Goal: Task Accomplishment & Management: Manage account settings

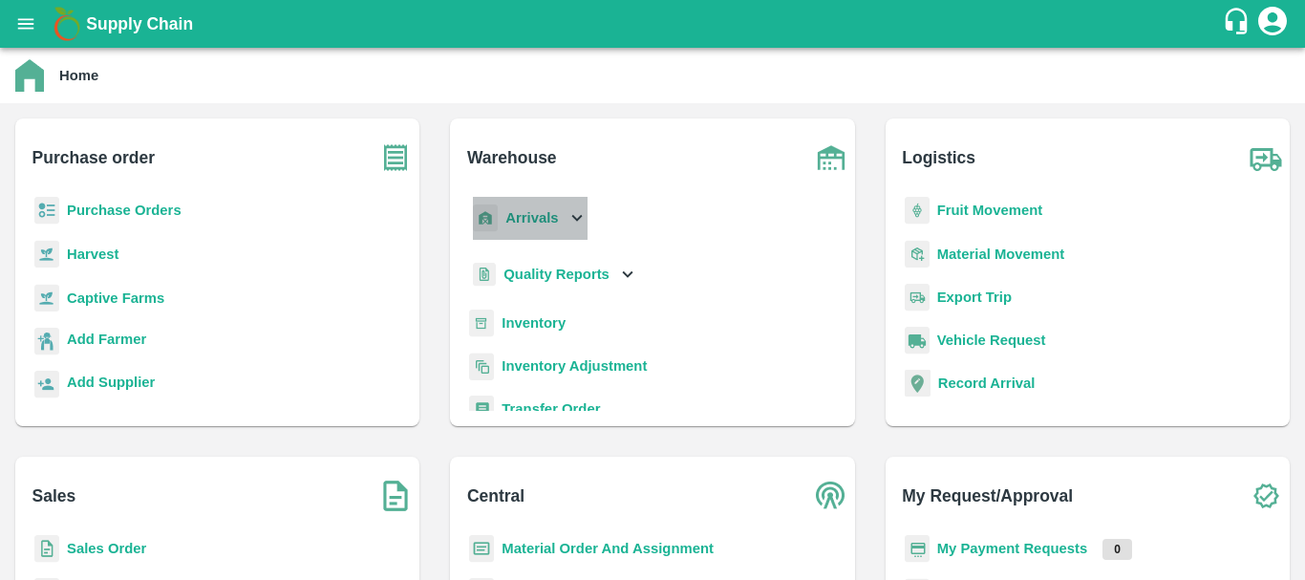
click at [528, 221] on b "Arrivals" at bounding box center [532, 217] width 53 height 15
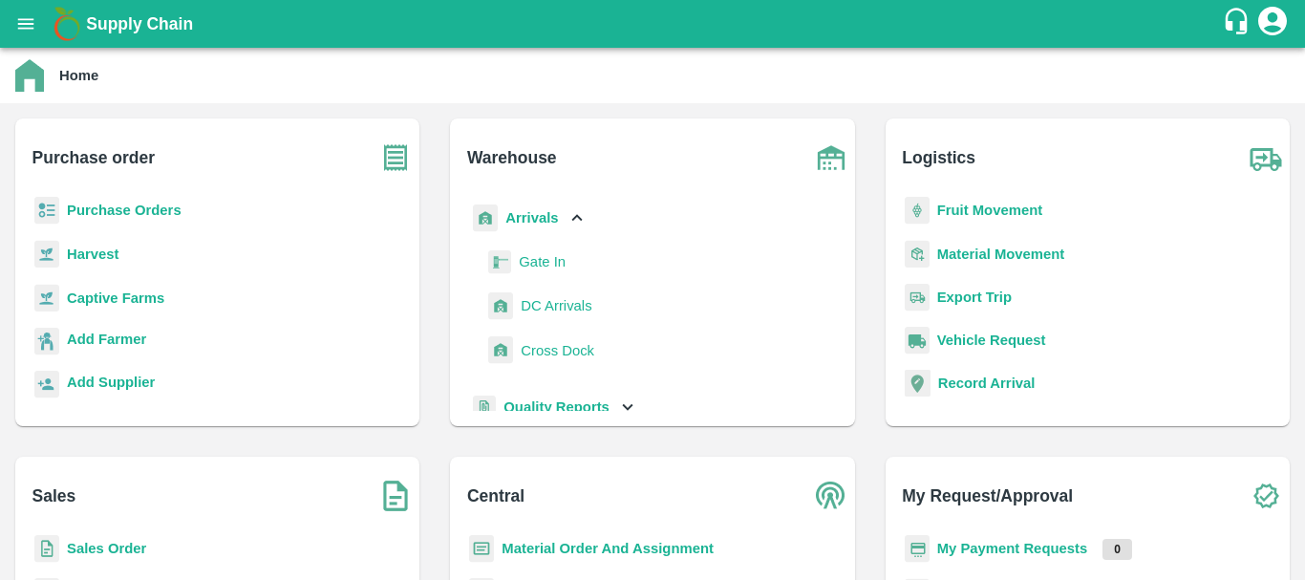
click at [528, 292] on link "DC Arrivals" at bounding box center [556, 305] width 71 height 29
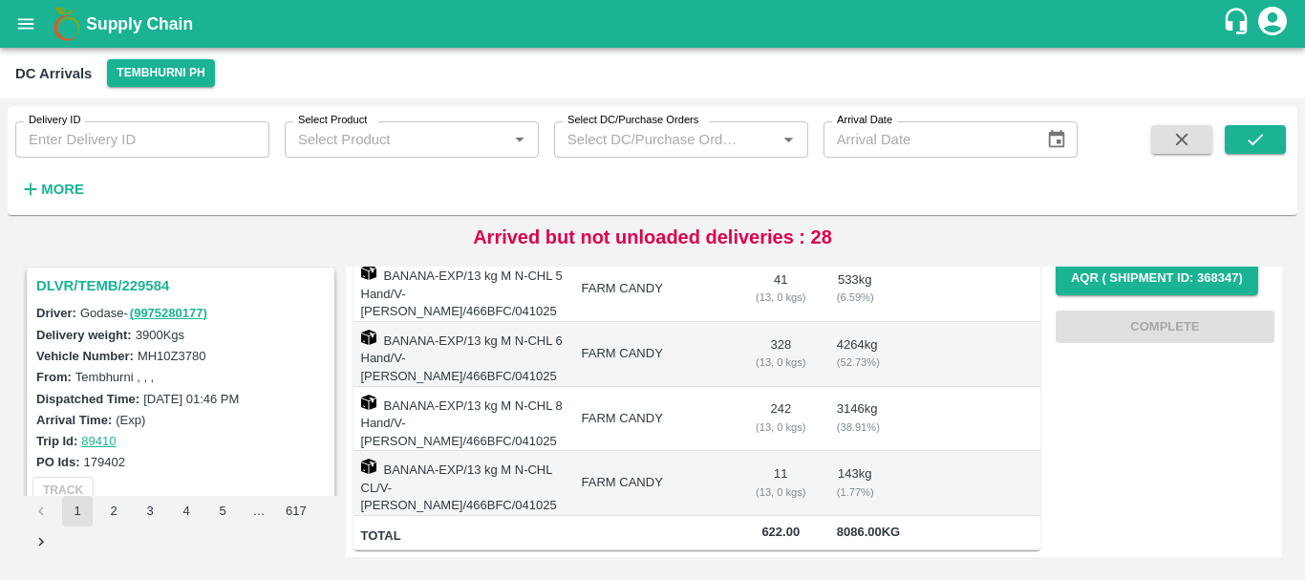
scroll to position [6023, 0]
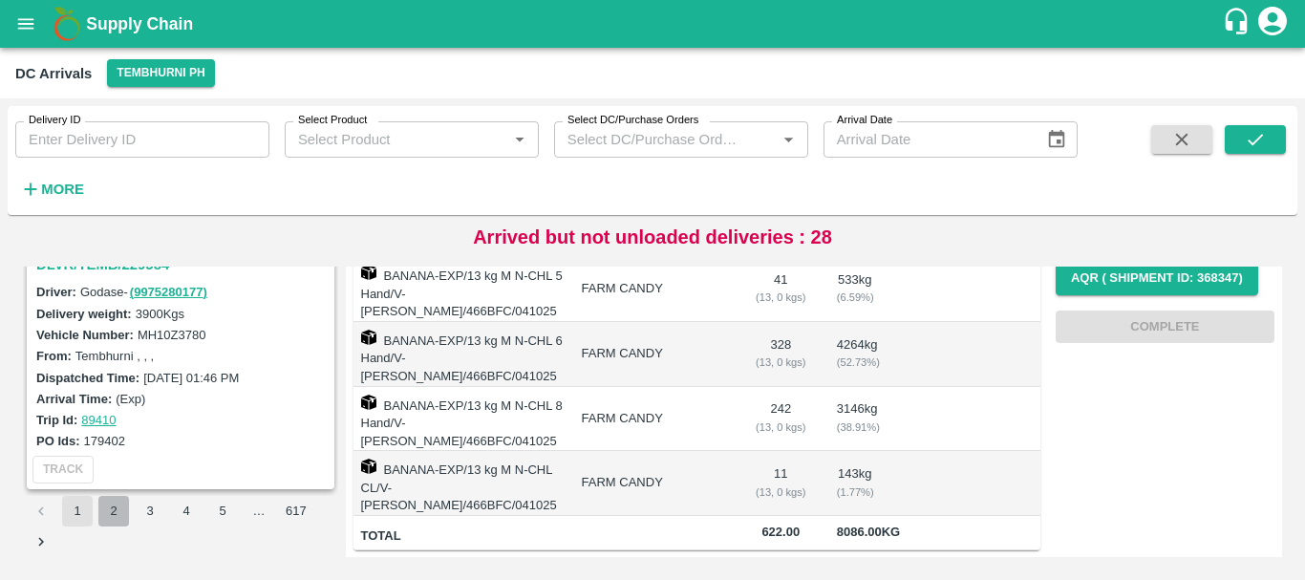
click at [108, 507] on button "2" at bounding box center [113, 511] width 31 height 31
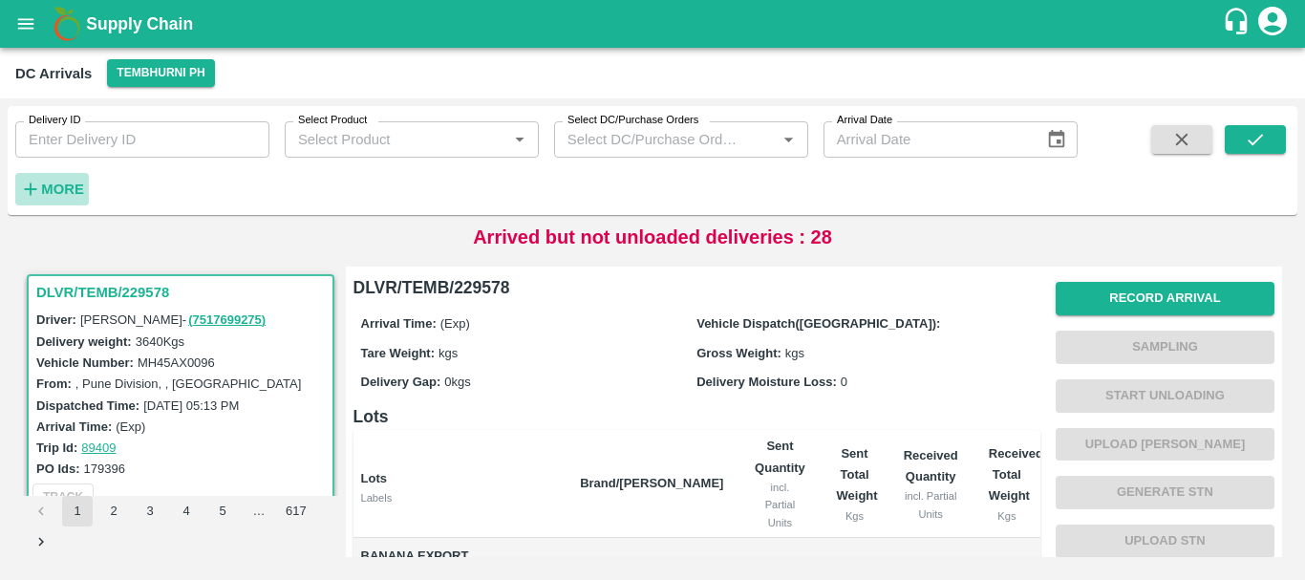
click at [64, 196] on strong "More" at bounding box center [62, 189] width 43 height 15
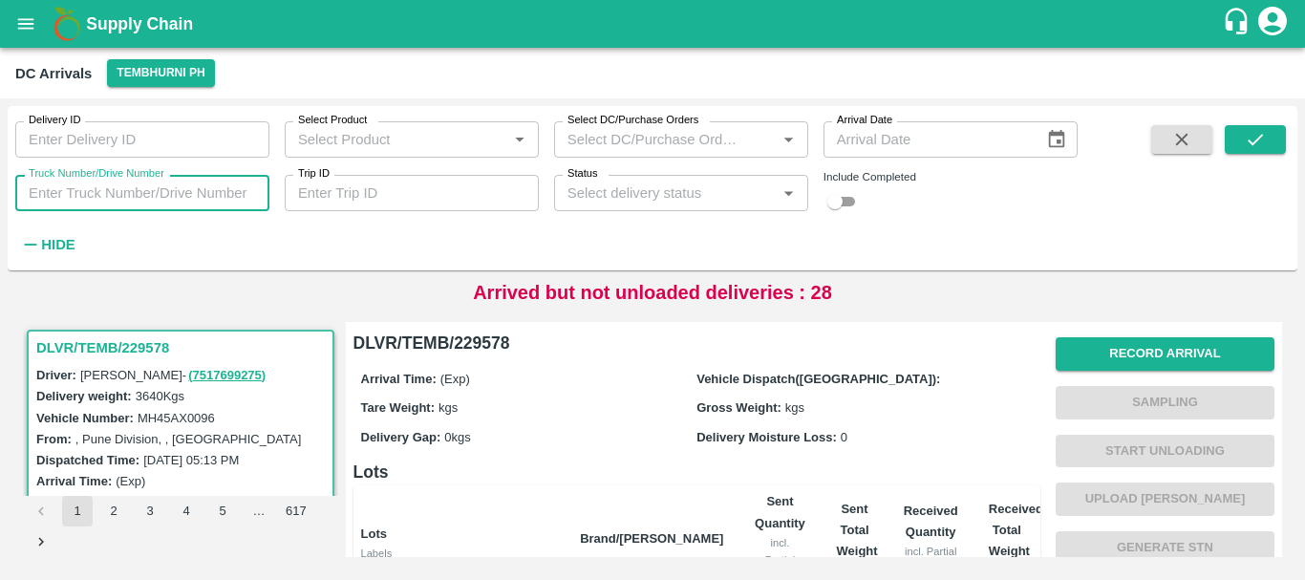
click at [184, 194] on input "Truck Number/Drive Number" at bounding box center [142, 193] width 254 height 36
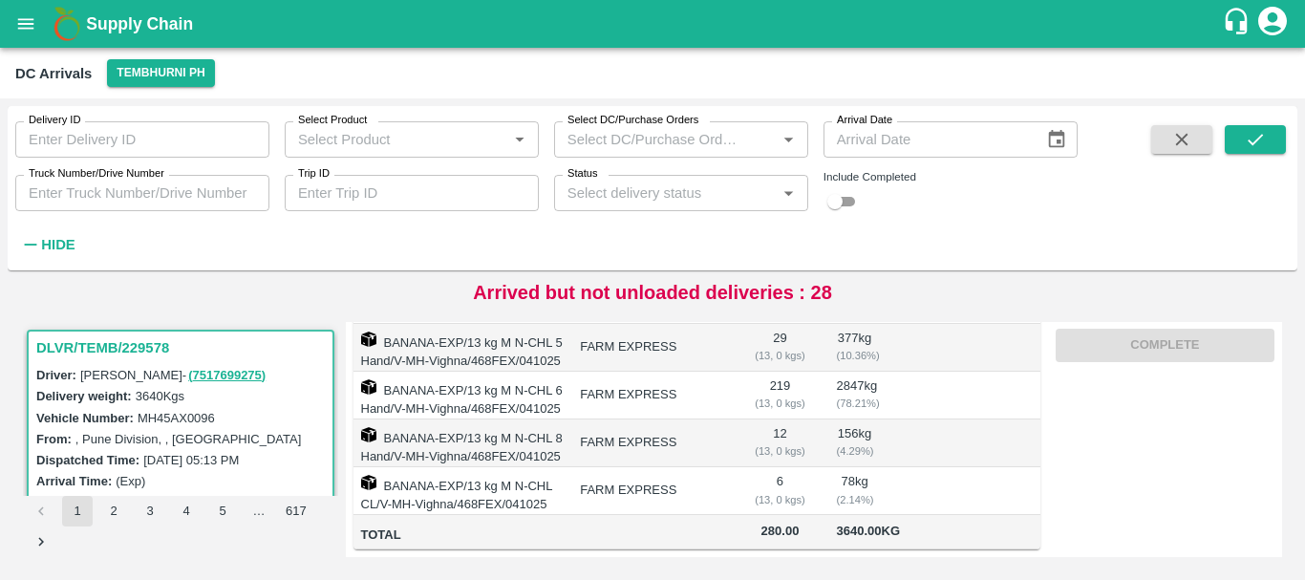
click at [619, 420] on td "FARM EXPRESS" at bounding box center [652, 444] width 174 height 48
click at [159, 189] on input "Truck Number/Drive Number" at bounding box center [142, 193] width 254 height 36
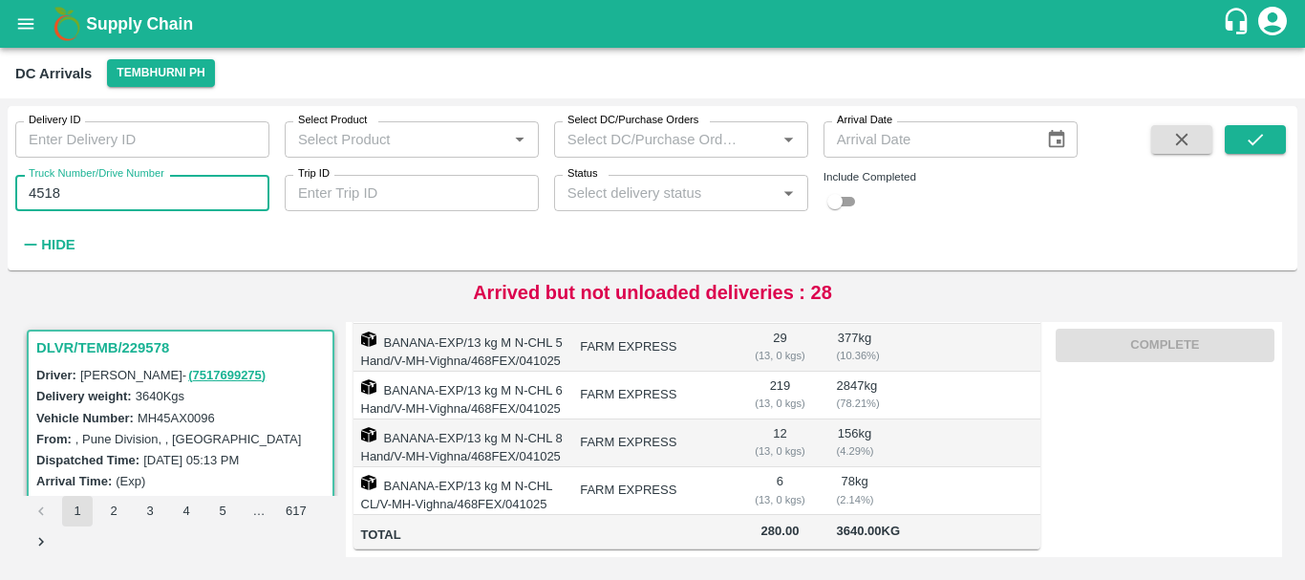
type input "4518"
click at [1246, 155] on span at bounding box center [1255, 192] width 61 height 134
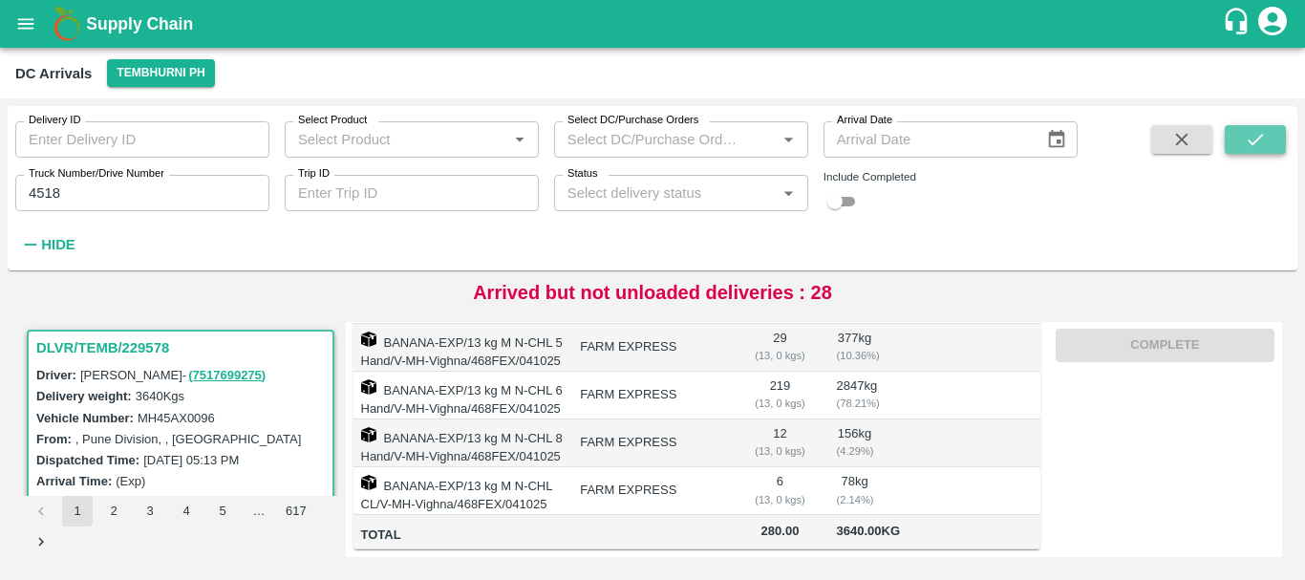
click at [1245, 150] on icon "submit" at bounding box center [1255, 139] width 21 height 21
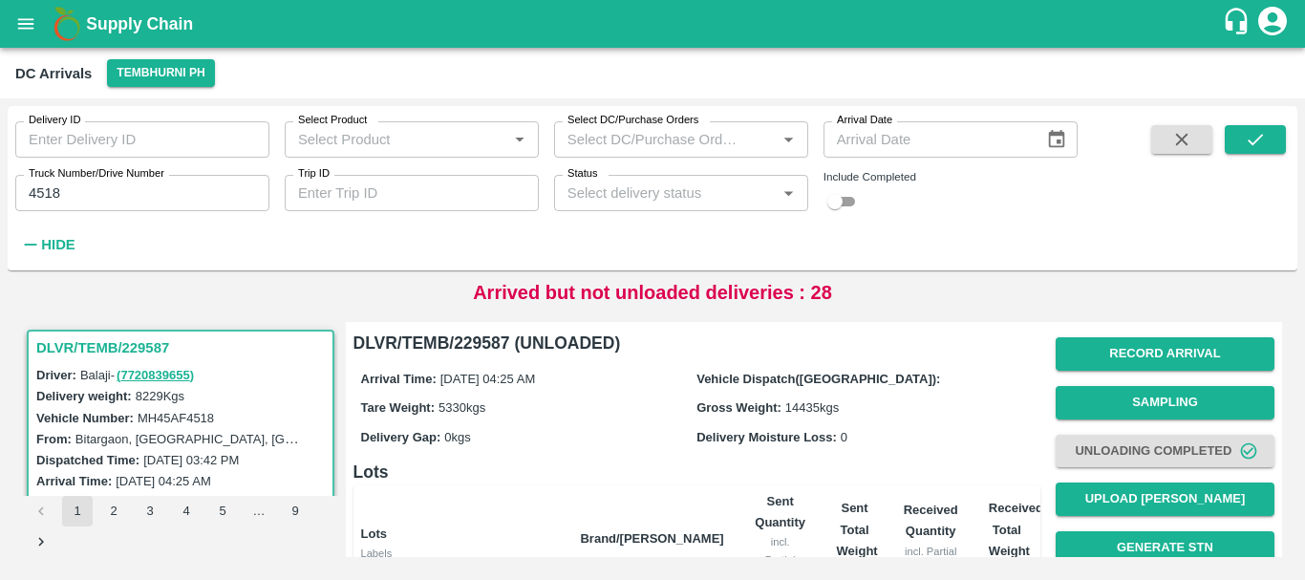
scroll to position [452, 0]
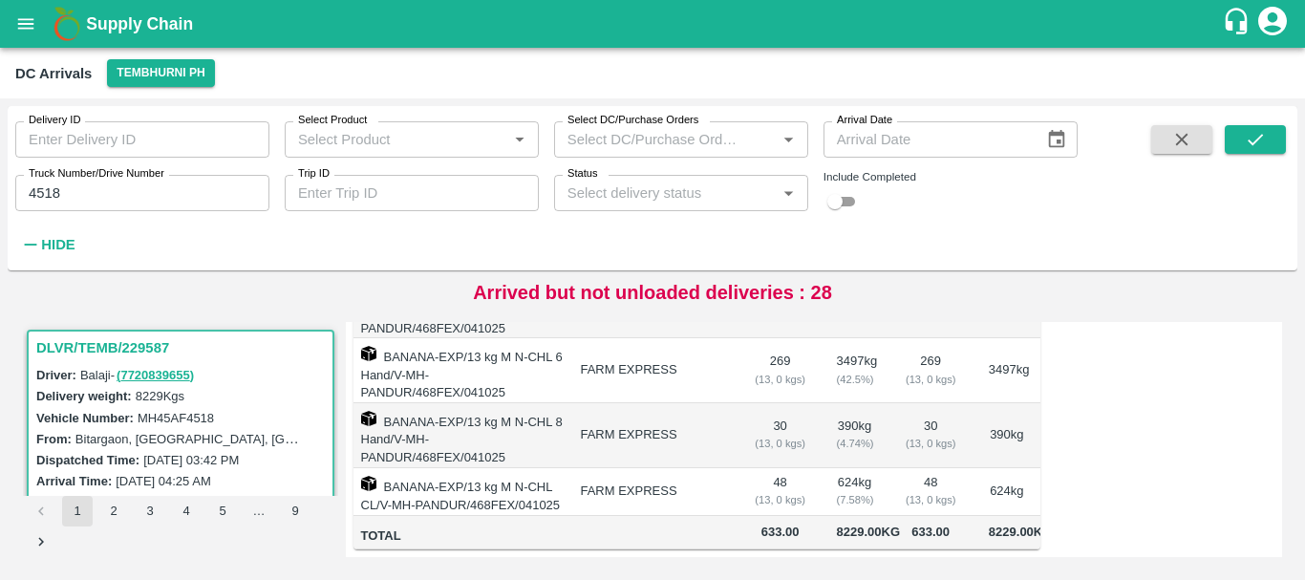
click at [1064, 534] on div "Record Arrival Sampling Unloading Completed Upload Tare Weight Generate STN Upl…" at bounding box center [1158, 225] width 234 height 650
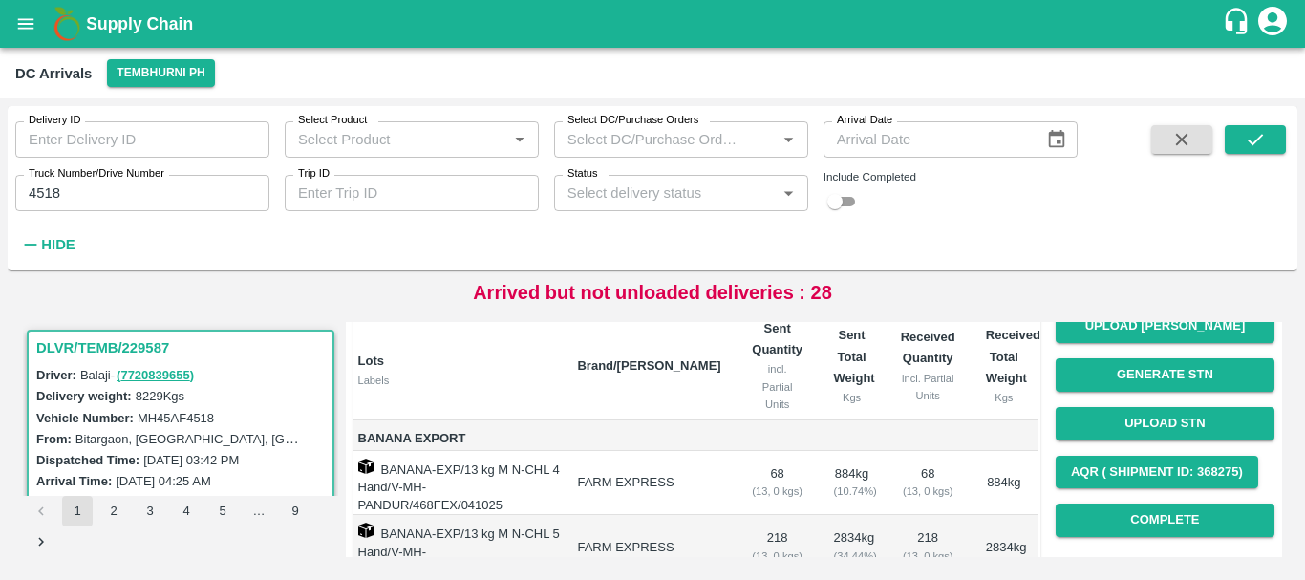
scroll to position [172, 0]
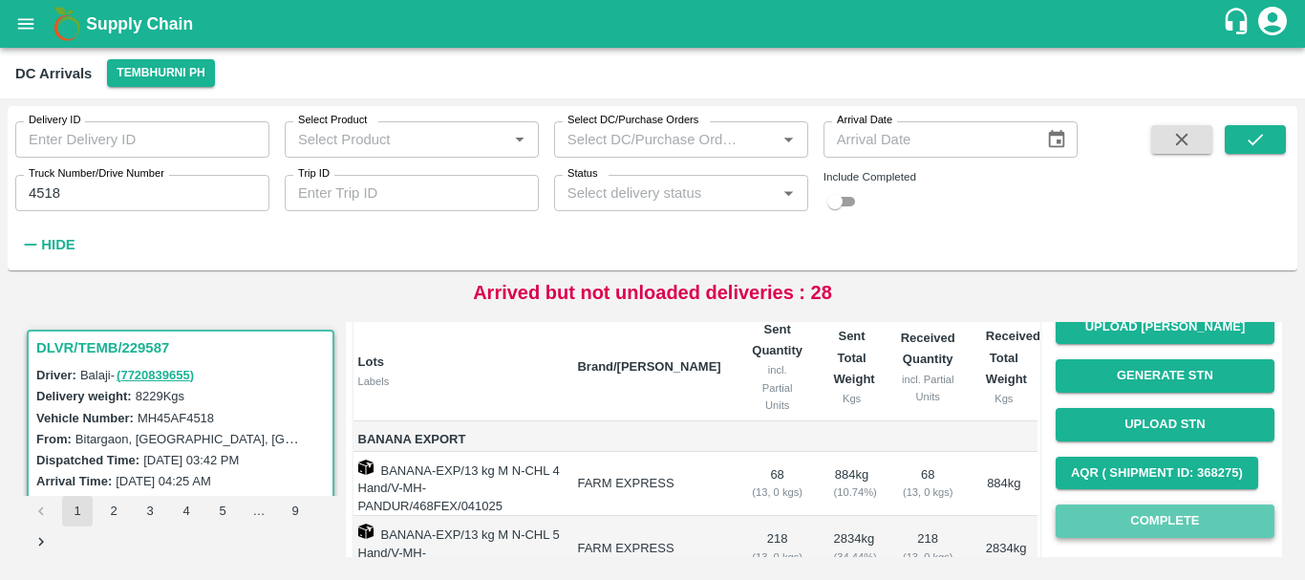
click at [1076, 528] on button "Complete" at bounding box center [1165, 521] width 219 height 33
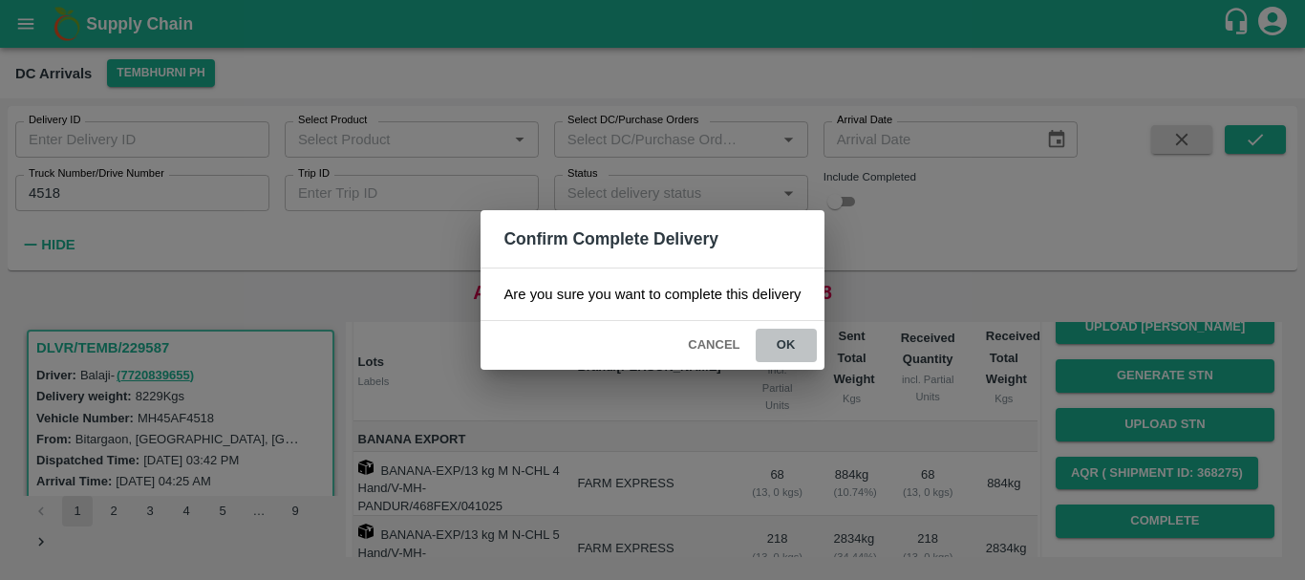
click at [793, 358] on button "ok" at bounding box center [786, 345] width 61 height 33
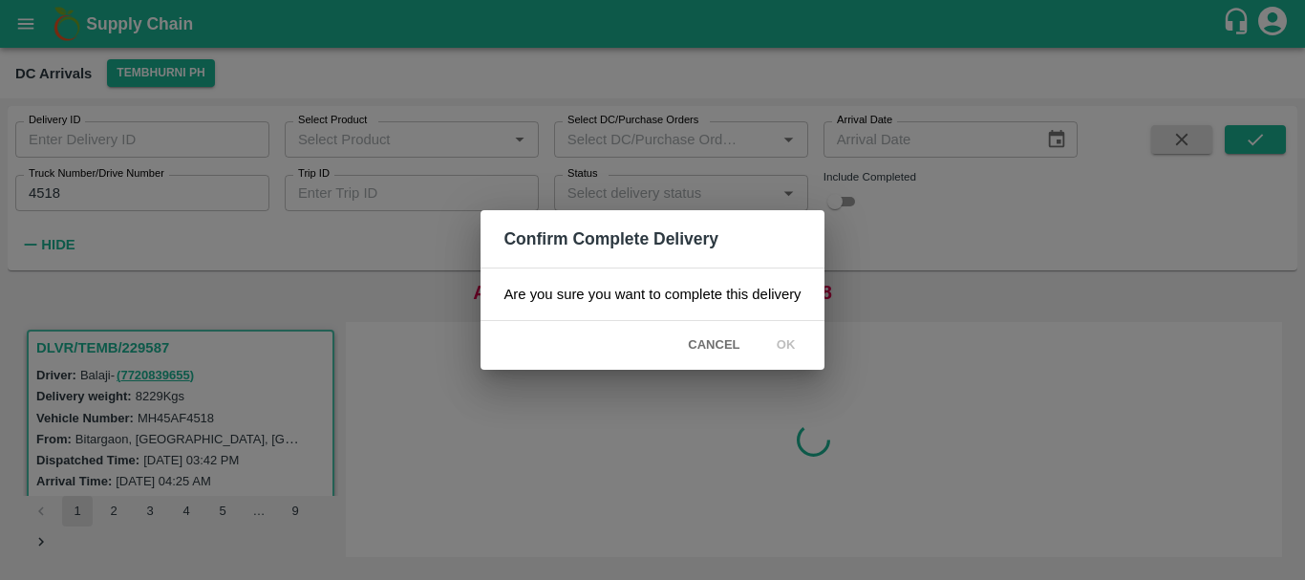
scroll to position [0, 0]
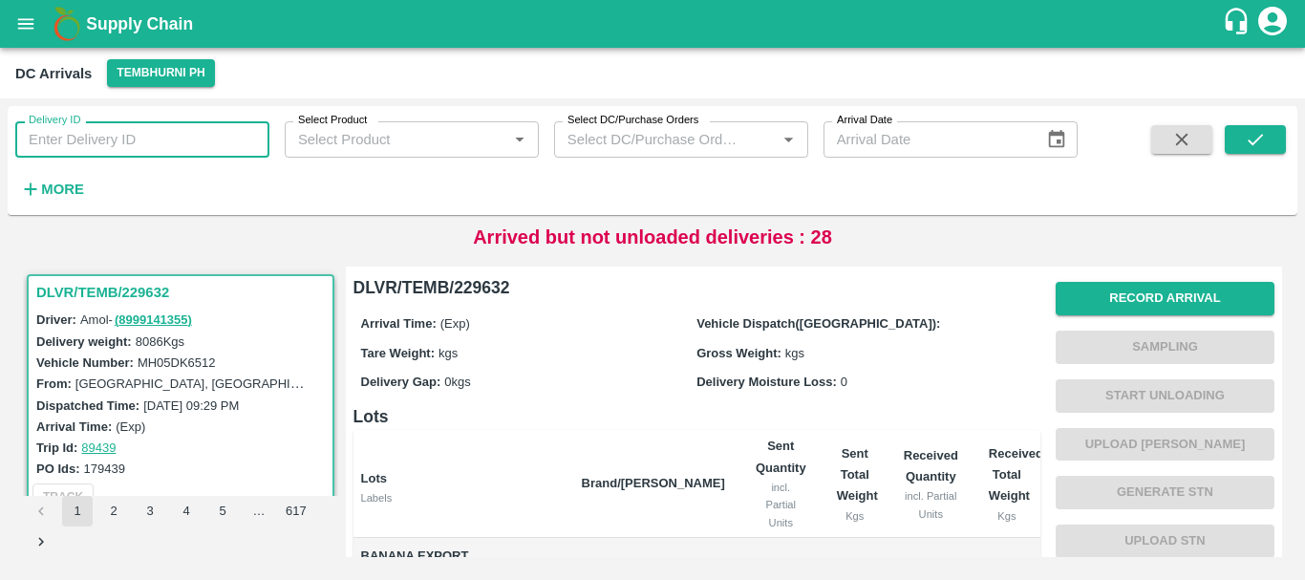
click at [136, 129] on input "Delivery ID" at bounding box center [142, 139] width 254 height 36
type input "4"
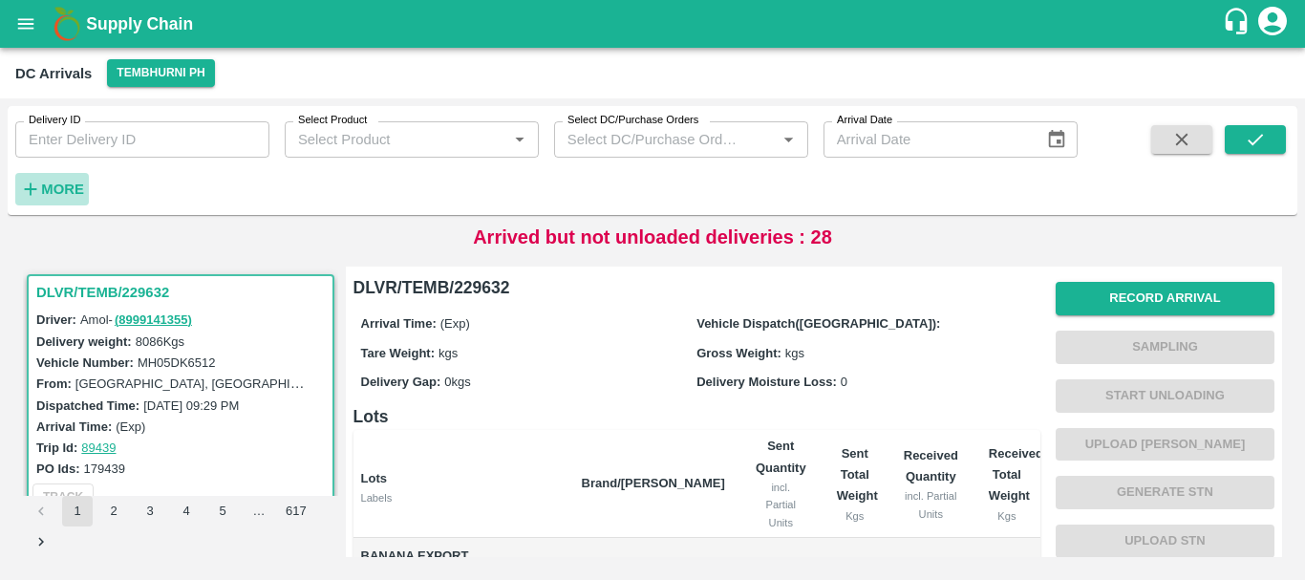
click at [44, 180] on h6 "More" at bounding box center [62, 189] width 43 height 25
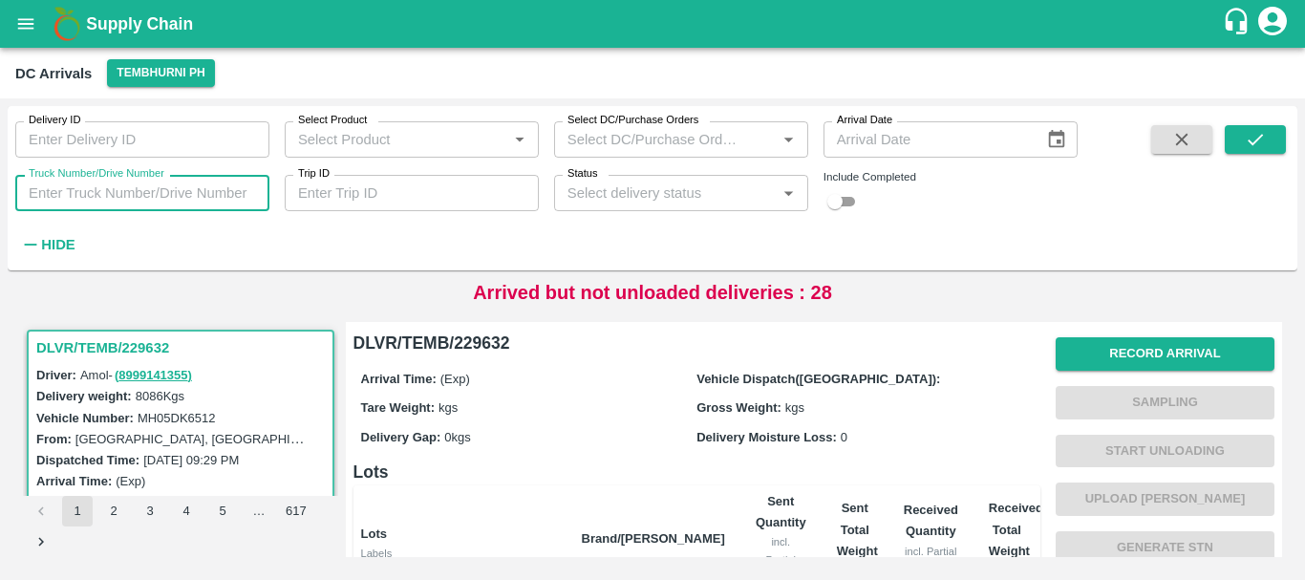
click at [217, 197] on input "Truck Number/Drive Number" at bounding box center [142, 193] width 254 height 36
type input "4518"
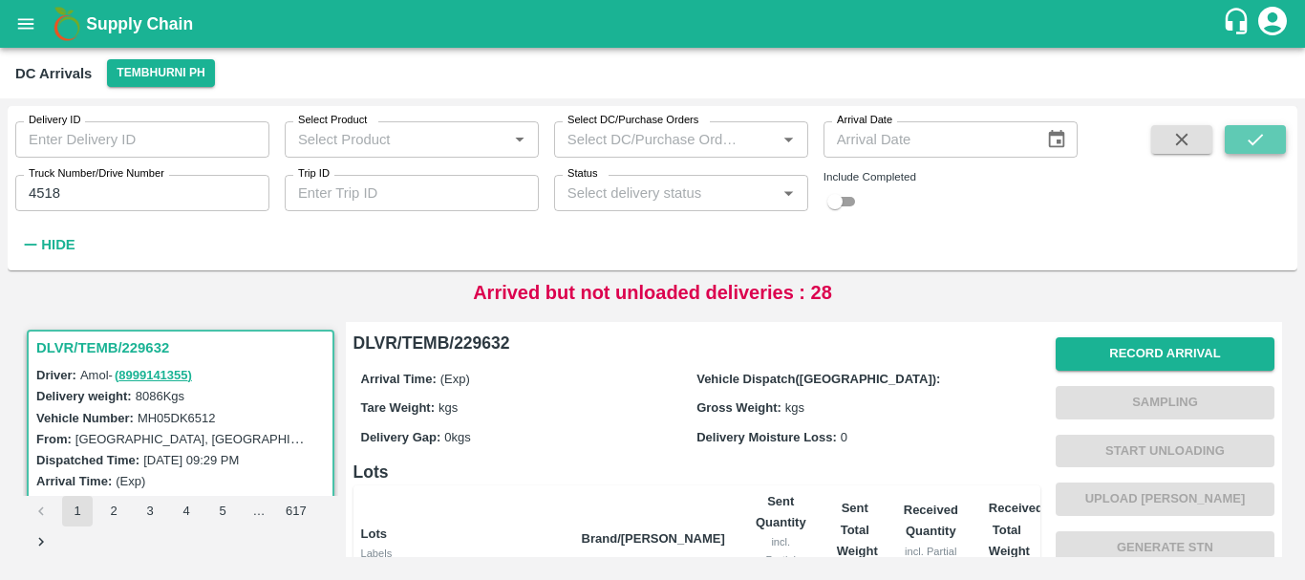
click at [1243, 138] on button "submit" at bounding box center [1255, 139] width 61 height 29
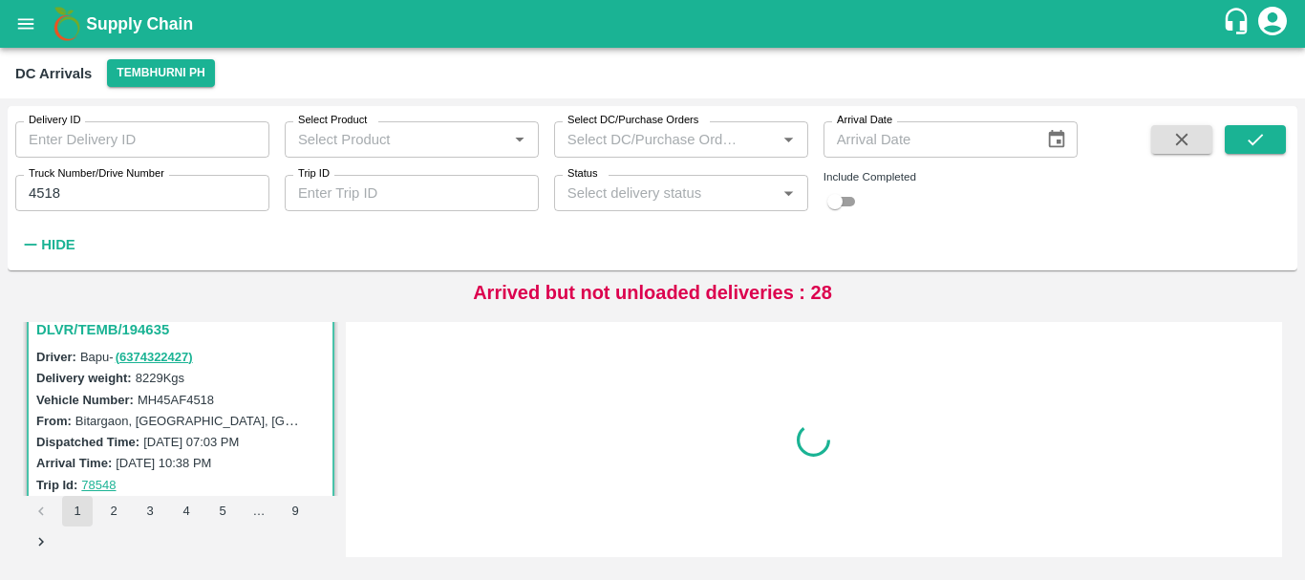
scroll to position [19, 0]
click at [839, 199] on input "checkbox" at bounding box center [835, 201] width 69 height 23
checkbox input "true"
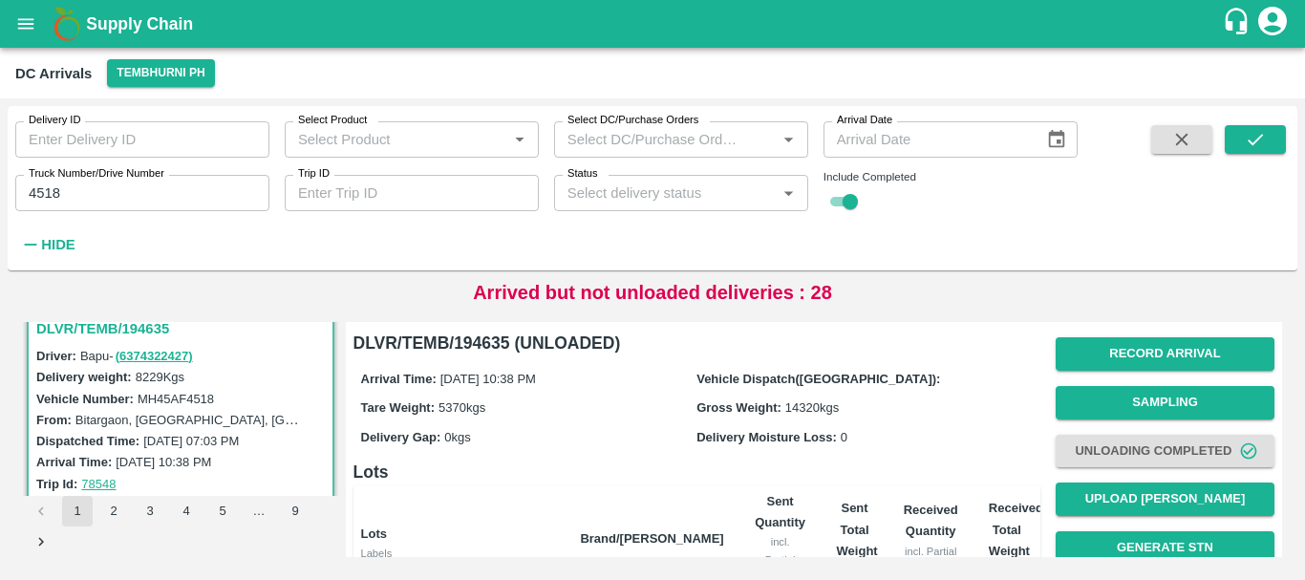
click at [1242, 115] on div "Delivery ID Delivery ID Select Product Select Product   * Select DC/Purchase Or…" at bounding box center [653, 188] width 1290 height 149
drag, startPoint x: 1244, startPoint y: 124, endPoint x: 1246, endPoint y: 139, distance: 14.5
click at [1246, 139] on div "Delivery ID Delivery ID Select Product Select Product   * Select DC/Purchase Or…" at bounding box center [653, 188] width 1290 height 149
click at [1246, 139] on icon "submit" at bounding box center [1255, 139] width 21 height 21
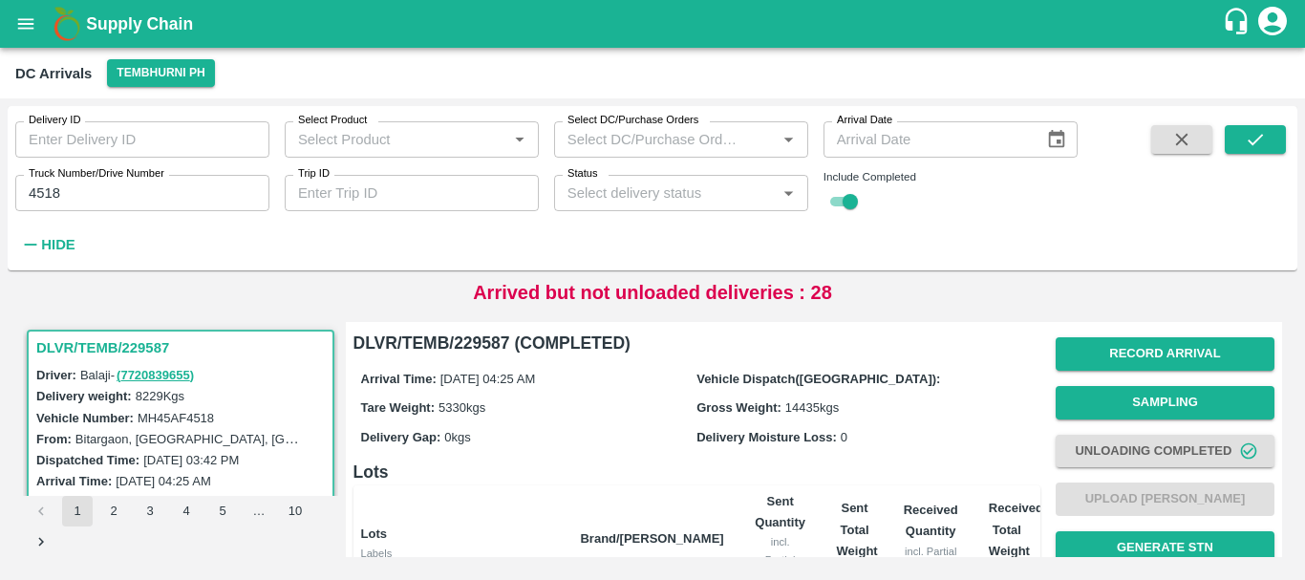
scroll to position [452, 0]
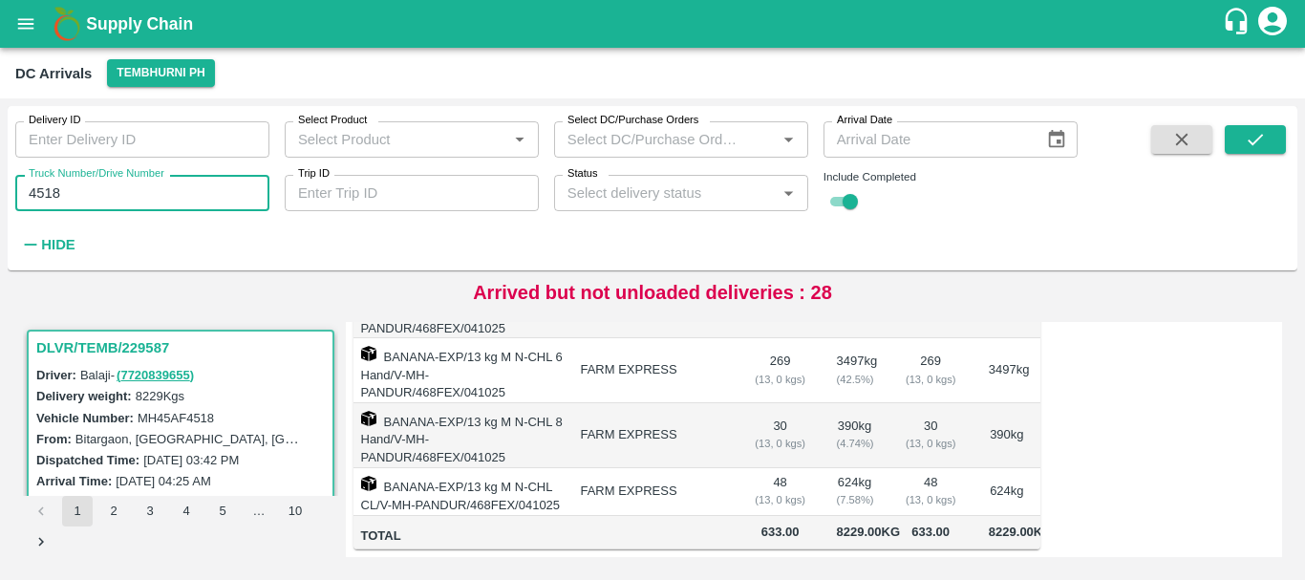
click at [141, 190] on input "4518" at bounding box center [142, 193] width 254 height 36
type input "4"
type input "0096"
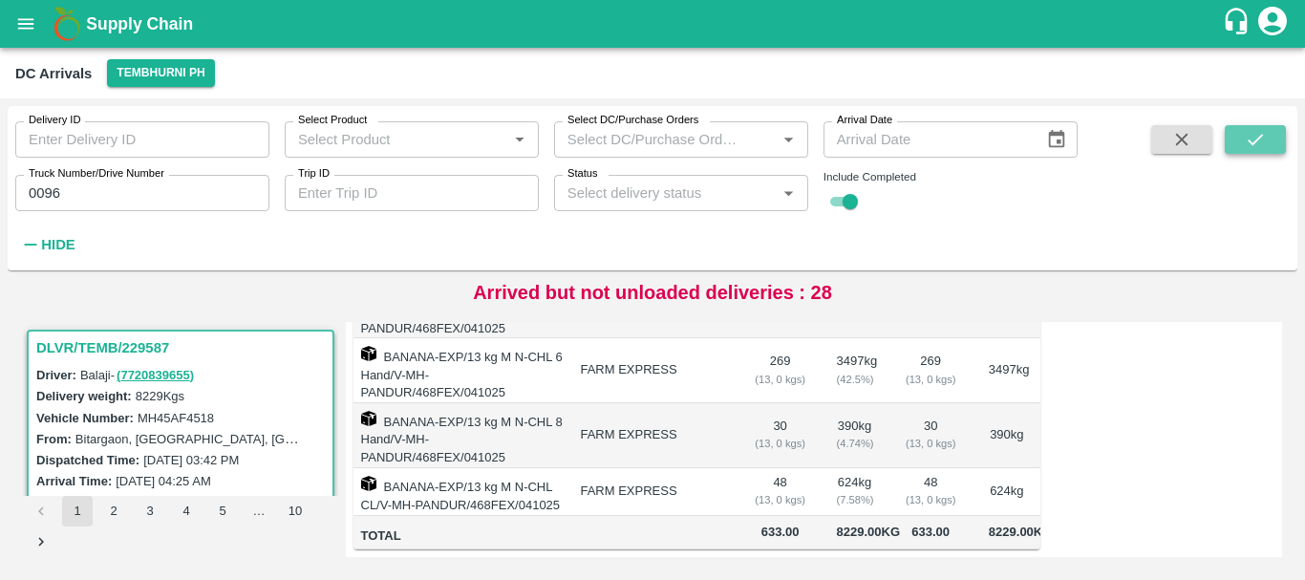
click at [1242, 140] on button "submit" at bounding box center [1255, 139] width 61 height 29
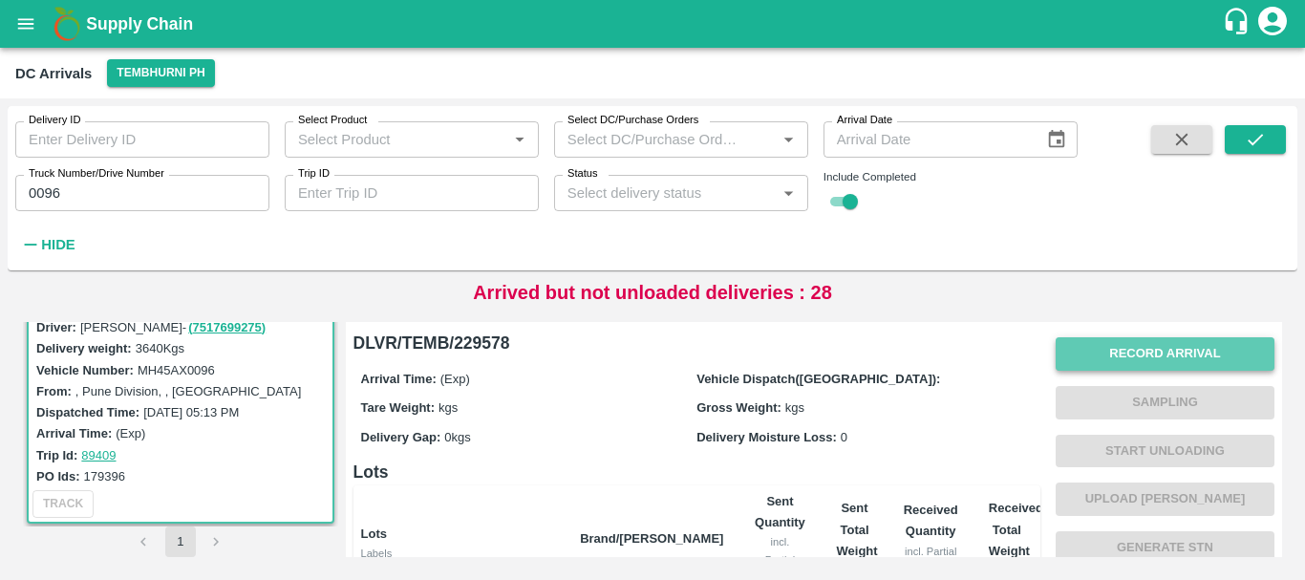
click at [1159, 338] on button "Record Arrival" at bounding box center [1165, 353] width 219 height 33
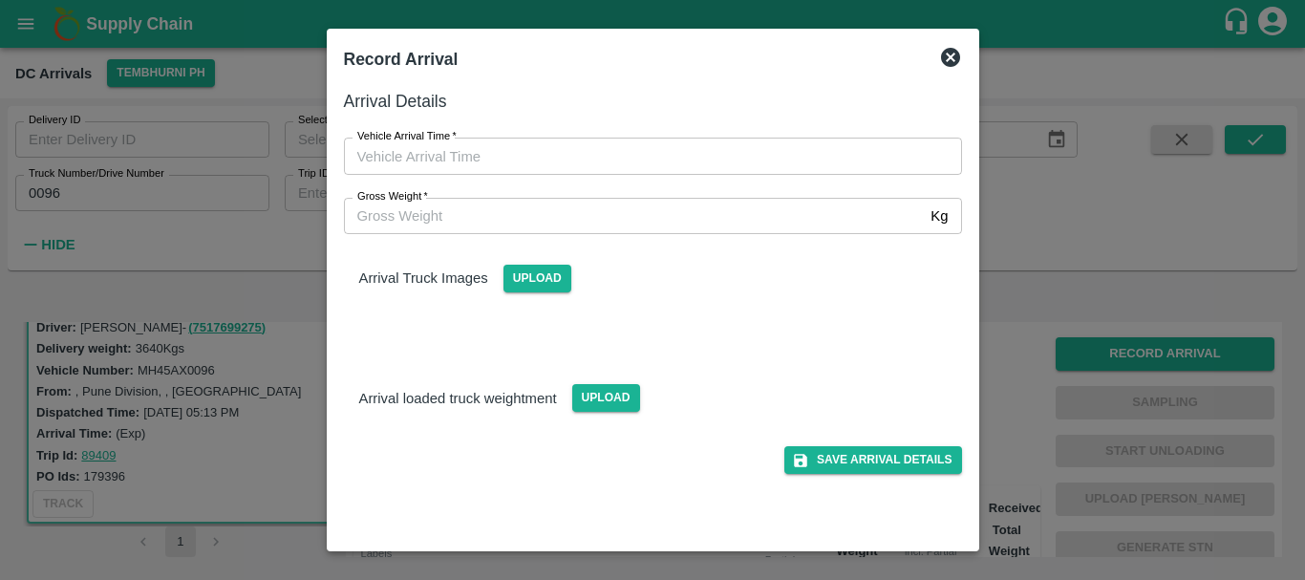
type input "DD/MM/YYYY hh:mm aa"
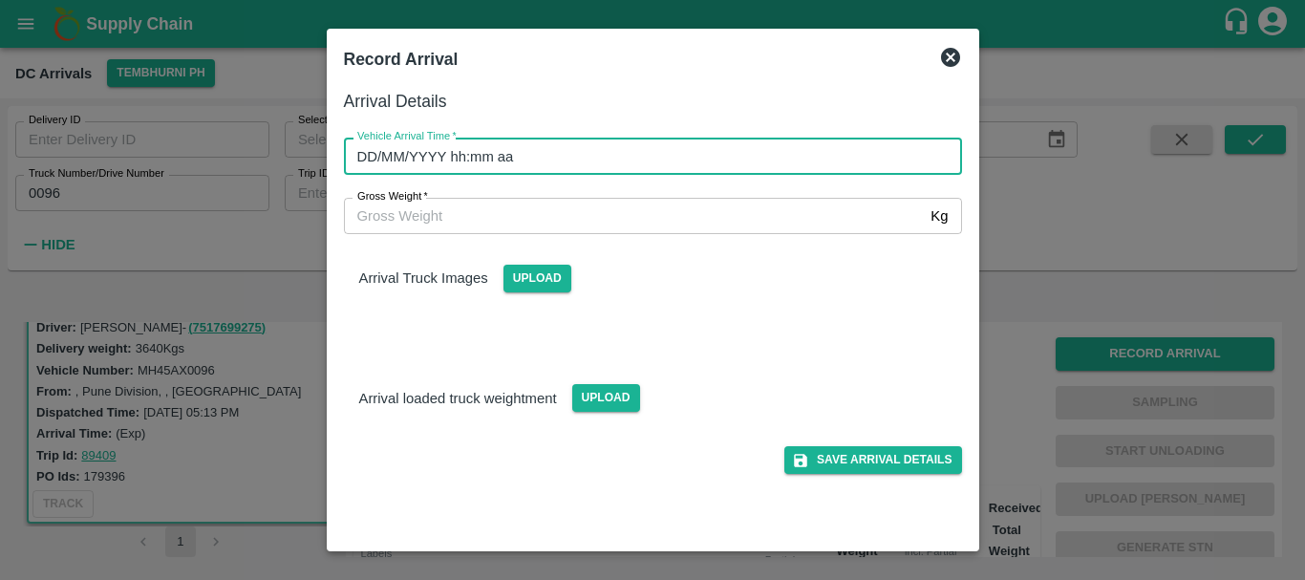
click at [665, 156] on input "DD/MM/YYYY hh:mm aa" at bounding box center [646, 156] width 605 height 36
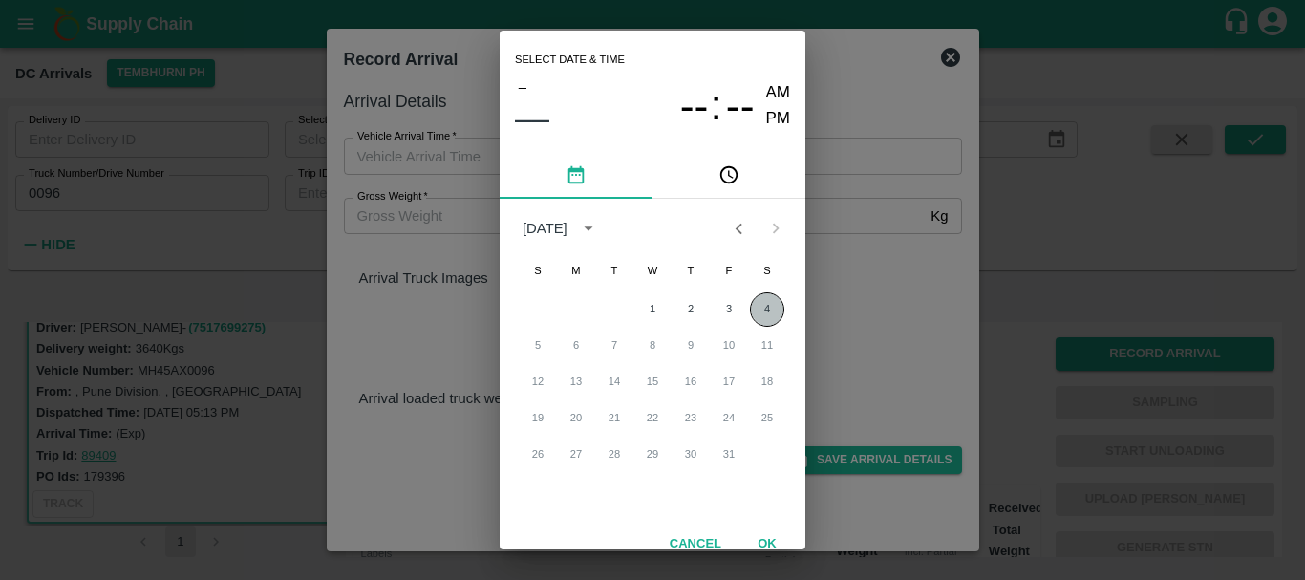
click at [757, 321] on button "4" at bounding box center [767, 309] width 34 height 34
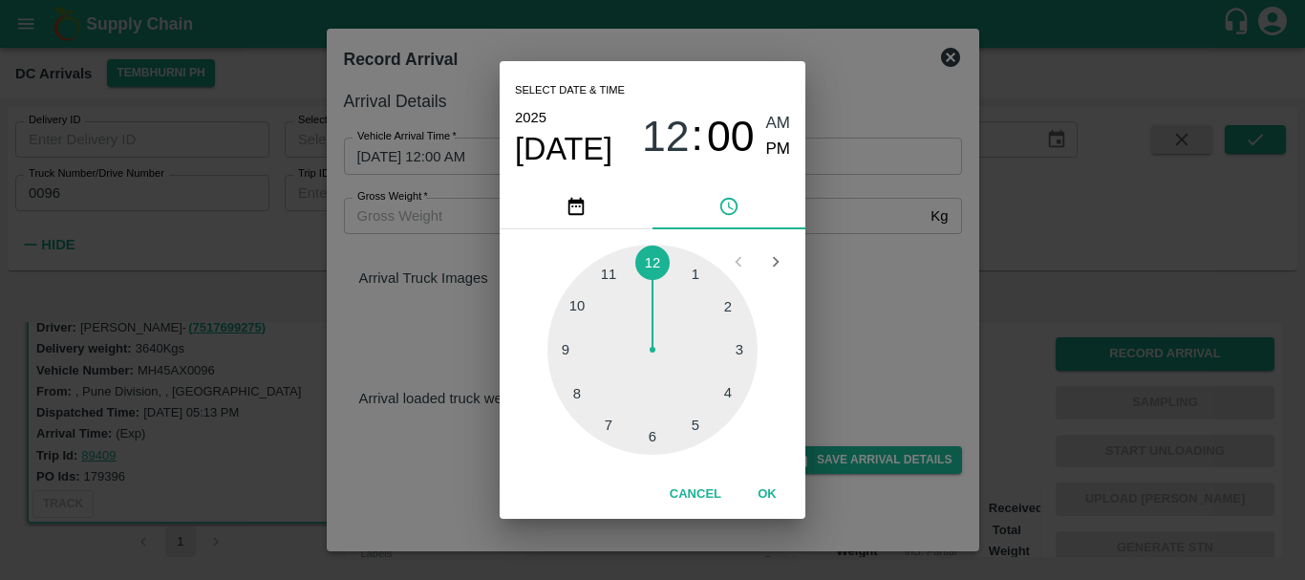
click at [713, 396] on div at bounding box center [653, 350] width 210 height 210
click at [584, 392] on div at bounding box center [653, 350] width 210 height 210
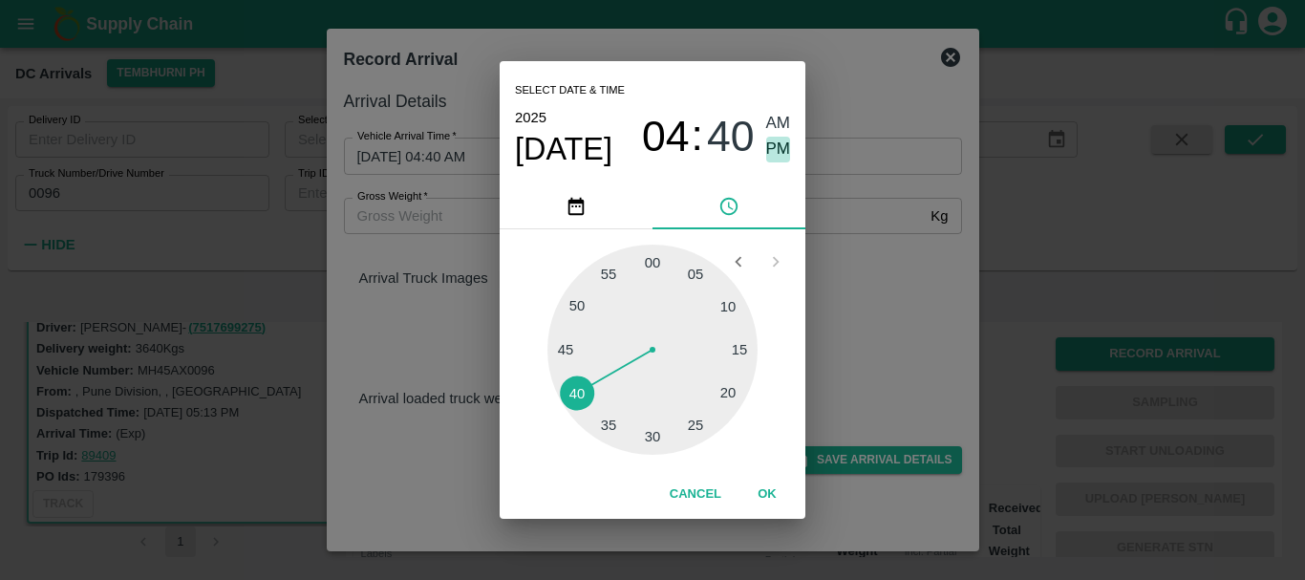
click at [772, 151] on span "PM" at bounding box center [778, 150] width 25 height 26
type input "04/10/2025 04:40 PM"
click at [879, 199] on div "Select date & time 2025 Oct 4 04 : 40 AM PM 05 10 15 20 25 30 35 40 45 50 55 00…" at bounding box center [652, 290] width 1305 height 580
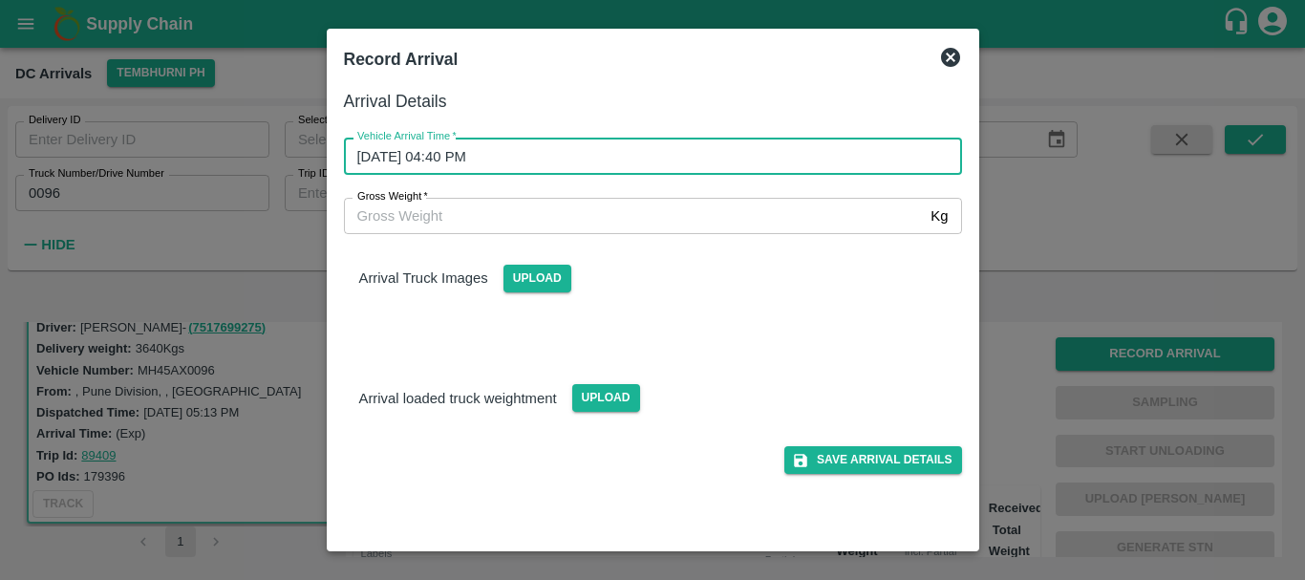
click at [531, 262] on div "Upload" at bounding box center [529, 270] width 83 height 43
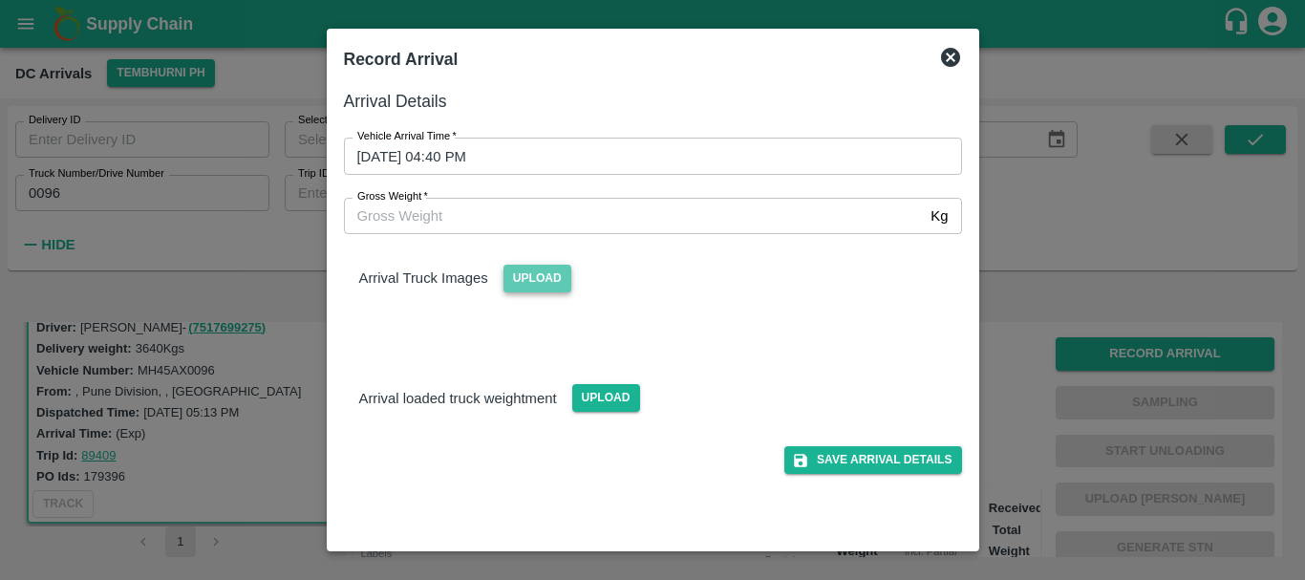
click at [533, 272] on span "Upload" at bounding box center [538, 279] width 68 height 28
click at [0, 0] on input "Upload" at bounding box center [0, 0] width 0 height 0
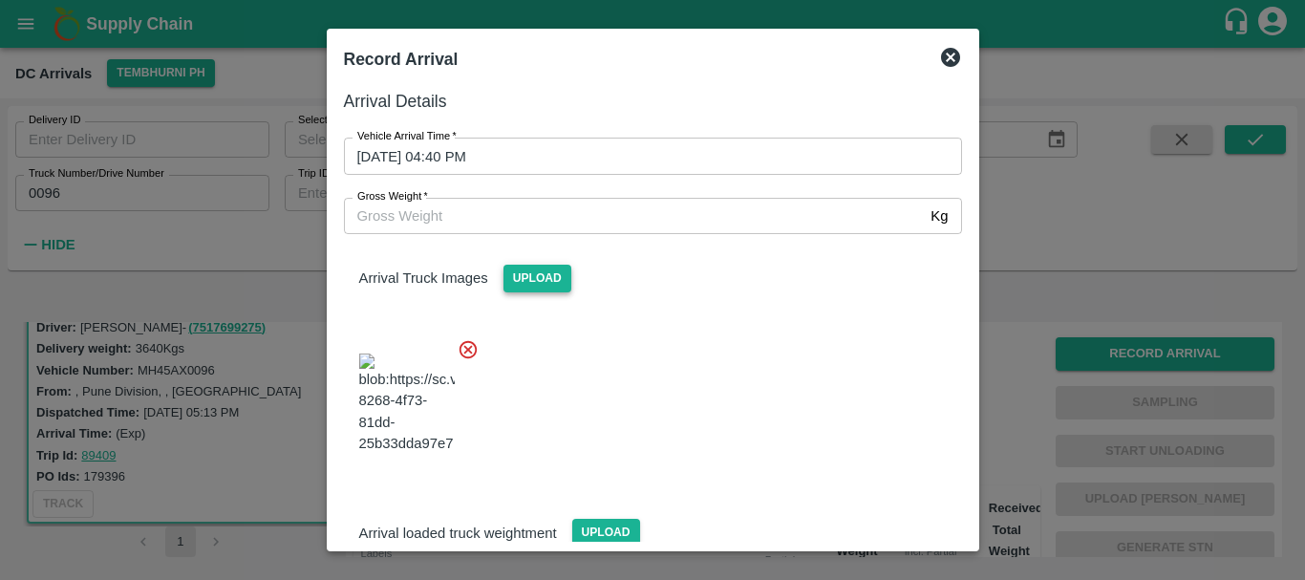
scroll to position [102, 0]
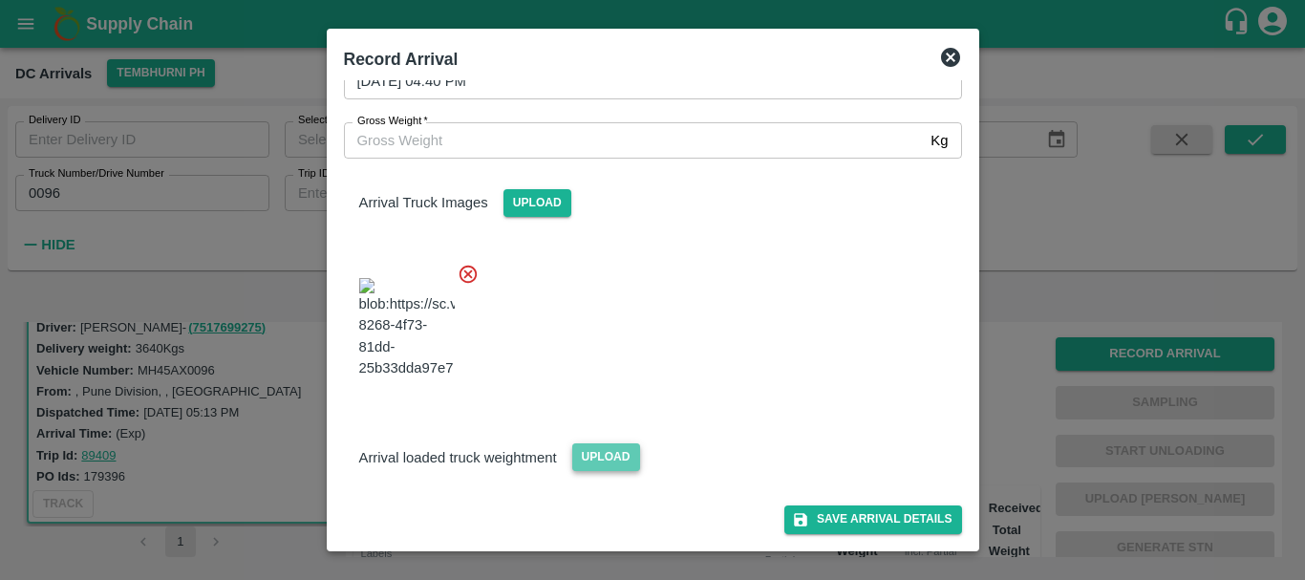
click at [600, 450] on span "Upload" at bounding box center [606, 457] width 68 height 28
click at [0, 0] on input "Upload" at bounding box center [0, 0] width 0 height 0
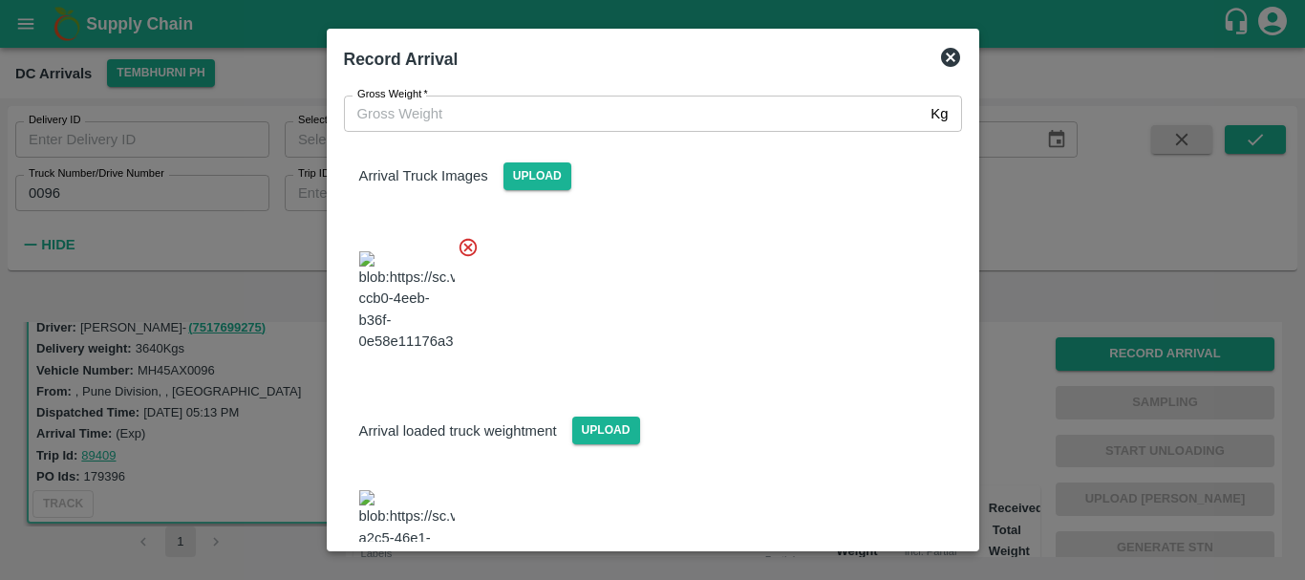
scroll to position [189, 0]
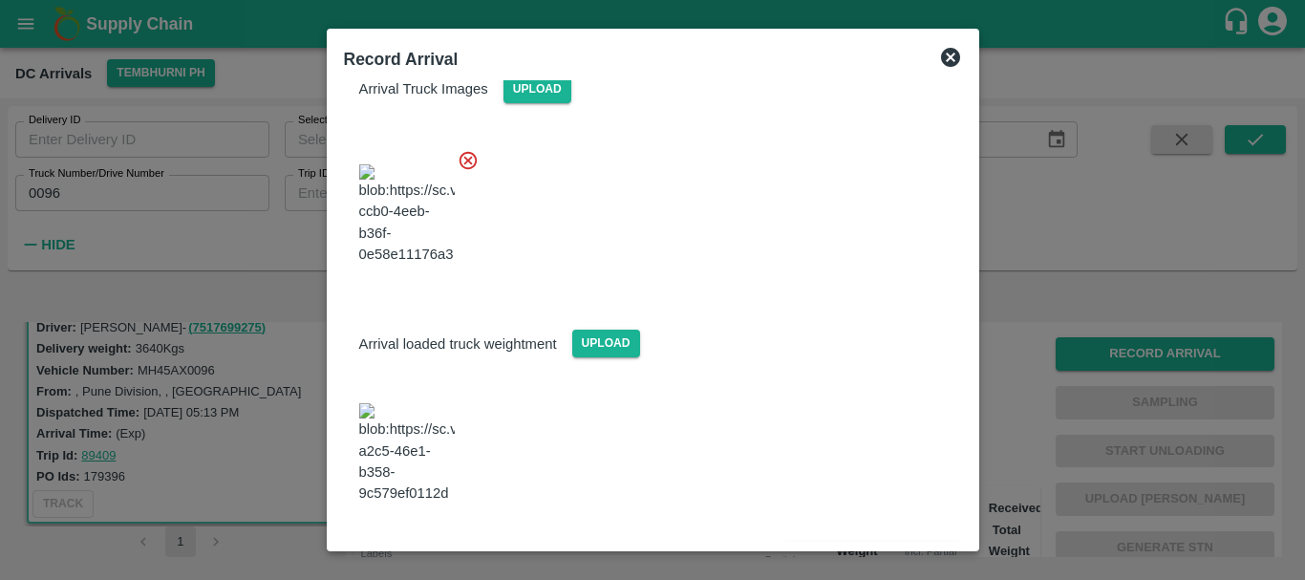
click at [405, 444] on img at bounding box center [407, 453] width 96 height 100
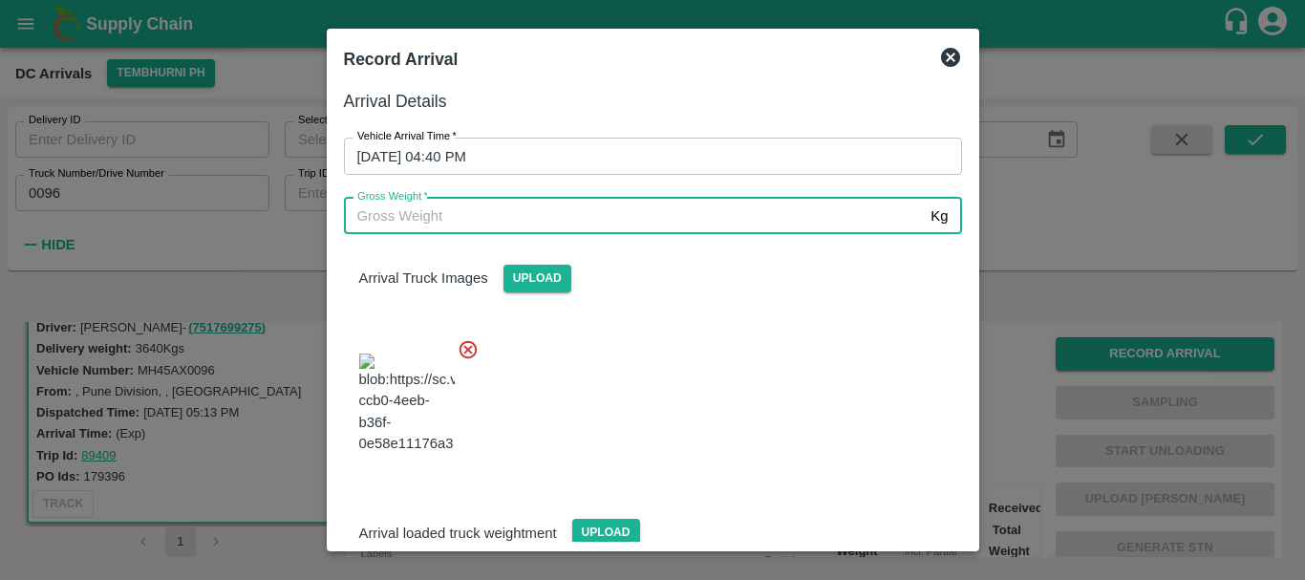
click at [556, 219] on input "Gross Weight   *" at bounding box center [634, 216] width 580 height 36
type input "9800"
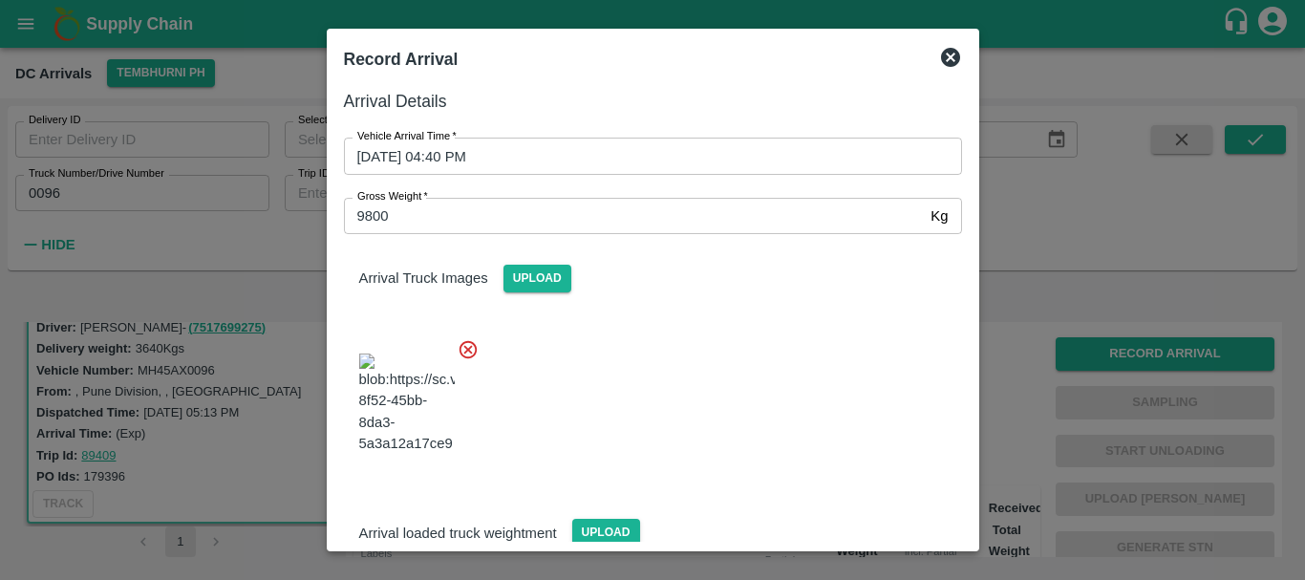
click at [679, 295] on div "Arrival Truck Images Upload" at bounding box center [646, 353] width 634 height 269
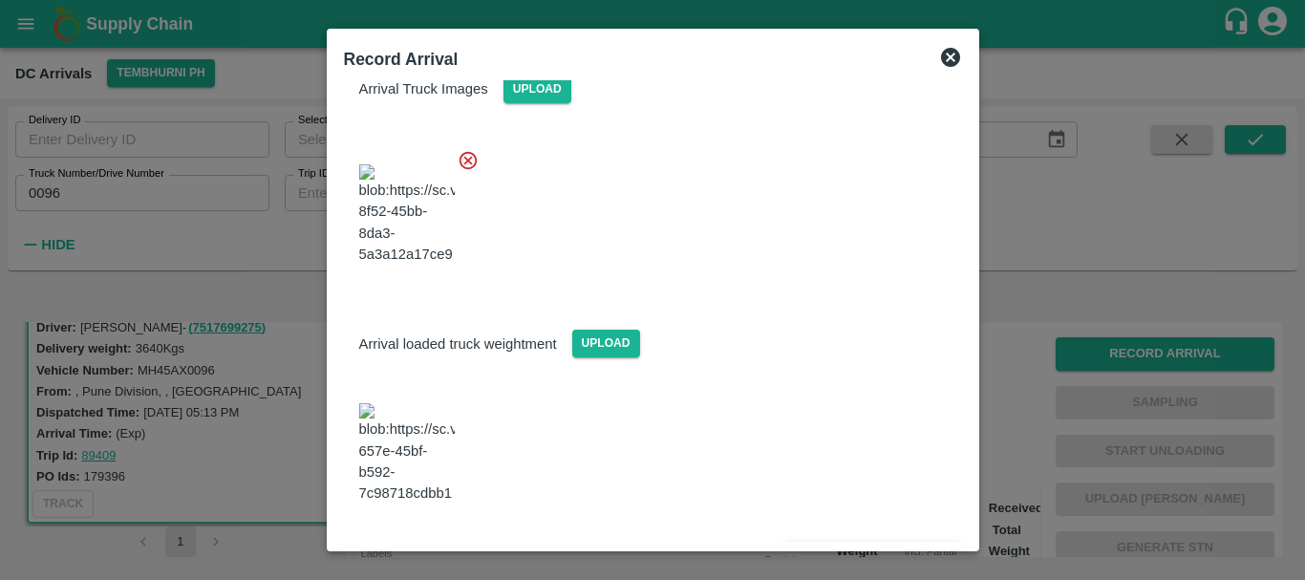
click at [840, 543] on button "Save Arrival Details" at bounding box center [873, 557] width 177 height 28
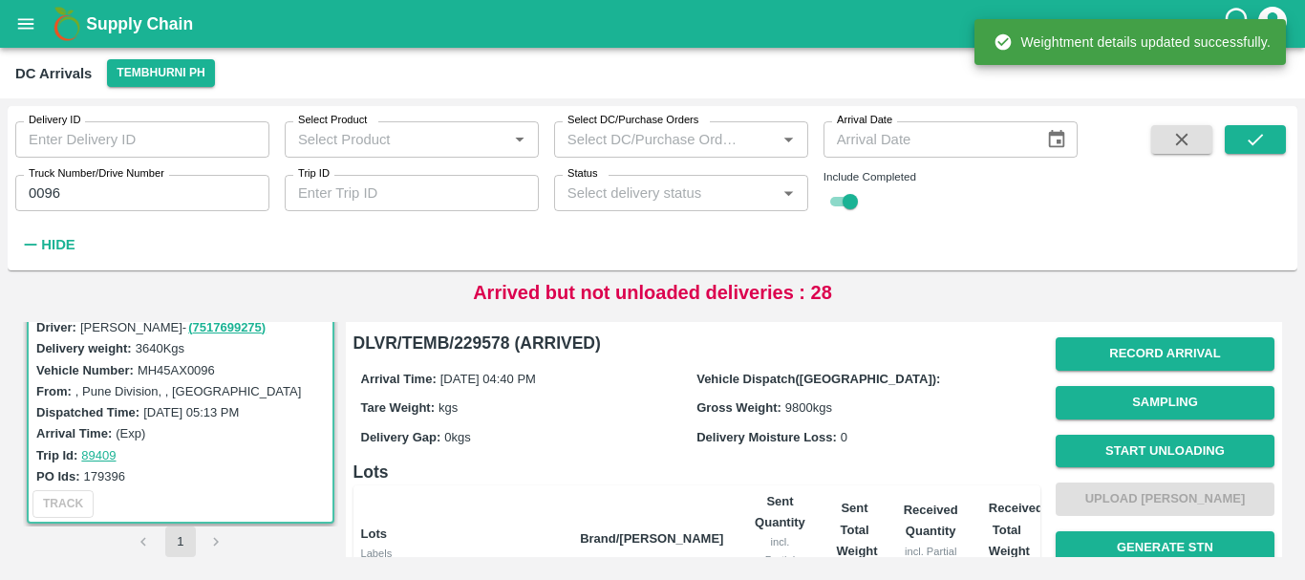
click at [1148, 471] on span "Start Unloading" at bounding box center [1165, 451] width 219 height 49
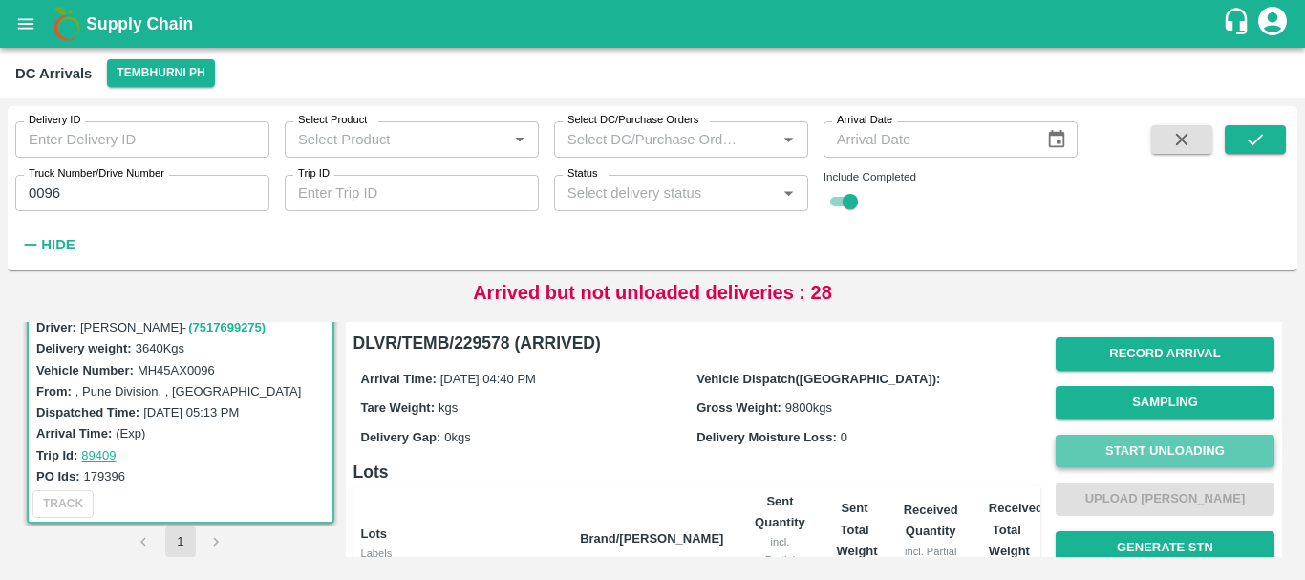
click at [1118, 451] on button "Start Unloading" at bounding box center [1165, 451] width 219 height 33
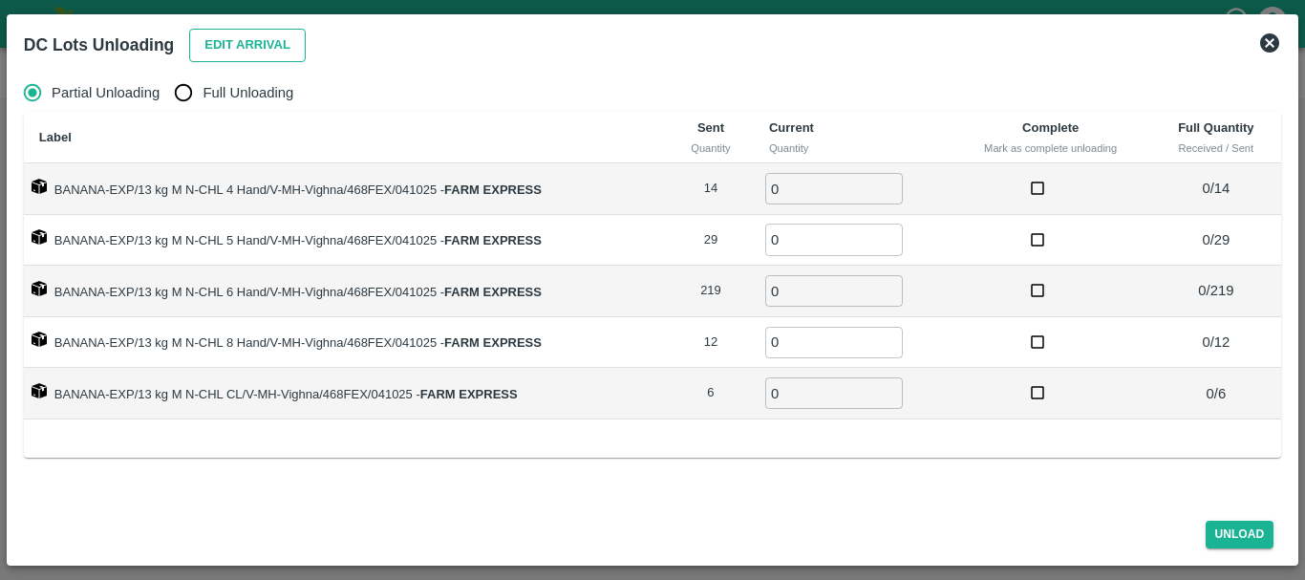
click at [208, 53] on button "Edit Arrival" at bounding box center [247, 45] width 117 height 33
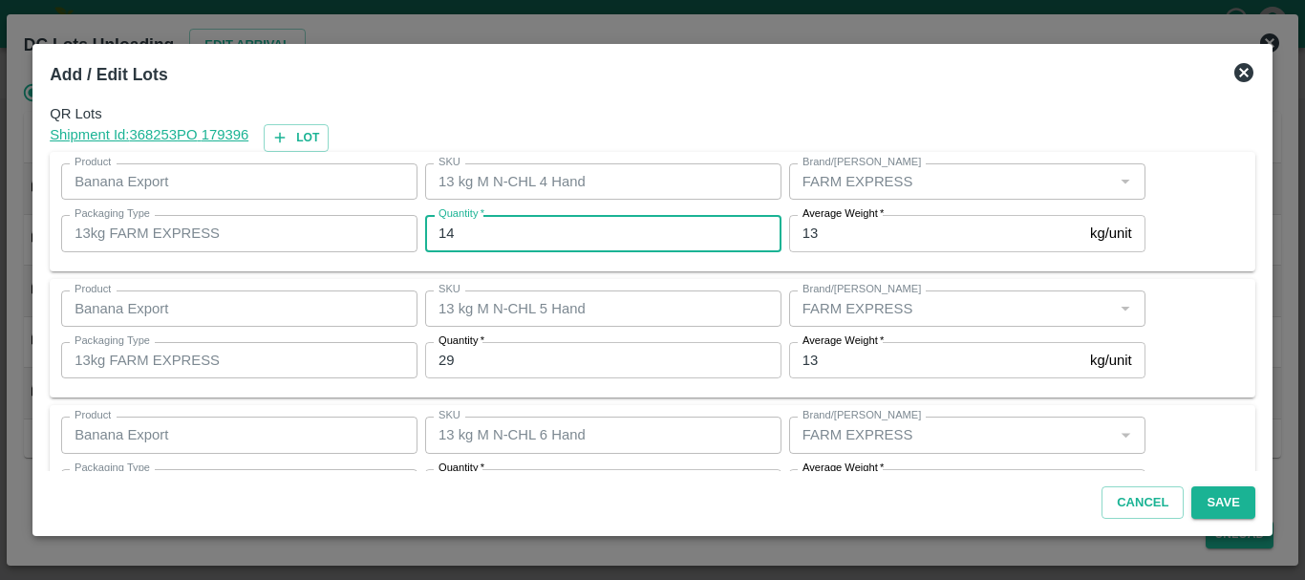
click at [479, 250] on input "14" at bounding box center [603, 233] width 356 height 36
type input "1"
type input "11"
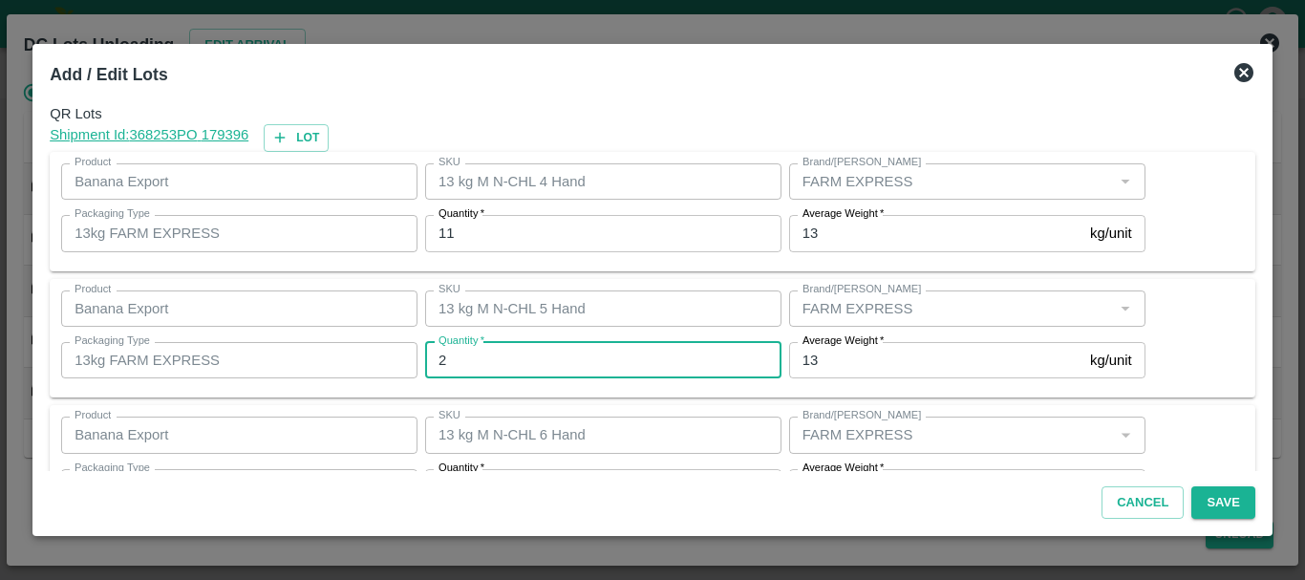
type input "29"
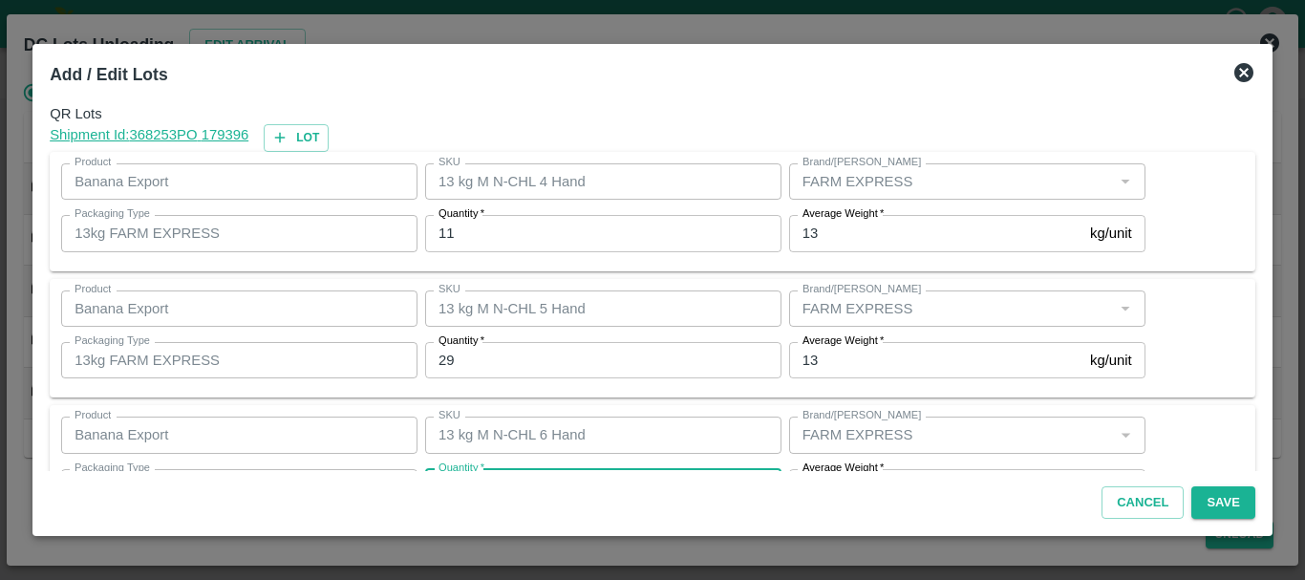
scroll to position [34, 0]
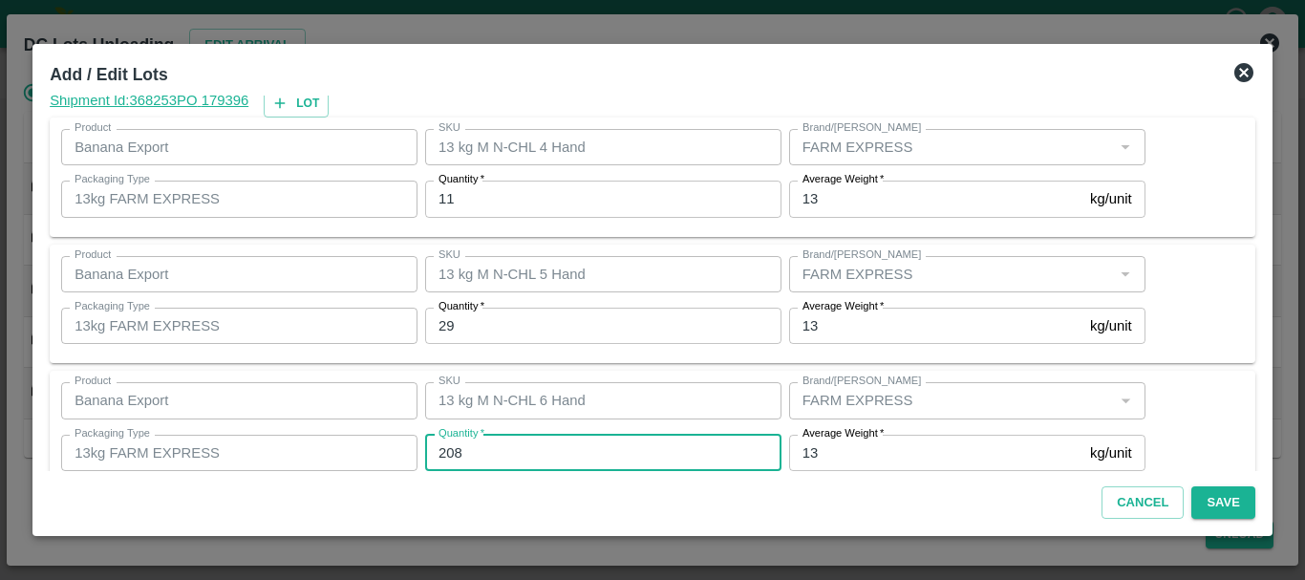
type input "208"
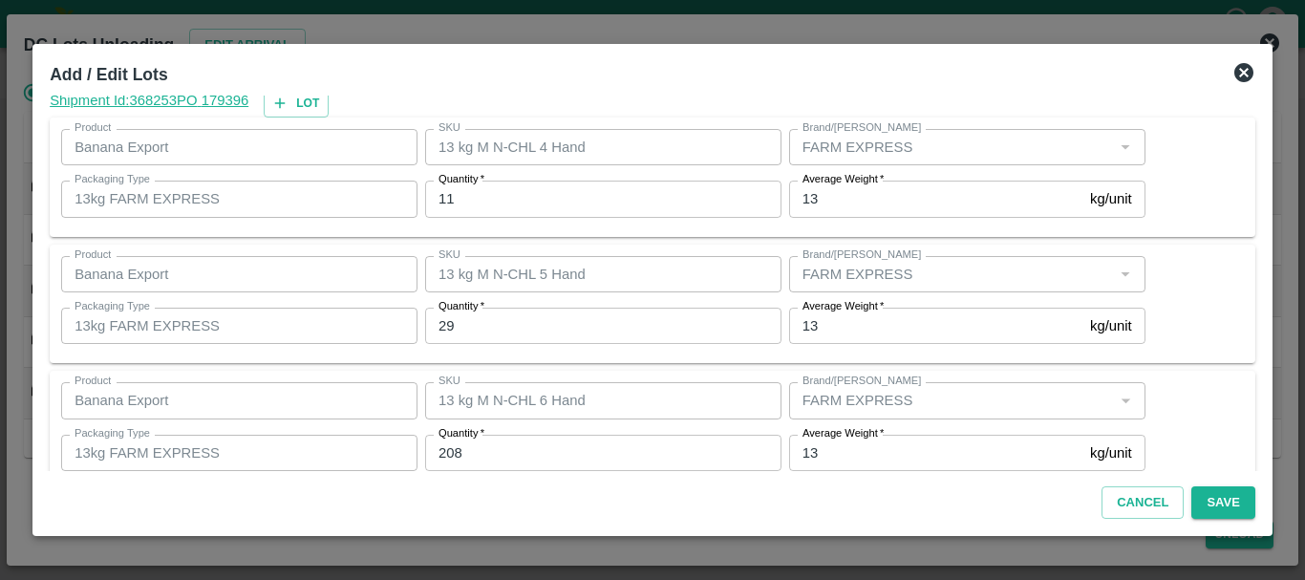
scroll to position [323, 0]
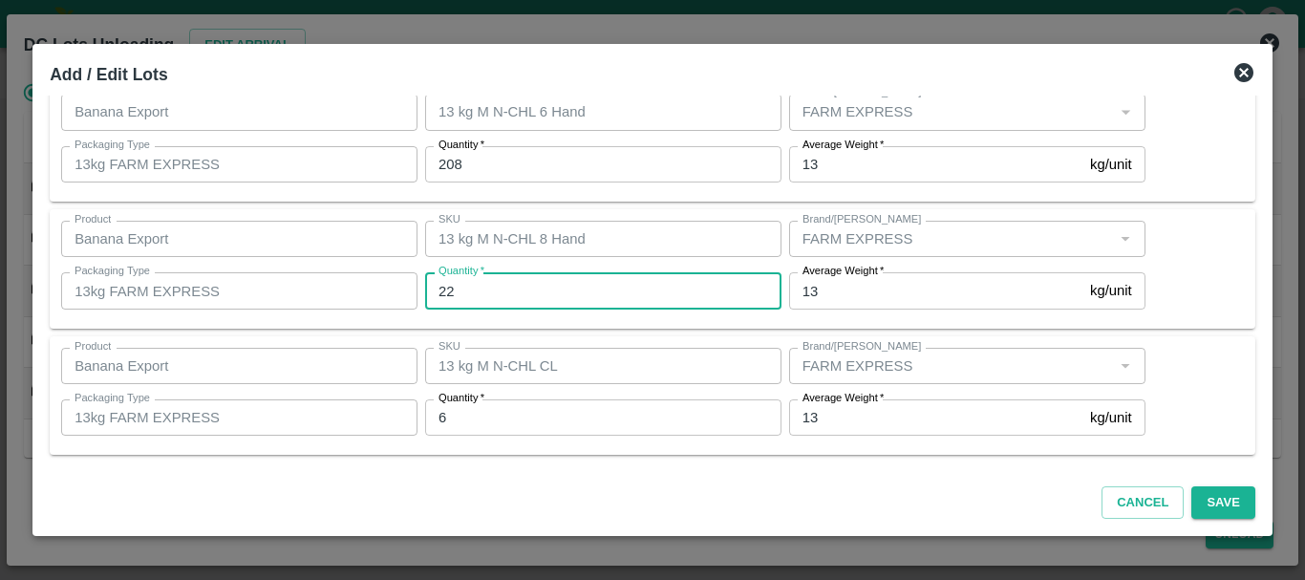
type input "22"
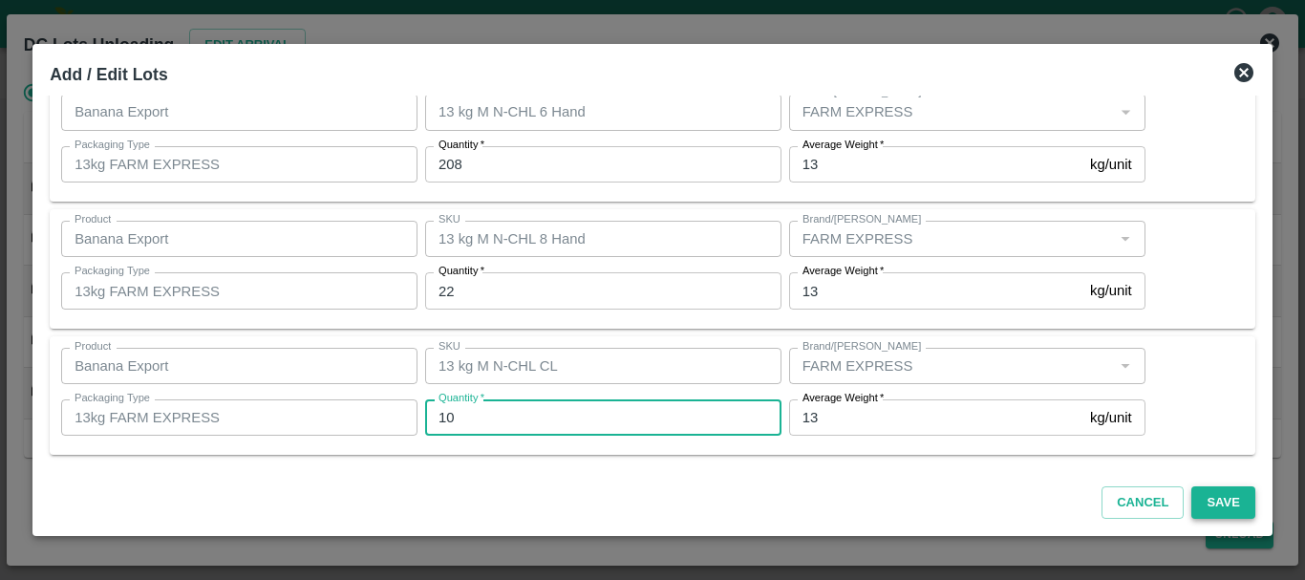
type input "10"
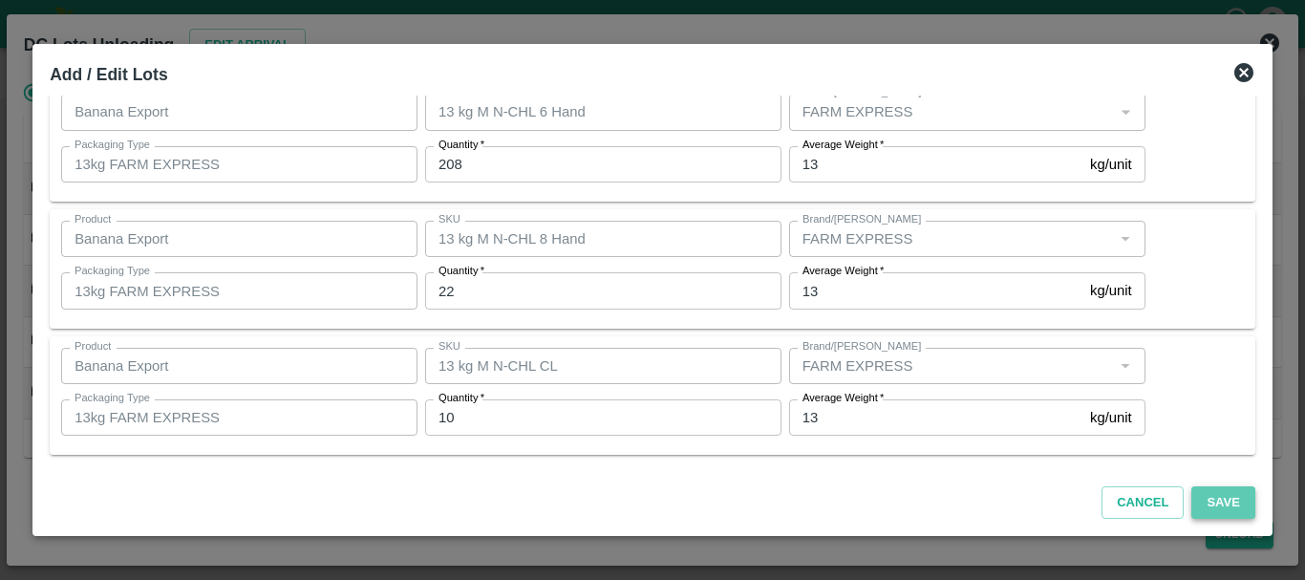
click at [1222, 508] on button "Save" at bounding box center [1223, 502] width 63 height 33
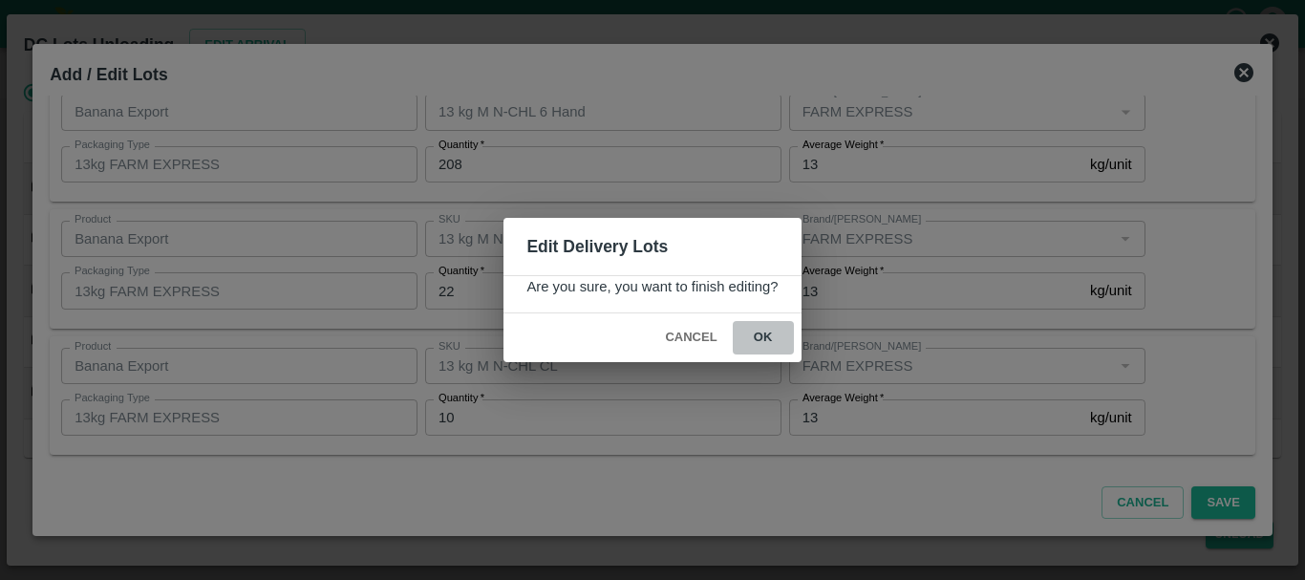
click at [768, 349] on button "ok" at bounding box center [763, 337] width 61 height 33
click at [764, 339] on icon at bounding box center [763, 338] width 23 height 23
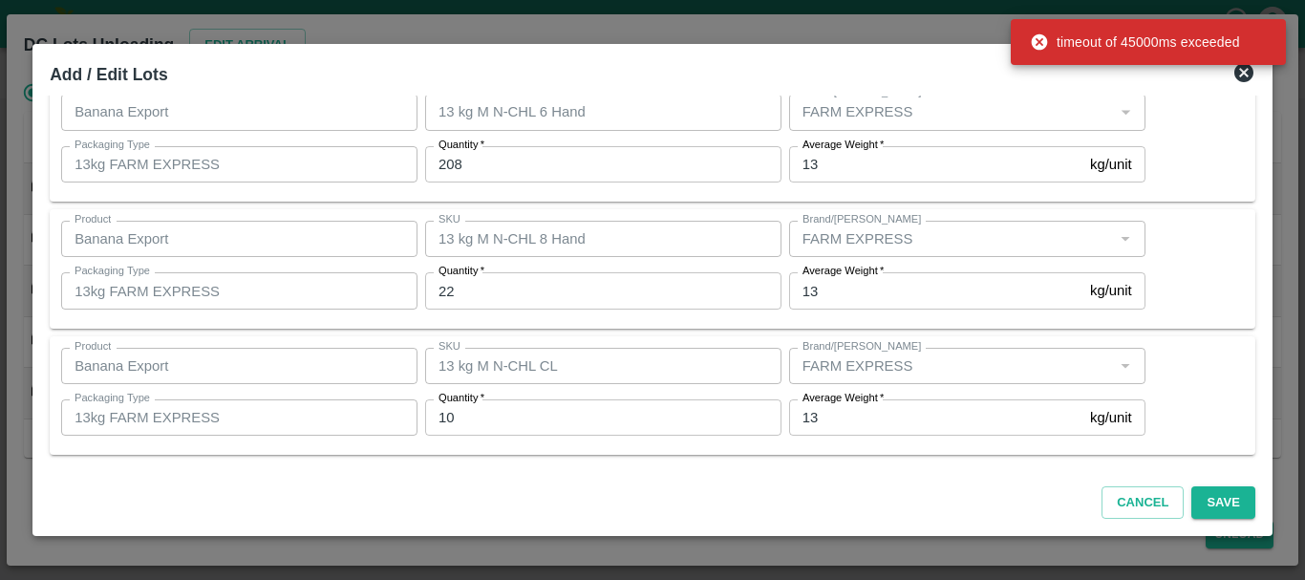
scroll to position [322, 0]
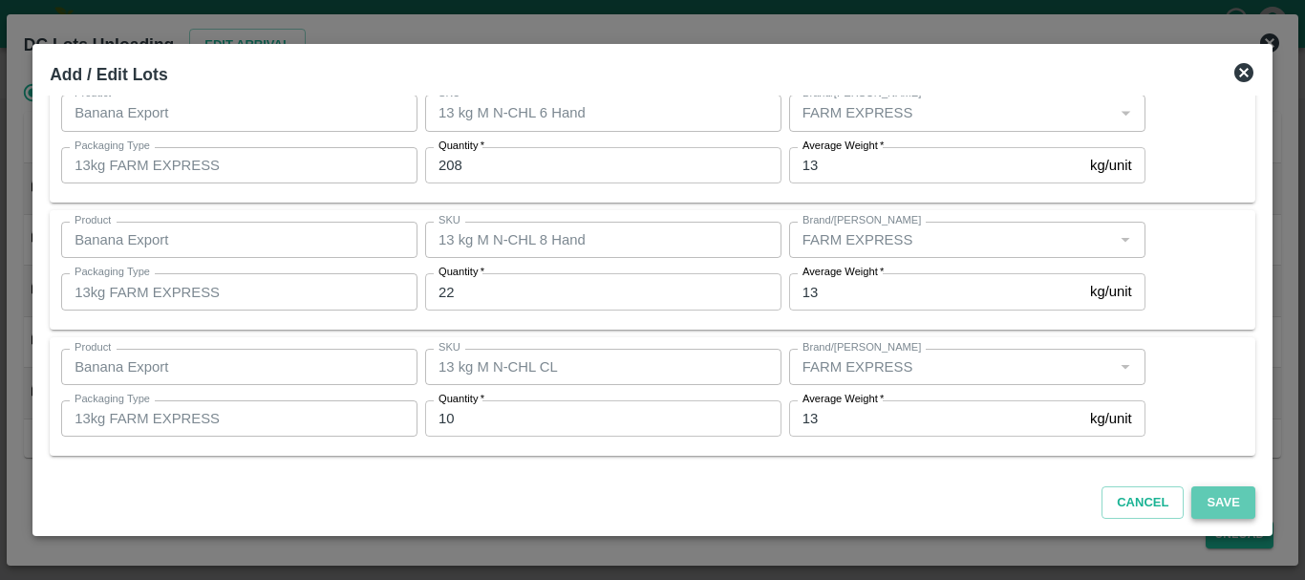
click at [1221, 508] on button "Save" at bounding box center [1223, 502] width 63 height 33
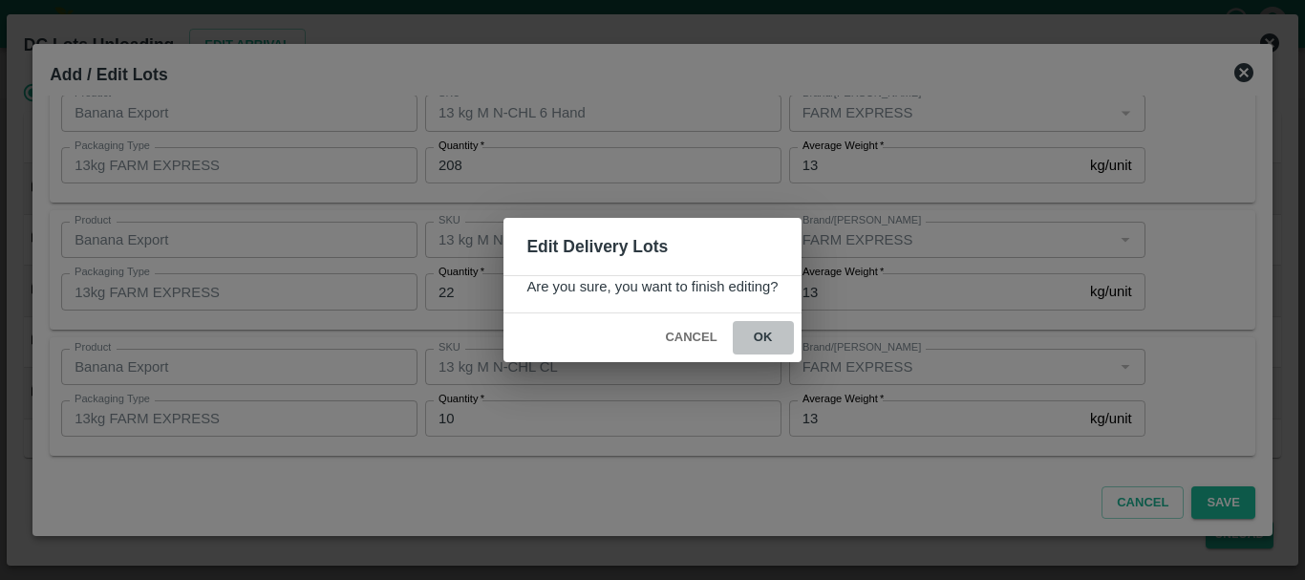
click at [767, 336] on button "ok" at bounding box center [763, 337] width 61 height 33
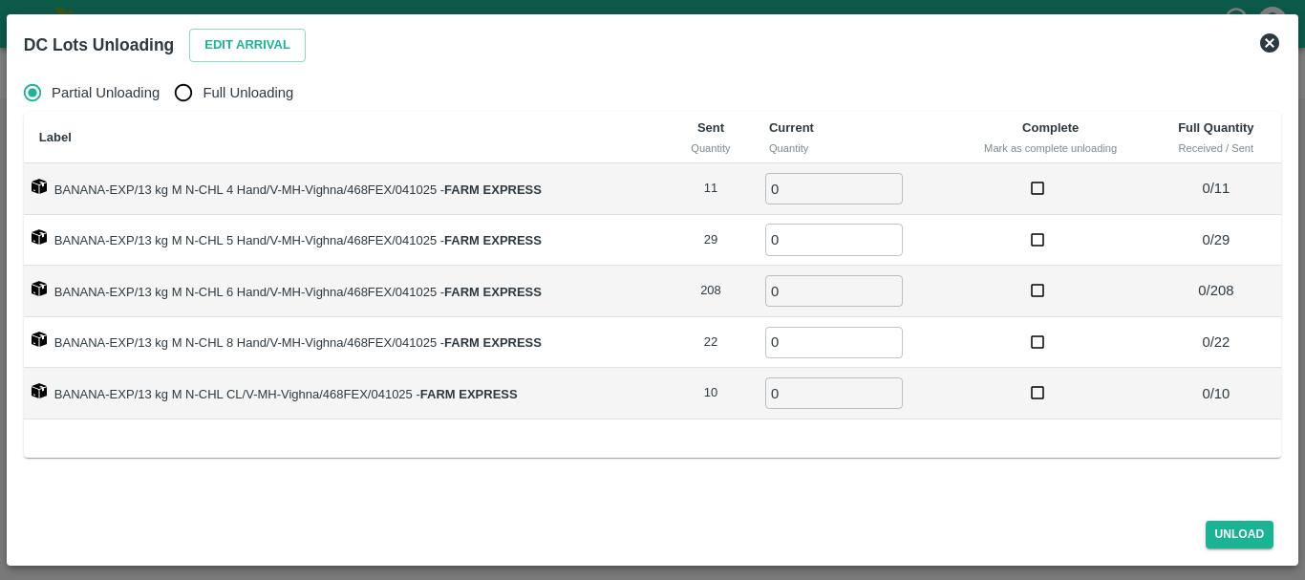
click at [182, 92] on input "Full Unloading" at bounding box center [183, 93] width 38 height 38
radio input "true"
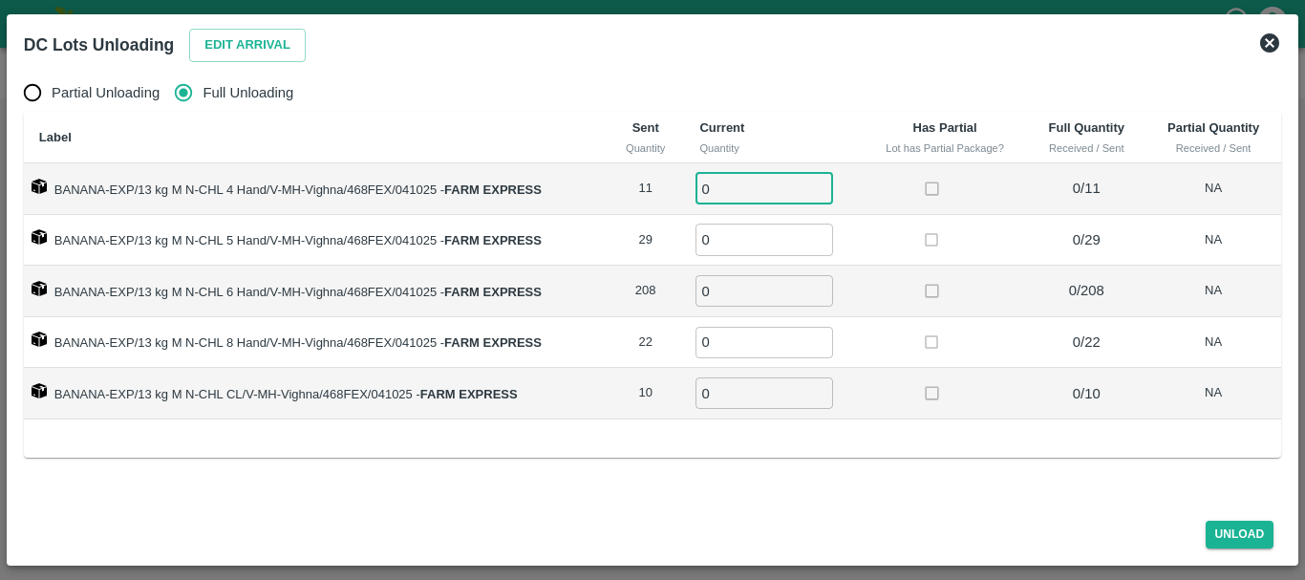
click at [755, 175] on input "0" at bounding box center [765, 189] width 138 height 32
type input "011"
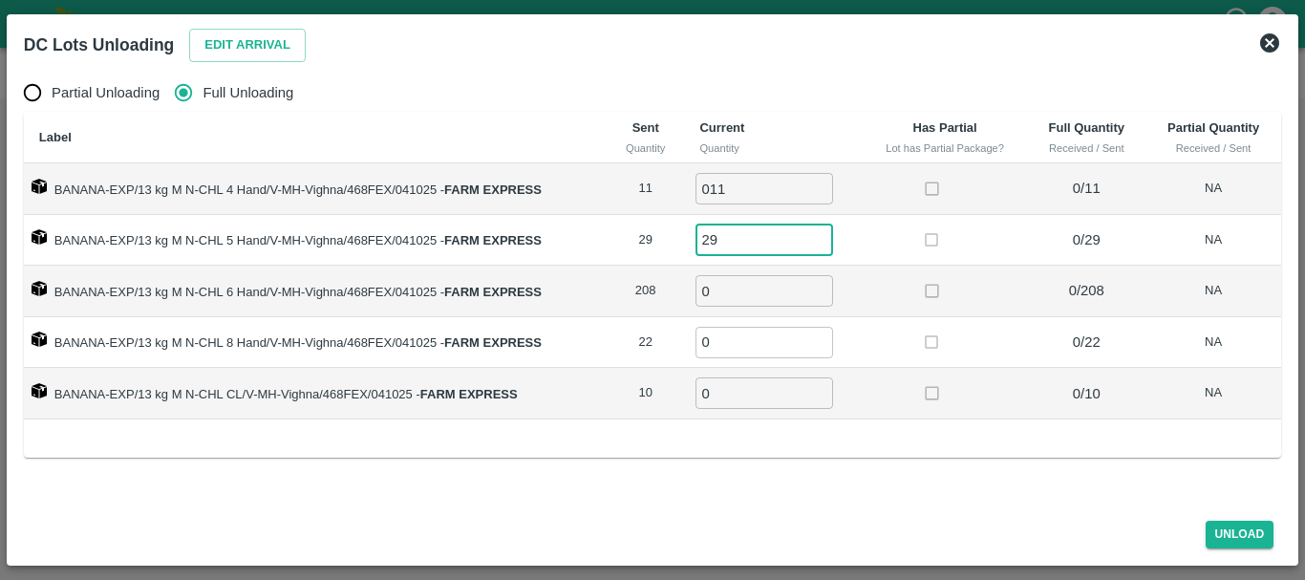
type input "29"
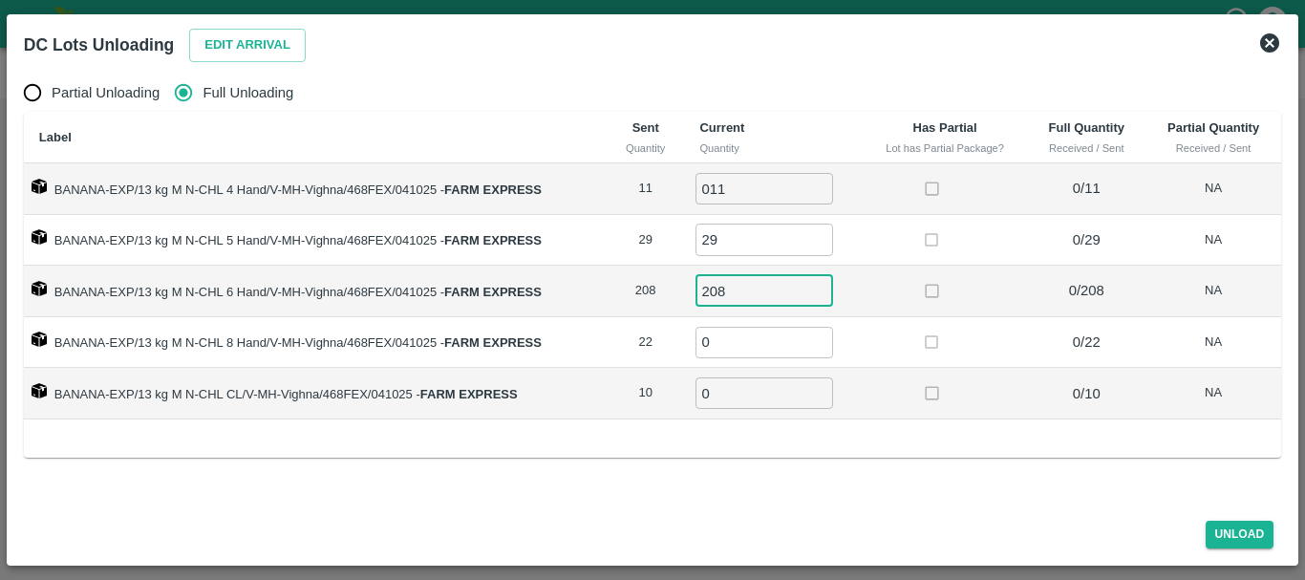
type input "208"
type input "3"
type input "22"
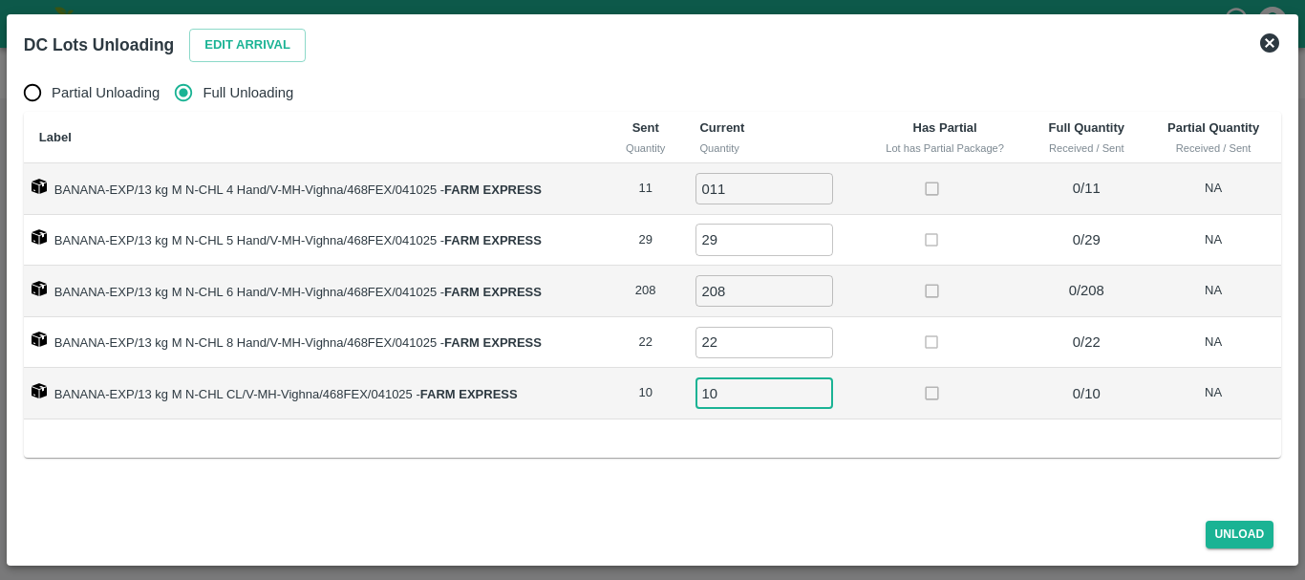
type input "10"
click at [954, 331] on div at bounding box center [944, 342] width 55 height 35
click at [1226, 535] on button "Unload" at bounding box center [1240, 535] width 69 height 28
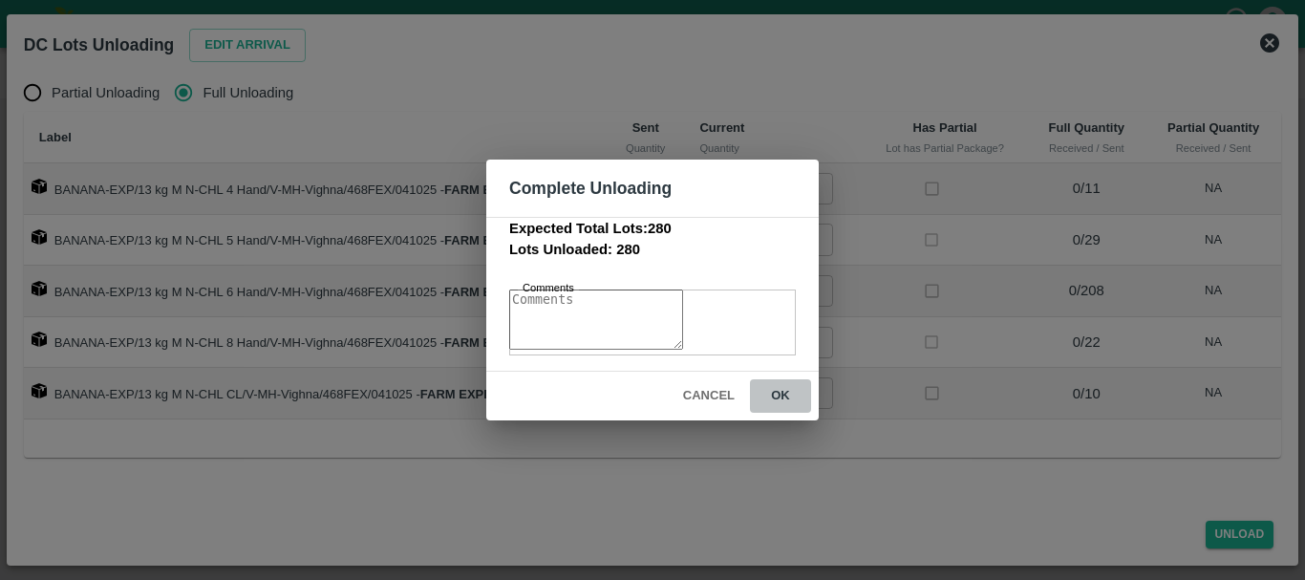
click at [789, 392] on button "ok" at bounding box center [780, 395] width 61 height 33
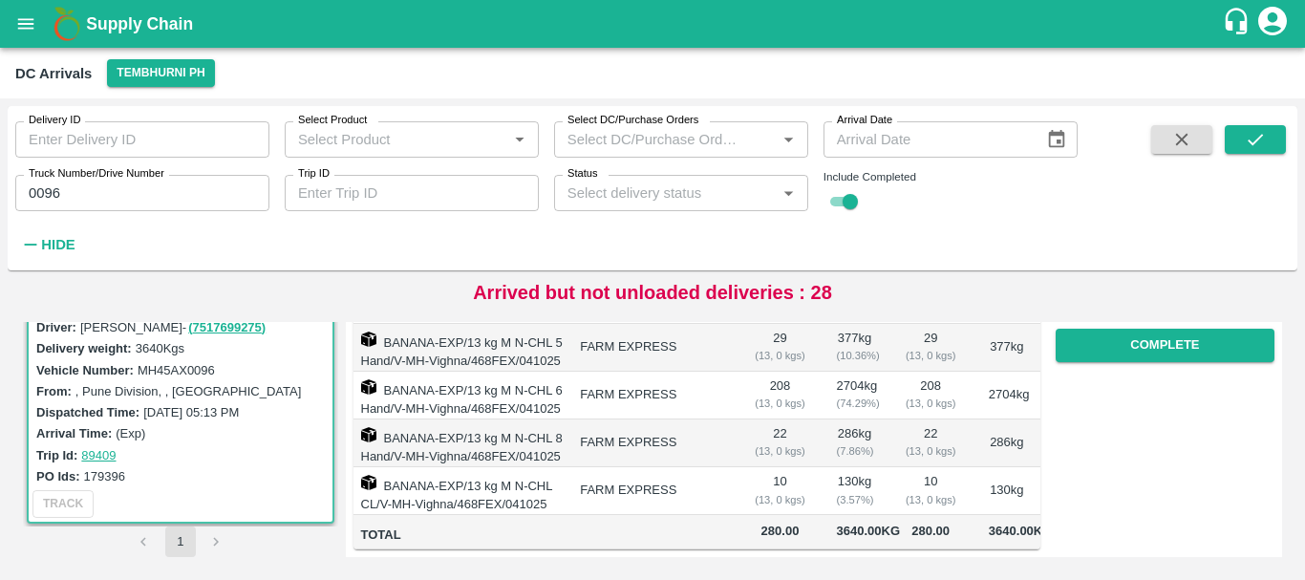
scroll to position [0, 0]
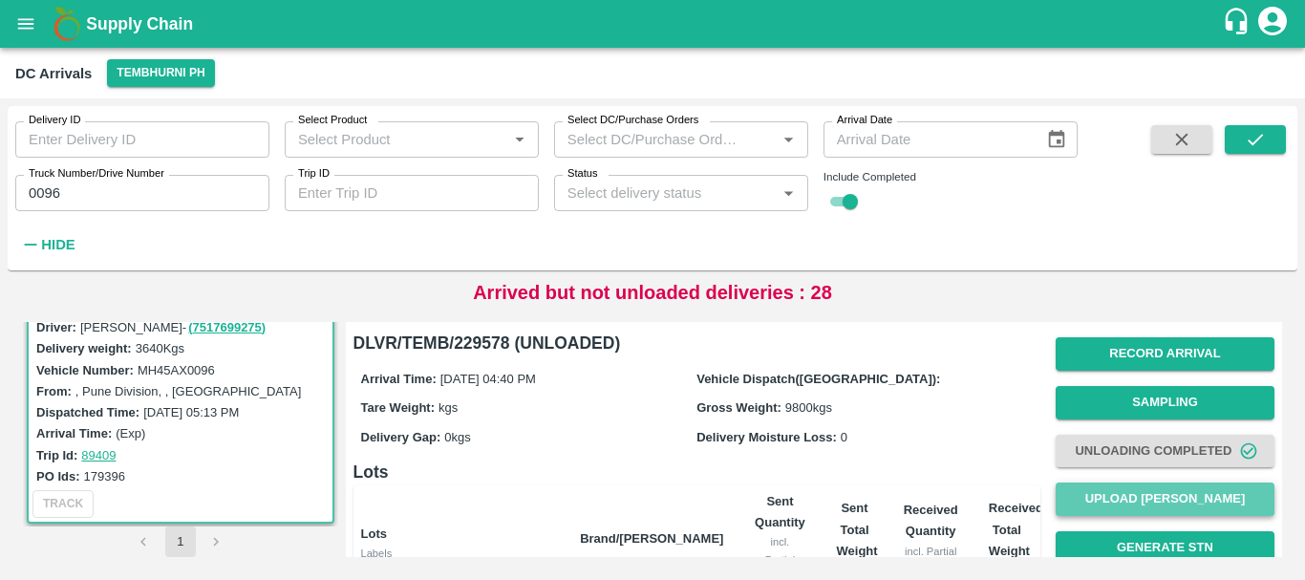
click at [1105, 503] on button "Upload [PERSON_NAME]" at bounding box center [1165, 499] width 219 height 33
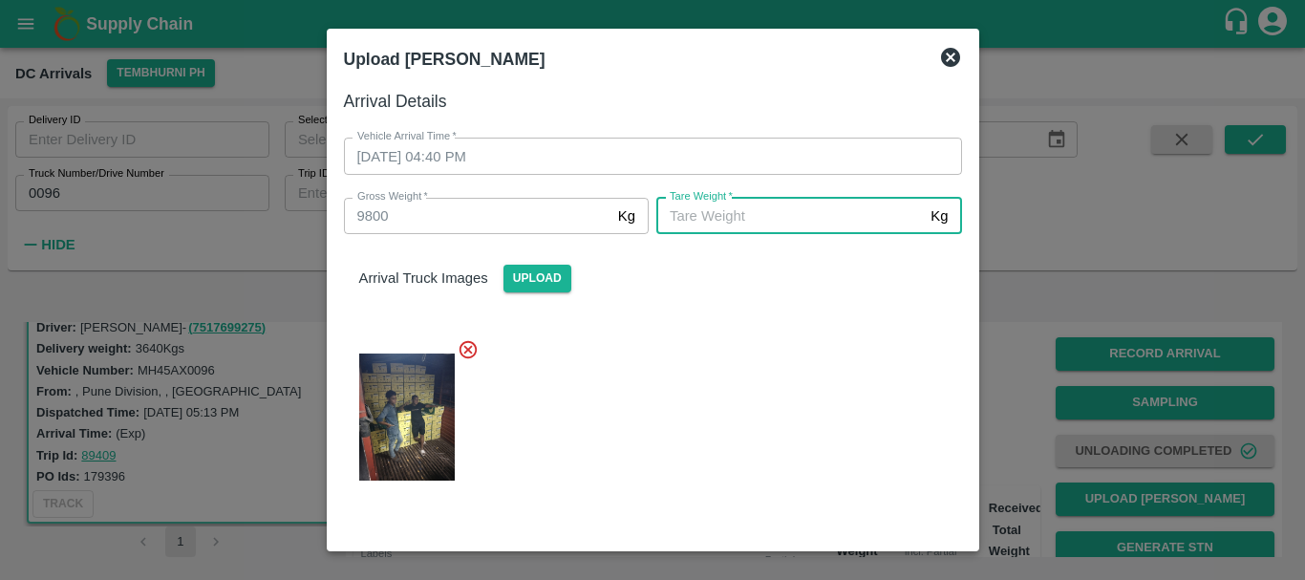
click at [746, 224] on input "Tare Weight   *" at bounding box center [790, 216] width 267 height 36
type input "5950"
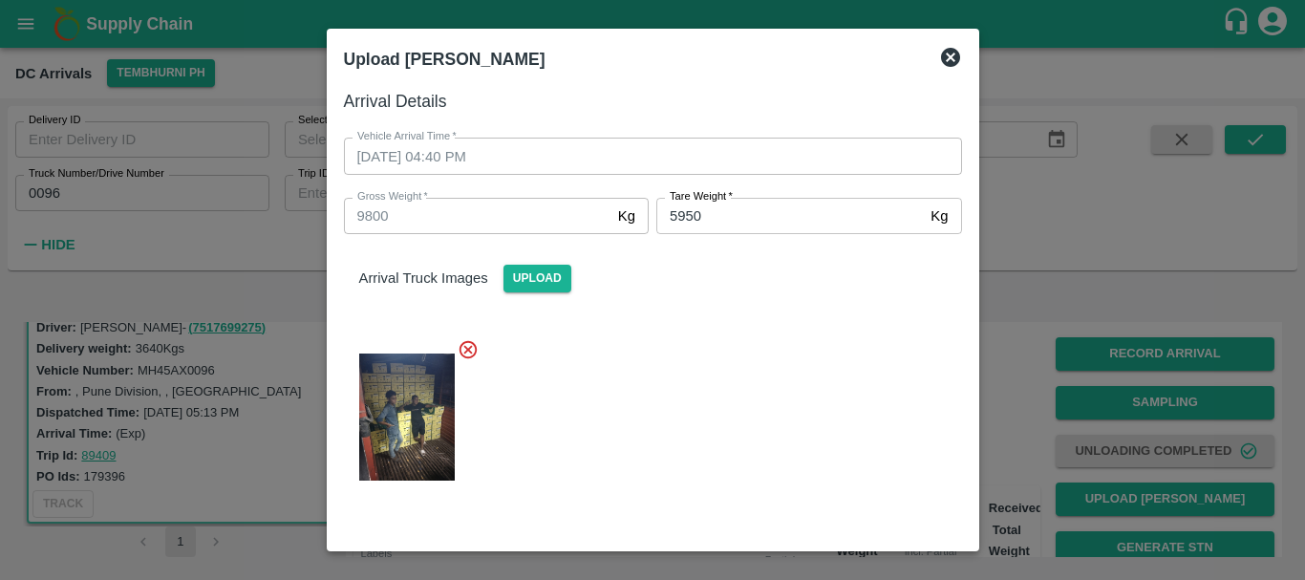
click at [770, 355] on div at bounding box center [646, 411] width 634 height 177
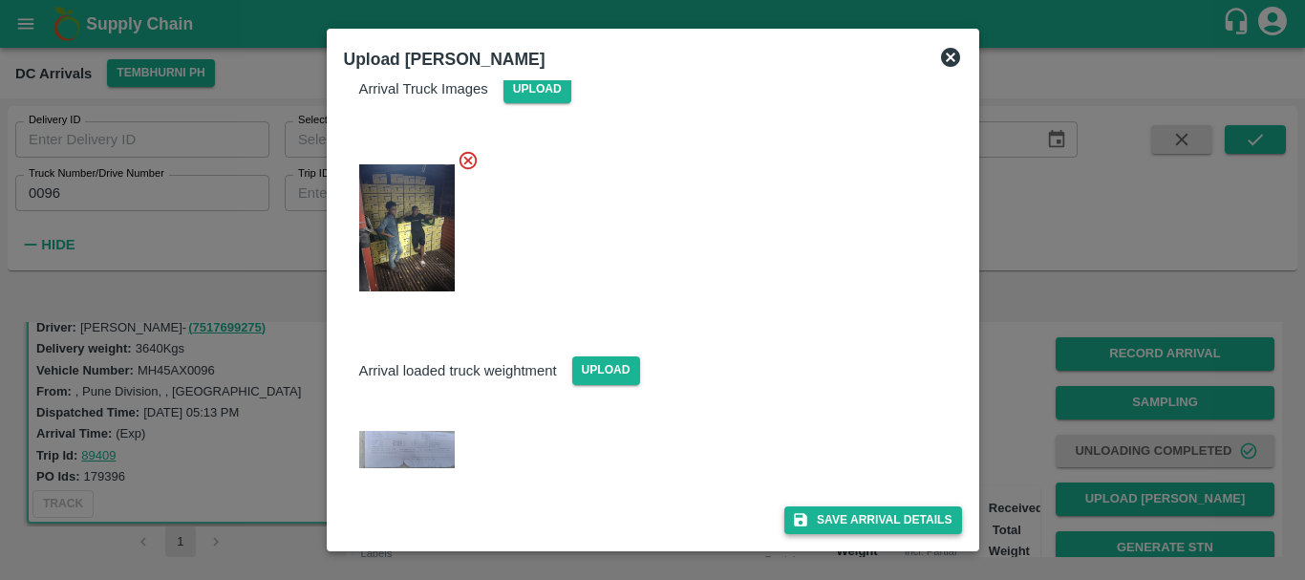
click at [894, 507] on button "Save Arrival Details" at bounding box center [873, 521] width 177 height 28
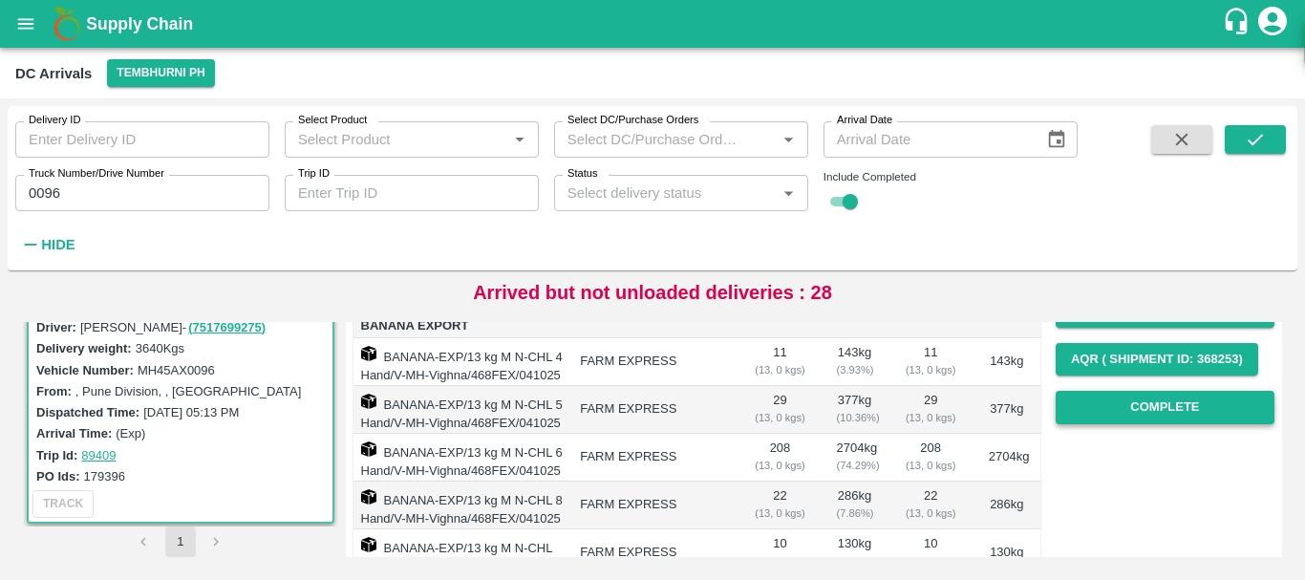
scroll to position [285, 0]
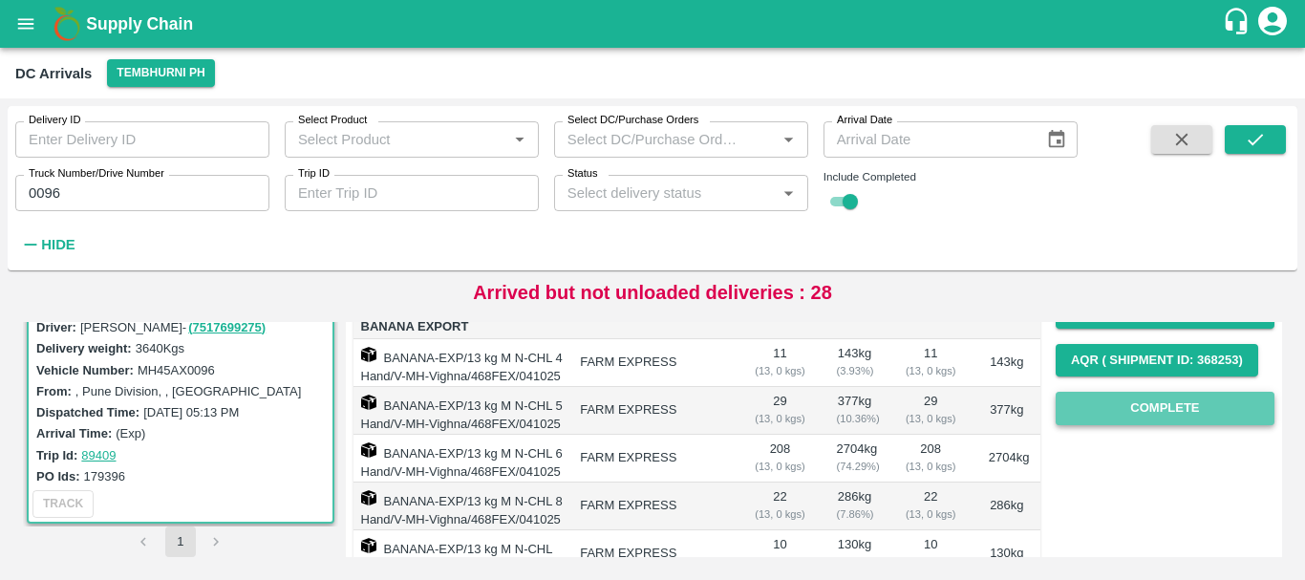
click at [1110, 420] on button "Complete" at bounding box center [1165, 408] width 219 height 33
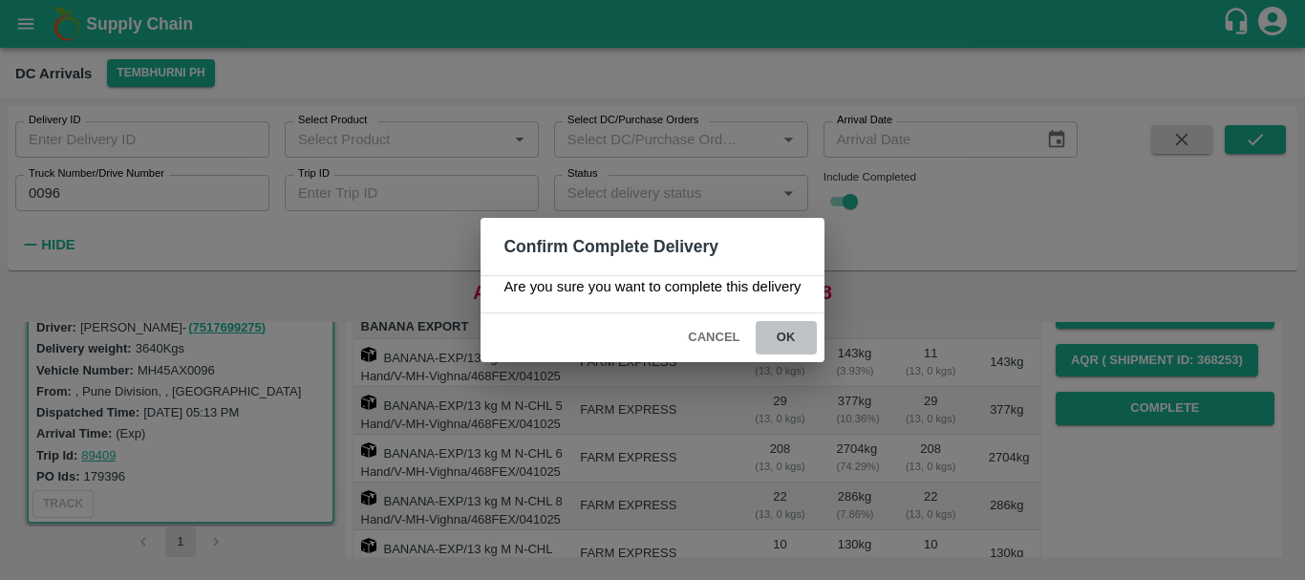
click at [787, 333] on button "ok" at bounding box center [786, 337] width 61 height 33
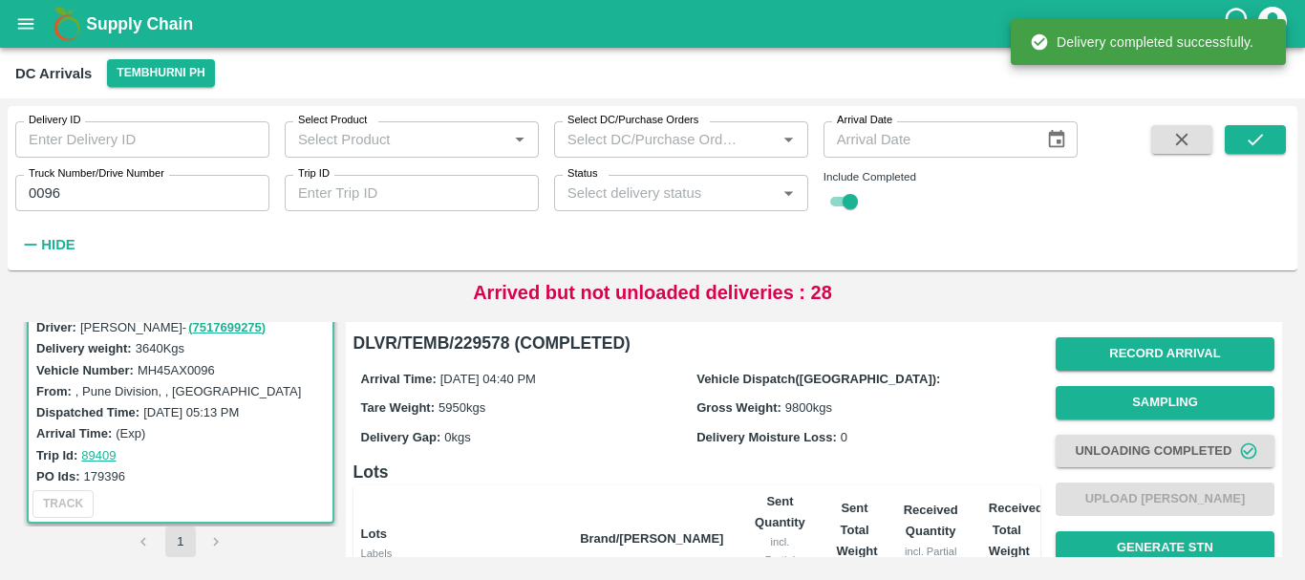
scroll to position [452, 0]
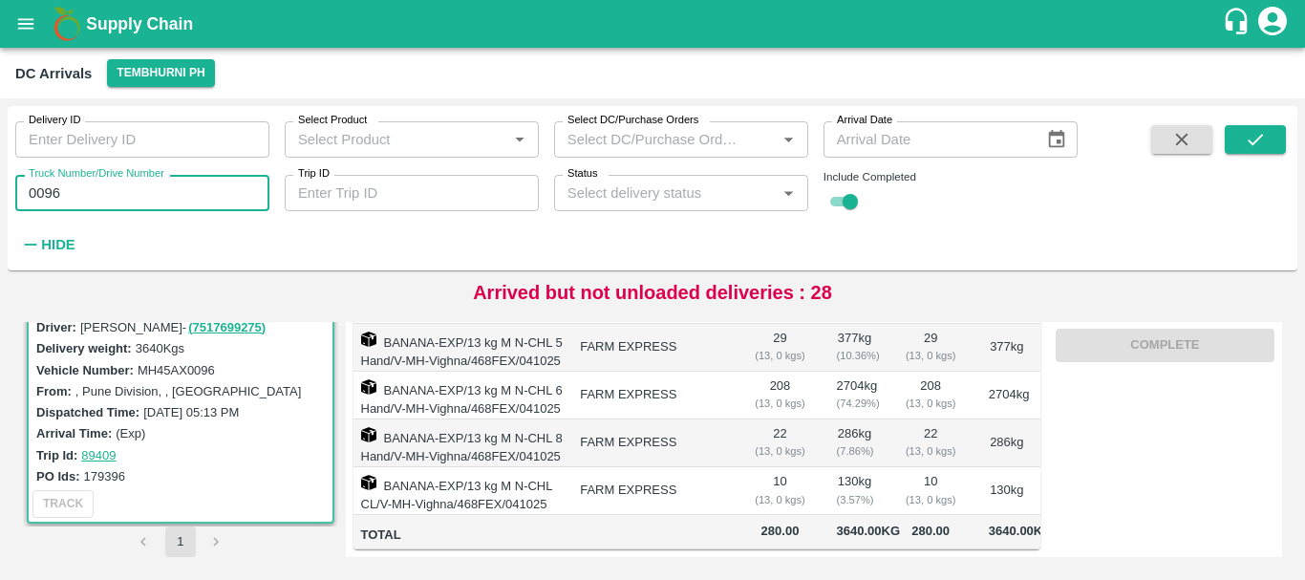
click at [97, 187] on input "0096" at bounding box center [142, 193] width 254 height 36
type input "0"
type input "5250"
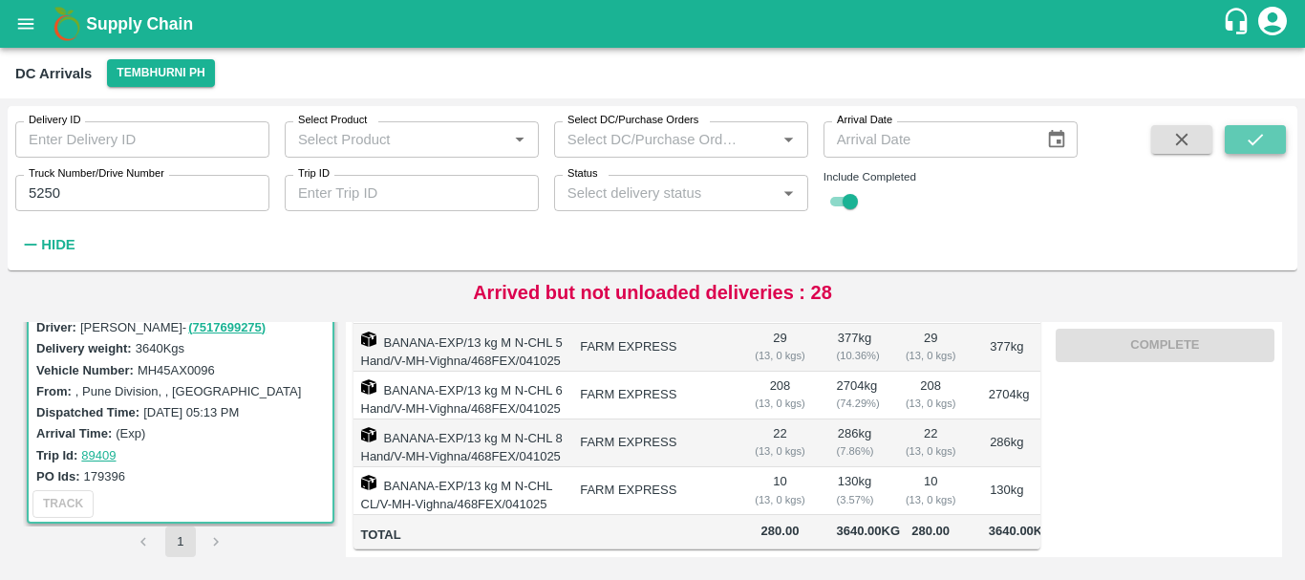
click at [1258, 150] on icon "submit" at bounding box center [1255, 139] width 21 height 21
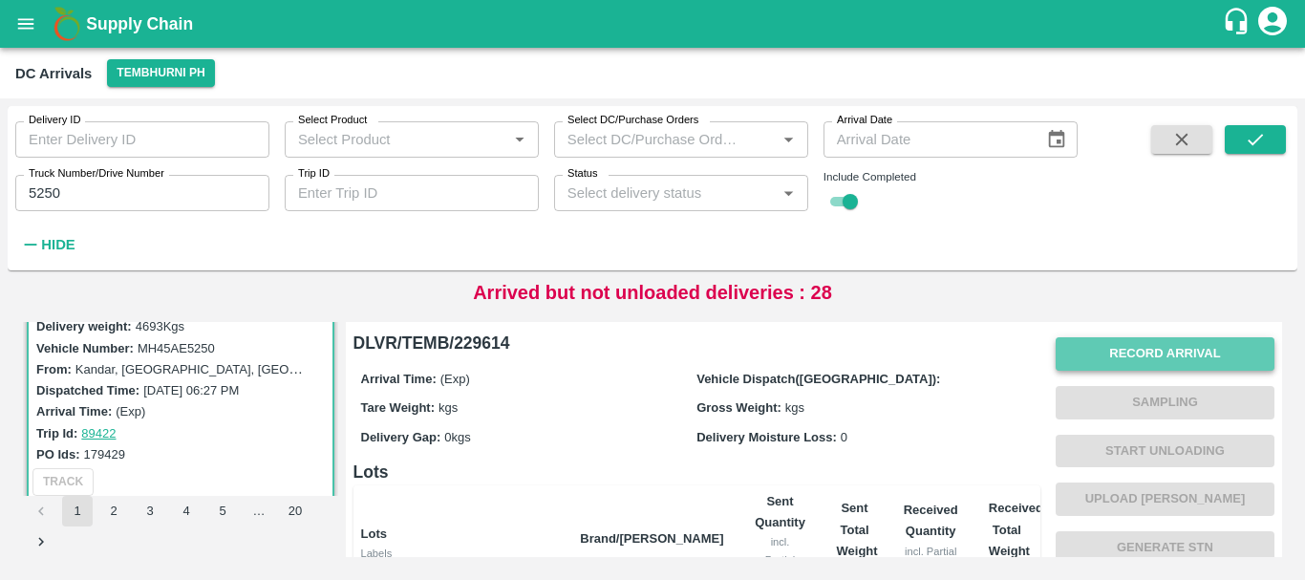
click at [1108, 357] on button "Record Arrival" at bounding box center [1165, 353] width 219 height 33
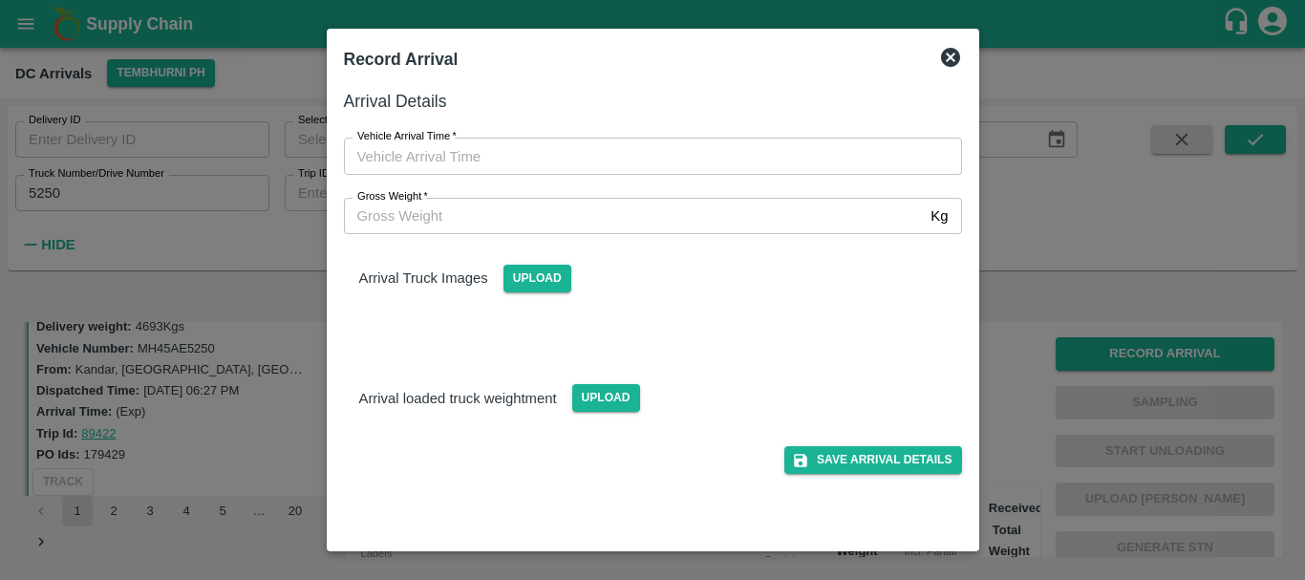
type input "DD/MM/YYYY hh:mm aa"
click at [562, 149] on input "DD/MM/YYYY hh:mm aa" at bounding box center [646, 156] width 605 height 36
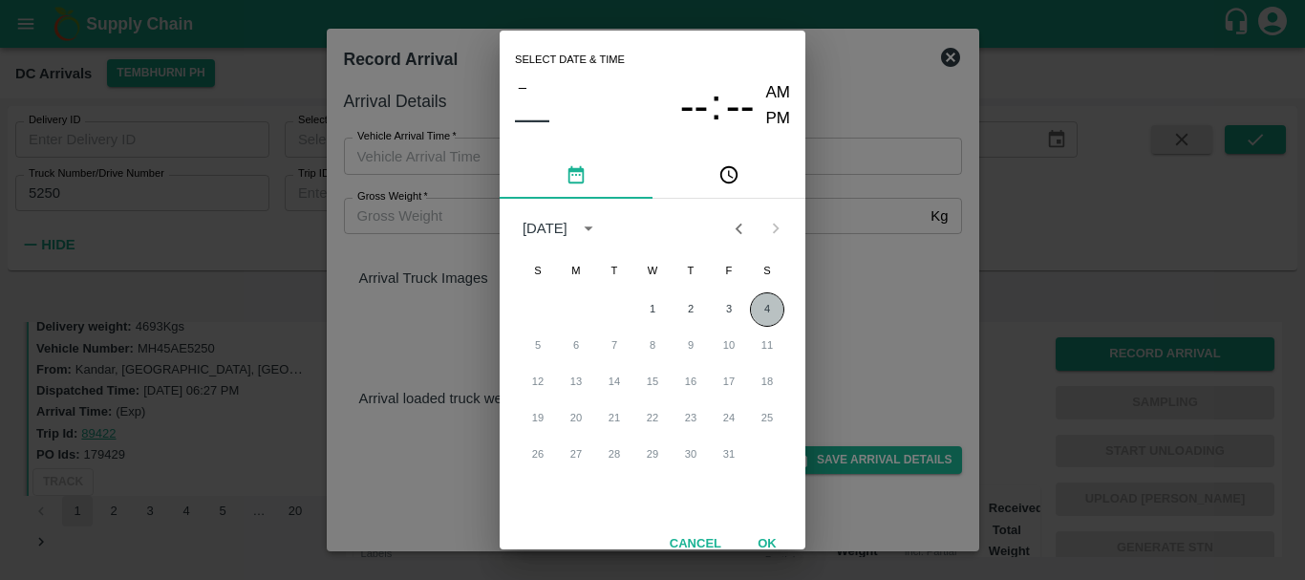
click at [765, 297] on button "4" at bounding box center [767, 309] width 34 height 34
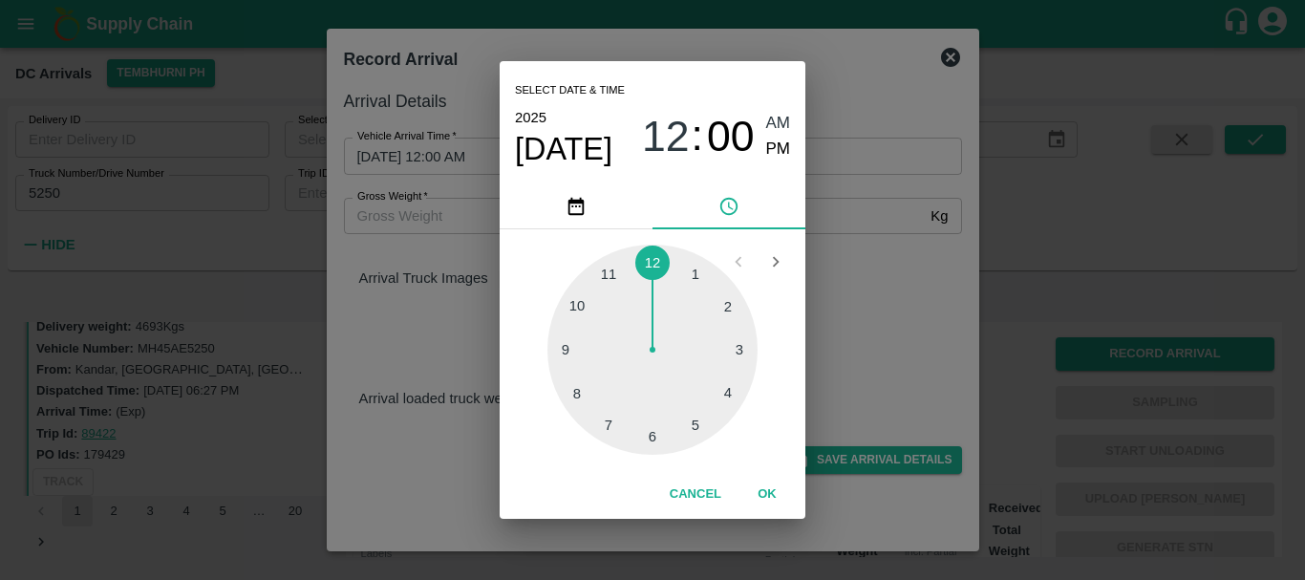
click at [731, 389] on div at bounding box center [653, 350] width 210 height 210
click at [768, 141] on span "PM" at bounding box center [778, 150] width 25 height 26
type input "04/10/2025 04:00 PM"
click at [916, 345] on div "Select date & time 2025 Oct 4 04 : 00 AM PM 05 10 15 20 25 30 35 40 45 50 55 00…" at bounding box center [652, 290] width 1305 height 580
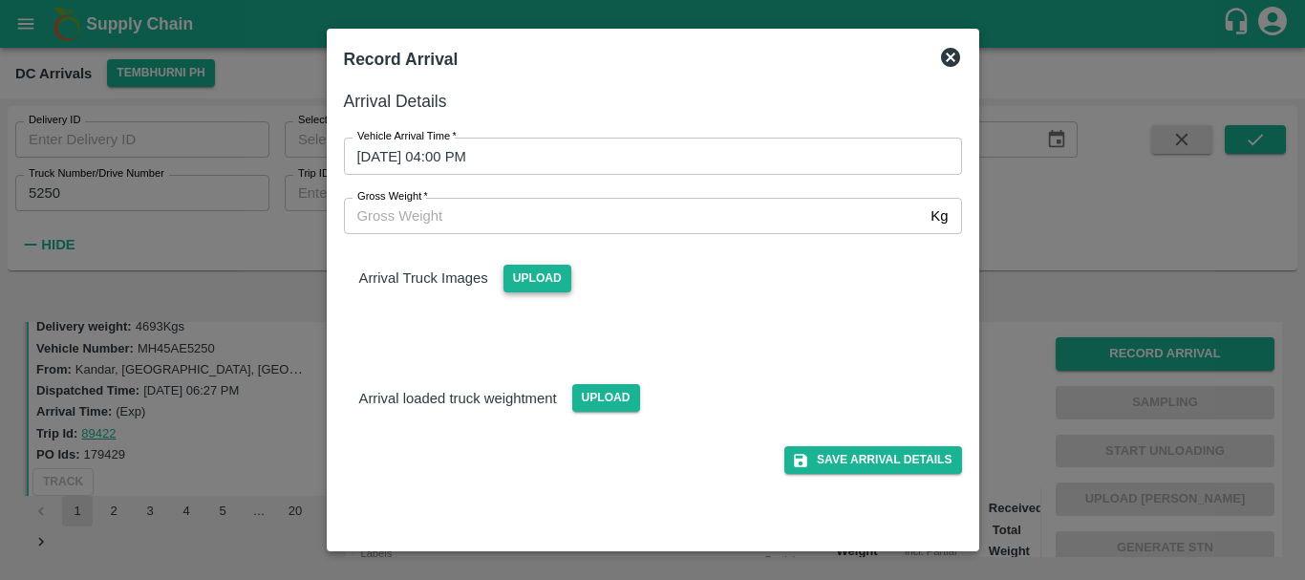
drag, startPoint x: 534, startPoint y: 261, endPoint x: 539, endPoint y: 275, distance: 15.1
click at [539, 275] on div "Upload" at bounding box center [529, 270] width 83 height 43
click at [539, 275] on span "Upload" at bounding box center [538, 279] width 68 height 28
click at [0, 0] on input "Upload" at bounding box center [0, 0] width 0 height 0
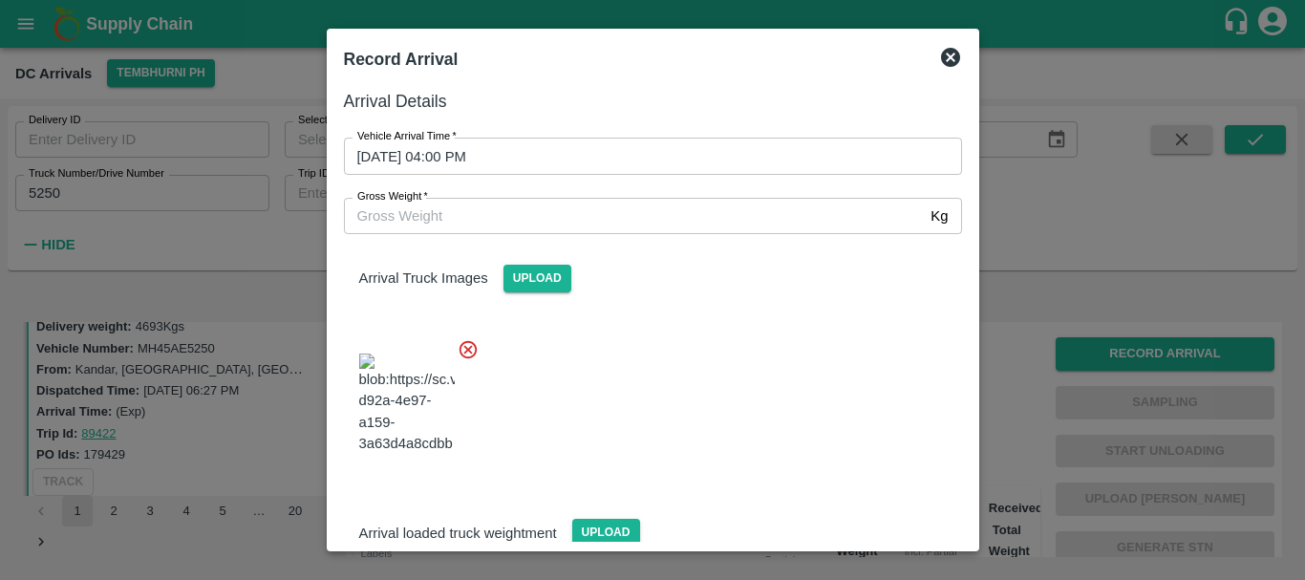
scroll to position [14, 0]
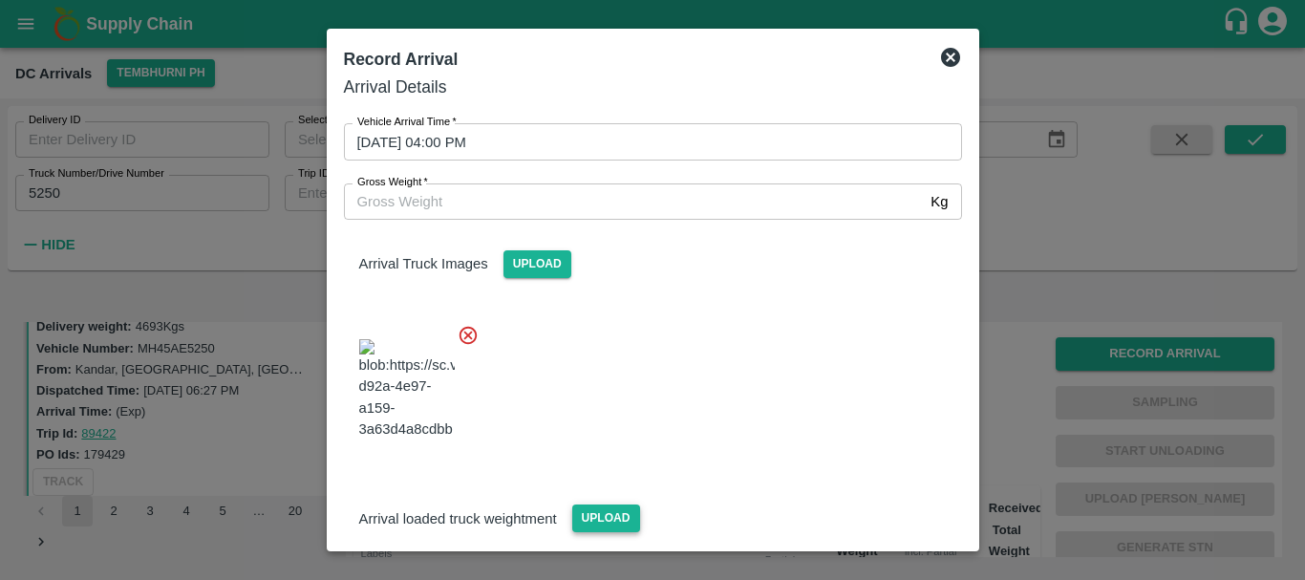
click at [601, 505] on span "Upload" at bounding box center [606, 519] width 68 height 28
click at [0, 0] on input "Upload" at bounding box center [0, 0] width 0 height 0
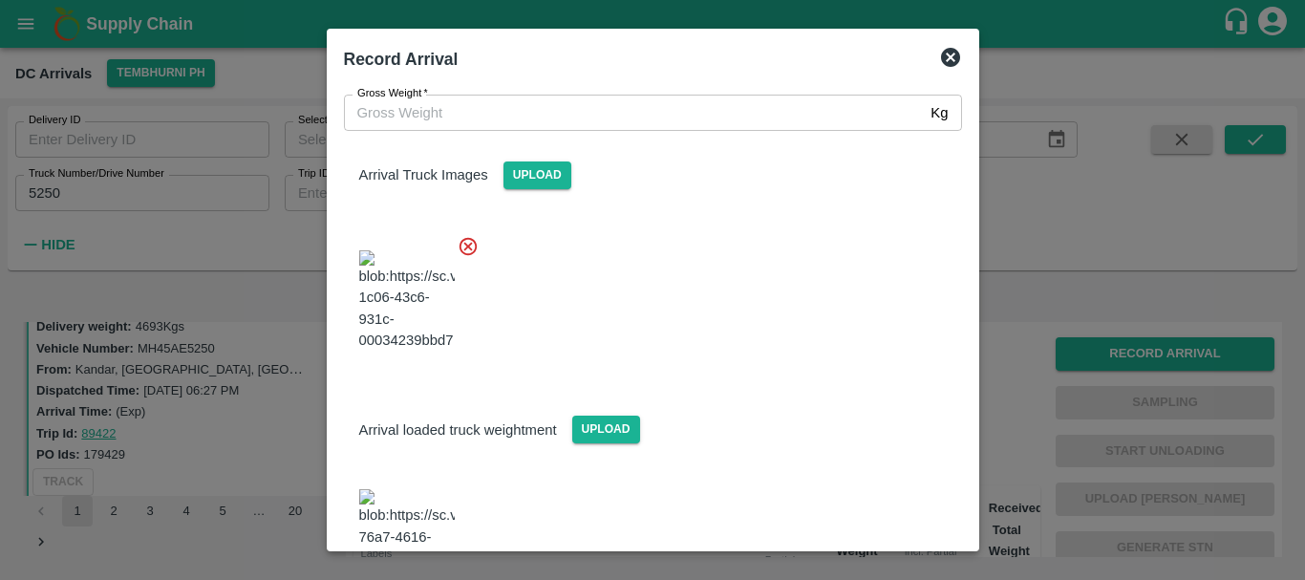
click at [391, 489] on img at bounding box center [407, 539] width 96 height 100
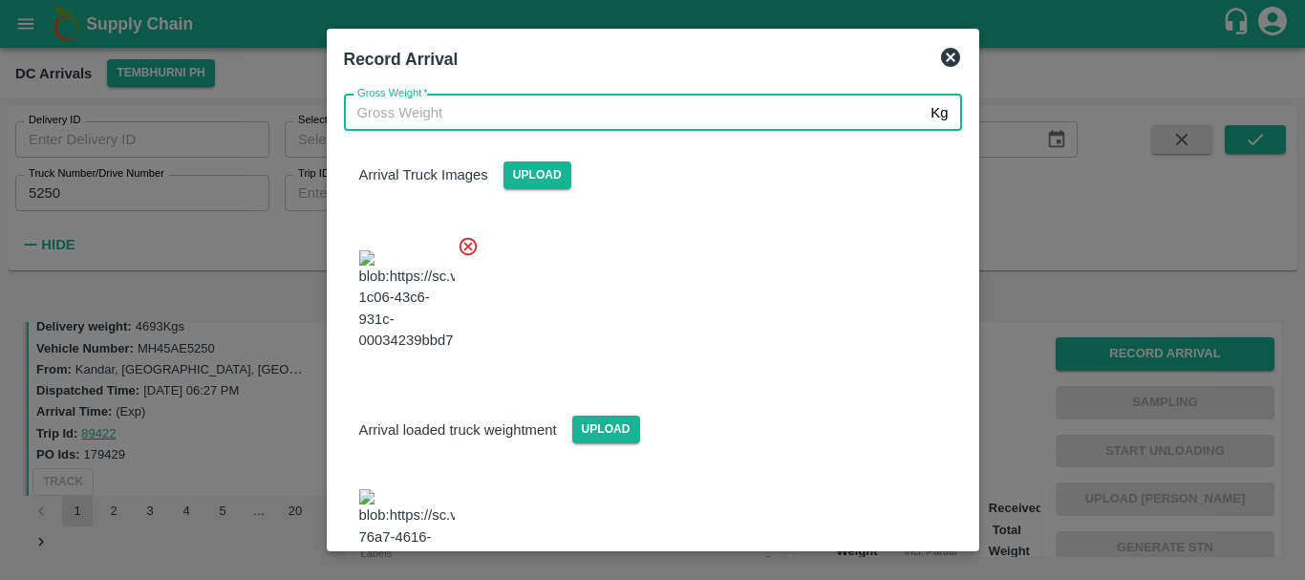
click at [448, 108] on input "Gross Weight   *" at bounding box center [634, 113] width 580 height 36
type input "10770"
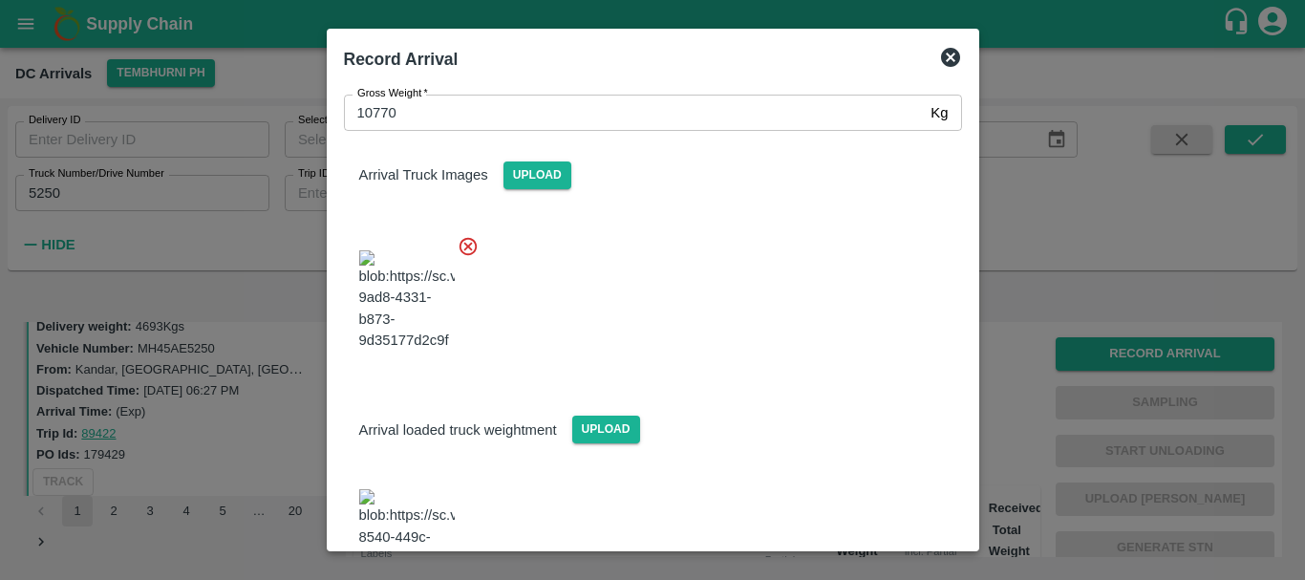
click at [764, 195] on div "Arrival Truck Images Upload" at bounding box center [646, 250] width 634 height 269
click at [762, 245] on div at bounding box center [646, 295] width 634 height 150
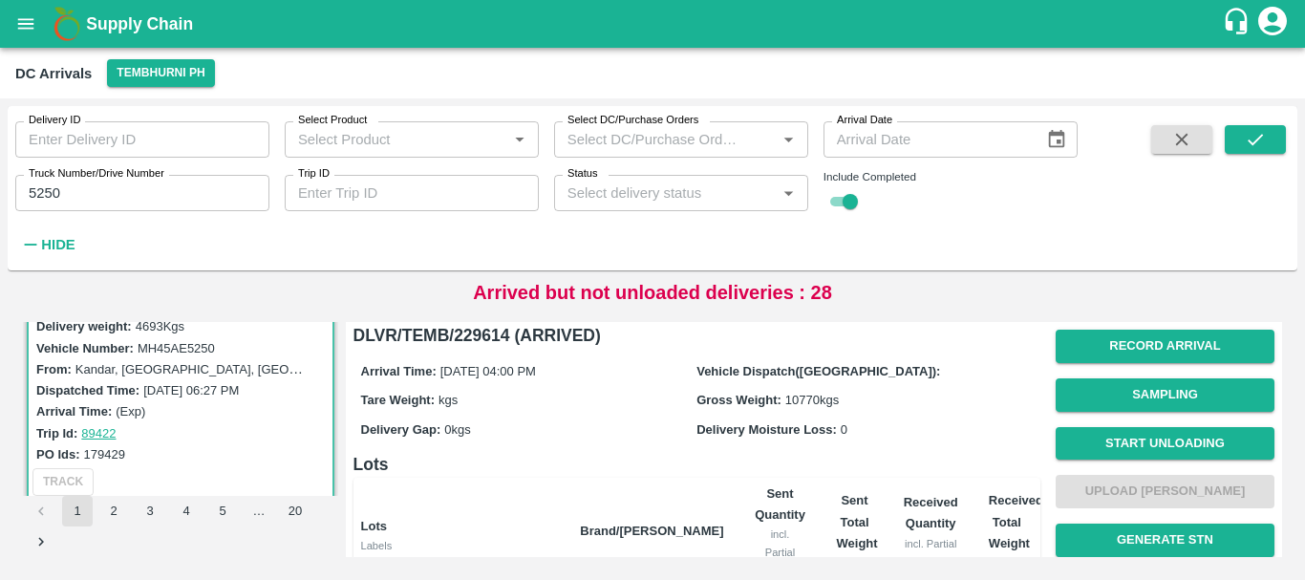
scroll to position [0, 0]
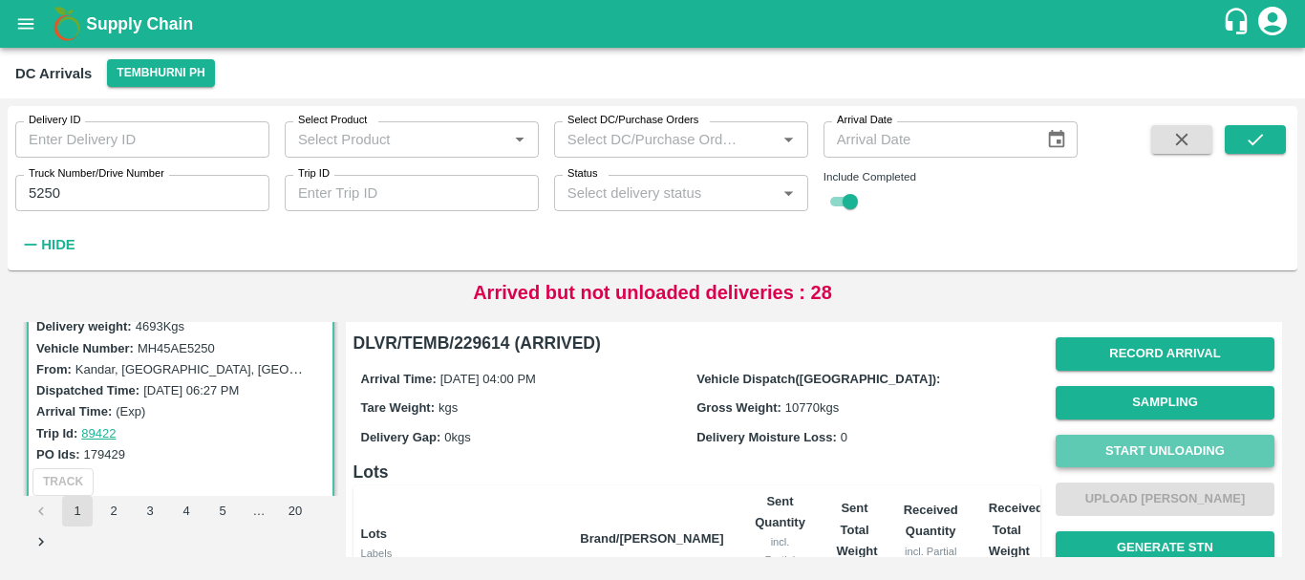
drag, startPoint x: 1134, startPoint y: 454, endPoint x: 1155, endPoint y: 446, distance: 22.4
click at [1155, 446] on button "Start Unloading" at bounding box center [1165, 451] width 219 height 33
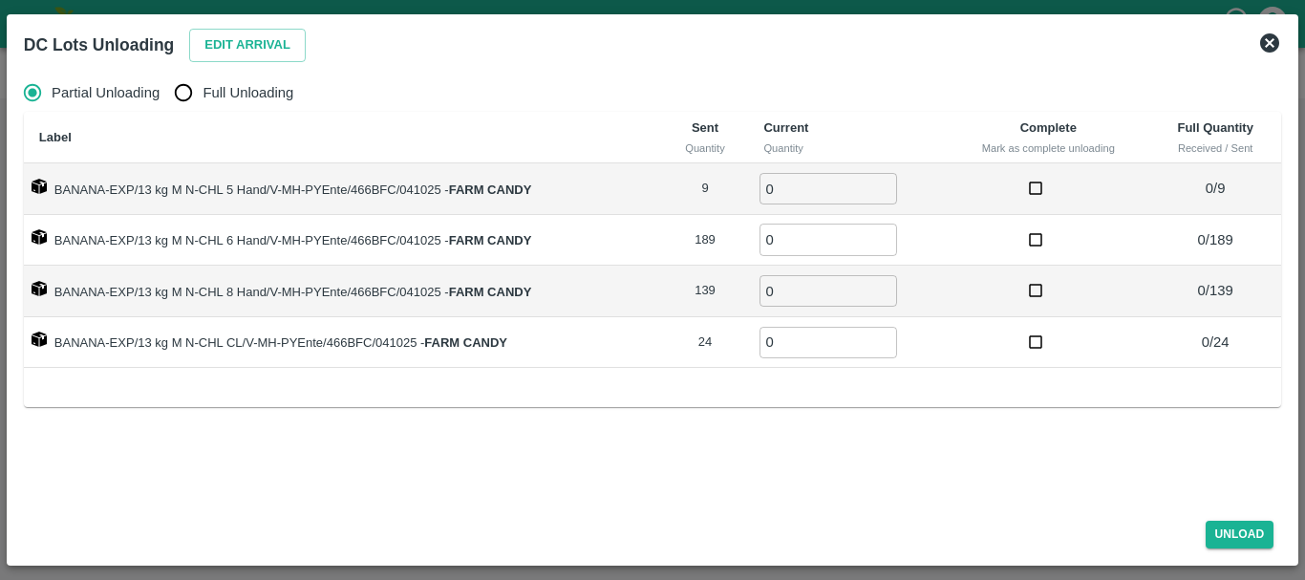
click at [233, 96] on span "Full Unloading" at bounding box center [248, 92] width 91 height 21
click at [203, 96] on input "Full Unloading" at bounding box center [183, 93] width 38 height 38
radio input "true"
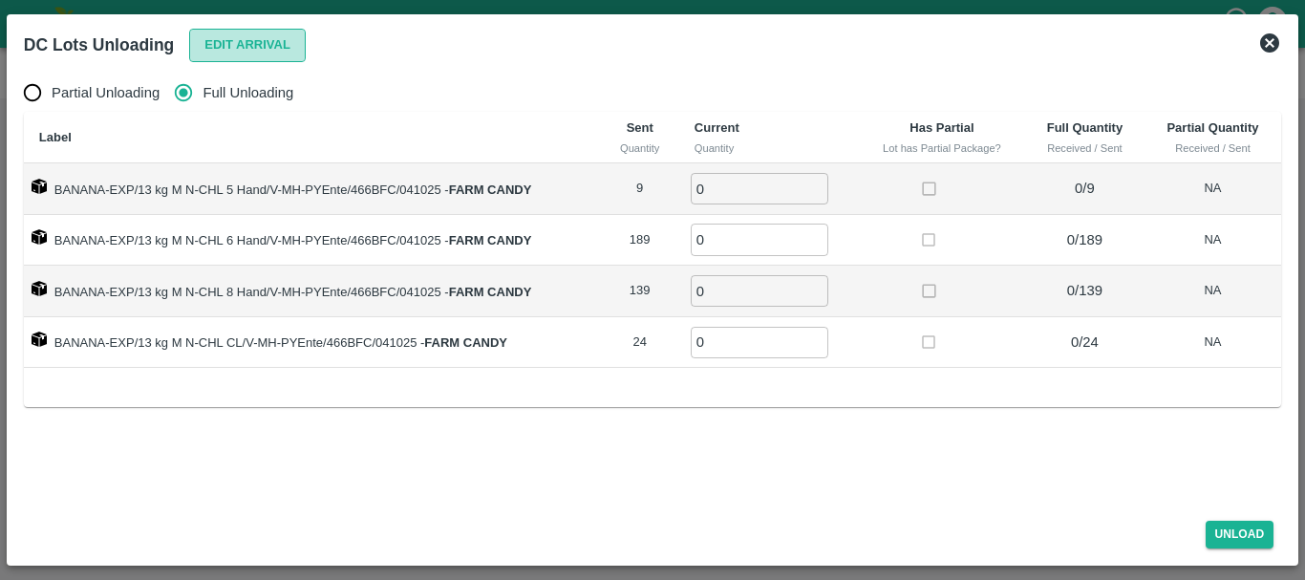
click at [213, 42] on button "Edit Arrival" at bounding box center [247, 45] width 117 height 33
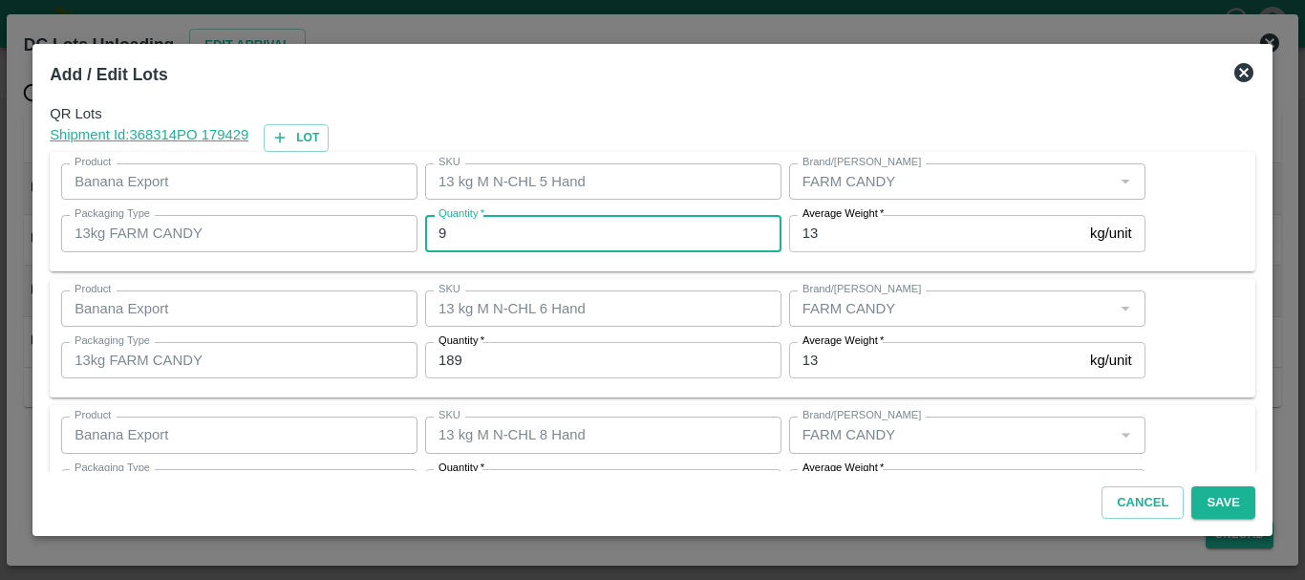
click at [505, 232] on input "9" at bounding box center [603, 233] width 356 height 36
type input "10"
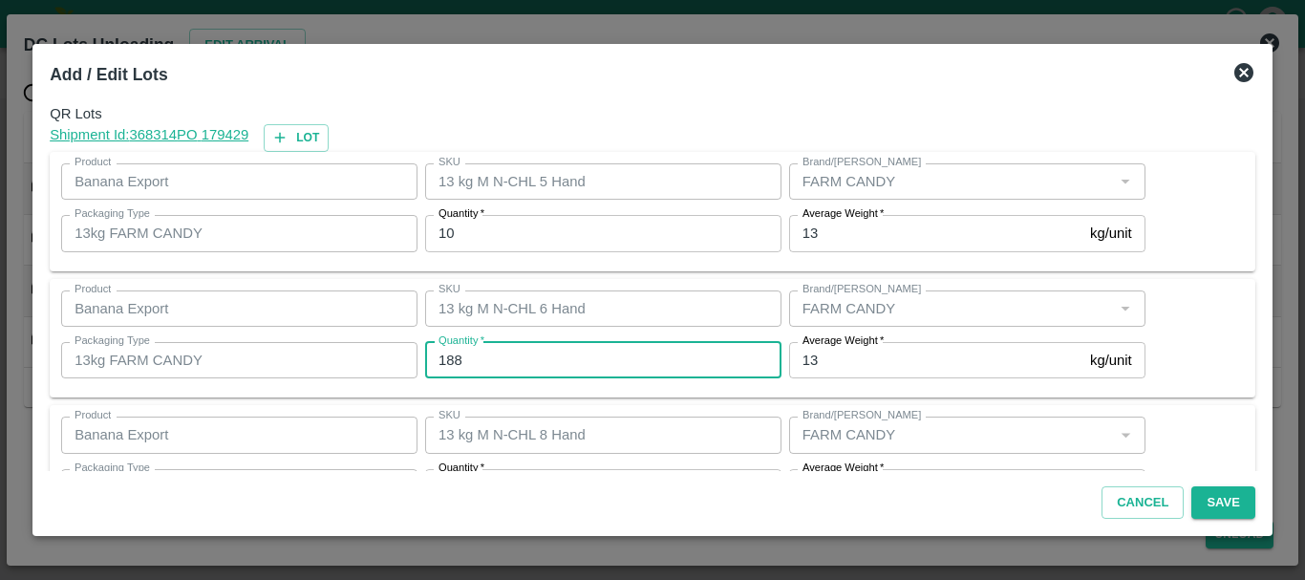
type input "188"
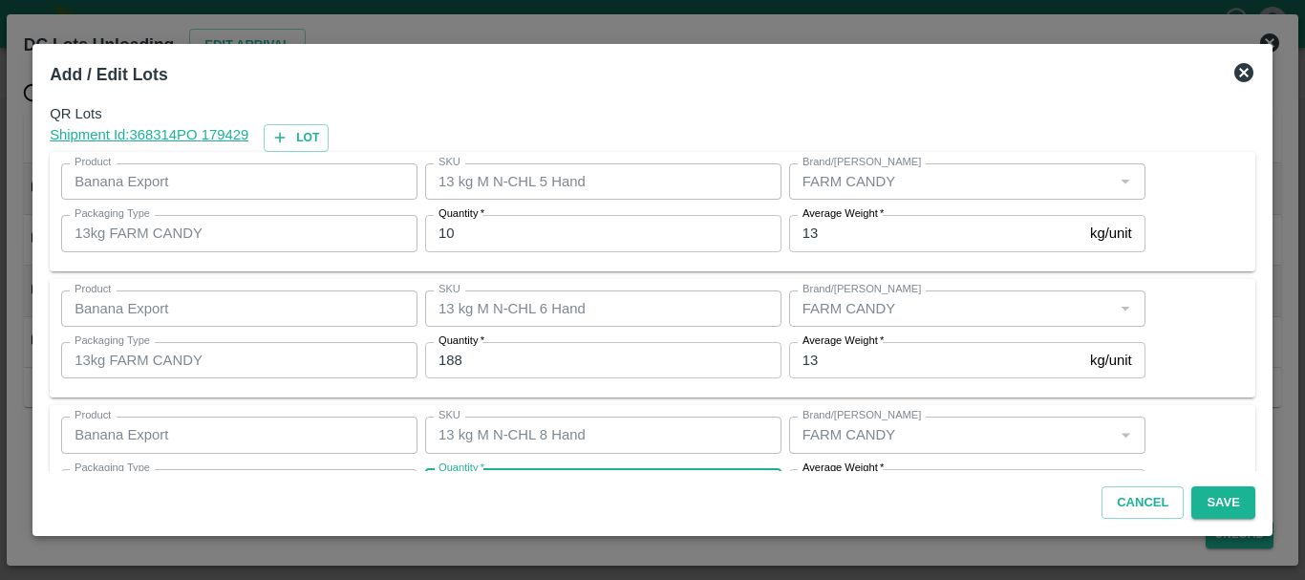
scroll to position [34, 0]
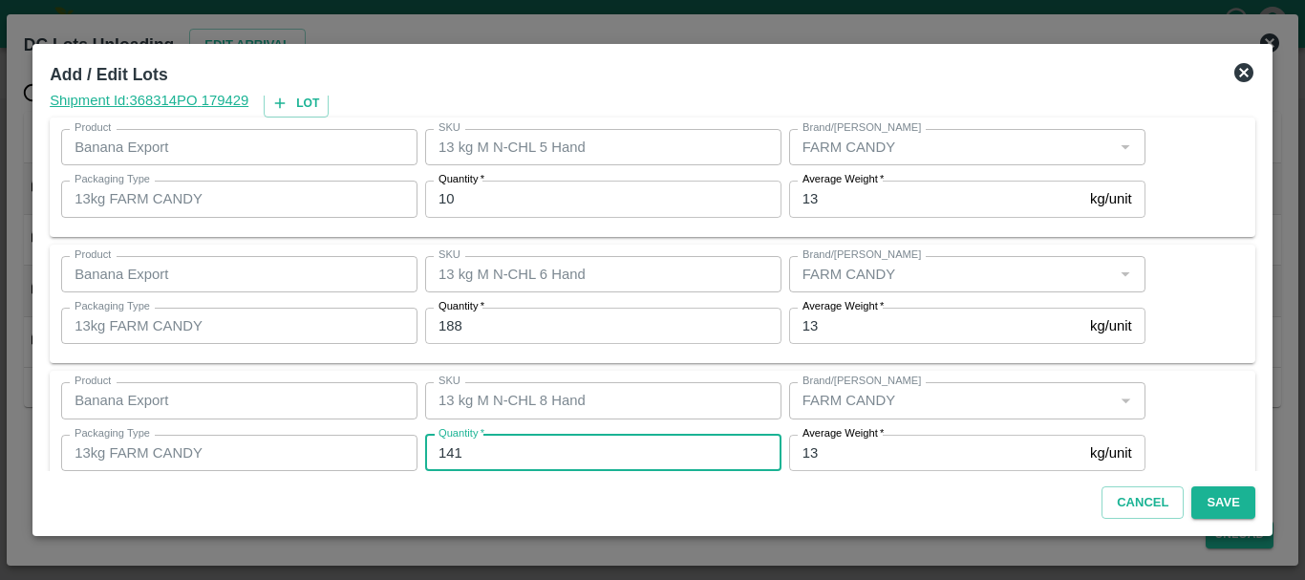
type input "141"
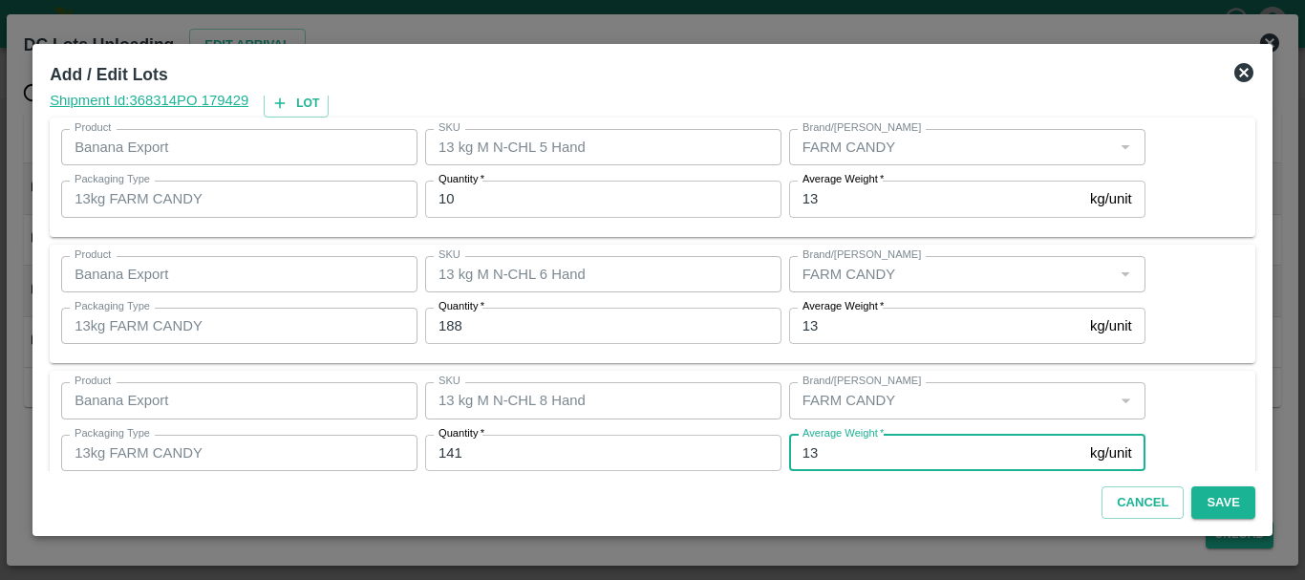
scroll to position [196, 0]
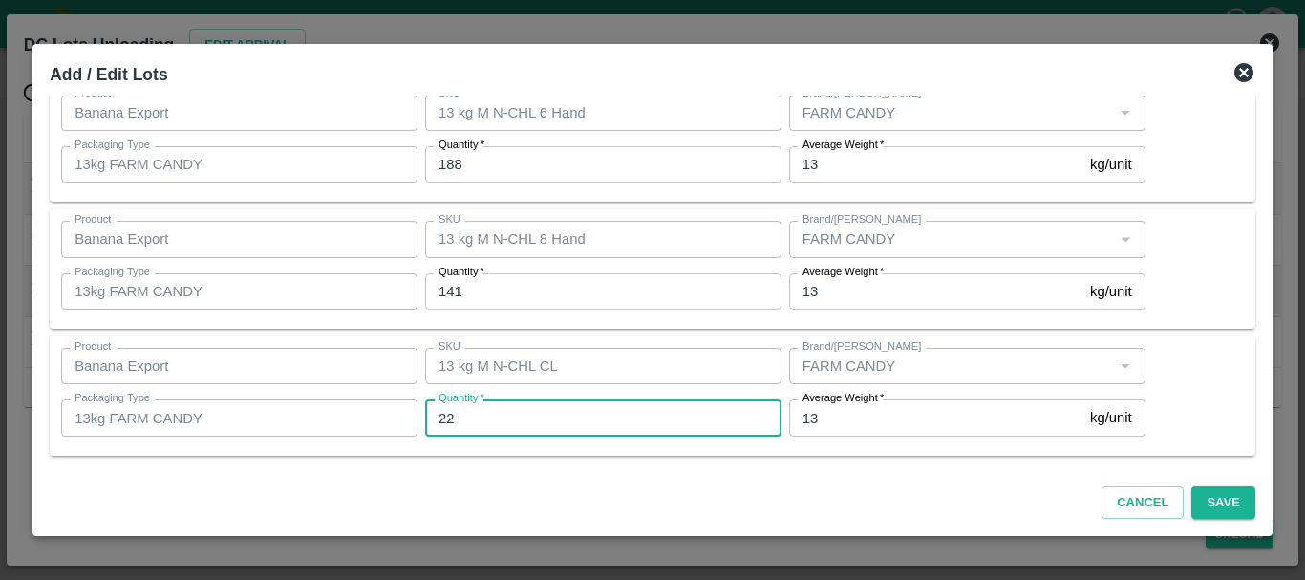
type input "22"
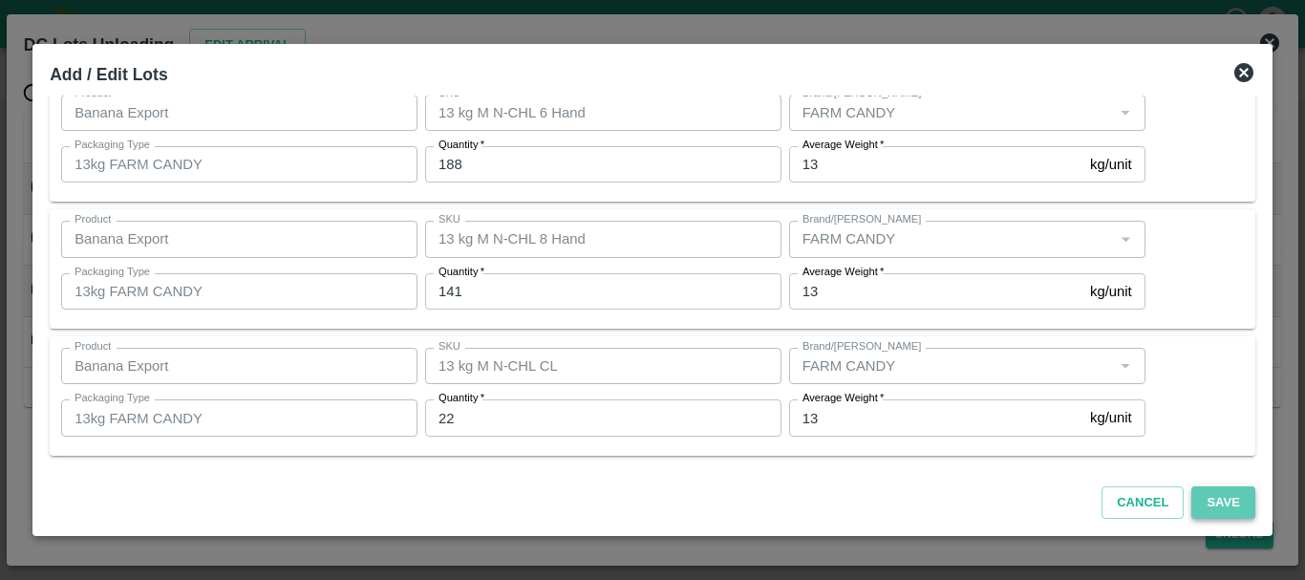
click at [1219, 510] on button "Save" at bounding box center [1223, 502] width 63 height 33
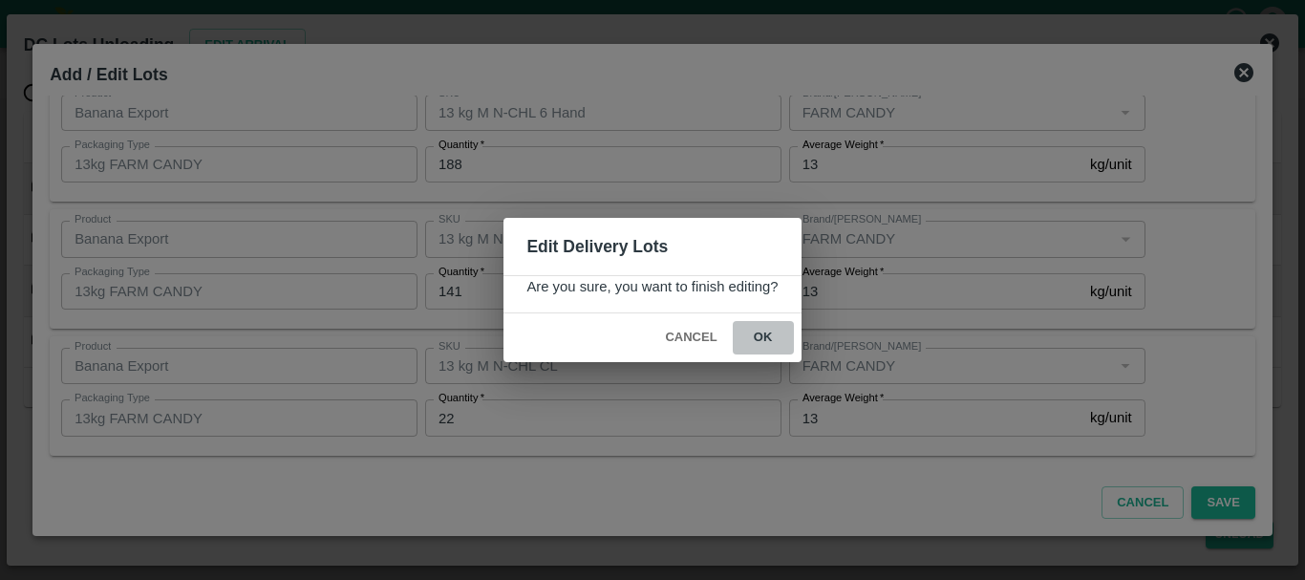
click at [751, 333] on button "ok" at bounding box center [763, 337] width 61 height 33
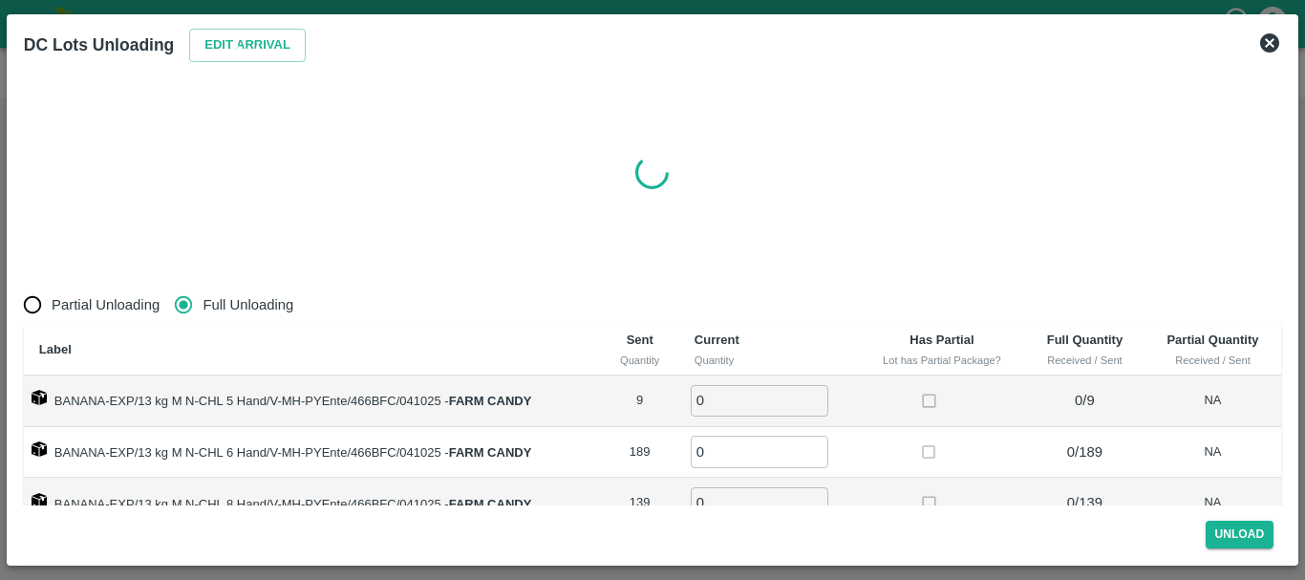
radio input "true"
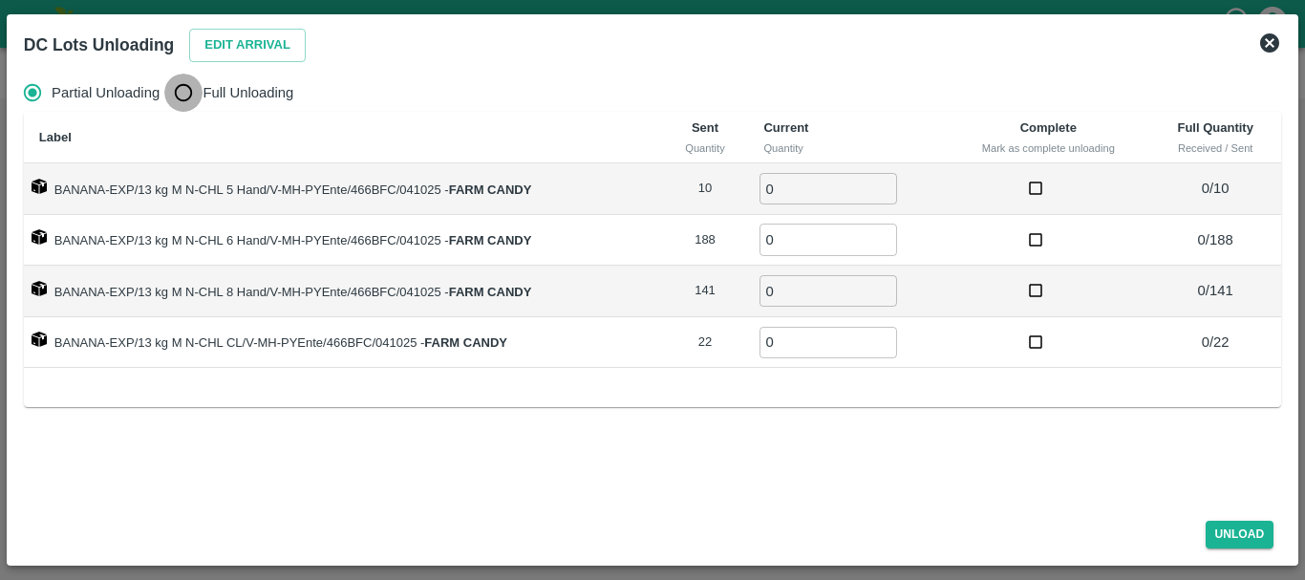
click at [178, 84] on input "Full Unloading" at bounding box center [183, 93] width 38 height 38
radio input "true"
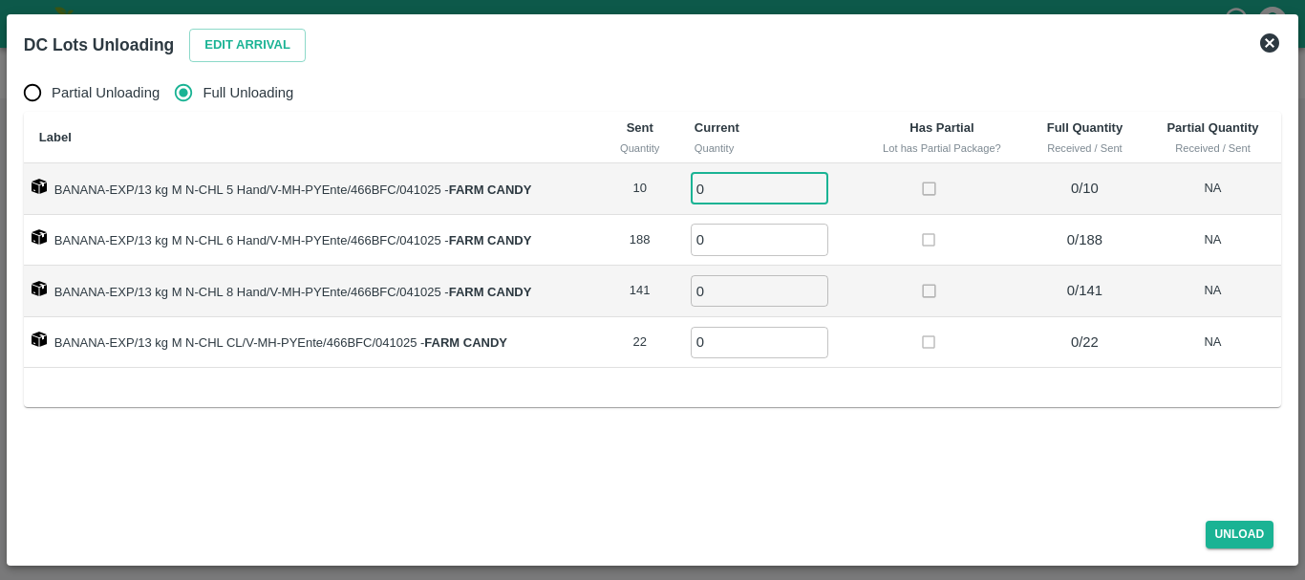
click at [730, 193] on input "0" at bounding box center [760, 189] width 138 height 32
type input "010"
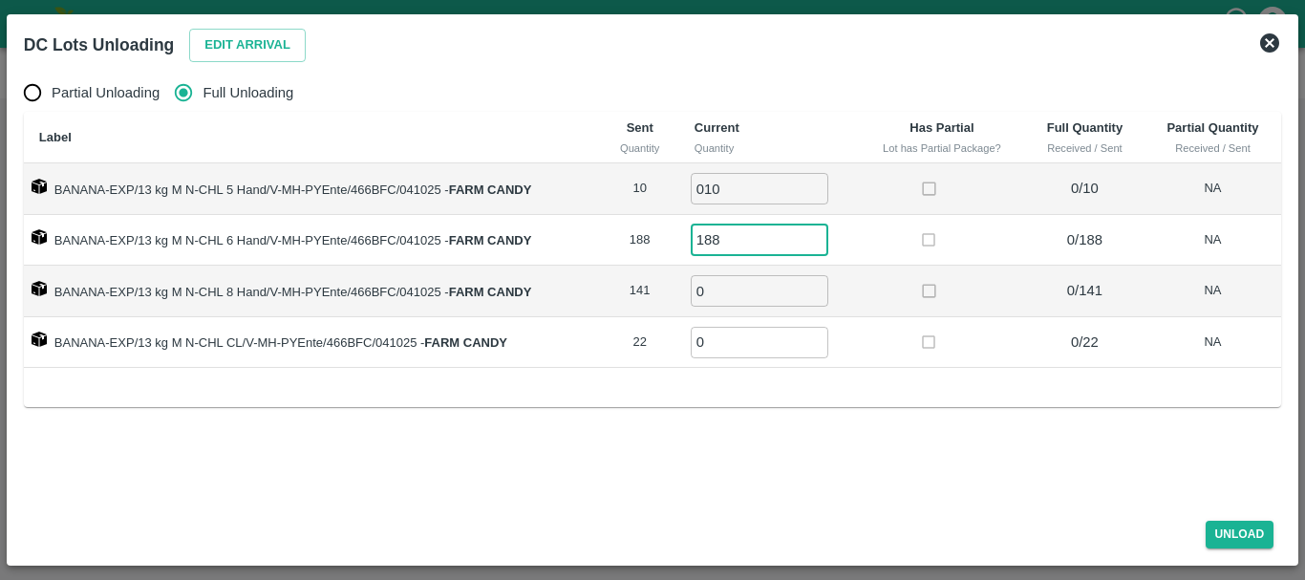
type input "188"
type input "141"
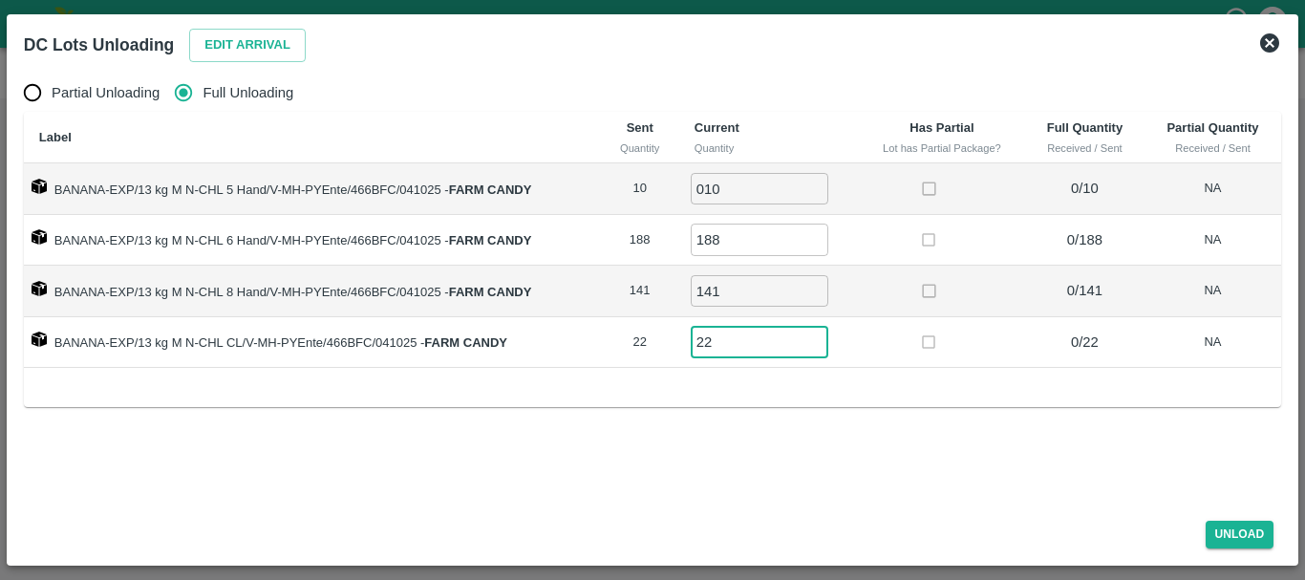
type input "22"
click at [962, 314] on td at bounding box center [942, 292] width 166 height 52
click at [1233, 522] on button "Unload" at bounding box center [1240, 535] width 69 height 28
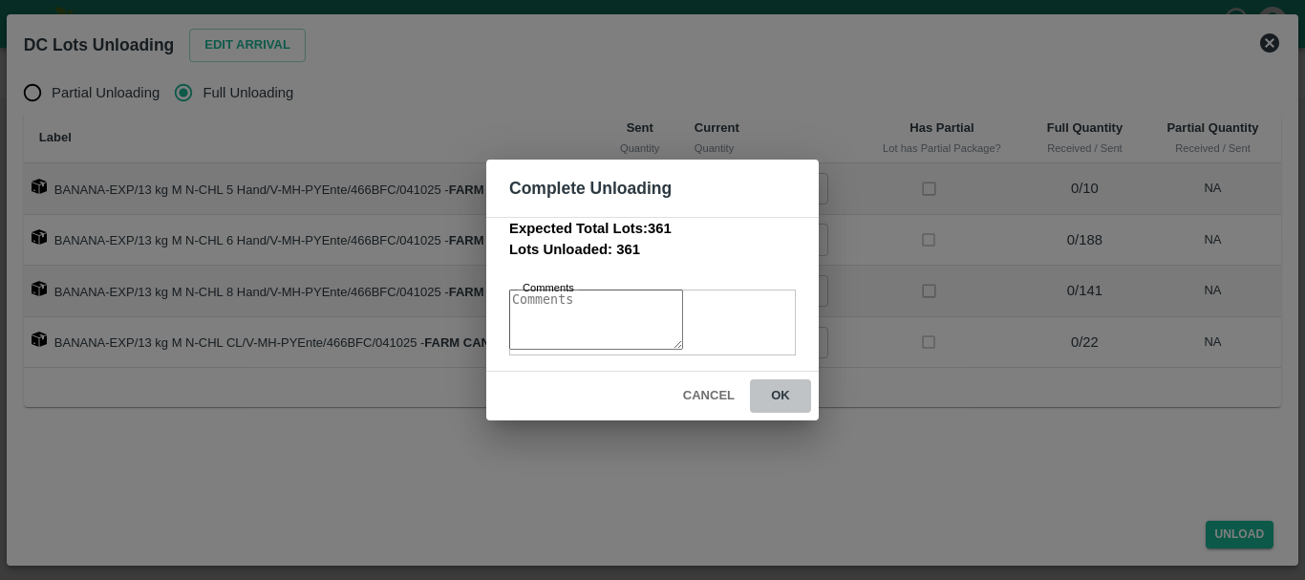
click at [791, 399] on button "ok" at bounding box center [780, 395] width 61 height 33
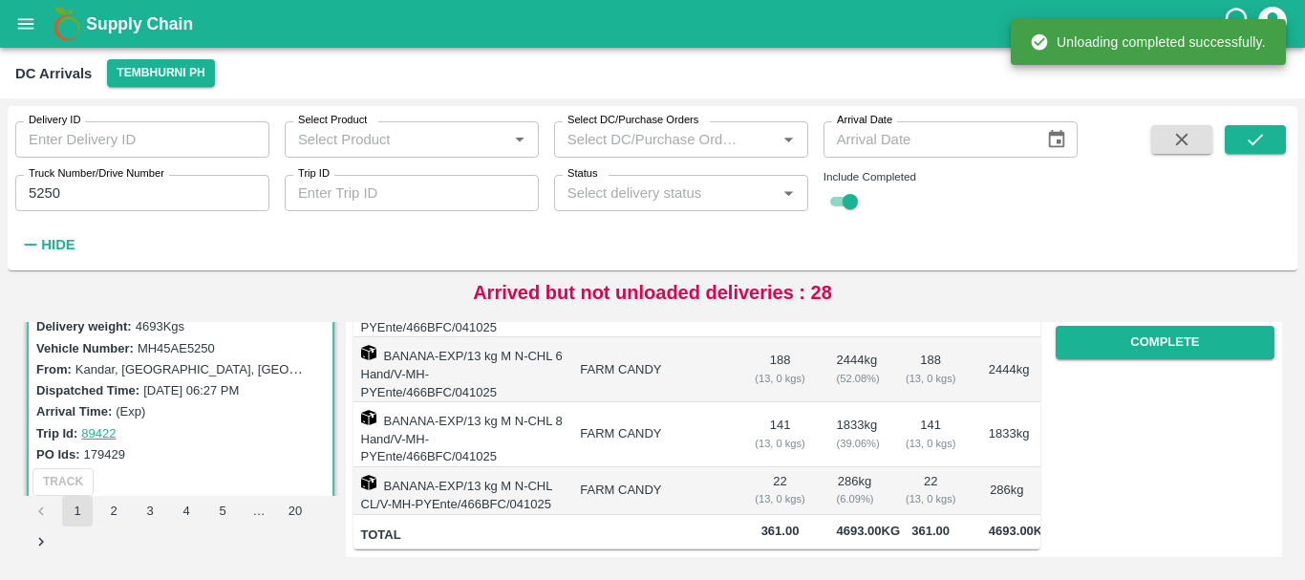
scroll to position [0, 0]
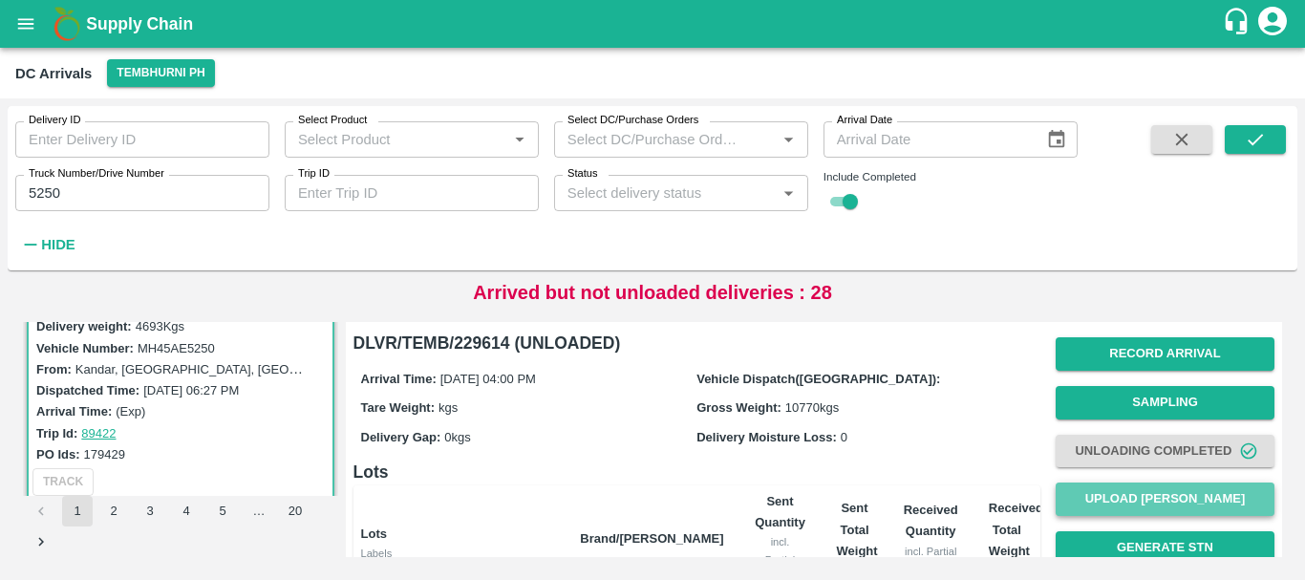
click at [1132, 508] on button "Upload [PERSON_NAME]" at bounding box center [1165, 499] width 219 height 33
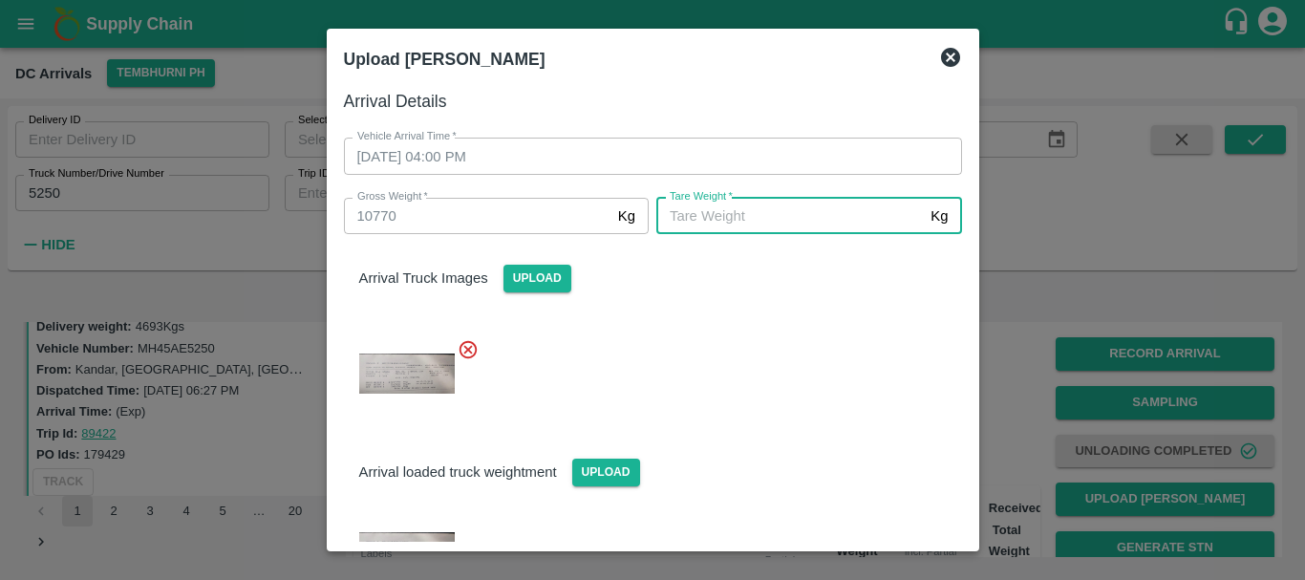
click at [745, 222] on input "Tare Weight   *" at bounding box center [790, 216] width 267 height 36
type input "5700"
click at [749, 322] on div "Arrival Truck Images Upload" at bounding box center [646, 323] width 634 height 208
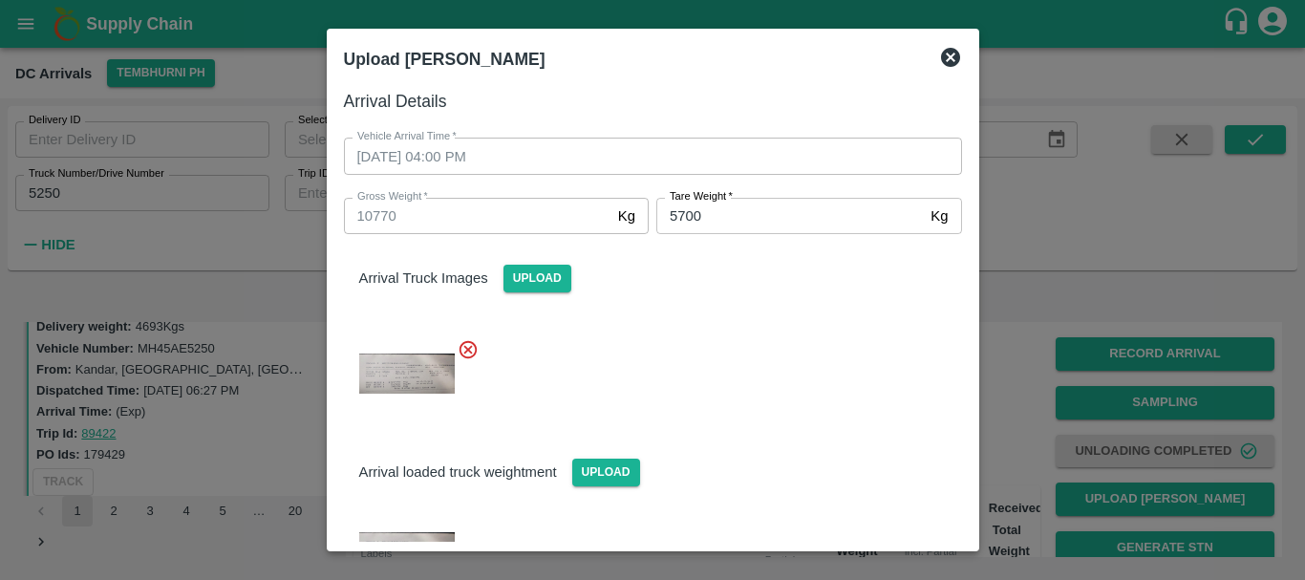
scroll to position [103, 0]
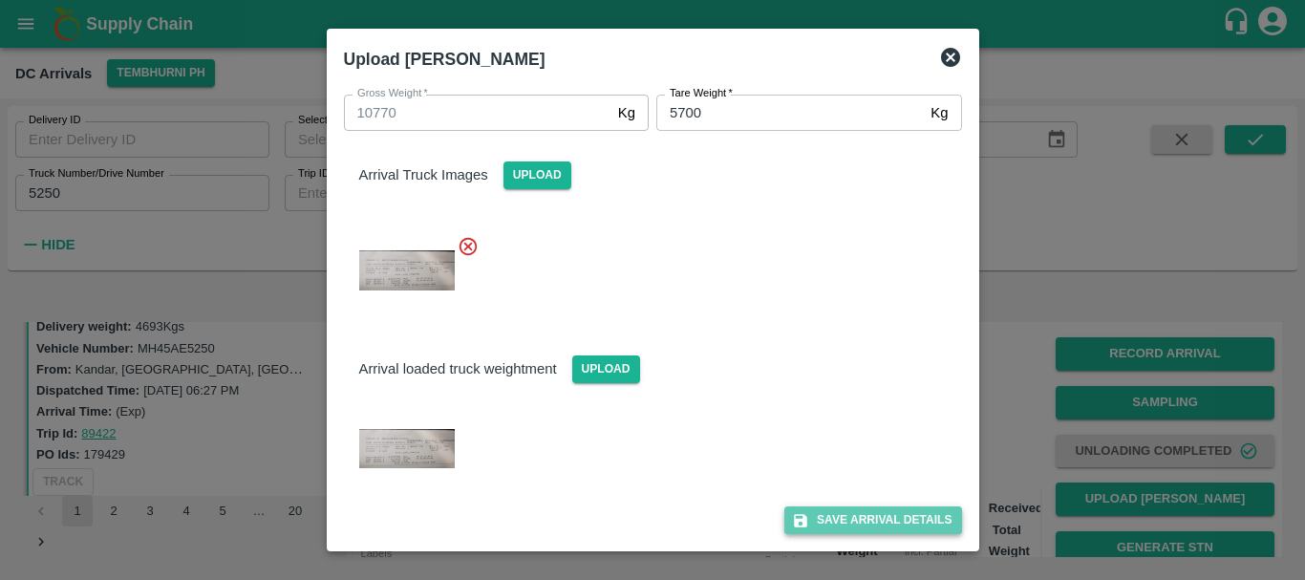
click at [896, 510] on button "Save Arrival Details" at bounding box center [873, 521] width 177 height 28
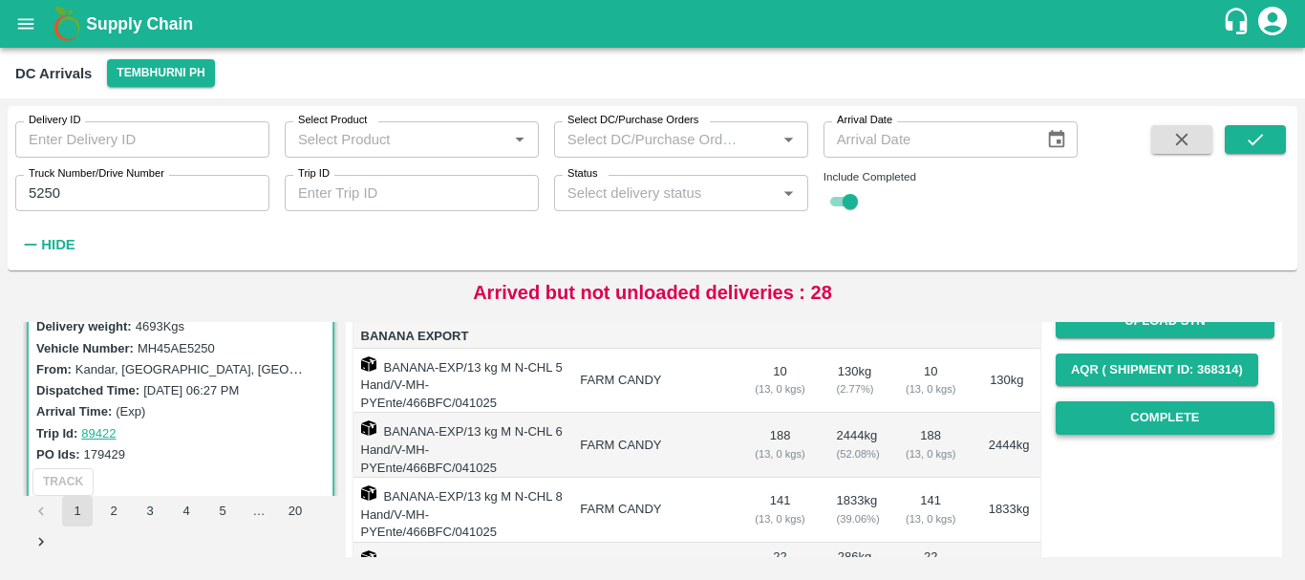
scroll to position [274, 0]
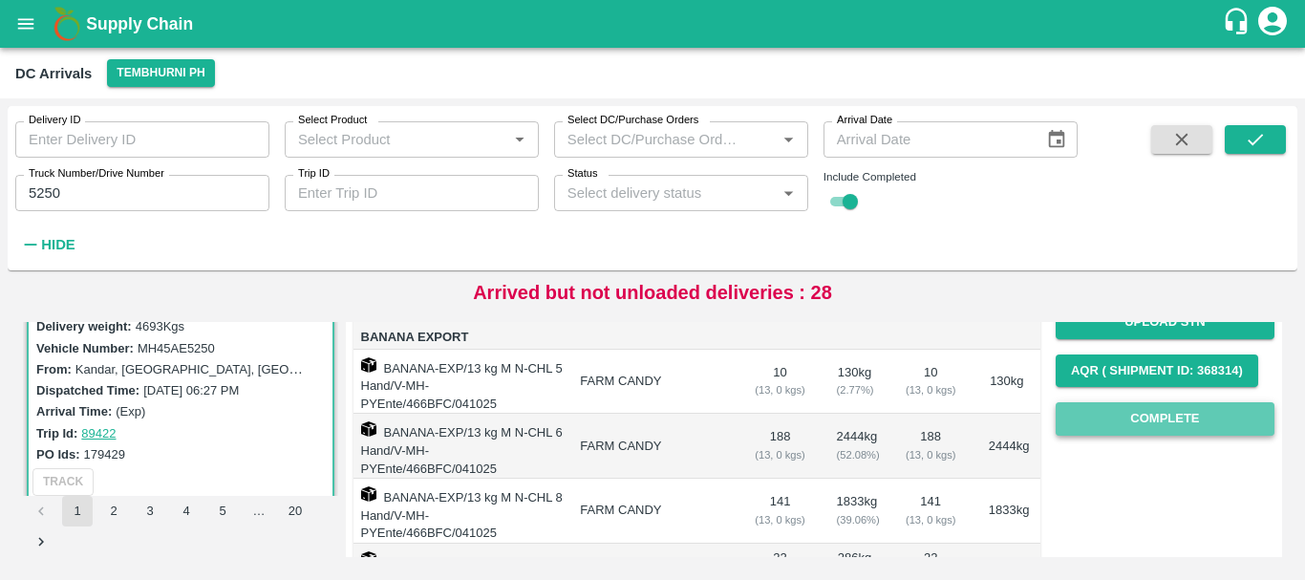
click at [1124, 417] on button "Complete" at bounding box center [1165, 418] width 219 height 33
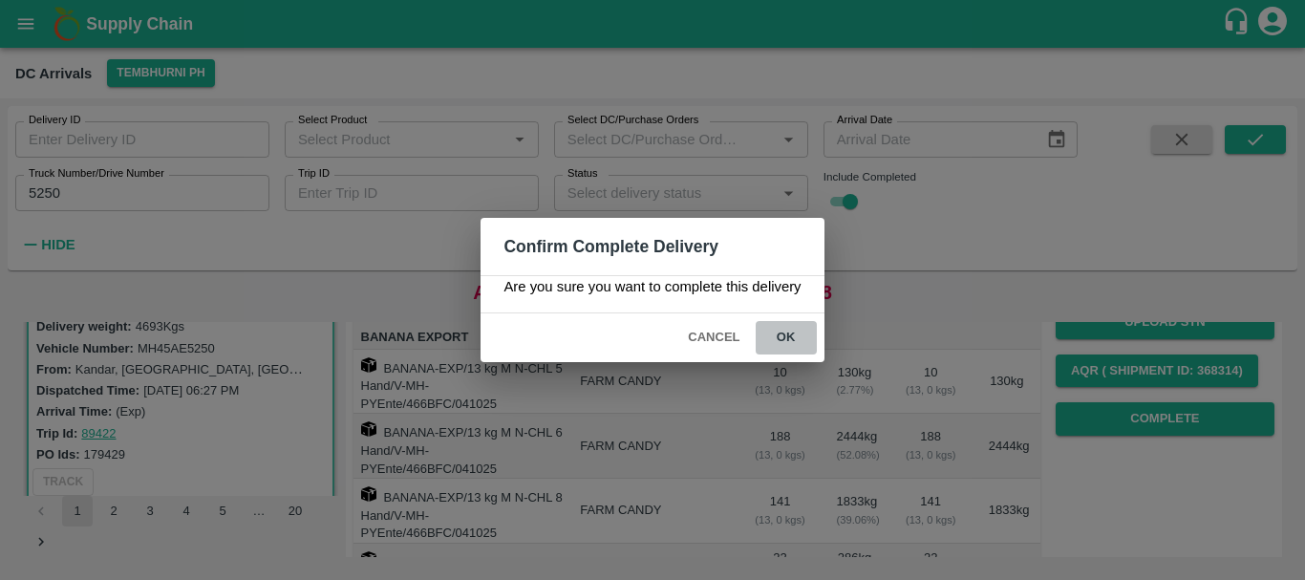
click at [782, 346] on button "ok" at bounding box center [786, 337] width 61 height 33
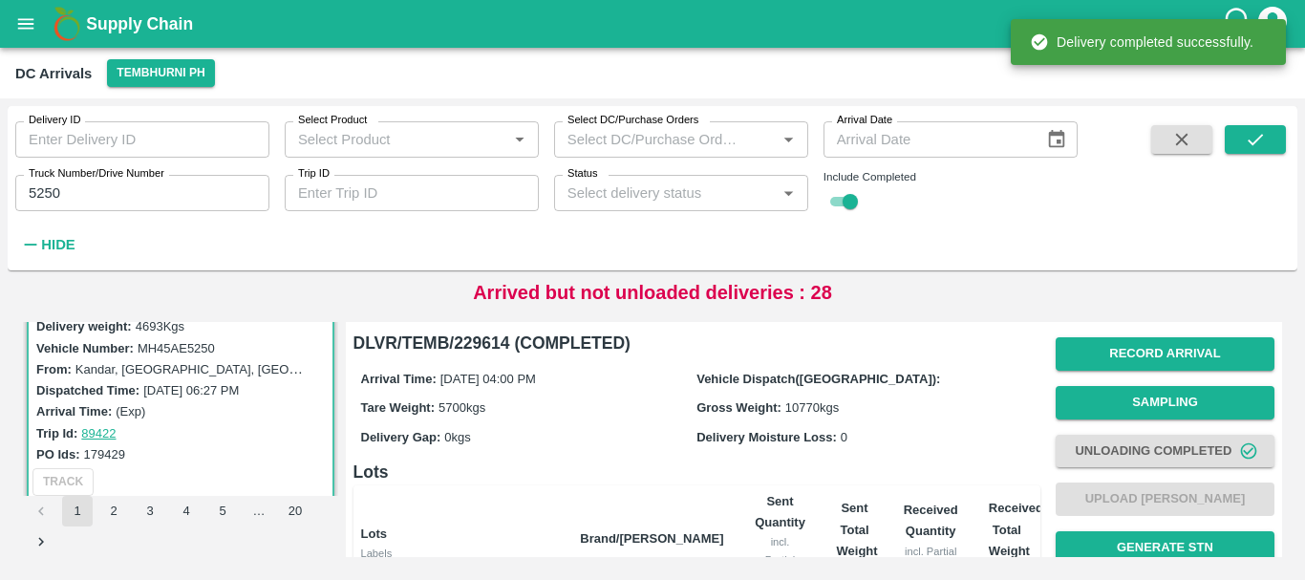
scroll to position [386, 0]
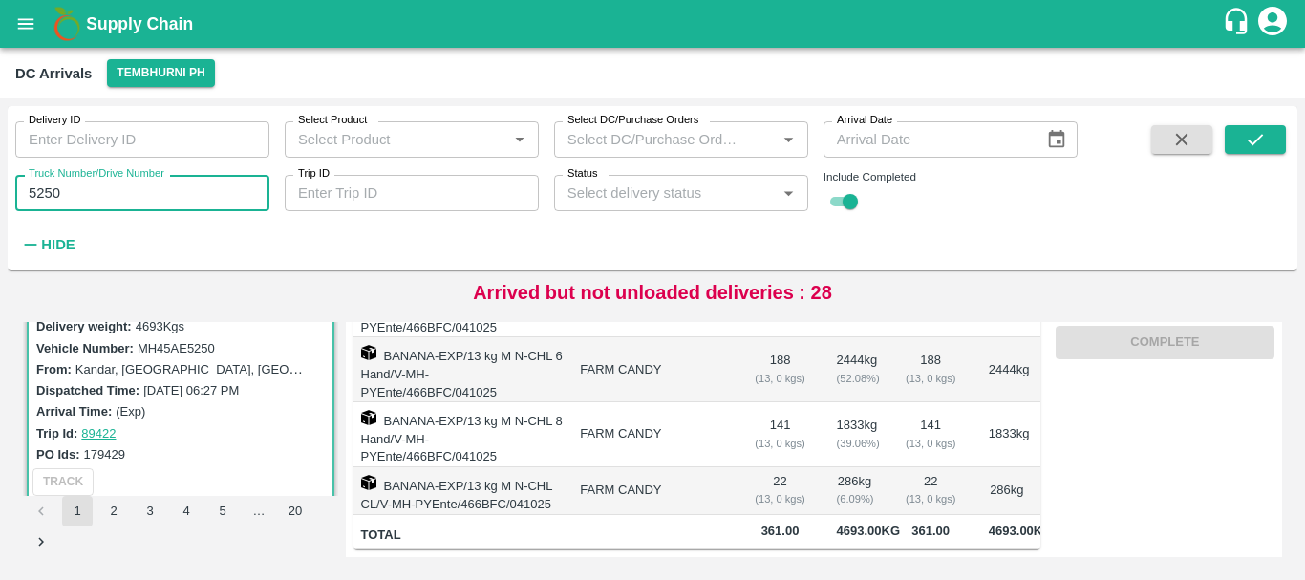
click at [116, 207] on input "5250" at bounding box center [142, 193] width 254 height 36
type input "5"
type input "9309"
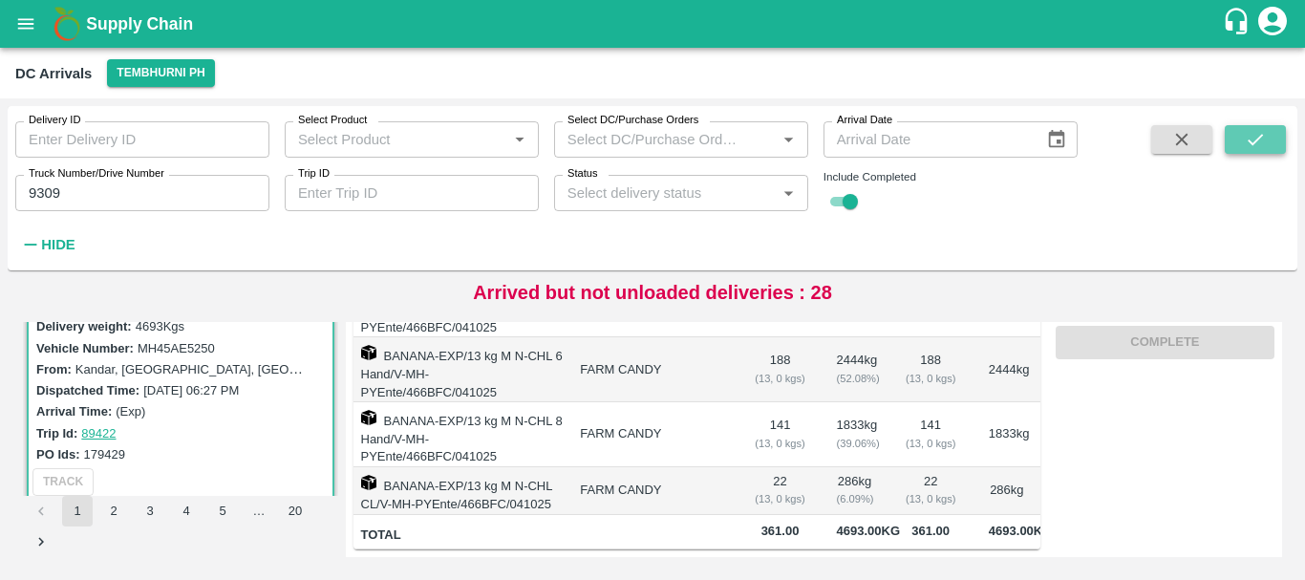
click at [1251, 129] on icon "submit" at bounding box center [1255, 139] width 21 height 21
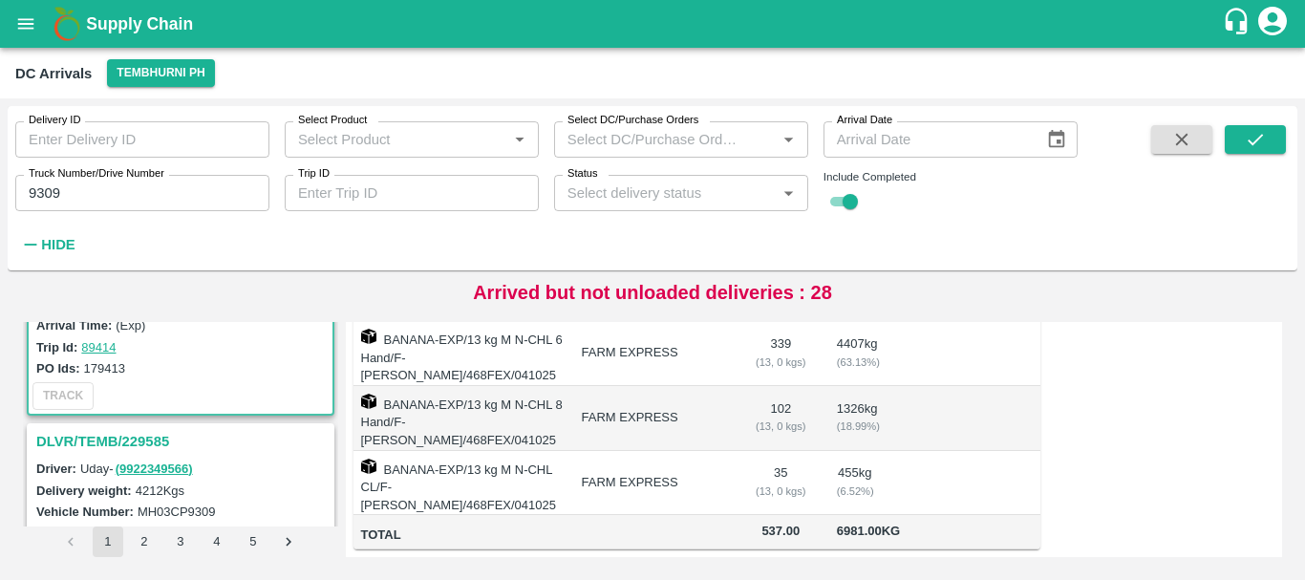
scroll to position [155, 0]
click at [123, 433] on h3 "DLVR/TEMB/229585" at bounding box center [183, 442] width 294 height 25
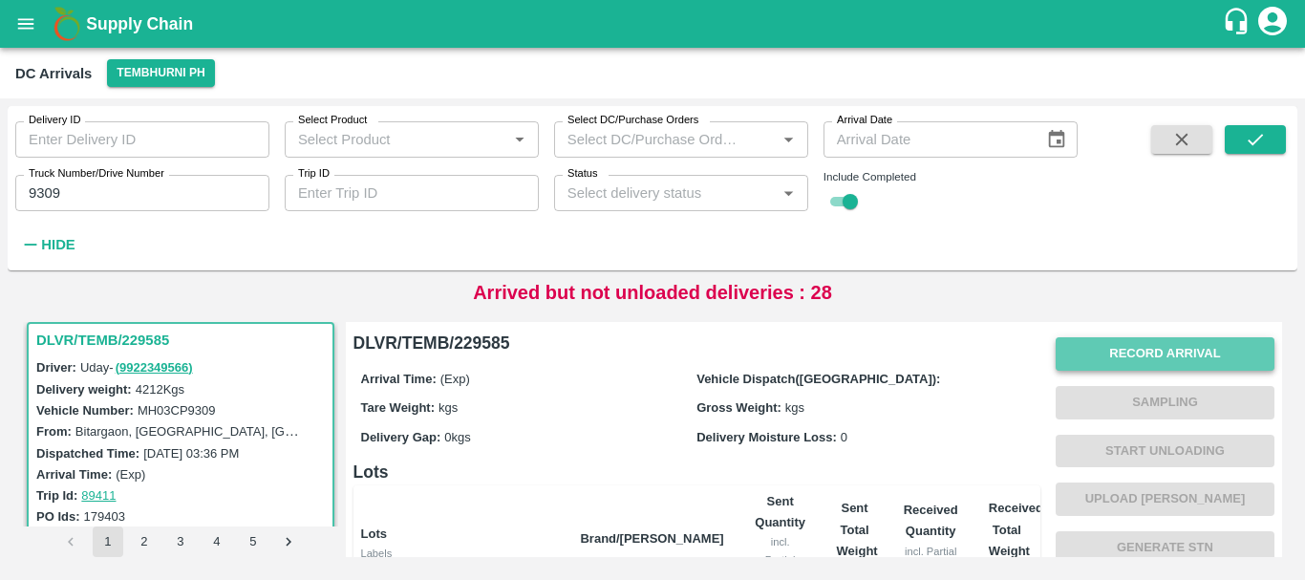
click at [1074, 359] on button "Record Arrival" at bounding box center [1165, 353] width 219 height 33
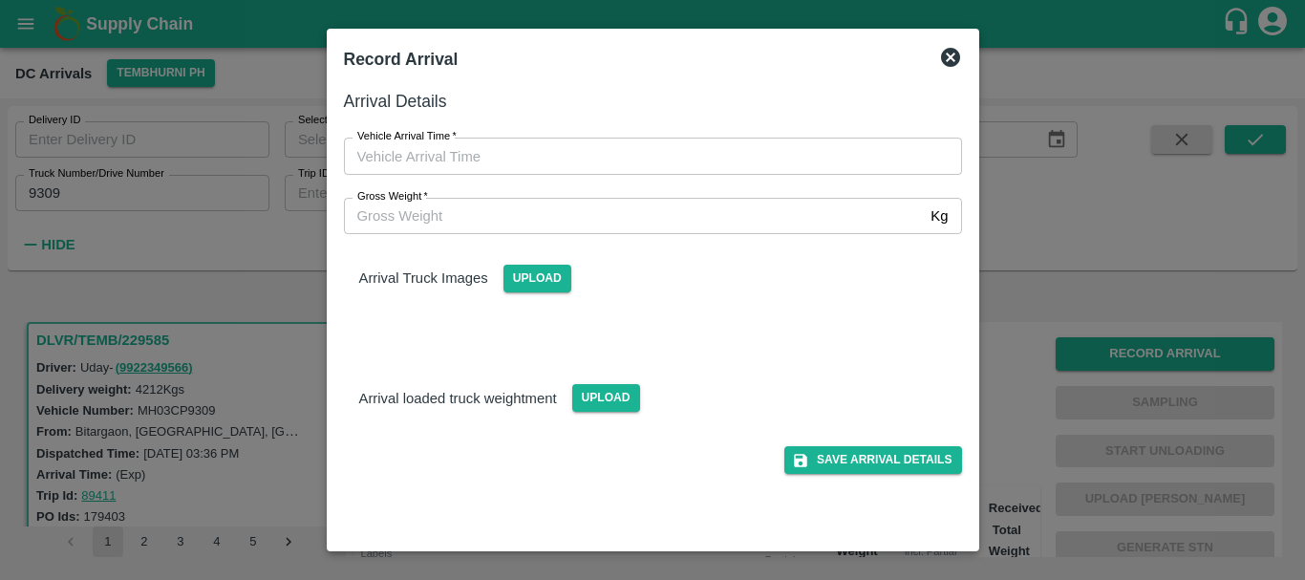
type input "DD/MM/YYYY hh:mm aa"
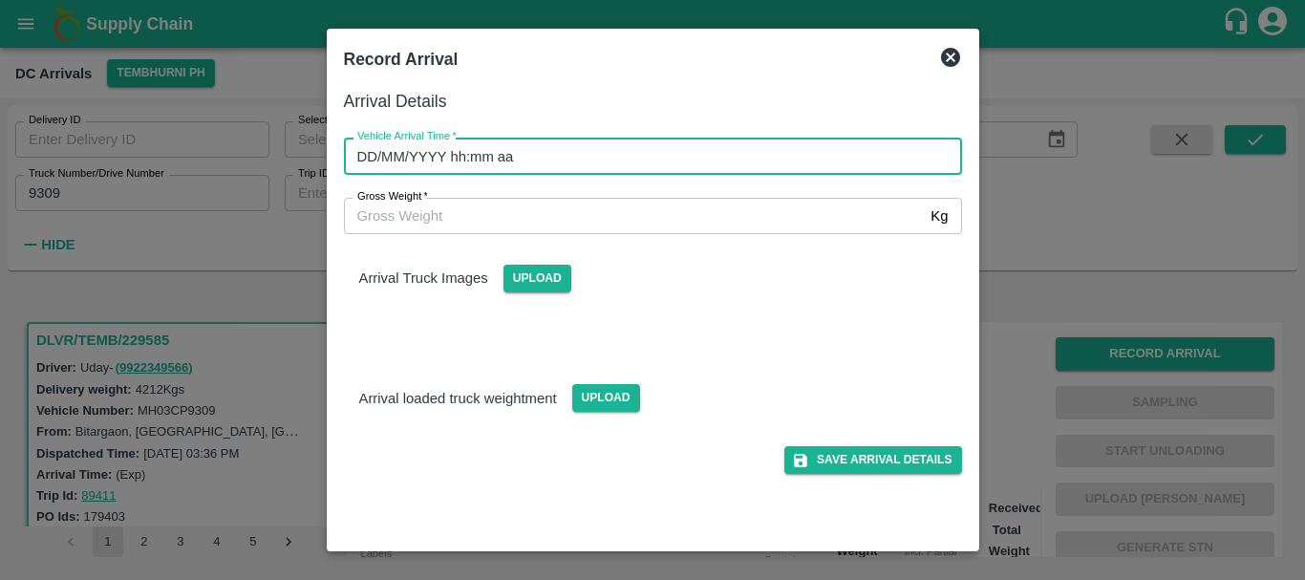
click at [700, 163] on input "DD/MM/YYYY hh:mm aa" at bounding box center [646, 156] width 605 height 36
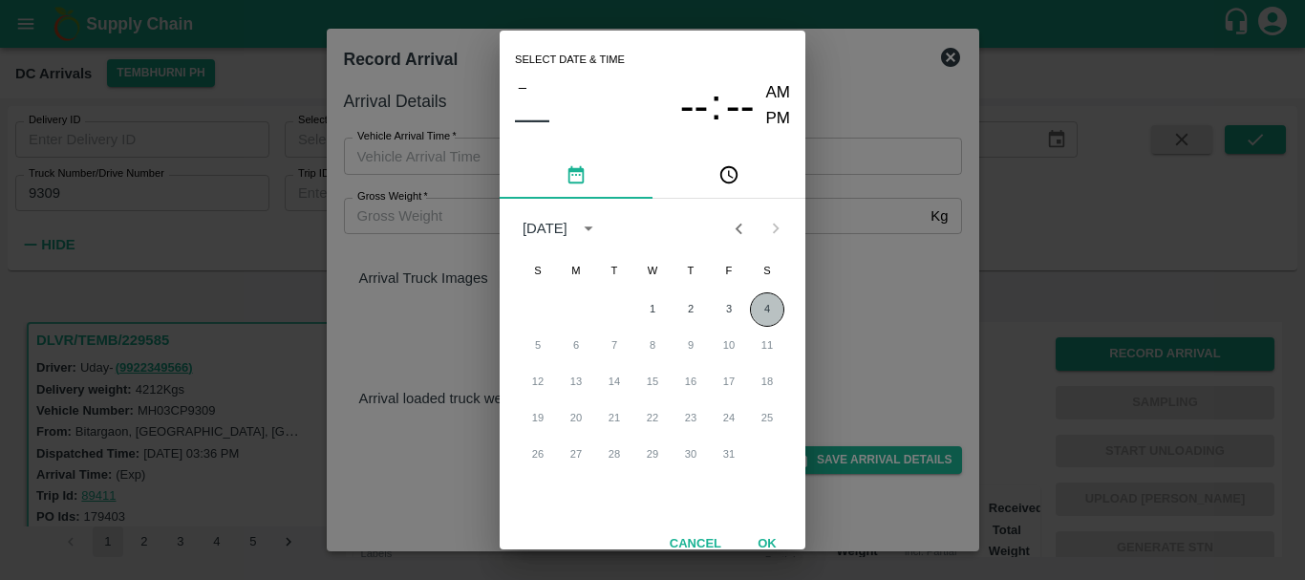
click at [758, 307] on button "4" at bounding box center [767, 309] width 34 height 34
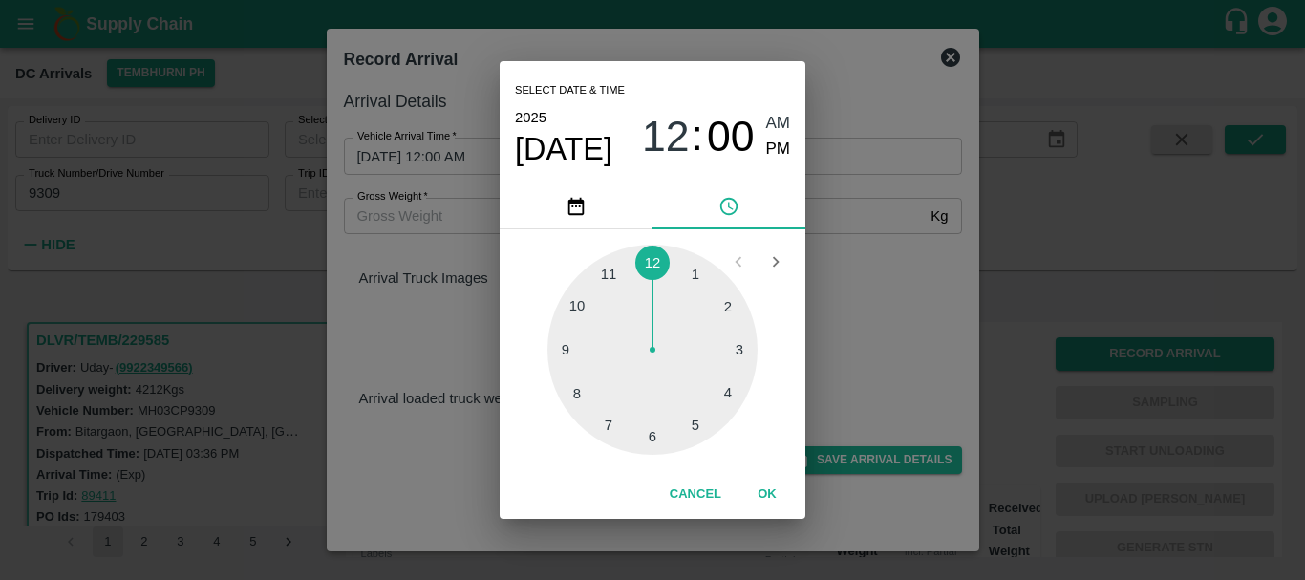
click at [723, 318] on div at bounding box center [653, 350] width 210 height 210
click at [577, 313] on div at bounding box center [653, 350] width 210 height 210
click at [570, 305] on div at bounding box center [653, 350] width 210 height 210
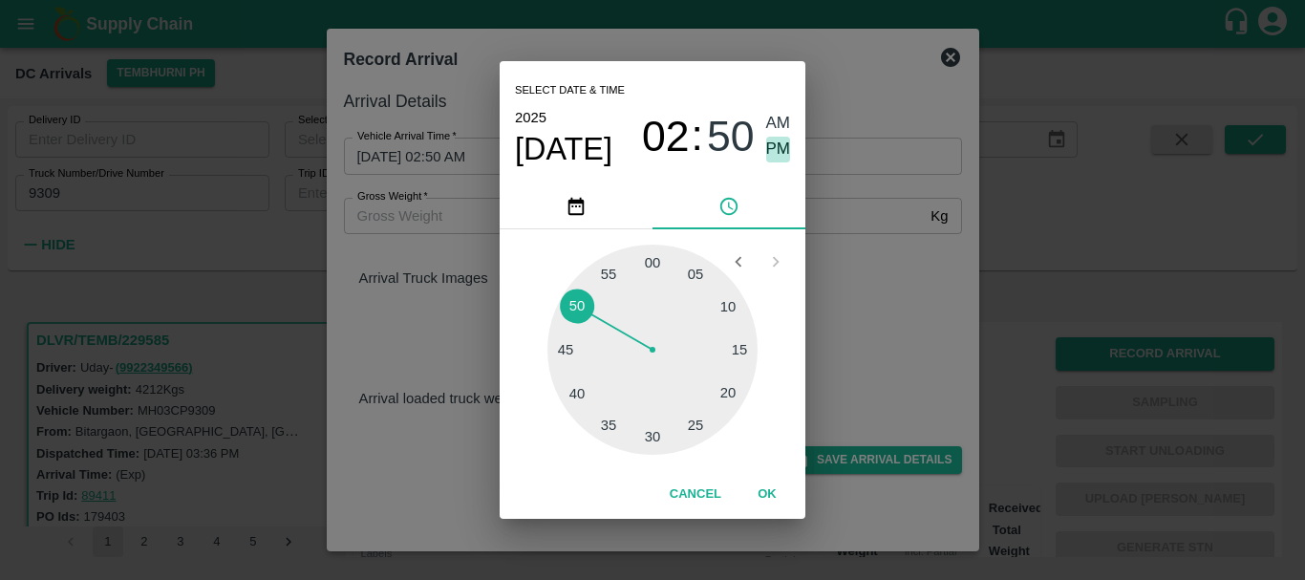
click at [771, 150] on span "PM" at bounding box center [778, 150] width 25 height 26
type input "04/10/2025 02:50 PM"
click at [890, 240] on div "Select date & time 2025 Oct 4 02 : 50 AM PM 05 10 15 20 25 30 35 40 45 50 55 00…" at bounding box center [652, 290] width 1305 height 580
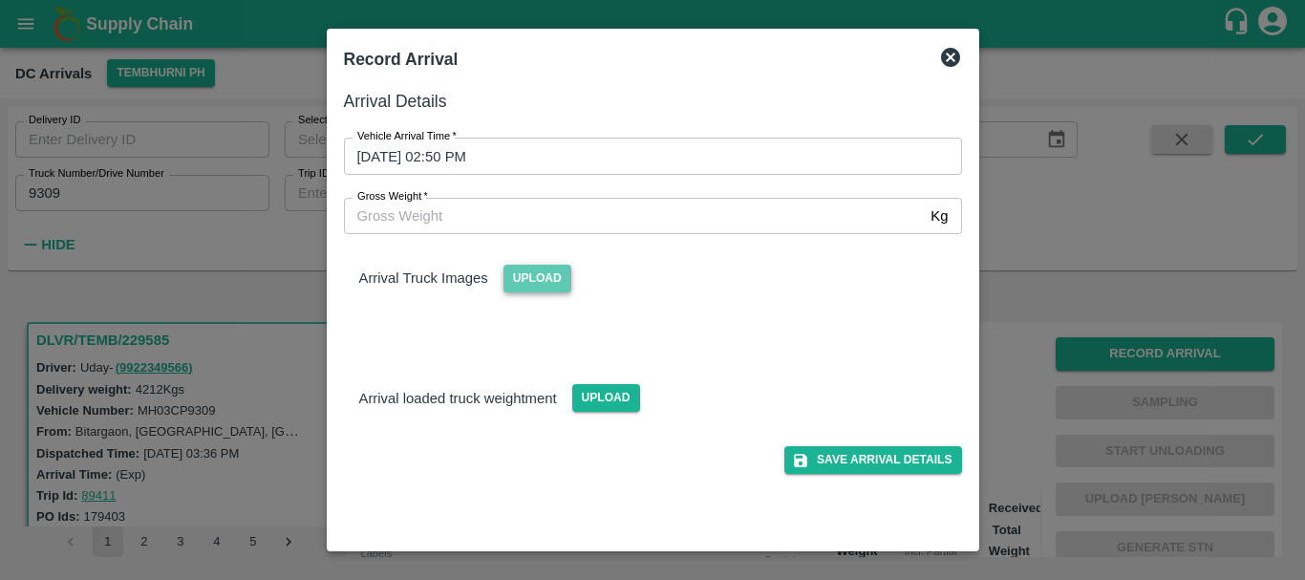
click at [525, 274] on span "Upload" at bounding box center [538, 279] width 68 height 28
click at [0, 0] on input "Upload" at bounding box center [0, 0] width 0 height 0
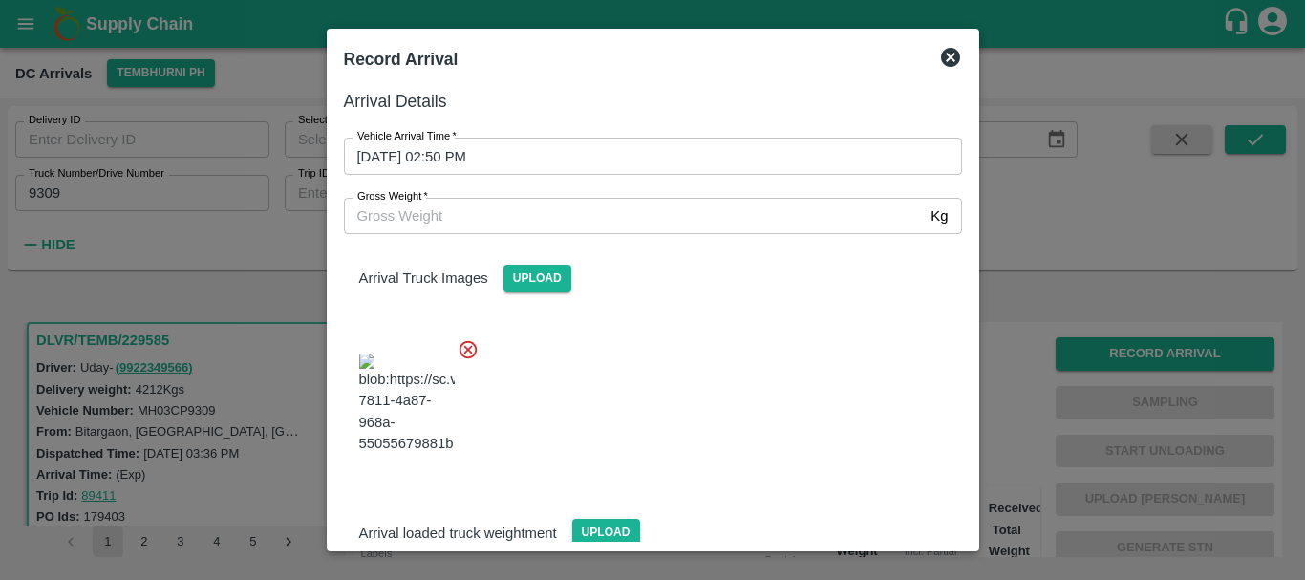
scroll to position [11, 0]
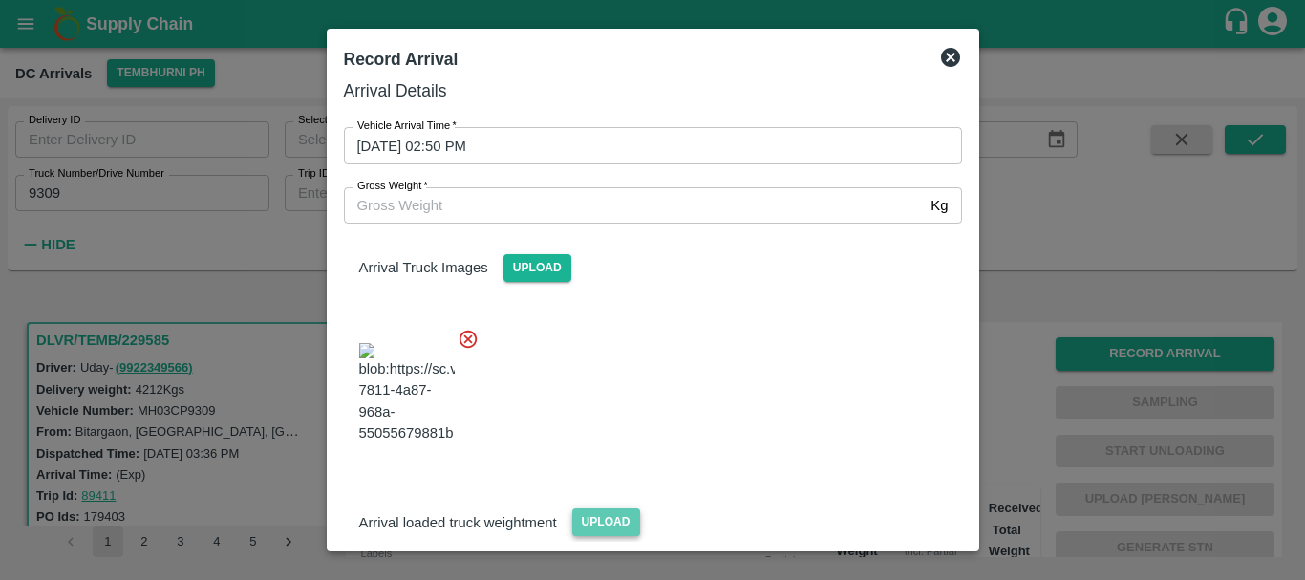
click at [591, 508] on span "Upload" at bounding box center [606, 522] width 68 height 28
click at [0, 0] on input "Upload" at bounding box center [0, 0] width 0 height 0
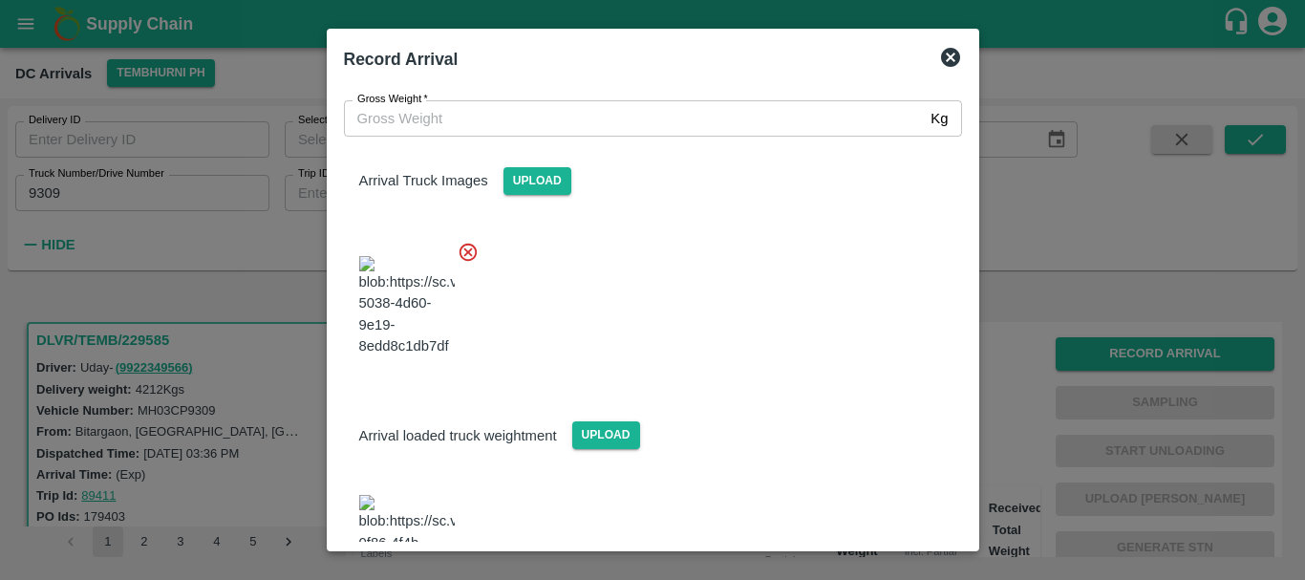
click at [467, 242] on icon at bounding box center [468, 252] width 21 height 21
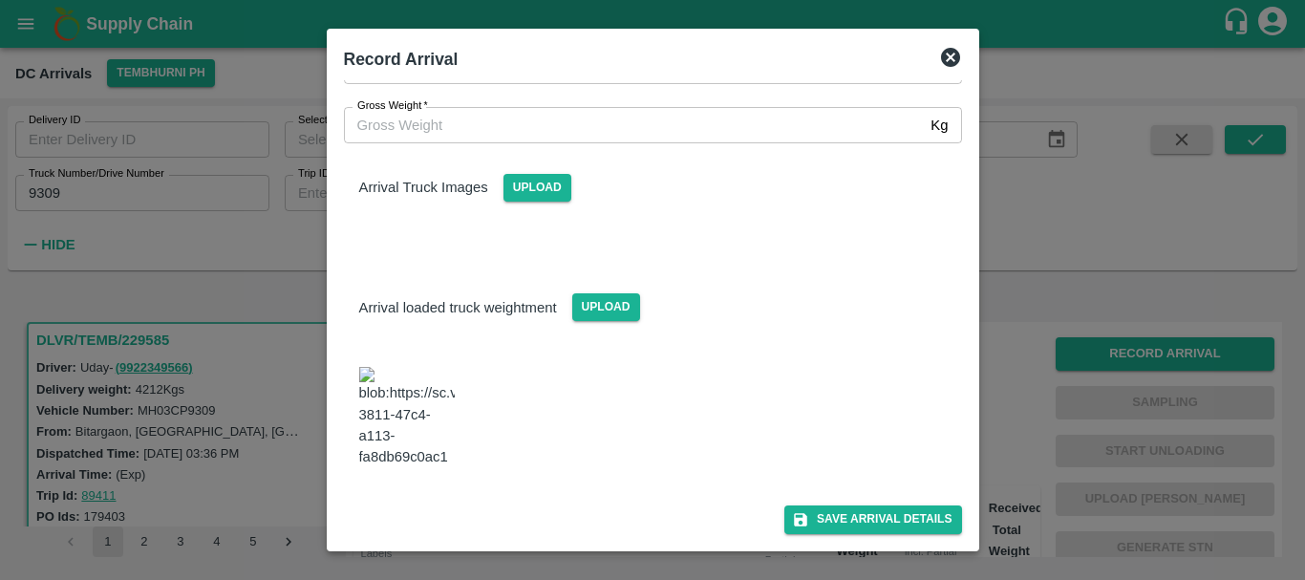
scroll to position [27, 0]
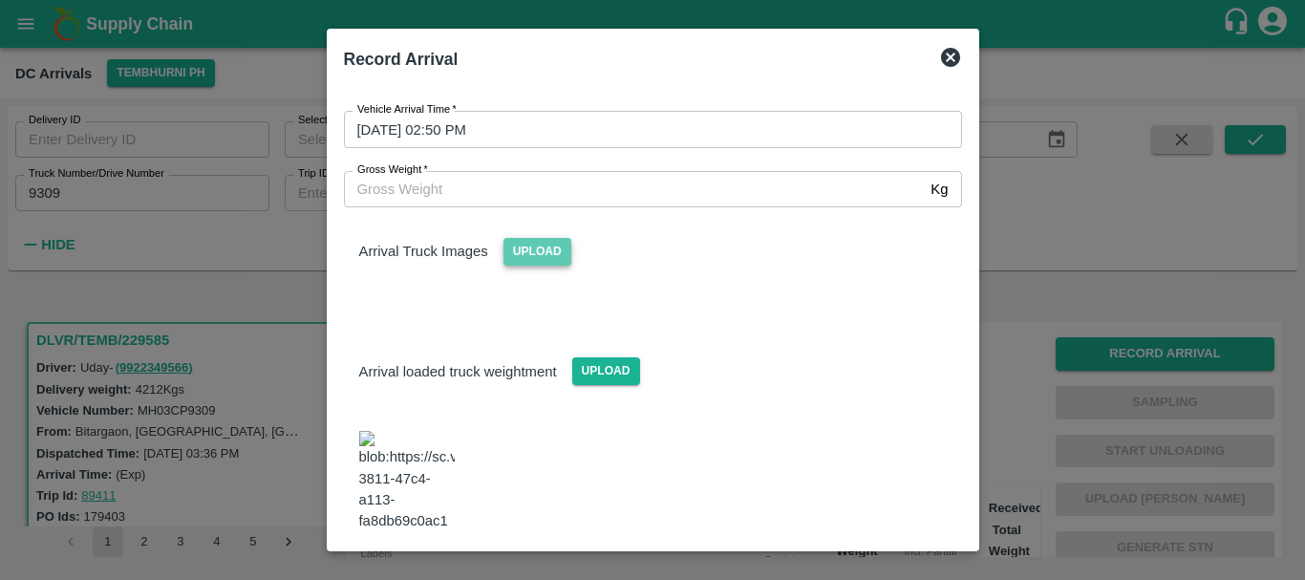
click at [542, 263] on span "Upload" at bounding box center [538, 252] width 68 height 28
click at [0, 0] on input "Upload" at bounding box center [0, 0] width 0 height 0
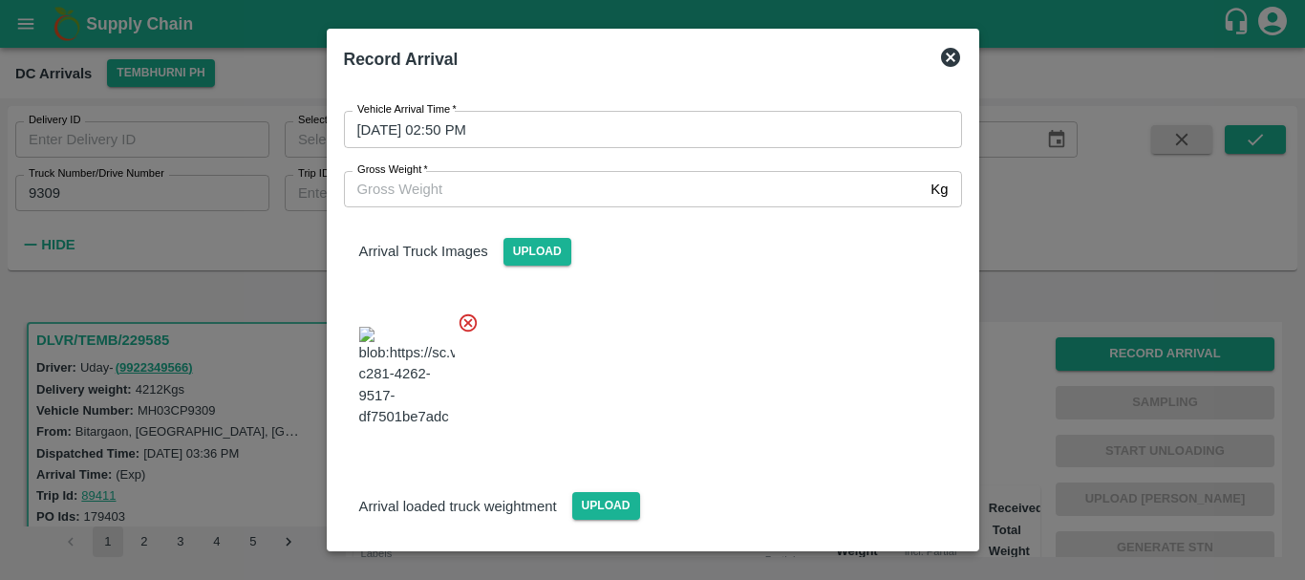
scroll to position [132, 0]
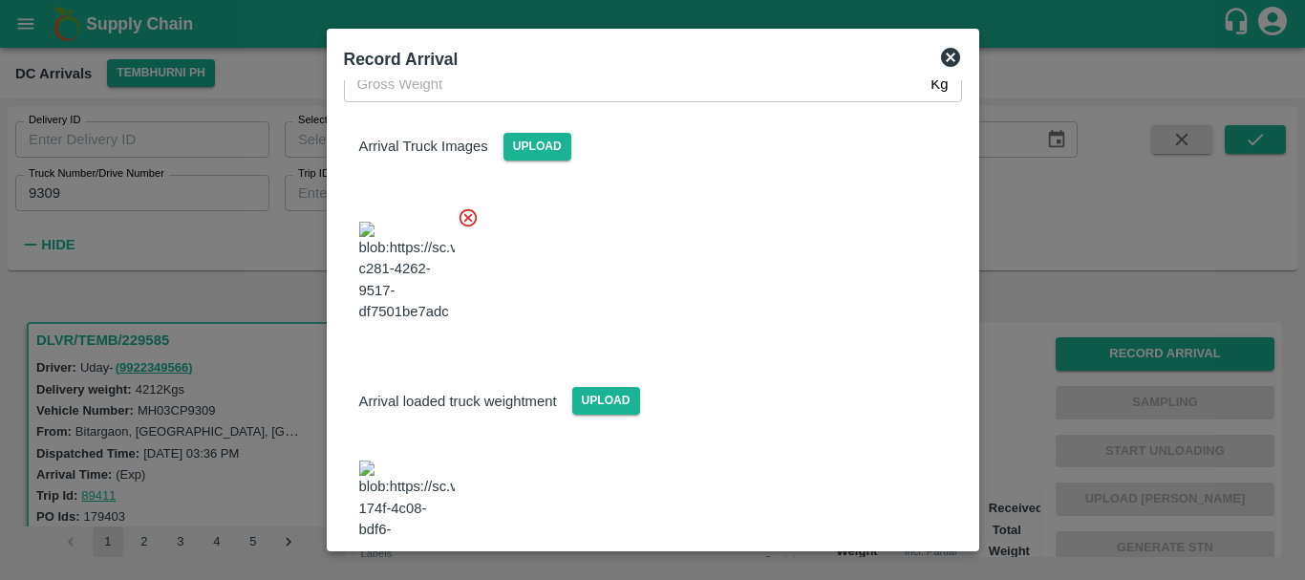
click at [425, 461] on img at bounding box center [407, 511] width 96 height 100
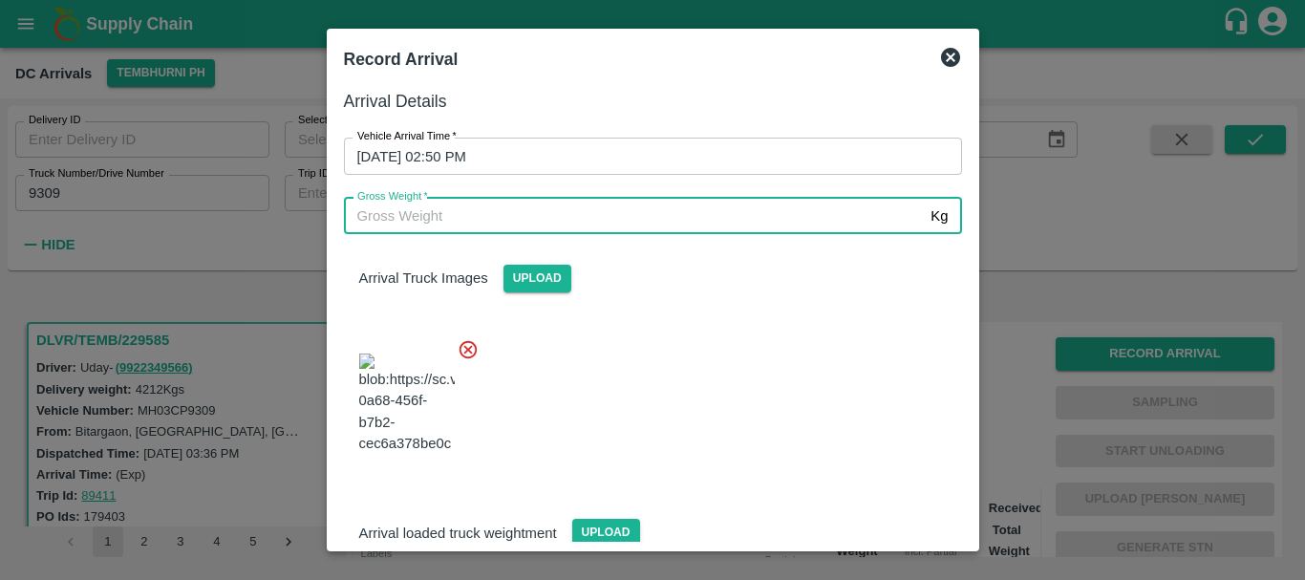
click at [554, 222] on input "Gross Weight   *" at bounding box center [634, 216] width 580 height 36
type input "10145"
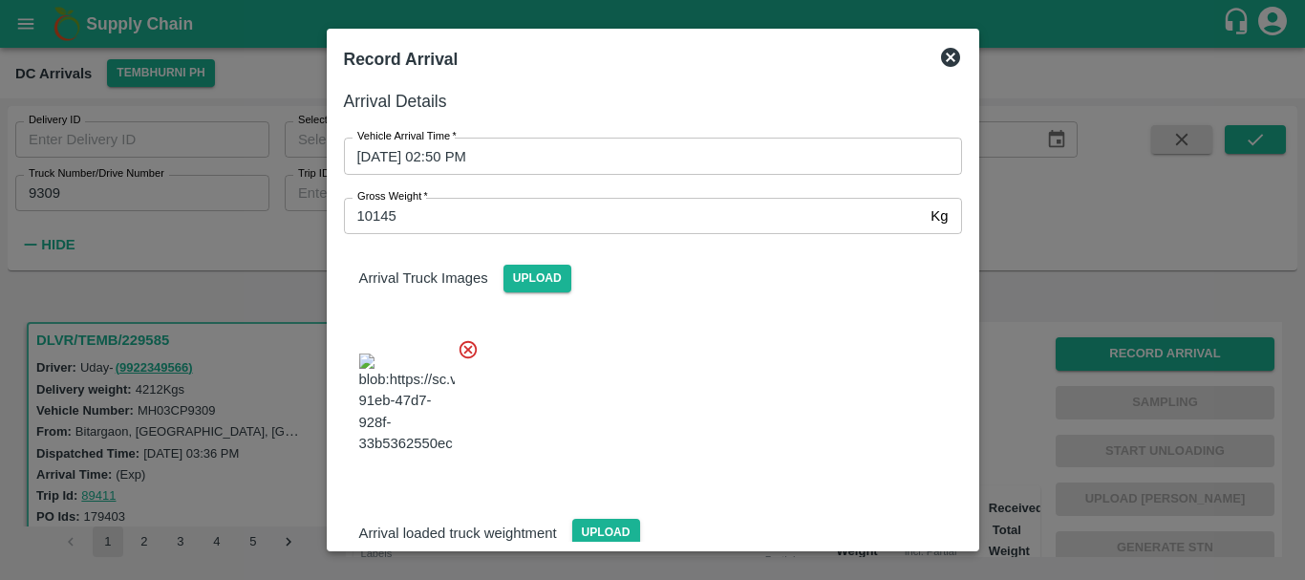
click at [676, 311] on div "Arrival Truck Images Upload" at bounding box center [646, 353] width 634 height 269
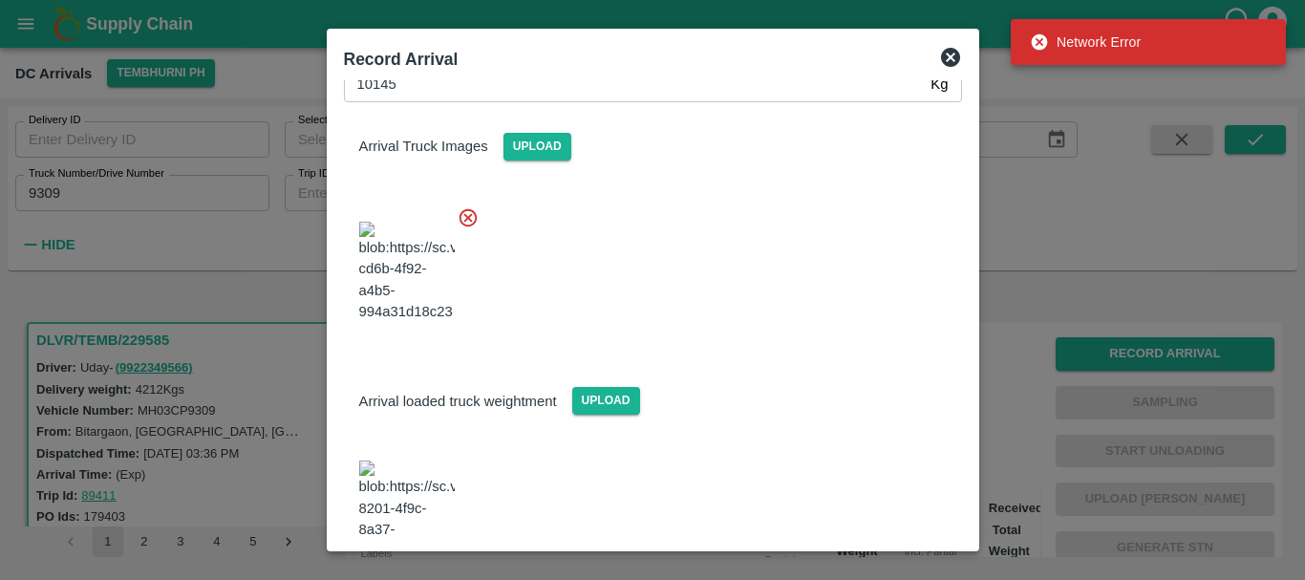
scroll to position [0, 0]
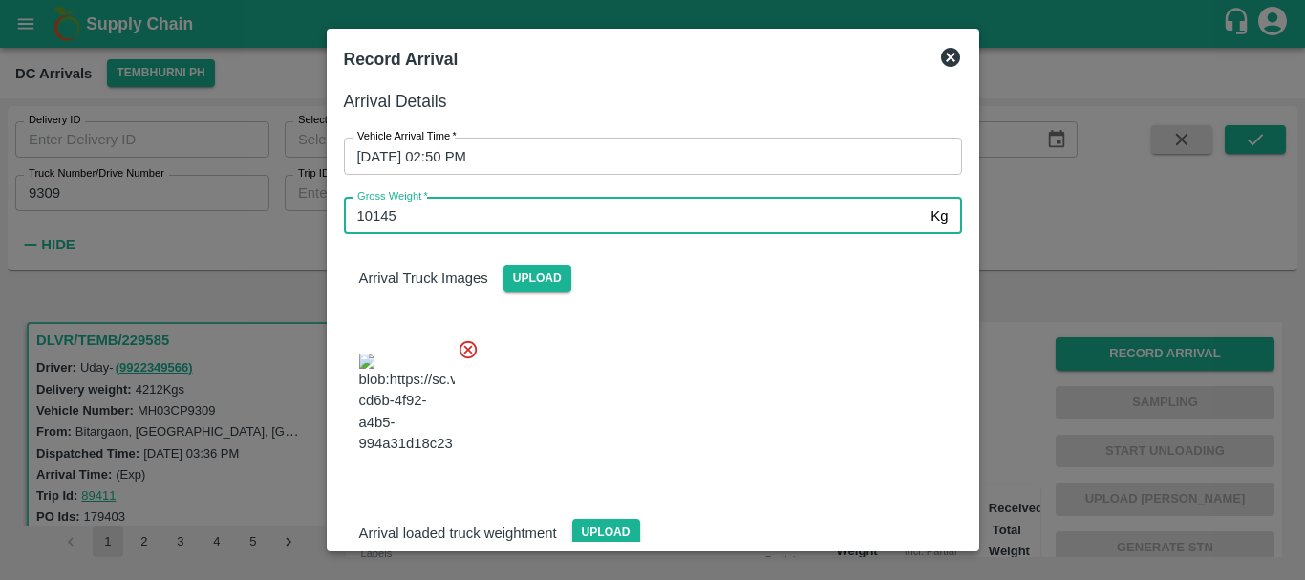
click at [438, 208] on input "10145" at bounding box center [634, 216] width 580 height 36
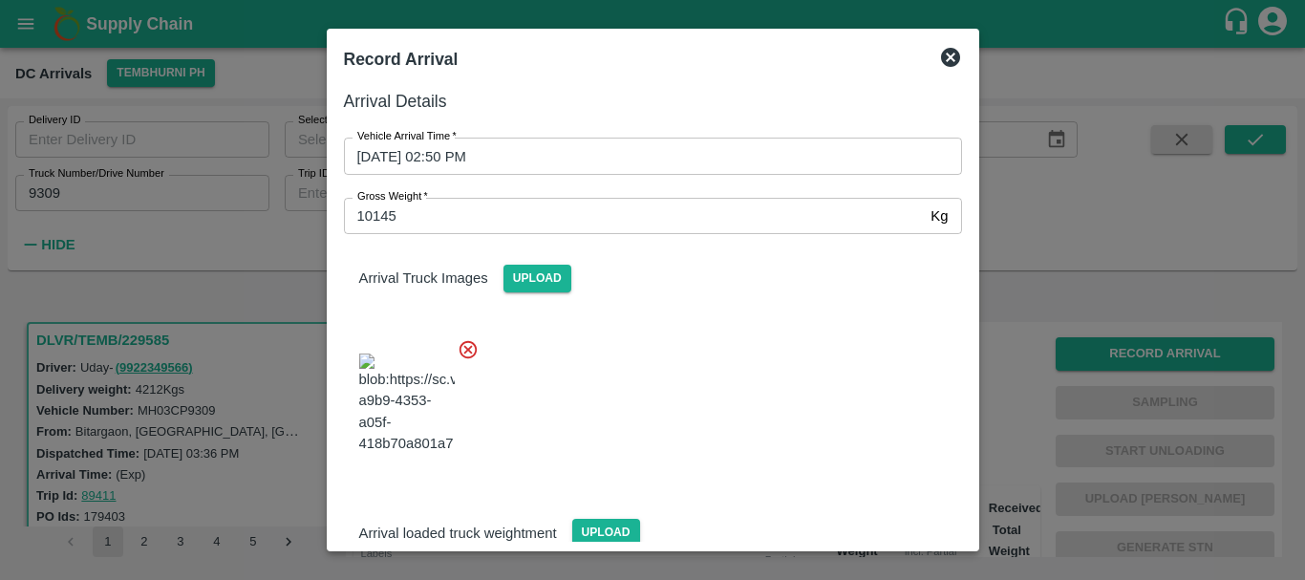
click at [778, 322] on div "Arrival Truck Images Upload" at bounding box center [646, 353] width 634 height 269
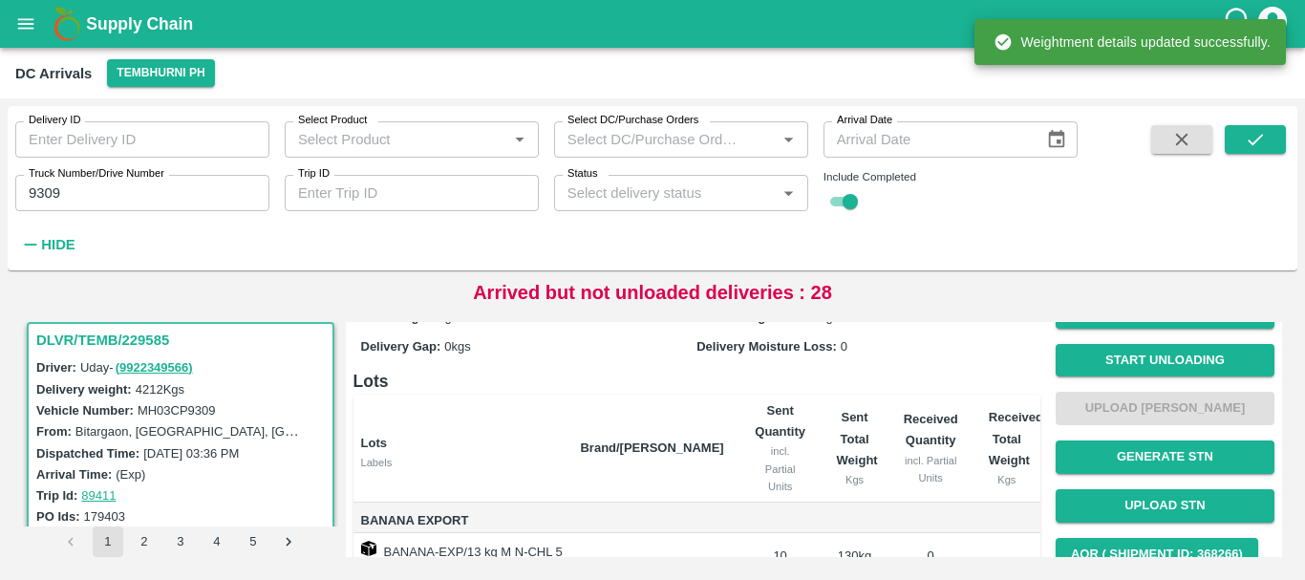
scroll to position [90, 0]
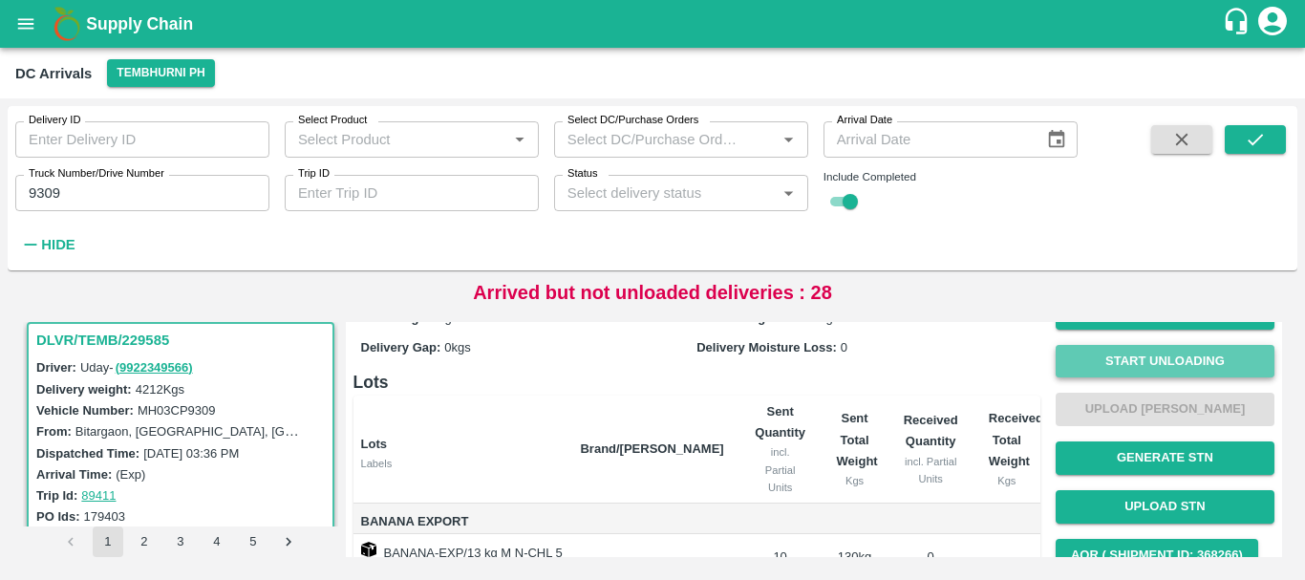
click at [1153, 356] on button "Start Unloading" at bounding box center [1165, 361] width 219 height 33
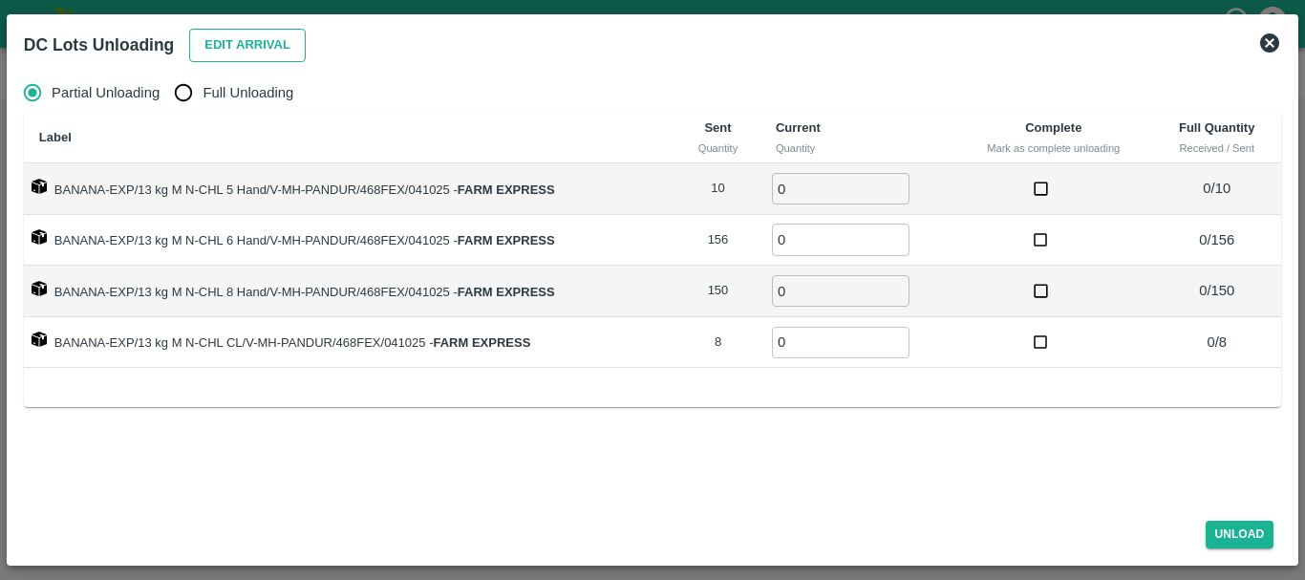
click at [254, 39] on button "Edit Arrival" at bounding box center [247, 45] width 117 height 33
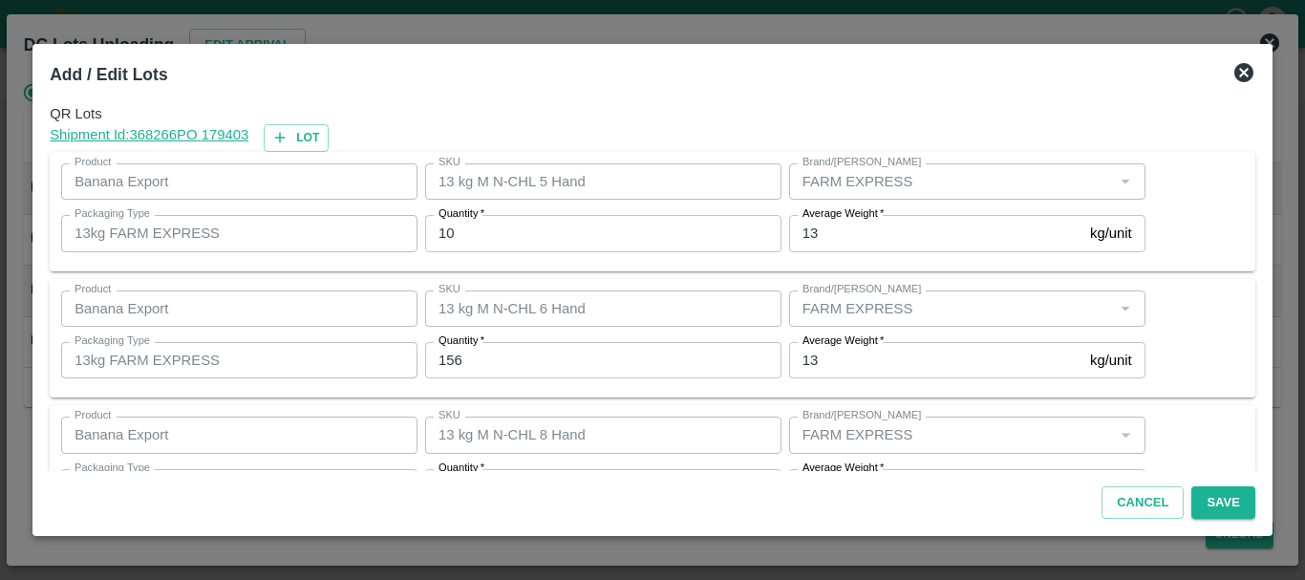
click at [581, 241] on input "10" at bounding box center [603, 233] width 356 height 36
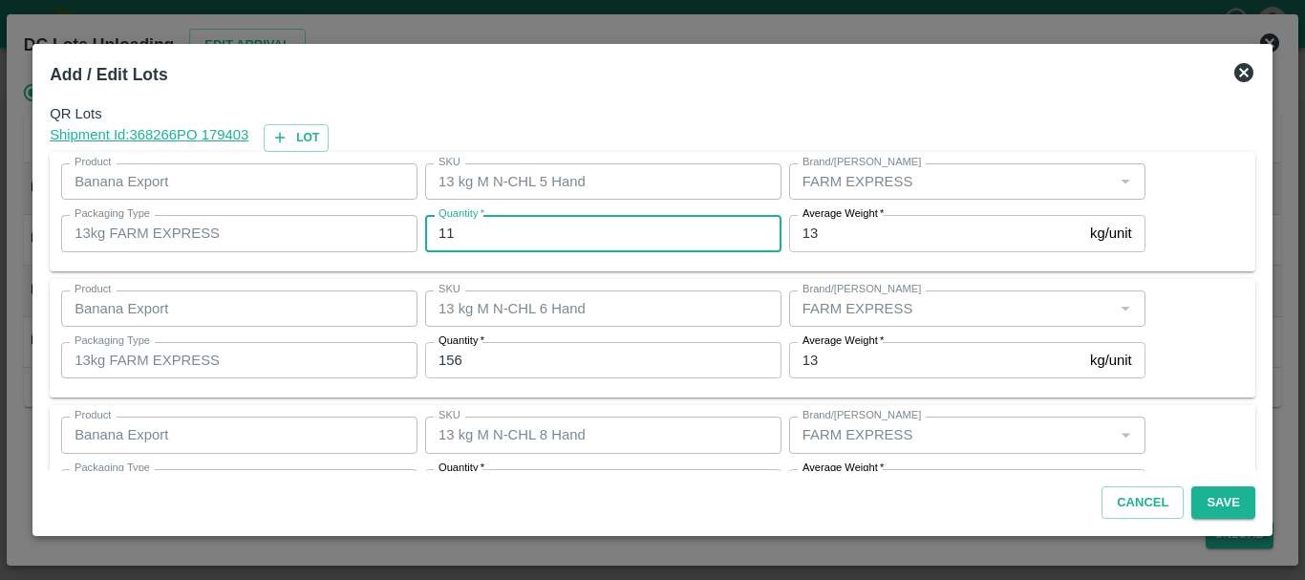
type input "11"
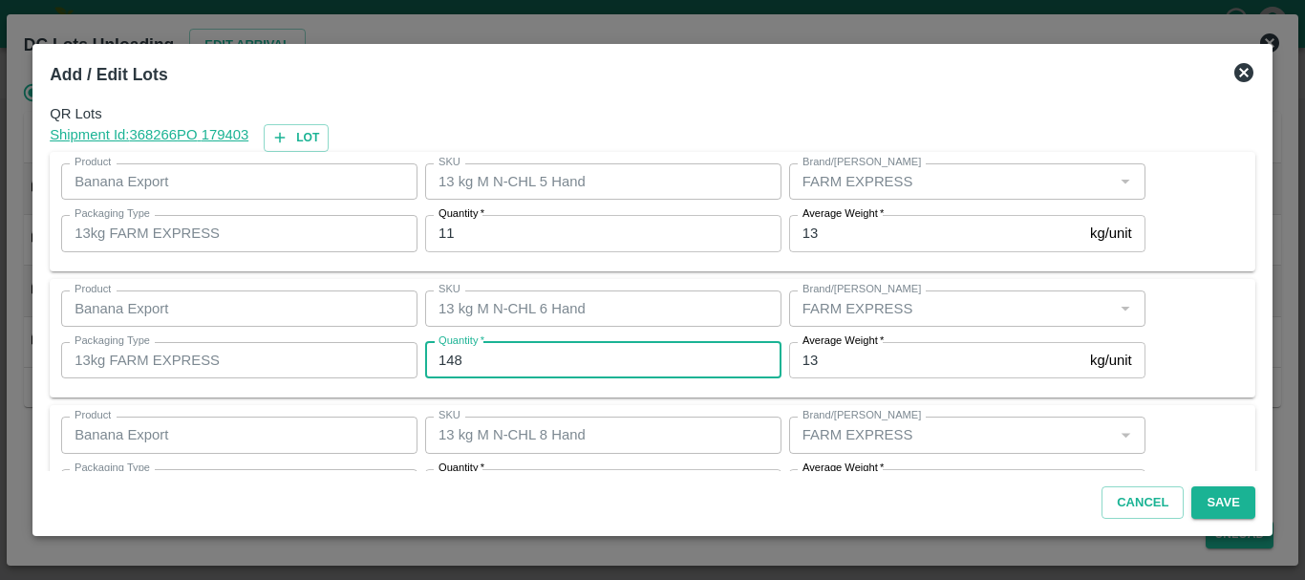
type input "148"
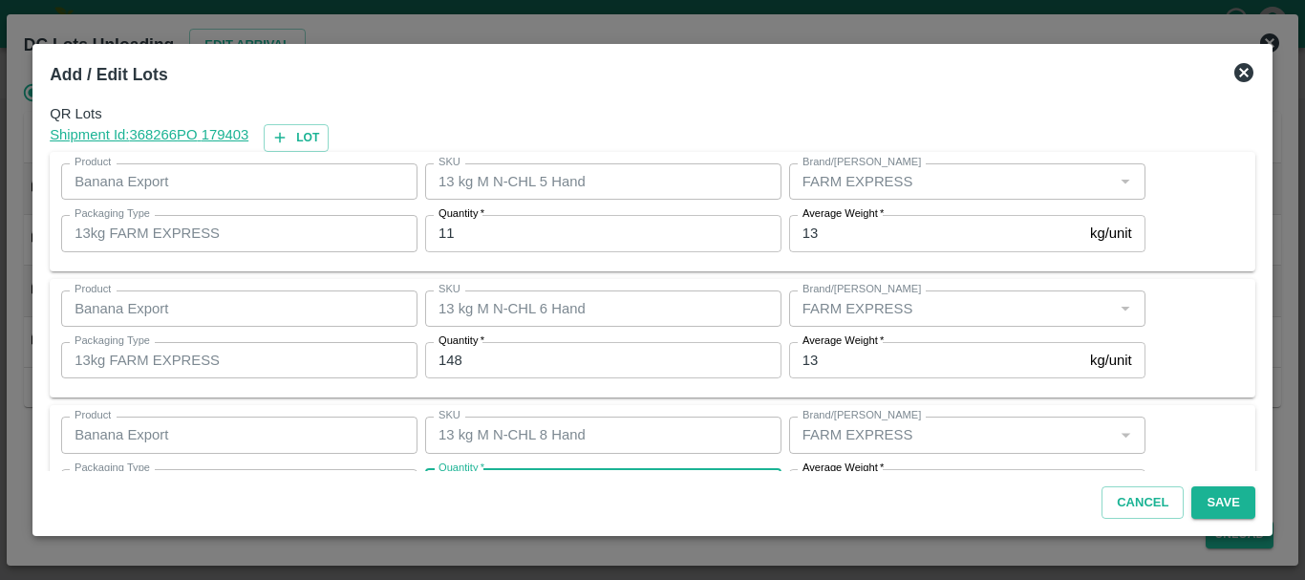
scroll to position [34, 0]
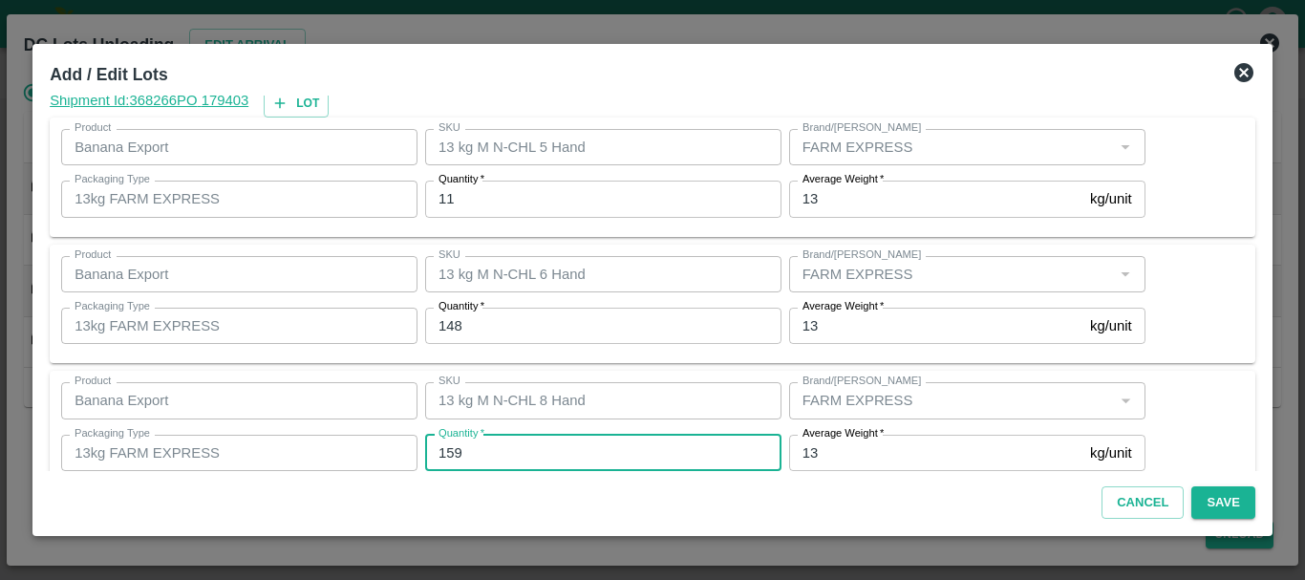
type input "159"
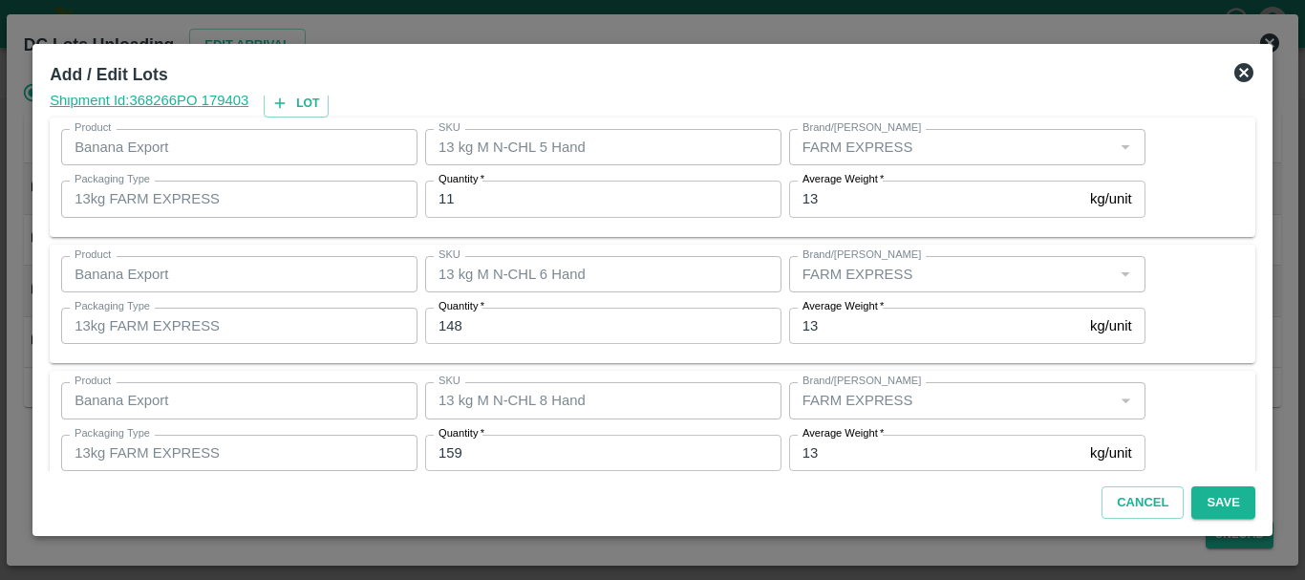
scroll to position [196, 0]
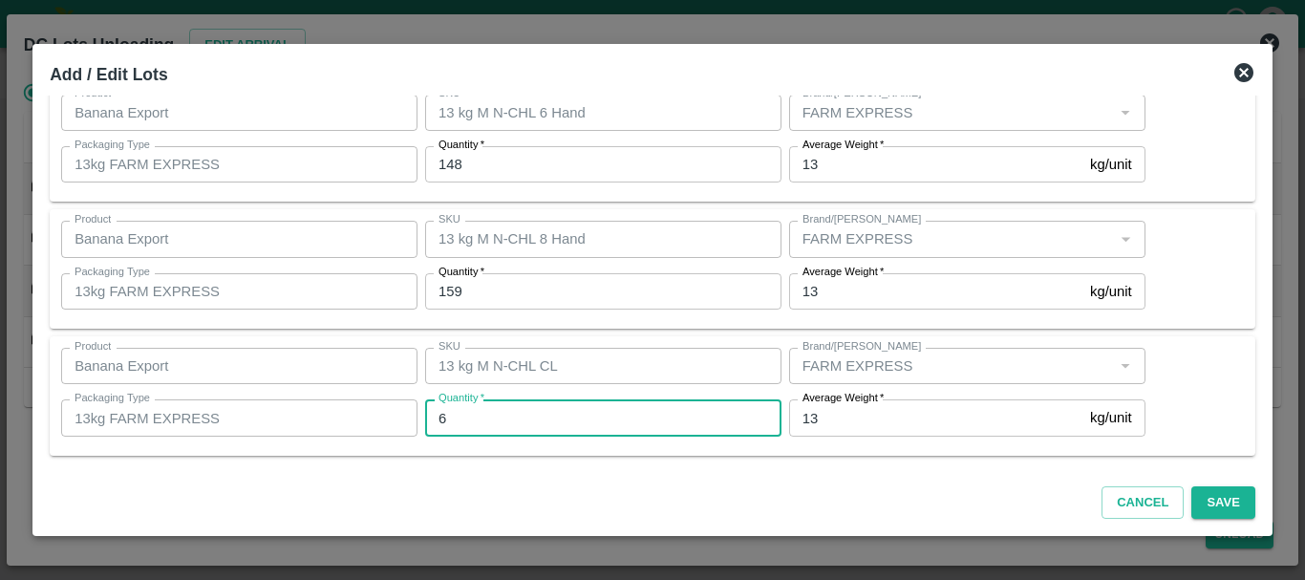
type input "6"
click at [726, 325] on div "Product Banana Export Product SKU 13 kg M N-CHL 8 Hand SKU Brand/Marka Brand/Ma…" at bounding box center [653, 268] width 1206 height 119
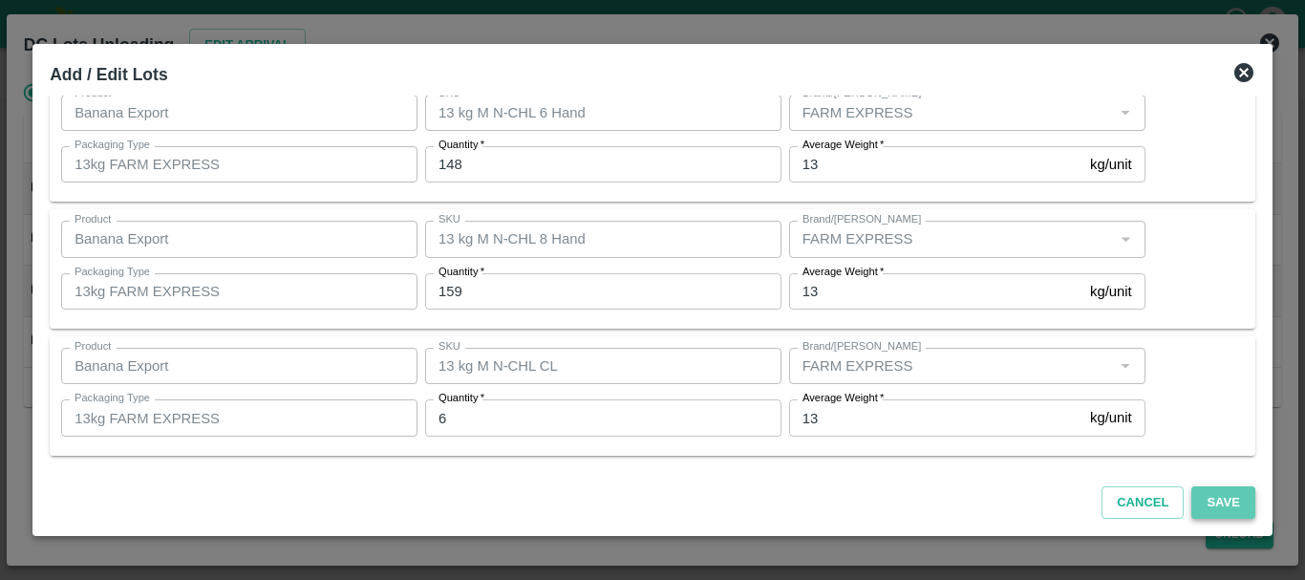
click at [1218, 507] on button "Save" at bounding box center [1223, 502] width 63 height 33
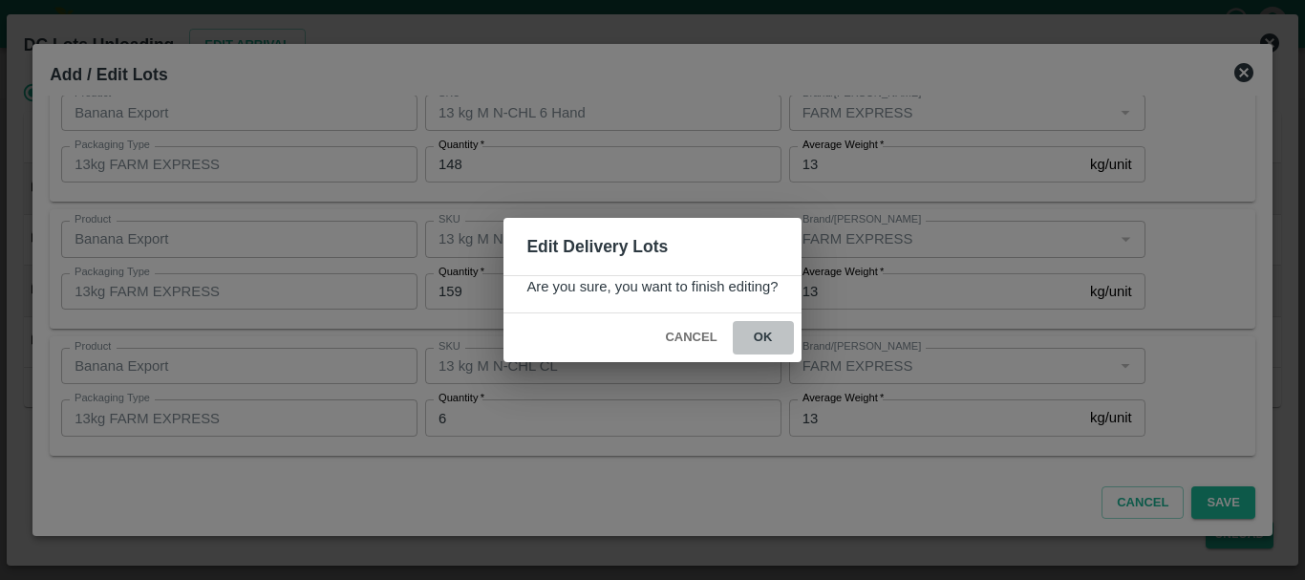
click at [769, 336] on button "ok" at bounding box center [763, 337] width 61 height 33
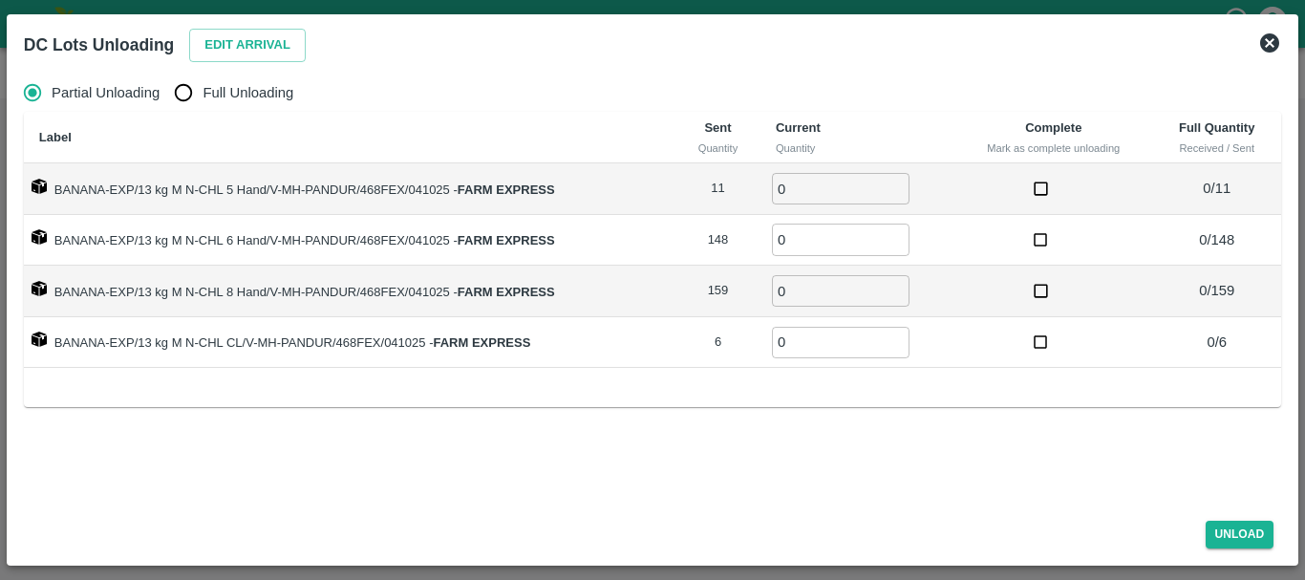
click at [234, 87] on span "Full Unloading" at bounding box center [248, 92] width 91 height 21
click at [203, 87] on input "Full Unloading" at bounding box center [183, 93] width 38 height 38
radio input "true"
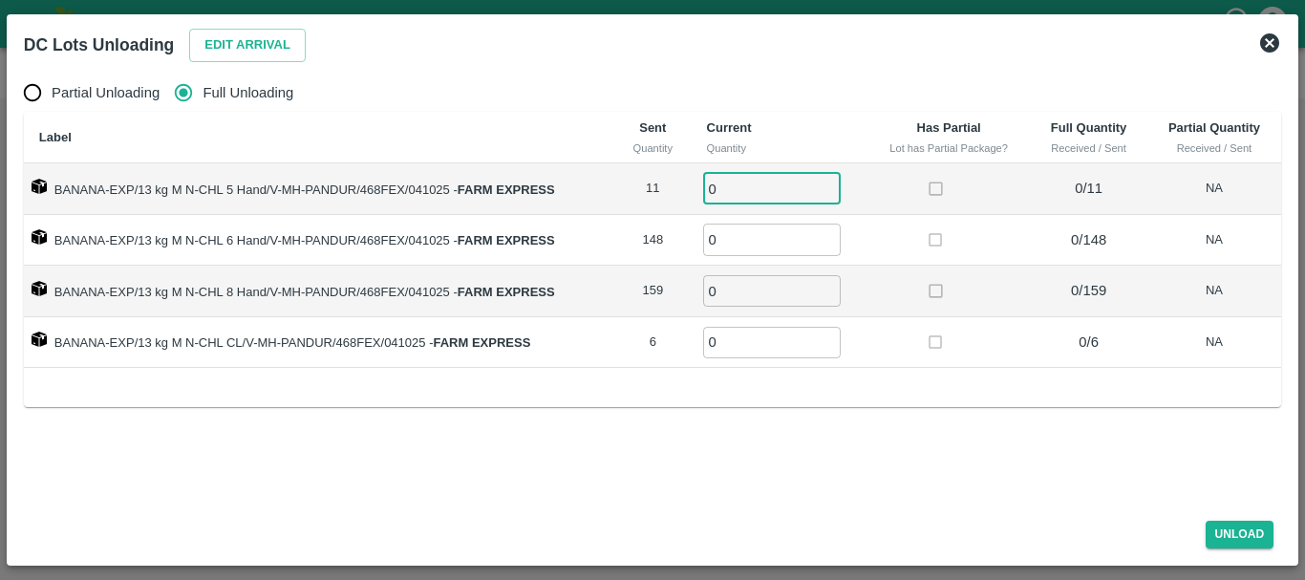
click at [789, 199] on input "0" at bounding box center [772, 189] width 138 height 32
type input "011"
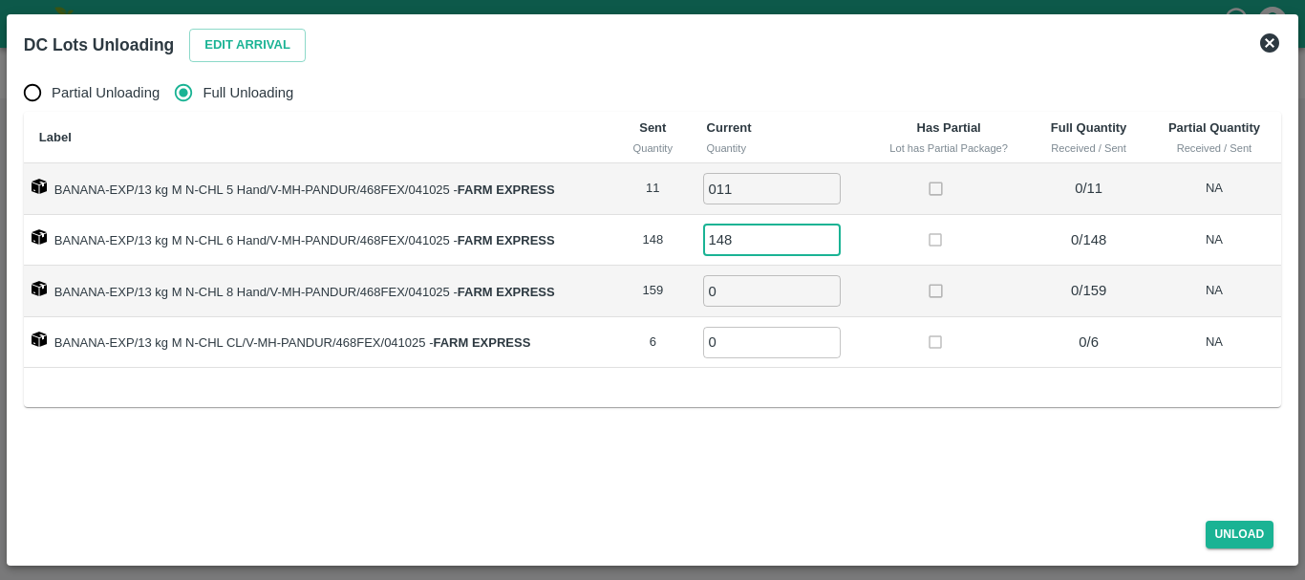
type input "148"
type input "159"
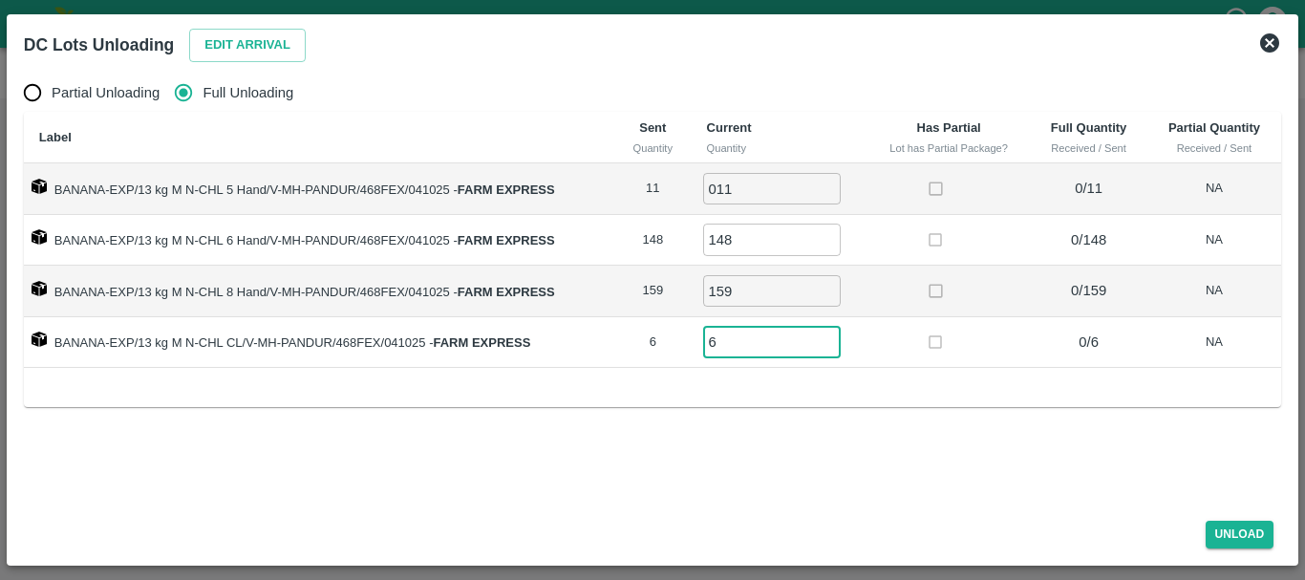
type input "6"
click at [973, 390] on div "Label Sent Quantity Current Quantity Has Partial Lot has Partial Package? Full …" at bounding box center [653, 259] width 1258 height 294
click at [1209, 528] on button "Unload" at bounding box center [1240, 535] width 69 height 28
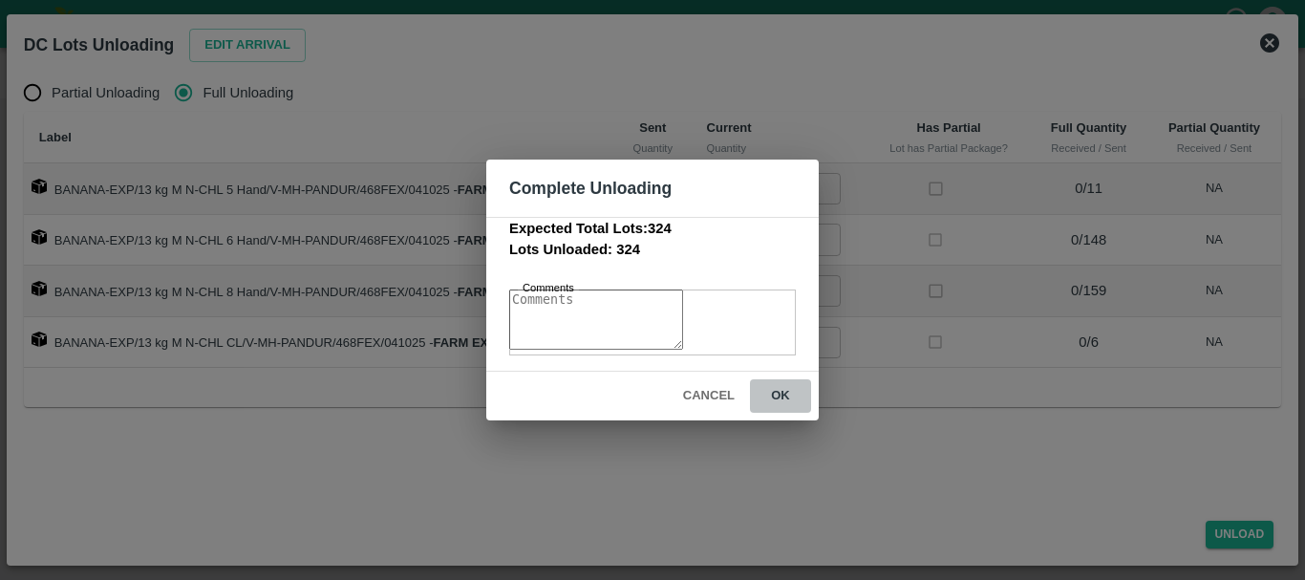
click at [784, 396] on button "ok" at bounding box center [780, 395] width 61 height 33
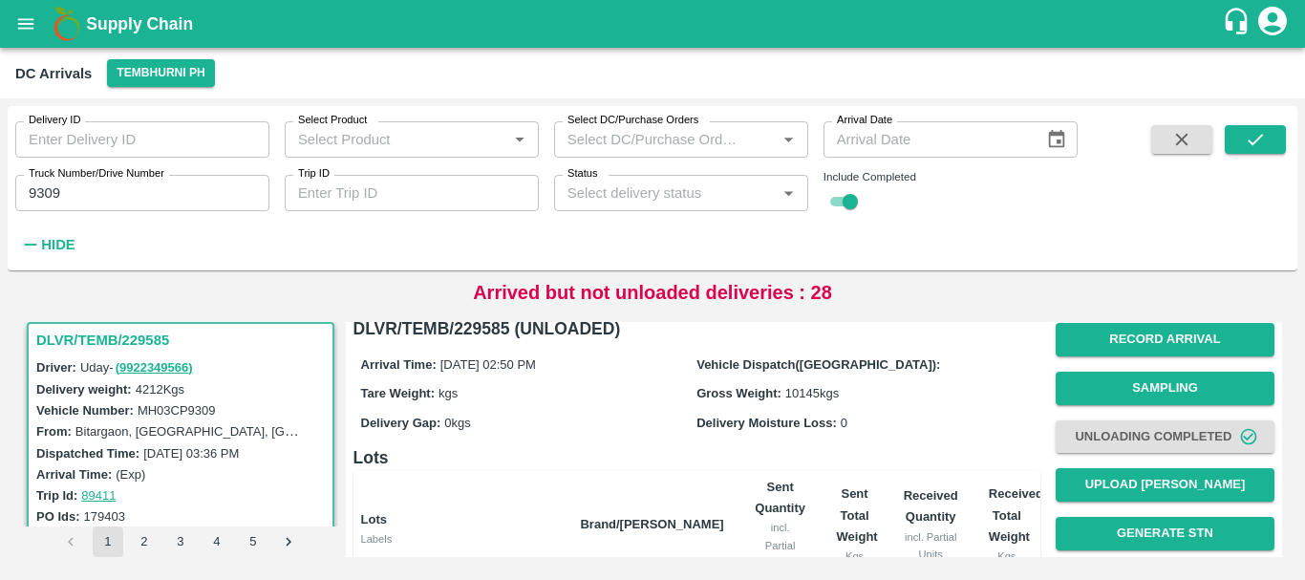
scroll to position [0, 0]
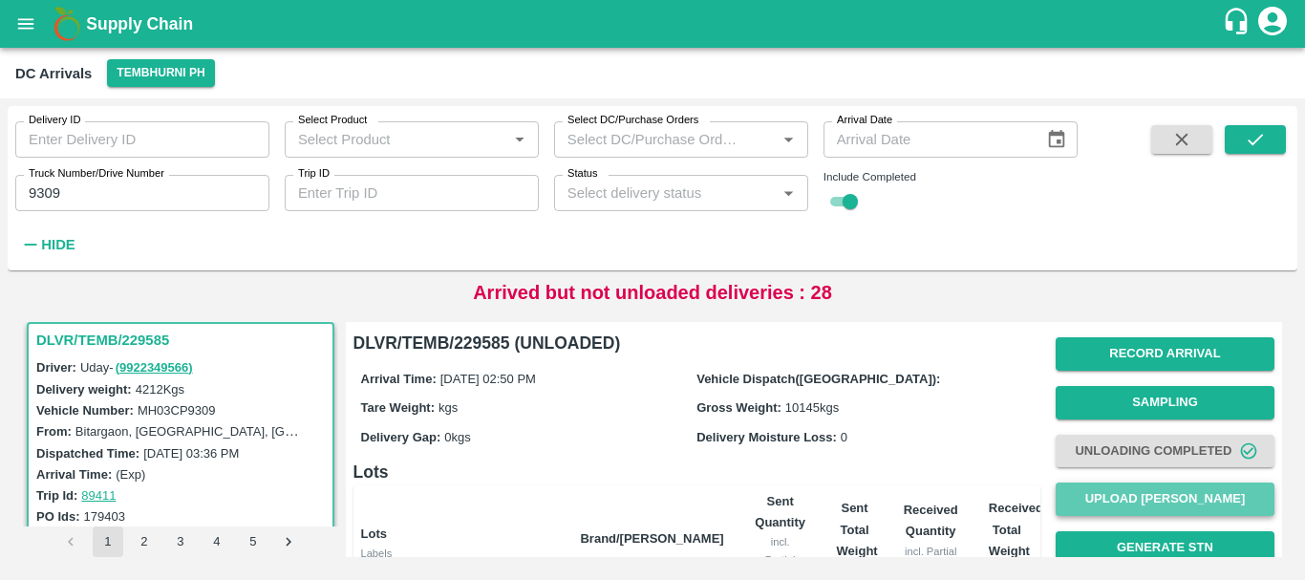
click at [1172, 496] on button "Upload [PERSON_NAME]" at bounding box center [1165, 499] width 219 height 33
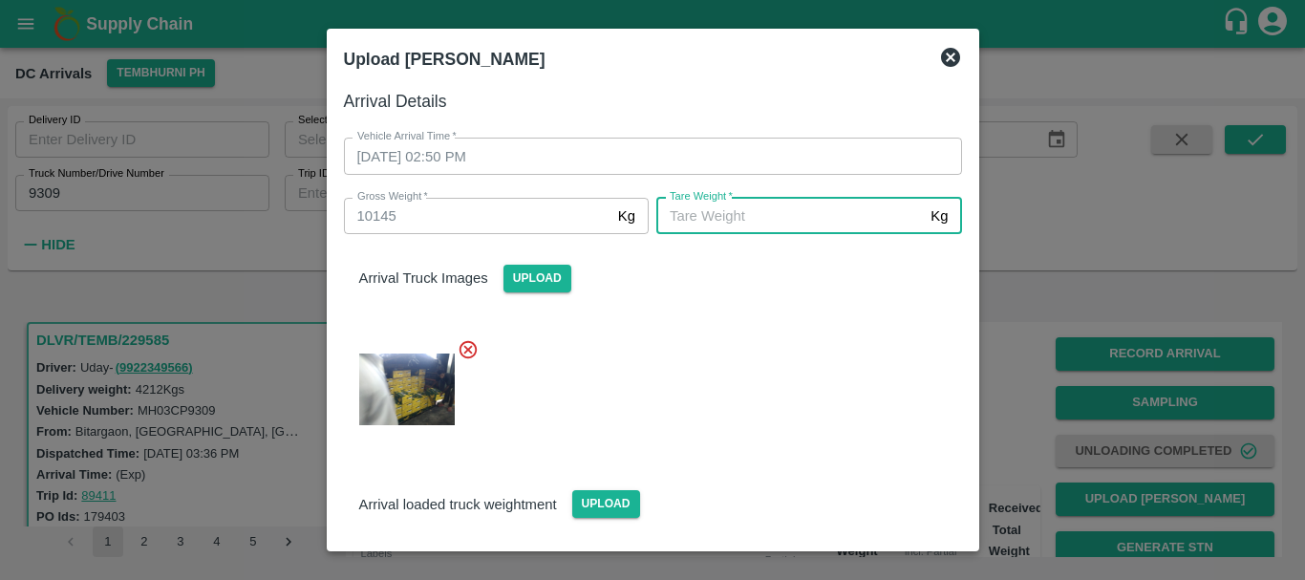
click at [705, 207] on input "Tare Weight   *" at bounding box center [790, 216] width 267 height 36
type input "5605"
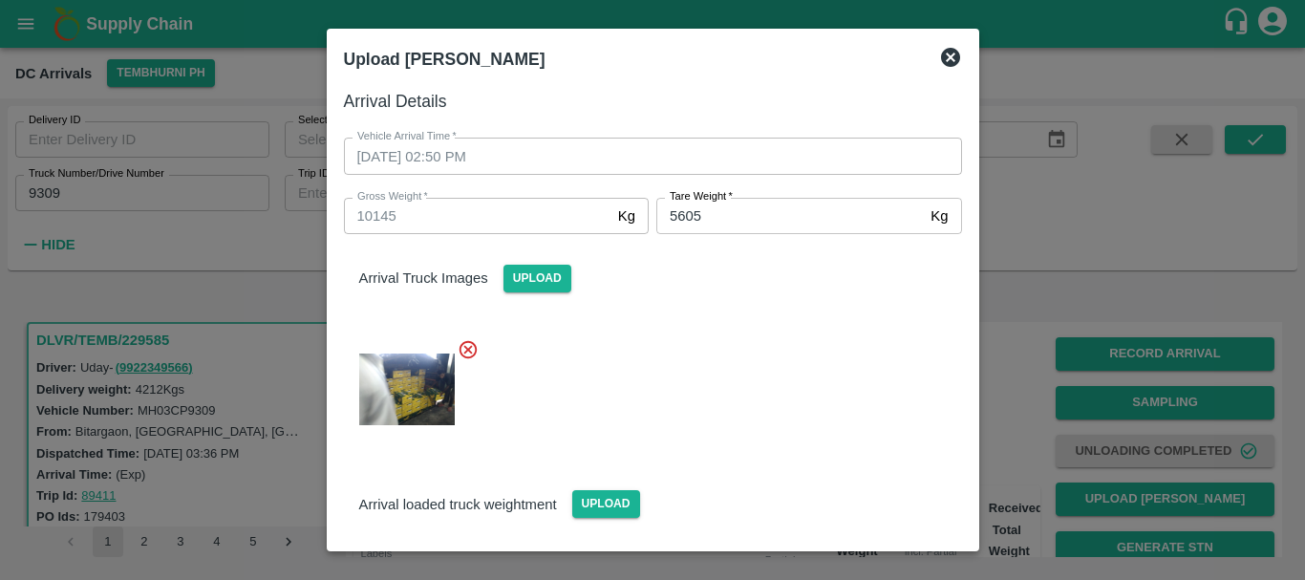
click at [719, 443] on div at bounding box center [646, 383] width 634 height 121
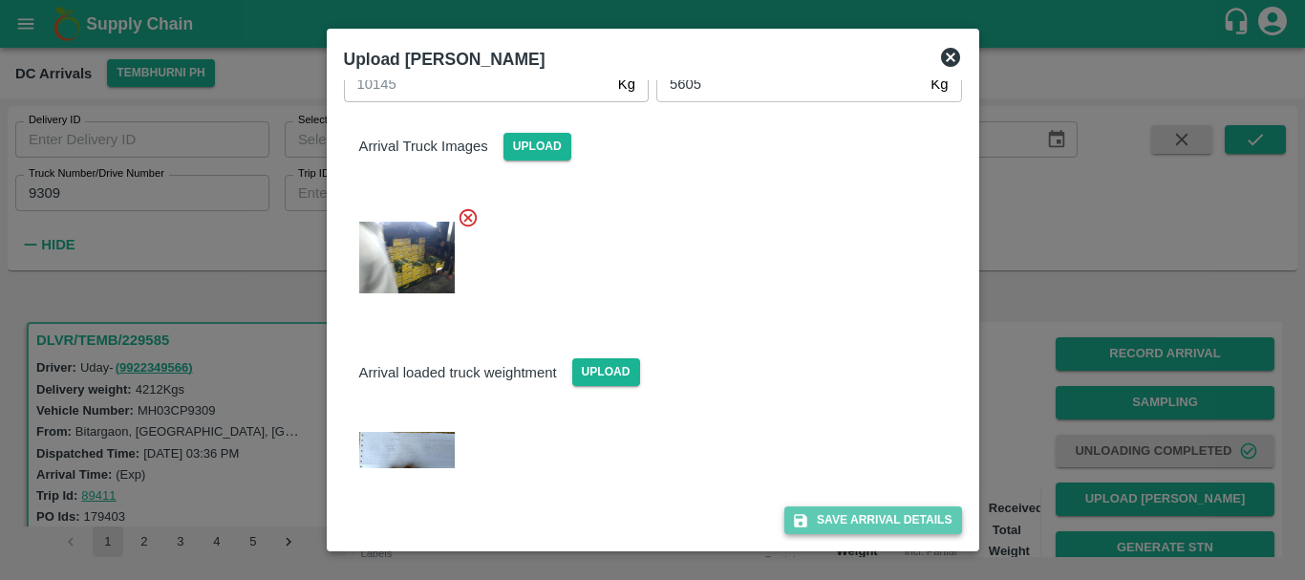
click at [792, 514] on icon "submit" at bounding box center [800, 520] width 17 height 17
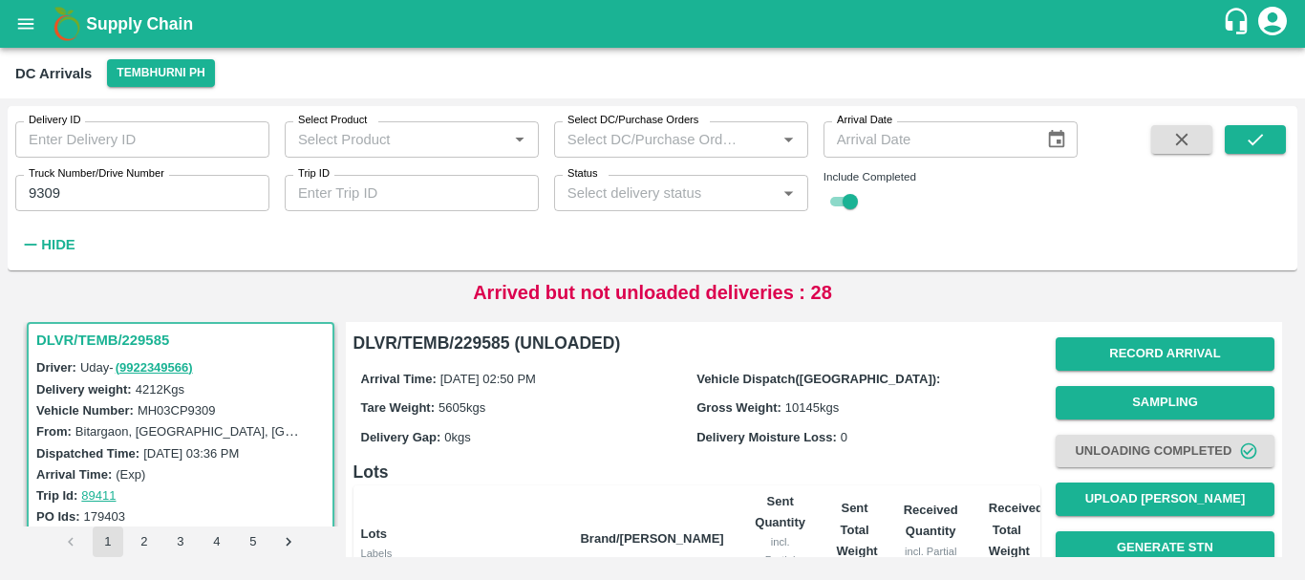
scroll to position [369, 0]
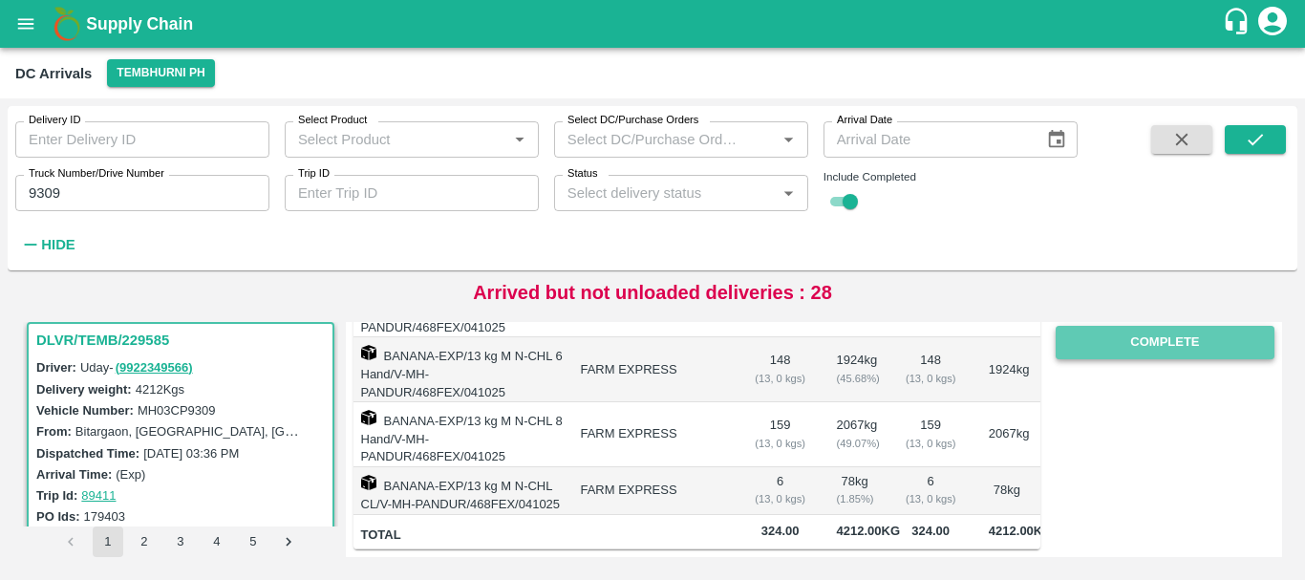
click at [1110, 338] on button "Complete" at bounding box center [1165, 342] width 219 height 33
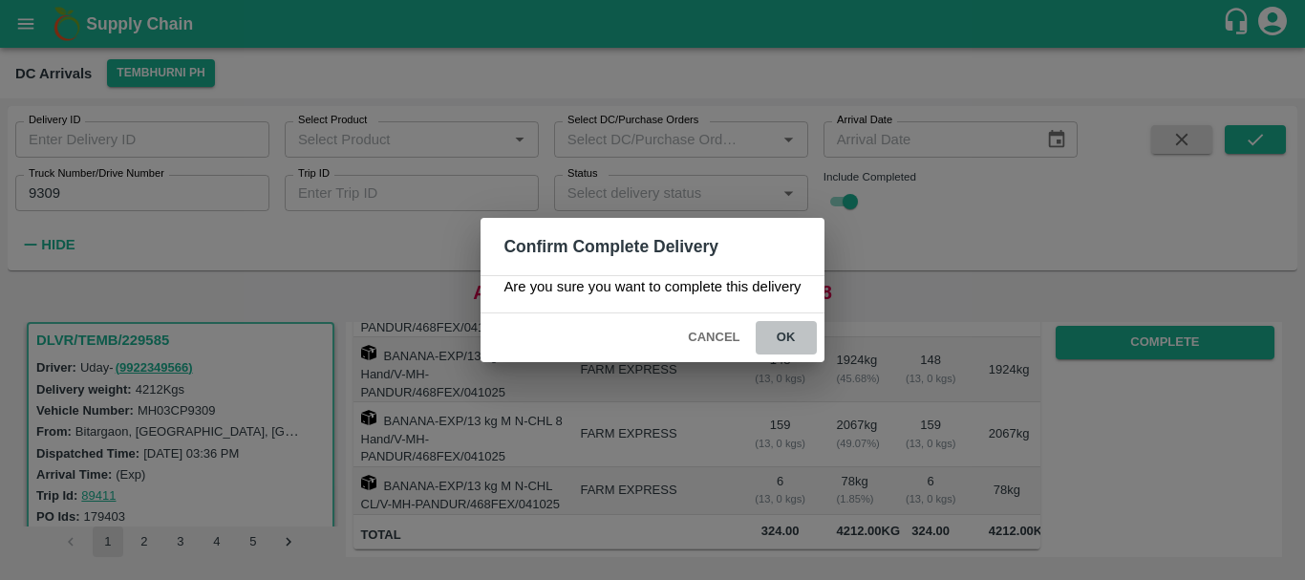
click at [789, 332] on button "ok" at bounding box center [786, 337] width 61 height 33
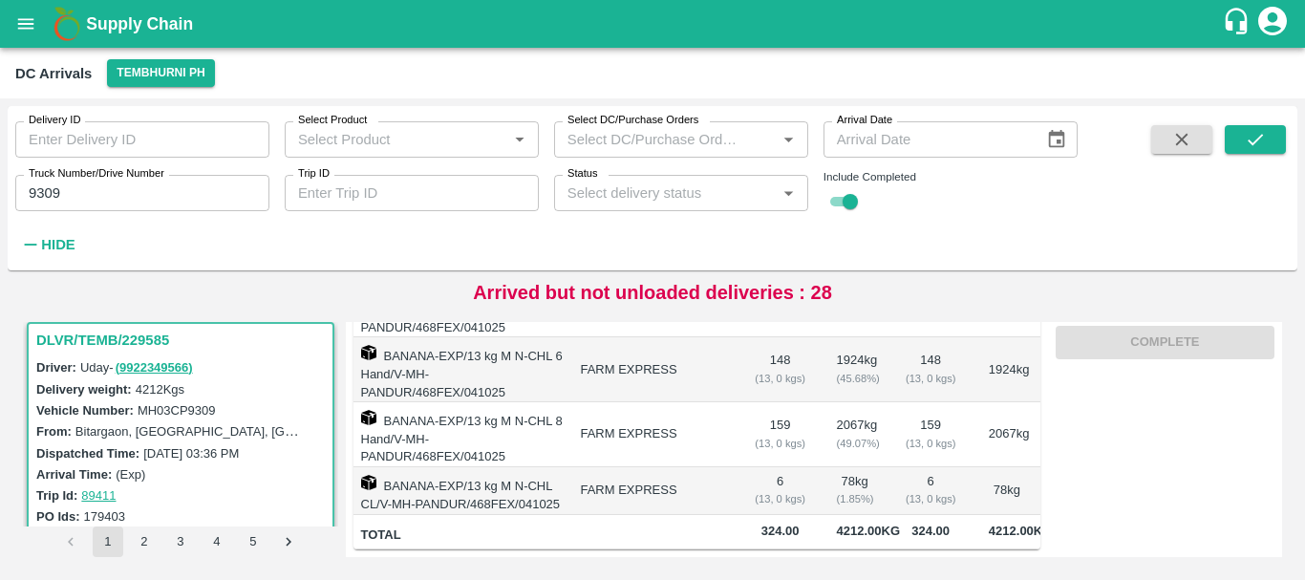
scroll to position [0, 0]
click at [140, 195] on input "9309" at bounding box center [142, 193] width 254 height 36
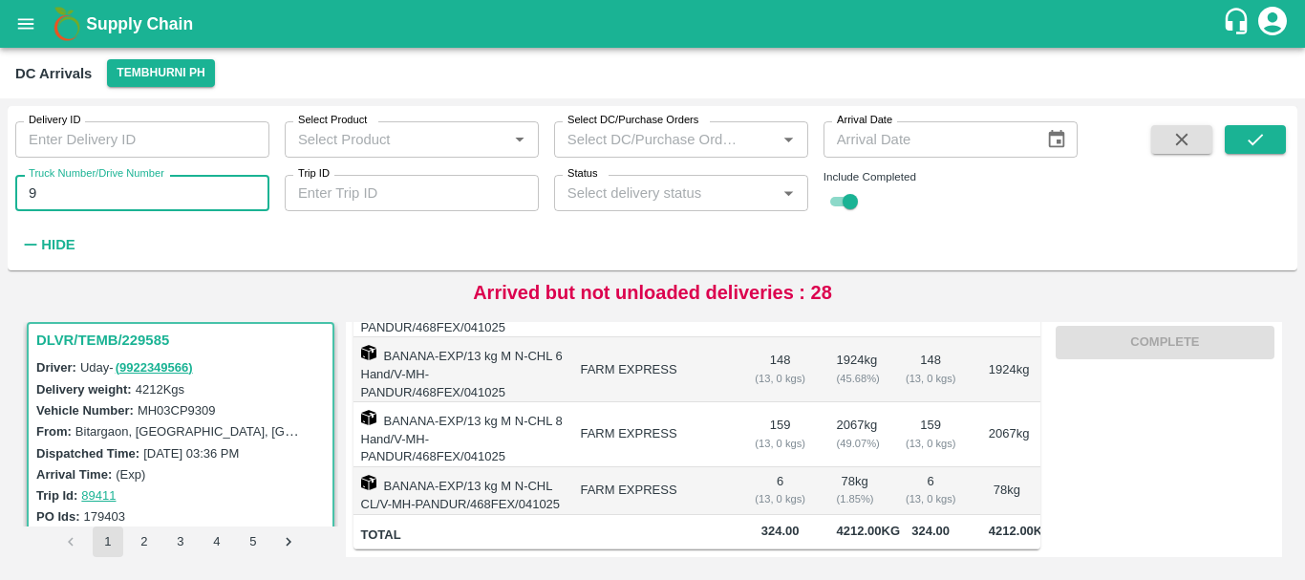
type input "9"
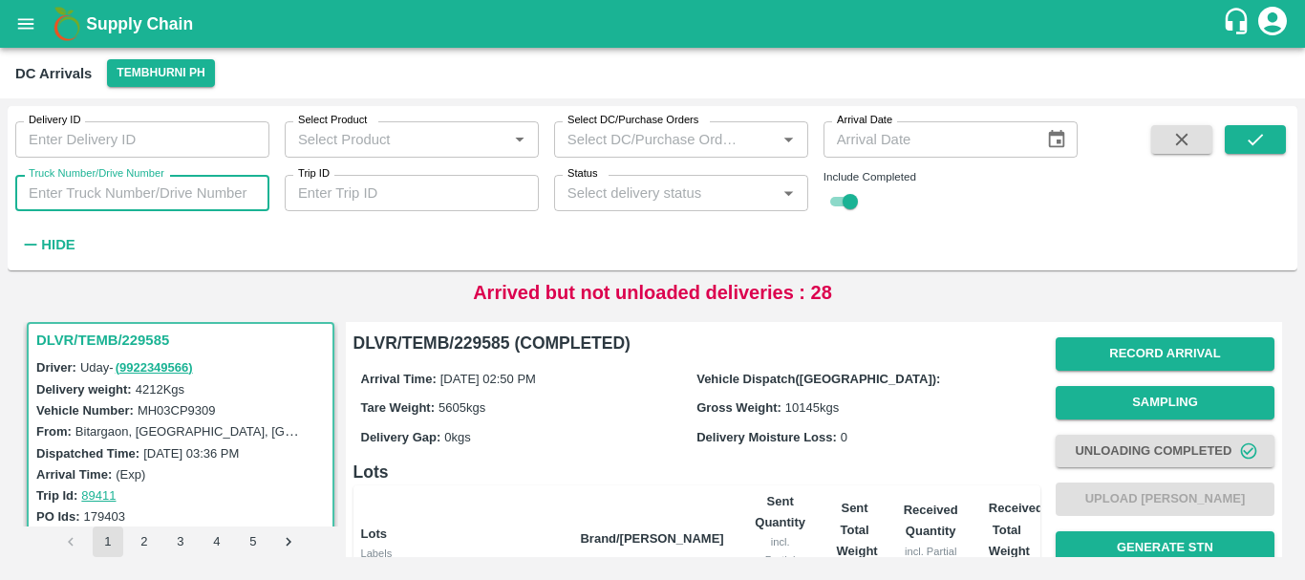
scroll to position [369, 0]
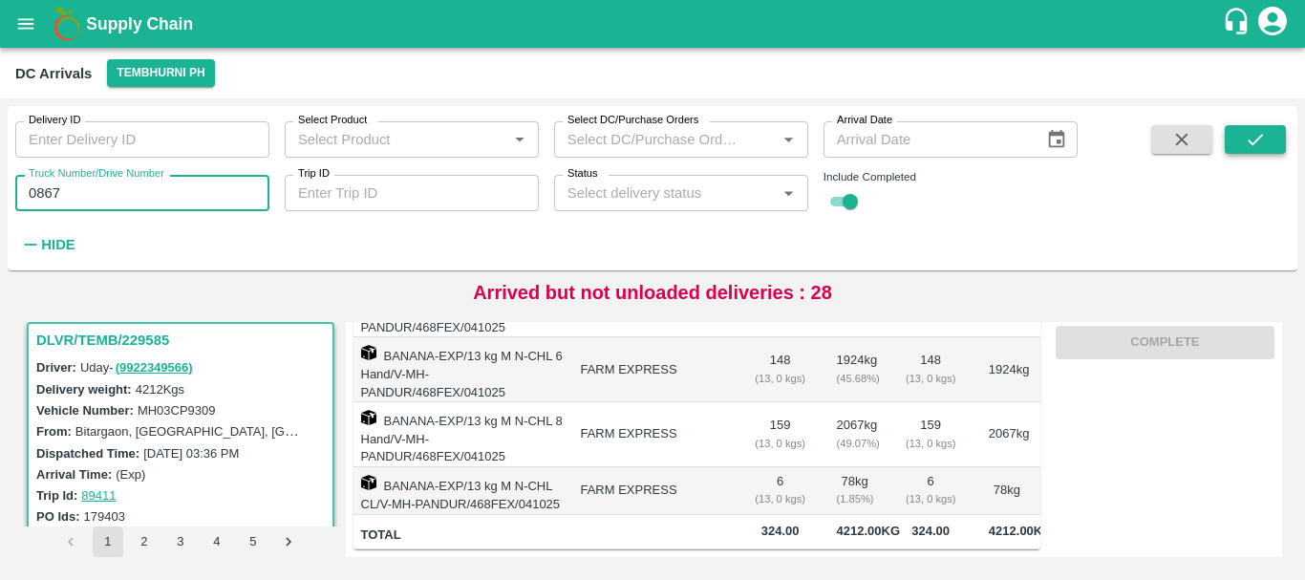
type input "0867"
click at [1242, 140] on button "submit" at bounding box center [1255, 139] width 61 height 29
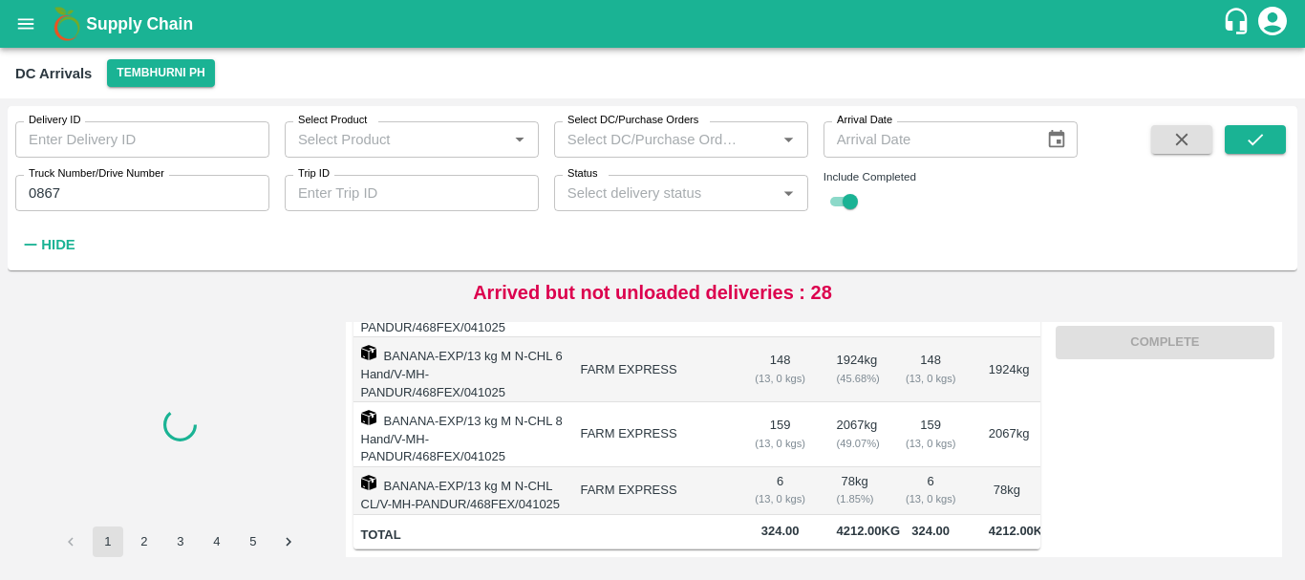
click at [317, 326] on div at bounding box center [181, 424] width 308 height 205
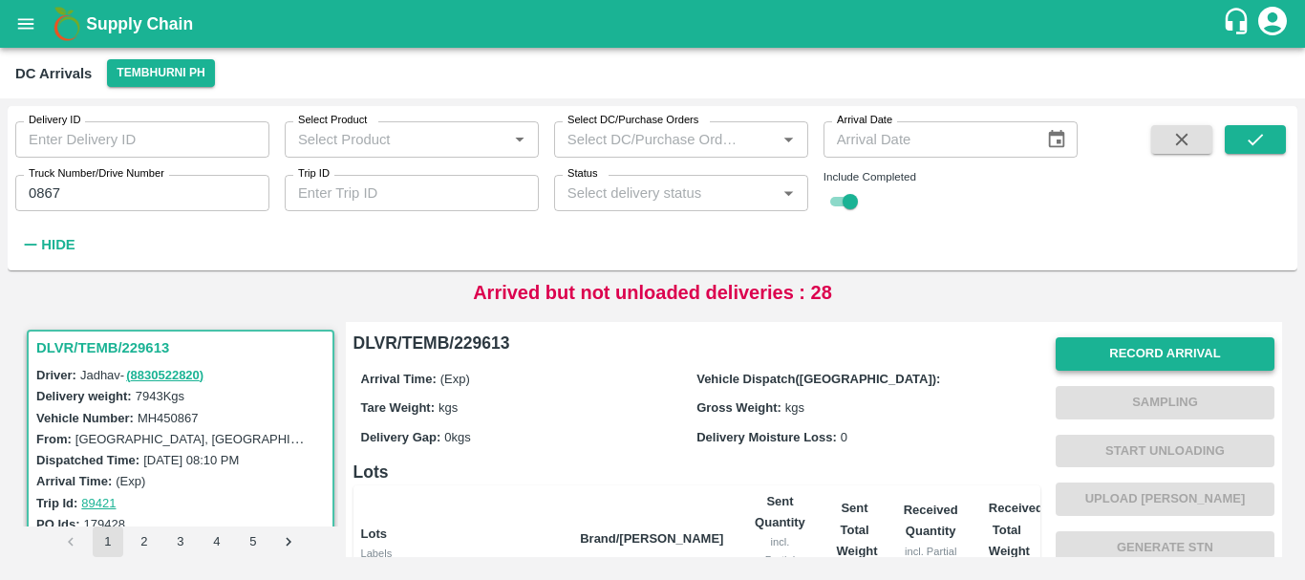
click at [1121, 341] on button "Record Arrival" at bounding box center [1165, 353] width 219 height 33
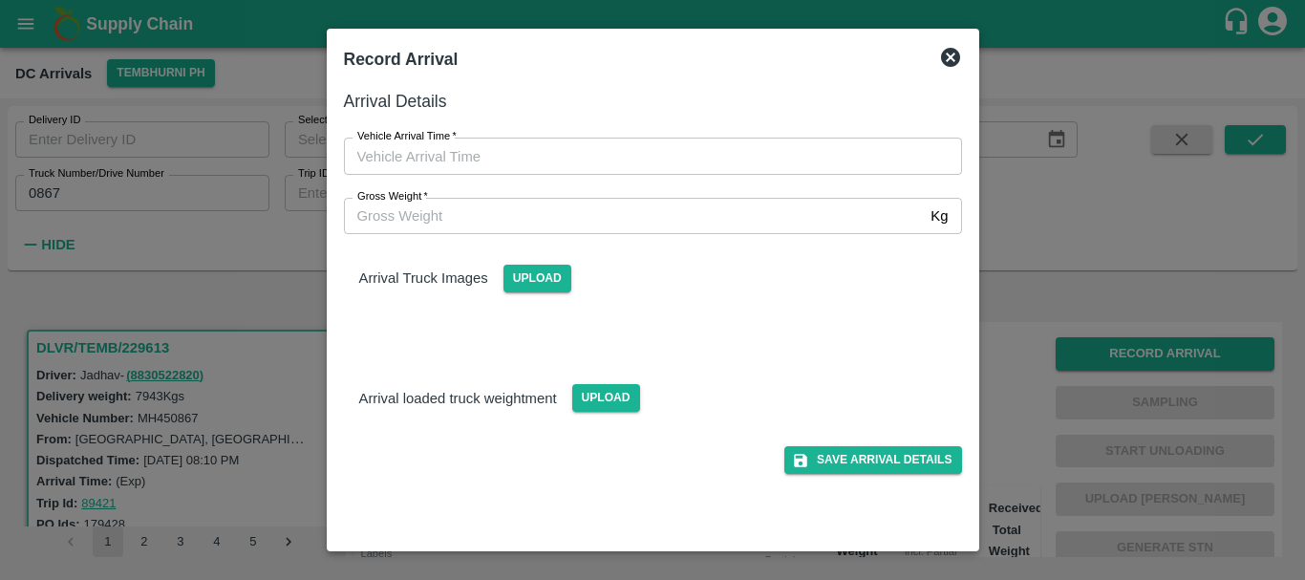
type input "DD/MM/YYYY hh:mm aa"
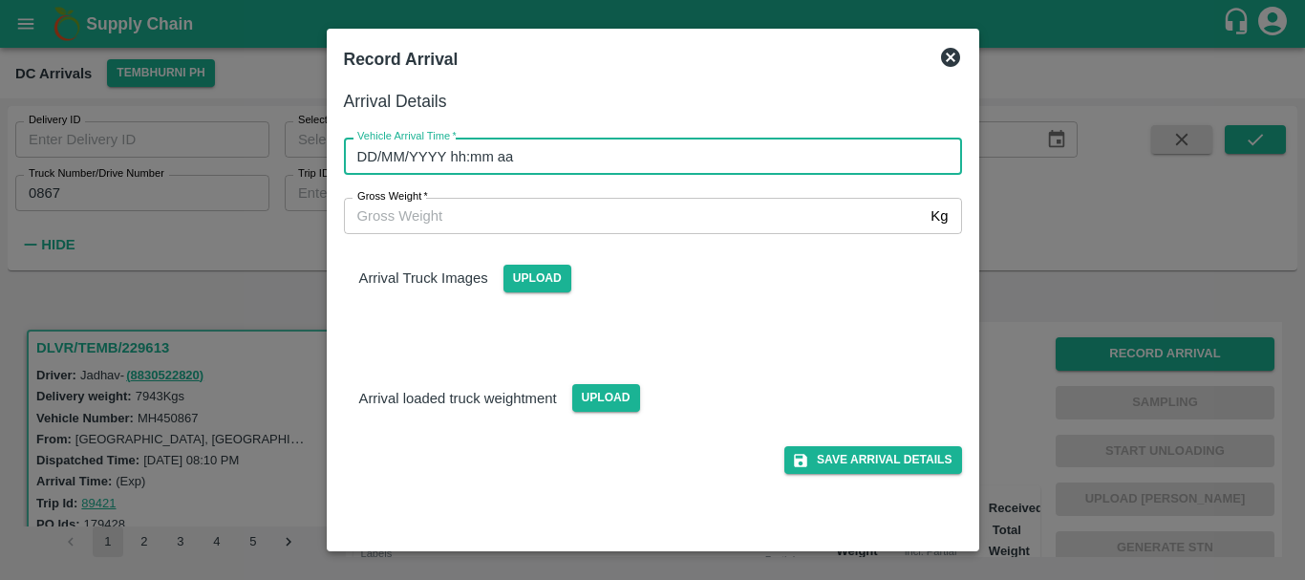
click at [606, 168] on input "DD/MM/YYYY hh:mm aa" at bounding box center [646, 156] width 605 height 36
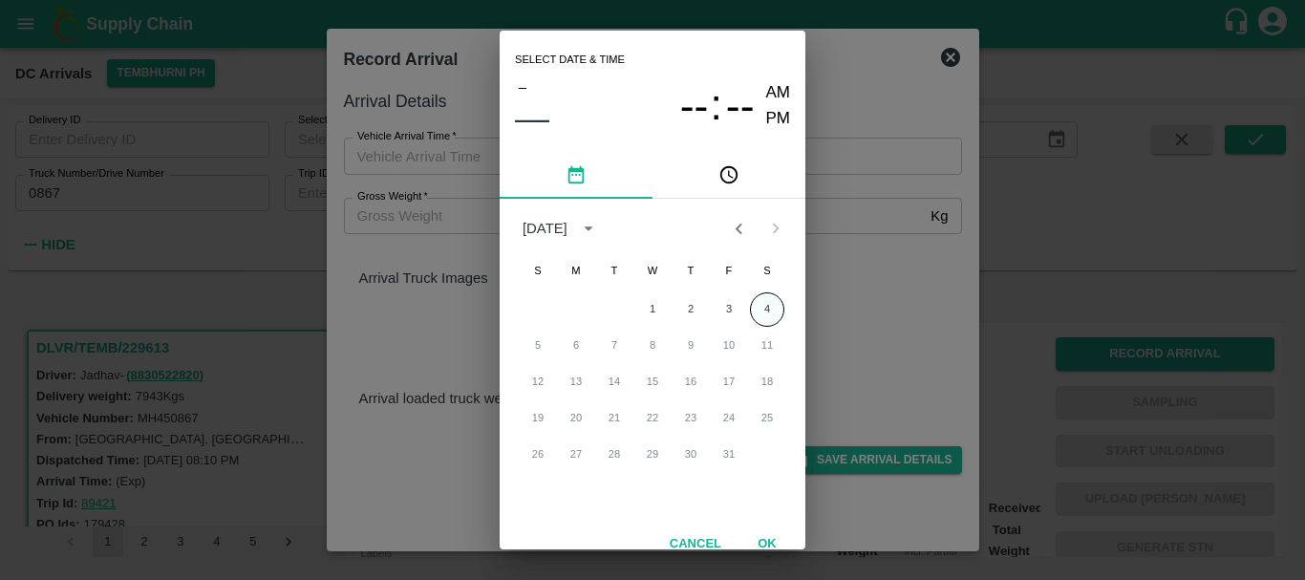
click at [766, 312] on button "4" at bounding box center [767, 309] width 34 height 34
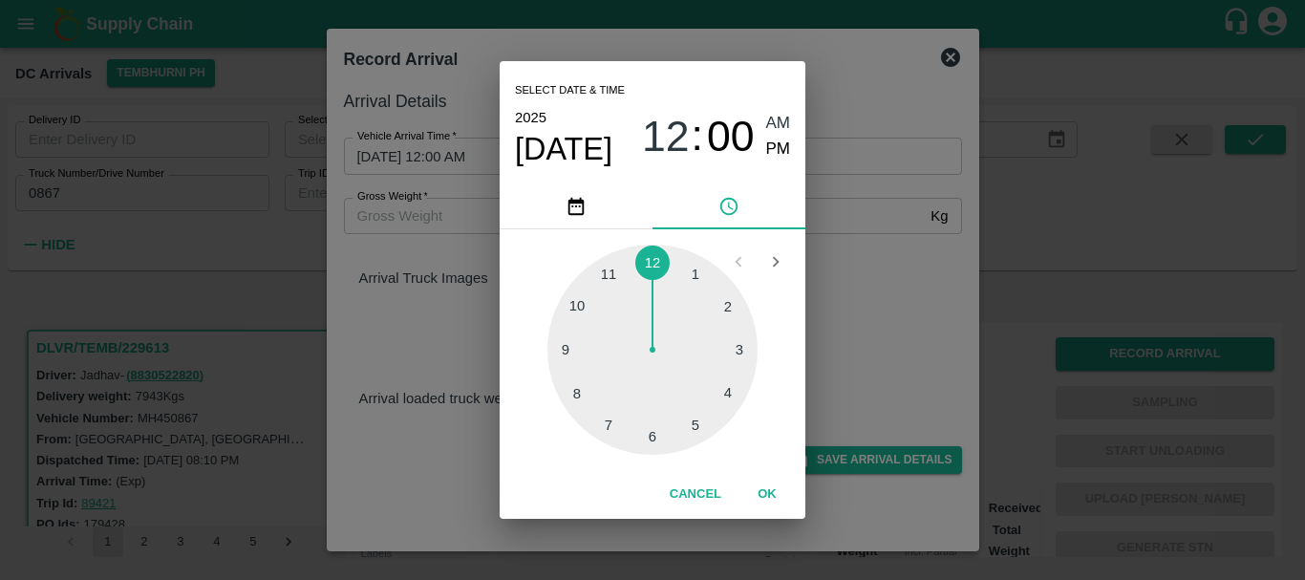
click at [696, 422] on div at bounding box center [653, 350] width 210 height 210
click at [701, 269] on div at bounding box center [653, 350] width 210 height 210
click at [772, 154] on span "PM" at bounding box center [778, 150] width 25 height 26
type input "04/10/2025 05:05 PM"
click at [921, 270] on div "Select date & time 2025 Oct 4 05 : 05 AM PM 05 10 15 20 25 30 35 40 45 50 55 00…" at bounding box center [652, 290] width 1305 height 580
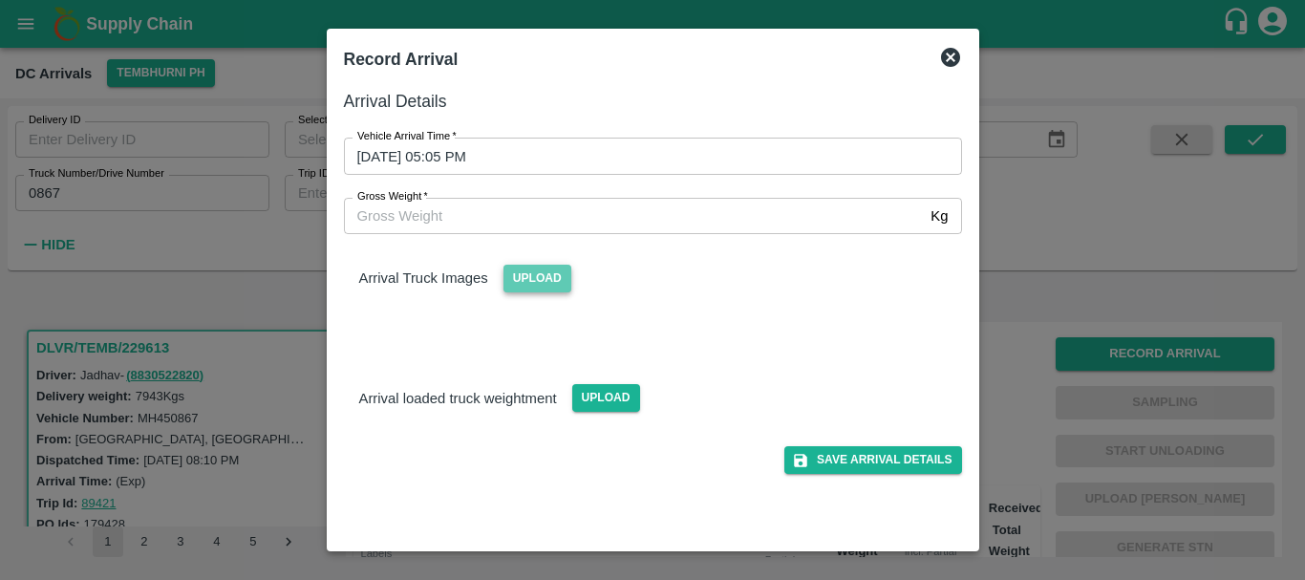
click at [548, 280] on span "Upload" at bounding box center [538, 279] width 68 height 28
click at [0, 0] on input "Upload" at bounding box center [0, 0] width 0 height 0
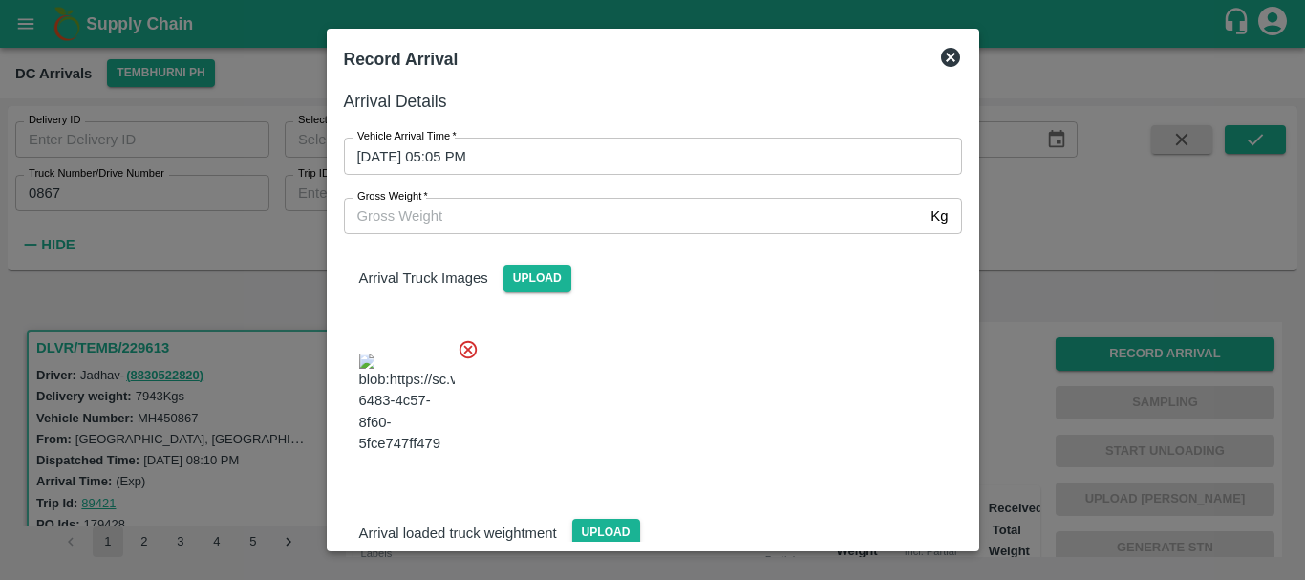
scroll to position [102, 0]
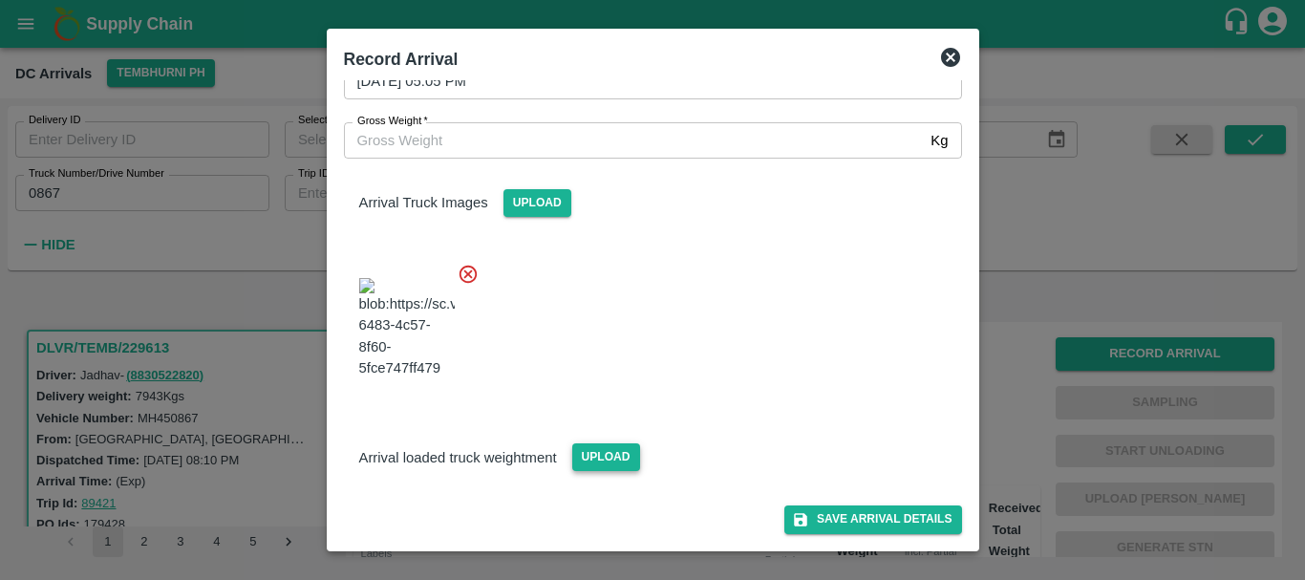
click at [585, 443] on span "Upload" at bounding box center [606, 457] width 68 height 28
click at [0, 0] on input "Upload" at bounding box center [0, 0] width 0 height 0
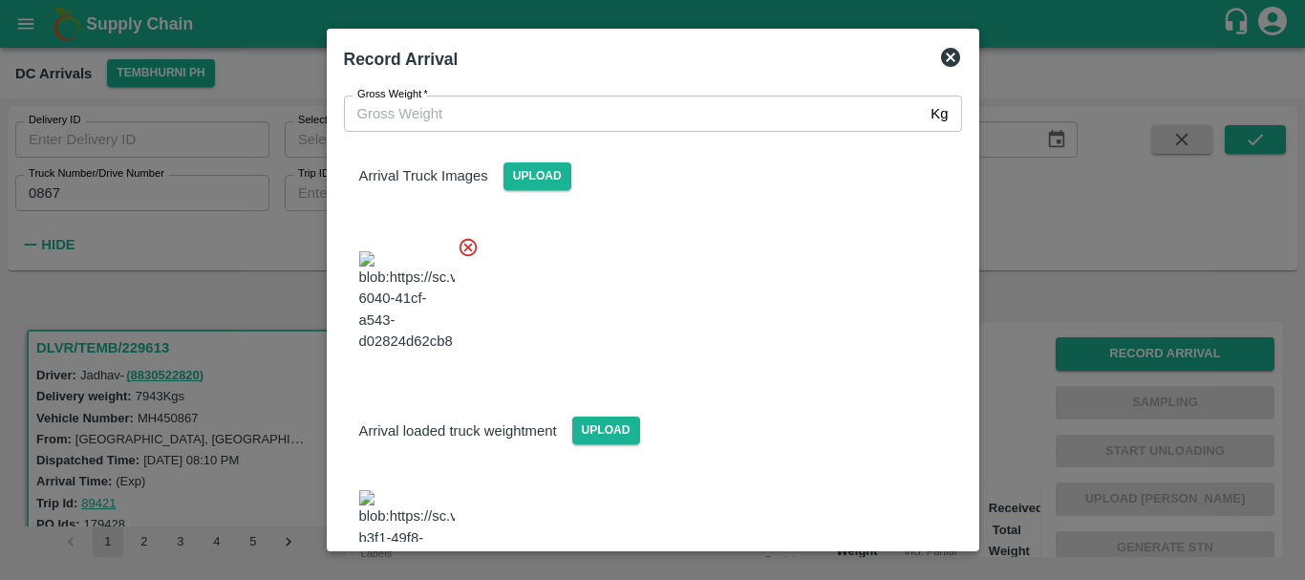
scroll to position [322, 0]
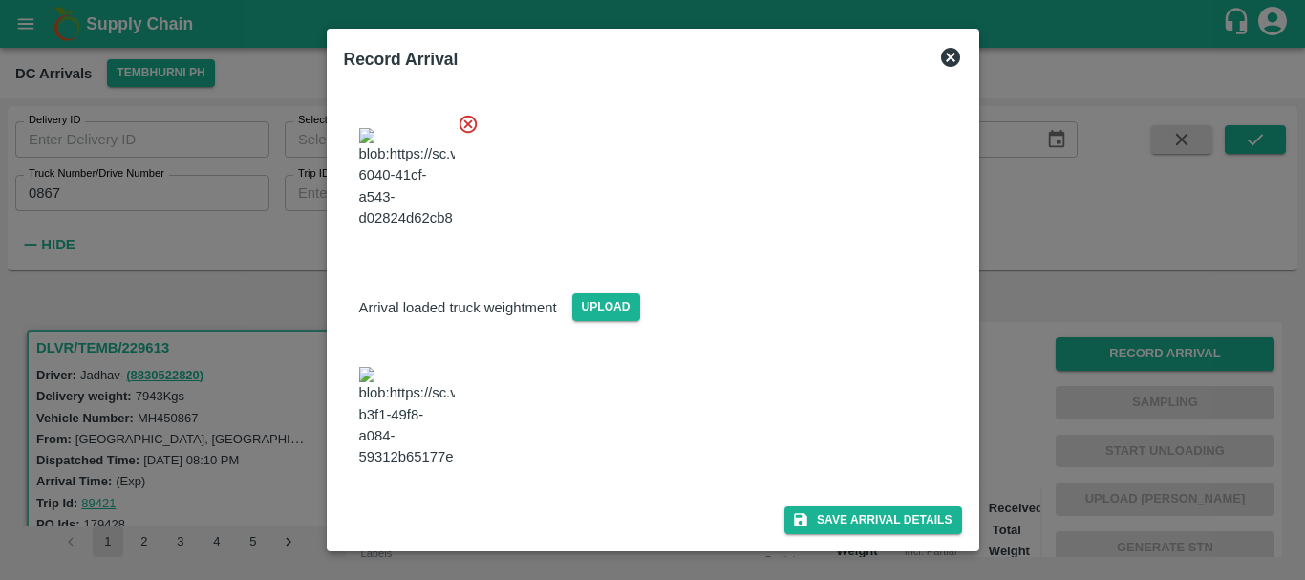
click at [430, 374] on img at bounding box center [407, 417] width 96 height 100
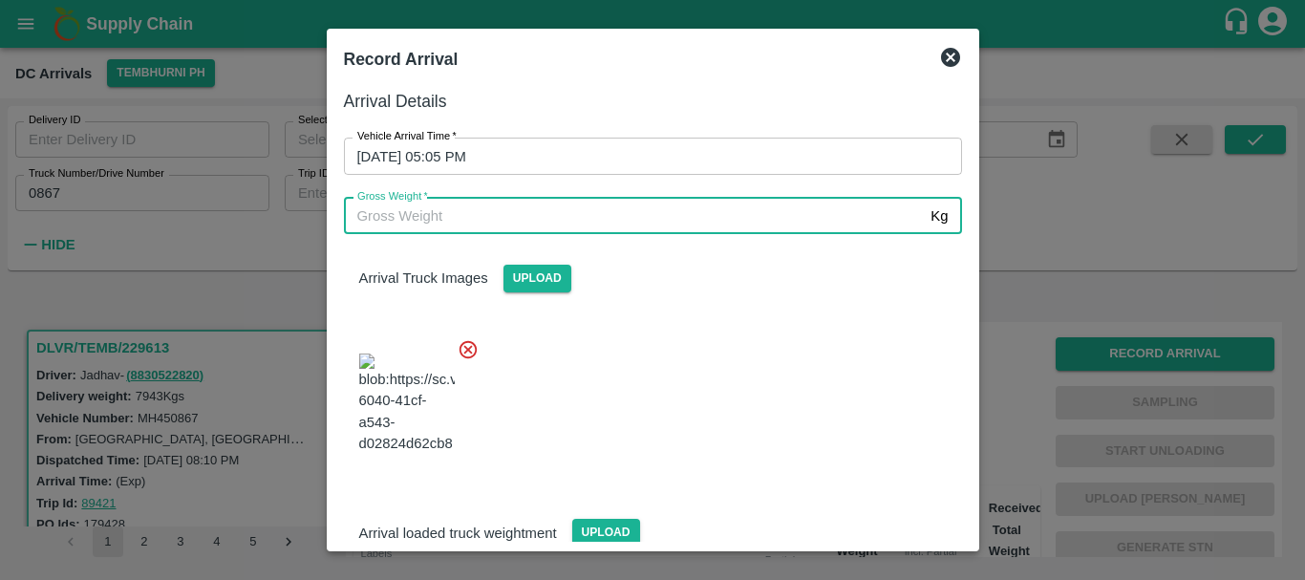
click at [423, 208] on input "Gross Weight   *" at bounding box center [634, 216] width 580 height 36
type input "13660"
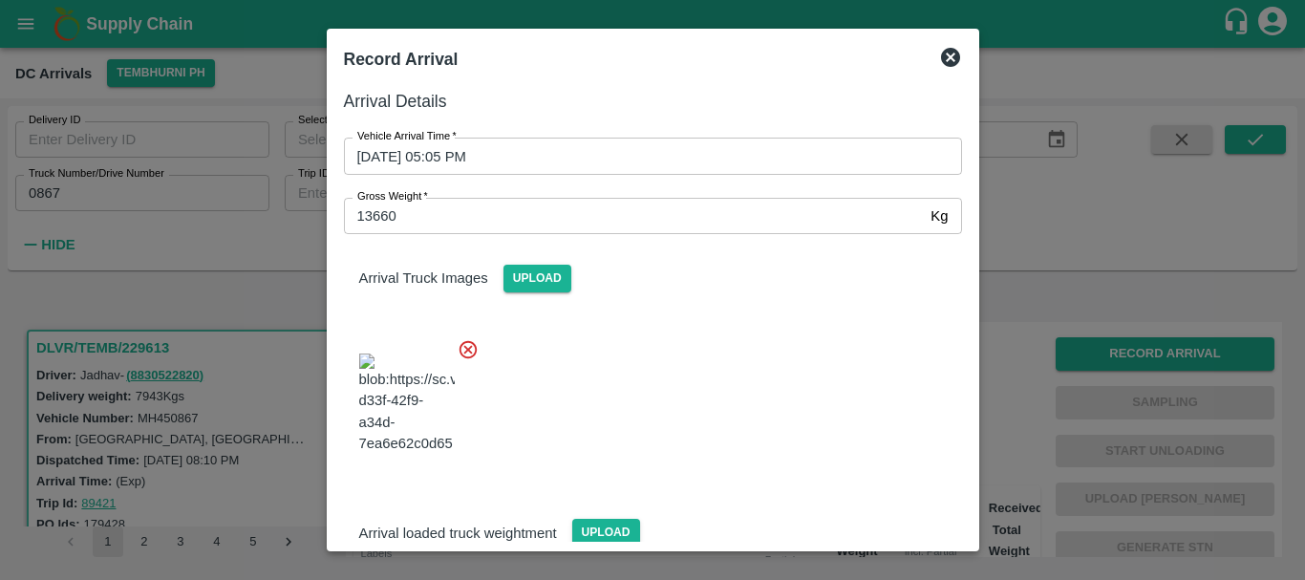
click at [783, 350] on div at bounding box center [646, 398] width 634 height 150
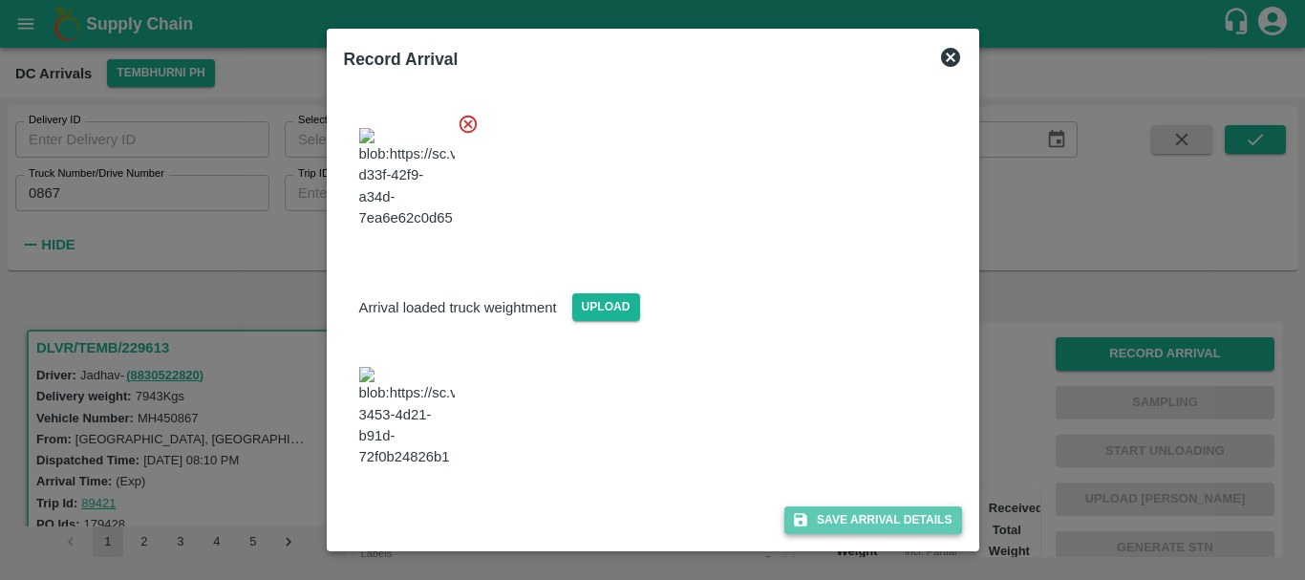
click at [886, 515] on button "Save Arrival Details" at bounding box center [873, 521] width 177 height 28
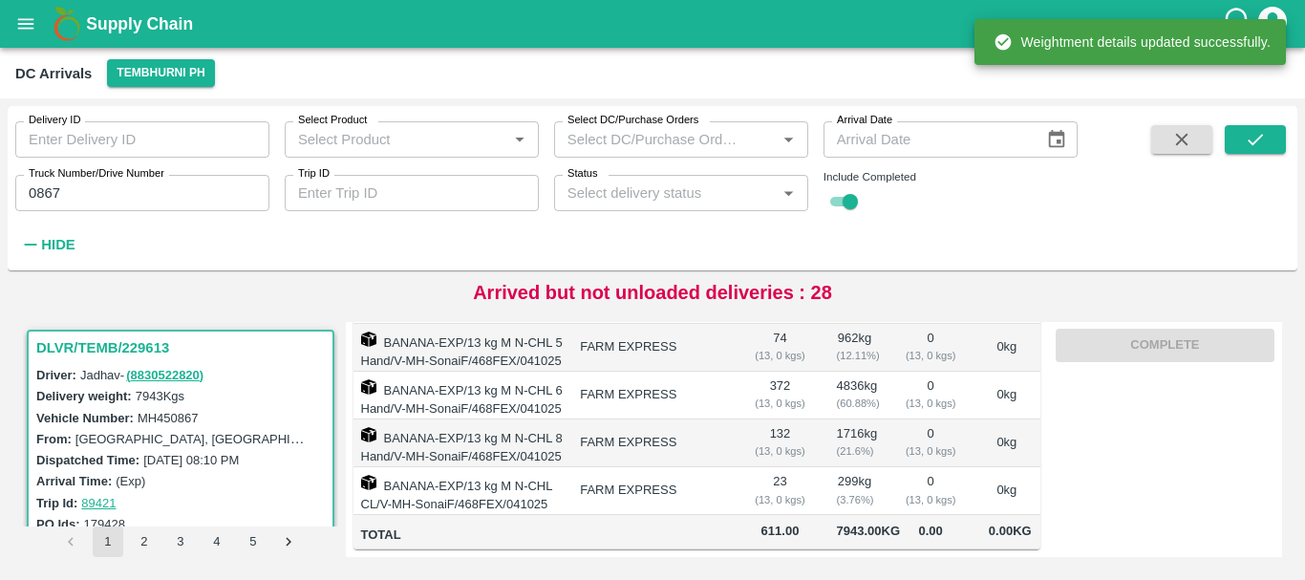
scroll to position [0, 0]
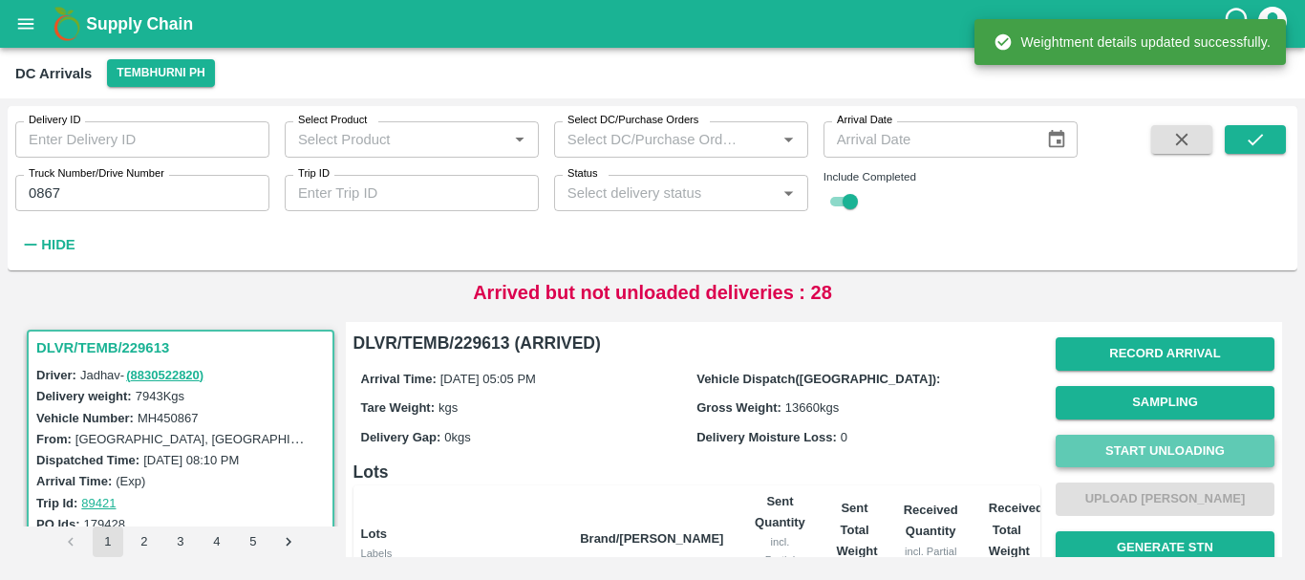
click at [1093, 450] on button "Start Unloading" at bounding box center [1165, 451] width 219 height 33
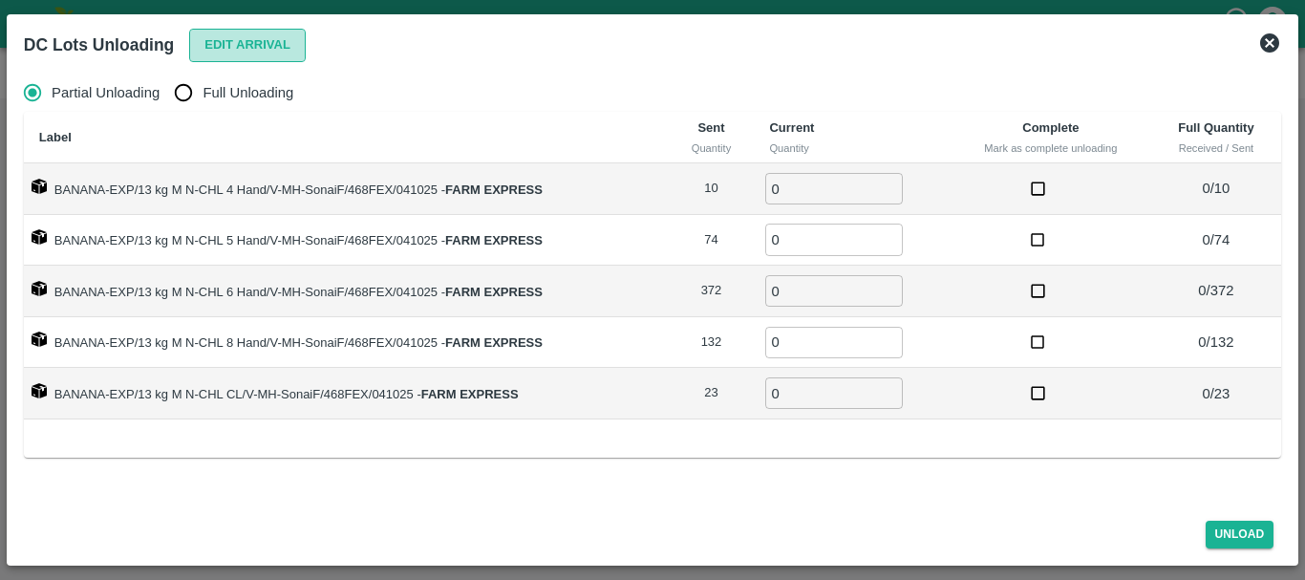
click at [211, 59] on button "Edit Arrival" at bounding box center [247, 45] width 117 height 33
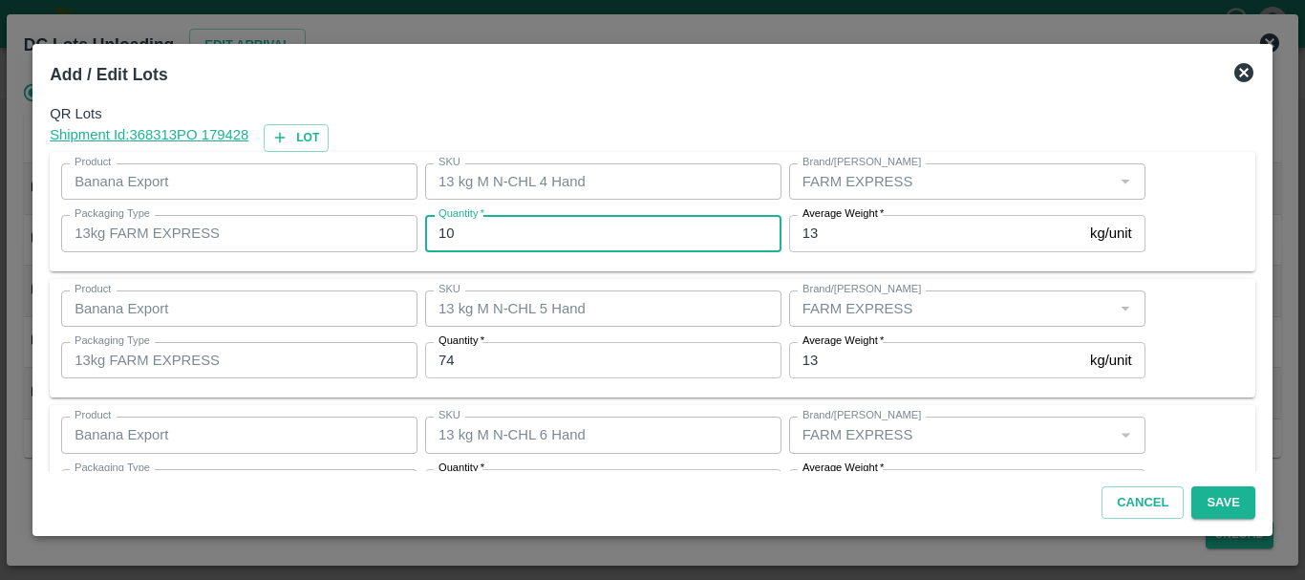
click at [486, 229] on input "10" at bounding box center [603, 233] width 356 height 36
type input "1"
type input "10"
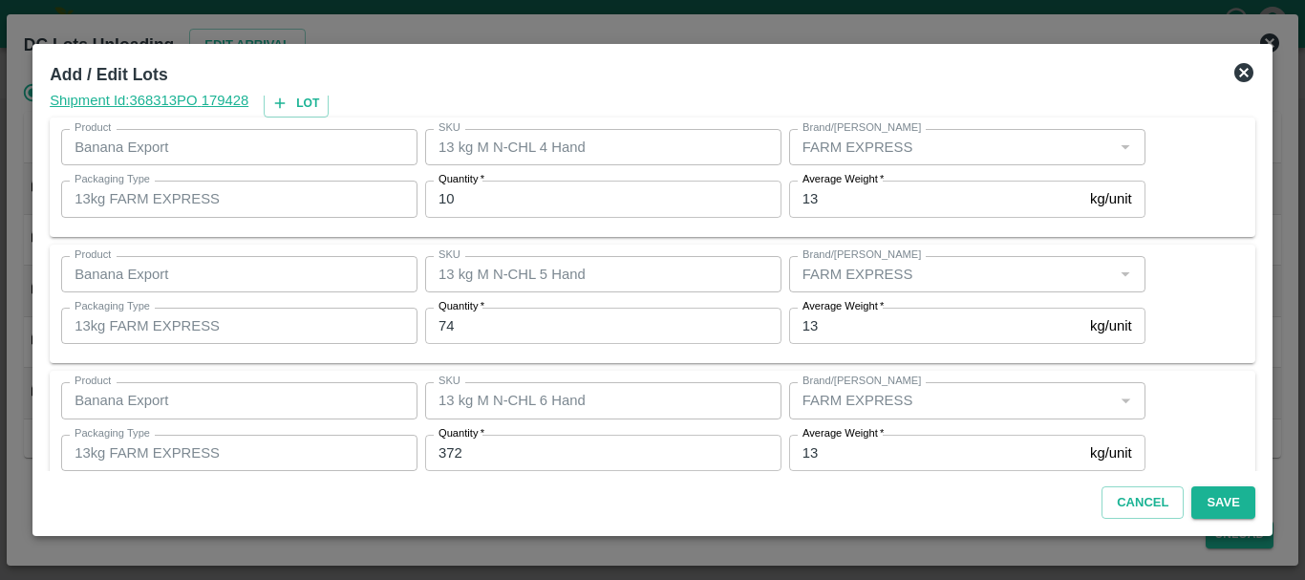
scroll to position [323, 0]
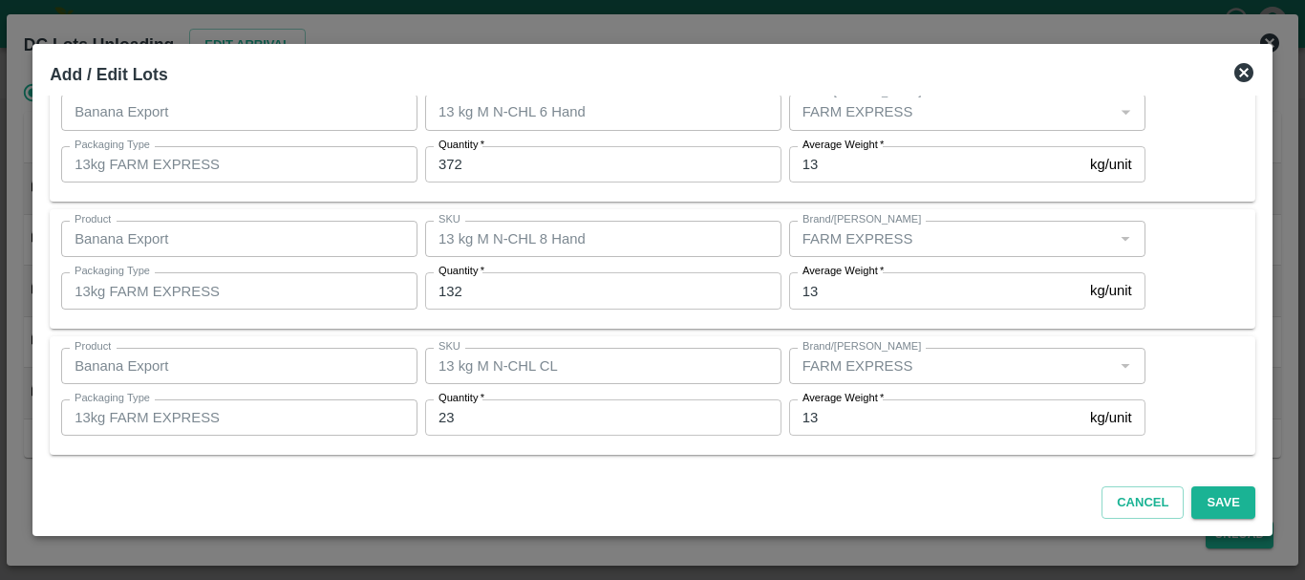
click at [1295, 166] on div at bounding box center [652, 290] width 1305 height 580
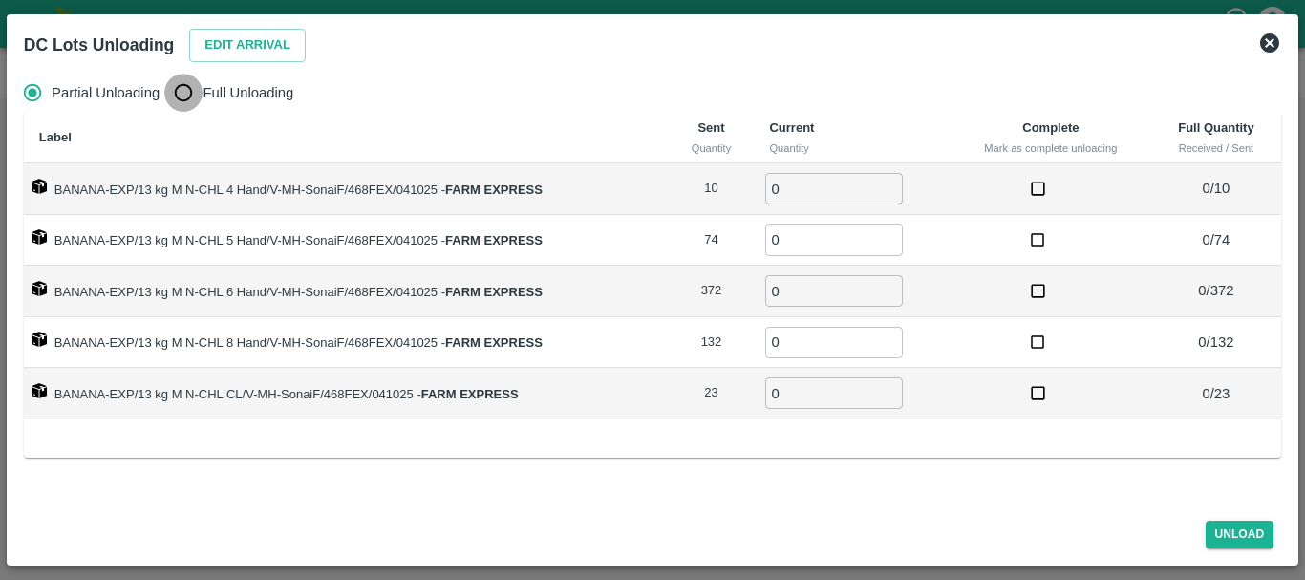
click at [179, 90] on input "Full Unloading" at bounding box center [183, 93] width 38 height 38
radio input "true"
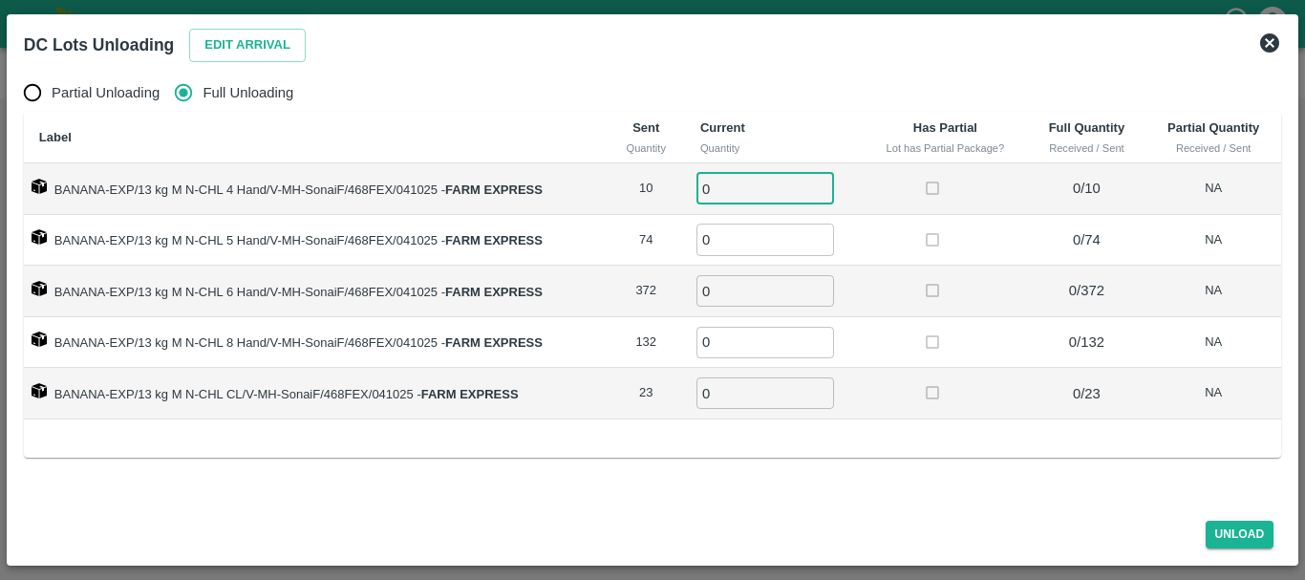
click at [776, 190] on input "0" at bounding box center [766, 189] width 138 height 32
type input "010"
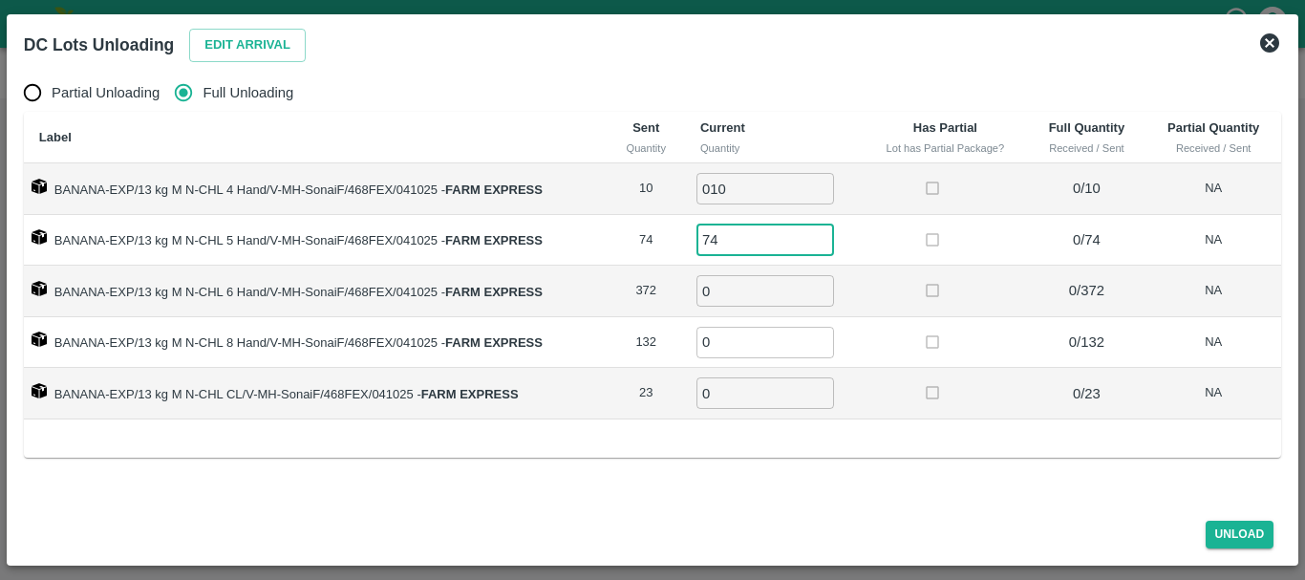
type input "74"
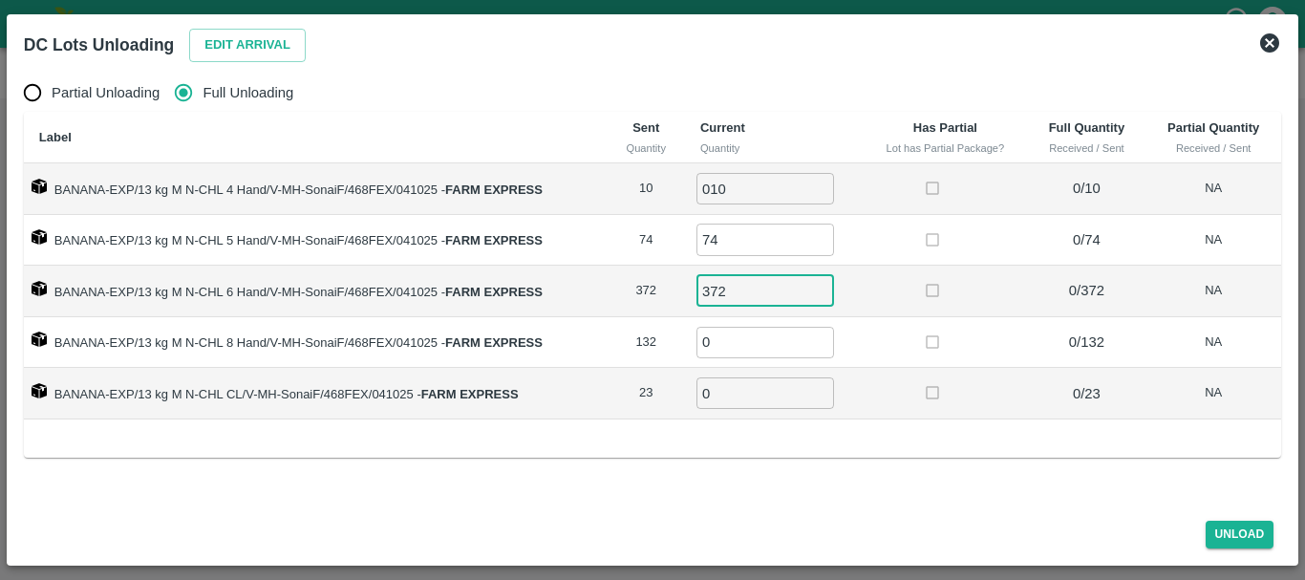
type input "372"
type input "132"
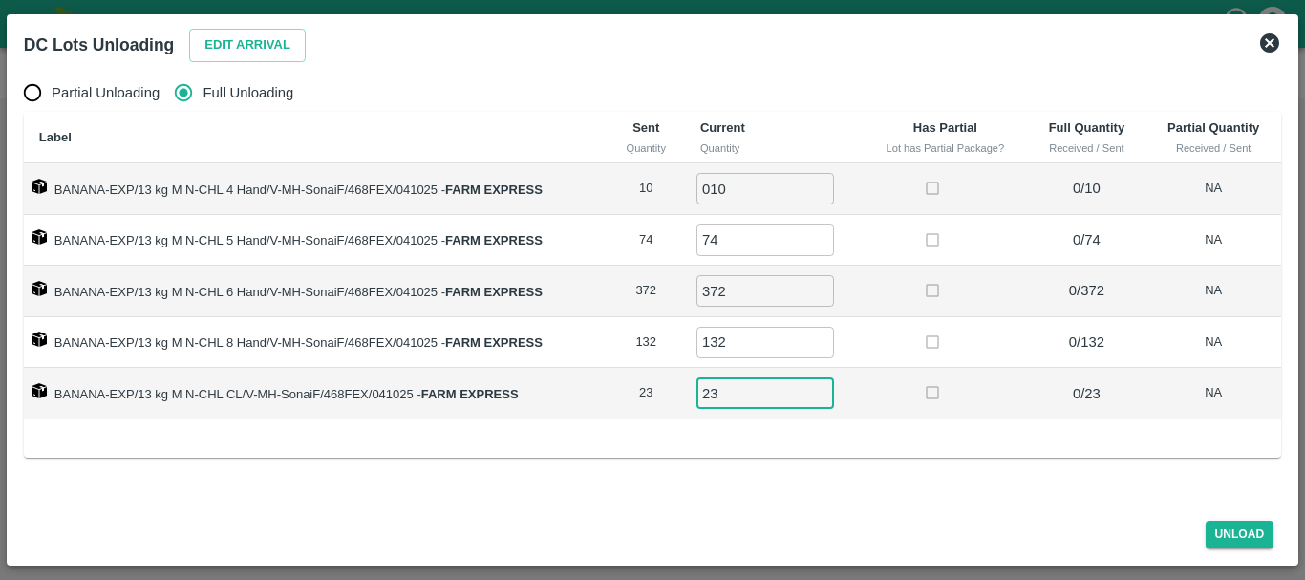
type input "23"
click at [1067, 401] on p "0 / 23" at bounding box center [1087, 393] width 103 height 21
click at [1236, 531] on button "Unload" at bounding box center [1240, 535] width 69 height 28
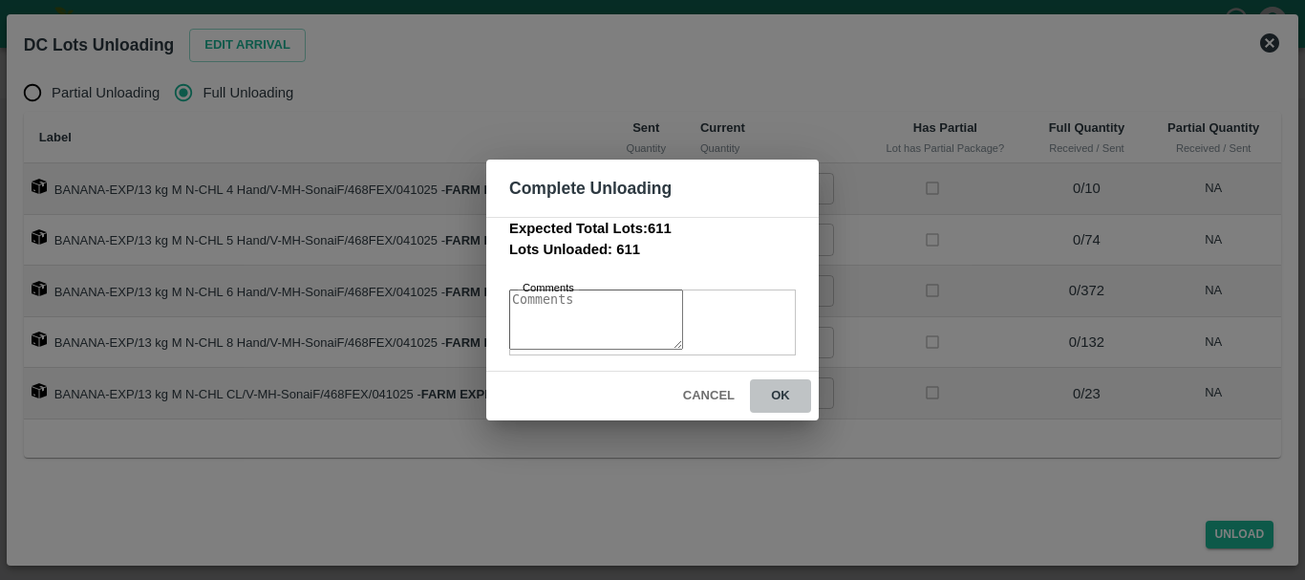
click at [784, 402] on button "ok" at bounding box center [780, 395] width 61 height 33
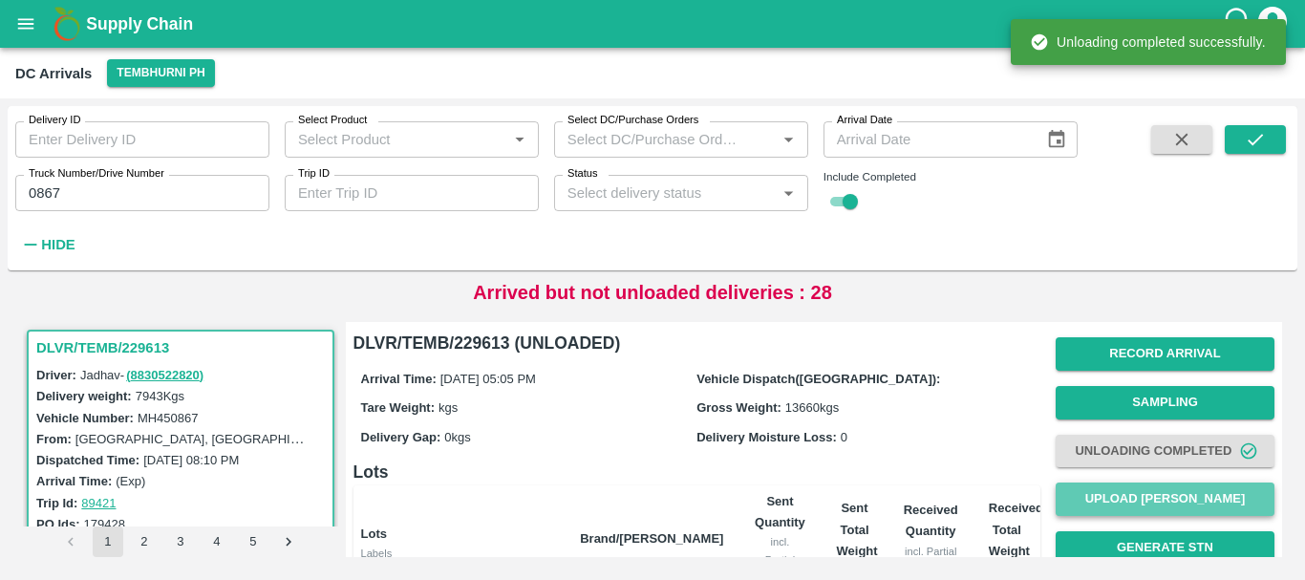
click at [1149, 487] on button "Upload [PERSON_NAME]" at bounding box center [1165, 499] width 219 height 33
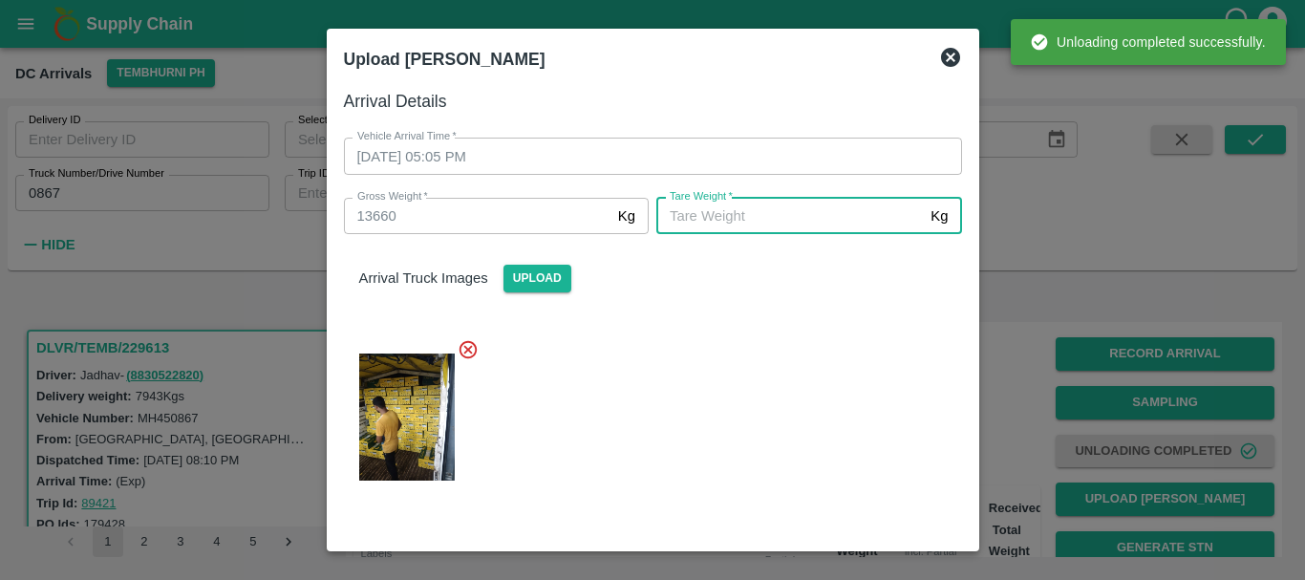
click at [730, 220] on input "Tare Weight   *" at bounding box center [790, 216] width 267 height 36
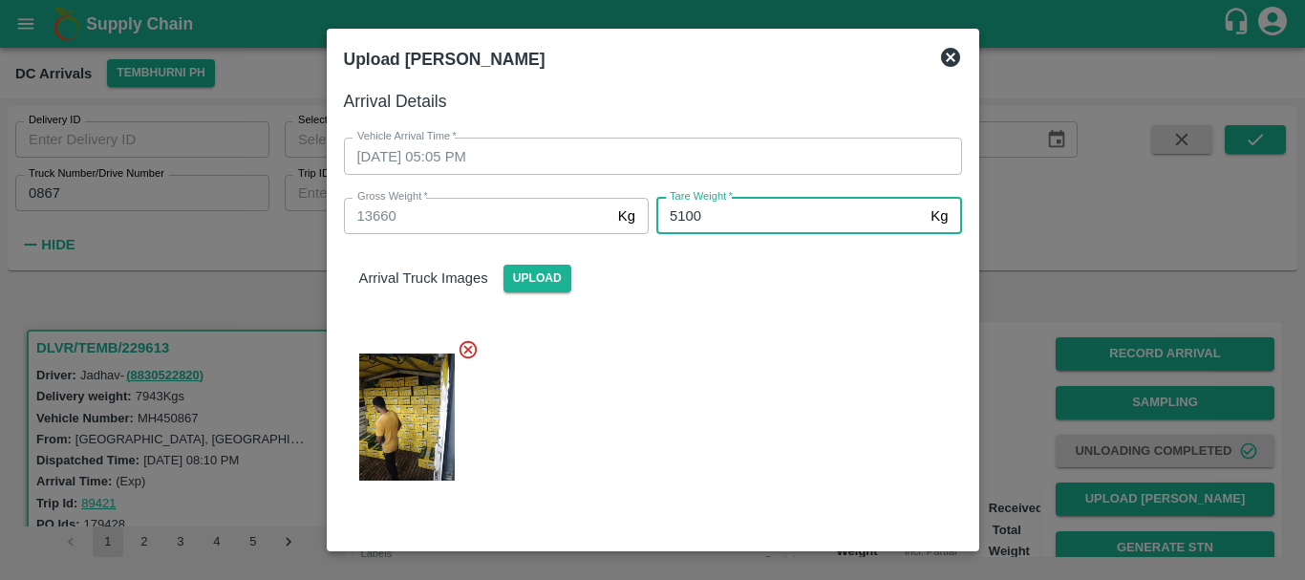
type input "5100"
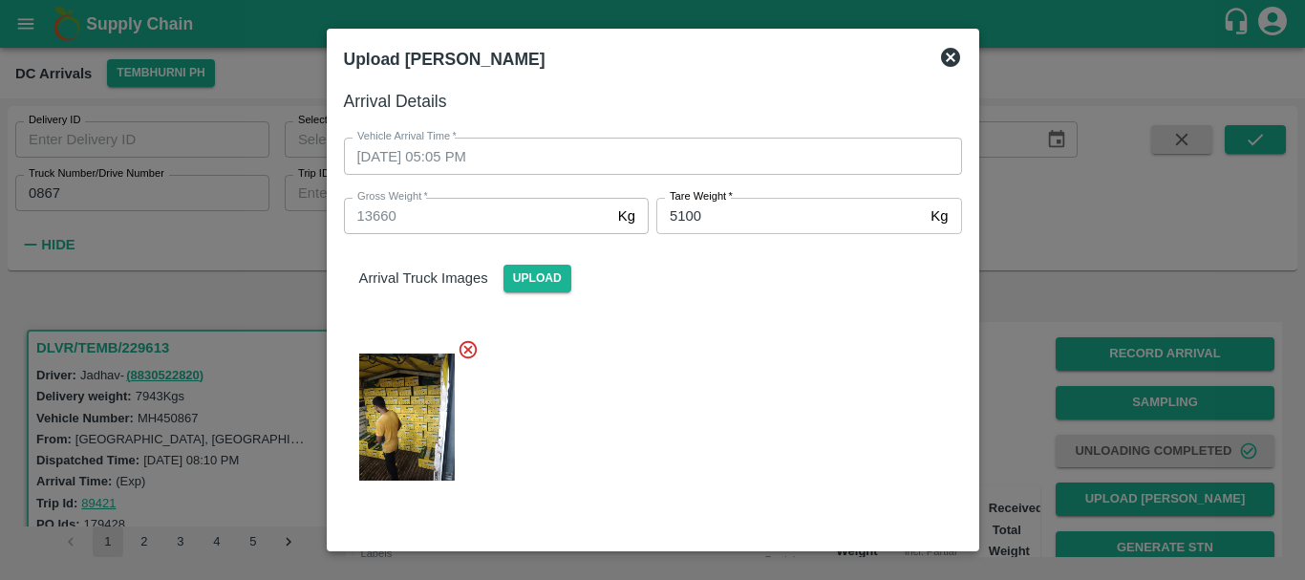
click at [733, 320] on div "Arrival Truck Images Upload" at bounding box center [646, 367] width 634 height 296
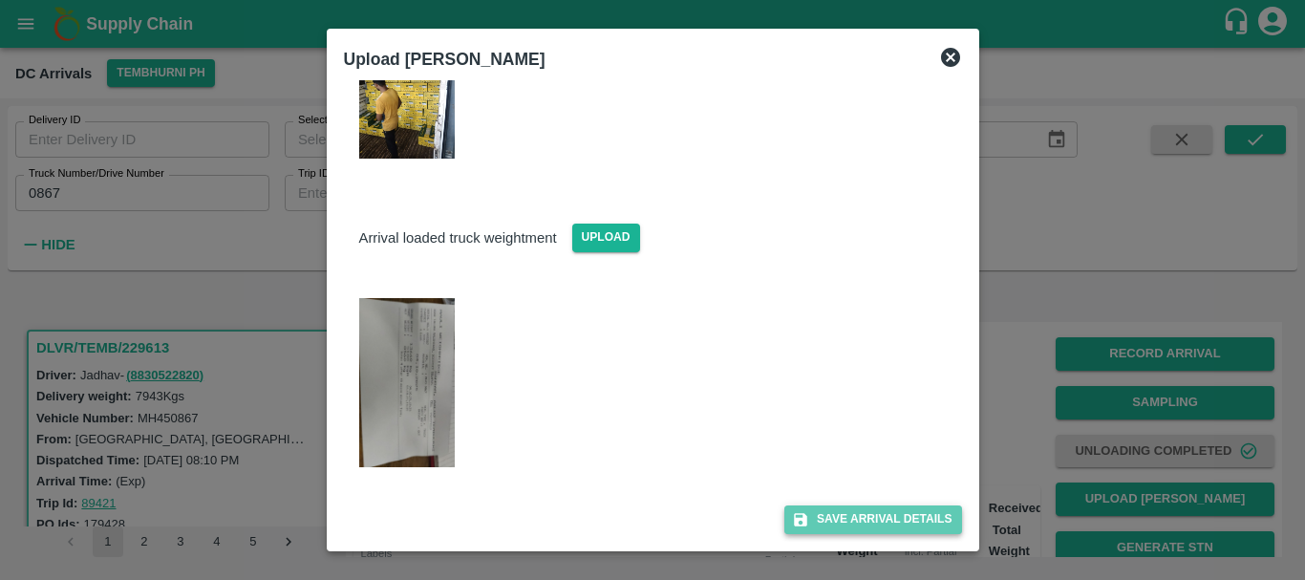
click at [839, 507] on button "Save Arrival Details" at bounding box center [873, 520] width 177 height 28
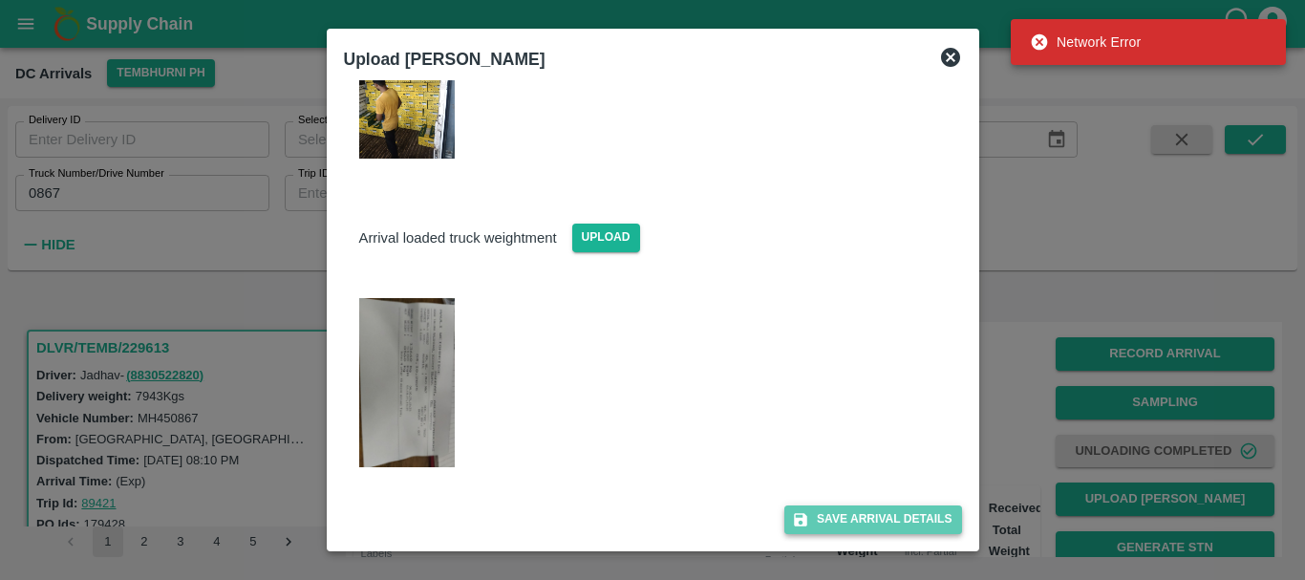
click at [869, 524] on button "Save Arrival Details" at bounding box center [873, 520] width 177 height 28
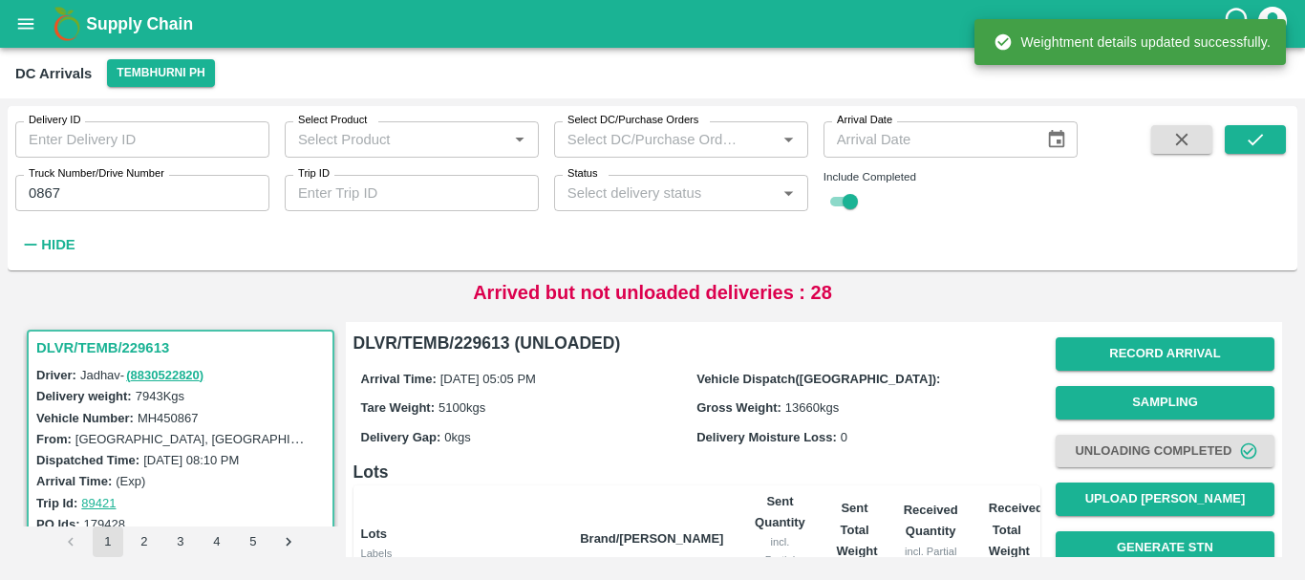
scroll to position [452, 0]
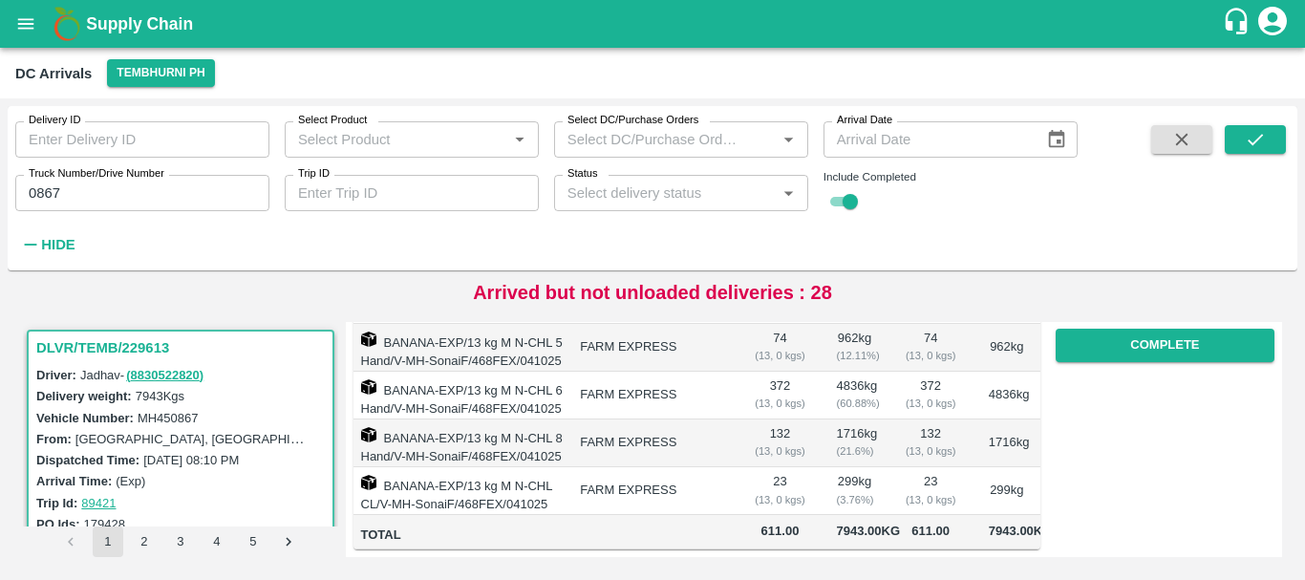
click at [145, 188] on input "0867" at bounding box center [142, 193] width 254 height 36
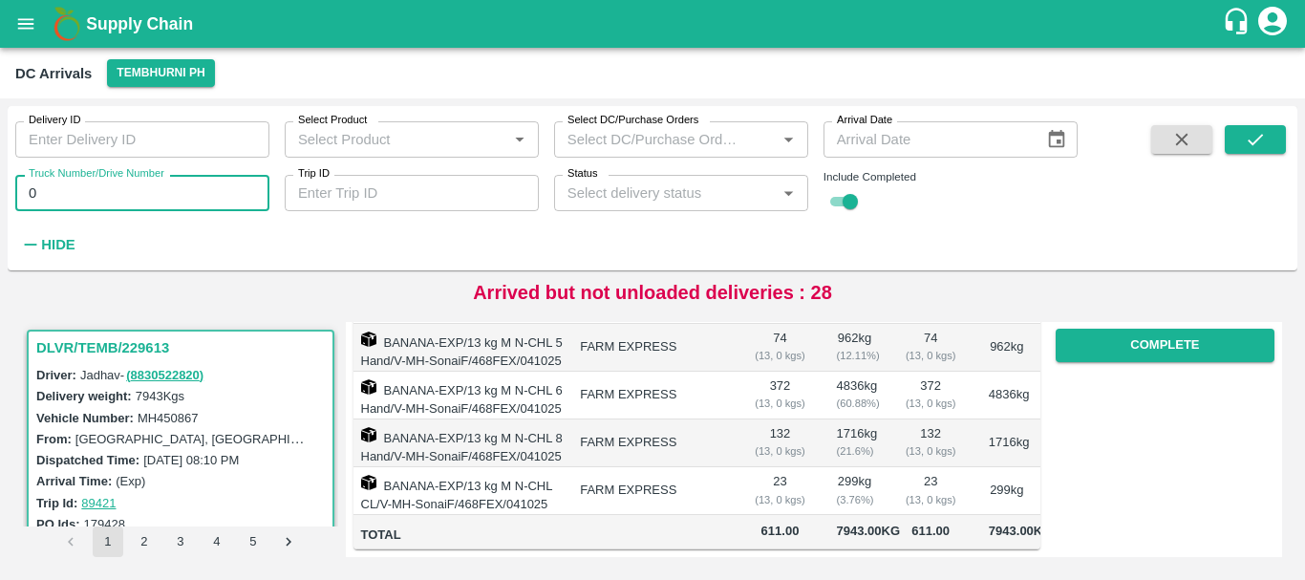
type input "0"
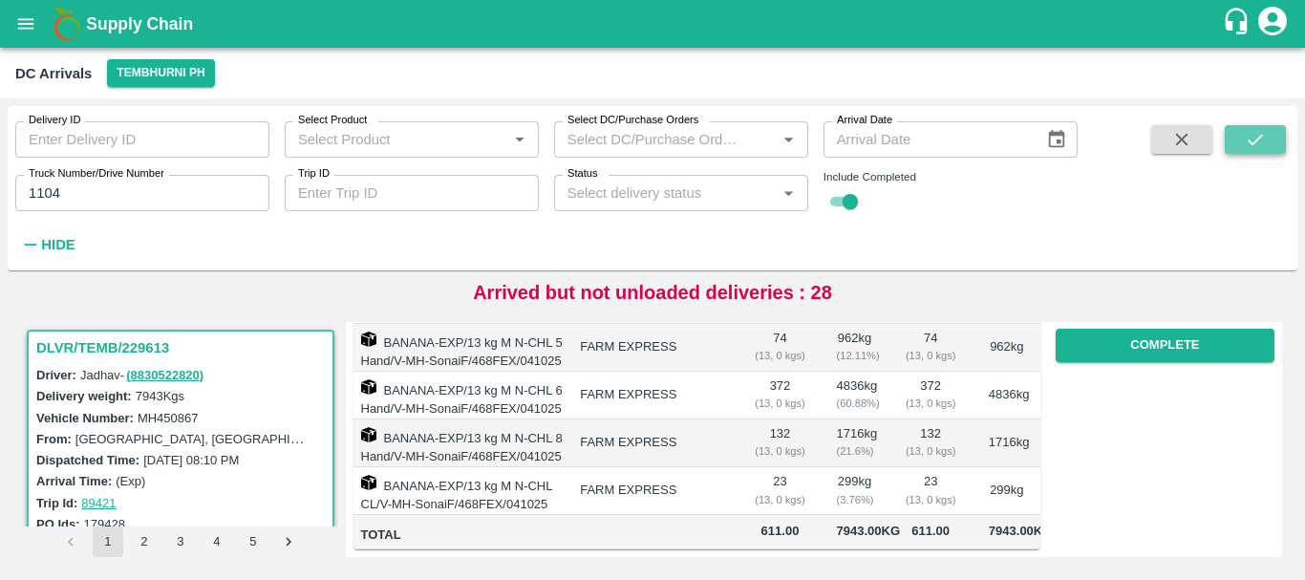
click at [1263, 139] on icon "submit" at bounding box center [1255, 139] width 21 height 21
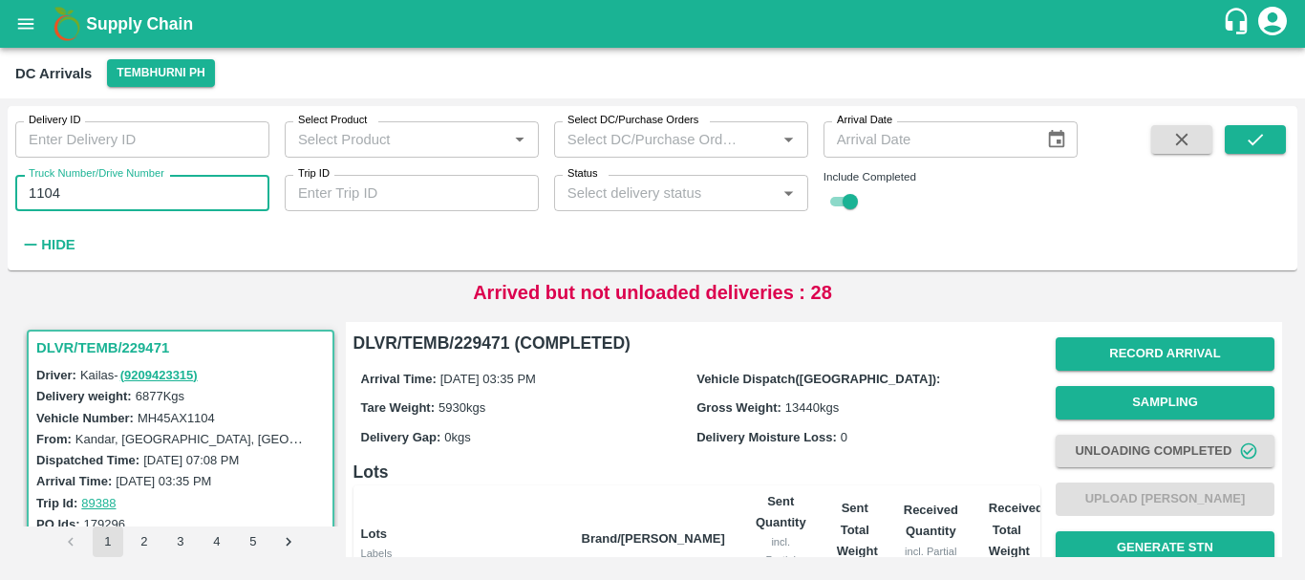
click at [140, 205] on input "1104" at bounding box center [142, 193] width 254 height 36
type input "1109"
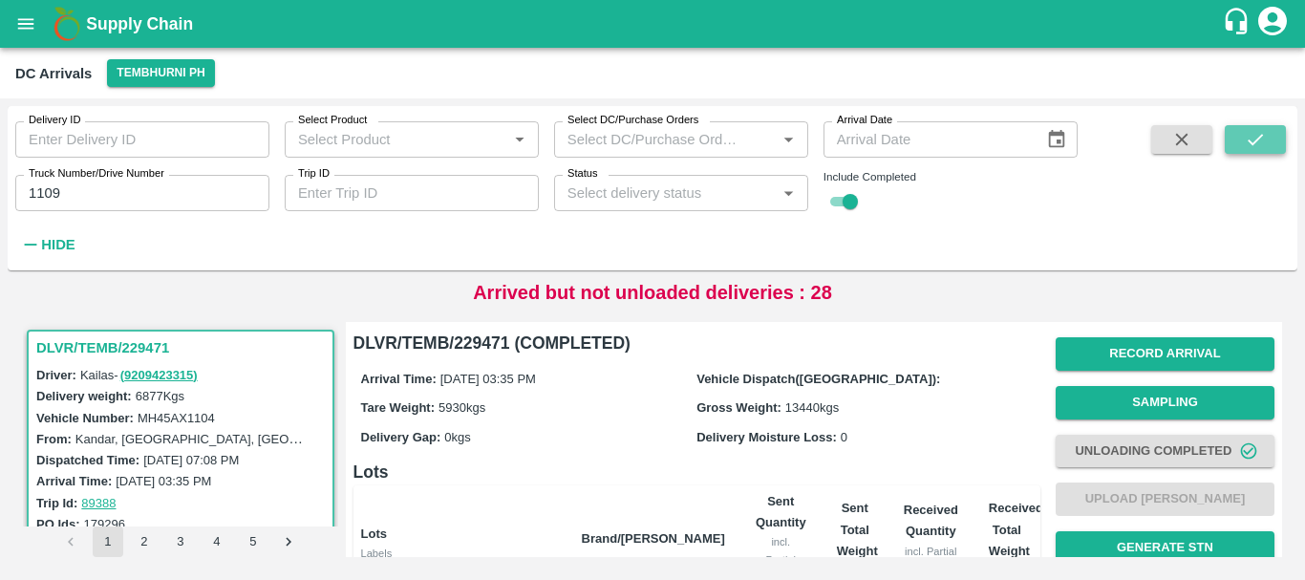
click at [1258, 144] on icon "submit" at bounding box center [1255, 139] width 21 height 21
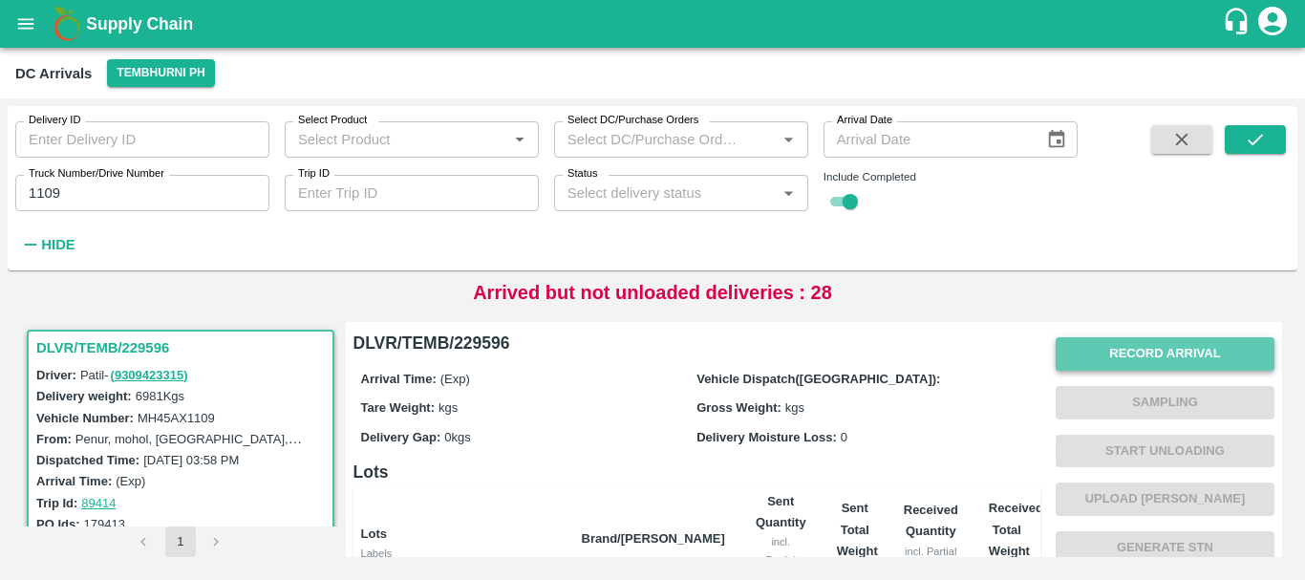
click at [1094, 362] on button "Record Arrival" at bounding box center [1165, 353] width 219 height 33
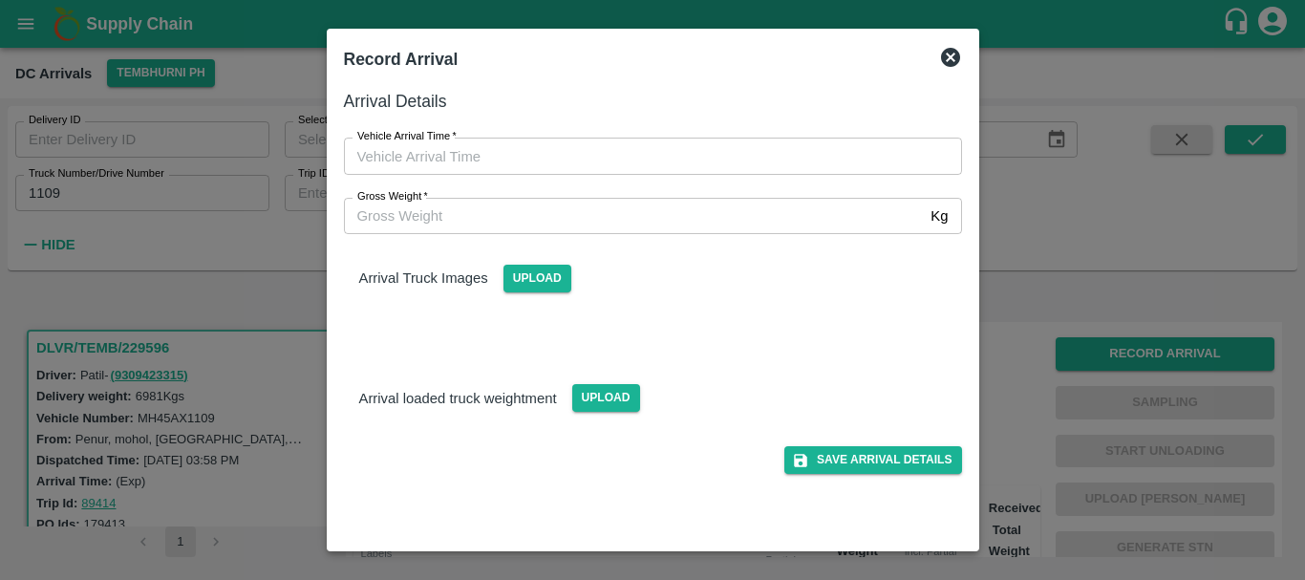
type input "DD/MM/YYYY hh:mm aa"
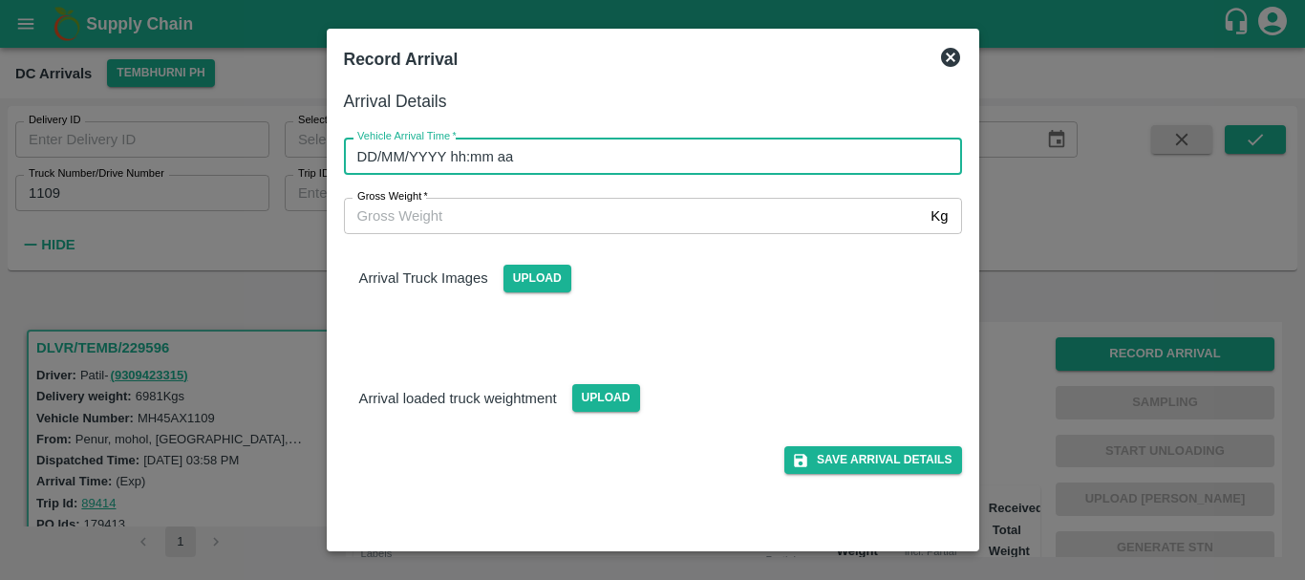
click at [800, 157] on input "DD/MM/YYYY hh:mm aa" at bounding box center [646, 156] width 605 height 36
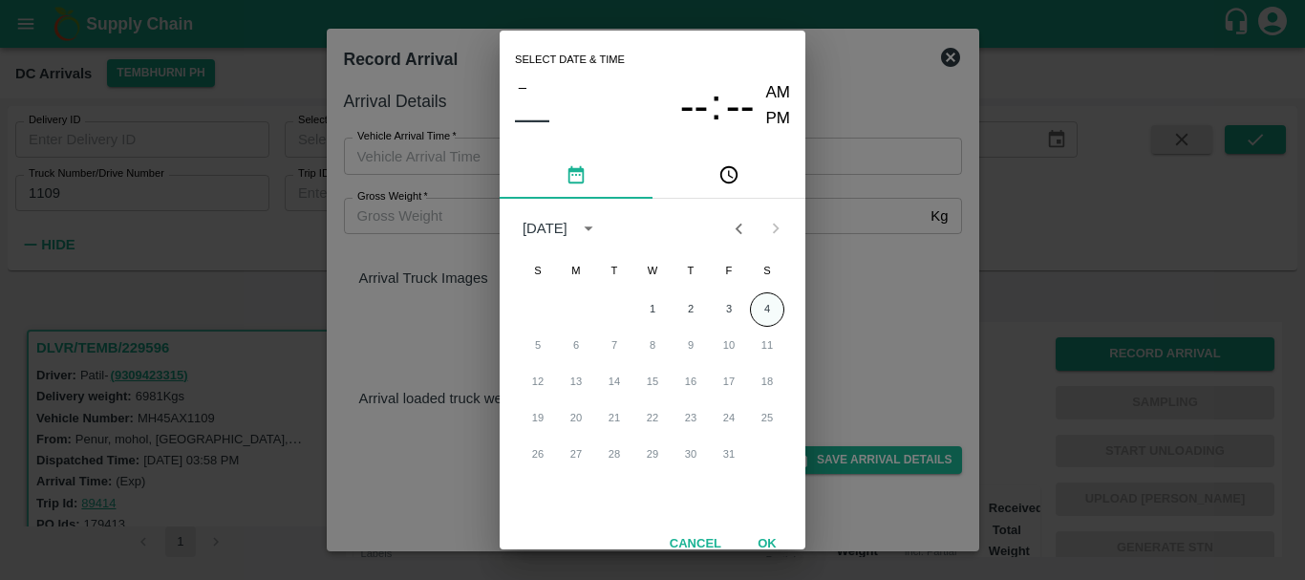
click at [780, 307] on button "4" at bounding box center [767, 309] width 34 height 34
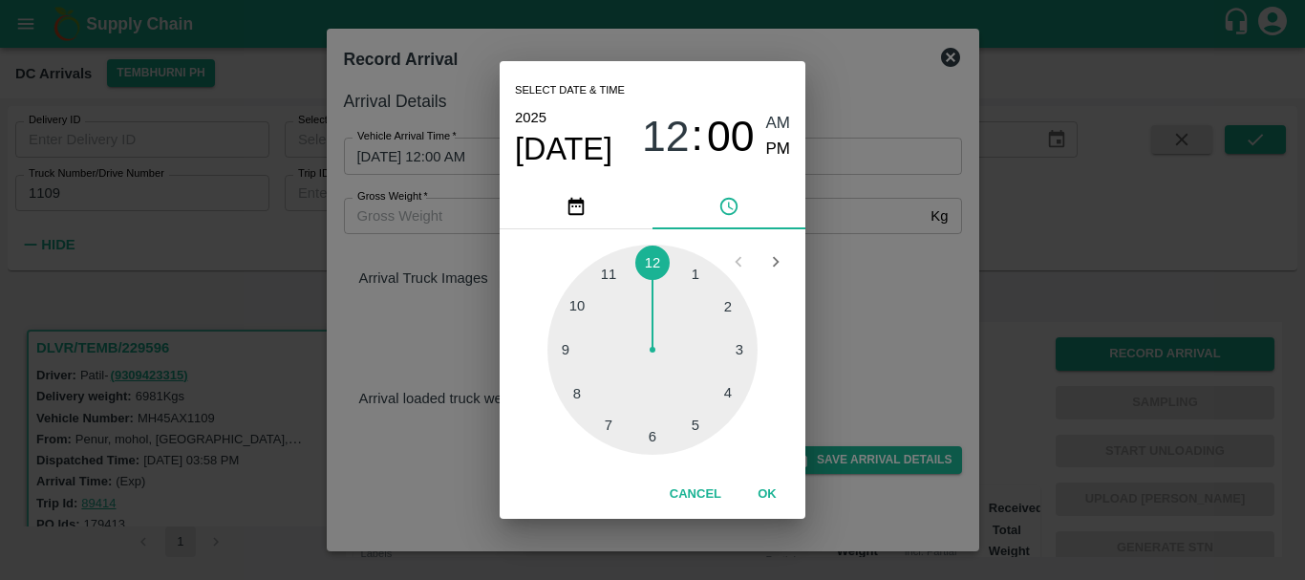
click at [724, 392] on div at bounding box center [653, 350] width 210 height 210
click at [634, 438] on div at bounding box center [653, 350] width 210 height 210
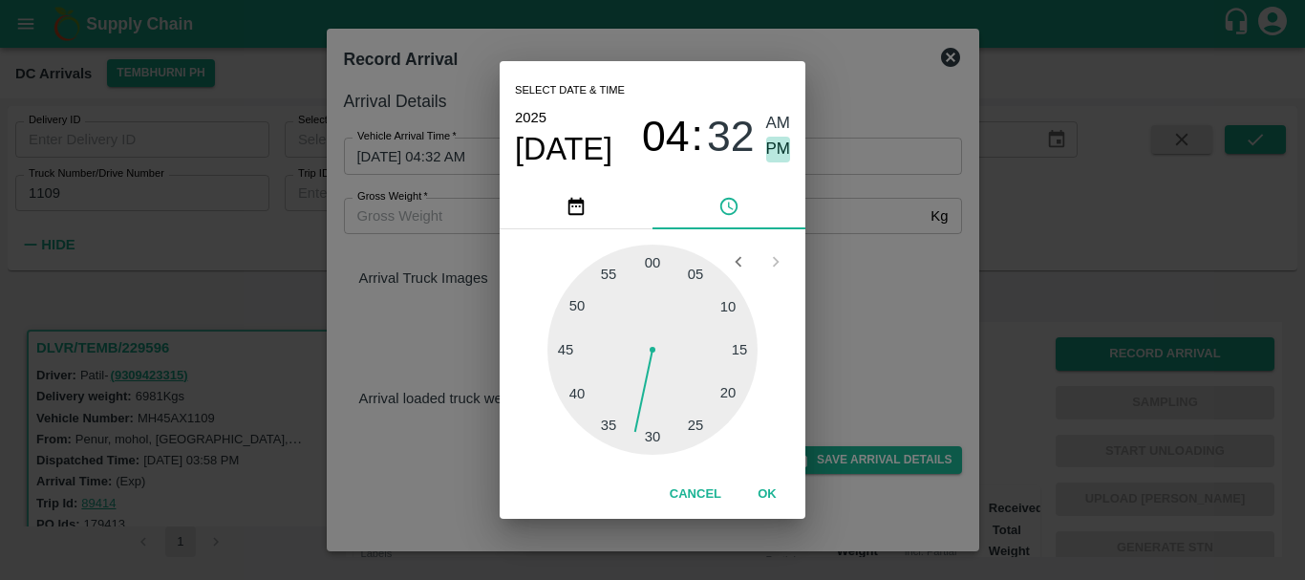
click at [784, 160] on span "PM" at bounding box center [778, 150] width 25 height 26
type input "04/10/2025 04:32 PM"
click at [833, 232] on div "Select date & time 2025 Oct 4 04 : 32 AM PM 05 10 15 20 25 30 35 40 45 50 55 00…" at bounding box center [652, 290] width 1305 height 580
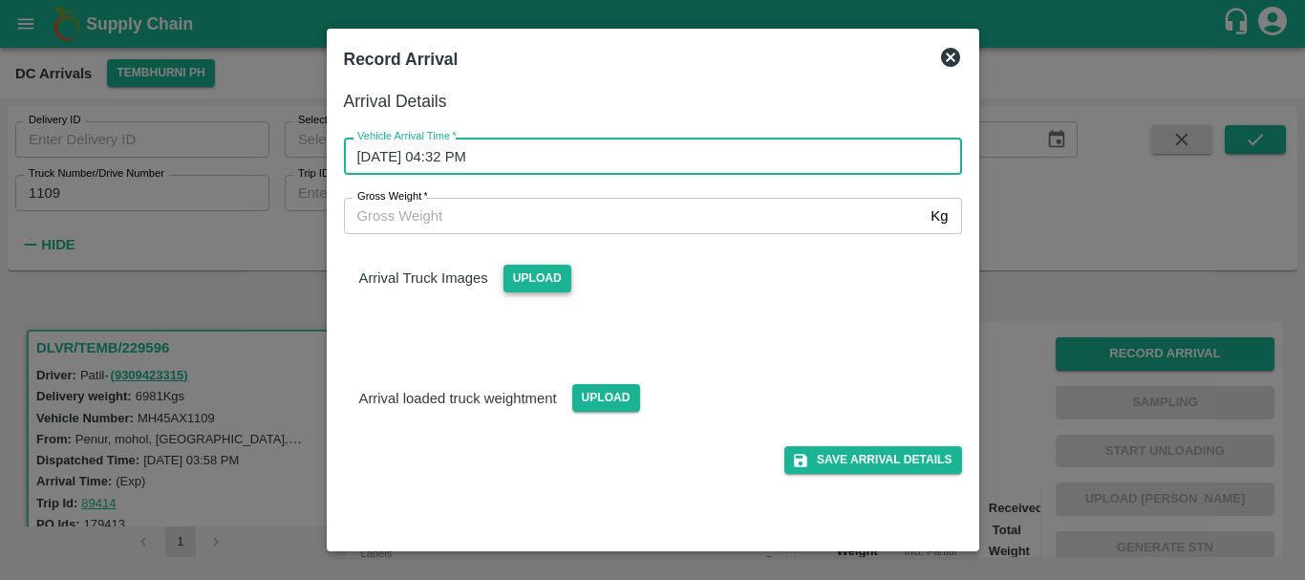
click at [541, 277] on span "Upload" at bounding box center [538, 279] width 68 height 28
click at [0, 0] on input "Upload" at bounding box center [0, 0] width 0 height 0
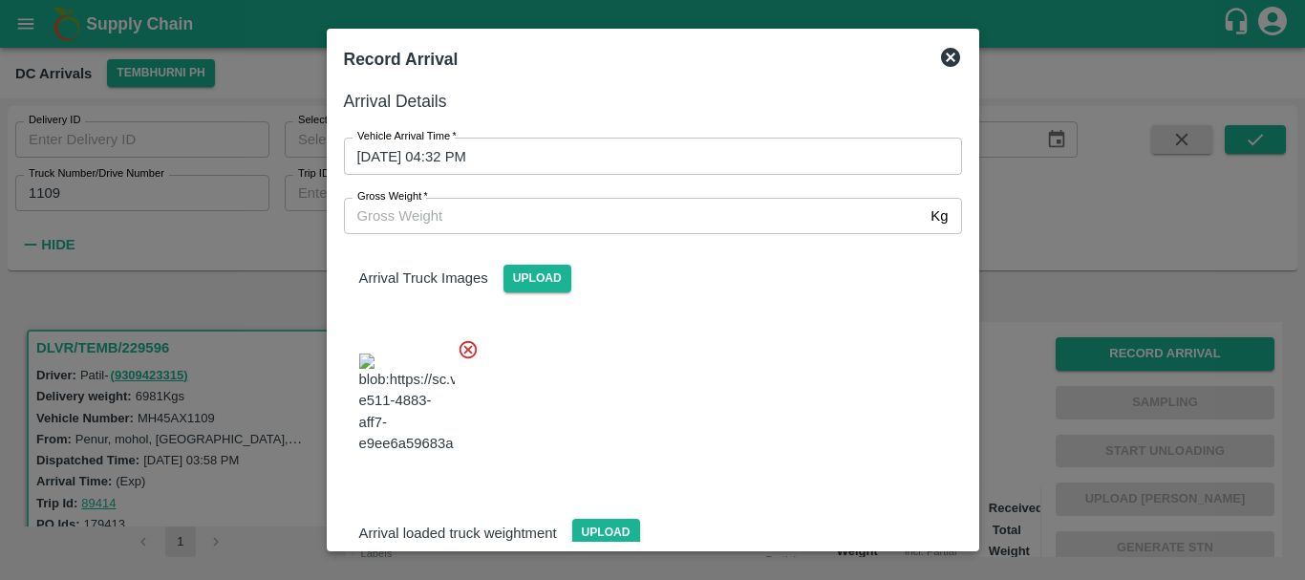
scroll to position [183, 0]
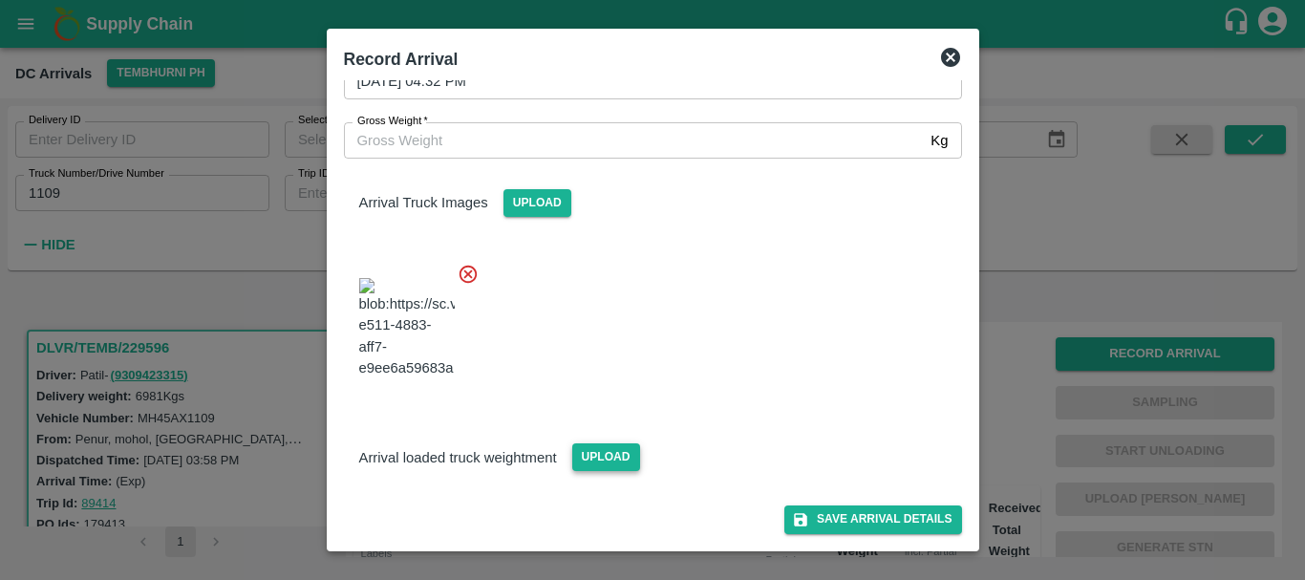
click at [599, 455] on span "Upload" at bounding box center [606, 457] width 68 height 28
click at [0, 0] on input "Upload" at bounding box center [0, 0] width 0 height 0
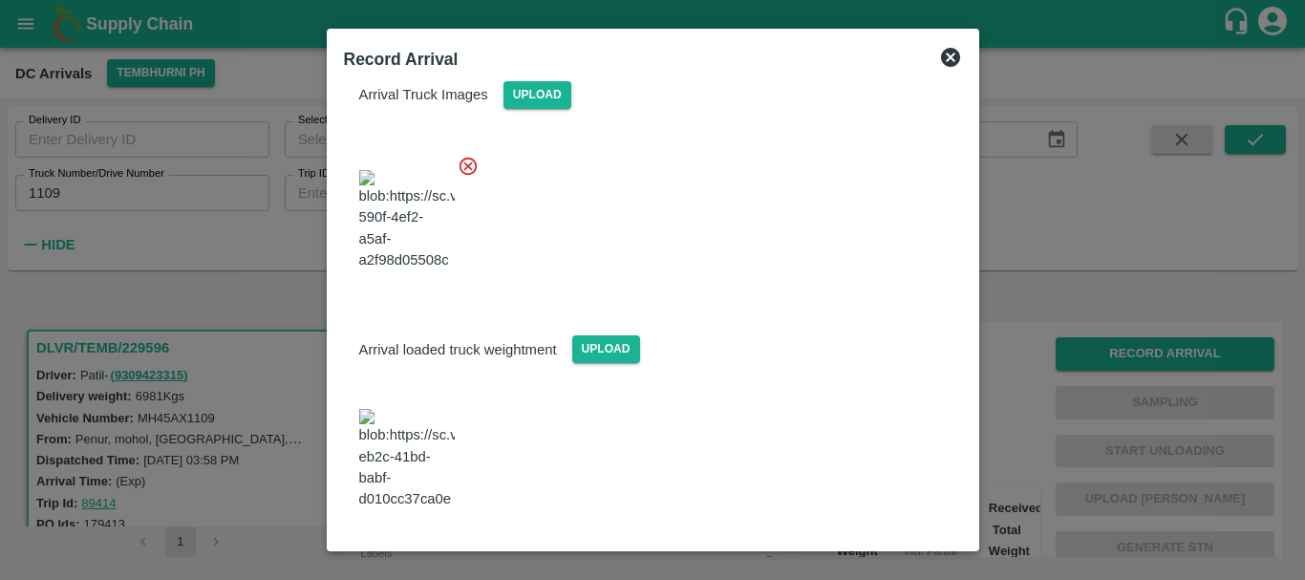
scroll to position [442, 0]
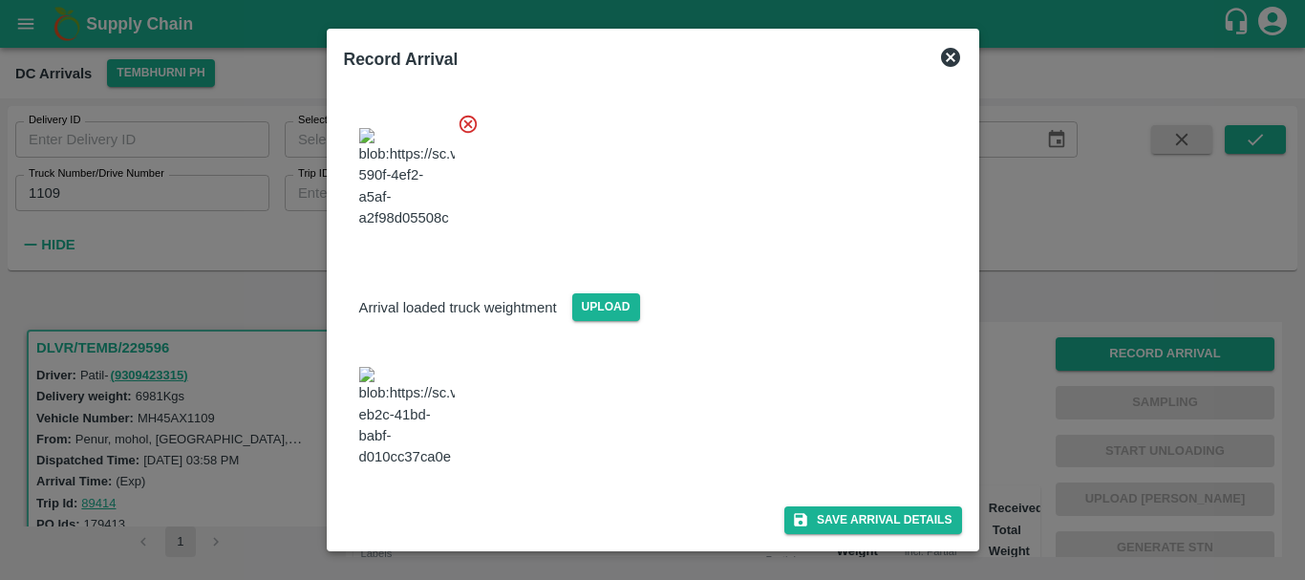
click at [426, 367] on img at bounding box center [407, 417] width 96 height 100
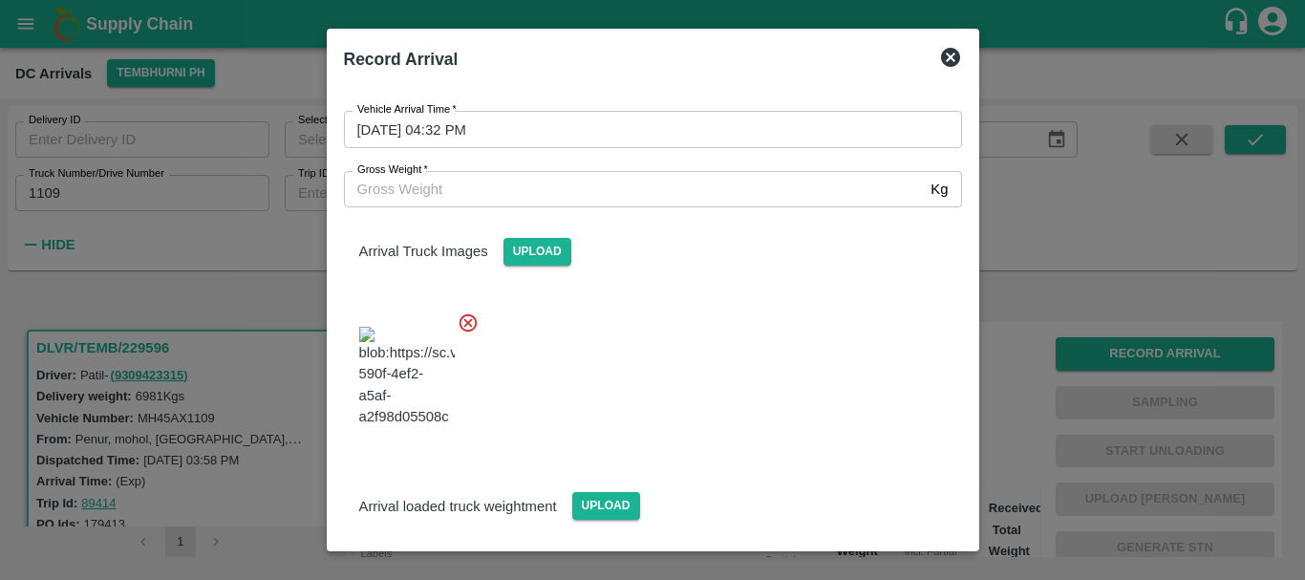
scroll to position [15, 0]
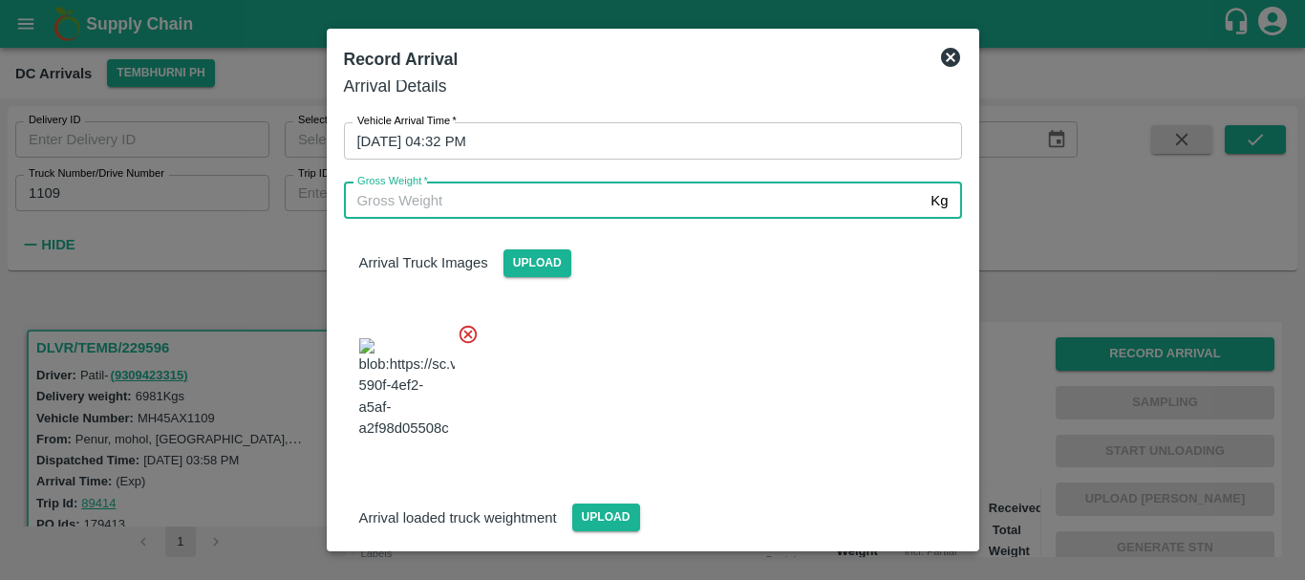
click at [464, 190] on input "Gross Weight   *" at bounding box center [634, 201] width 580 height 36
type input "13410"
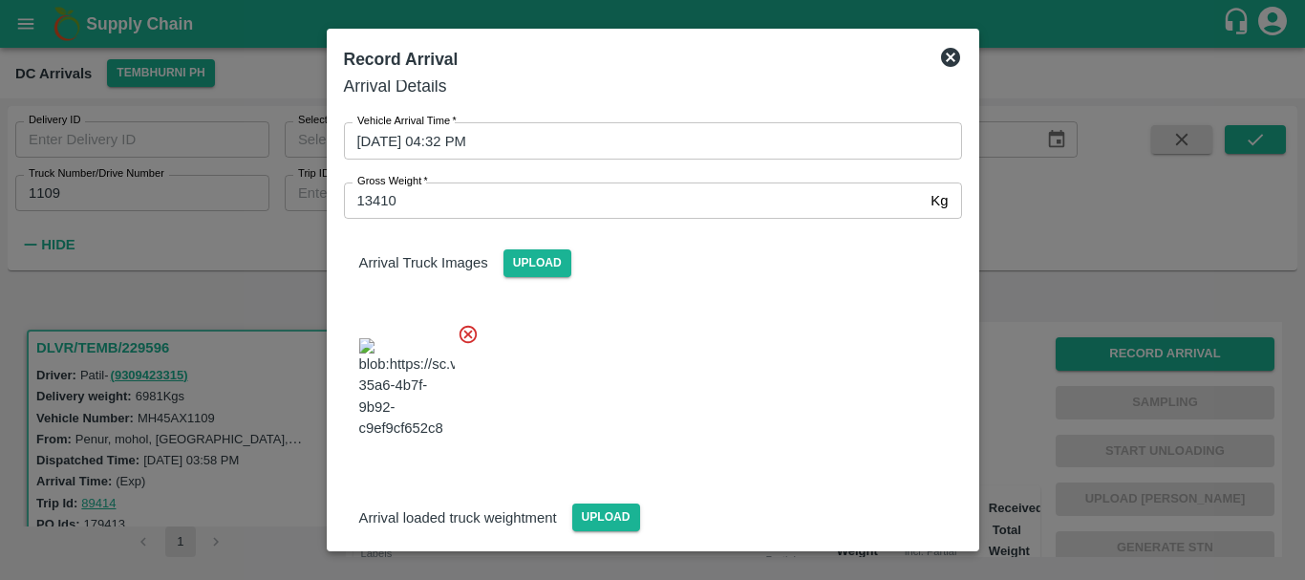
click at [669, 352] on div at bounding box center [646, 383] width 634 height 150
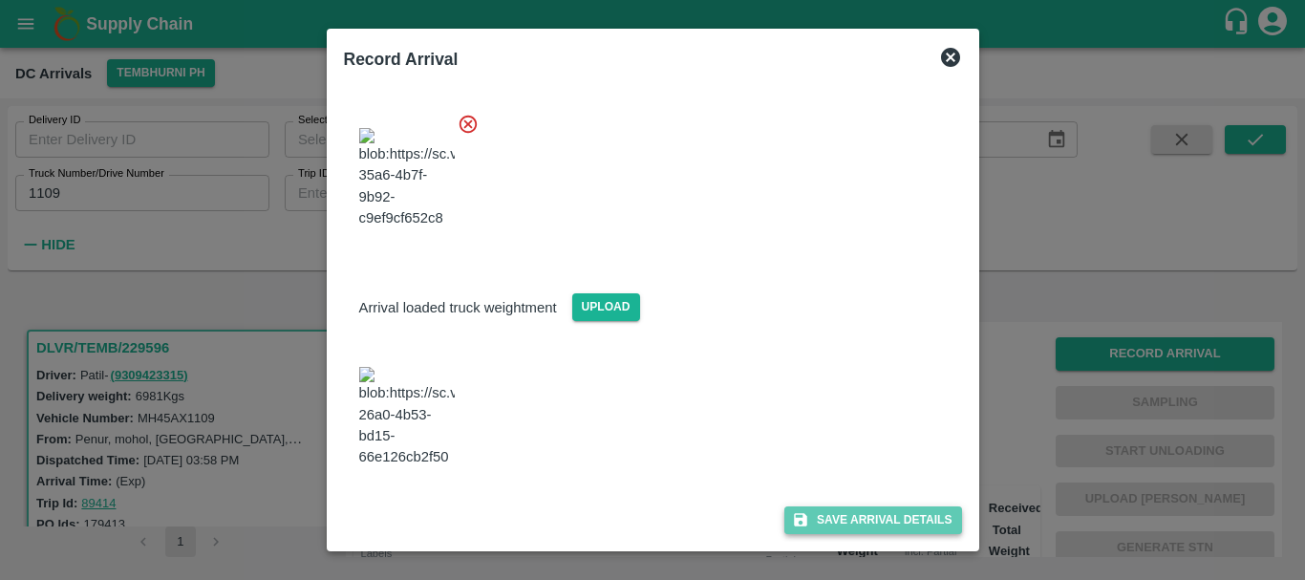
click at [837, 510] on button "Save Arrival Details" at bounding box center [873, 521] width 177 height 28
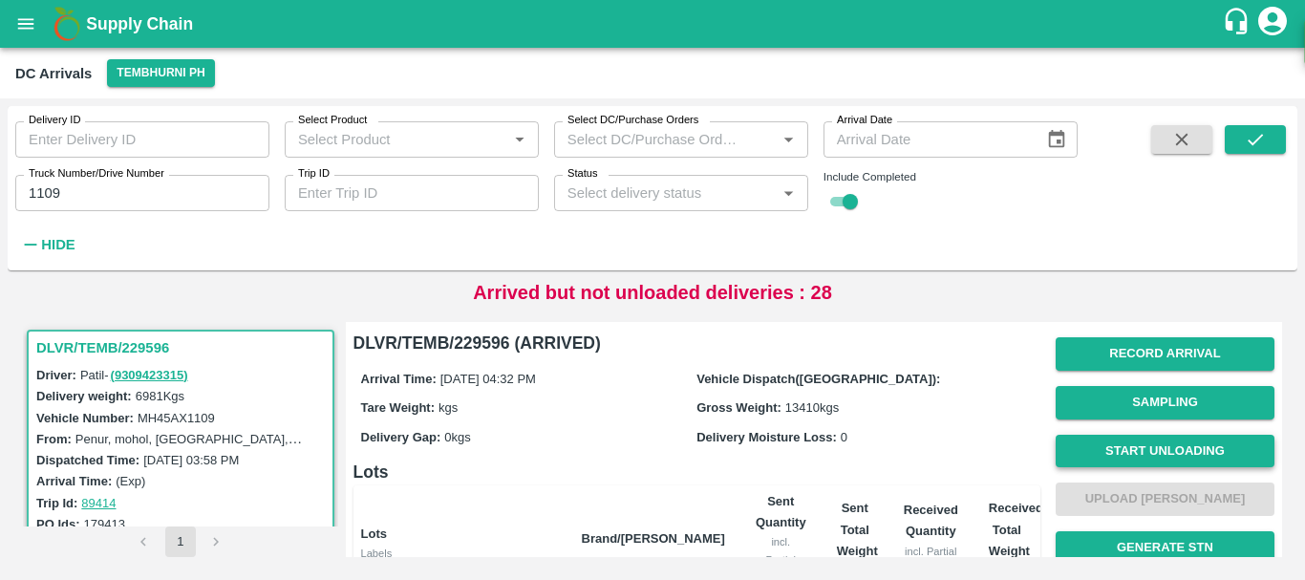
scroll to position [1, 0]
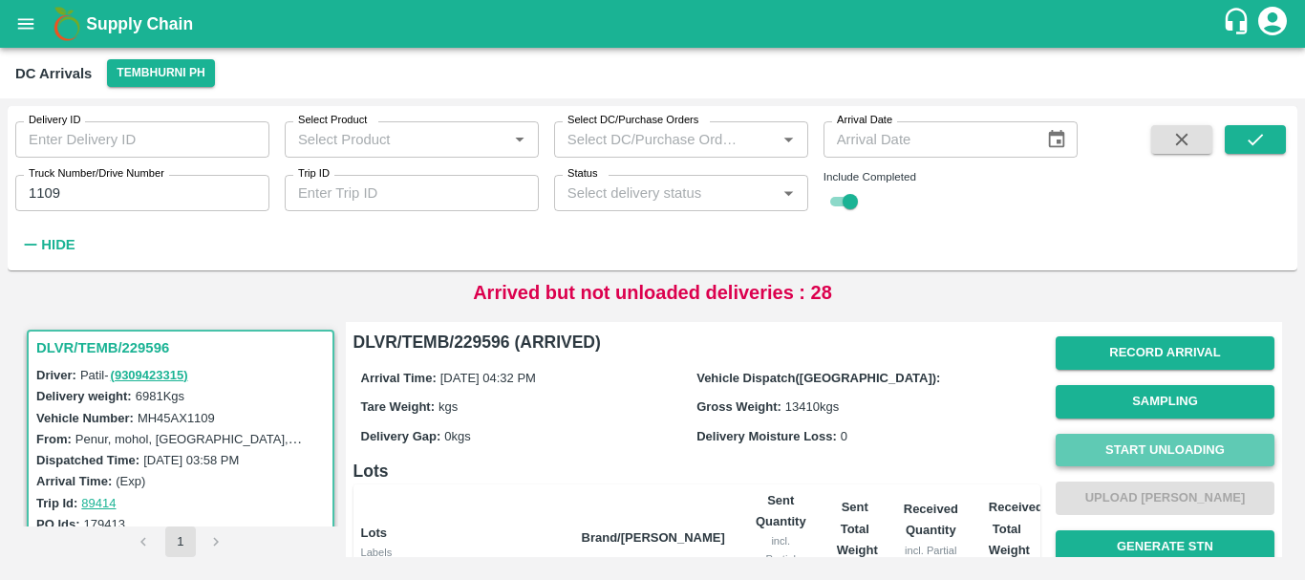
click at [1124, 449] on button "Start Unloading" at bounding box center [1165, 450] width 219 height 33
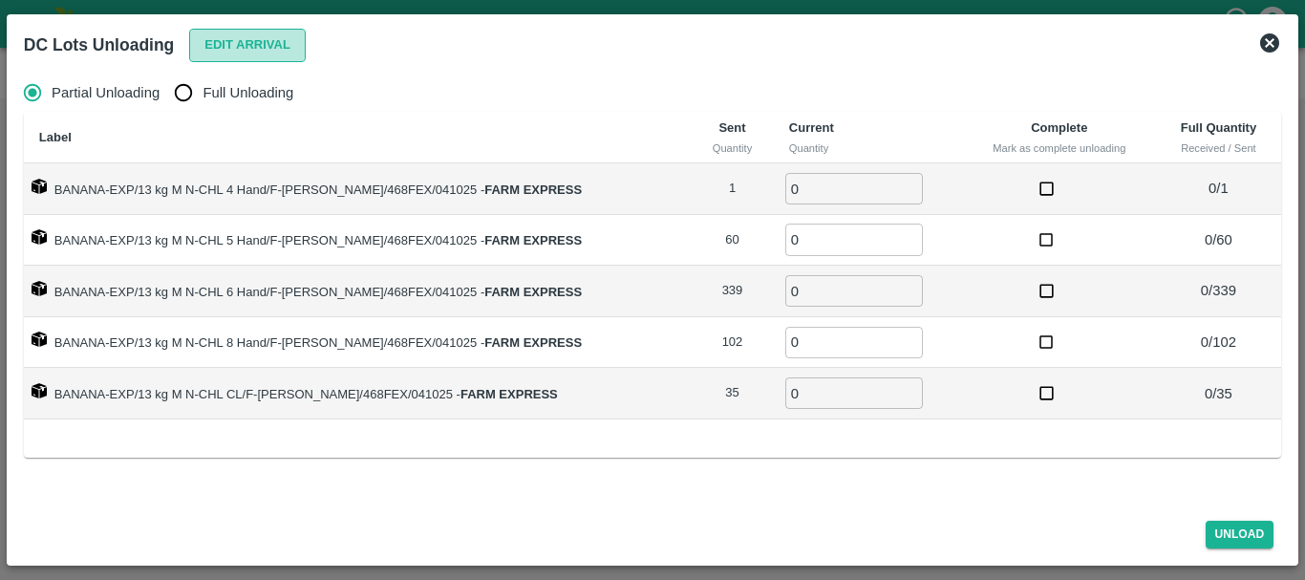
click at [217, 49] on button "Edit Arrival" at bounding box center [247, 45] width 117 height 33
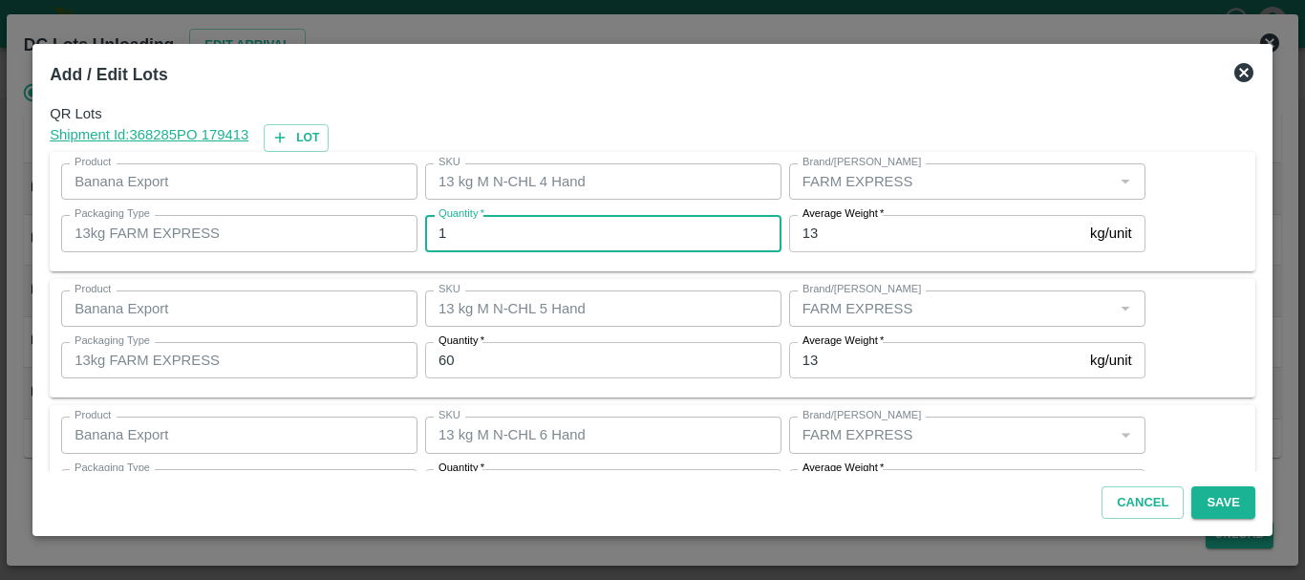
click at [482, 236] on input "1" at bounding box center [603, 233] width 356 height 36
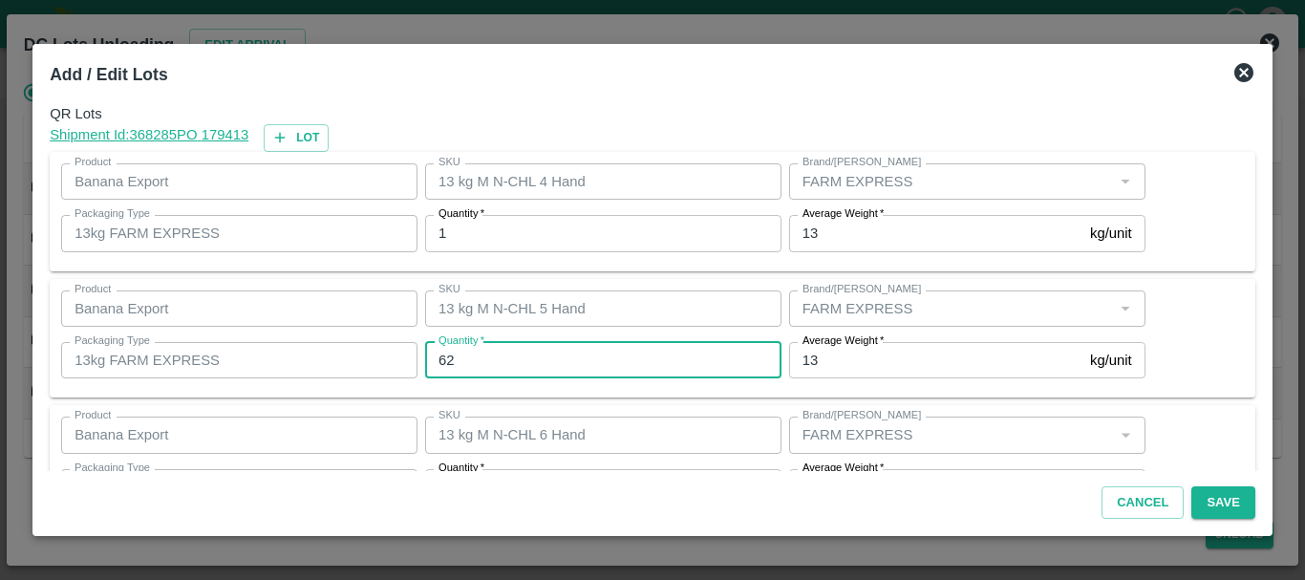
type input "62"
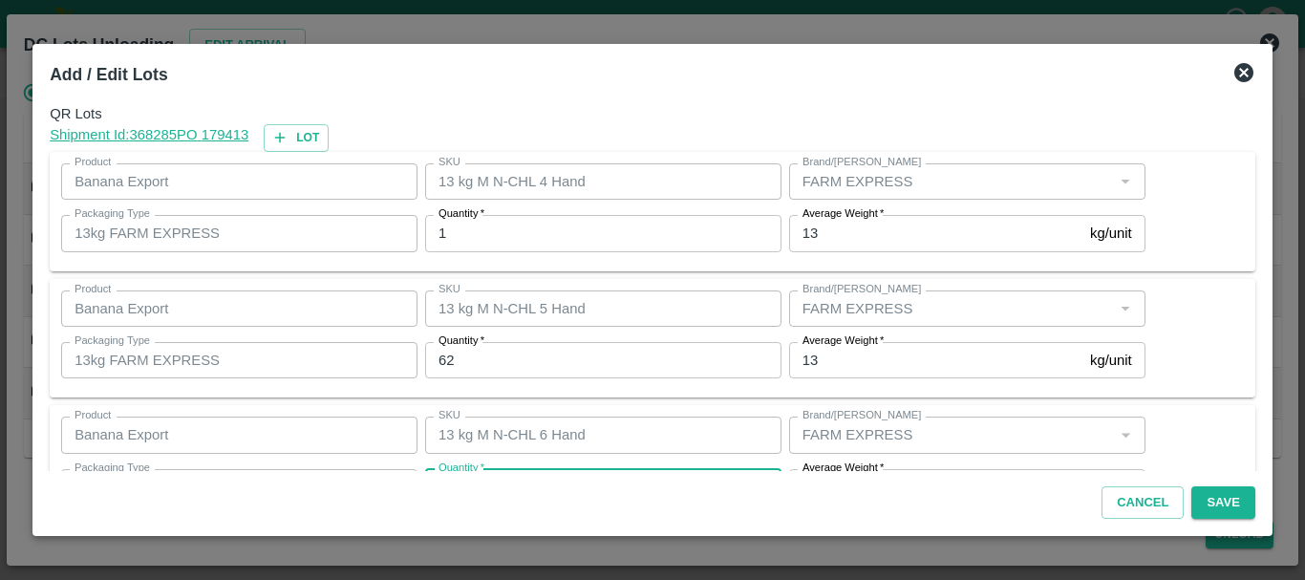
scroll to position [34, 0]
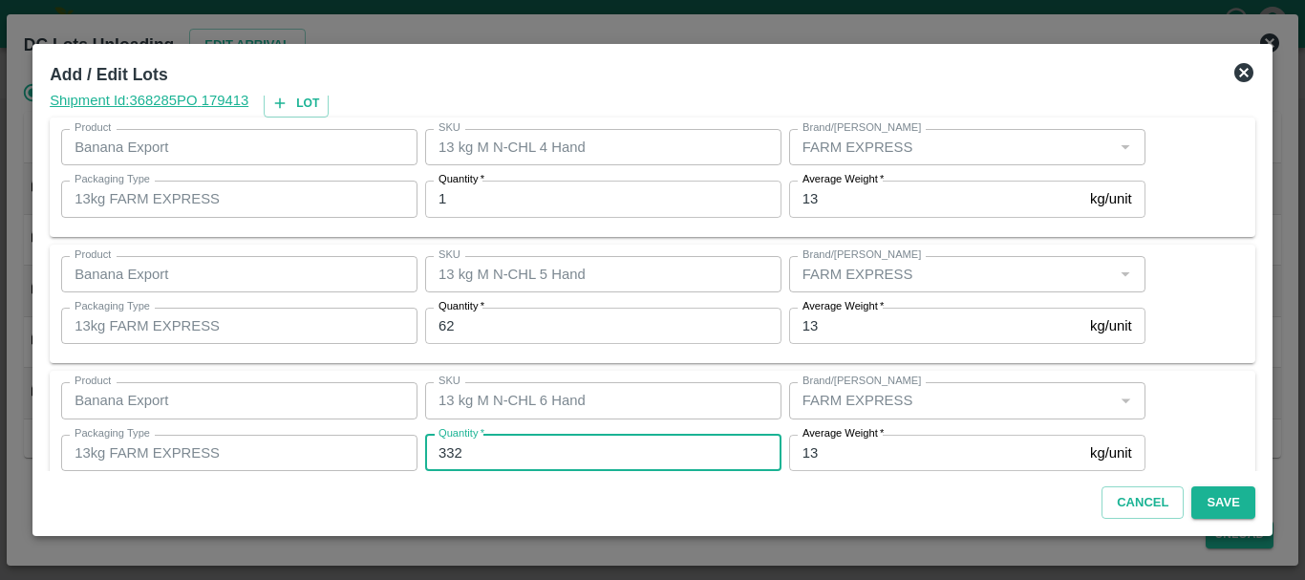
type input "332"
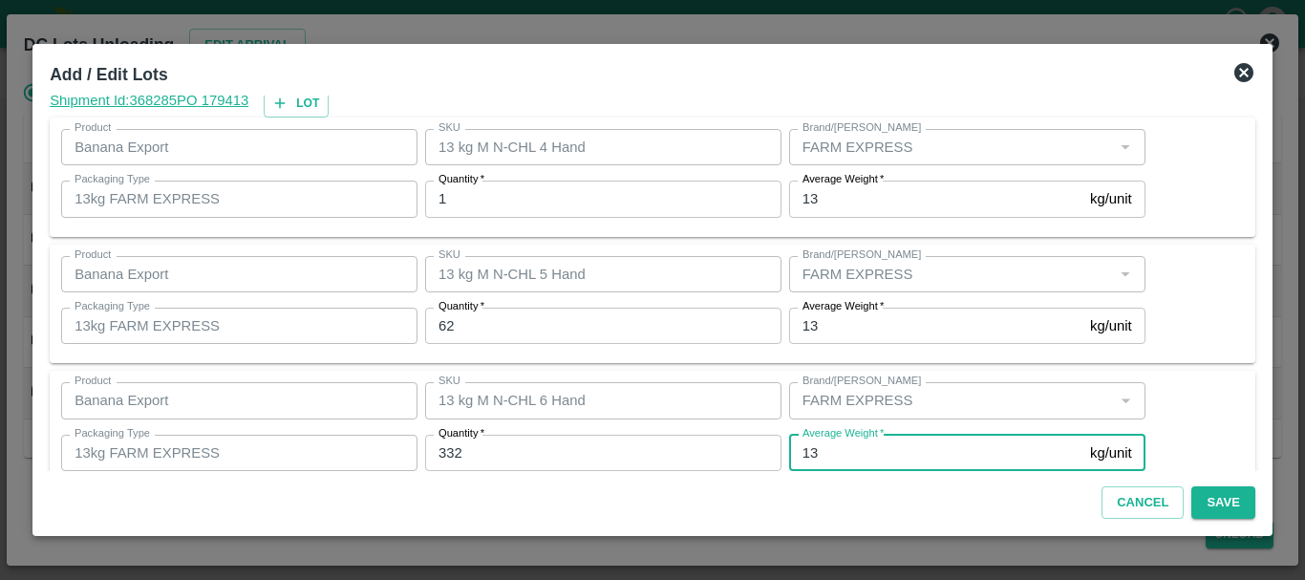
scroll to position [323, 0]
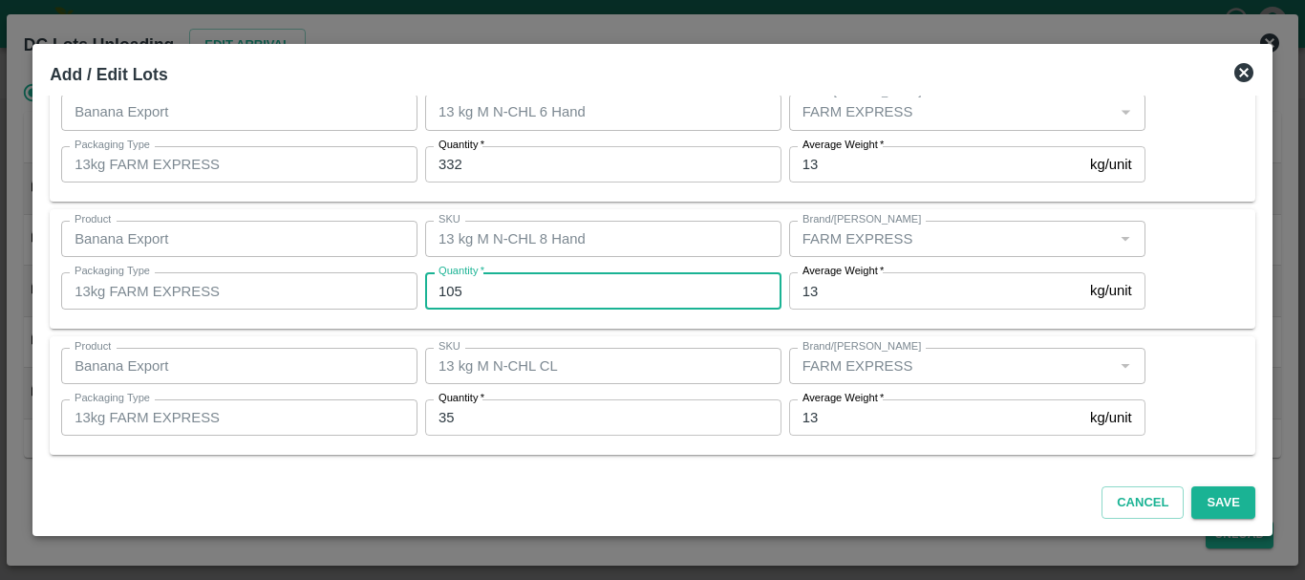
type input "105"
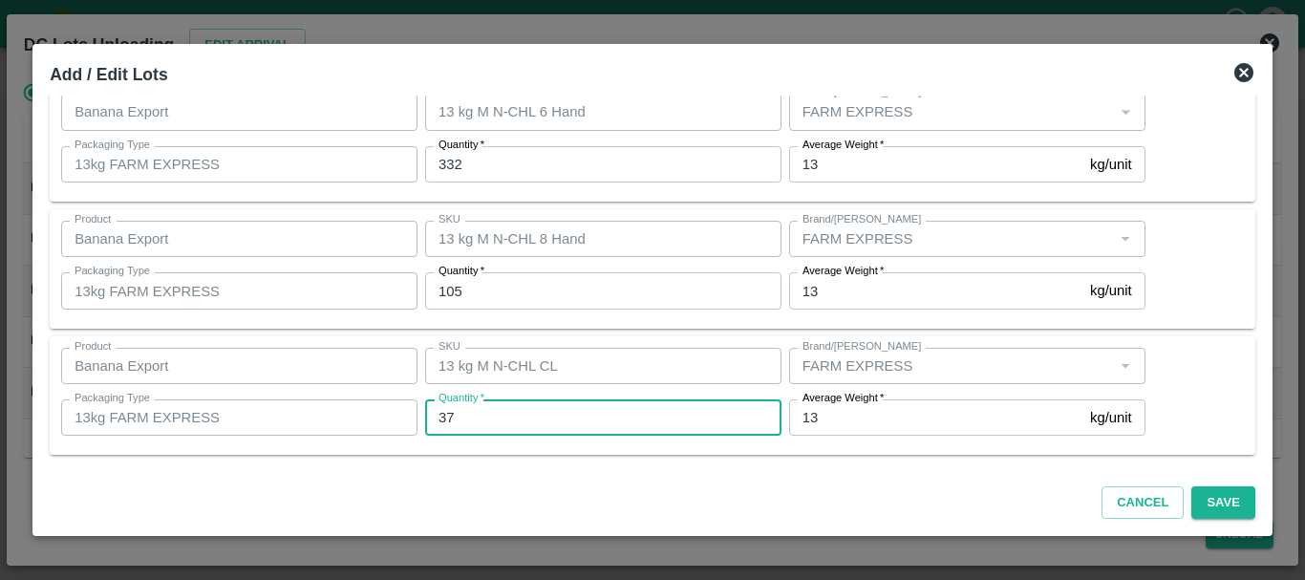
type input "37"
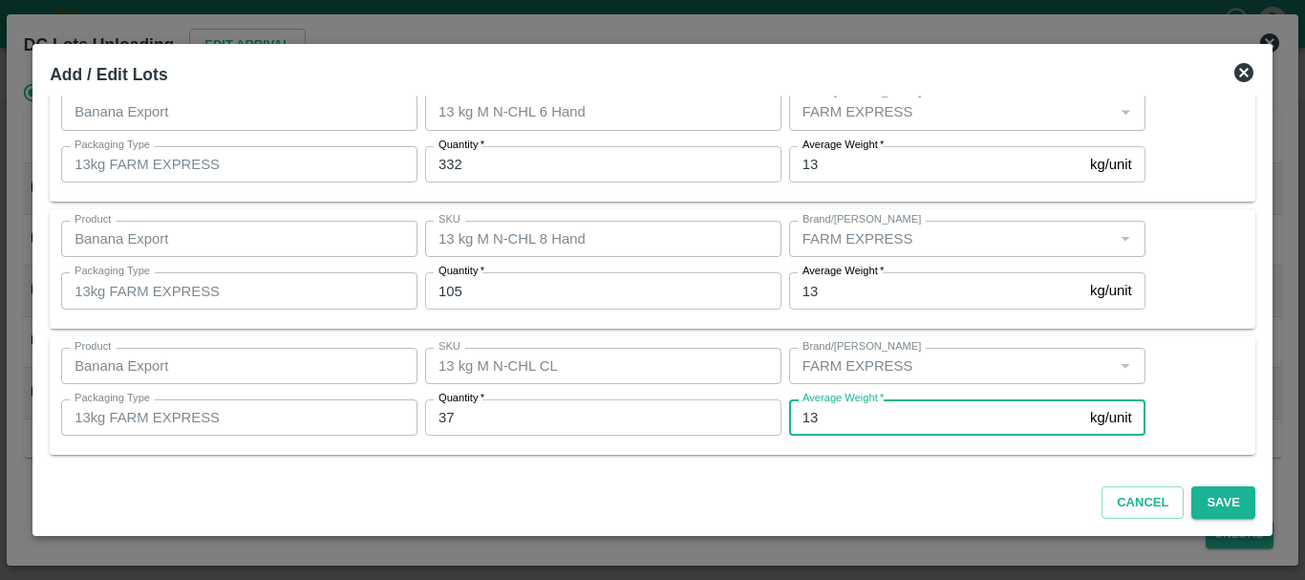
click at [875, 430] on input "13" at bounding box center [935, 417] width 293 height 36
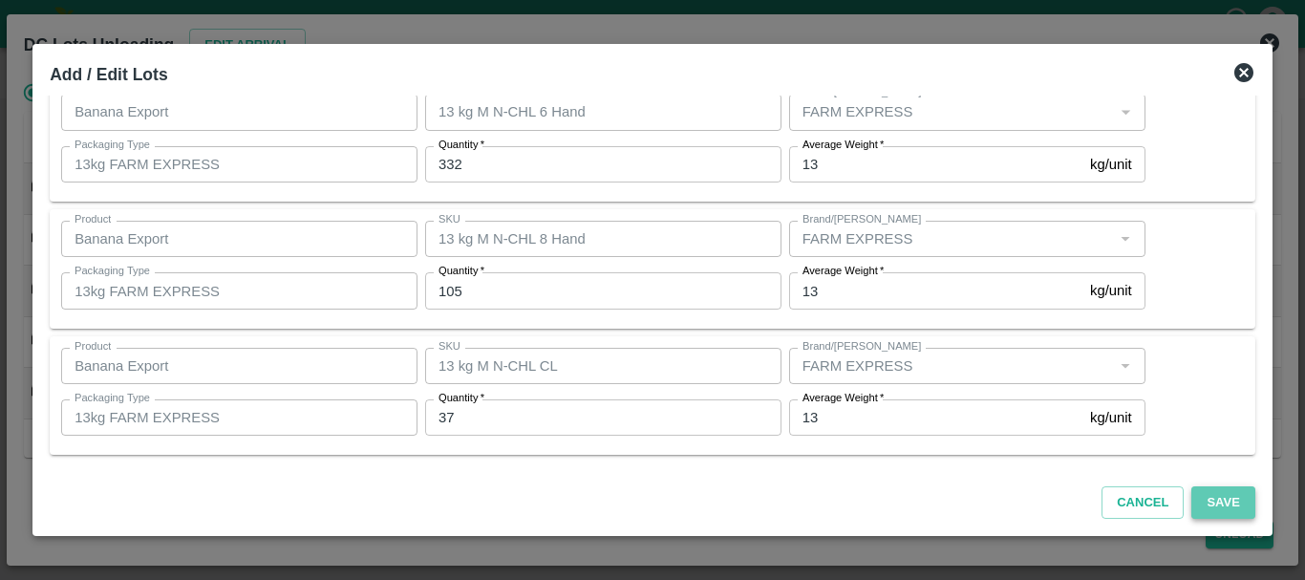
click at [1238, 504] on button "Save" at bounding box center [1223, 502] width 63 height 33
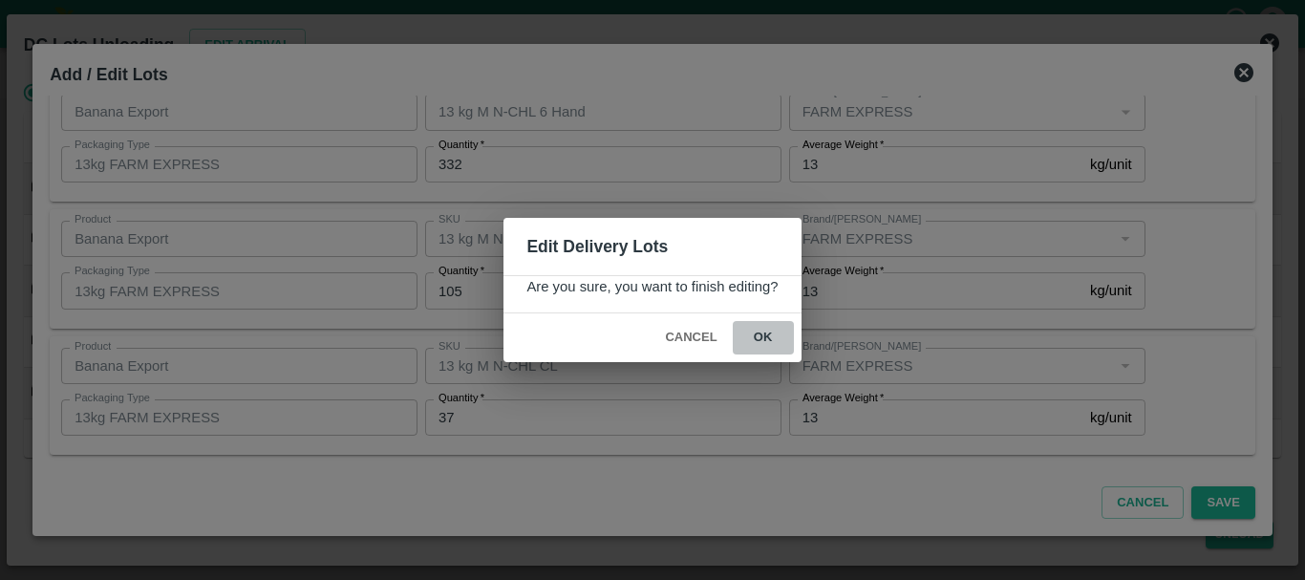
click at [755, 331] on button "ok" at bounding box center [763, 337] width 61 height 33
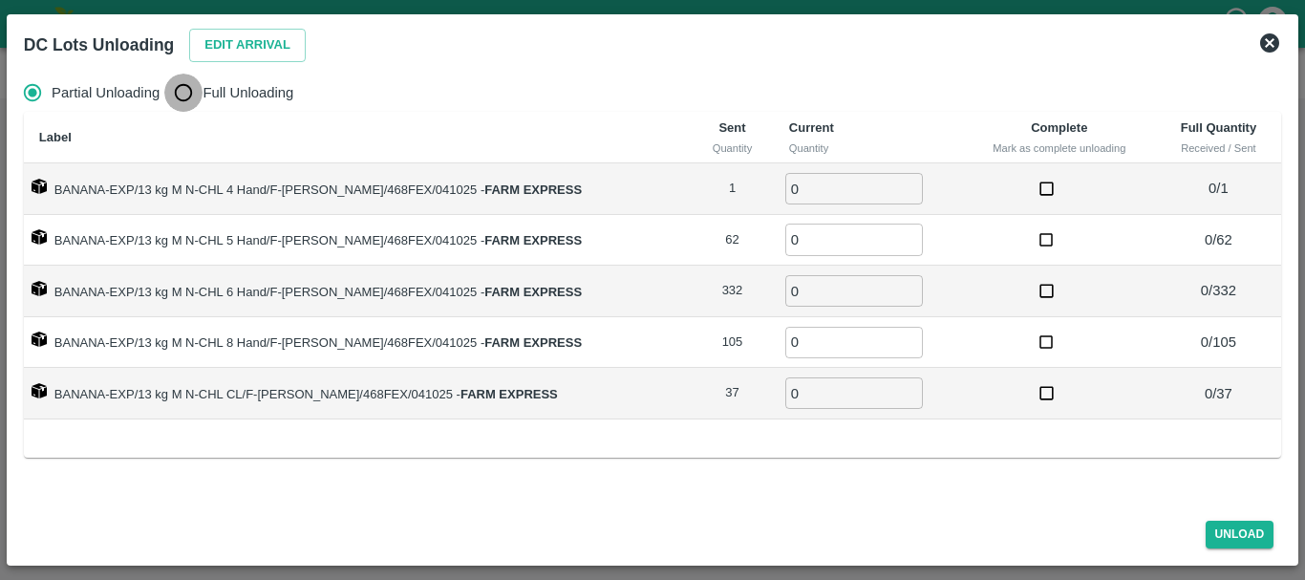
click at [186, 96] on input "Full Unloading" at bounding box center [183, 93] width 38 height 38
radio input "true"
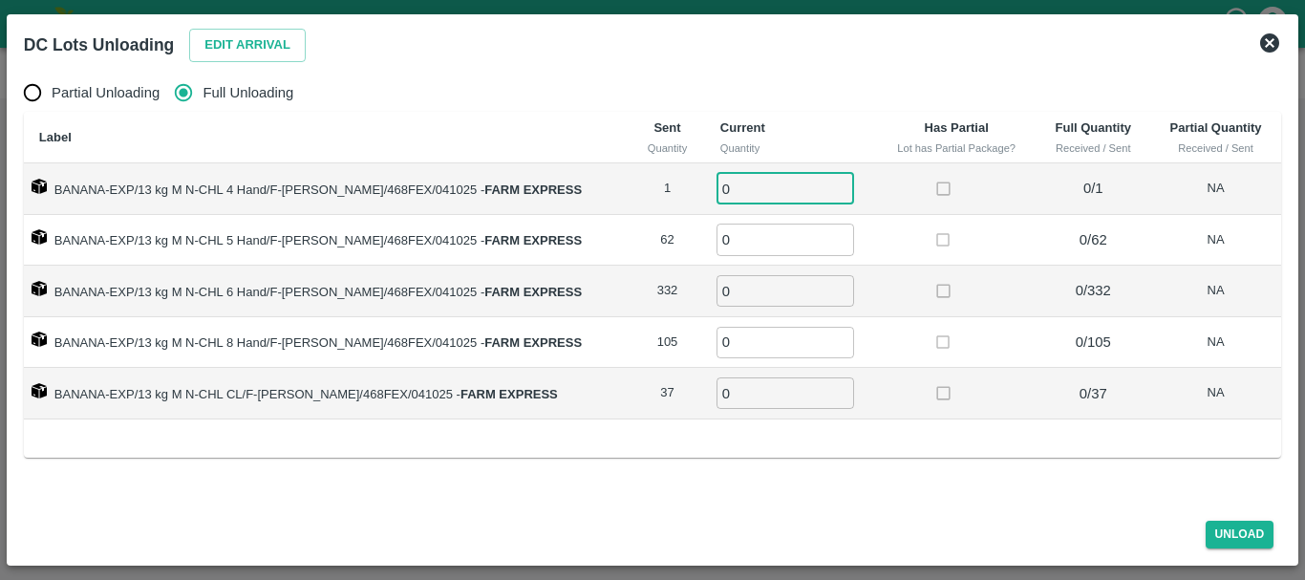
click at [729, 185] on input "0" at bounding box center [786, 189] width 138 height 32
type input "01"
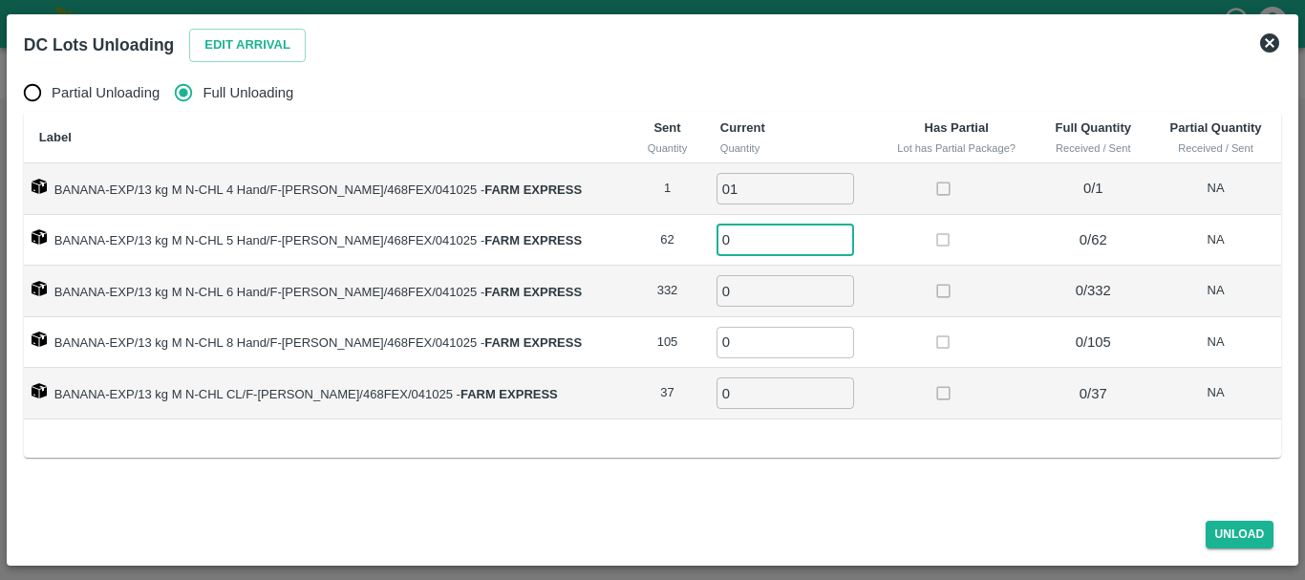
click at [726, 237] on input "0" at bounding box center [786, 240] width 138 height 32
type input "62"
type input "332"
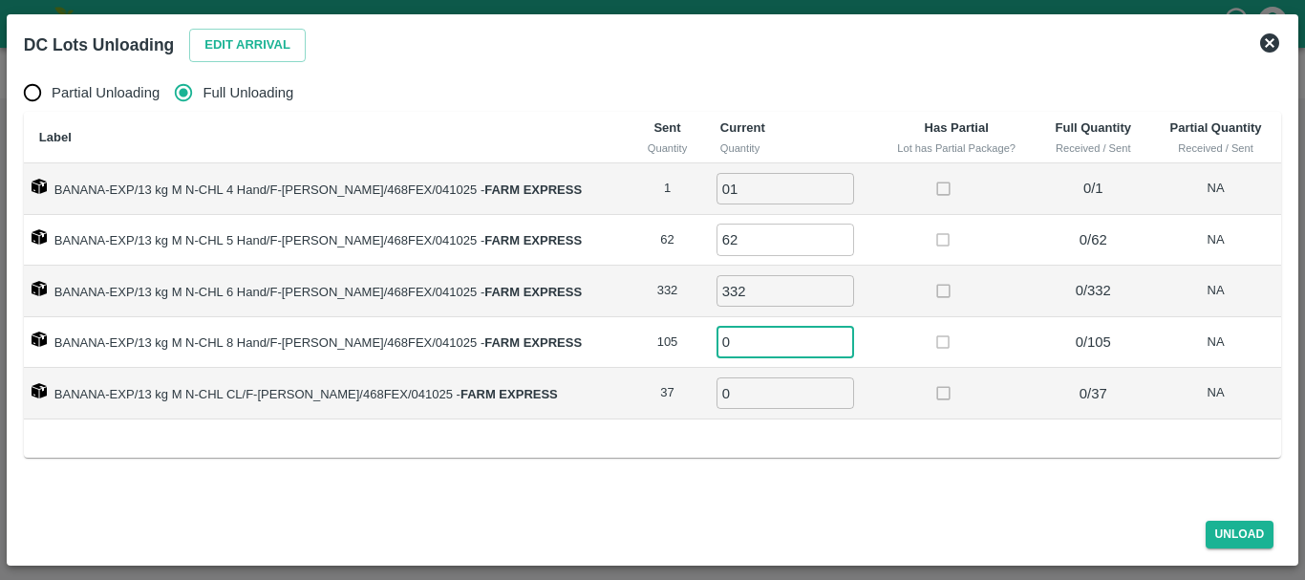
type input "1"
type input "105"
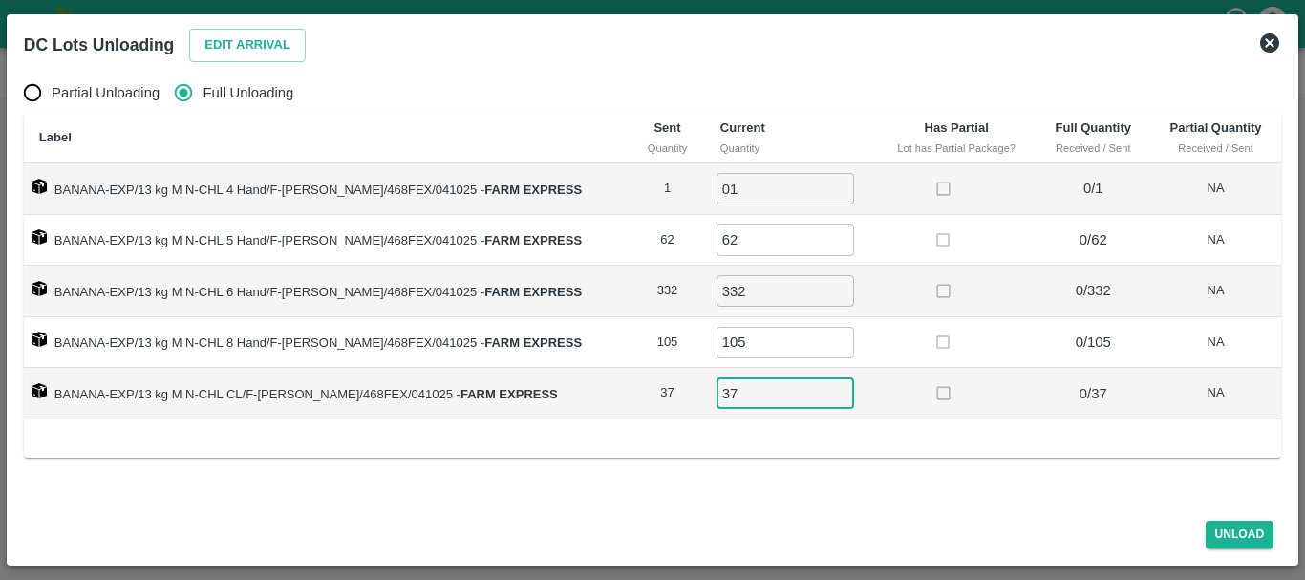
type input "37"
click at [915, 386] on td at bounding box center [957, 394] width 160 height 52
click at [1250, 536] on button "Unload" at bounding box center [1240, 535] width 69 height 28
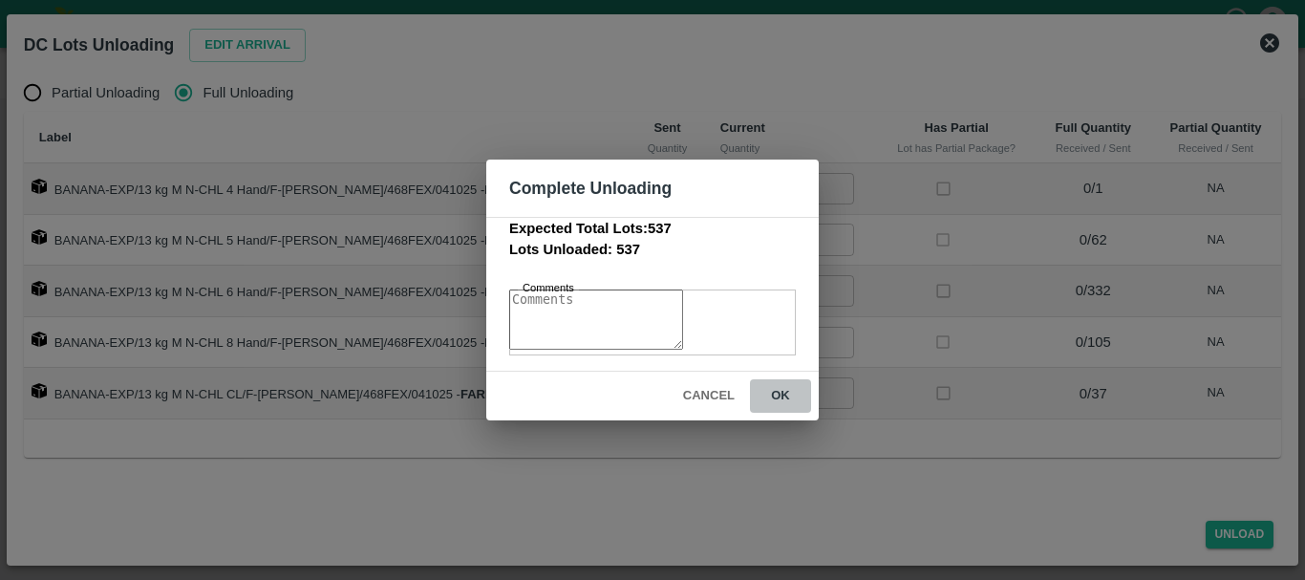
click at [788, 403] on button "ok" at bounding box center [780, 395] width 61 height 33
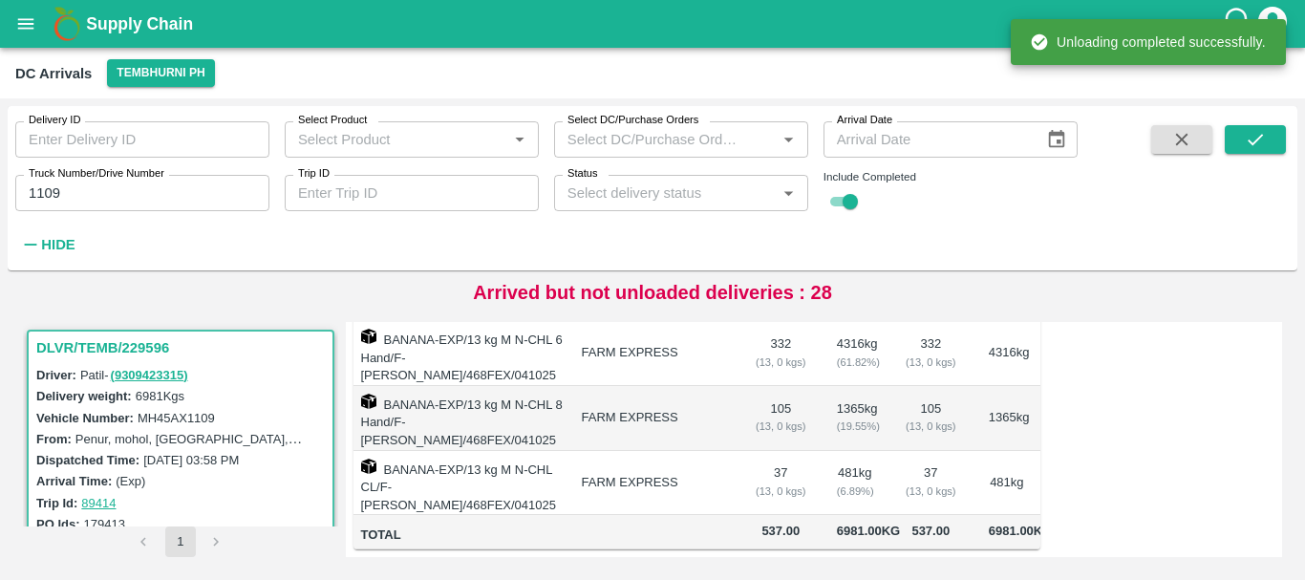
scroll to position [0, 0]
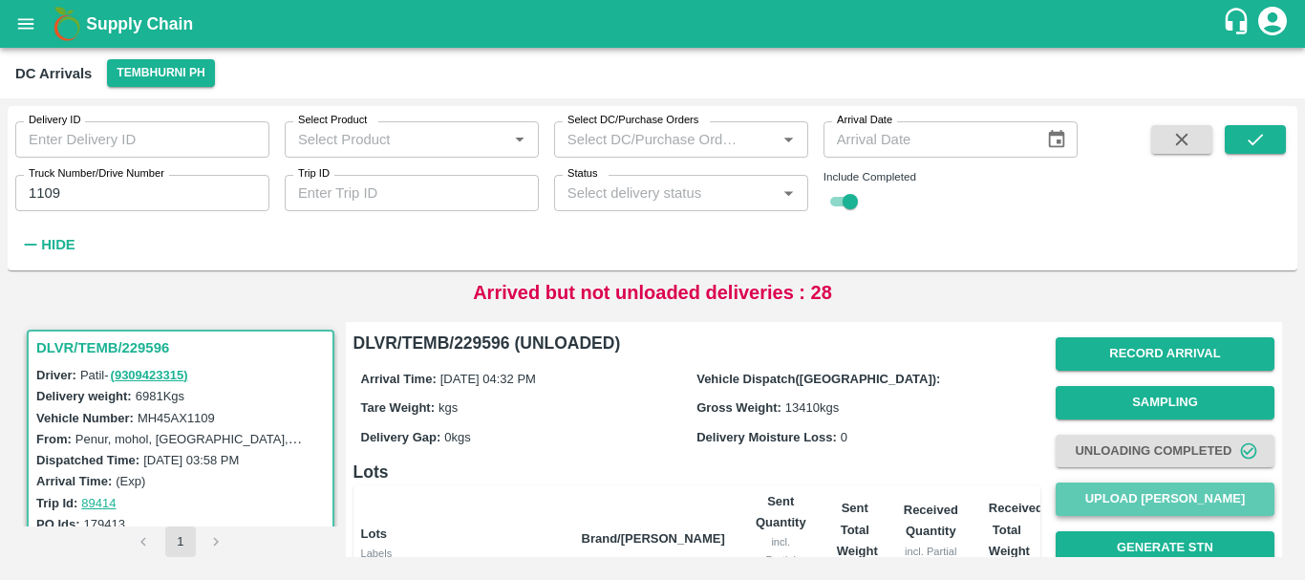
click at [1121, 499] on button "Upload [PERSON_NAME]" at bounding box center [1165, 499] width 219 height 33
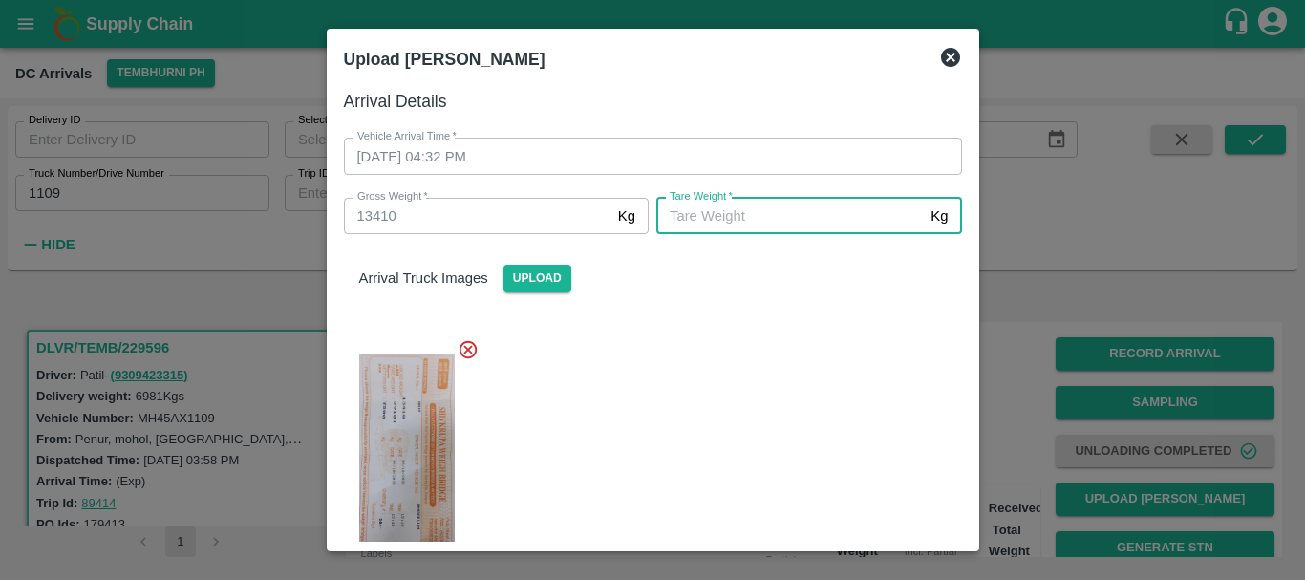
click at [705, 219] on input "Tare Weight   *" at bounding box center [790, 216] width 267 height 36
type input "5910"
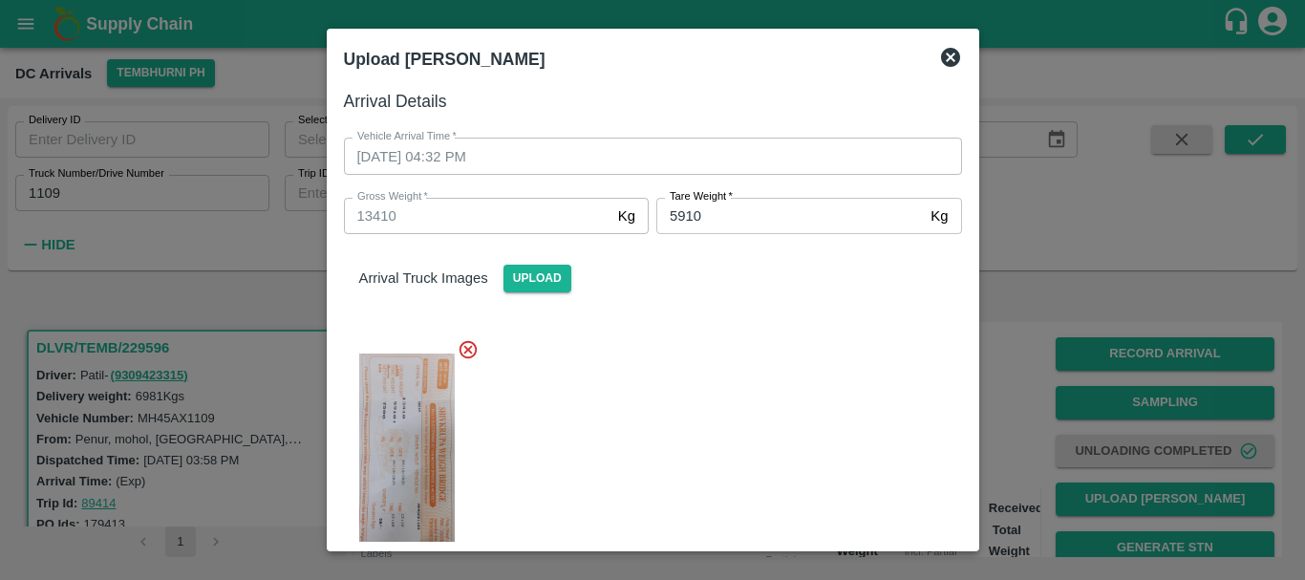
click at [744, 368] on div at bounding box center [646, 452] width 634 height 259
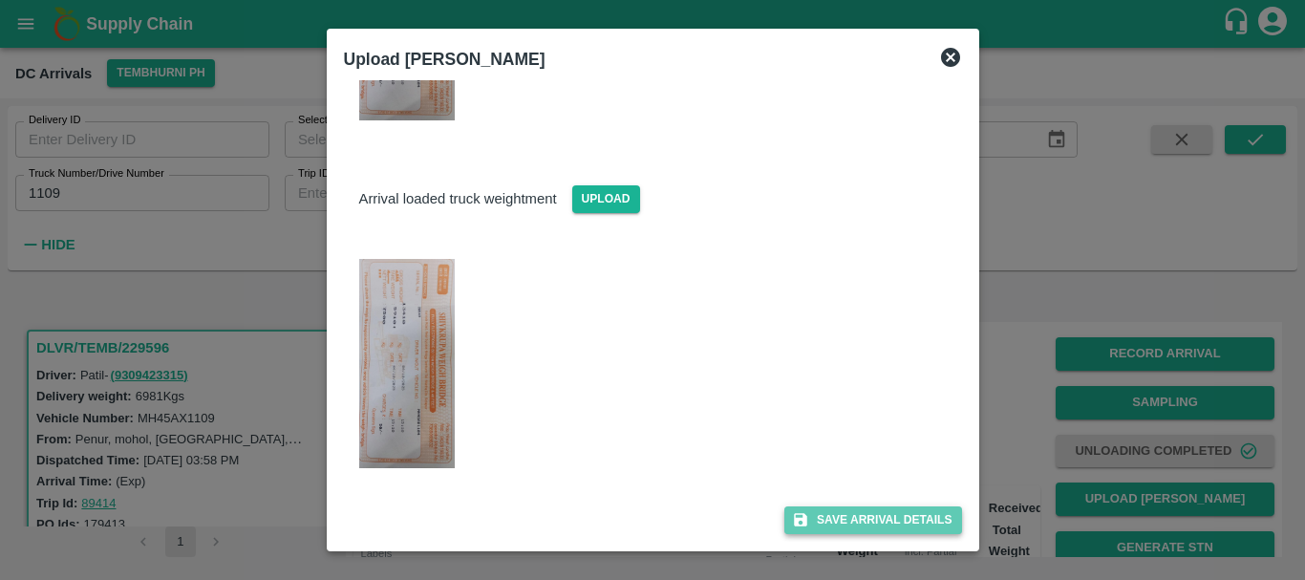
click at [843, 519] on button "Save Arrival Details" at bounding box center [873, 521] width 177 height 28
click at [844, 513] on button "Save Arrival Details" at bounding box center [873, 521] width 177 height 28
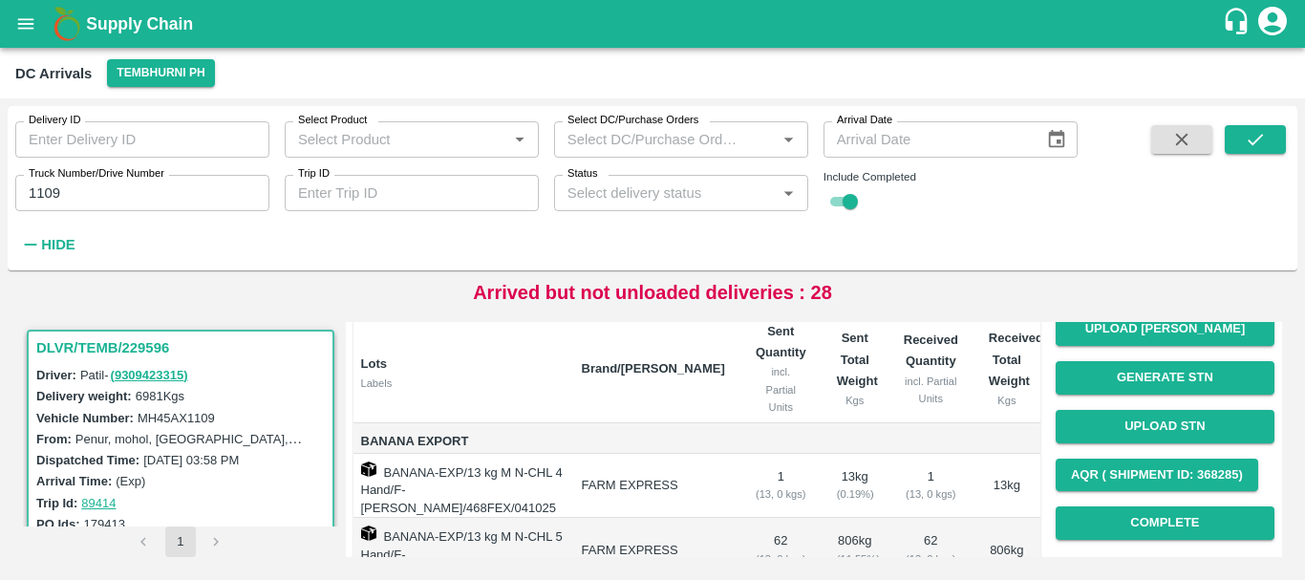
scroll to position [172, 0]
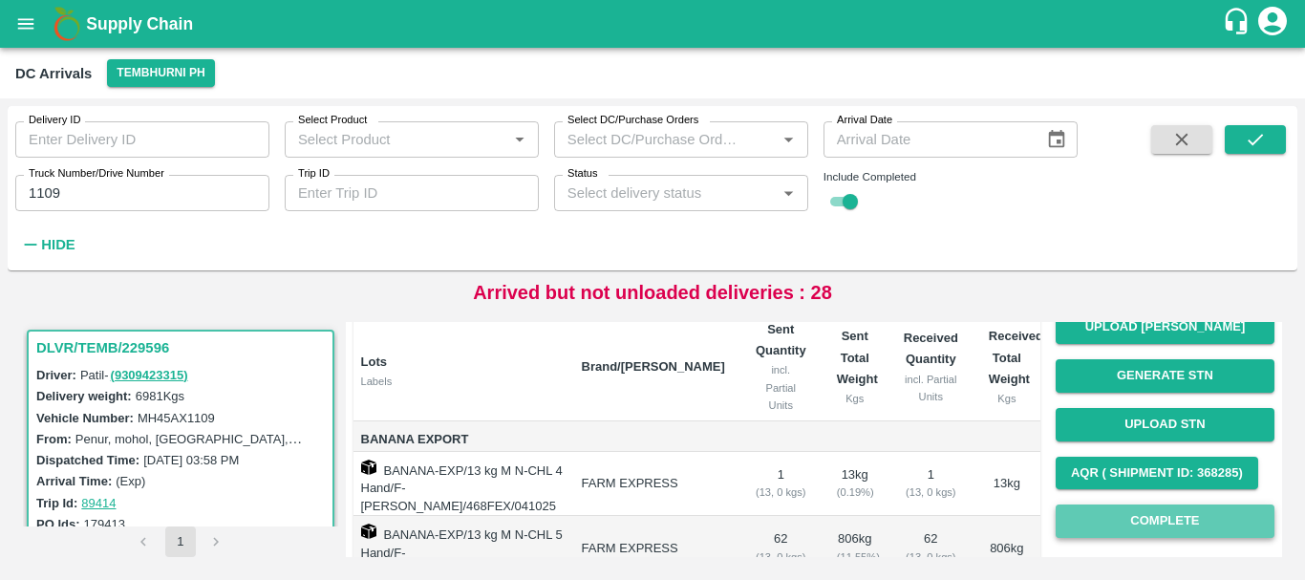
click at [1113, 511] on button "Complete" at bounding box center [1165, 521] width 219 height 33
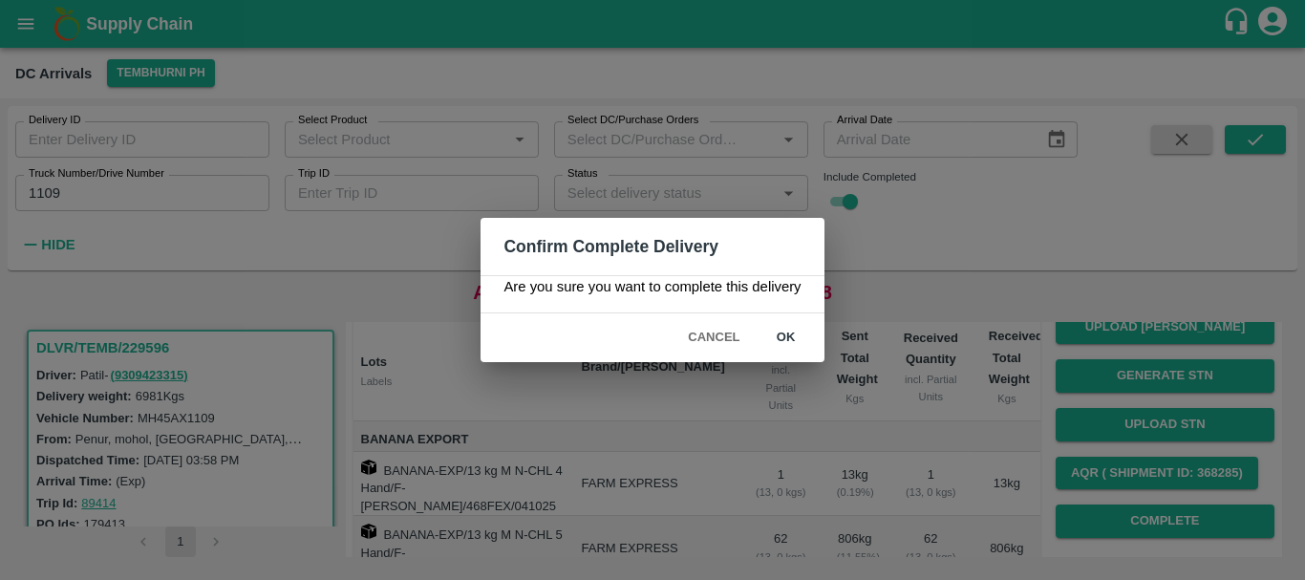
click at [783, 337] on button "ok" at bounding box center [786, 337] width 61 height 33
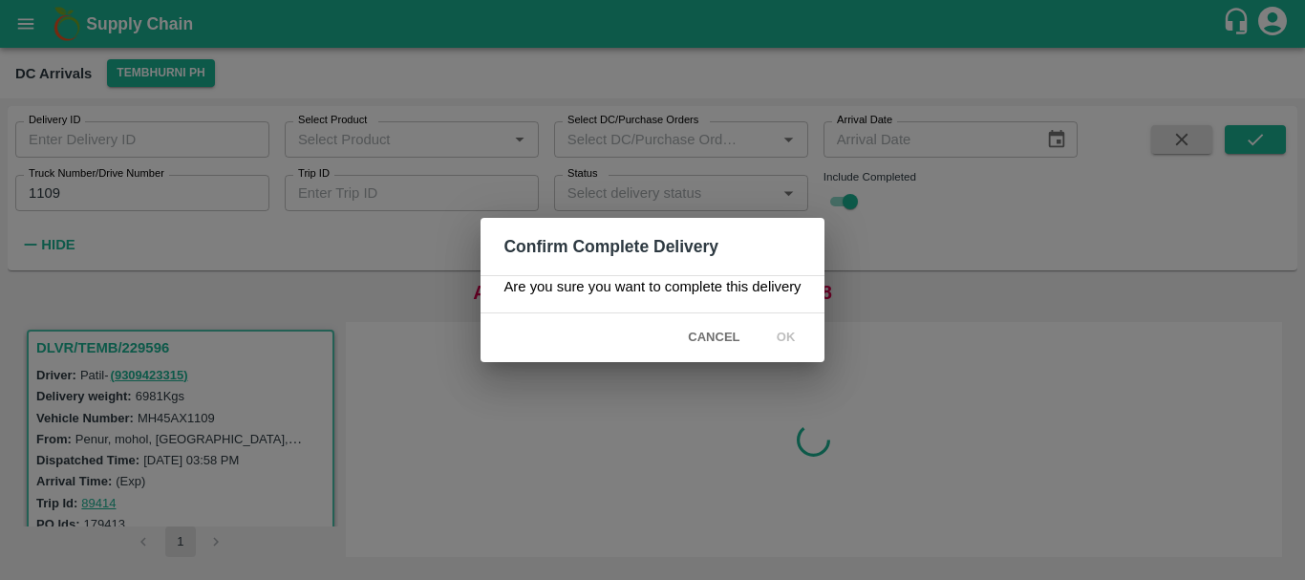
scroll to position [0, 0]
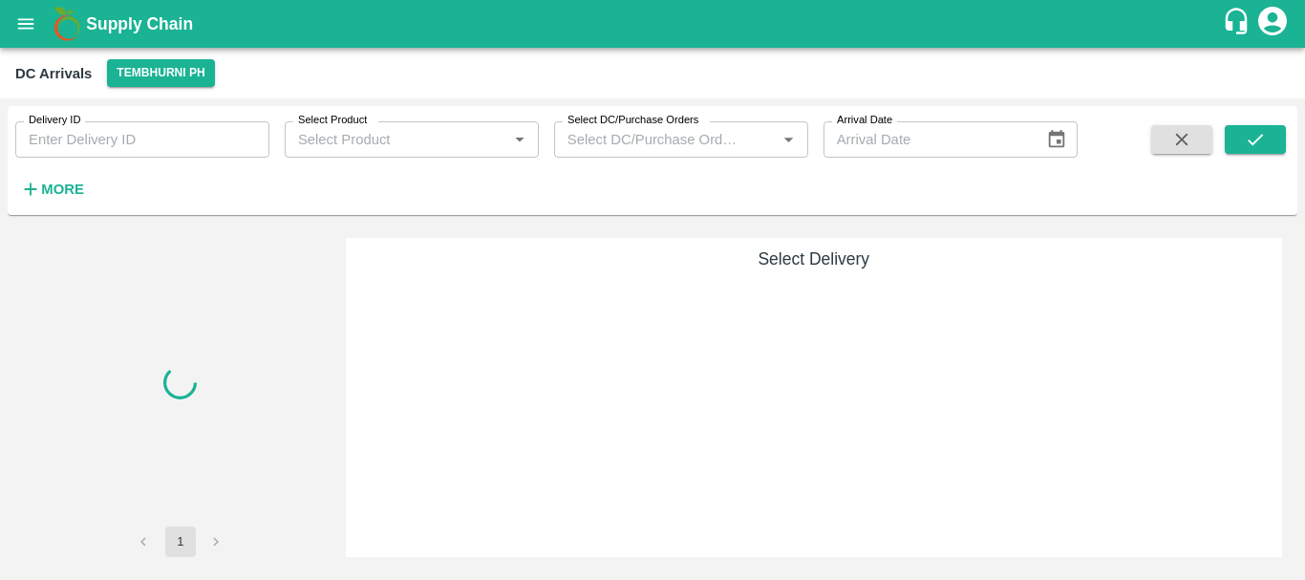
click at [74, 174] on button "More" at bounding box center [52, 189] width 74 height 32
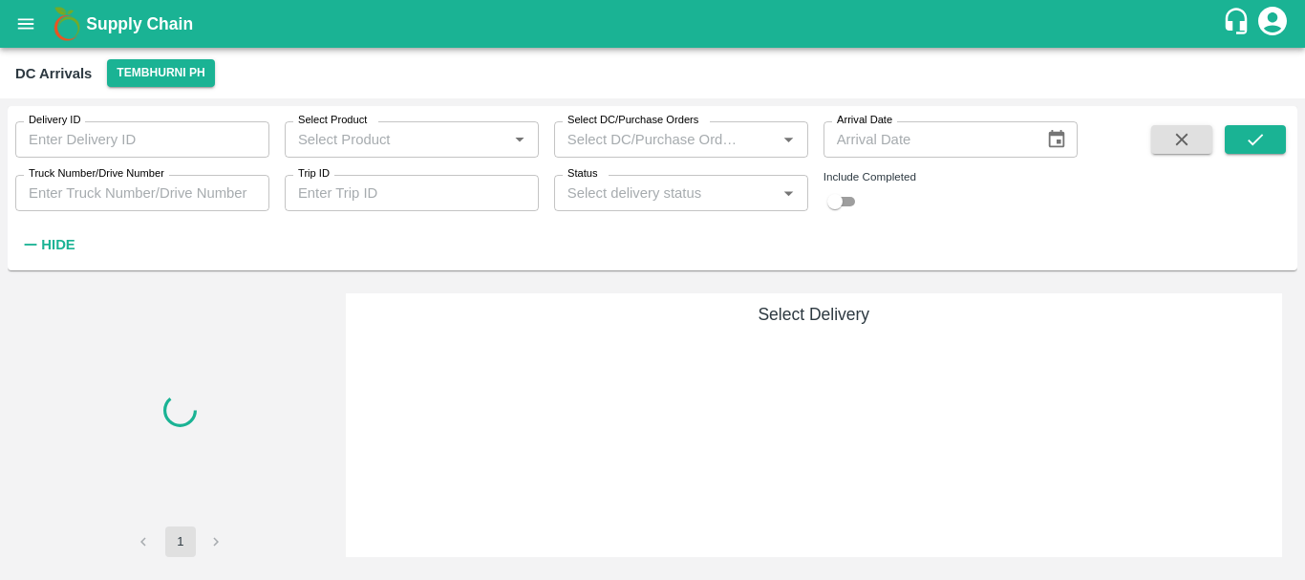
click at [856, 198] on input "checkbox" at bounding box center [835, 201] width 69 height 23
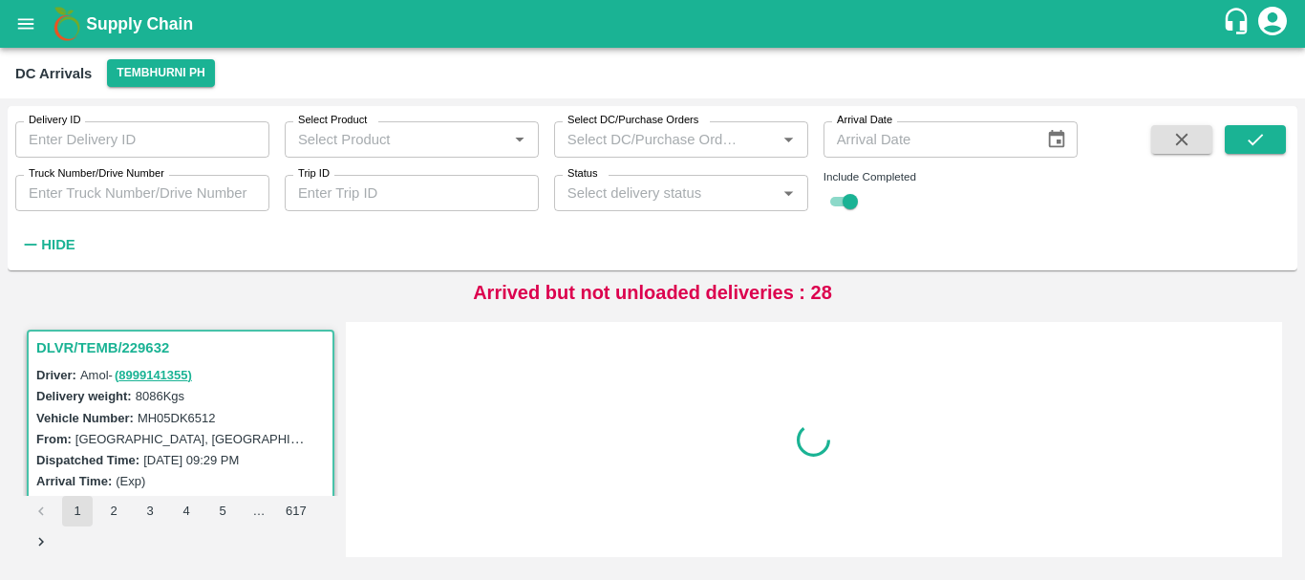
checkbox input "true"
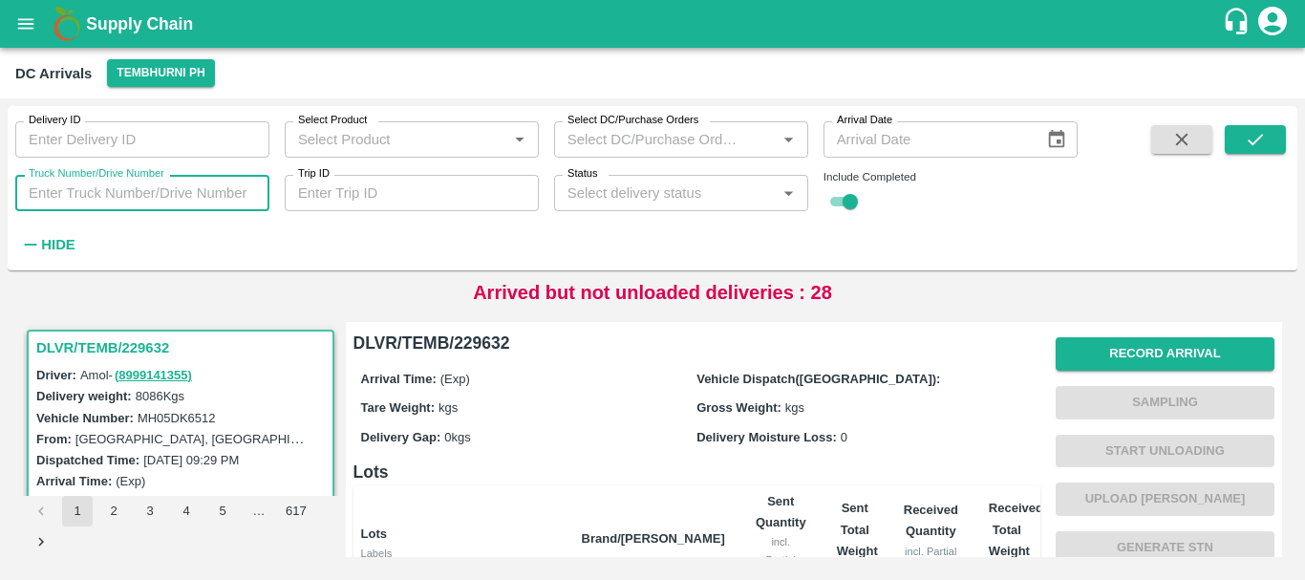
click at [229, 197] on input "Truck Number/Drive Number" at bounding box center [142, 193] width 254 height 36
type input "3780"
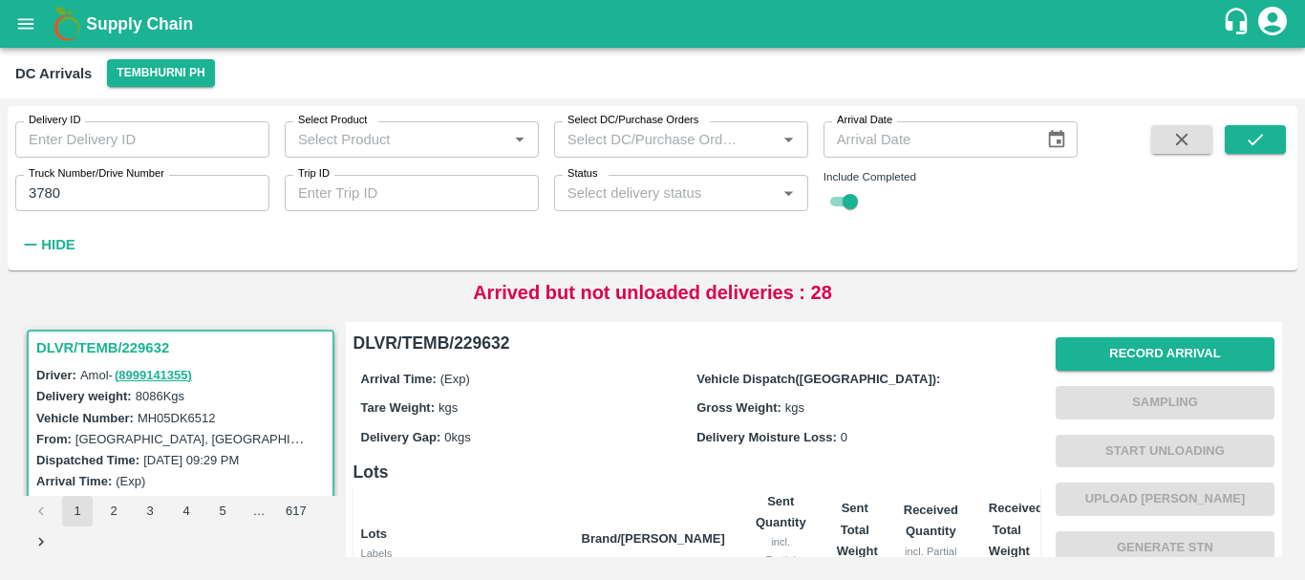
click at [746, 373] on label "Vehicle Dispatch([GEOGRAPHIC_DATA]):" at bounding box center [819, 379] width 244 height 14
click at [1260, 147] on icon "submit" at bounding box center [1255, 139] width 21 height 21
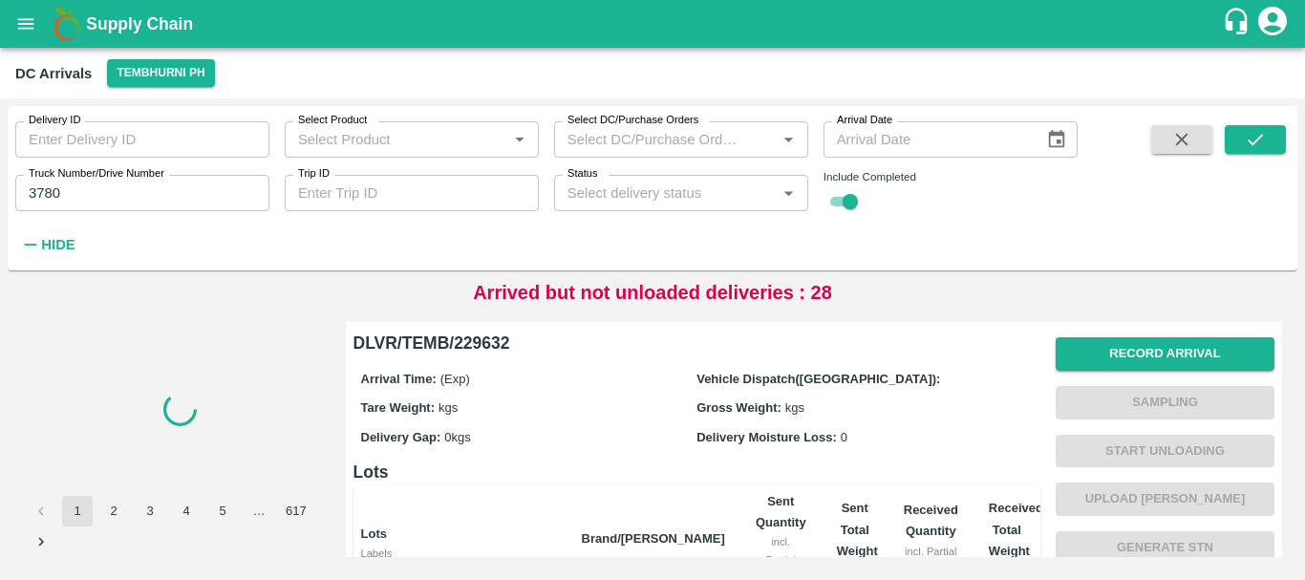
scroll to position [386, 0]
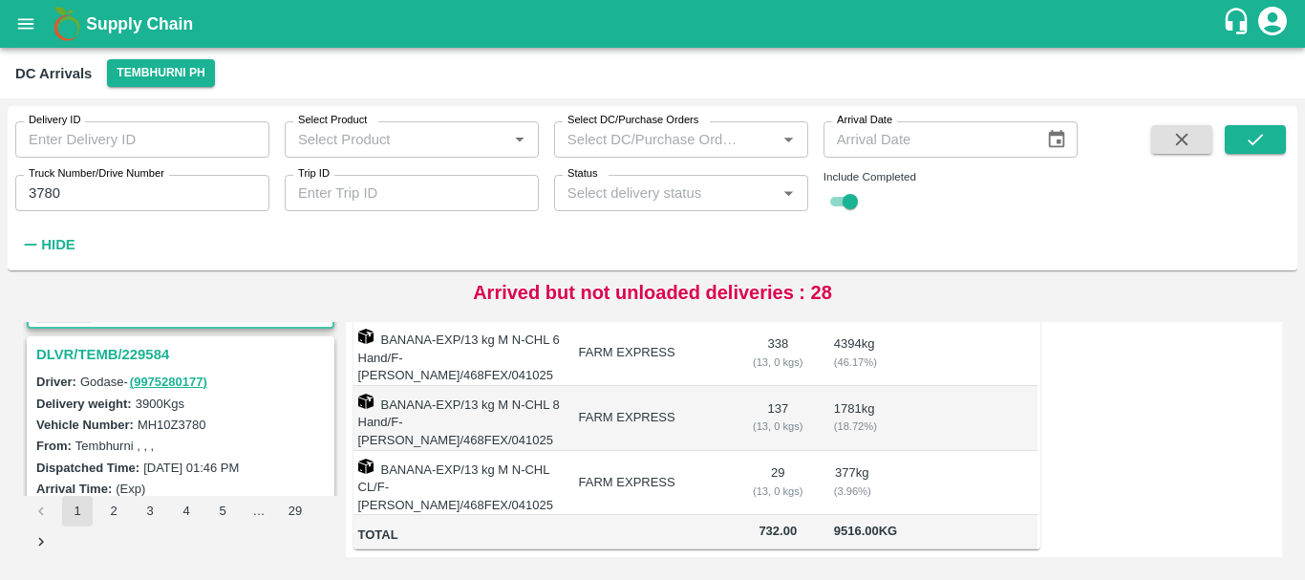
scroll to position [242, 0]
click at [147, 359] on h3 "DLVR/TEMB/229584" at bounding box center [183, 355] width 294 height 25
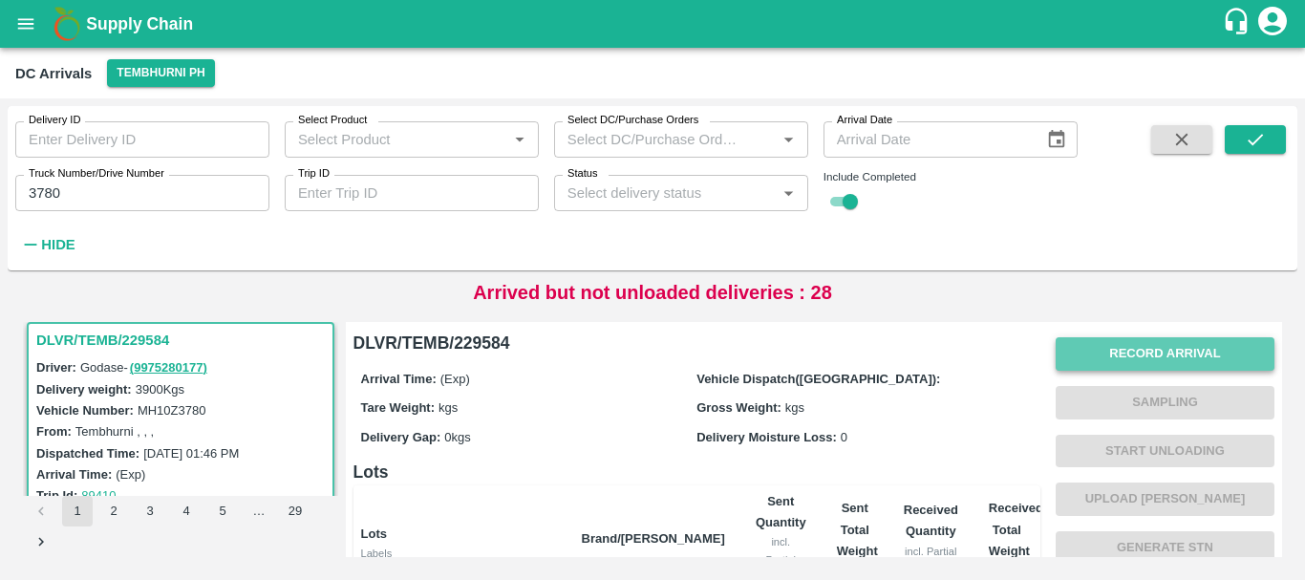
click at [1126, 343] on button "Record Arrival" at bounding box center [1165, 353] width 219 height 33
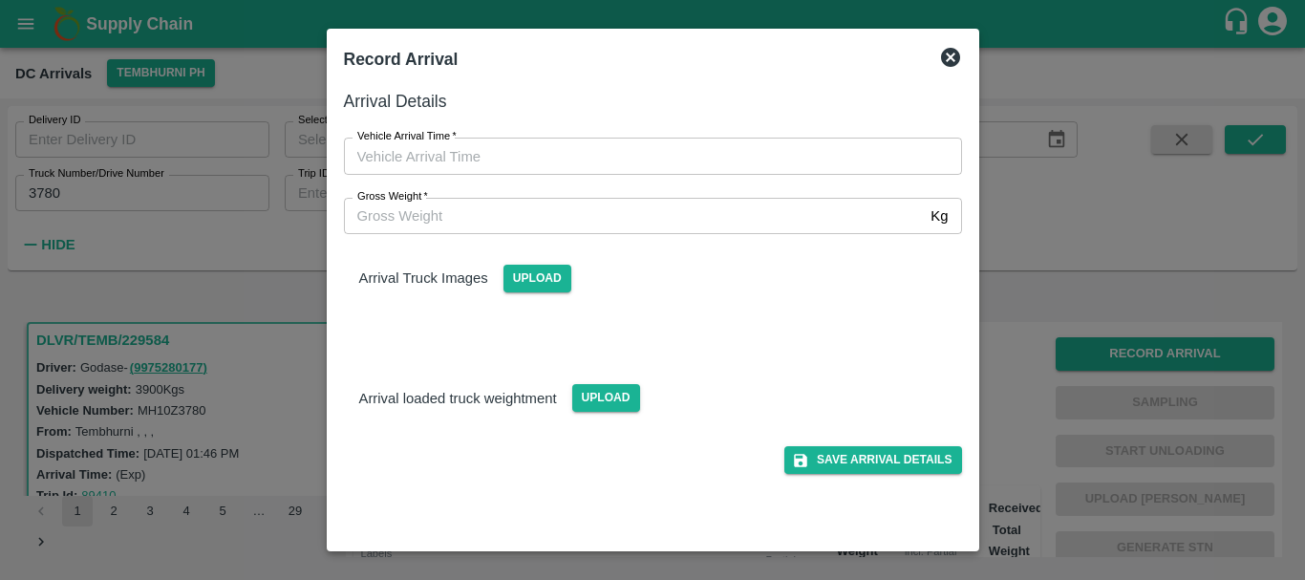
type input "DD/MM/YYYY hh:mm aa"
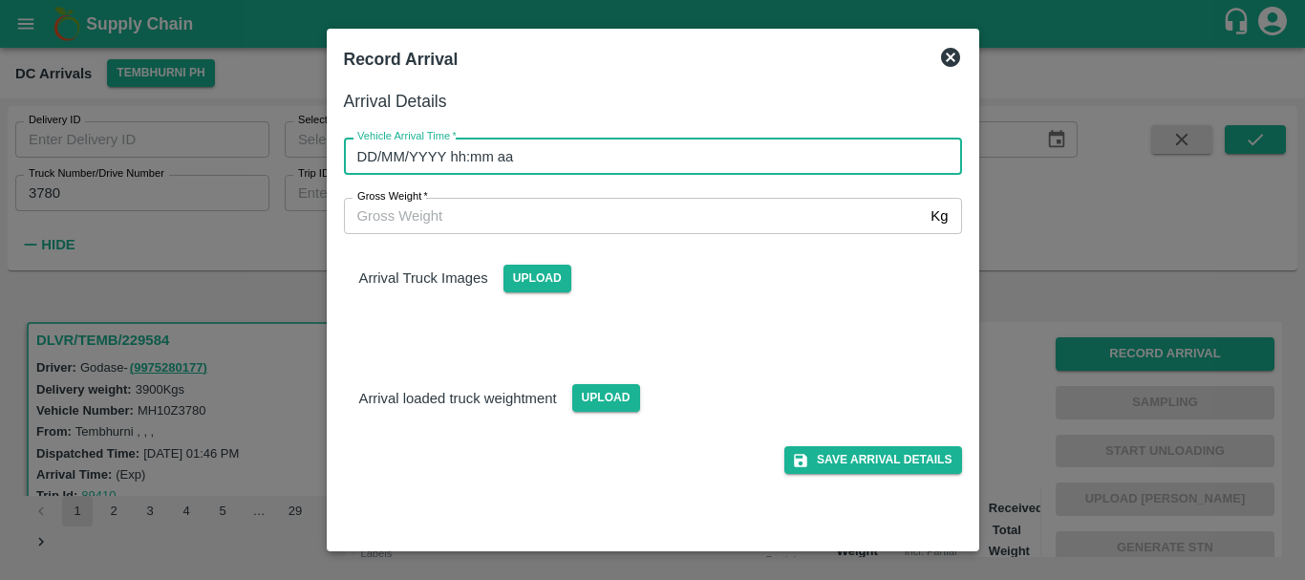
click at [692, 143] on input "DD/MM/YYYY hh:mm aa" at bounding box center [646, 156] width 605 height 36
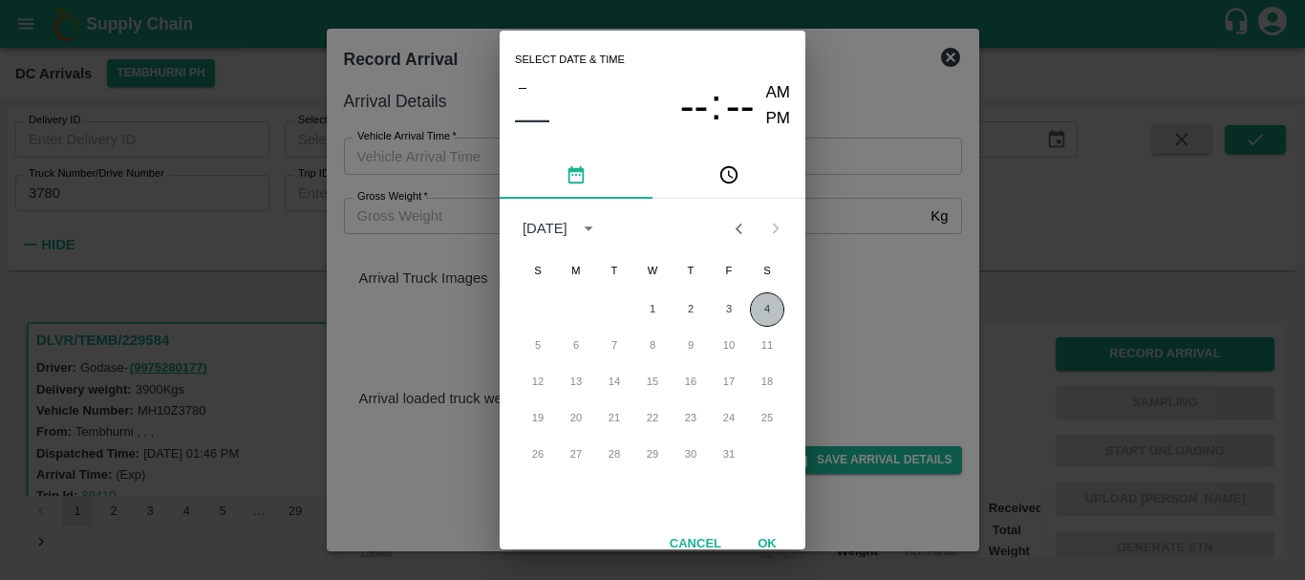
click at [753, 306] on button "4" at bounding box center [767, 309] width 34 height 34
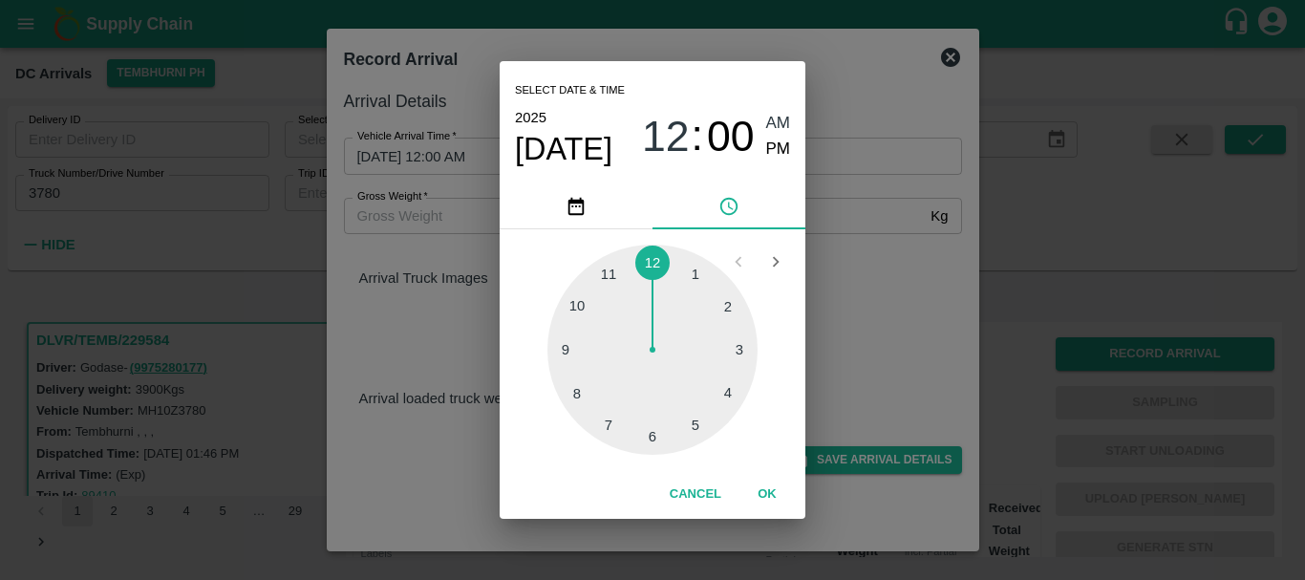
click at [742, 351] on div at bounding box center [653, 350] width 210 height 210
click at [650, 423] on div at bounding box center [653, 350] width 210 height 210
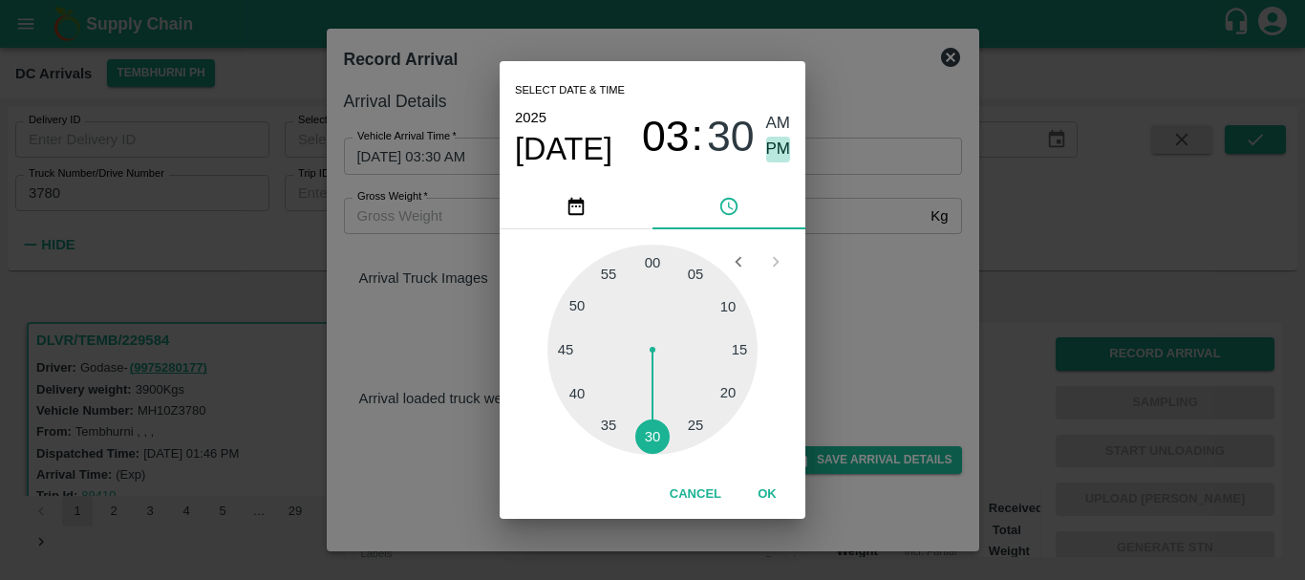
click at [788, 156] on span "PM" at bounding box center [778, 150] width 25 height 26
type input "04/10/2025 03:30 PM"
click at [850, 243] on div "Select date & time 2025 Oct 4 03 : 30 AM PM 05 10 15 20 25 30 35 40 45 50 55 00…" at bounding box center [652, 290] width 1305 height 580
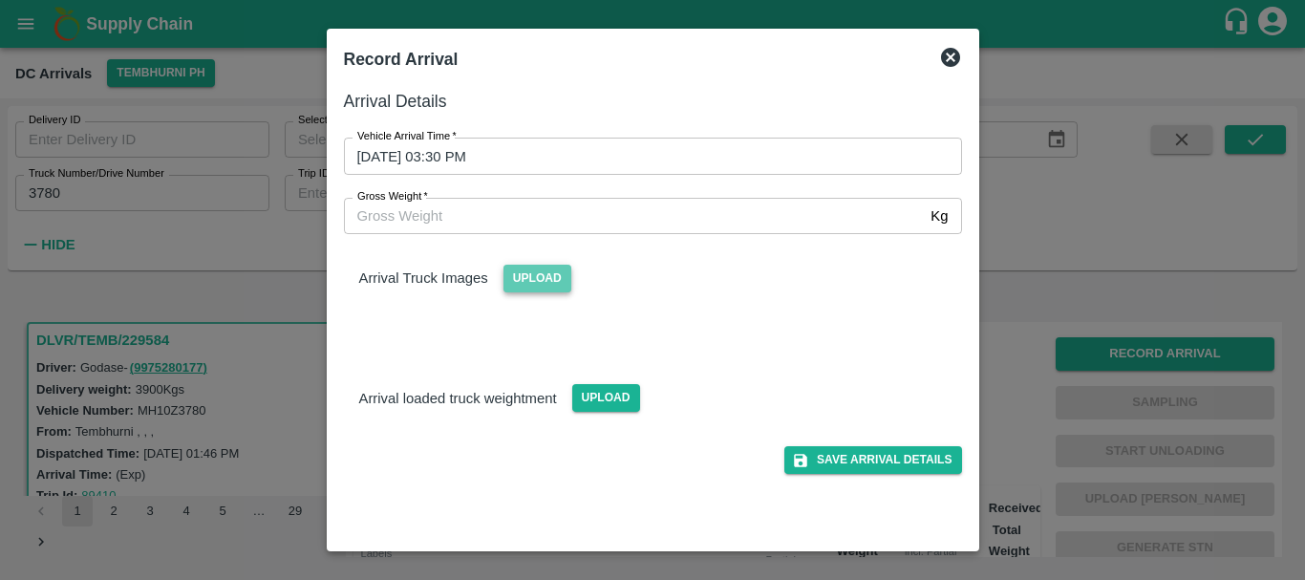
click at [540, 285] on span "Upload" at bounding box center [538, 279] width 68 height 28
click at [0, 0] on input "Upload" at bounding box center [0, 0] width 0 height 0
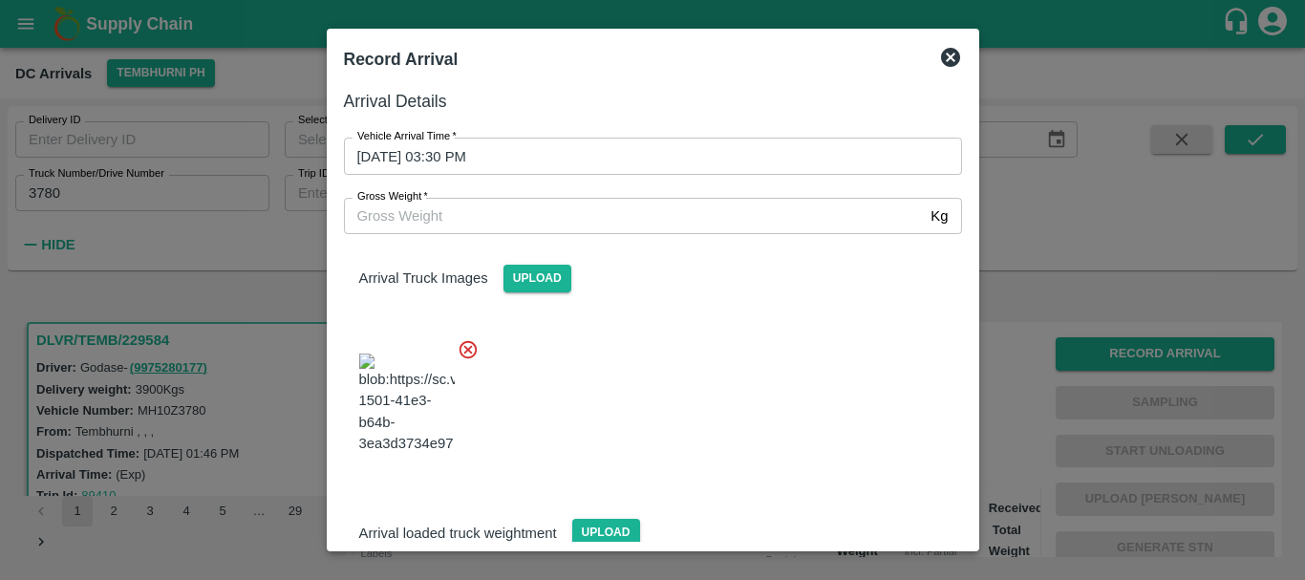
scroll to position [46, 0]
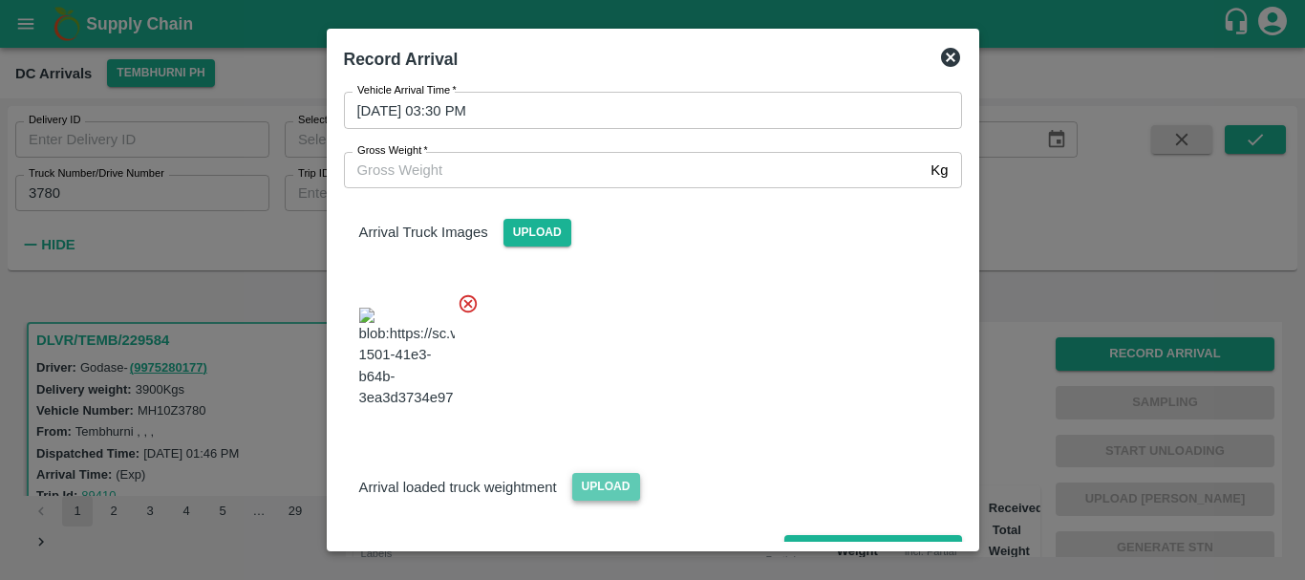
click at [618, 473] on span "Upload" at bounding box center [606, 487] width 68 height 28
click at [0, 0] on input "Upload" at bounding box center [0, 0] width 0 height 0
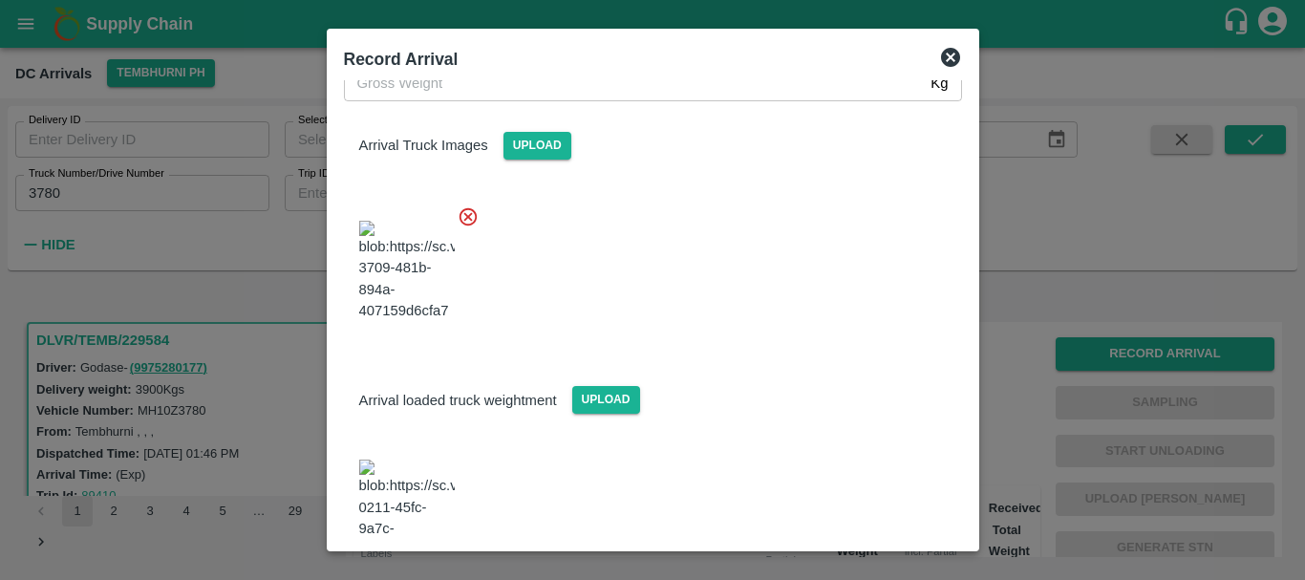
click at [430, 460] on img at bounding box center [407, 510] width 96 height 100
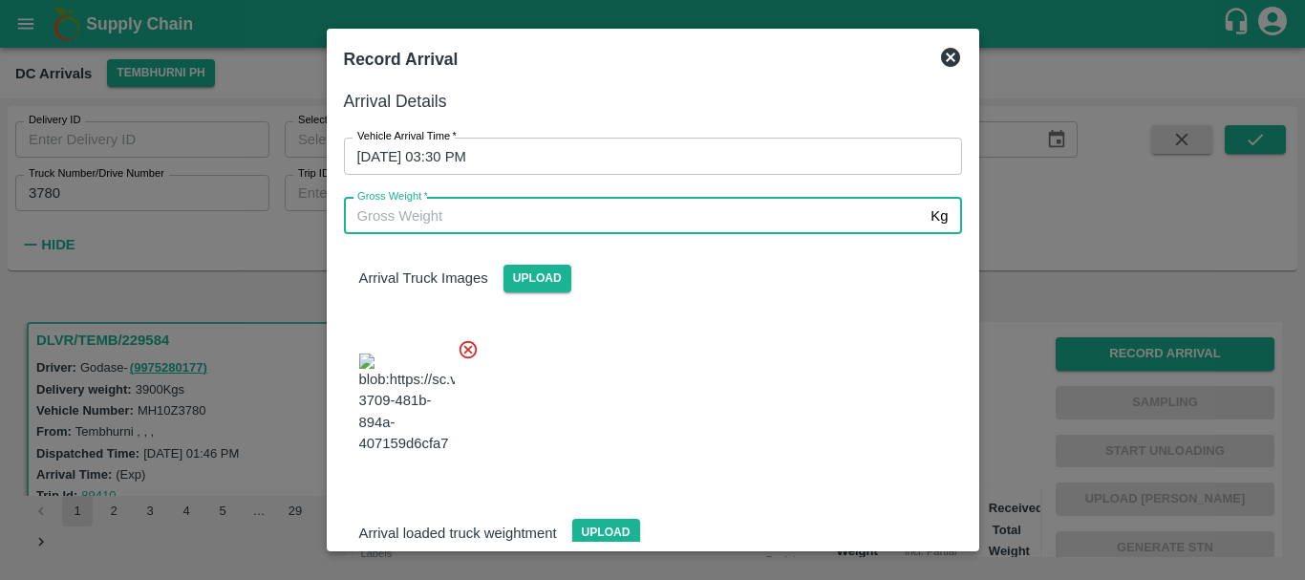
click at [631, 225] on input "Gross Weight   *" at bounding box center [634, 216] width 580 height 36
type input "9630"
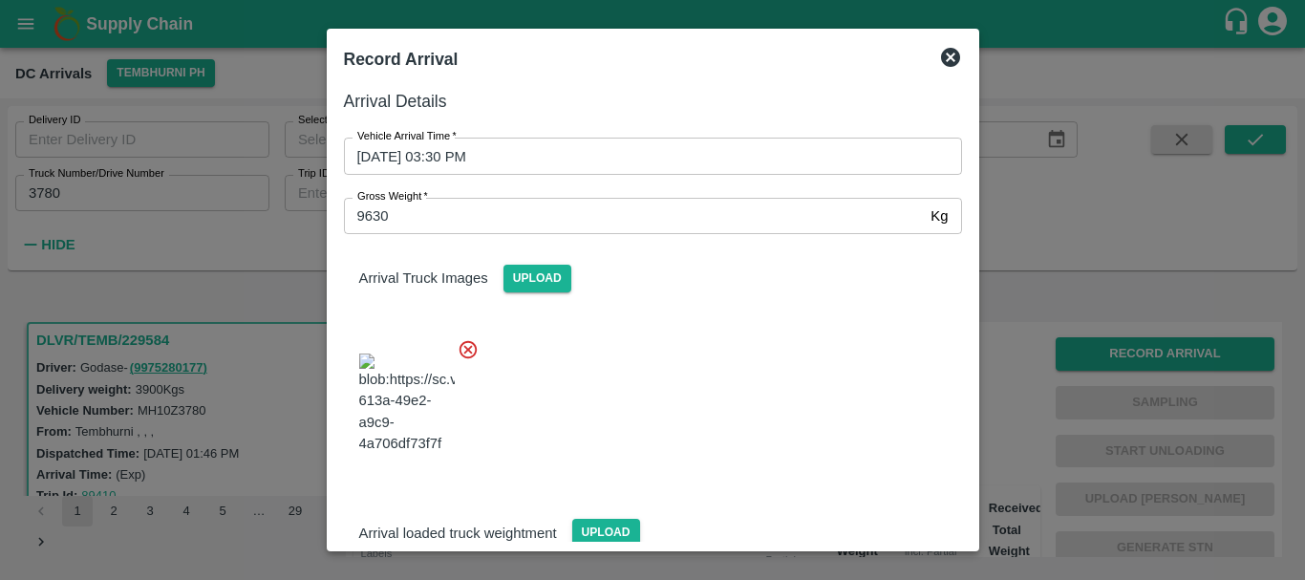
click at [720, 351] on div at bounding box center [646, 398] width 634 height 150
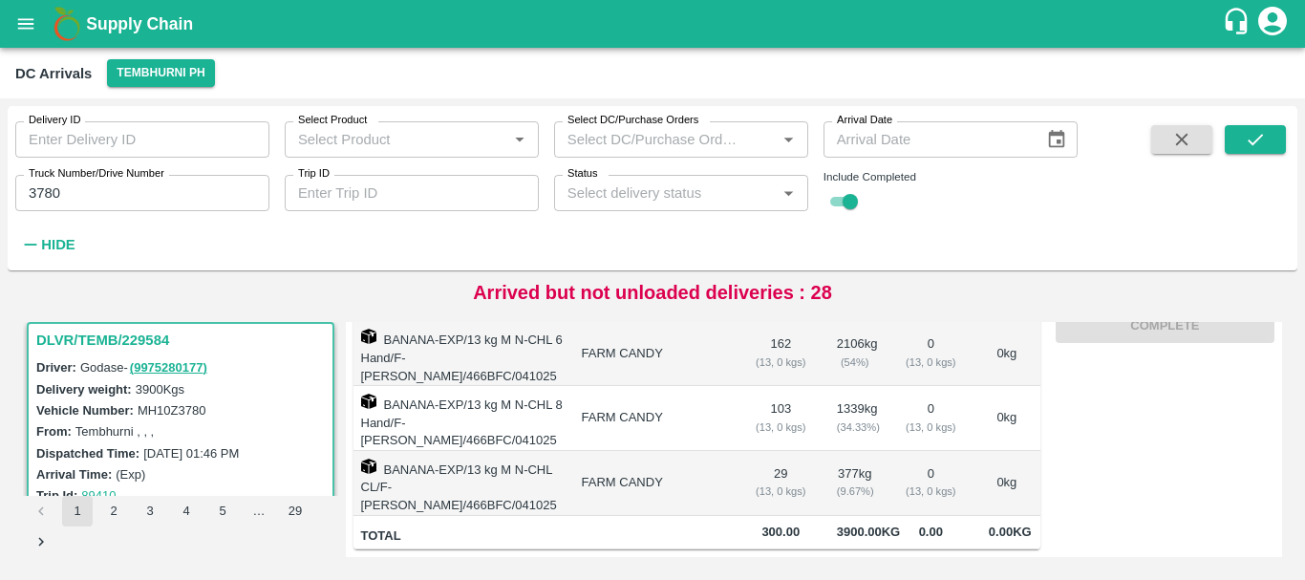
scroll to position [0, 0]
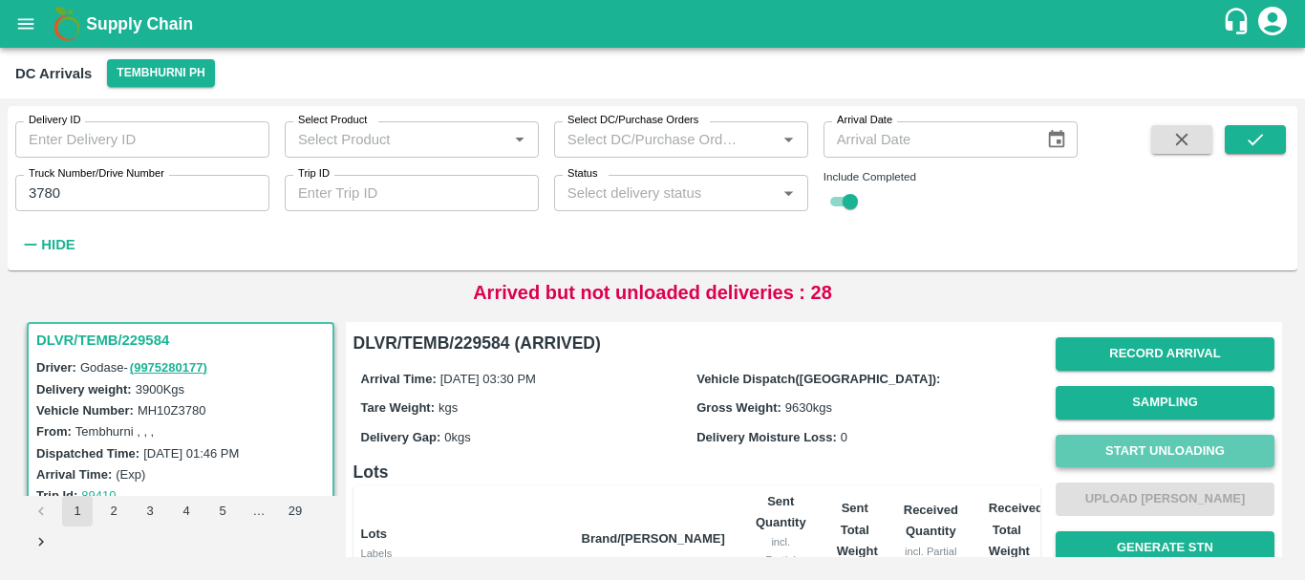
click at [1111, 446] on button "Start Unloading" at bounding box center [1165, 451] width 219 height 33
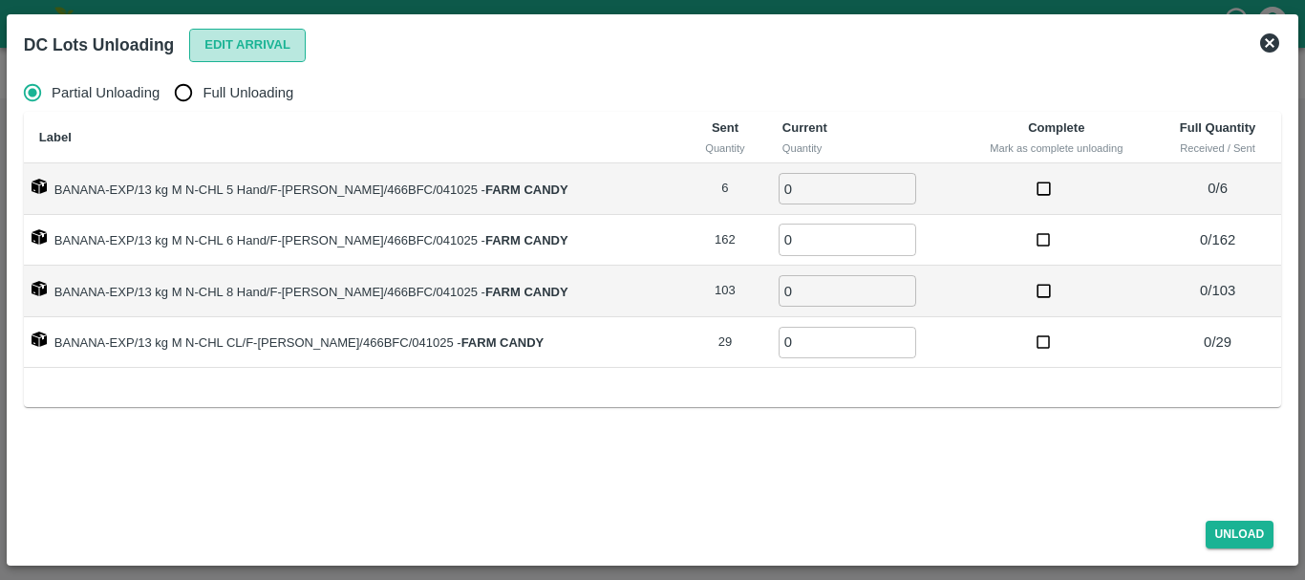
click at [275, 36] on button "Edit Arrival" at bounding box center [247, 45] width 117 height 33
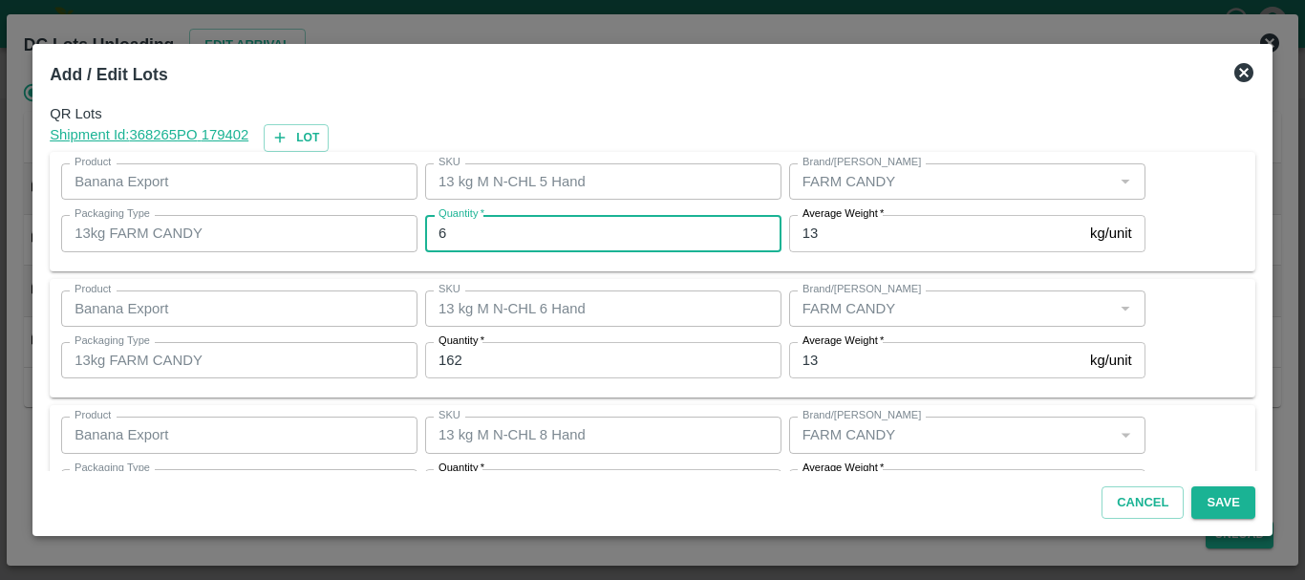
click at [518, 233] on input "6" at bounding box center [603, 233] width 356 height 36
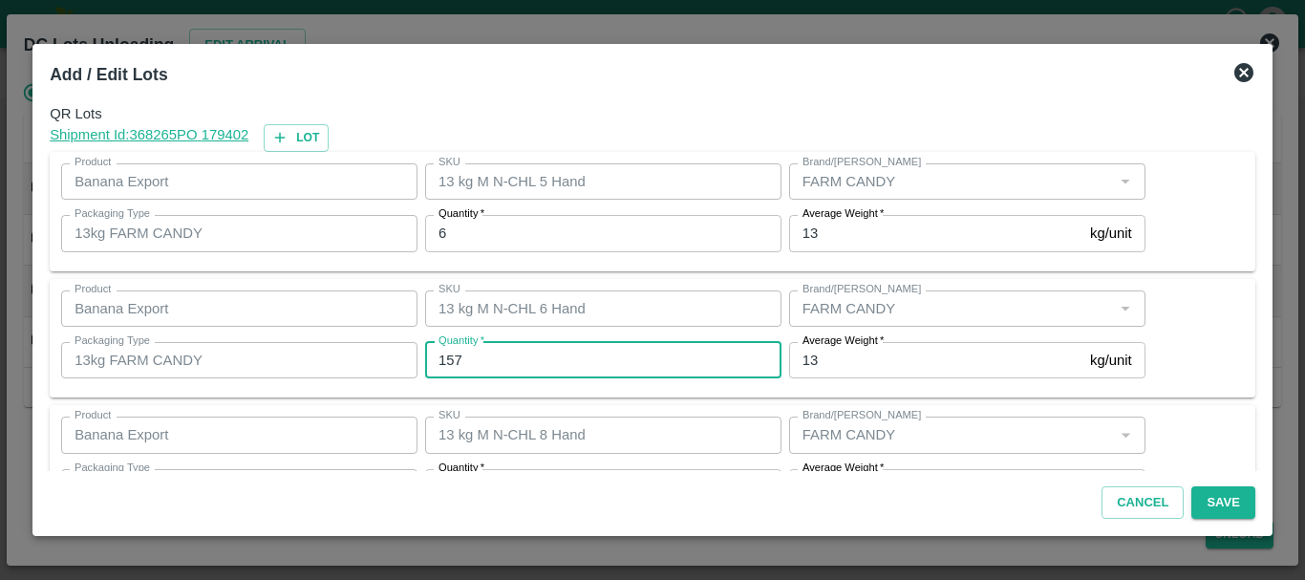
type input "157"
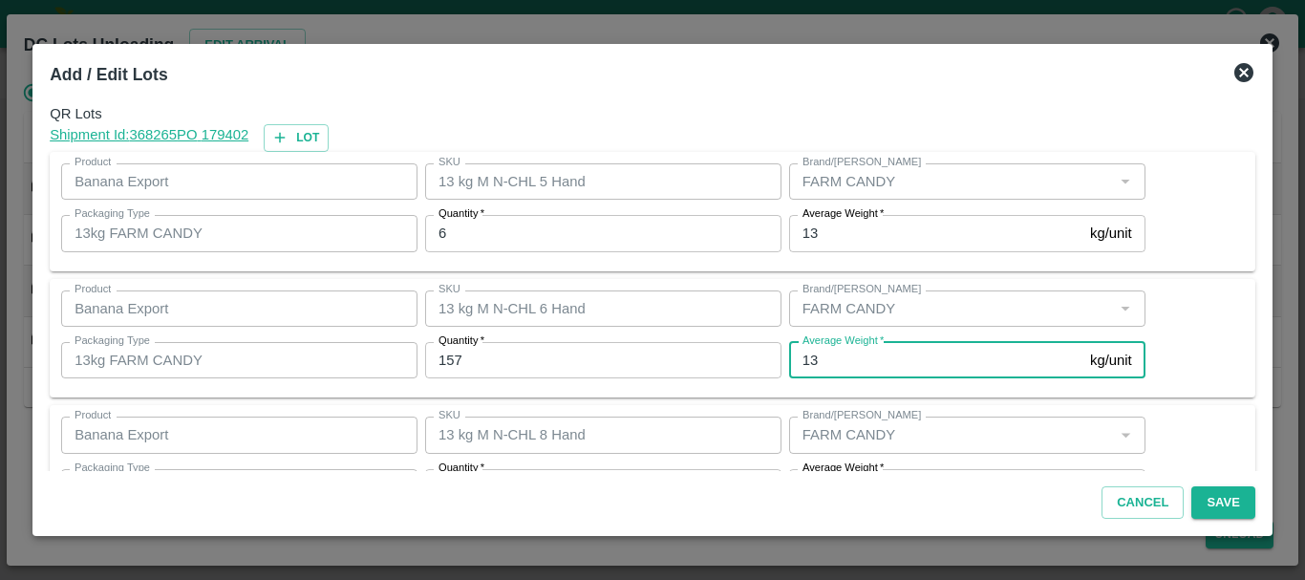
scroll to position [34, 0]
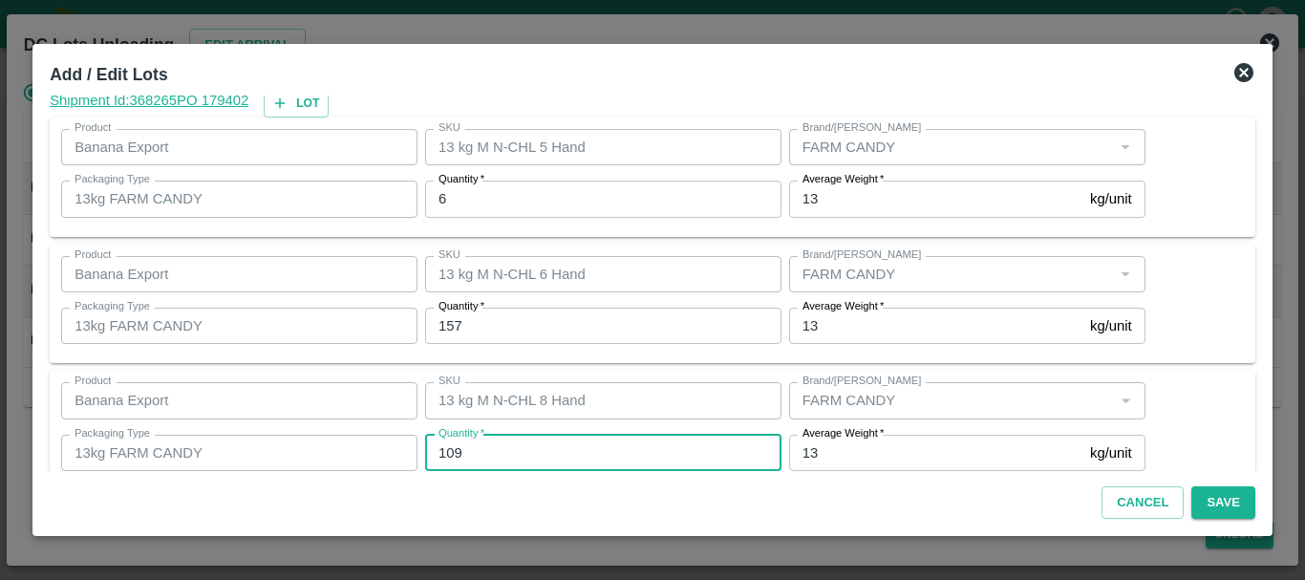
type input "109"
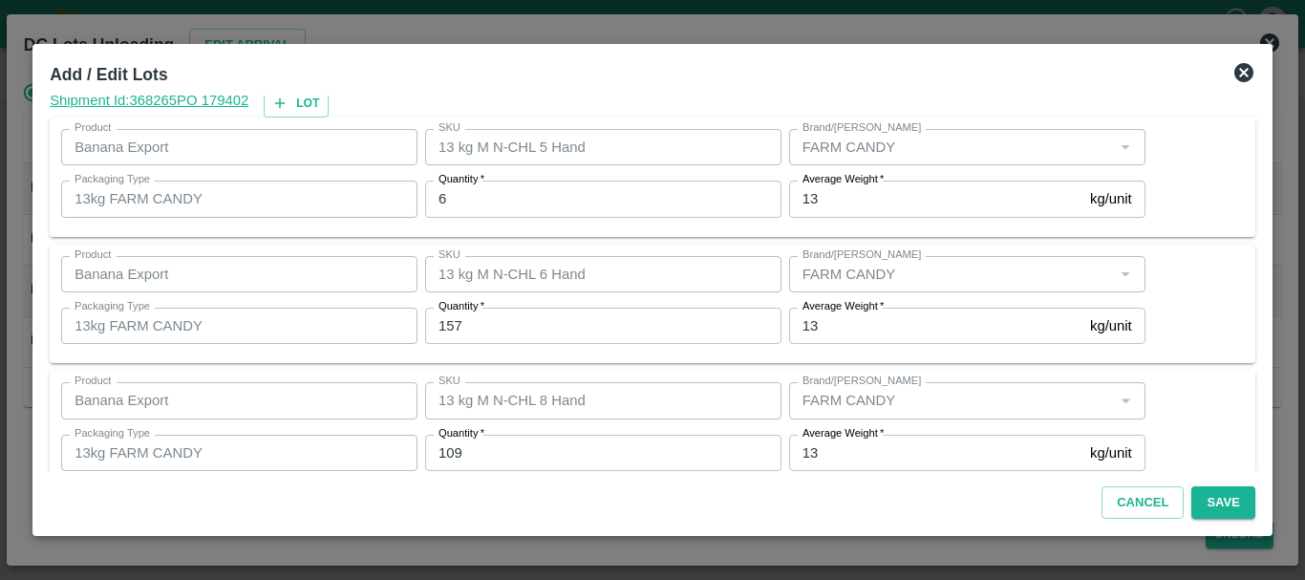
scroll to position [196, 0]
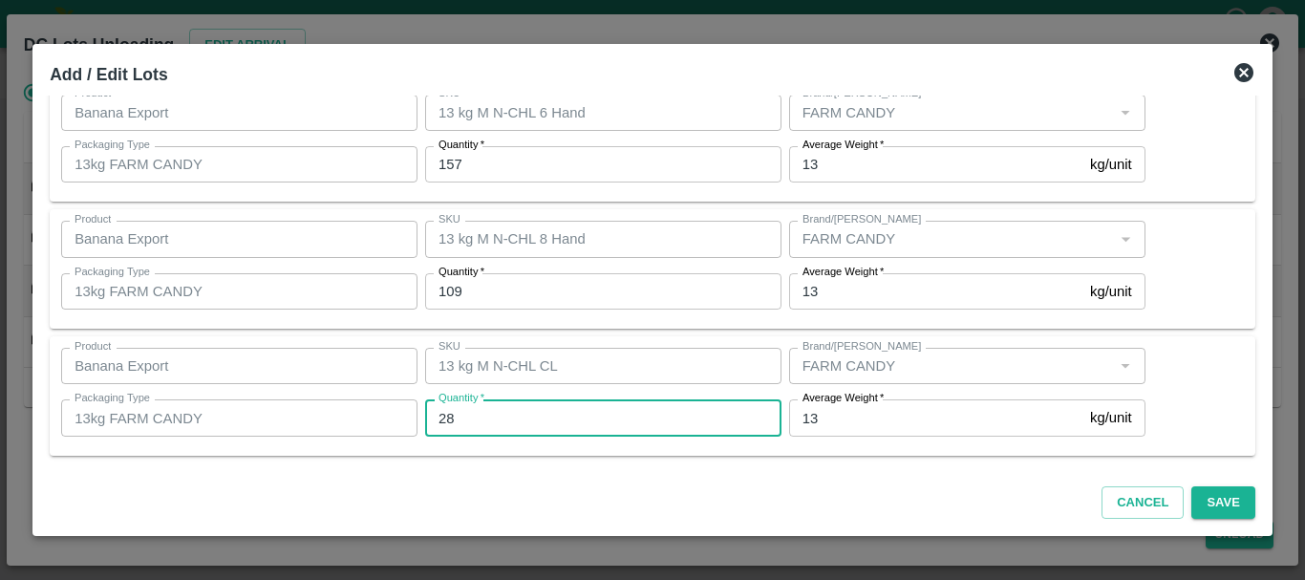
type input "28"
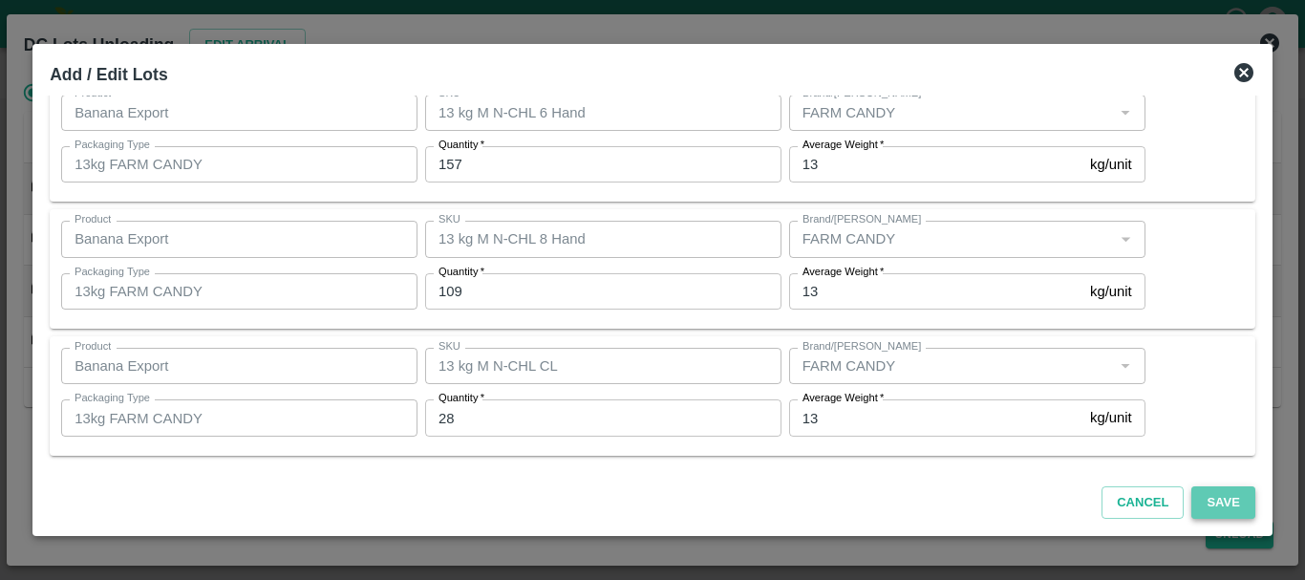
click at [1225, 505] on button "Save" at bounding box center [1223, 502] width 63 height 33
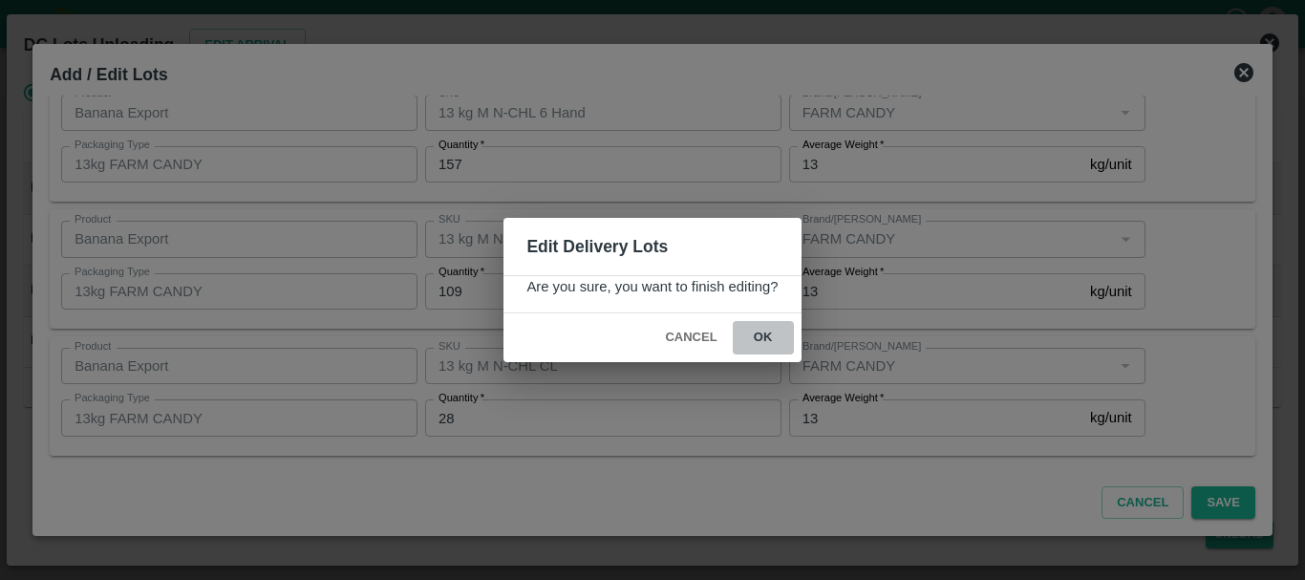
click at [751, 335] on button "ok" at bounding box center [763, 337] width 61 height 33
click at [752, 335] on icon at bounding box center [763, 338] width 23 height 23
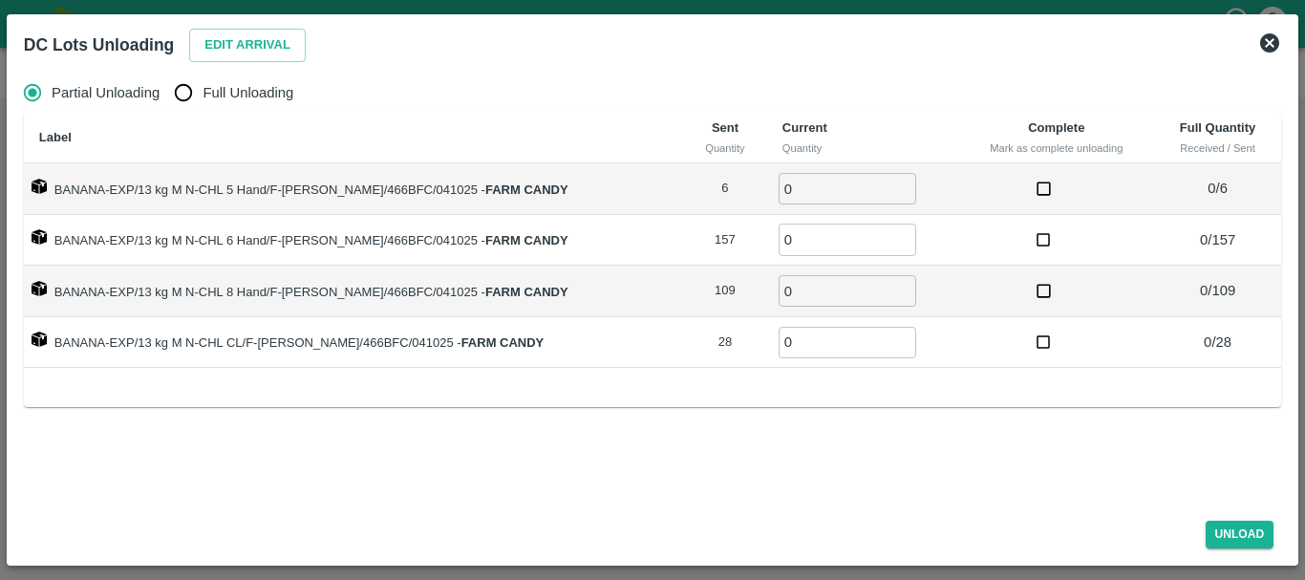
click at [184, 90] on input "Full Unloading" at bounding box center [183, 93] width 38 height 38
radio input "true"
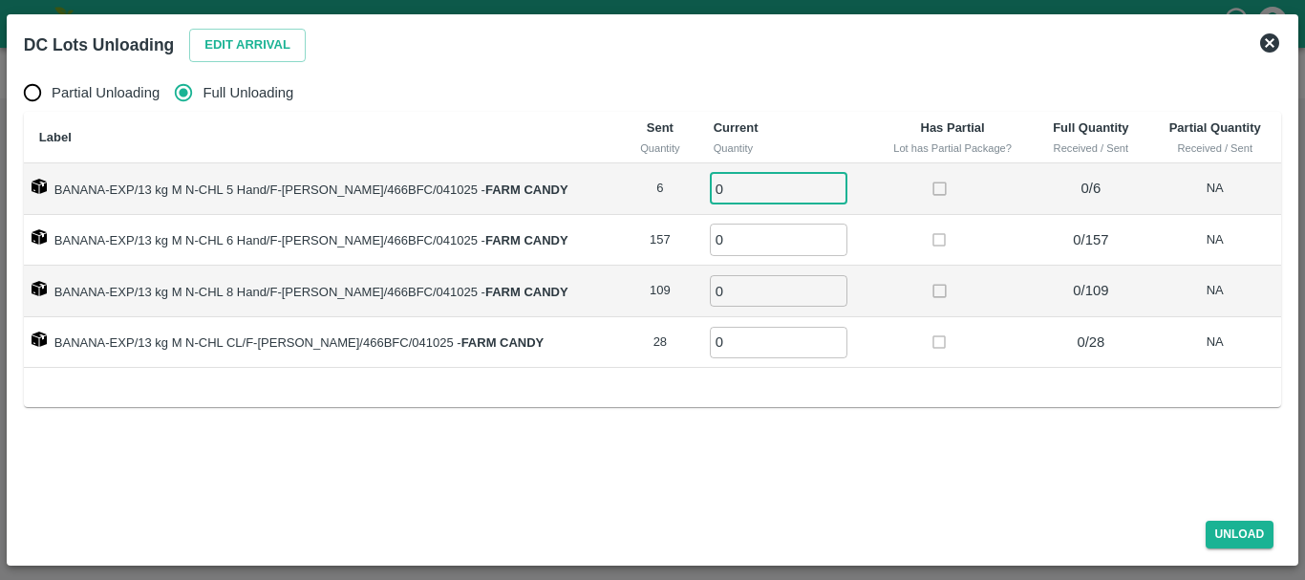
click at [766, 191] on input "0" at bounding box center [779, 189] width 138 height 32
type input "06"
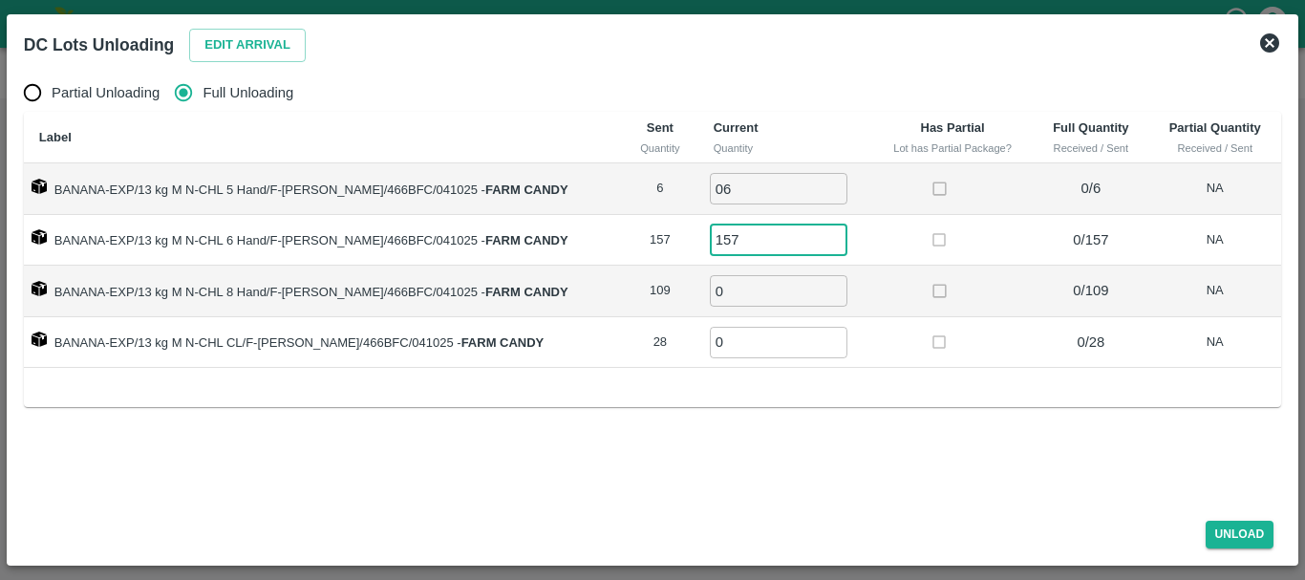
type input "157"
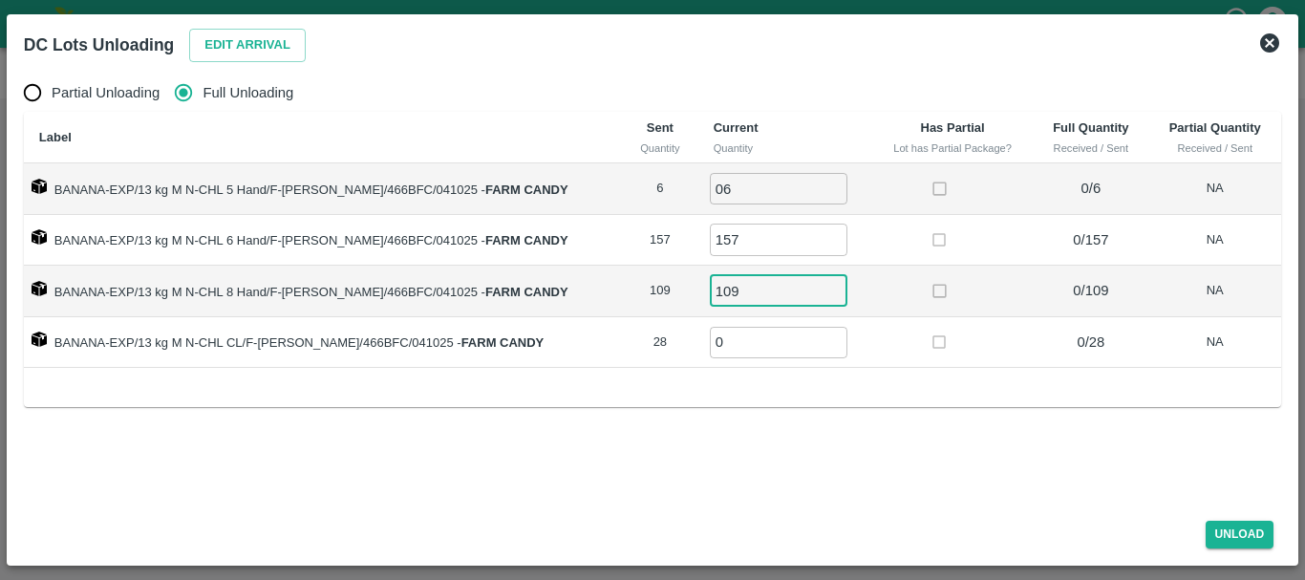
type input "109"
type input "28"
click at [1230, 528] on button "Unload" at bounding box center [1240, 535] width 69 height 28
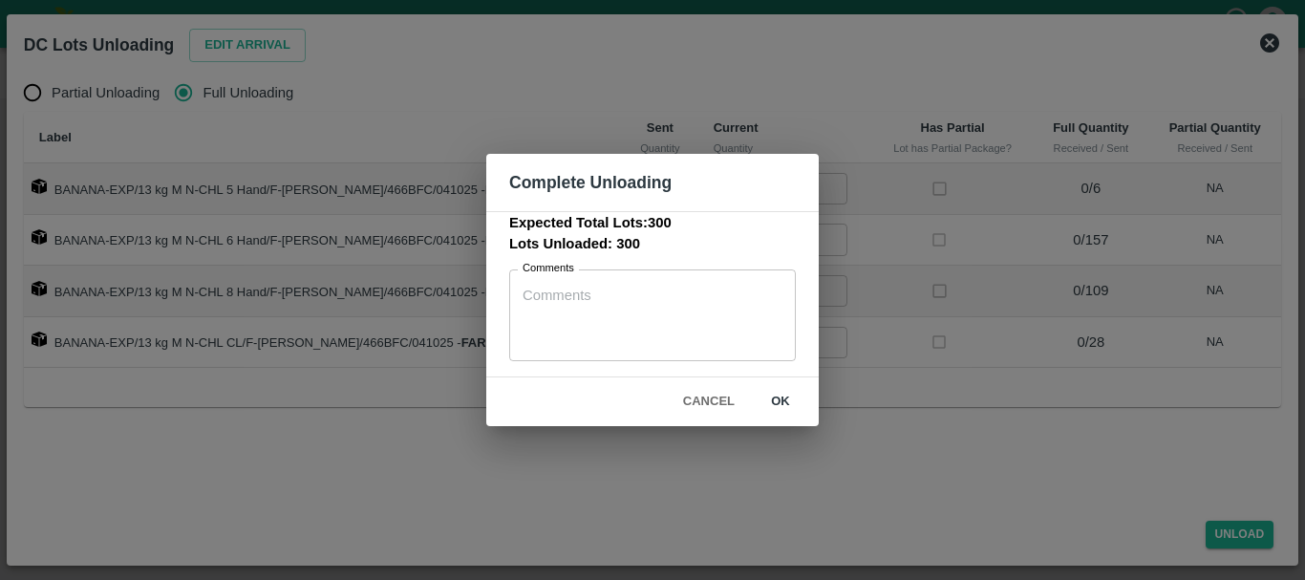
click at [790, 400] on button "ok" at bounding box center [780, 401] width 61 height 33
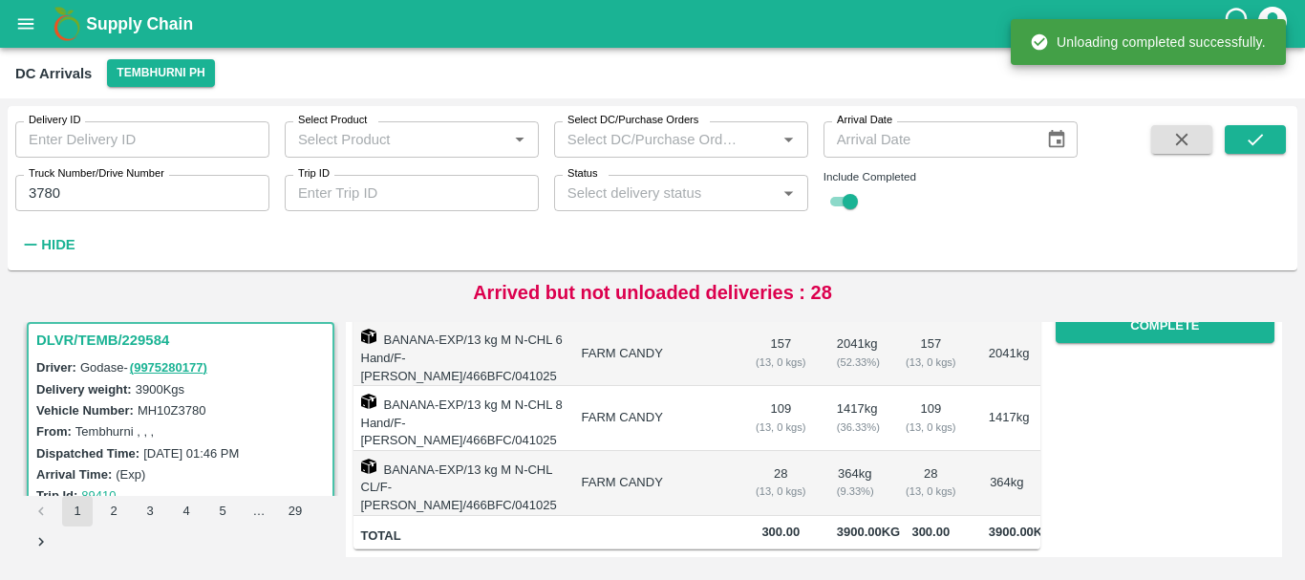
scroll to position [0, 0]
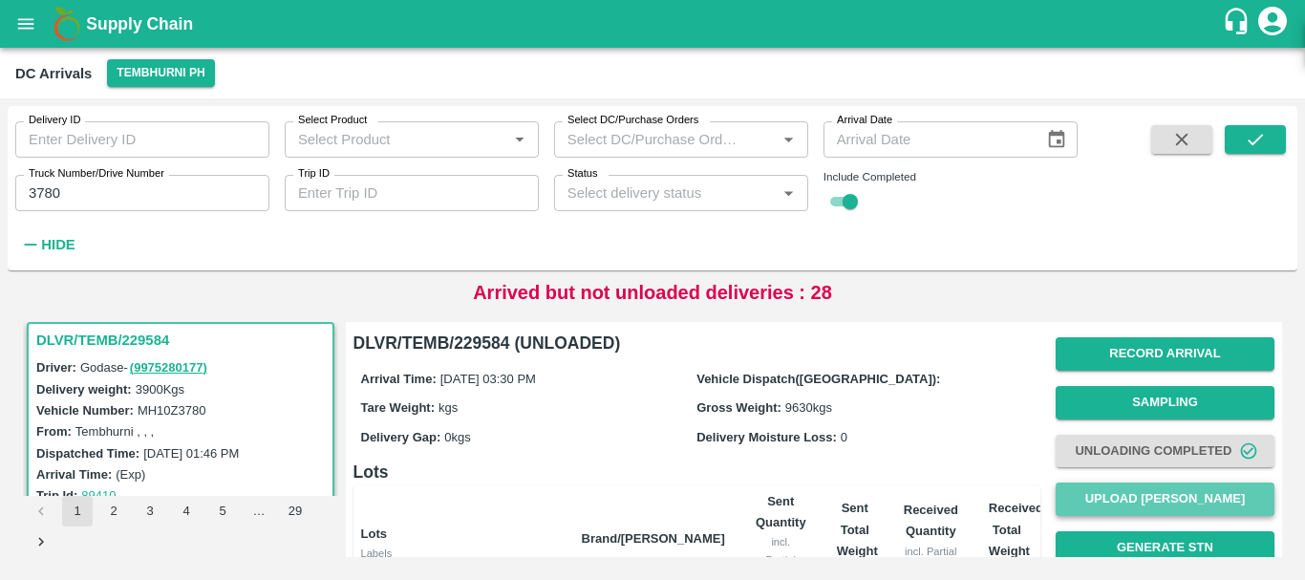
click at [1162, 486] on button "Upload [PERSON_NAME]" at bounding box center [1165, 499] width 219 height 33
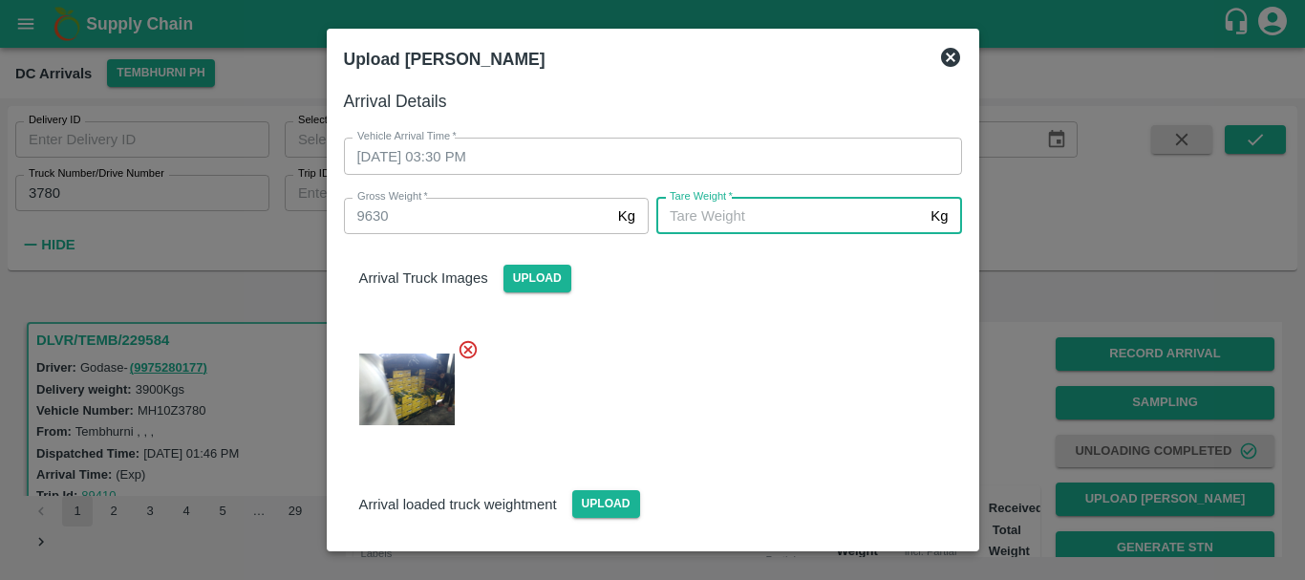
click at [830, 217] on input "[PERSON_NAME]   *" at bounding box center [790, 216] width 267 height 36
type input "5380"
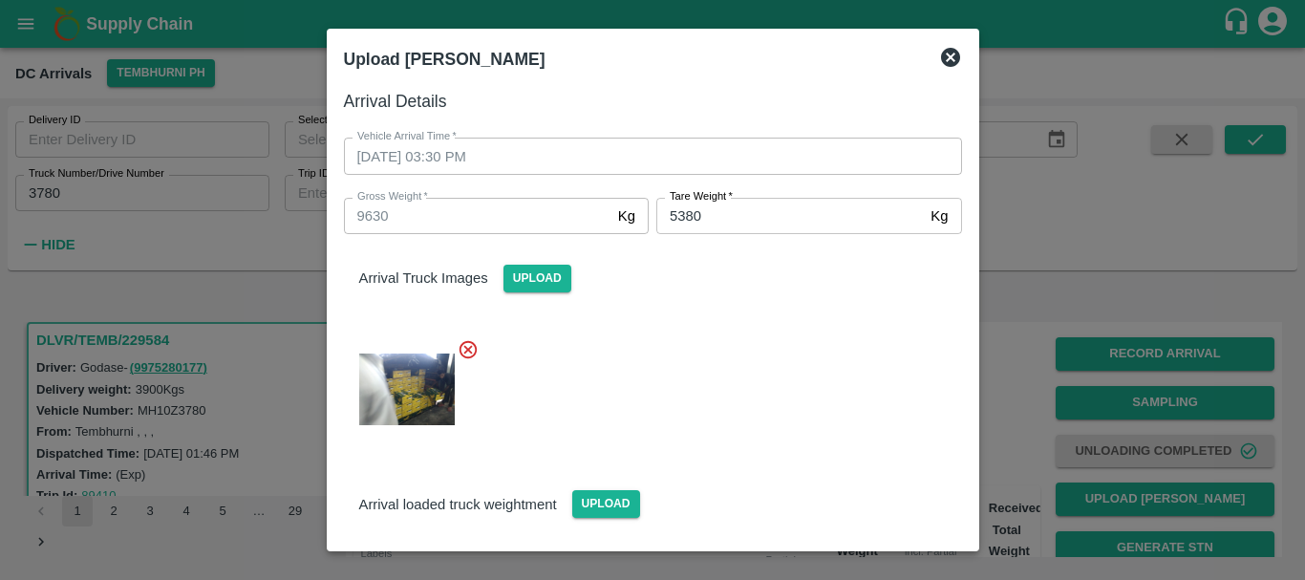
click at [852, 356] on div at bounding box center [646, 383] width 634 height 121
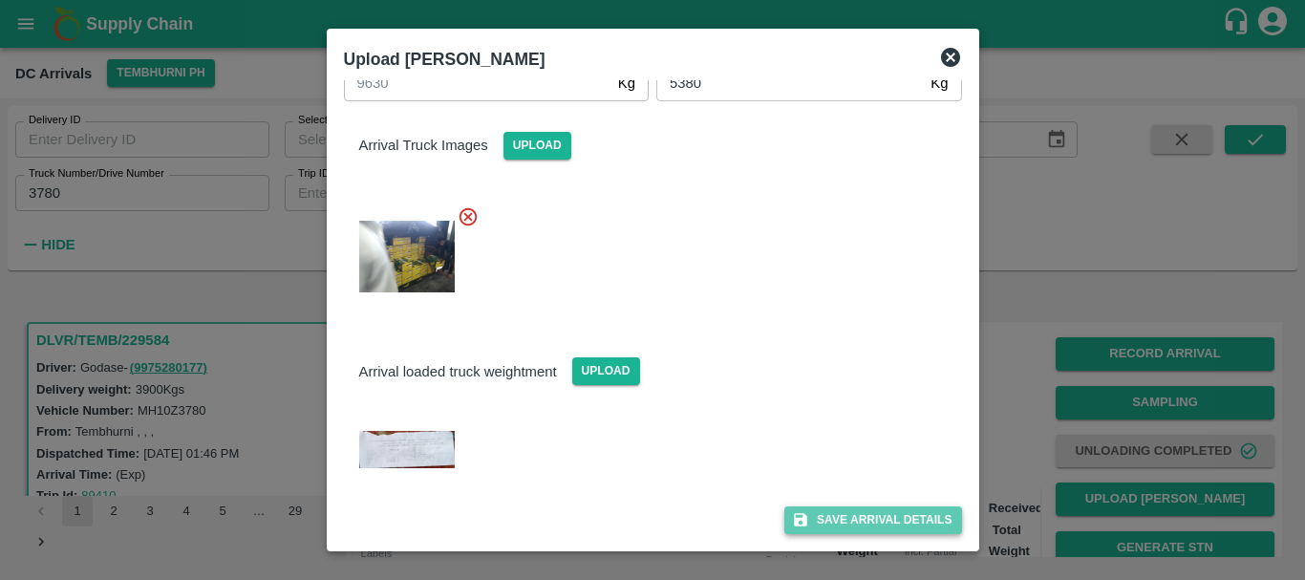
click at [825, 513] on button "Save Arrival Details" at bounding box center [873, 521] width 177 height 28
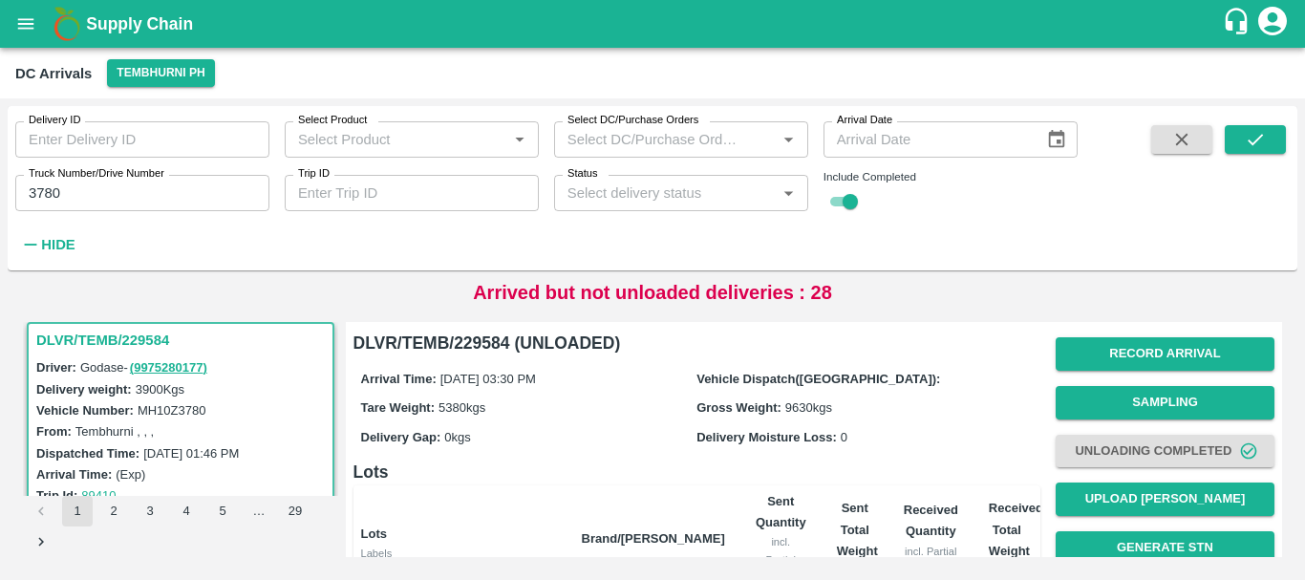
scroll to position [369, 0]
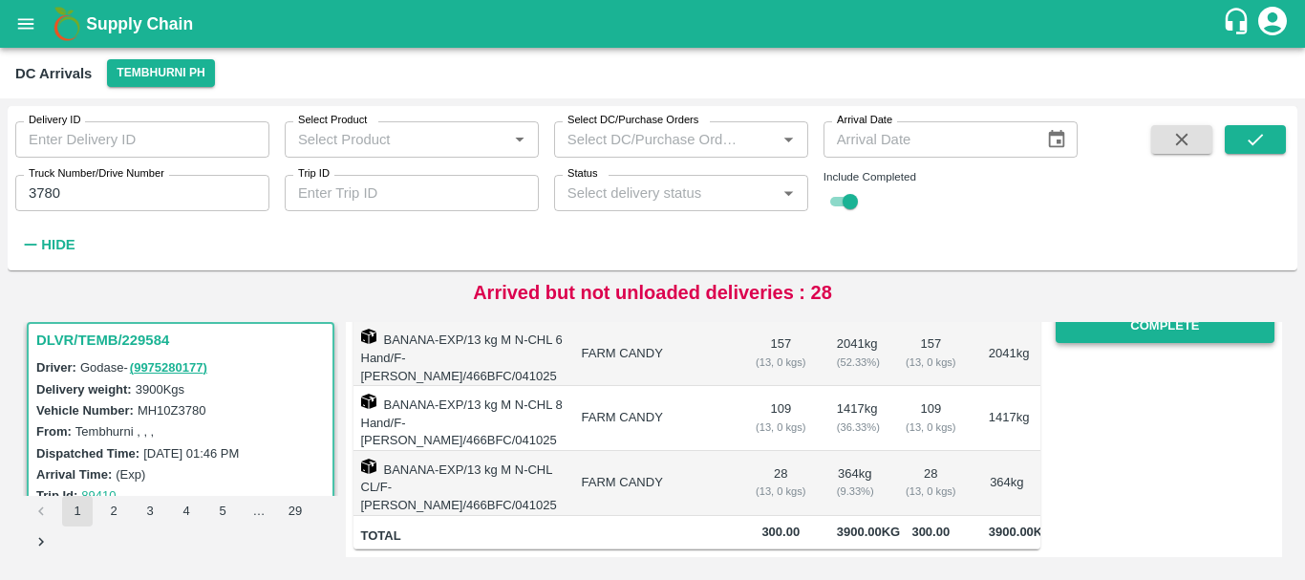
click at [1110, 339] on button "Complete" at bounding box center [1165, 326] width 219 height 33
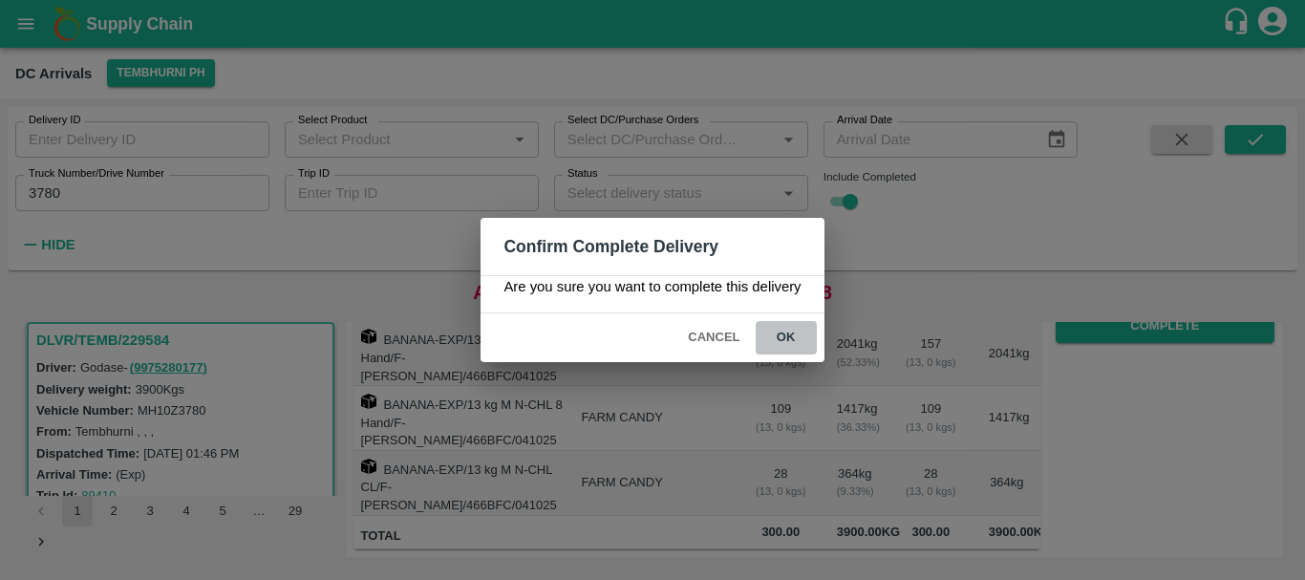
click at [765, 334] on button "ok" at bounding box center [786, 337] width 61 height 33
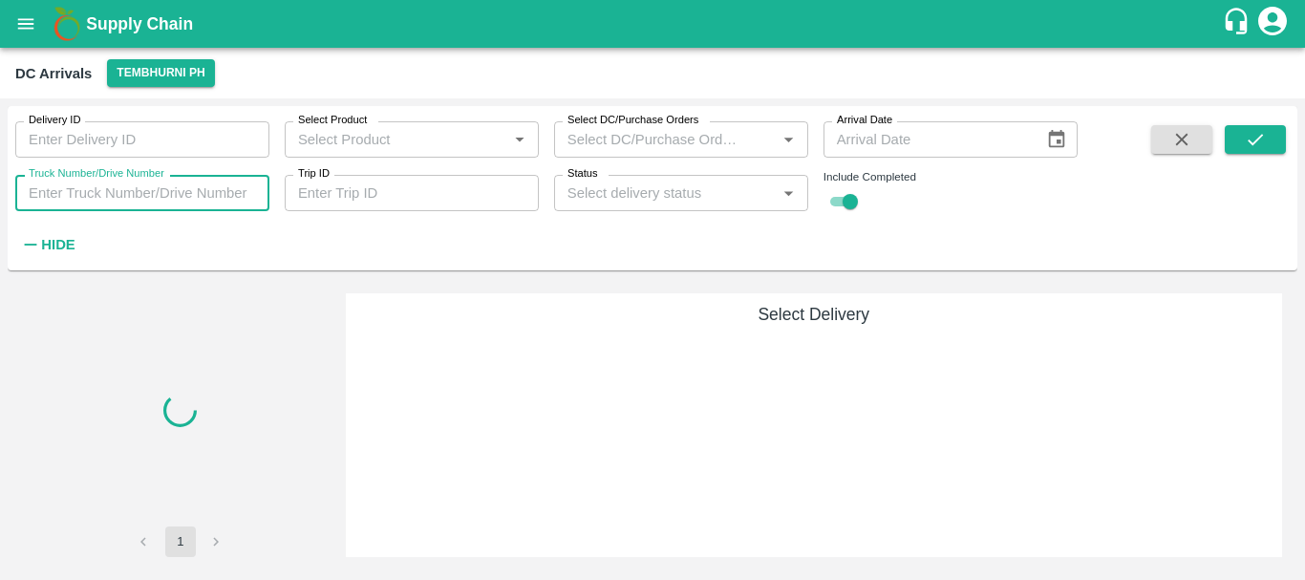
drag, startPoint x: 0, startPoint y: 0, endPoint x: 174, endPoint y: 208, distance: 271.4
click at [174, 208] on input "Truck Number/Drive Number" at bounding box center [142, 193] width 254 height 36
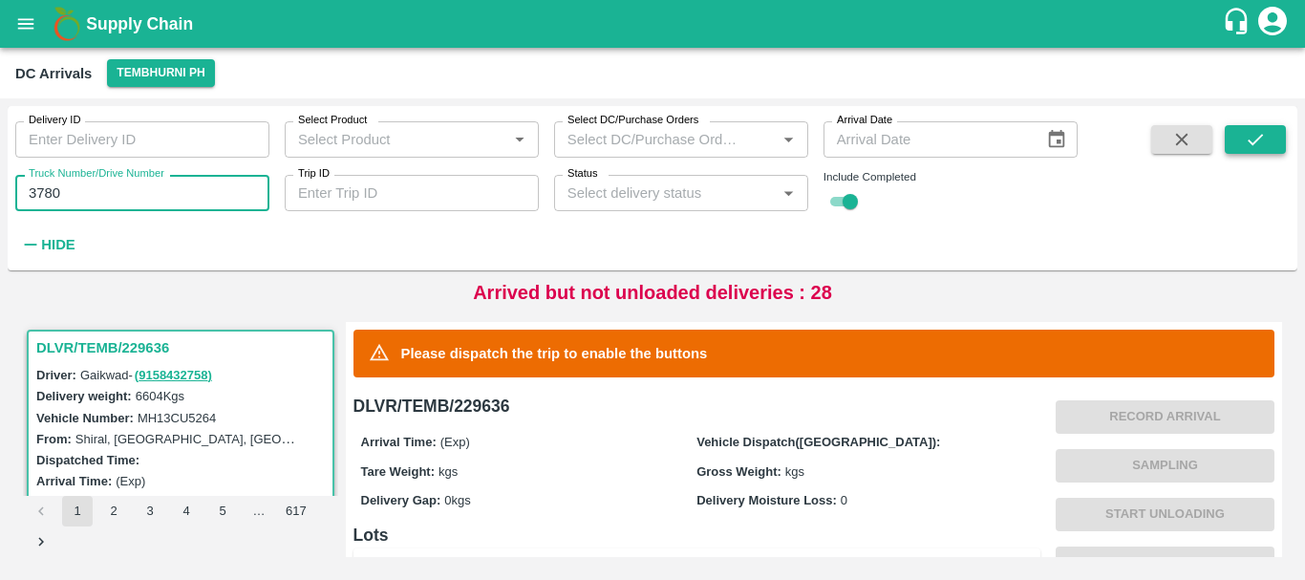
type input "3780"
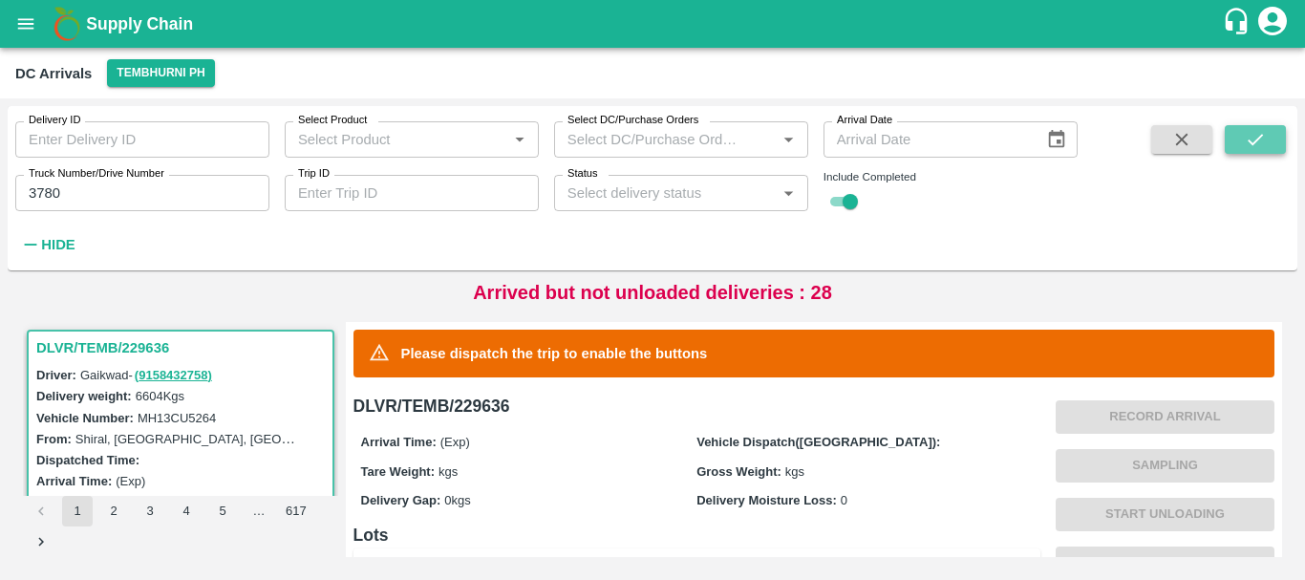
click at [1262, 145] on icon "submit" at bounding box center [1255, 139] width 21 height 21
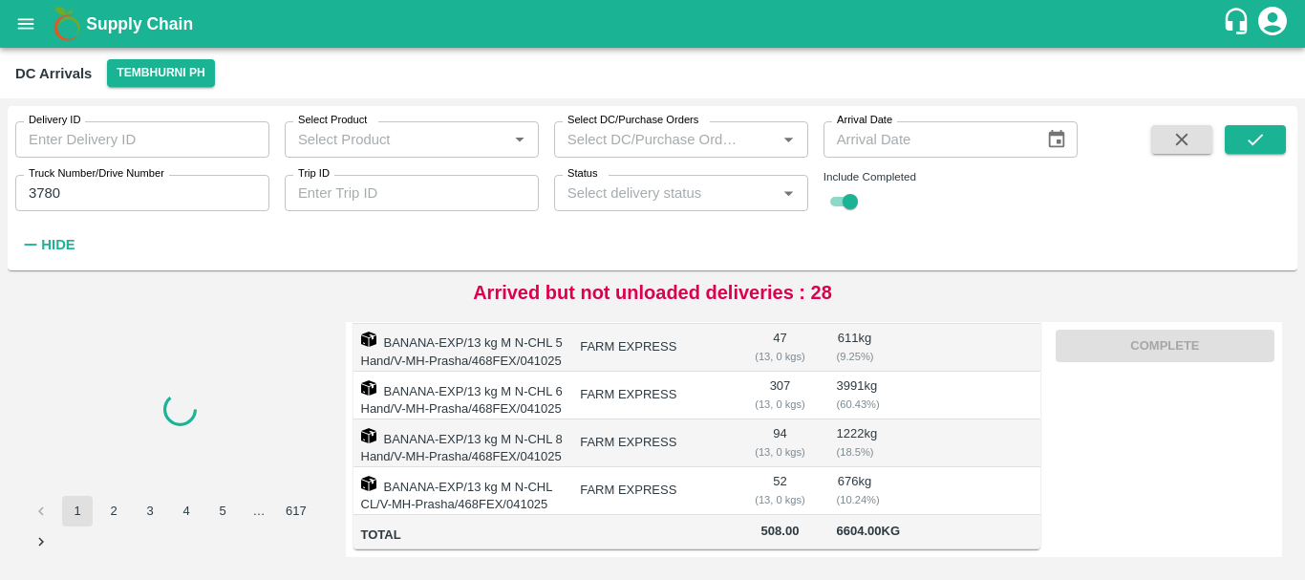
scroll to position [515, 0]
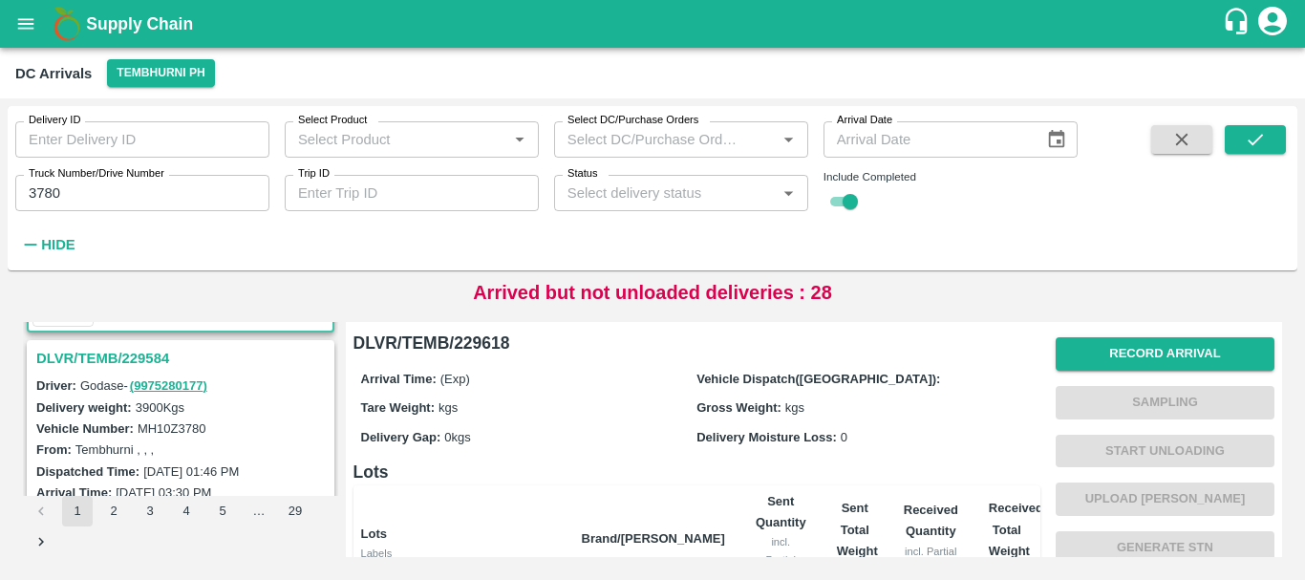
scroll to position [238, 0]
click at [137, 365] on h3 "DLVR/TEMB/229584" at bounding box center [183, 359] width 294 height 25
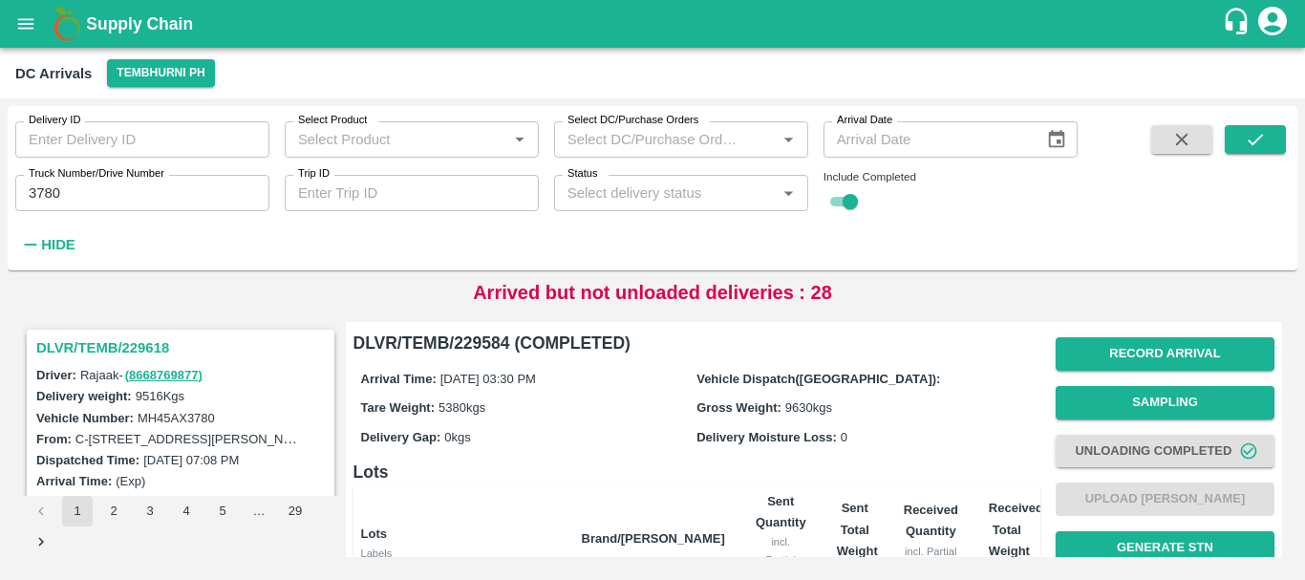
click at [112, 349] on h3 "DLVR/TEMB/229618" at bounding box center [183, 347] width 294 height 25
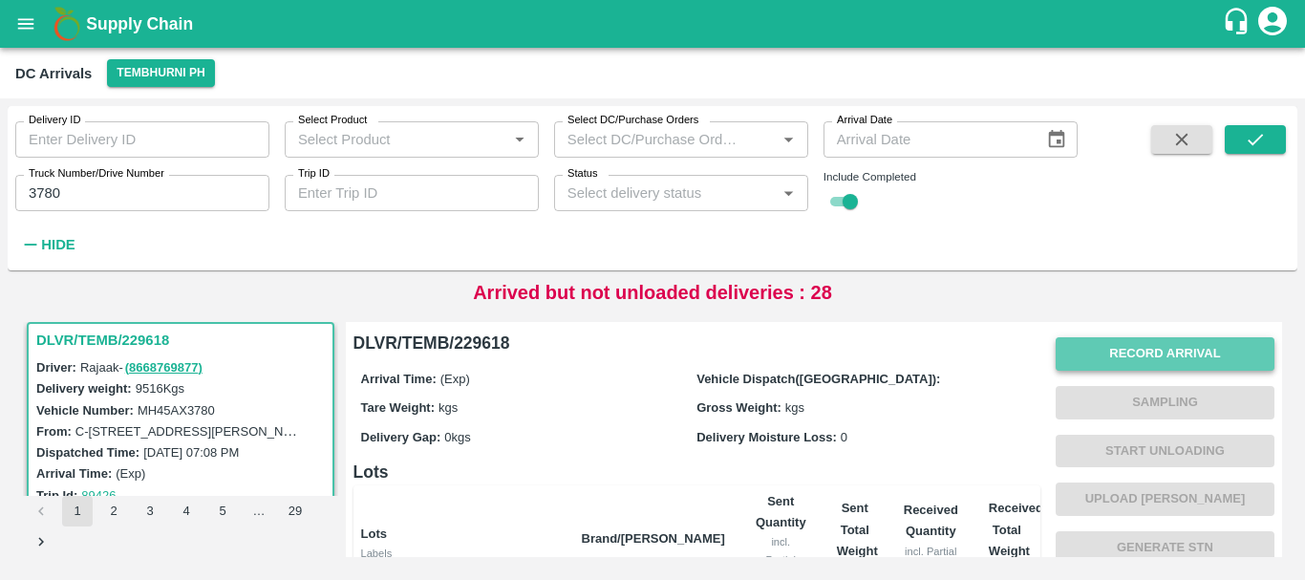
click at [1098, 346] on button "Record Arrival" at bounding box center [1165, 353] width 219 height 33
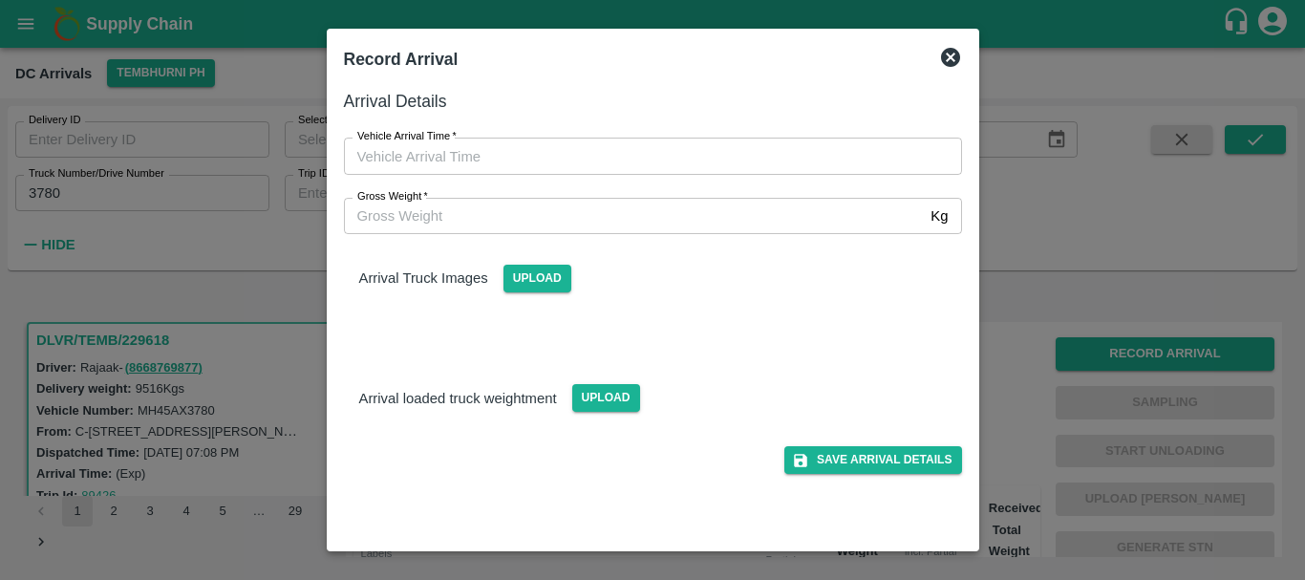
type input "DD/MM/YYYY hh:mm aa"
click at [649, 151] on input "DD/MM/YYYY hh:mm aa" at bounding box center [646, 156] width 605 height 36
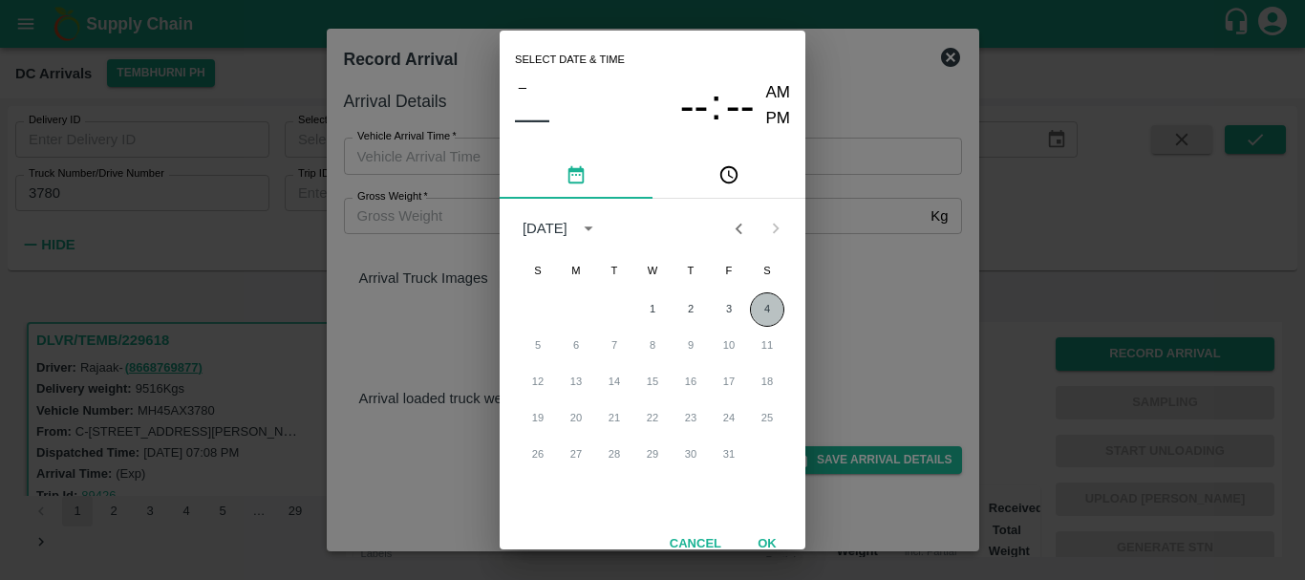
click at [761, 297] on button "4" at bounding box center [767, 309] width 34 height 34
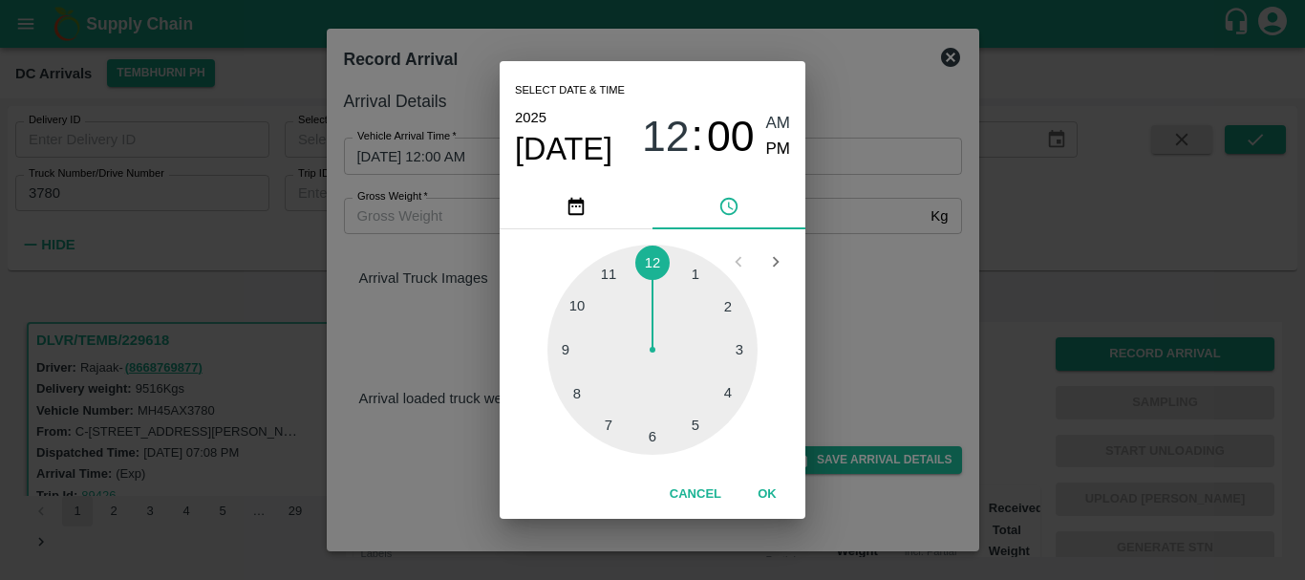
click at [689, 424] on div at bounding box center [653, 350] width 210 height 210
click at [652, 421] on div at bounding box center [653, 350] width 210 height 210
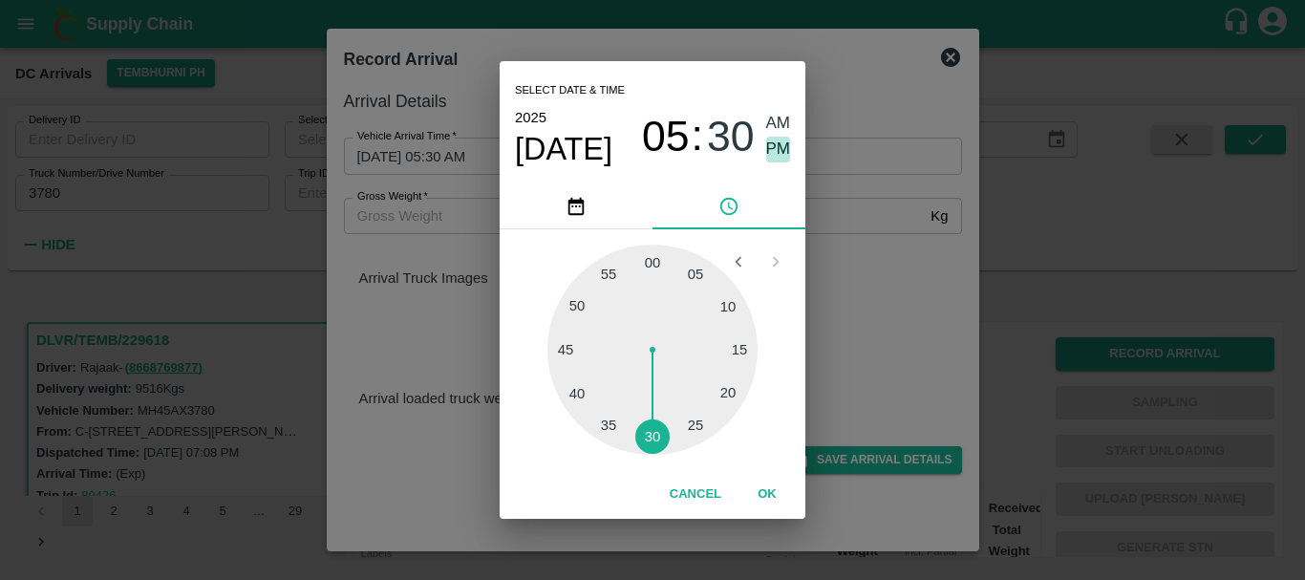
click at [779, 142] on span "PM" at bounding box center [778, 150] width 25 height 26
type input "04/10/2025 05:30 PM"
click at [848, 230] on div "Select date & time 2025 Oct 4 05 : 30 AM PM 05 10 15 20 25 30 35 40 45 50 55 00…" at bounding box center [652, 290] width 1305 height 580
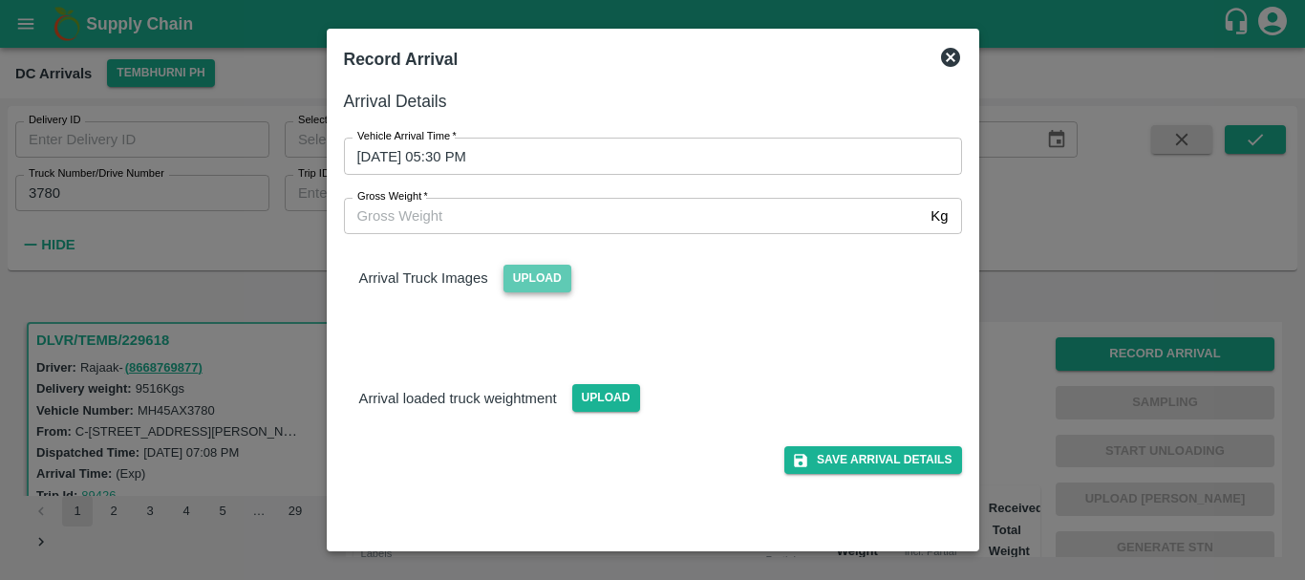
click at [529, 282] on span "Upload" at bounding box center [538, 279] width 68 height 28
click at [0, 0] on input "Upload" at bounding box center [0, 0] width 0 height 0
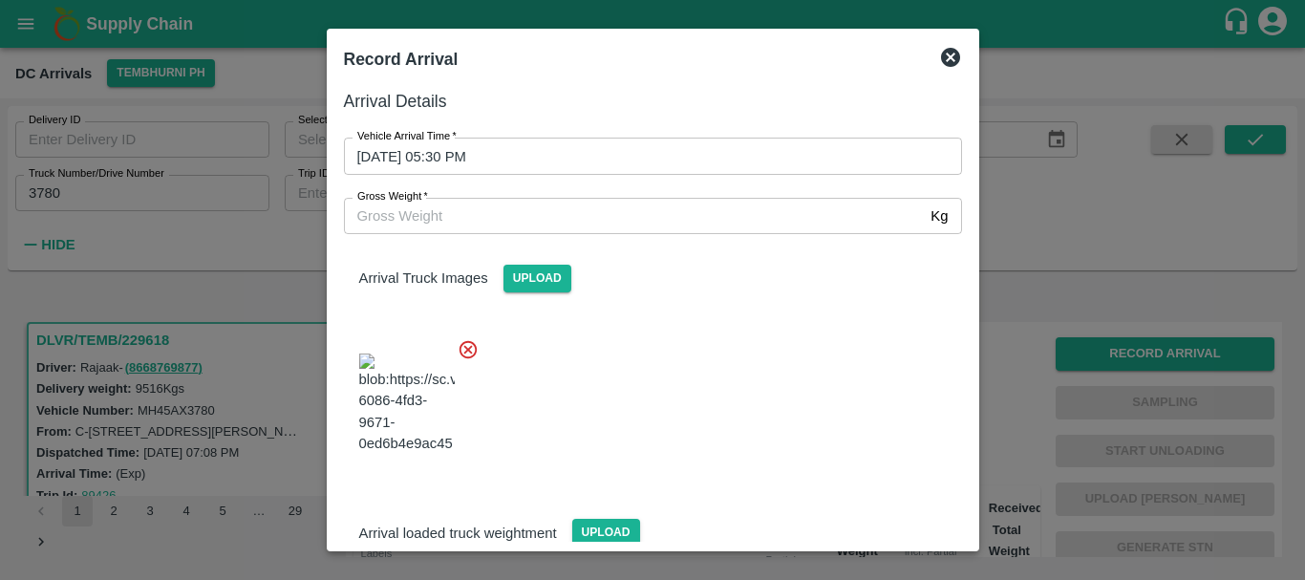
scroll to position [46, 0]
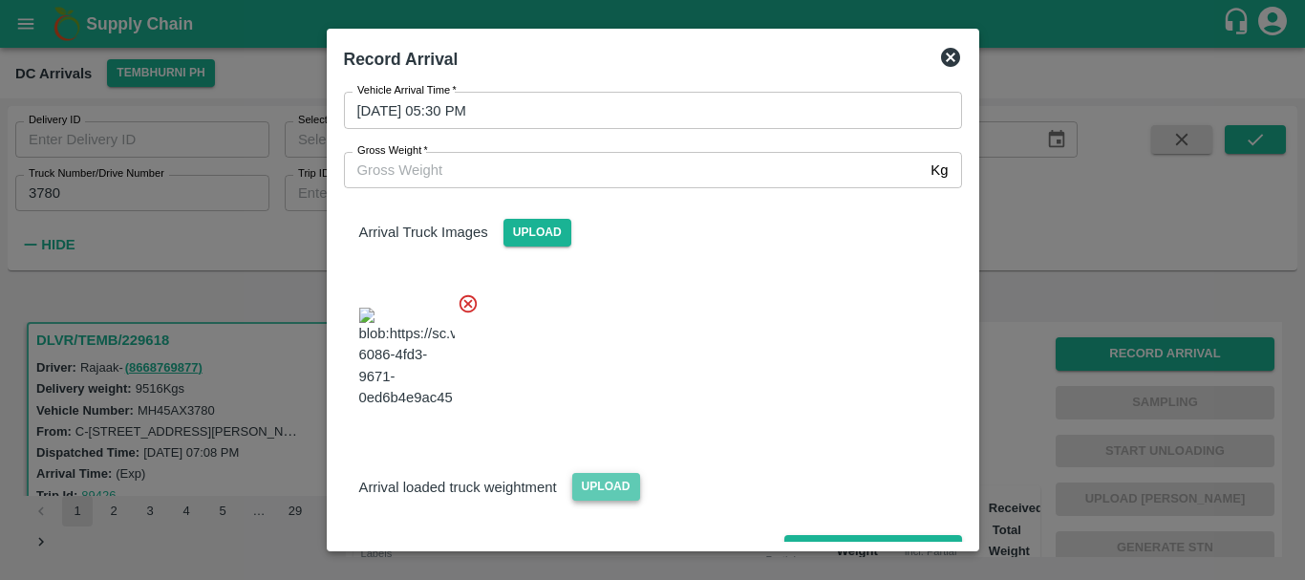
click at [605, 473] on span "Upload" at bounding box center [606, 487] width 68 height 28
click at [0, 0] on input "Upload" at bounding box center [0, 0] width 0 height 0
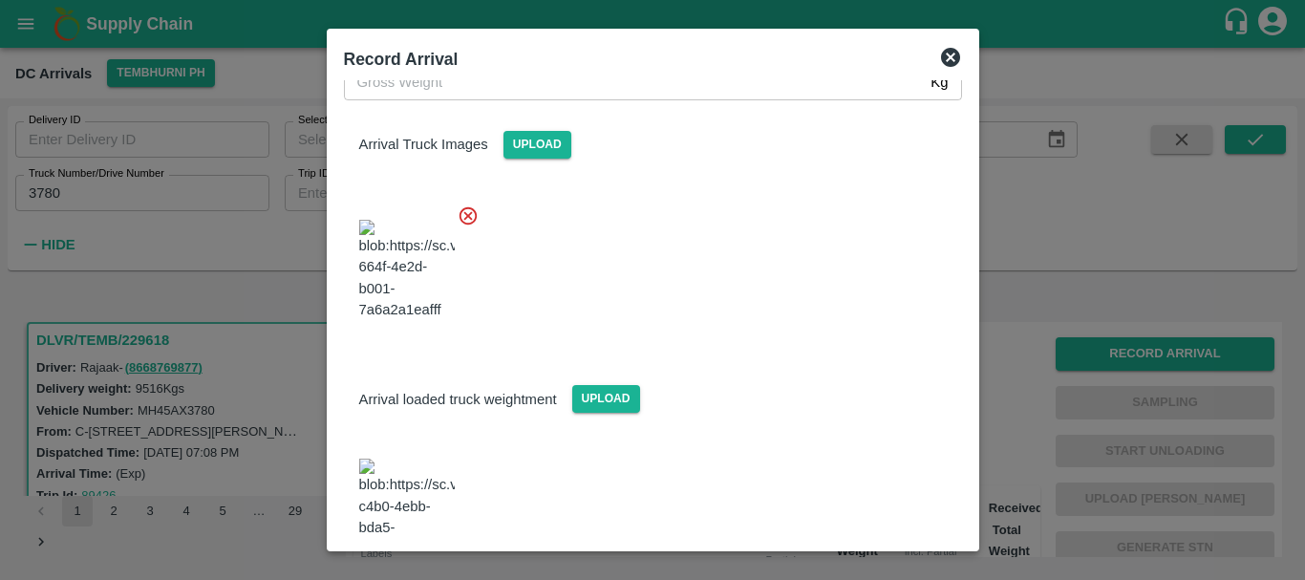
click at [413, 459] on img at bounding box center [407, 509] width 96 height 100
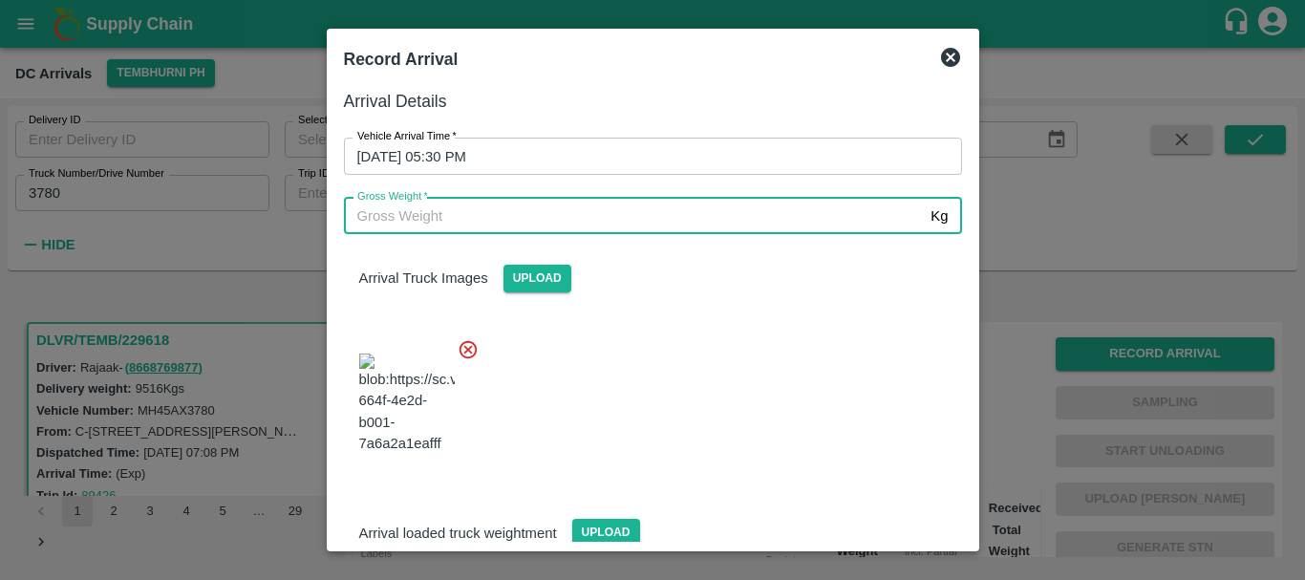
click at [535, 224] on input "Gross Weight   *" at bounding box center [634, 216] width 580 height 36
type input "15360"
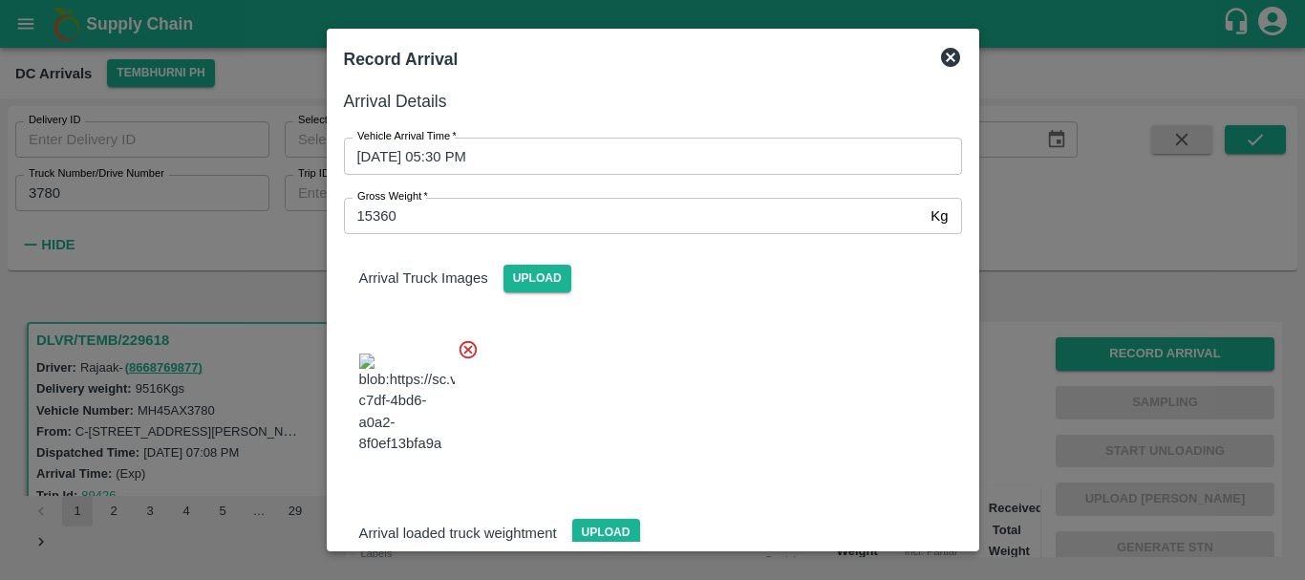
click at [777, 343] on div at bounding box center [646, 398] width 634 height 150
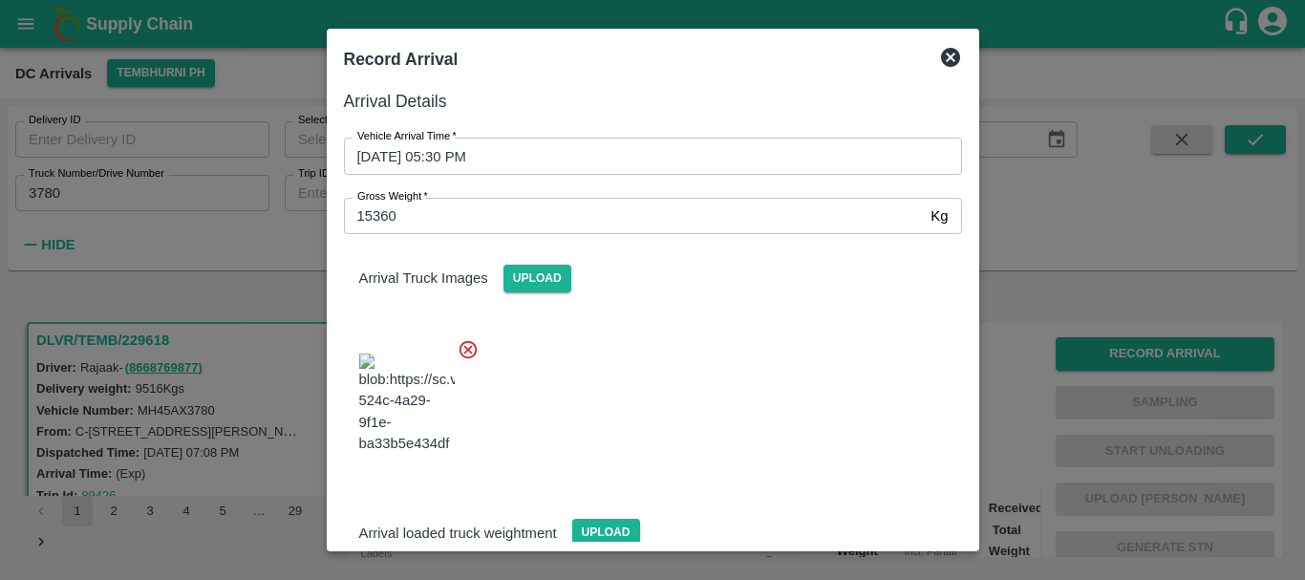
scroll to position [0, 0]
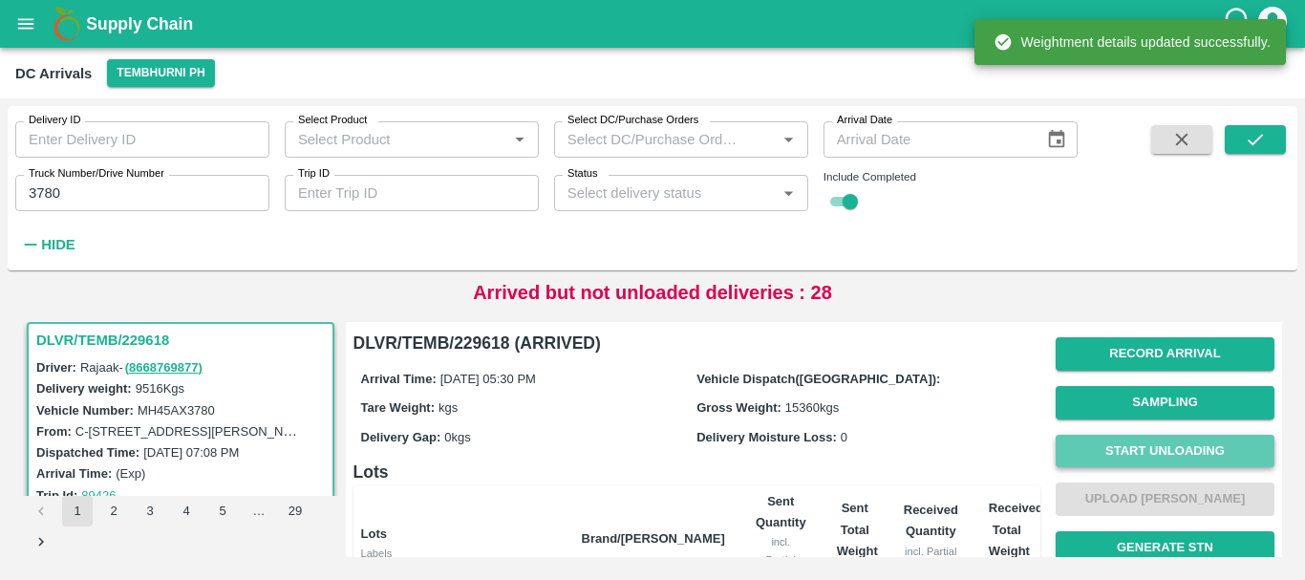
click at [1084, 457] on button "Start Unloading" at bounding box center [1165, 451] width 219 height 33
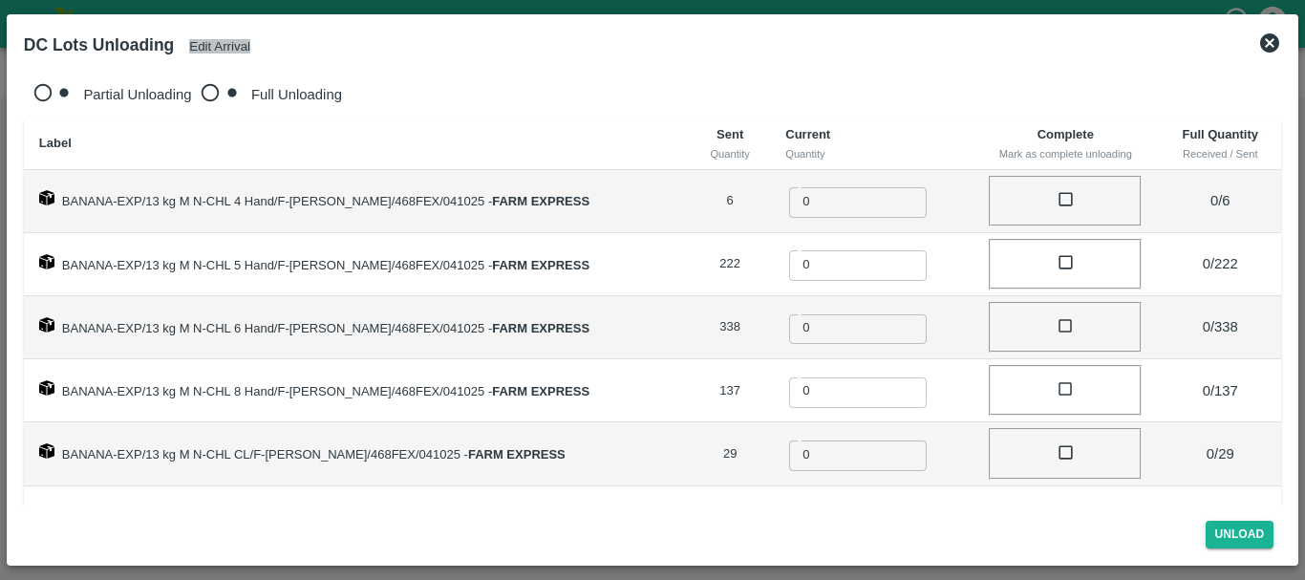
click at [248, 51] on button "Edit Arrival" at bounding box center [219, 46] width 61 height 14
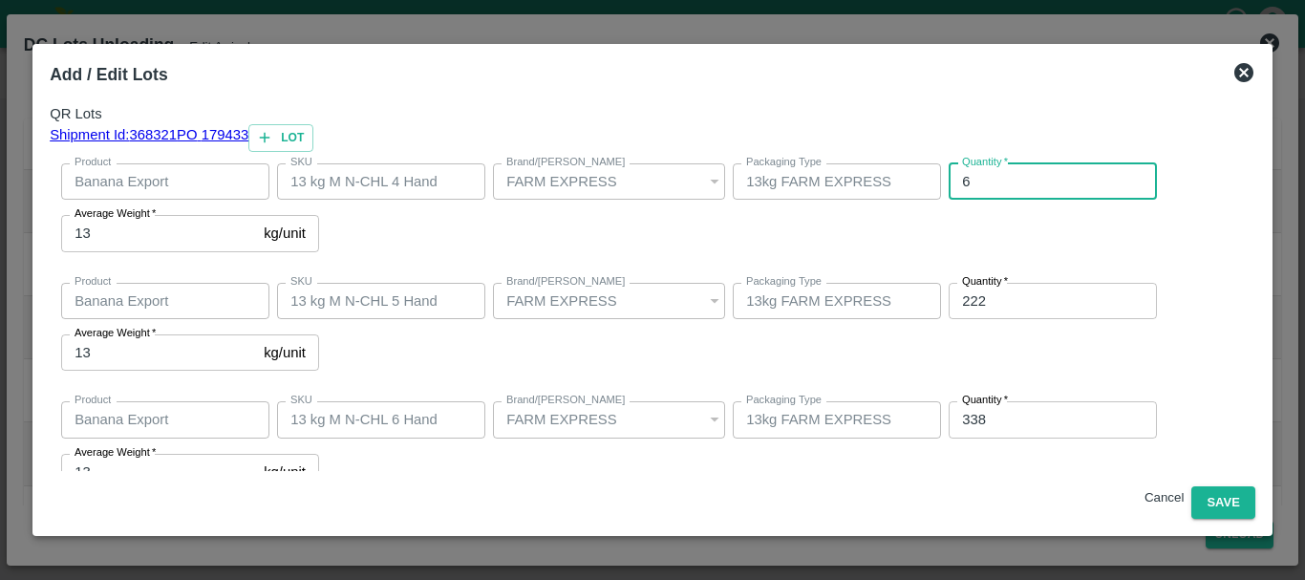
click at [949, 200] on input "6" at bounding box center [1053, 181] width 208 height 36
type input "4"
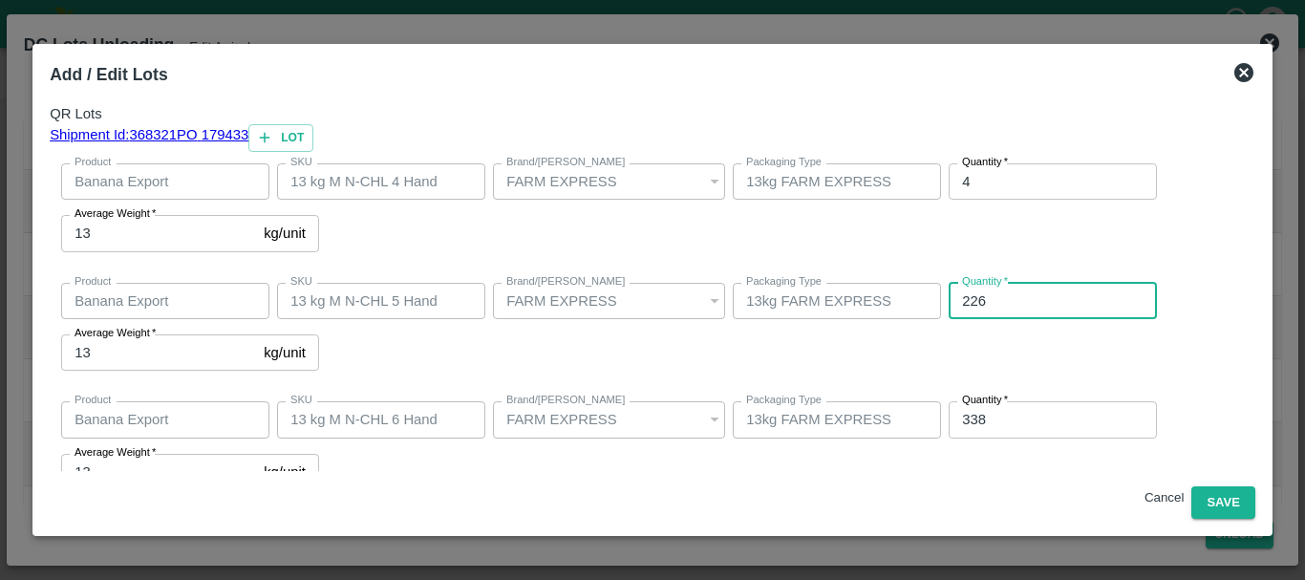
type input "226"
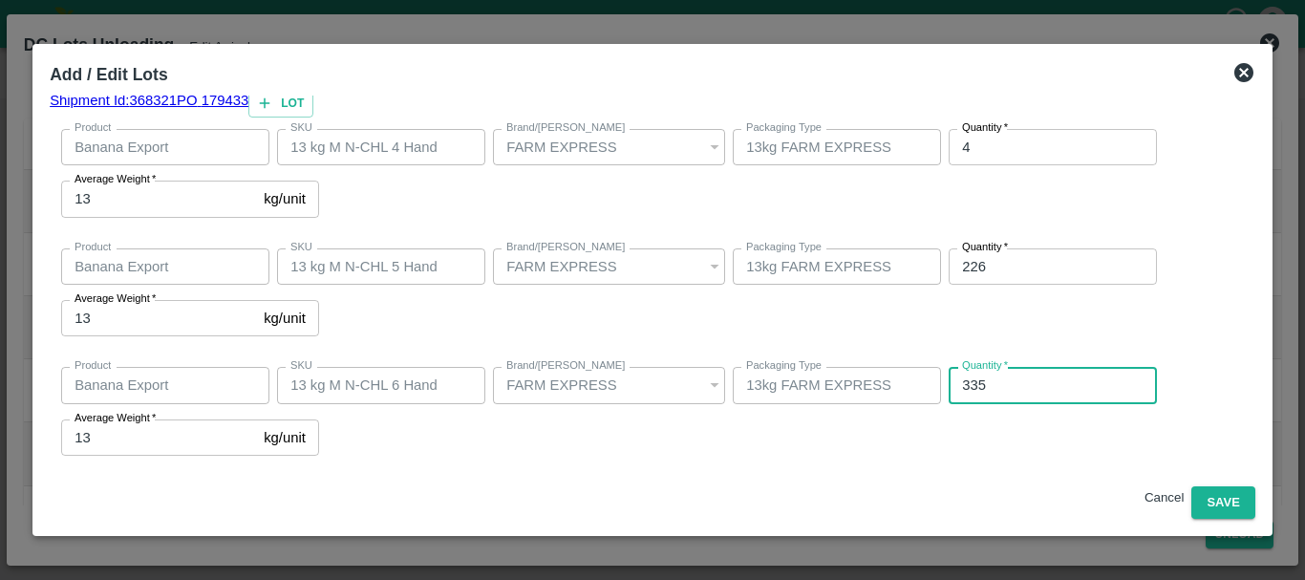
type input "335"
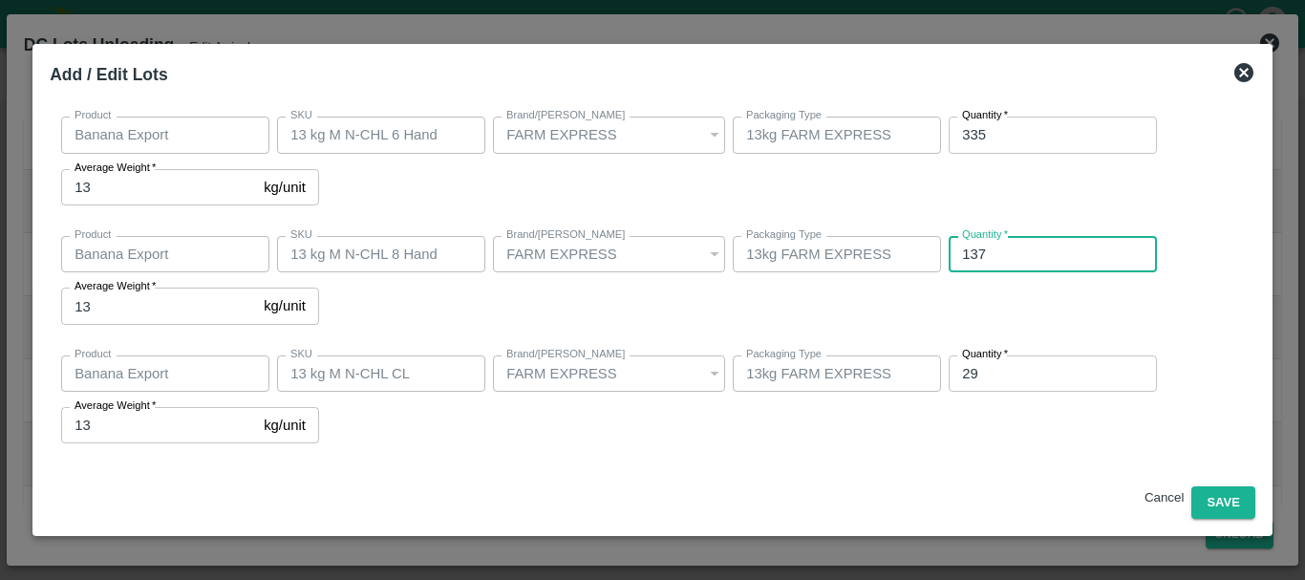
click at [949, 272] on input "137" at bounding box center [1053, 254] width 208 height 36
type input "138"
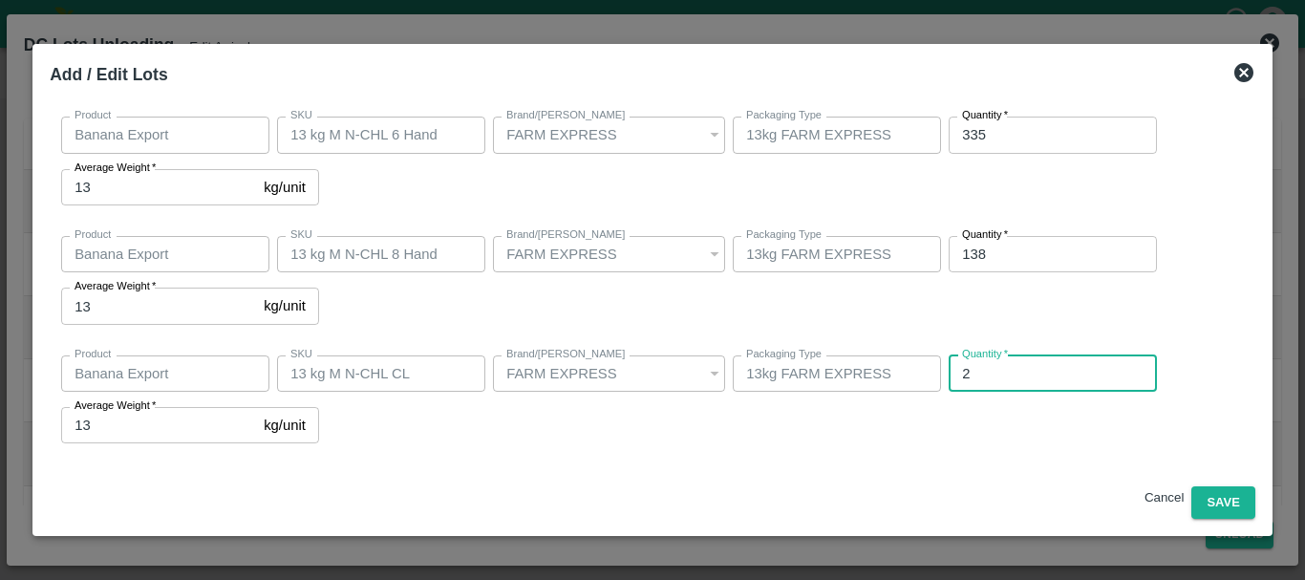
type input "29"
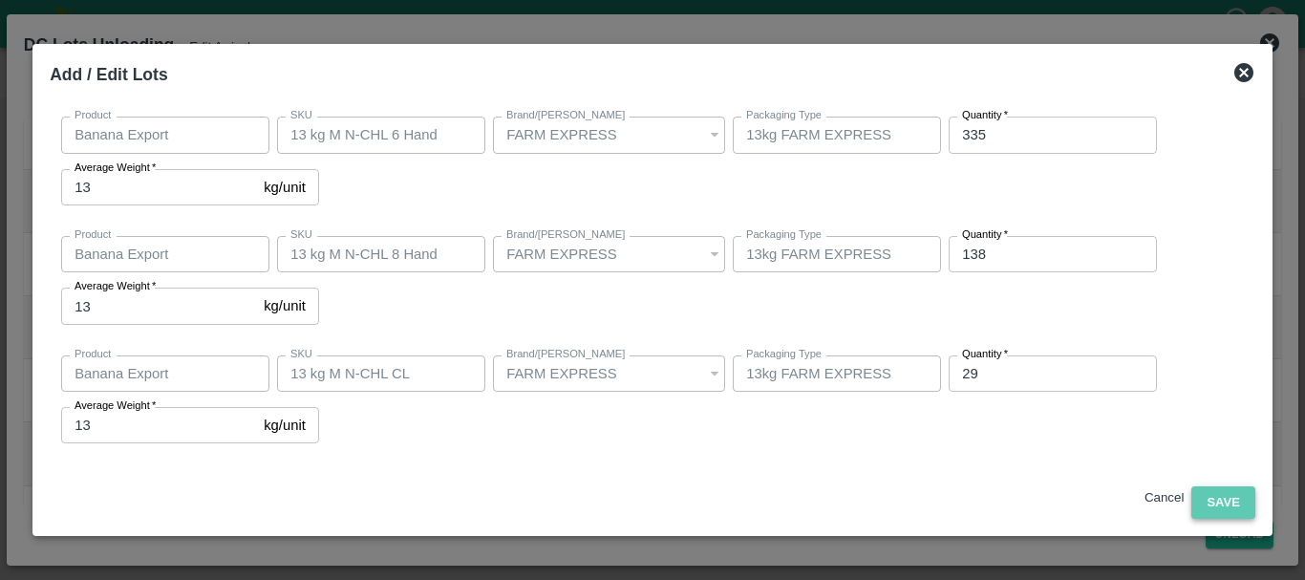
click at [1197, 498] on button "Save" at bounding box center [1223, 502] width 63 height 33
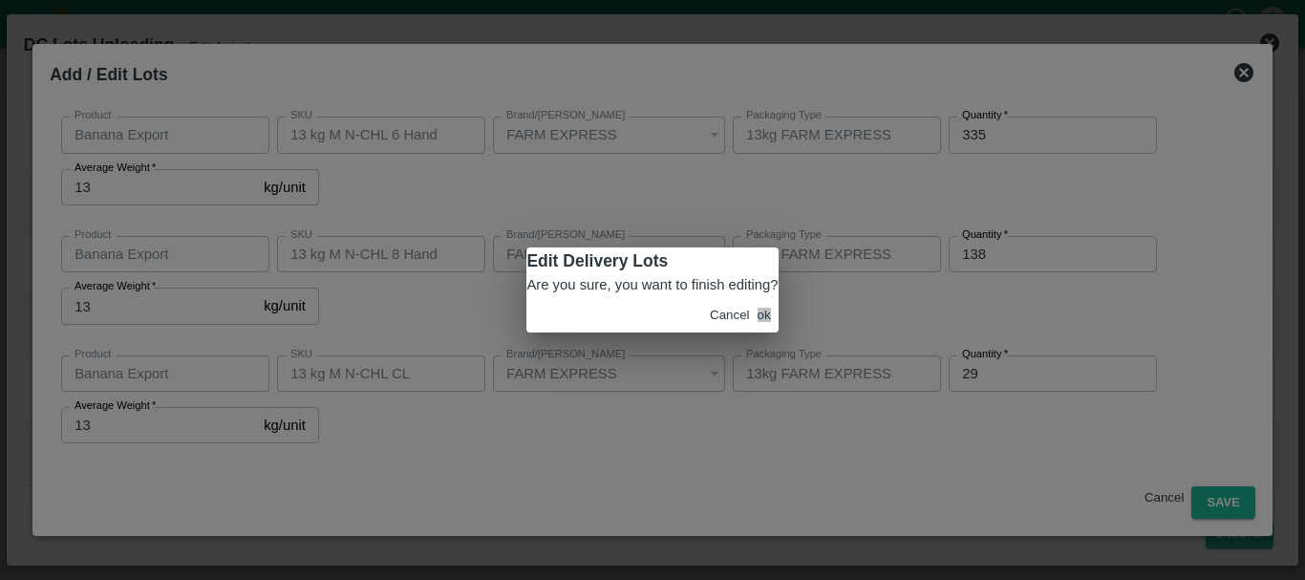
click at [767, 322] on button "ok" at bounding box center [764, 315] width 13 height 14
click at [767, 327] on icon at bounding box center [764, 314] width 25 height 25
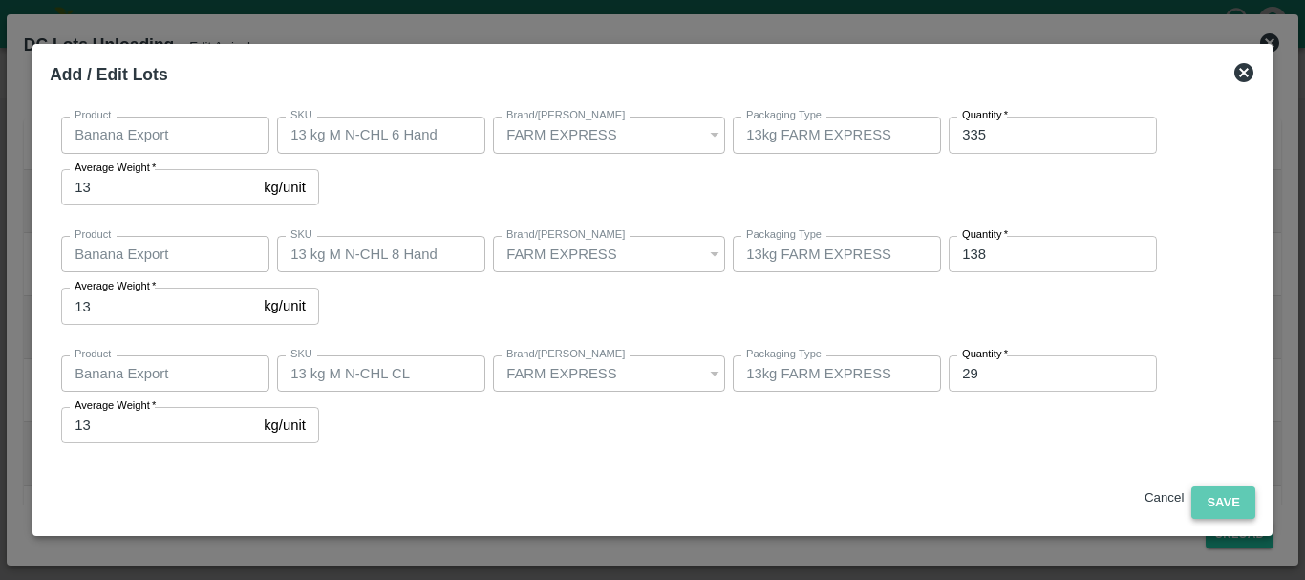
click at [1218, 496] on button "Save" at bounding box center [1223, 502] width 63 height 33
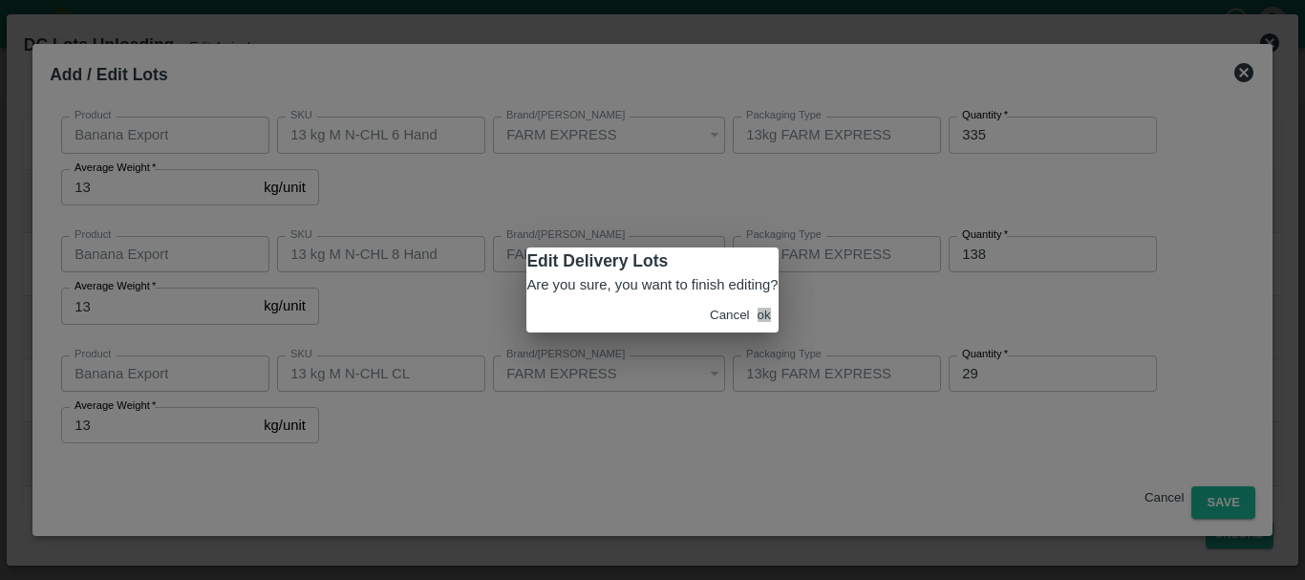
click at [758, 322] on button "ok" at bounding box center [764, 315] width 13 height 14
click at [758, 325] on span "ok" at bounding box center [764, 314] width 13 height 21
click at [760, 327] on icon at bounding box center [764, 314] width 25 height 25
click at [760, 328] on icon at bounding box center [764, 314] width 28 height 28
click at [760, 326] on icon at bounding box center [764, 314] width 23 height 23
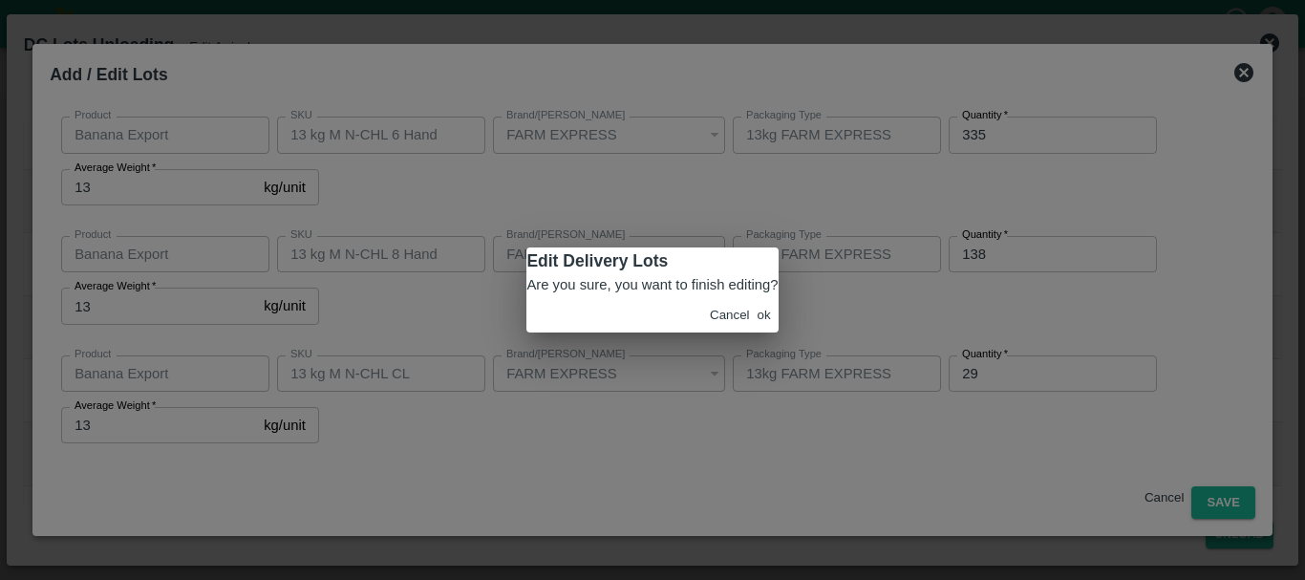
click at [760, 327] on icon at bounding box center [764, 314] width 26 height 26
click at [760, 327] on icon at bounding box center [764, 314] width 25 height 25
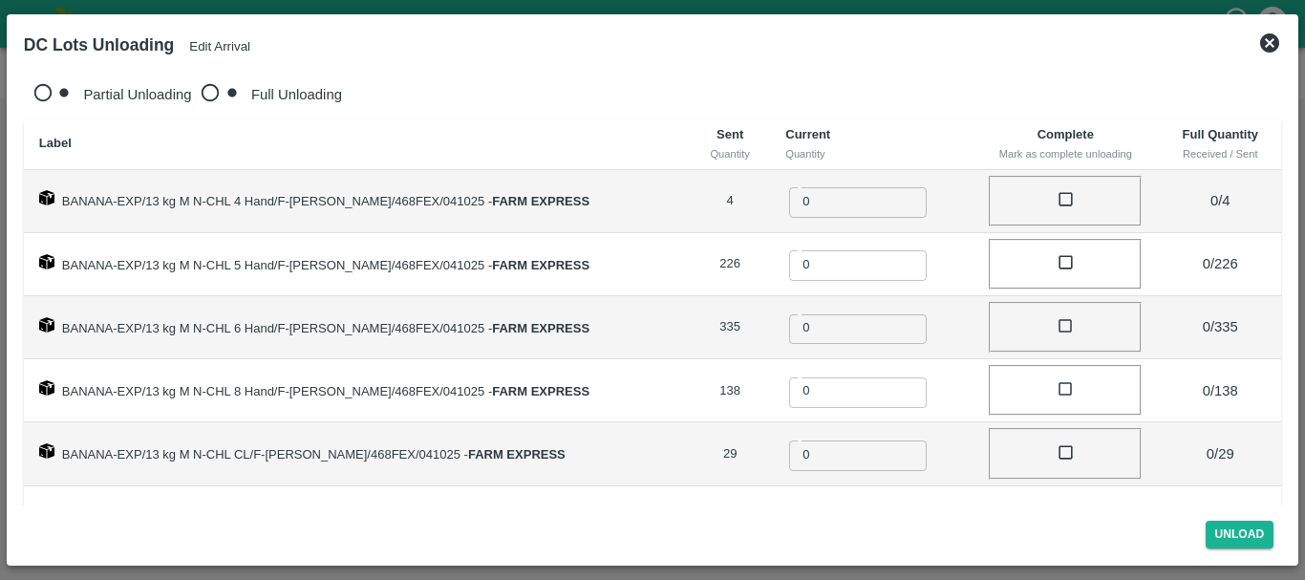
click at [251, 92] on span "Full Unloading" at bounding box center [296, 94] width 91 height 15
click at [210, 92] on input "Full Unloading" at bounding box center [221, 96] width 60 height 45
radio input "true"
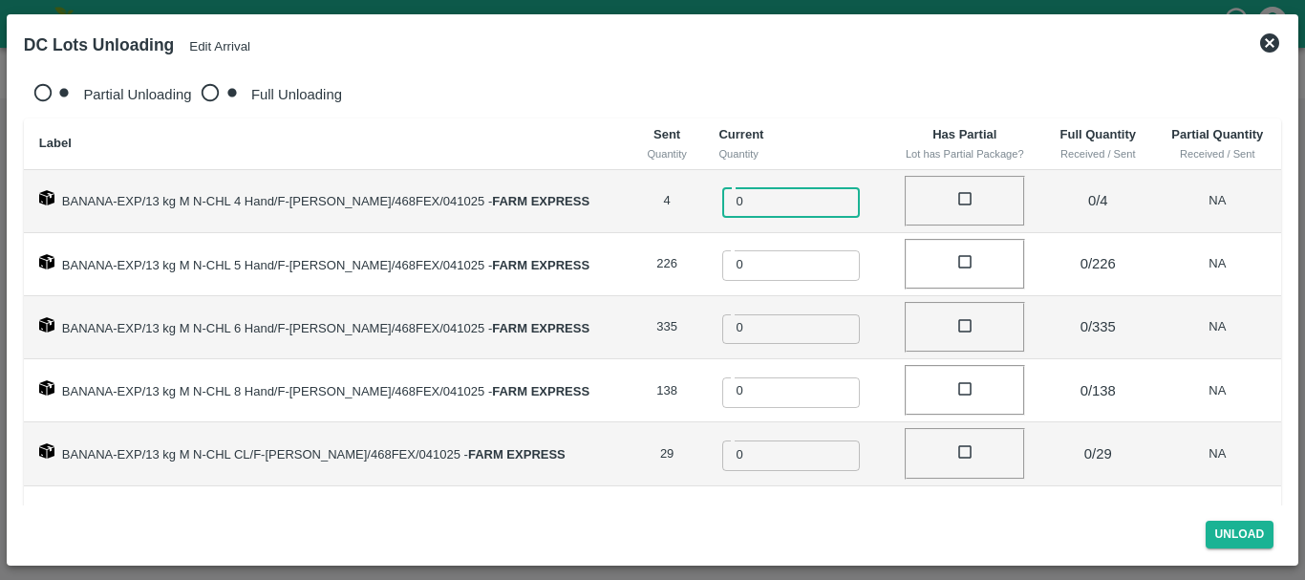
click at [740, 191] on input "0" at bounding box center [804, 200] width 164 height 34
type input "04"
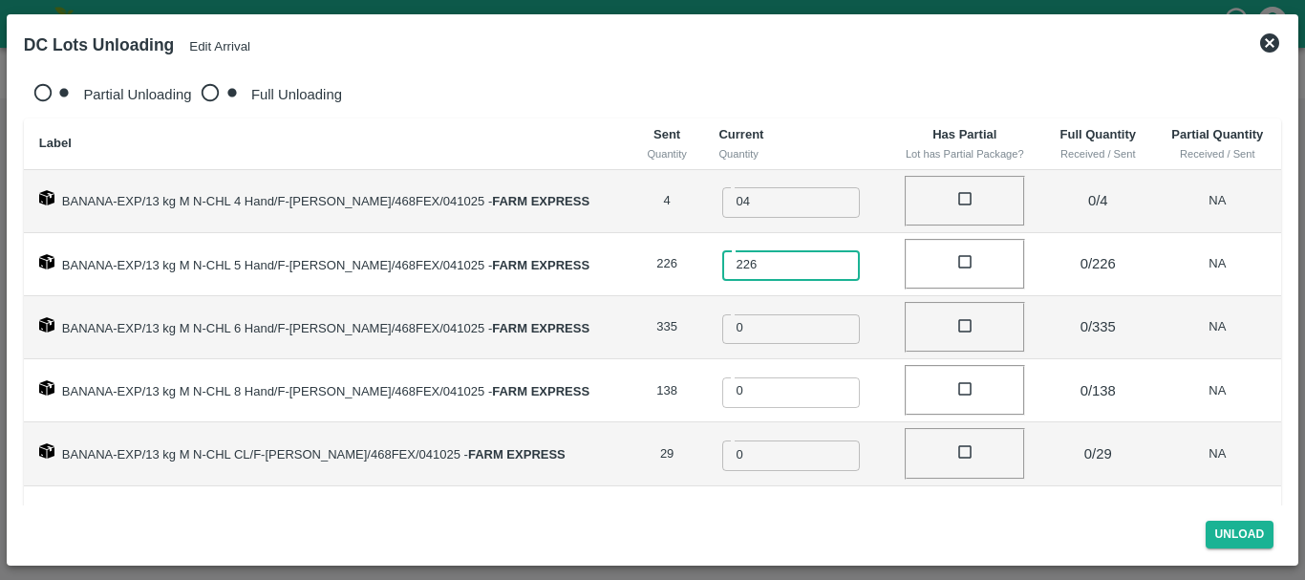
type input "226"
type input "335"
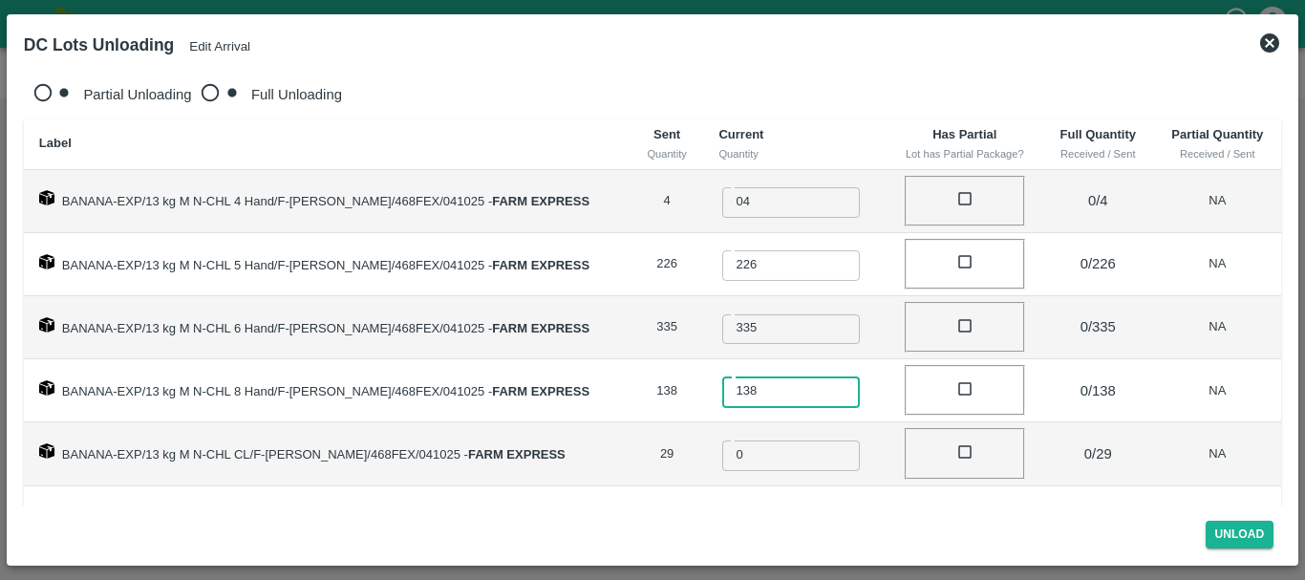
type input "138"
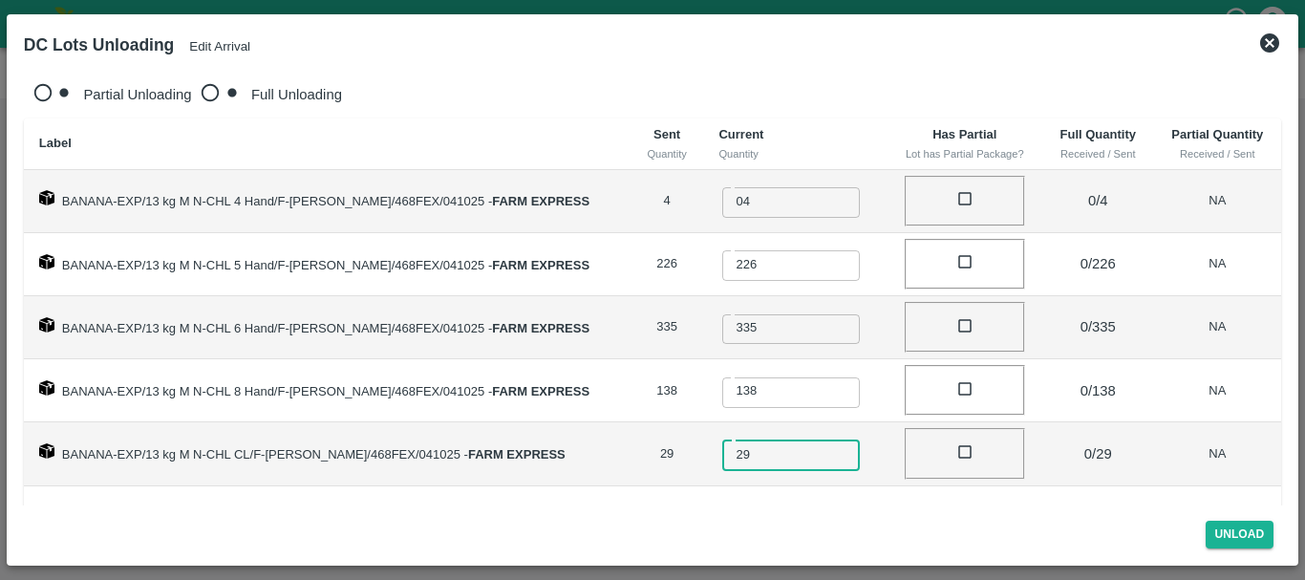
type input "29"
click at [915, 359] on td at bounding box center [966, 390] width 156 height 63
click at [1218, 535] on button "Unload" at bounding box center [1240, 535] width 69 height 28
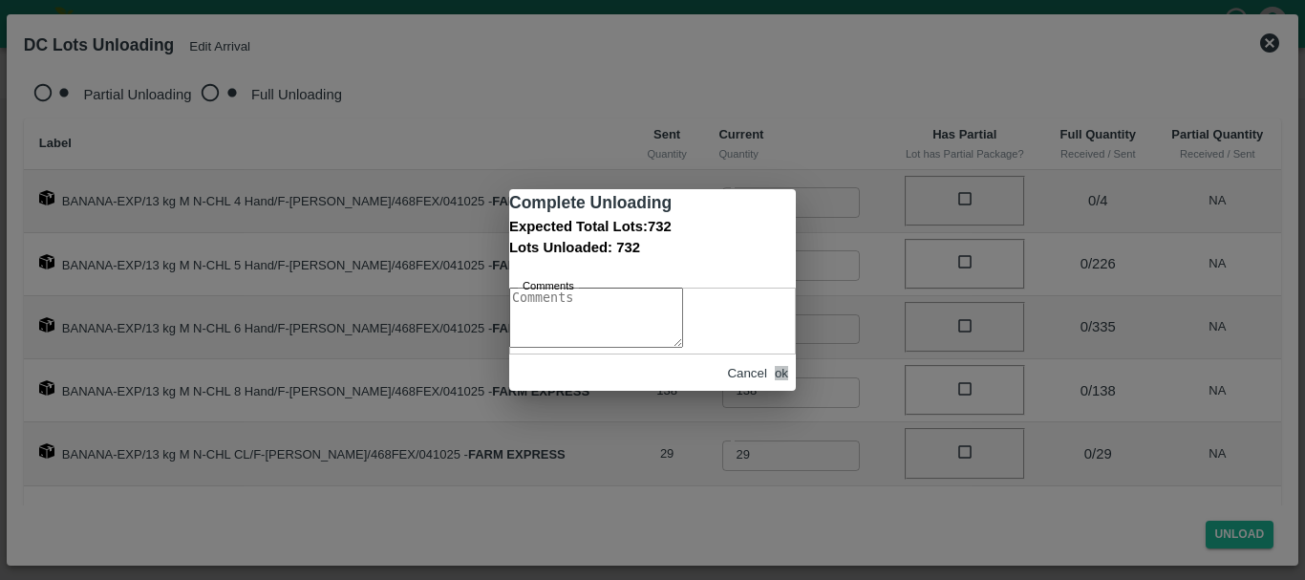
click at [785, 380] on button "ok" at bounding box center [781, 373] width 13 height 14
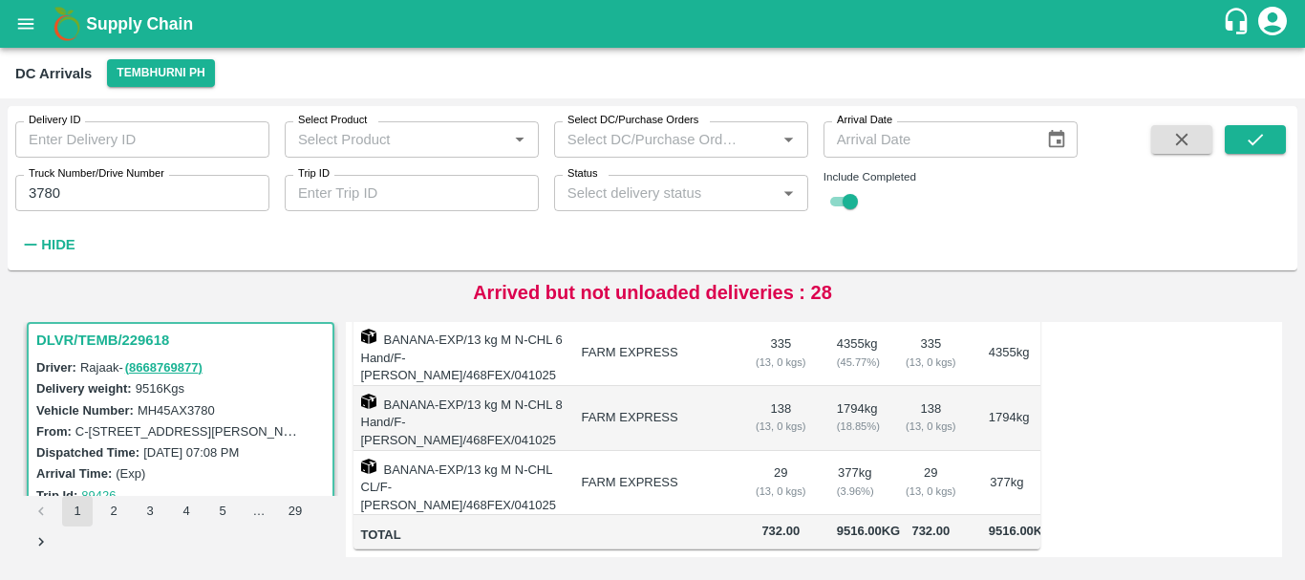
scroll to position [0, 0]
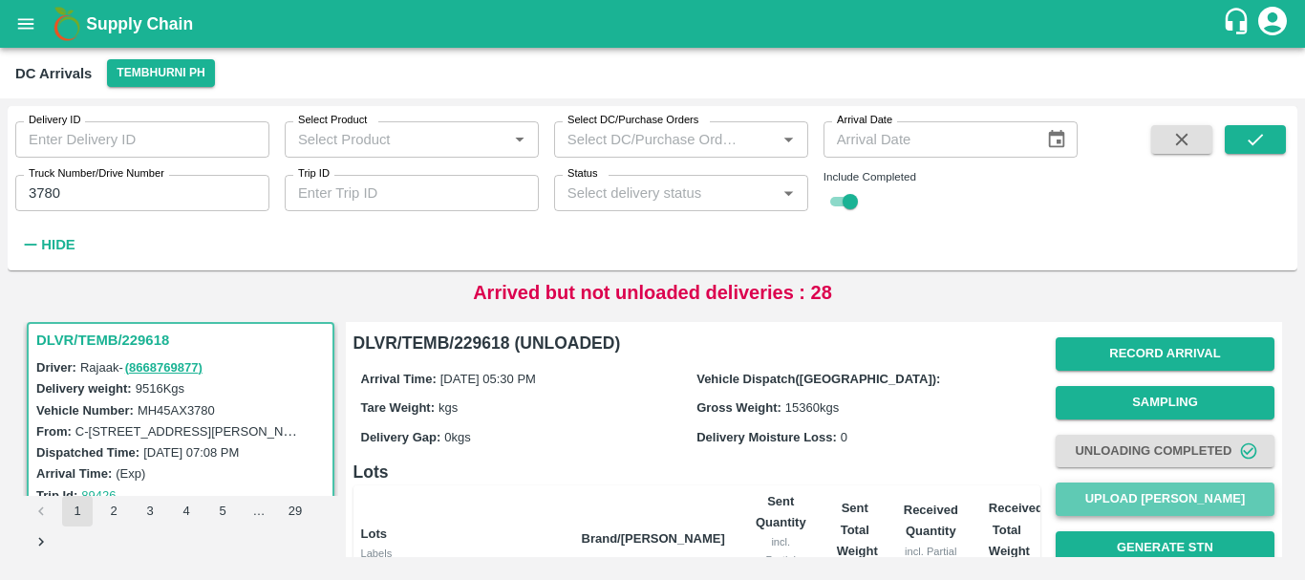
click at [1115, 494] on button "Upload [PERSON_NAME]" at bounding box center [1165, 499] width 219 height 33
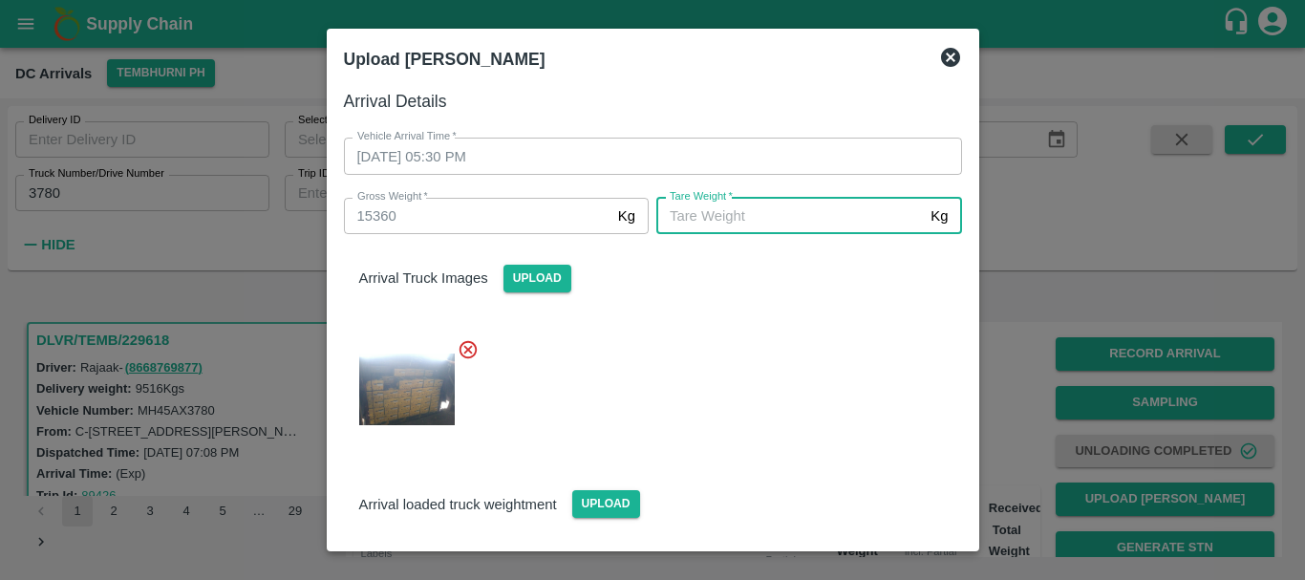
click at [741, 208] on input "Tare Weight   *" at bounding box center [790, 216] width 267 height 36
type input "5610"
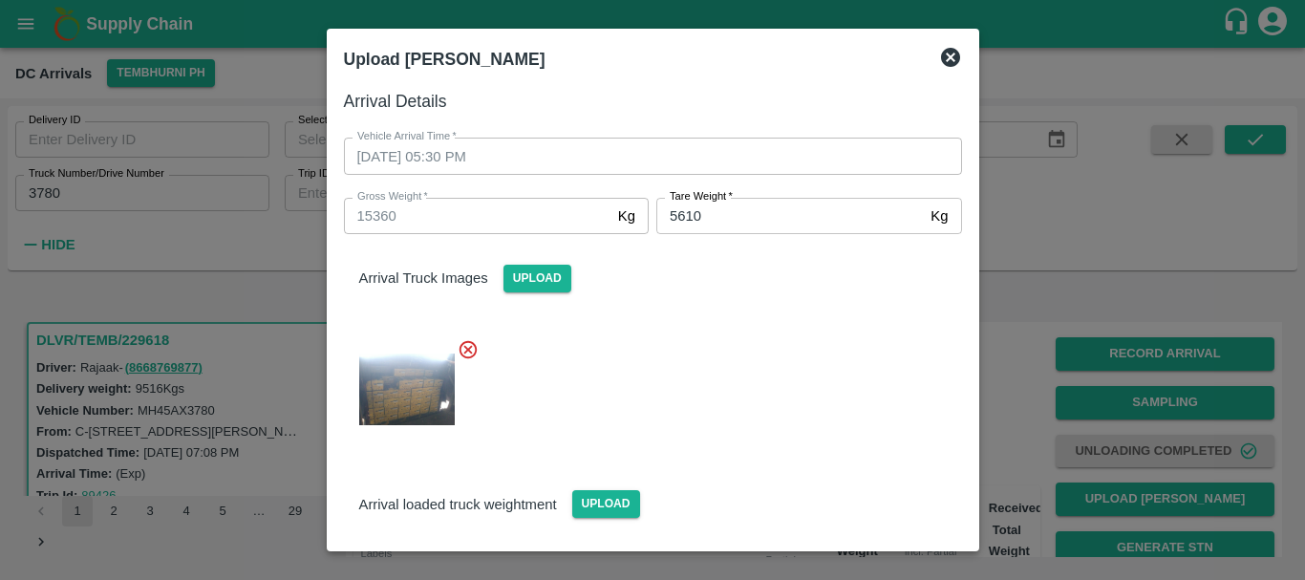
drag, startPoint x: 777, startPoint y: 365, endPoint x: 696, endPoint y: 355, distance: 81.9
click at [696, 355] on div at bounding box center [646, 383] width 634 height 121
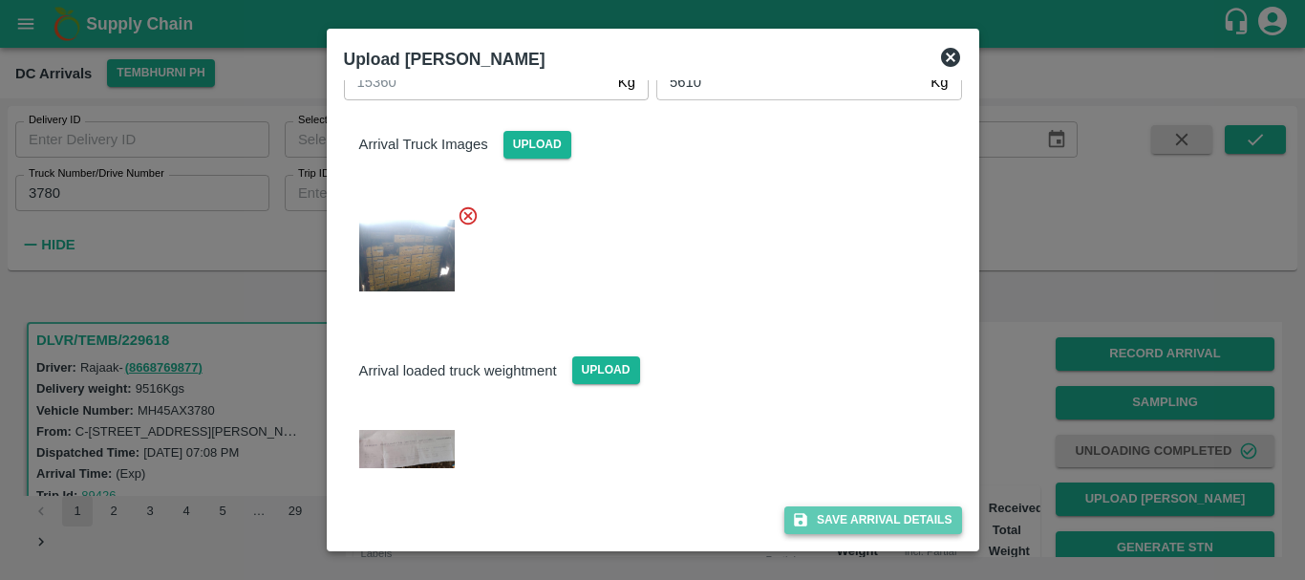
click at [854, 518] on button "Save Arrival Details" at bounding box center [873, 521] width 177 height 28
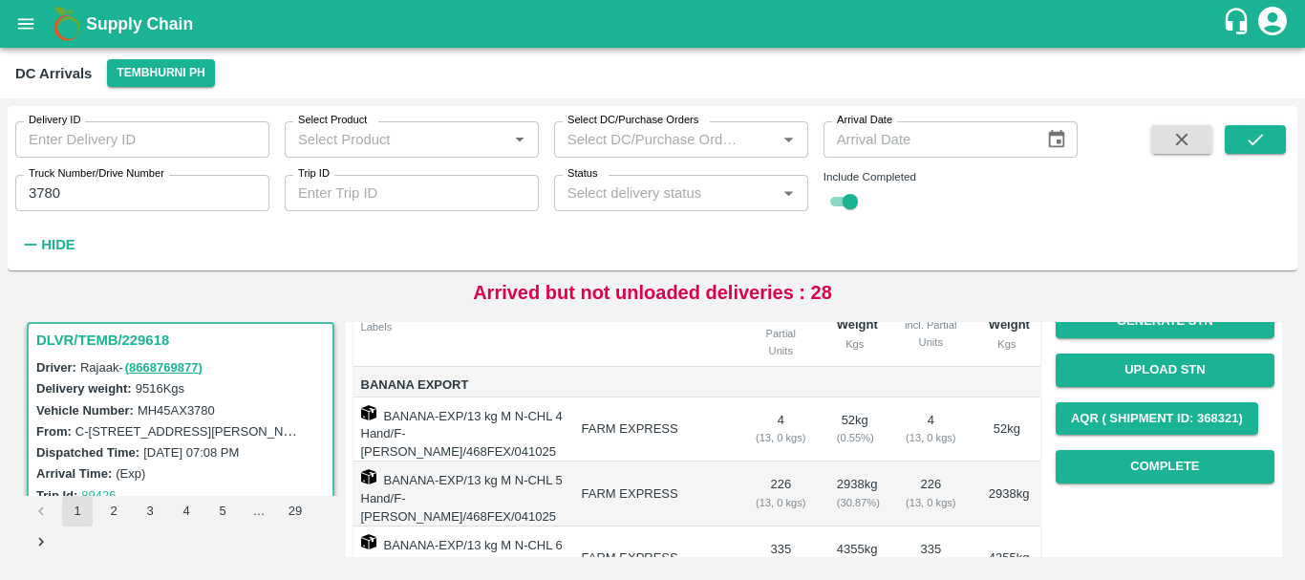
scroll to position [226, 0]
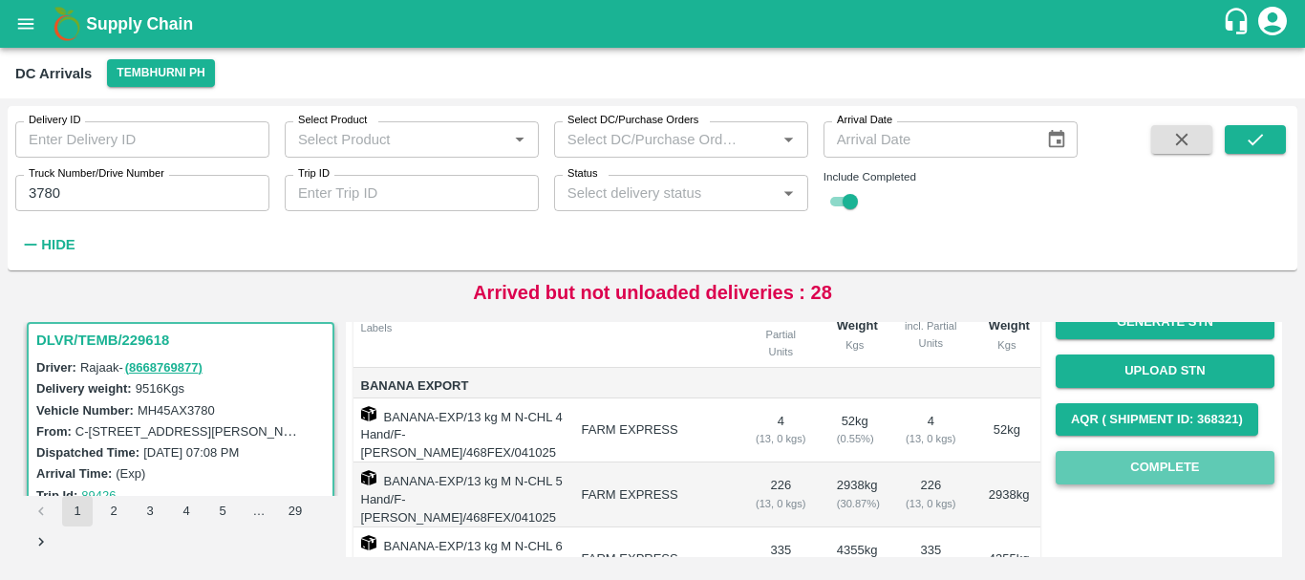
click at [1105, 460] on button "Complete" at bounding box center [1165, 467] width 219 height 33
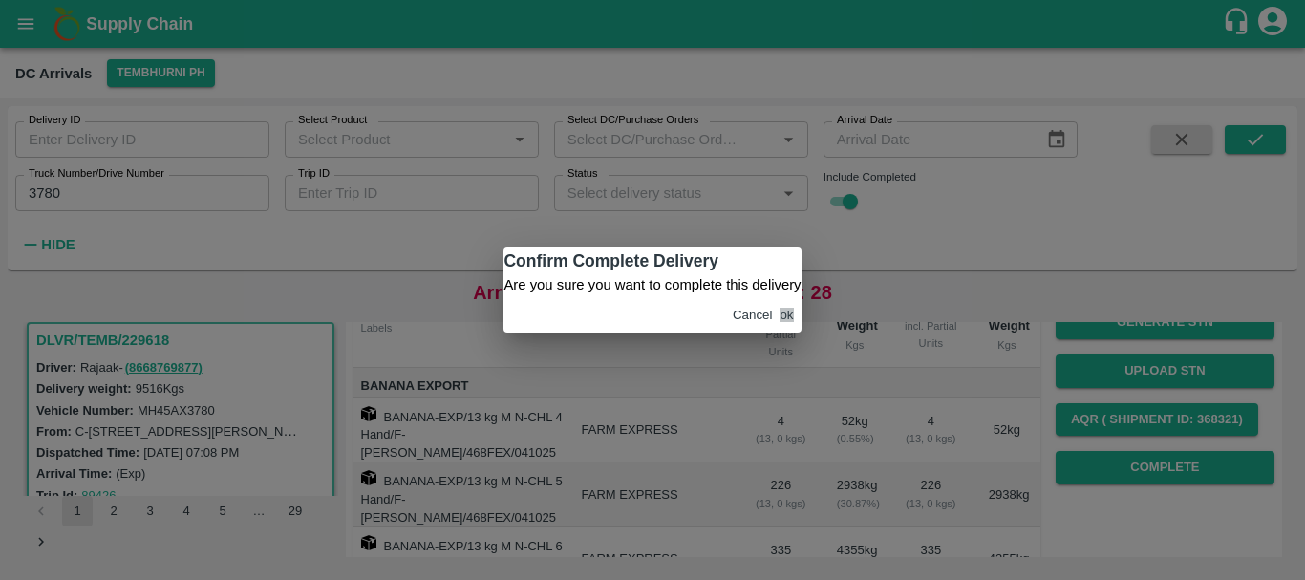
click at [787, 322] on button "ok" at bounding box center [786, 315] width 13 height 14
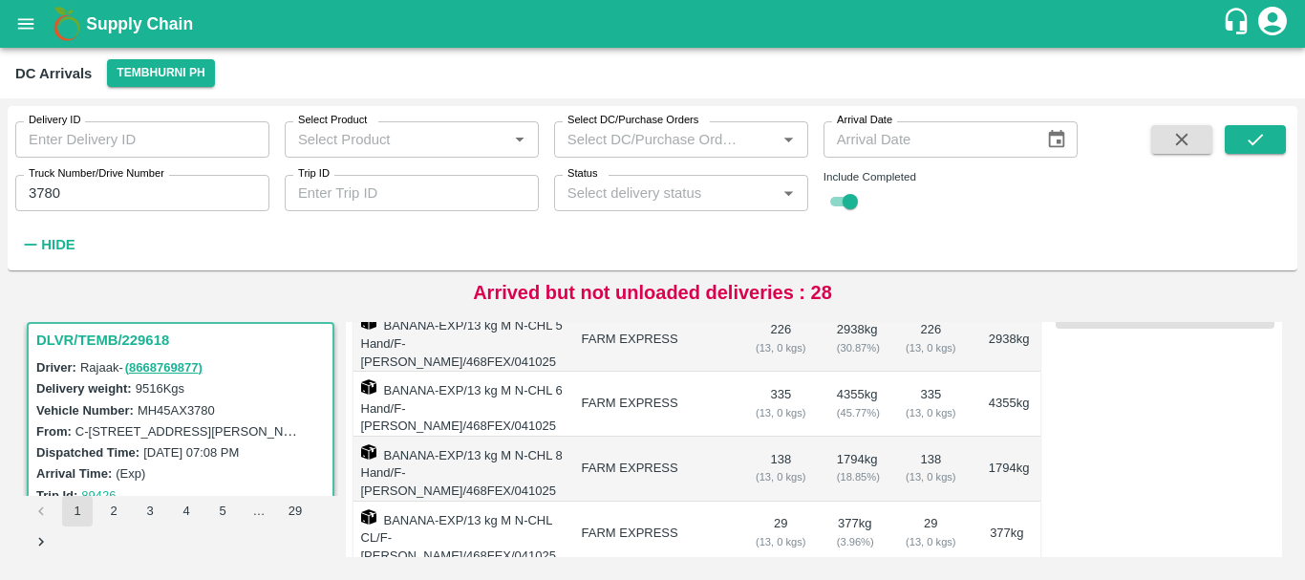
scroll to position [381, 0]
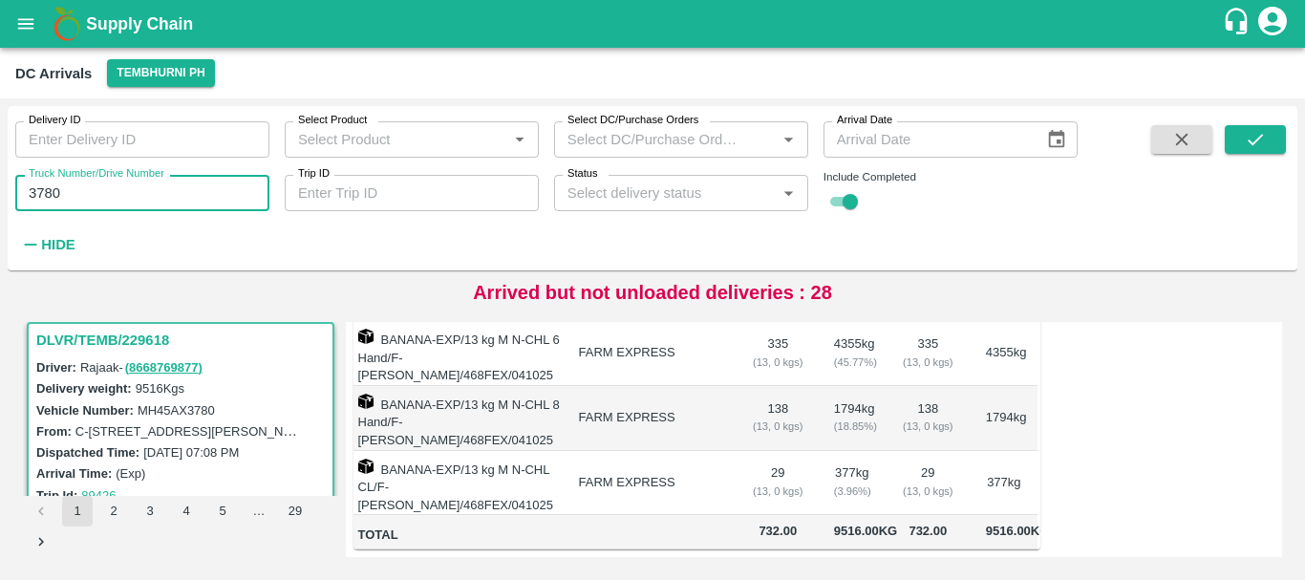
click at [124, 190] on input "3780" at bounding box center [142, 193] width 254 height 36
type input "3"
type input "1167"
click at [1265, 128] on button "submit" at bounding box center [1255, 139] width 61 height 29
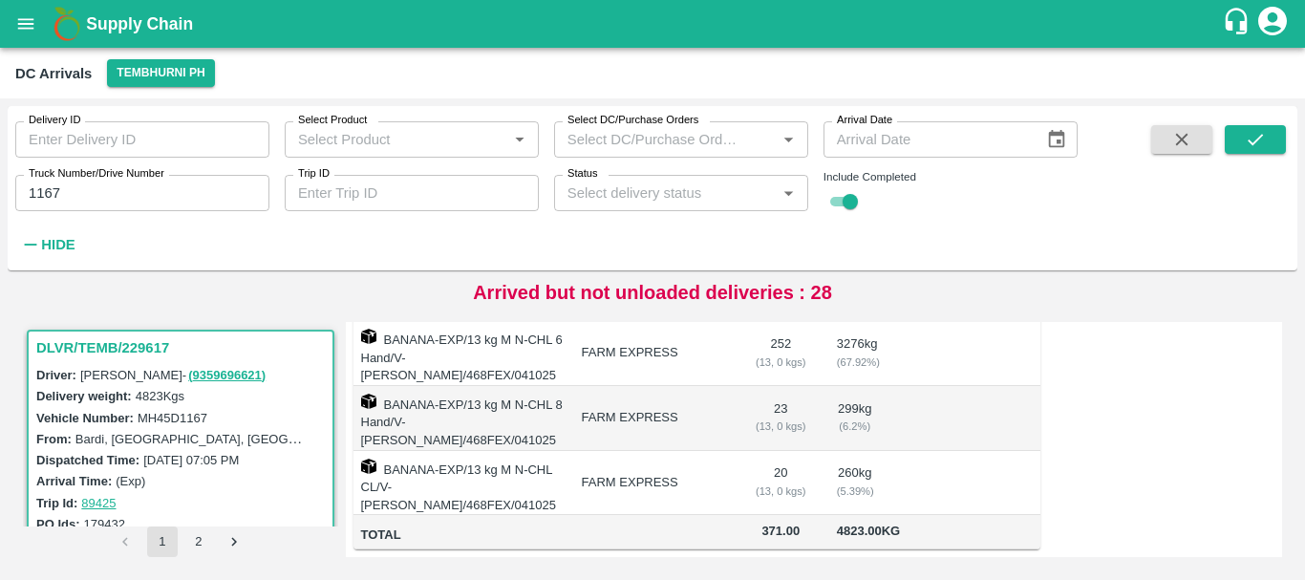
scroll to position [433, 0]
click at [79, 199] on input "1167" at bounding box center [142, 193] width 254 height 36
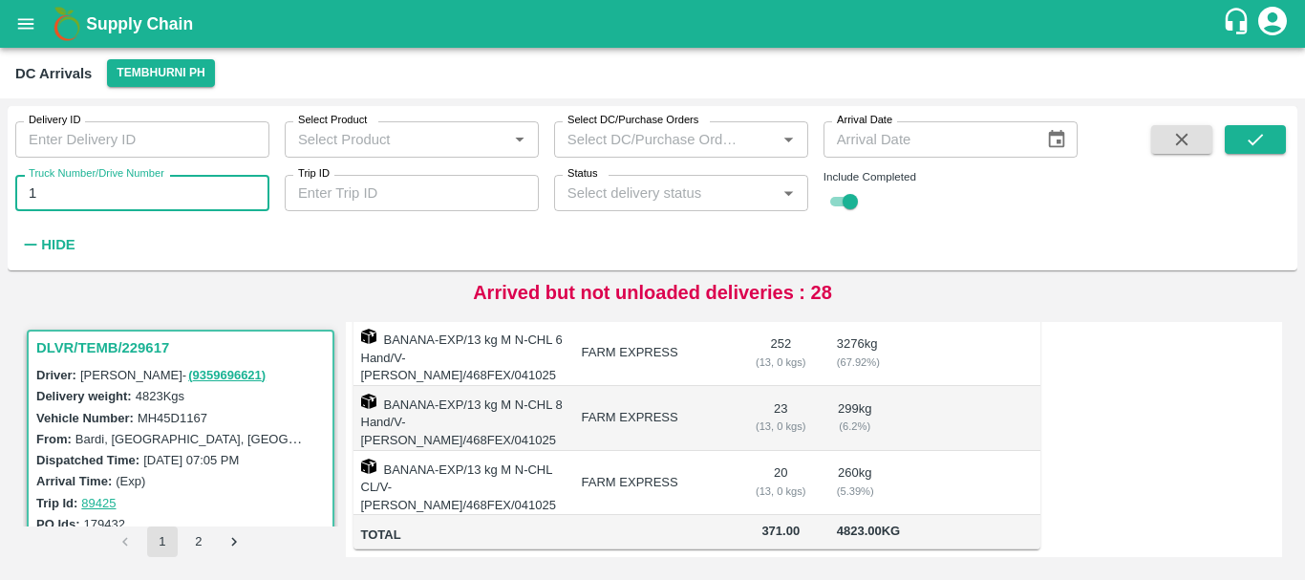
type input "1"
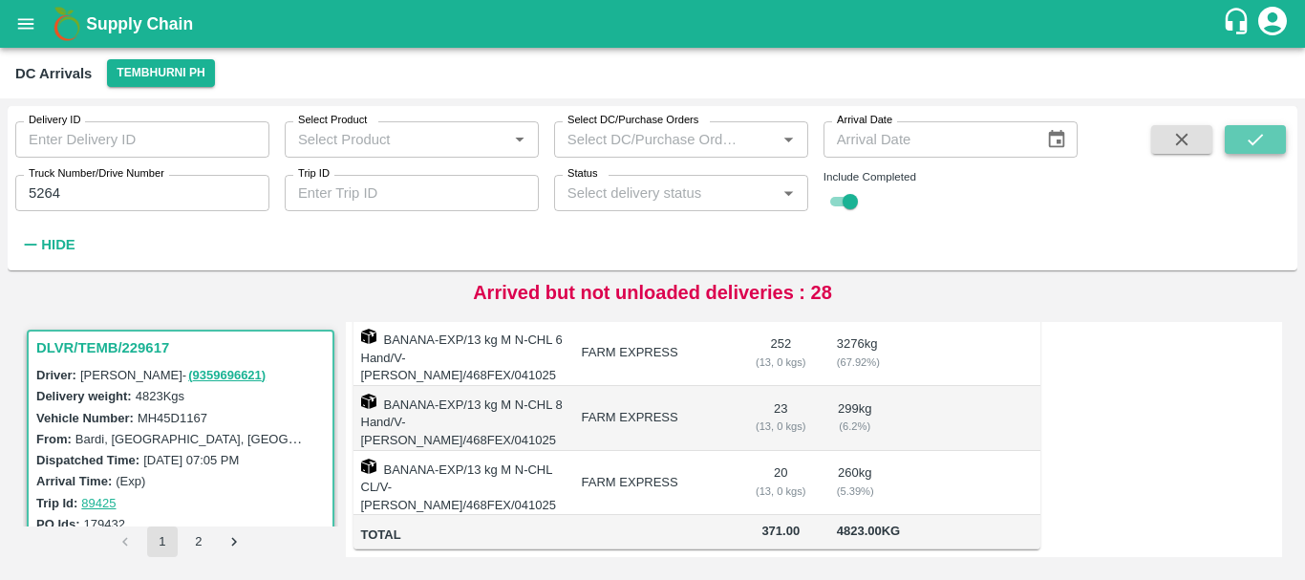
click at [1273, 136] on button "submit" at bounding box center [1255, 139] width 61 height 29
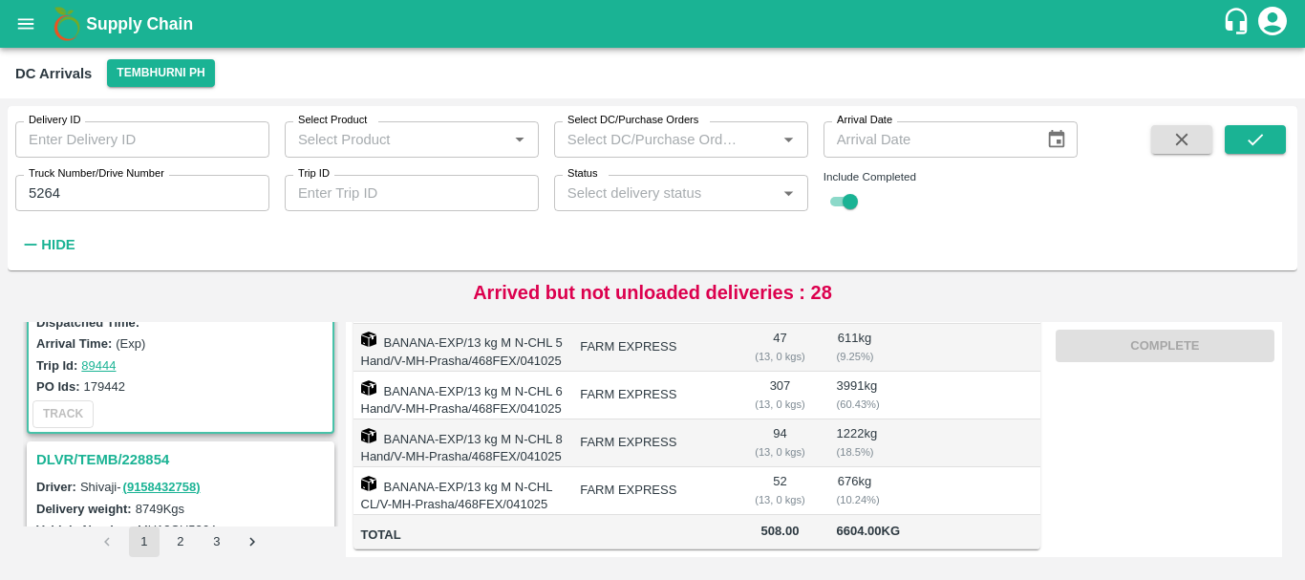
scroll to position [63, 0]
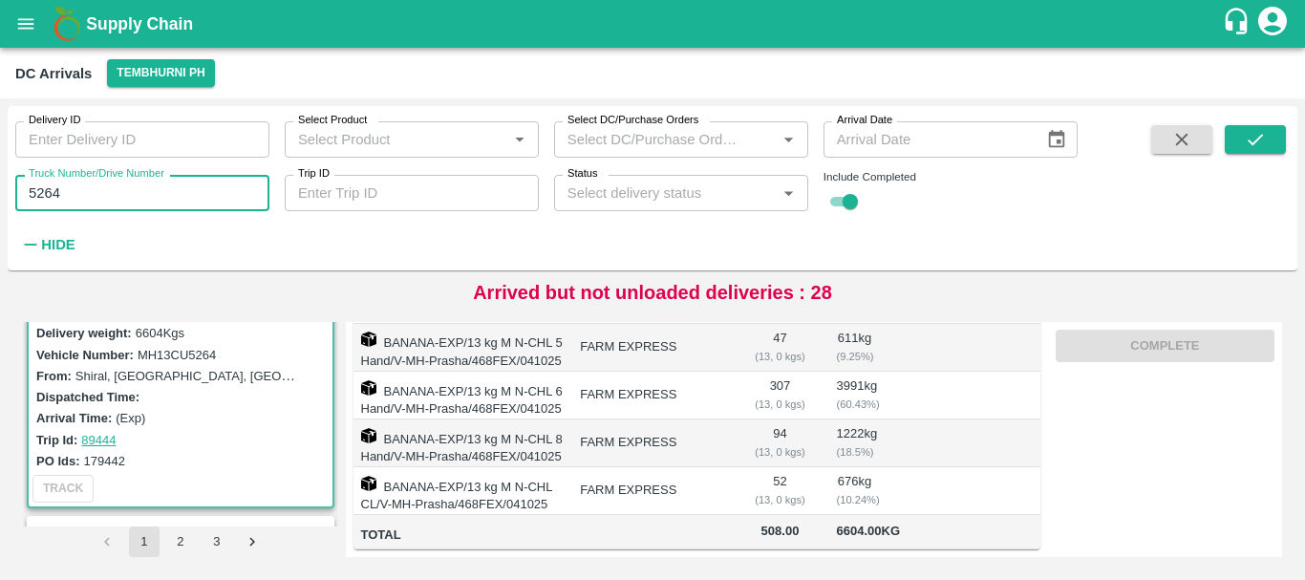
click at [101, 188] on input "5264" at bounding box center [142, 193] width 254 height 36
type input "5"
type input "7172"
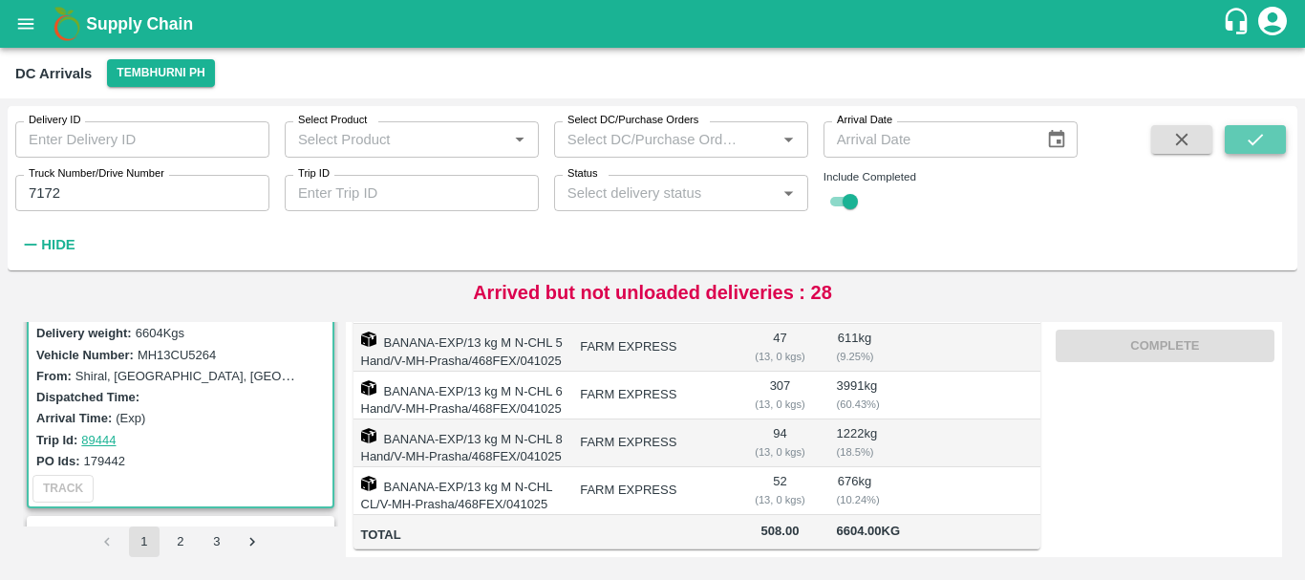
click at [1237, 138] on button "submit" at bounding box center [1255, 139] width 61 height 29
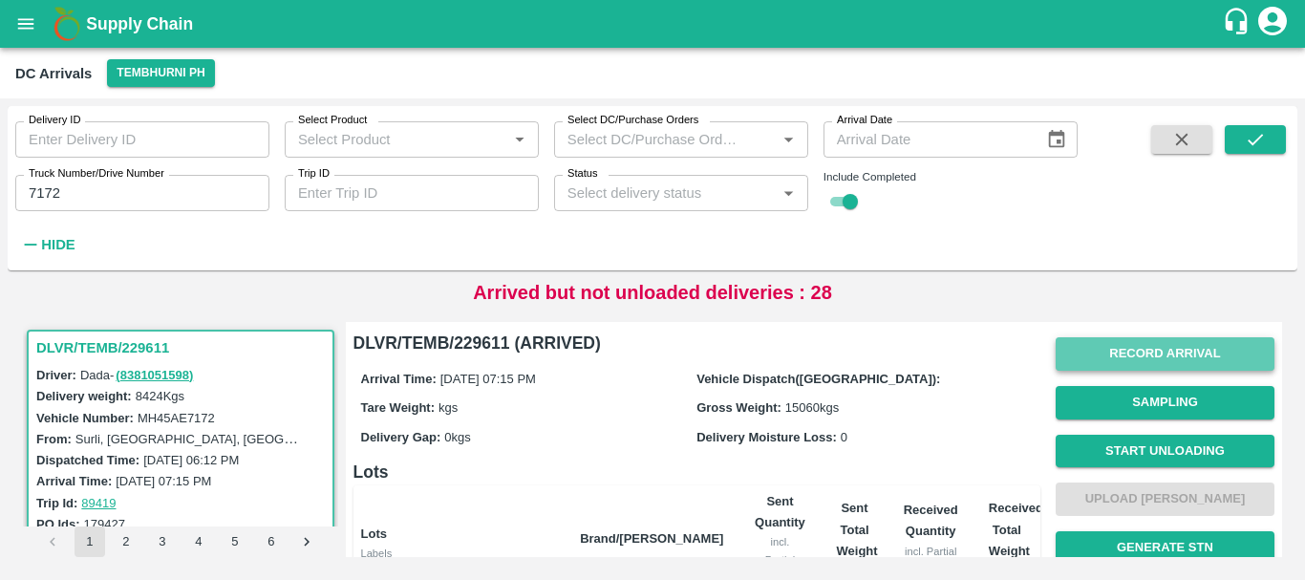
click at [1103, 356] on button "Record Arrival" at bounding box center [1165, 353] width 219 height 33
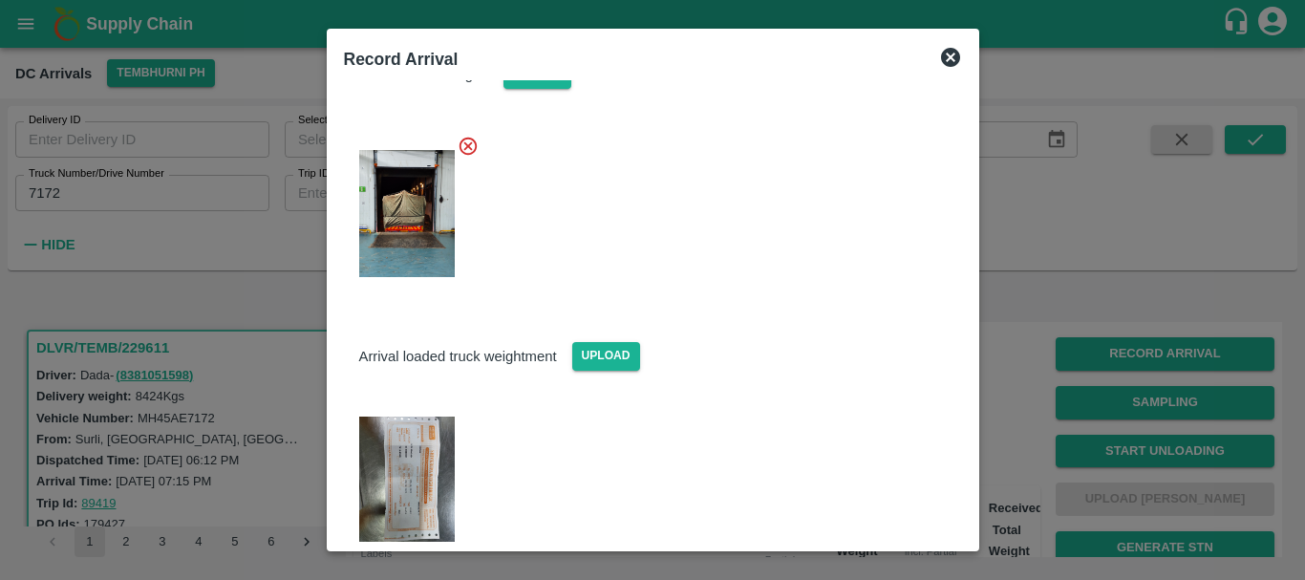
scroll to position [205, 0]
click at [1067, 304] on div at bounding box center [652, 290] width 1305 height 580
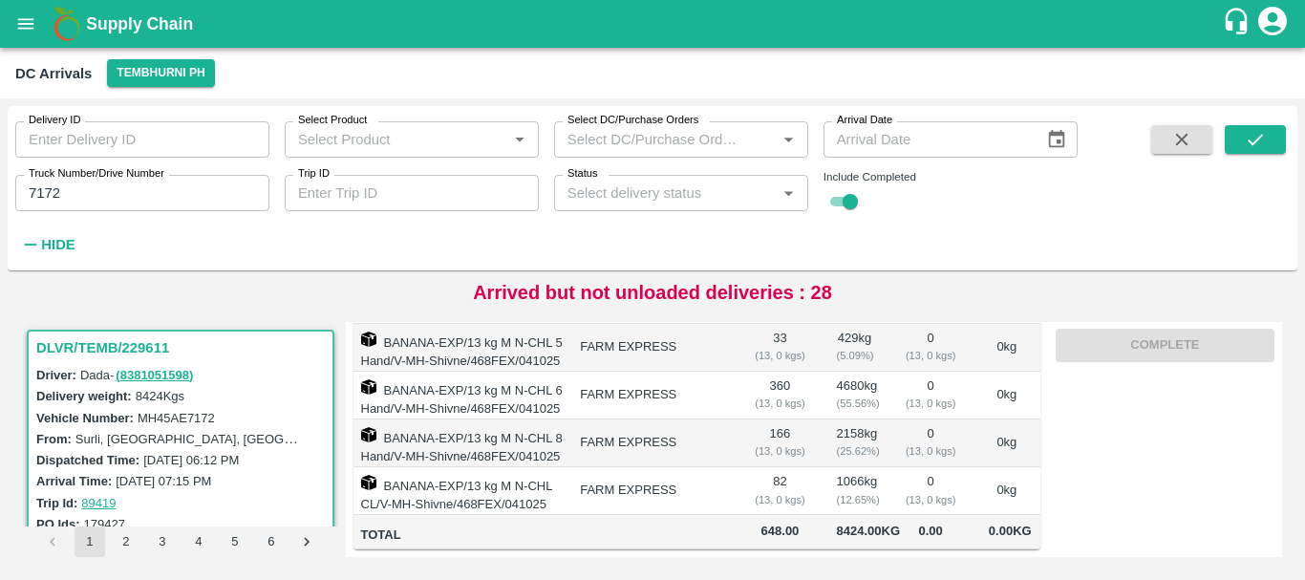
scroll to position [0, 0]
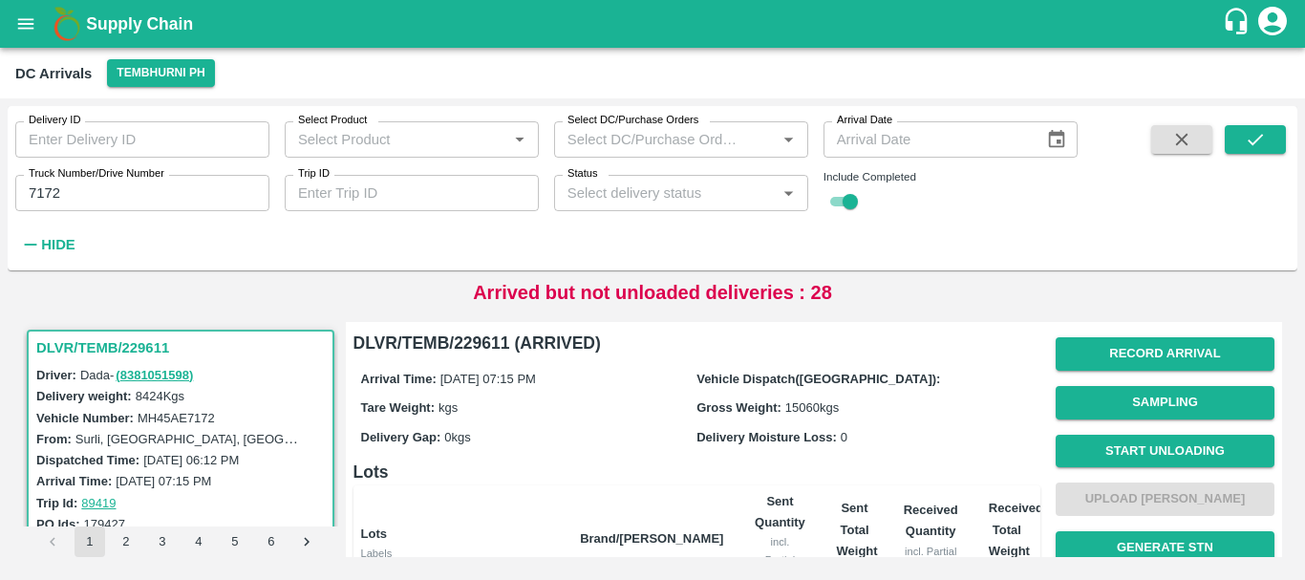
click at [167, 200] on input "7172" at bounding box center [142, 193] width 254 height 36
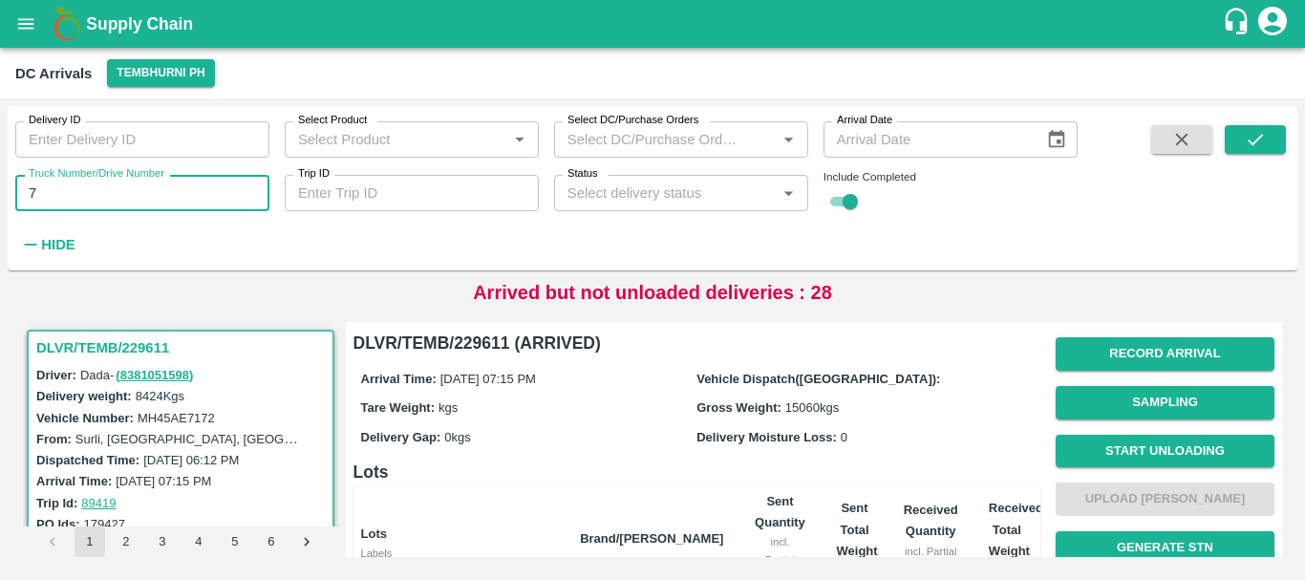
type input "7"
type input "6060"
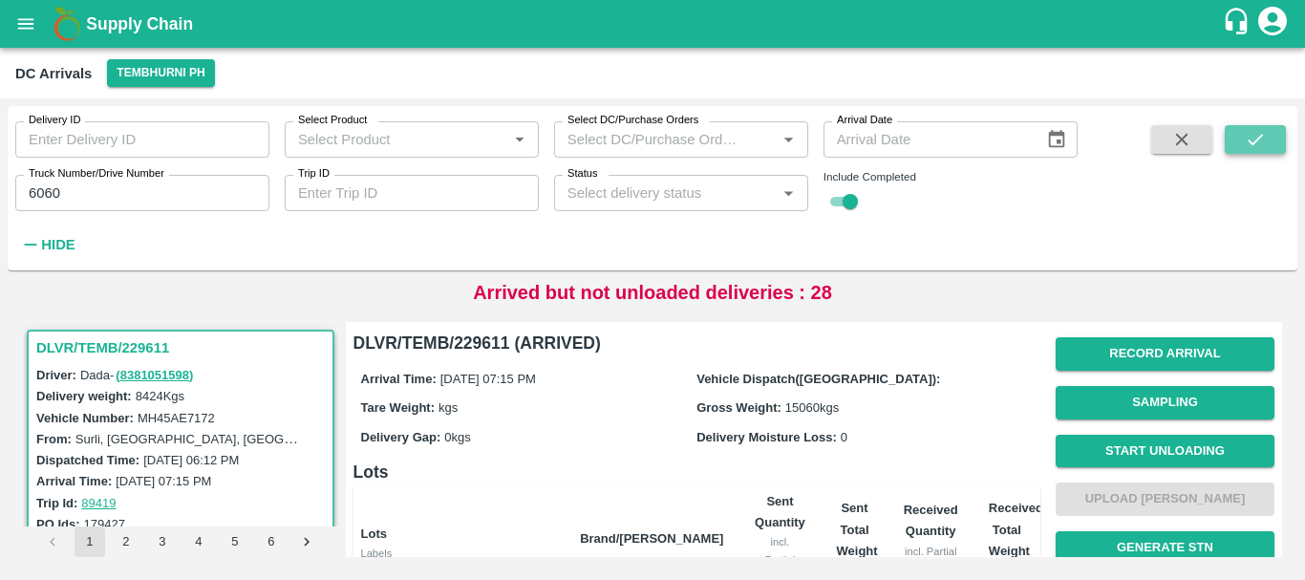
click at [1261, 140] on icon "submit" at bounding box center [1255, 139] width 21 height 21
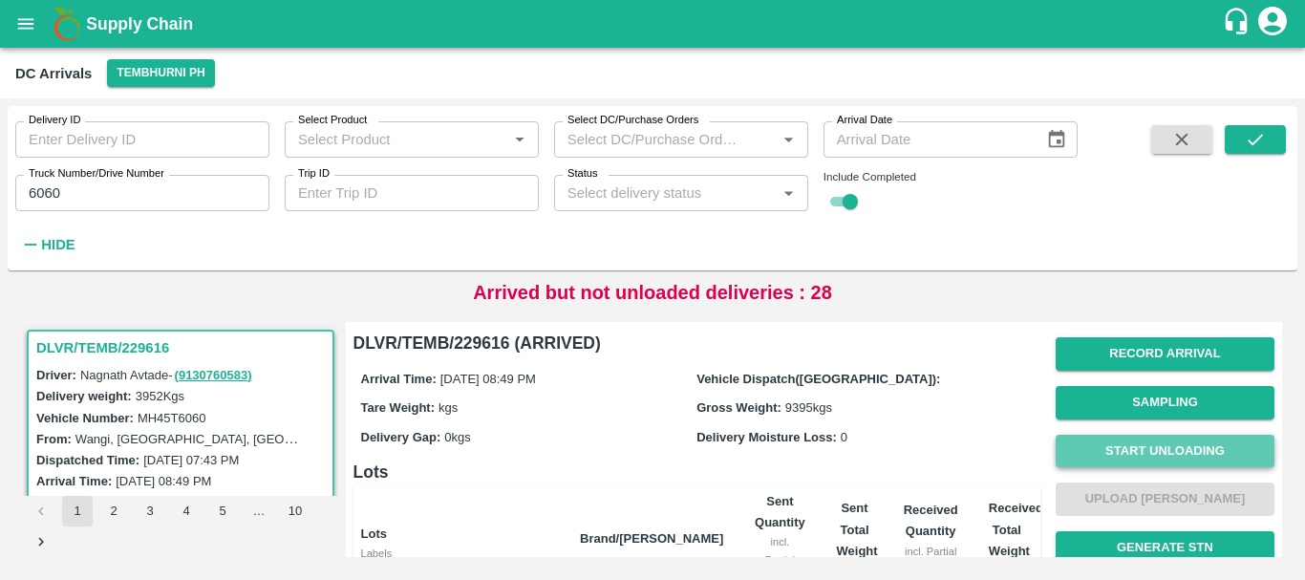
click at [1103, 441] on button "Start Unloading" at bounding box center [1165, 451] width 219 height 33
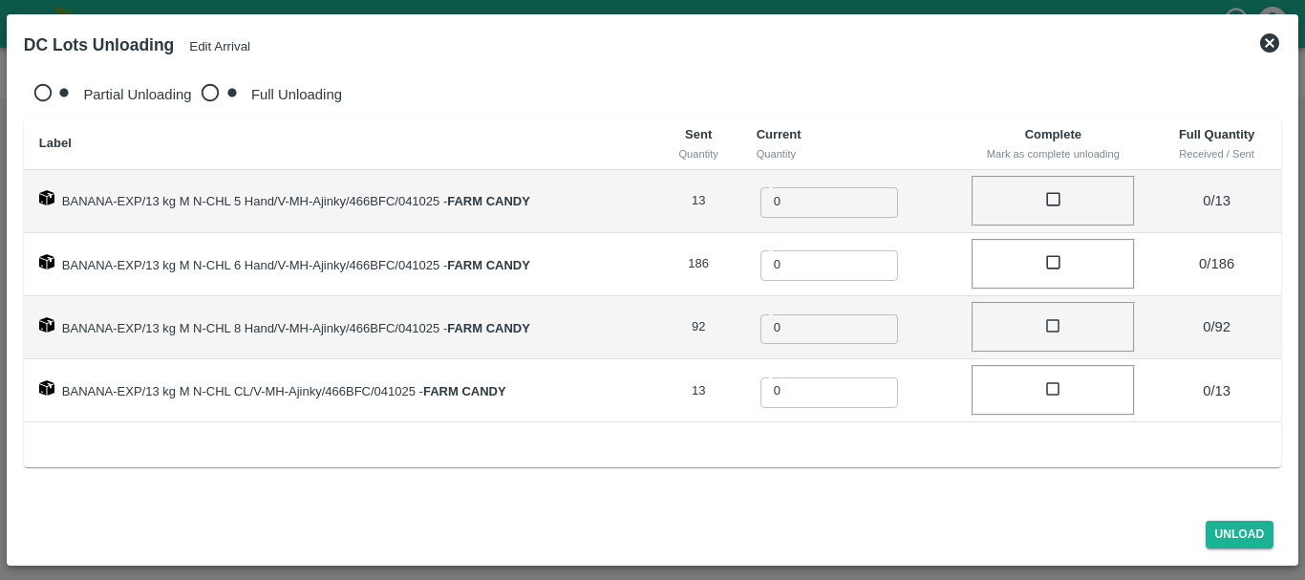
click at [1271, 47] on icon at bounding box center [1270, 42] width 19 height 19
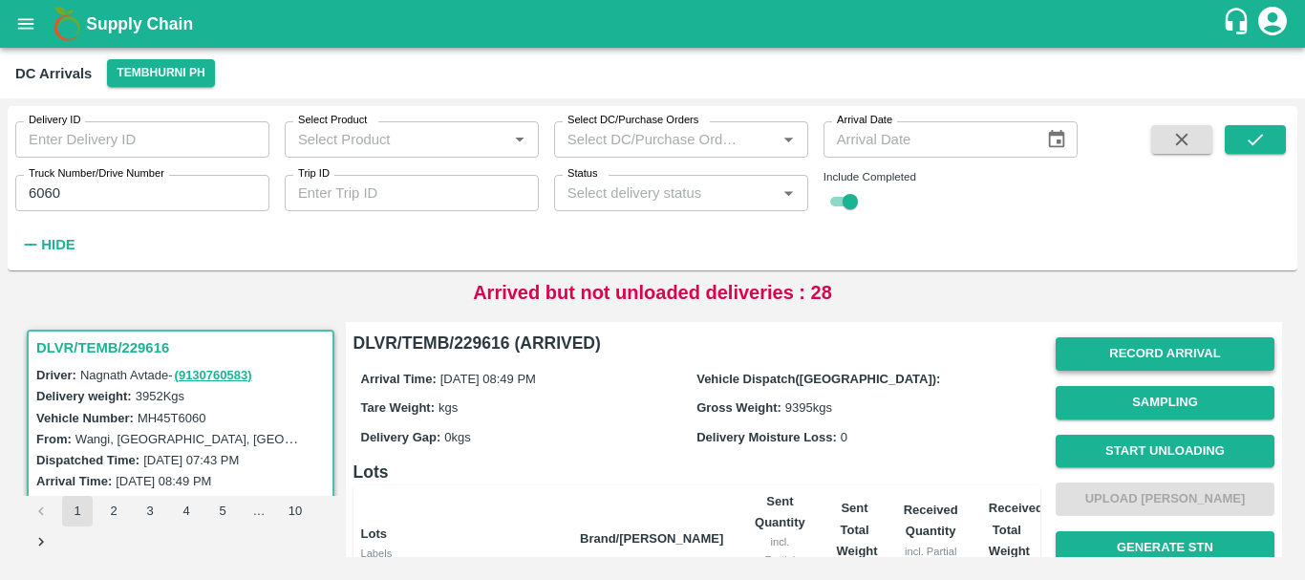
click at [1115, 344] on button "Record Arrival" at bounding box center [1165, 353] width 219 height 33
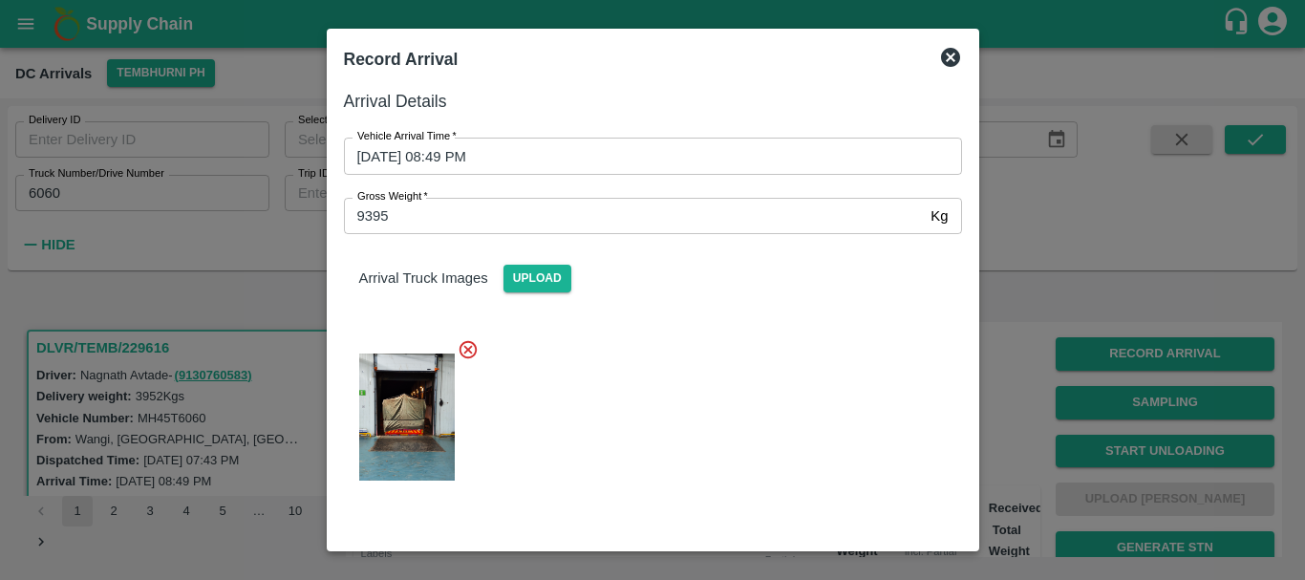
scroll to position [279, 0]
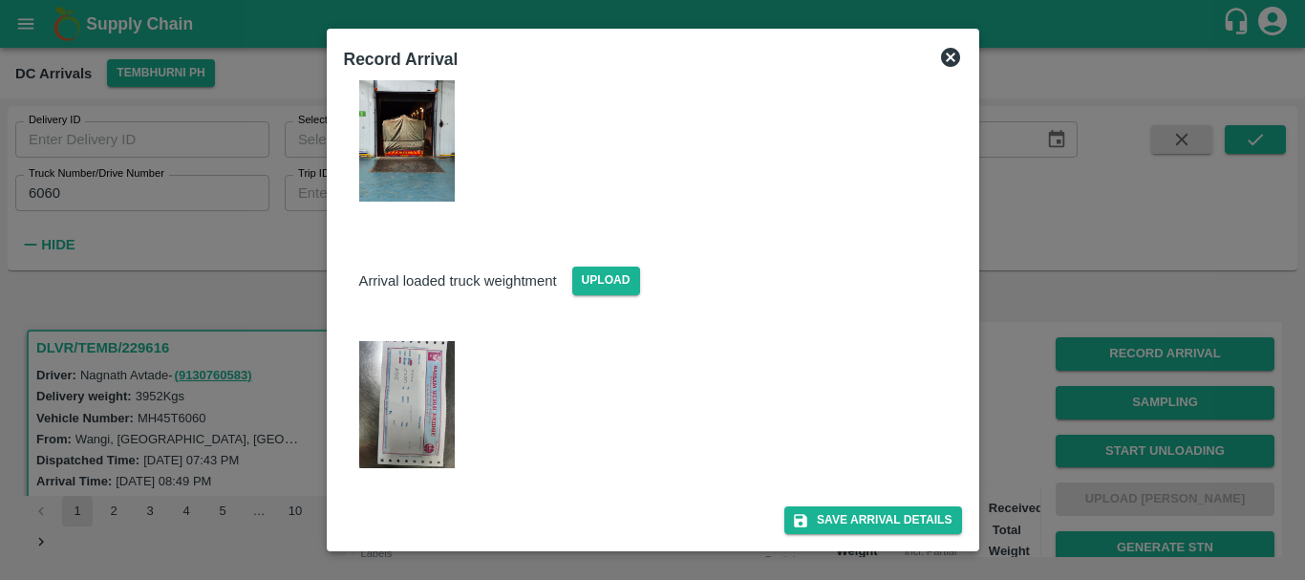
click at [432, 366] on img at bounding box center [407, 404] width 96 height 127
click at [1034, 387] on div at bounding box center [652, 290] width 1305 height 580
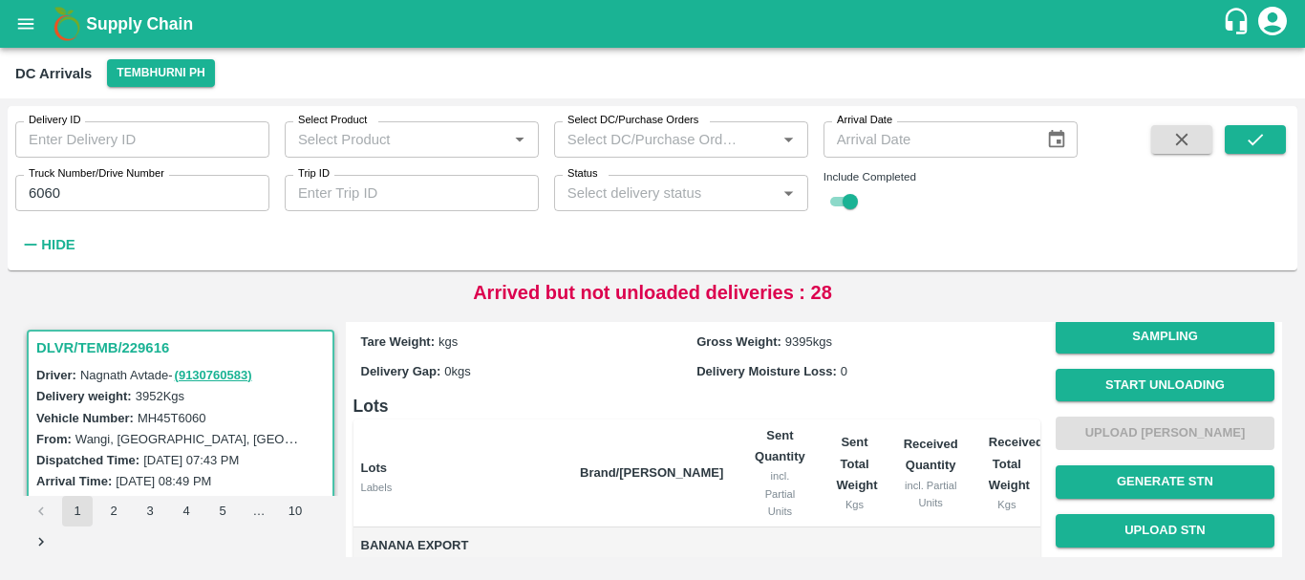
scroll to position [65, 0]
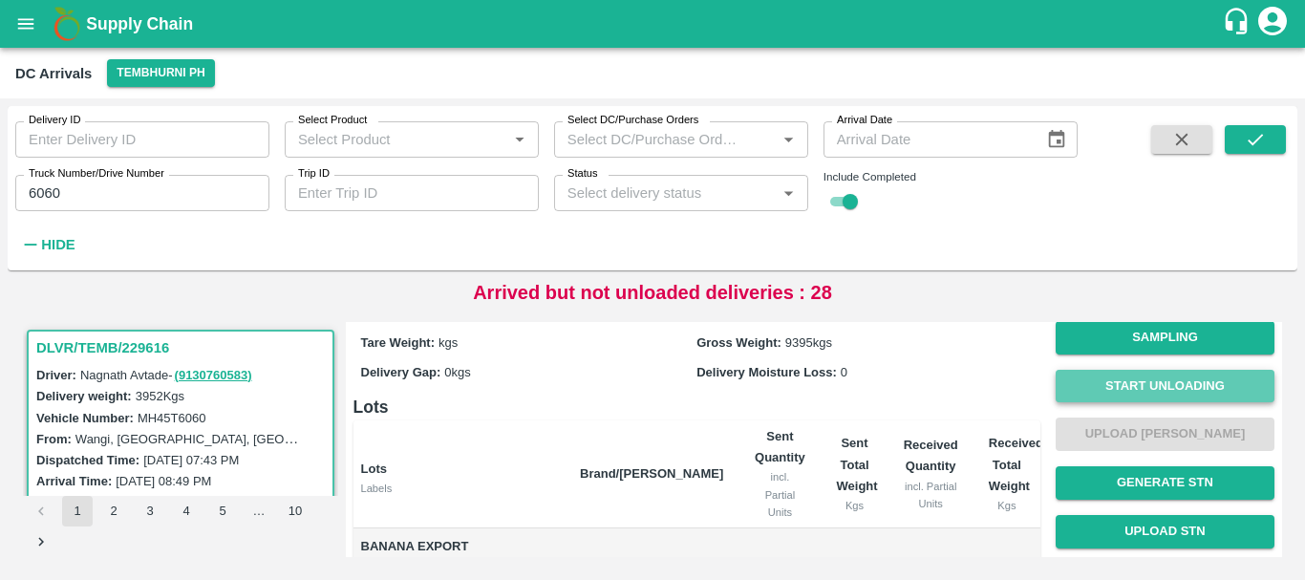
click at [1096, 379] on button "Start Unloading" at bounding box center [1165, 386] width 219 height 33
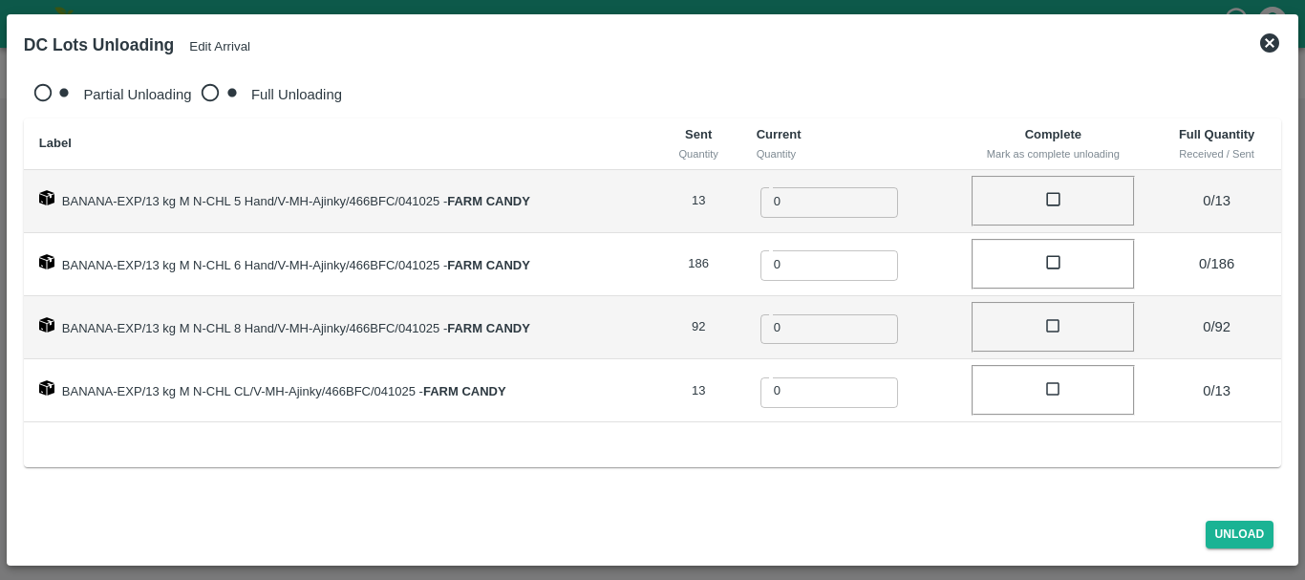
click at [248, 48] on button "Edit Arrival" at bounding box center [219, 46] width 61 height 14
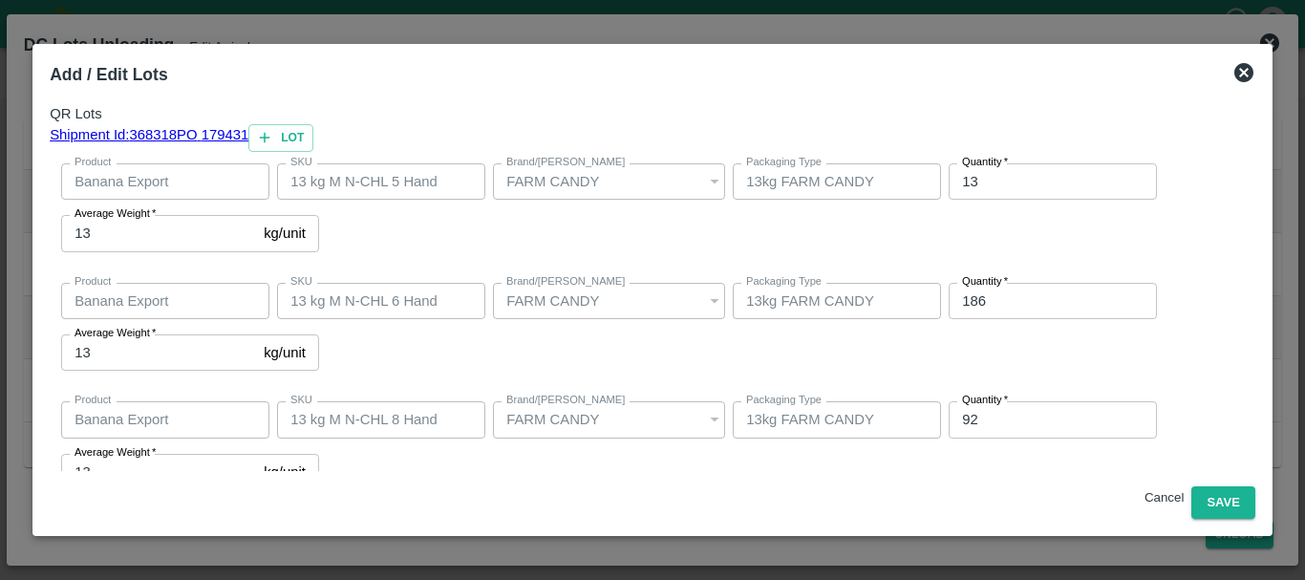
click at [949, 200] on input "13" at bounding box center [1053, 181] width 208 height 36
type input "1"
type input "11"
type input "103"
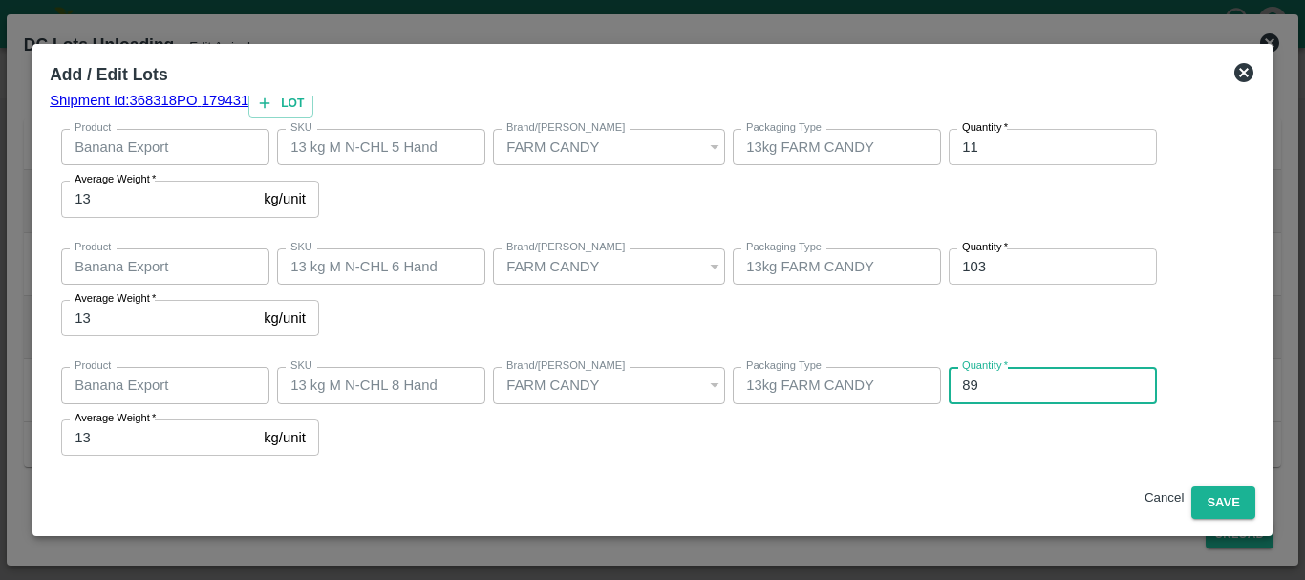
type input "89"
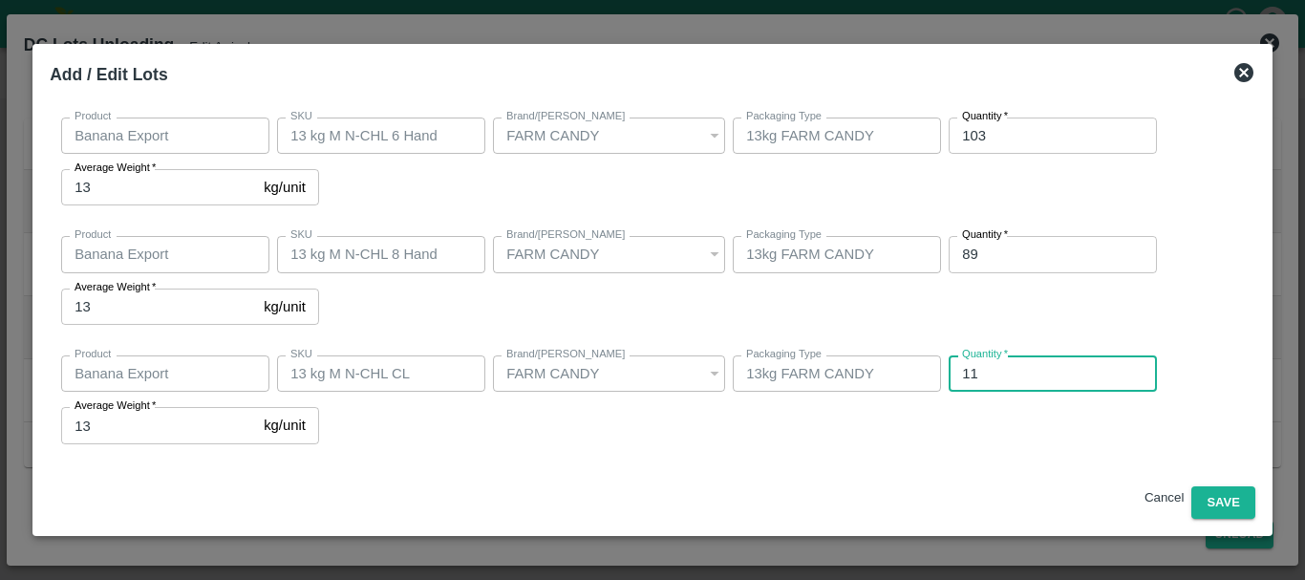
type input "11"
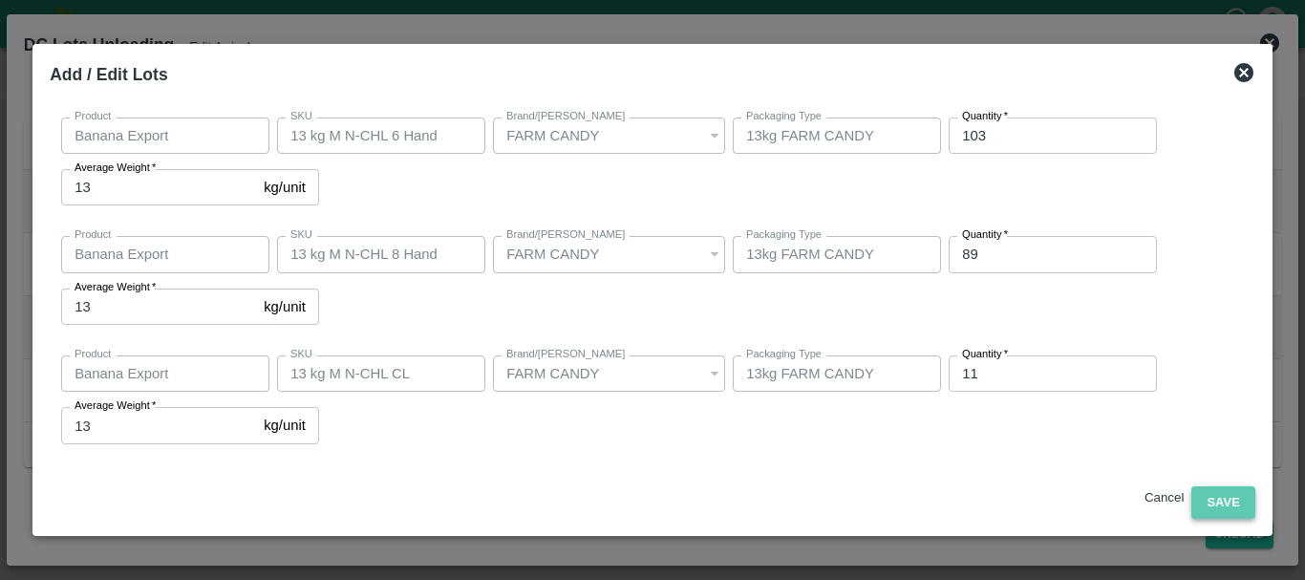
click at [1208, 509] on button "Save" at bounding box center [1223, 502] width 63 height 33
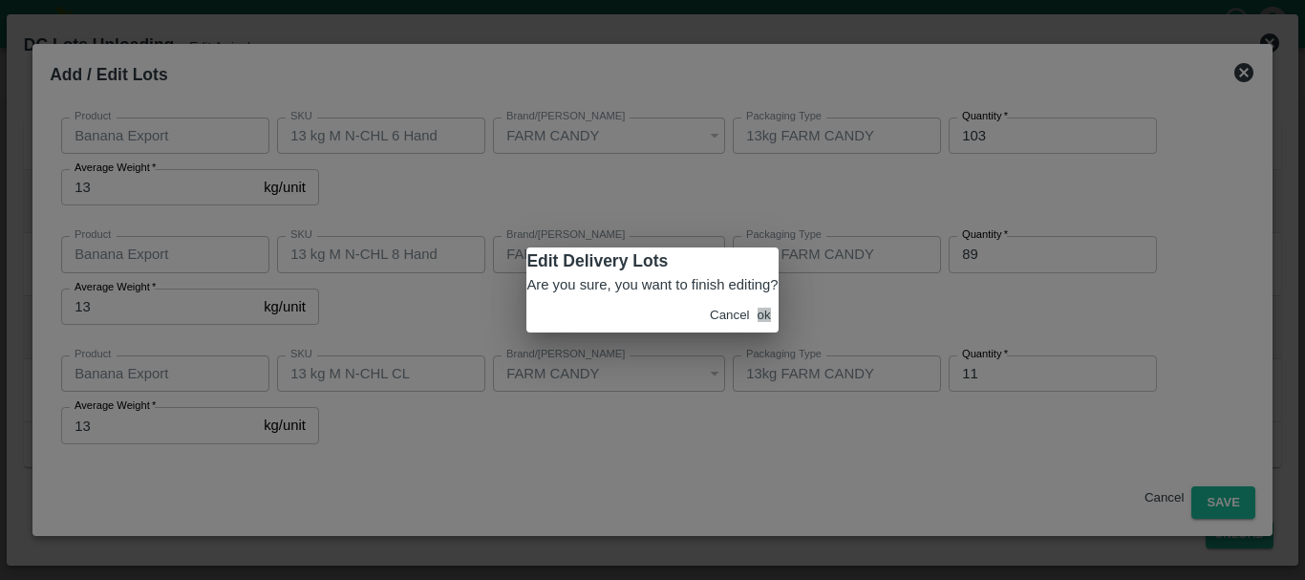
click at [767, 322] on button "ok" at bounding box center [764, 315] width 13 height 14
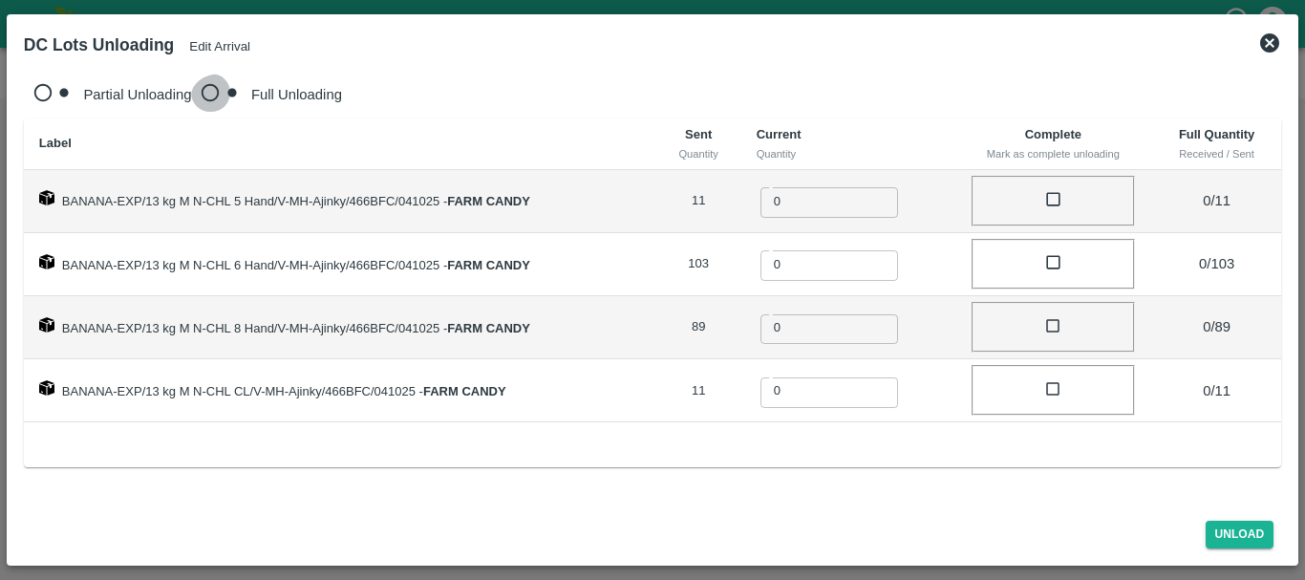
click at [191, 91] on input "Full Unloading" at bounding box center [221, 96] width 60 height 45
radio input "true"
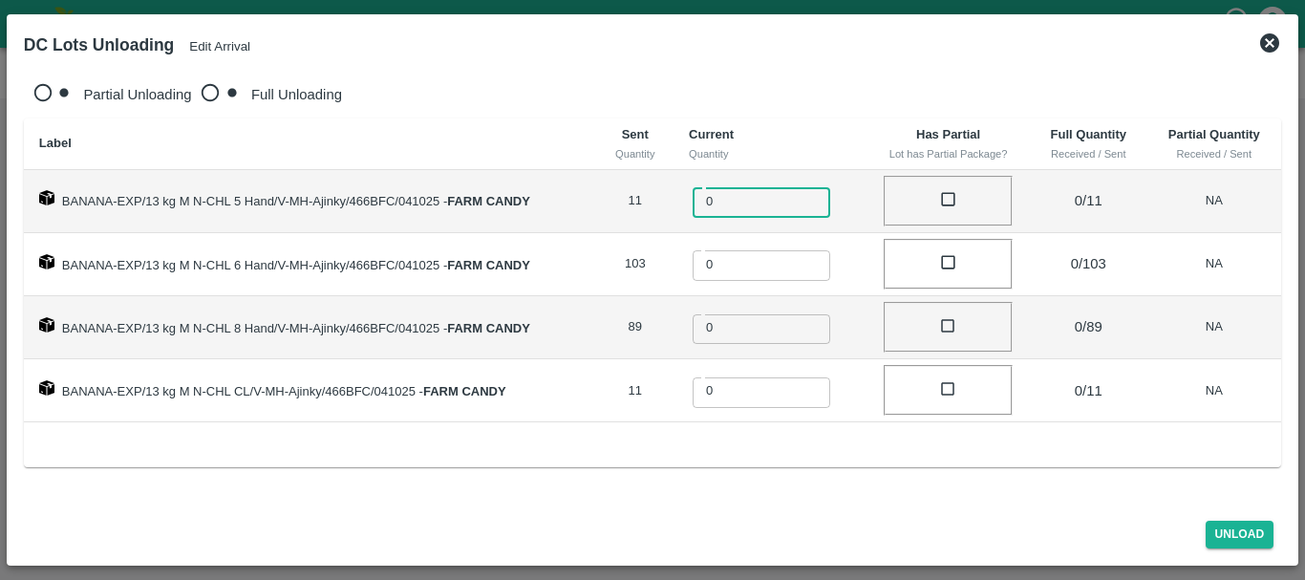
click at [731, 196] on input "0" at bounding box center [775, 200] width 164 height 34
type input "011"
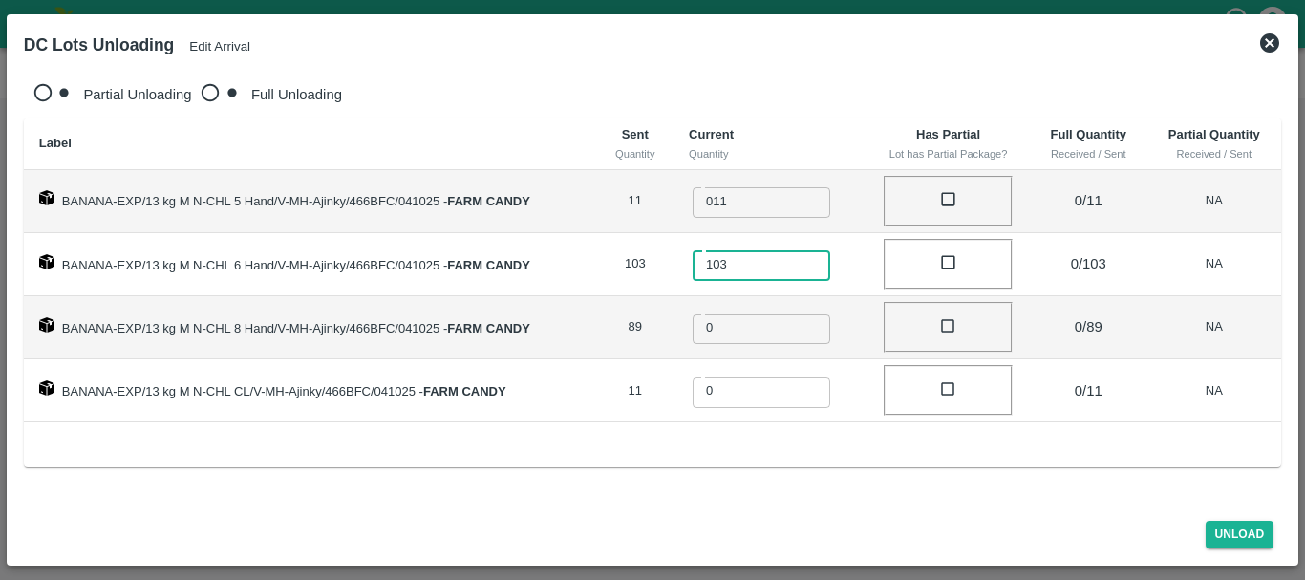
type input "103"
type input "89"
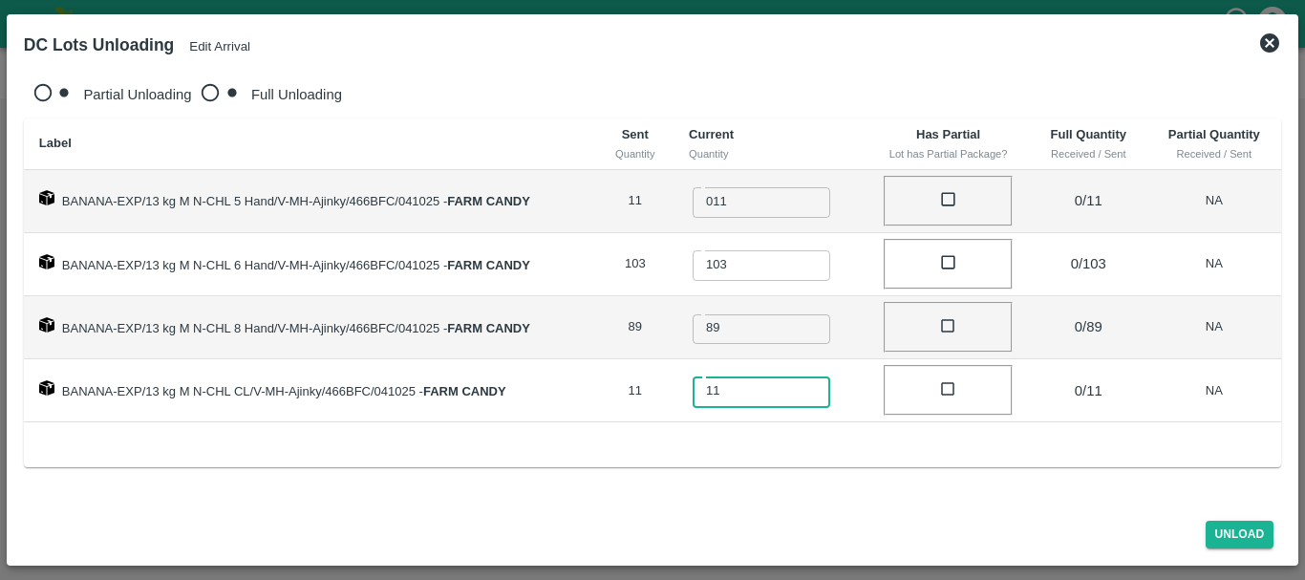
type input "11"
click at [882, 359] on td at bounding box center [948, 390] width 163 height 63
click at [1234, 530] on button "Unload" at bounding box center [1240, 535] width 69 height 28
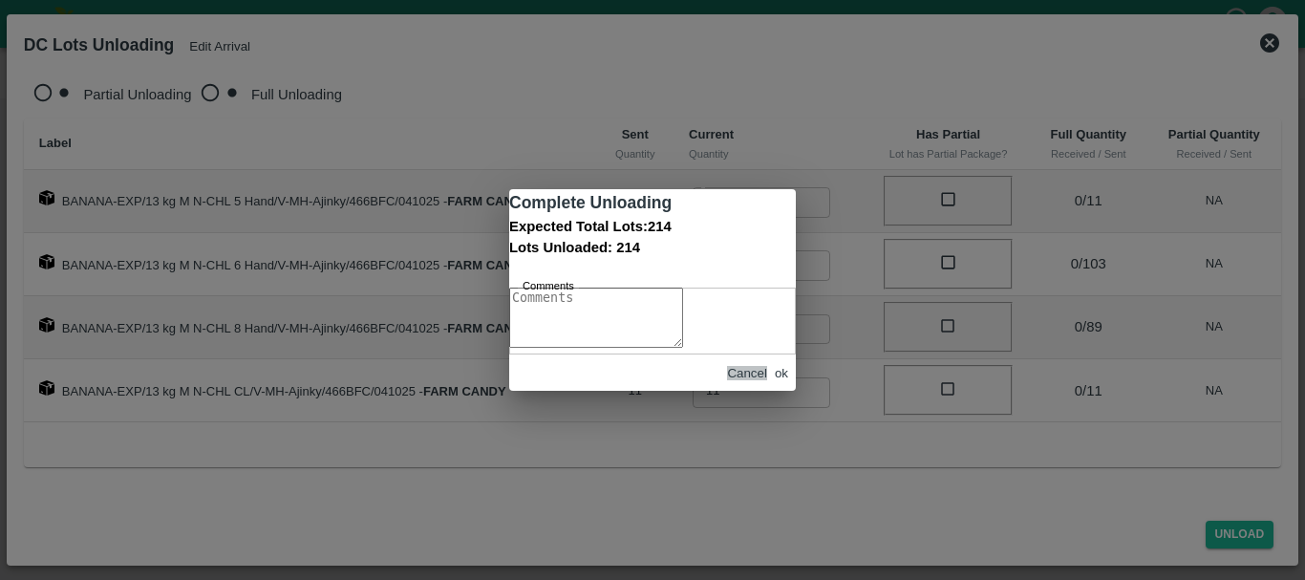
click at [727, 380] on button "Cancel" at bounding box center [747, 373] width 40 height 14
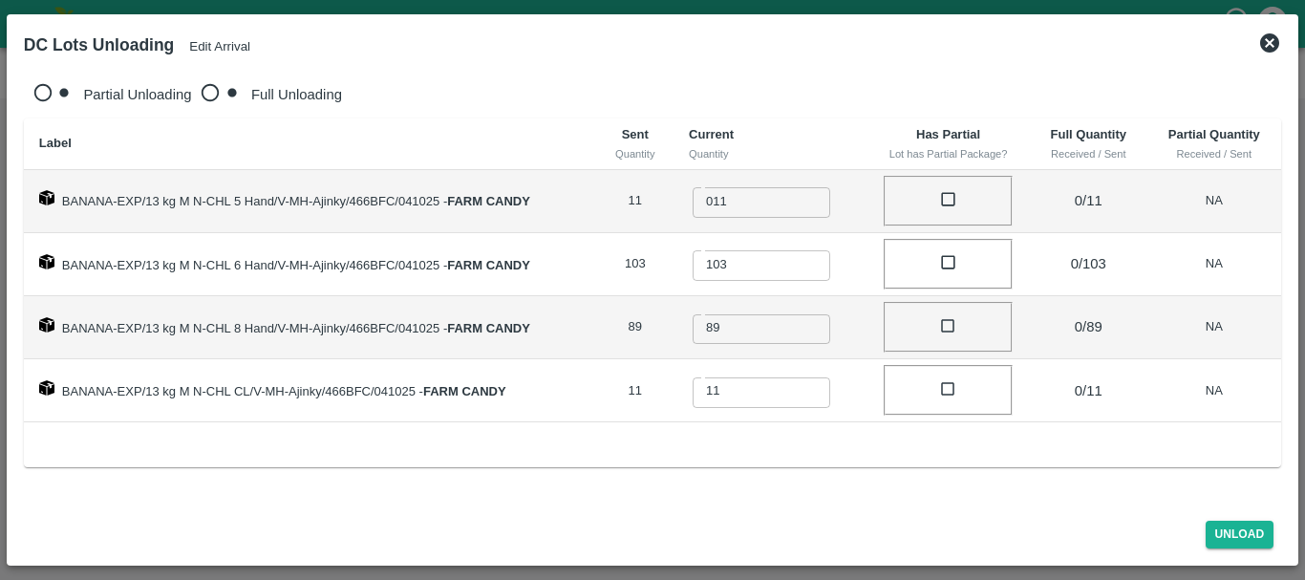
click at [563, 233] on td "BANANA-EXP/13 kg M N-CHL 6 Hand/V-MH-Ajinky/466BFC/041025 - FARM CANDY" at bounding box center [310, 264] width 573 height 63
click at [250, 39] on button "Edit Arrival" at bounding box center [219, 46] width 61 height 14
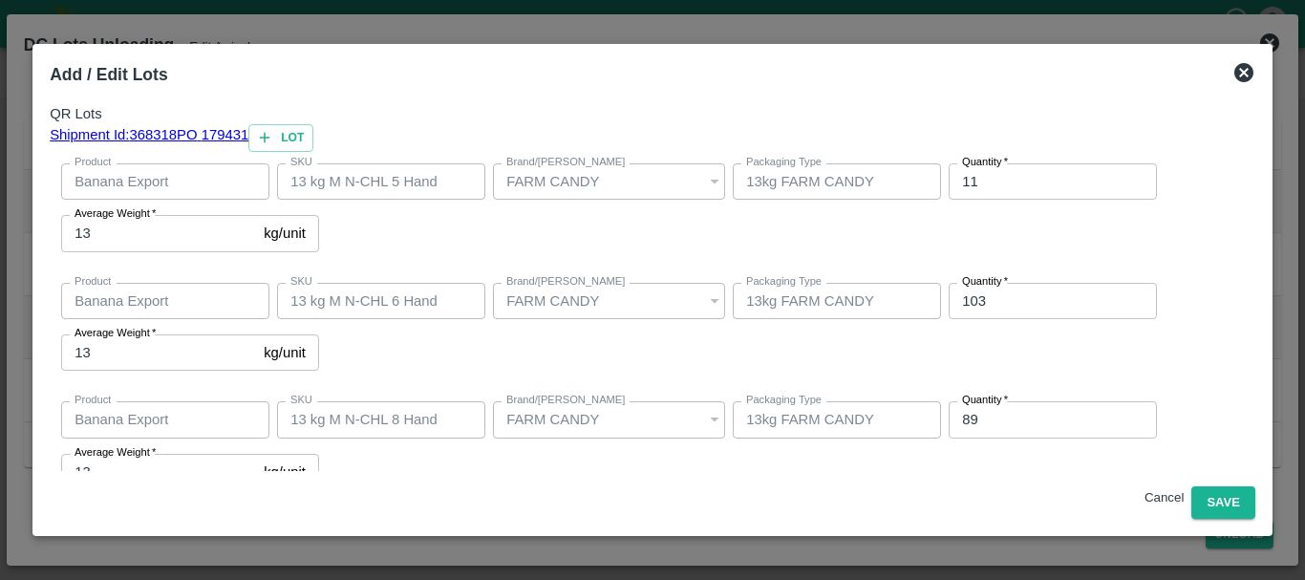
click at [949, 319] on input "103" at bounding box center [1053, 301] width 208 height 36
type input "193"
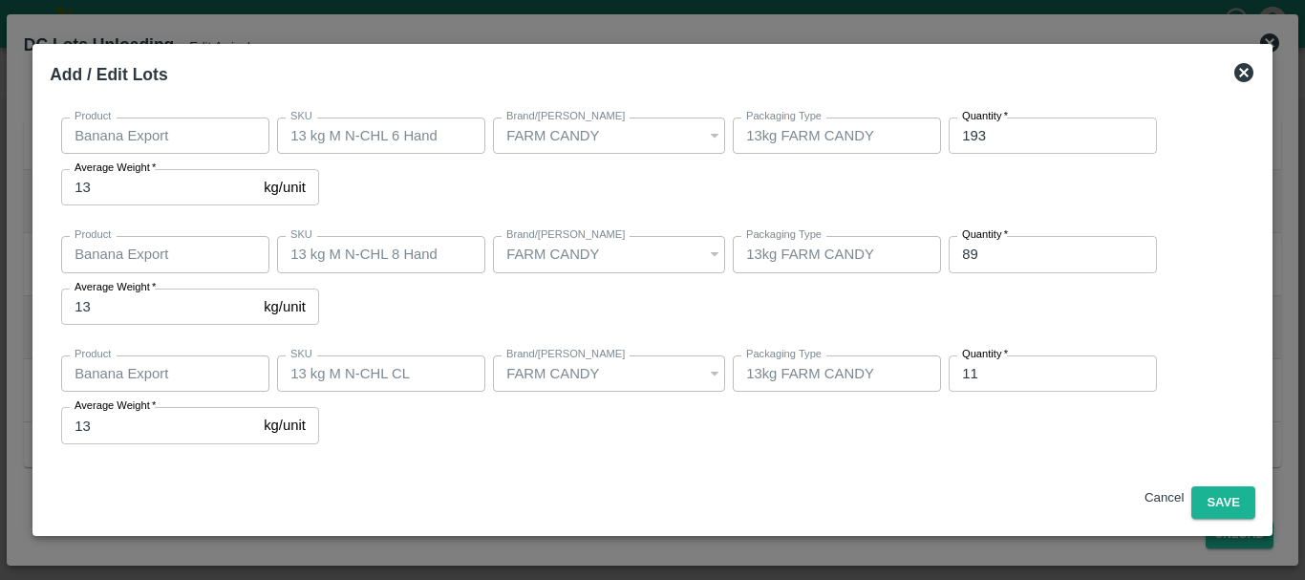
scroll to position [132, 0]
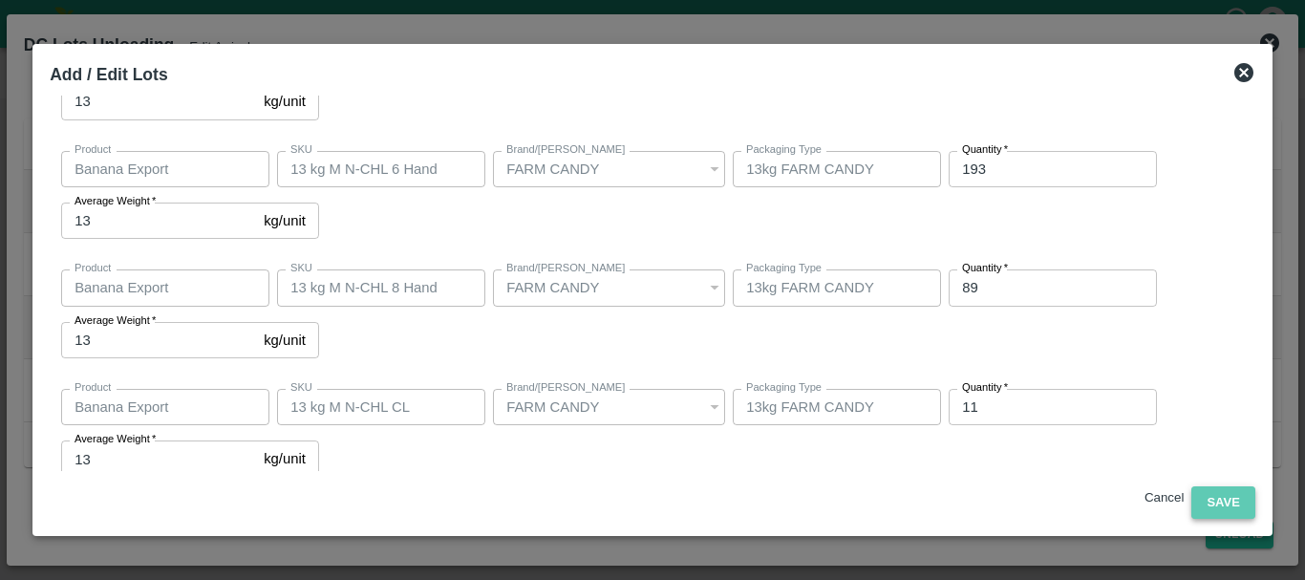
click at [1232, 508] on button "Save" at bounding box center [1223, 502] width 63 height 33
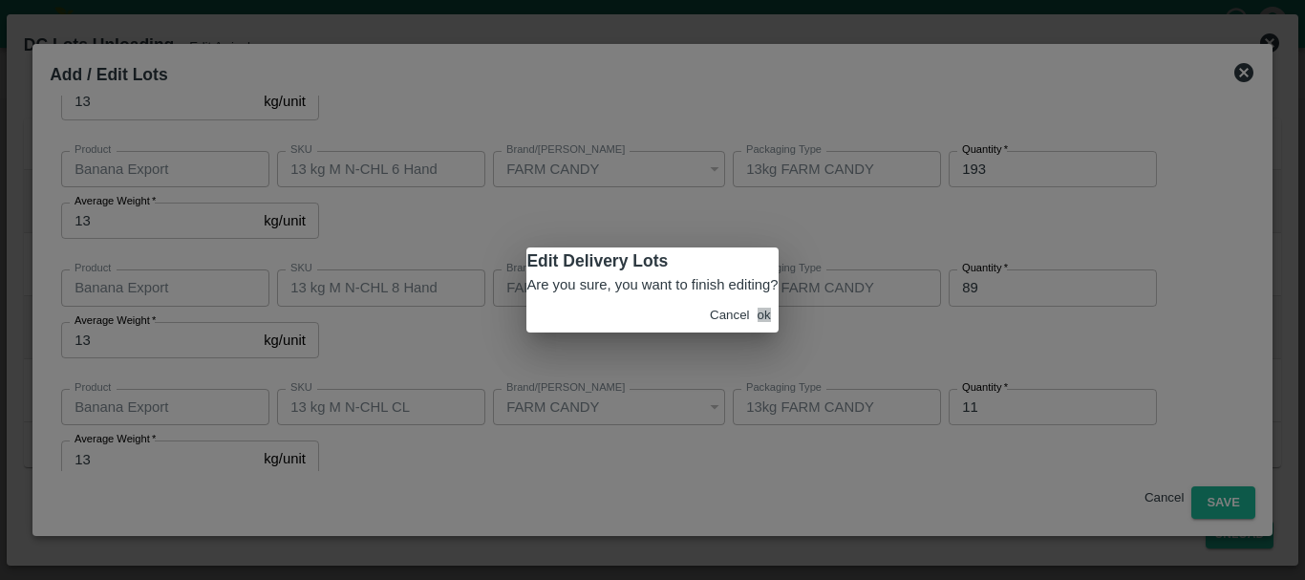
click at [761, 322] on button "ok" at bounding box center [764, 315] width 13 height 14
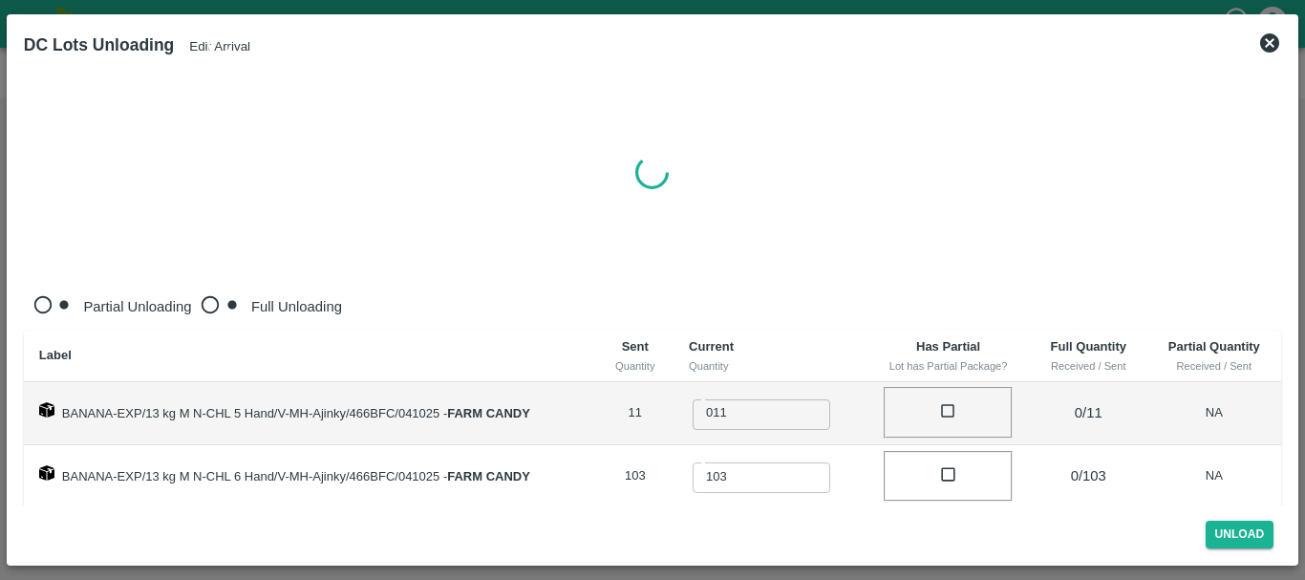
radio input "true"
type input "0"
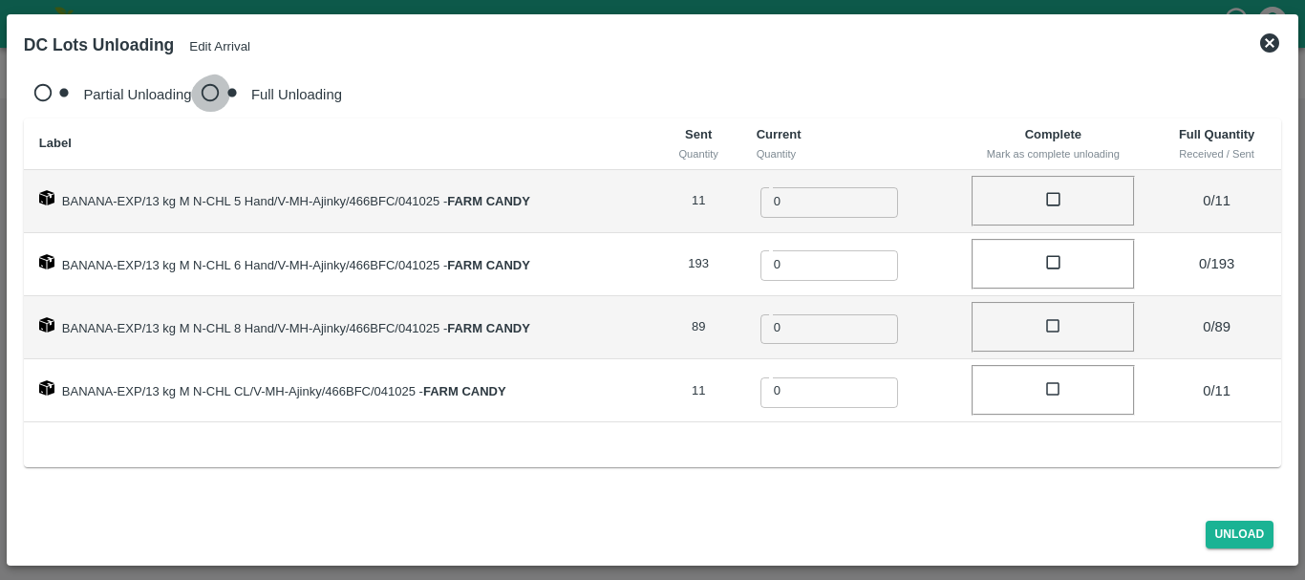
click at [191, 89] on input "Full Unloading" at bounding box center [221, 96] width 60 height 45
radio input "true"
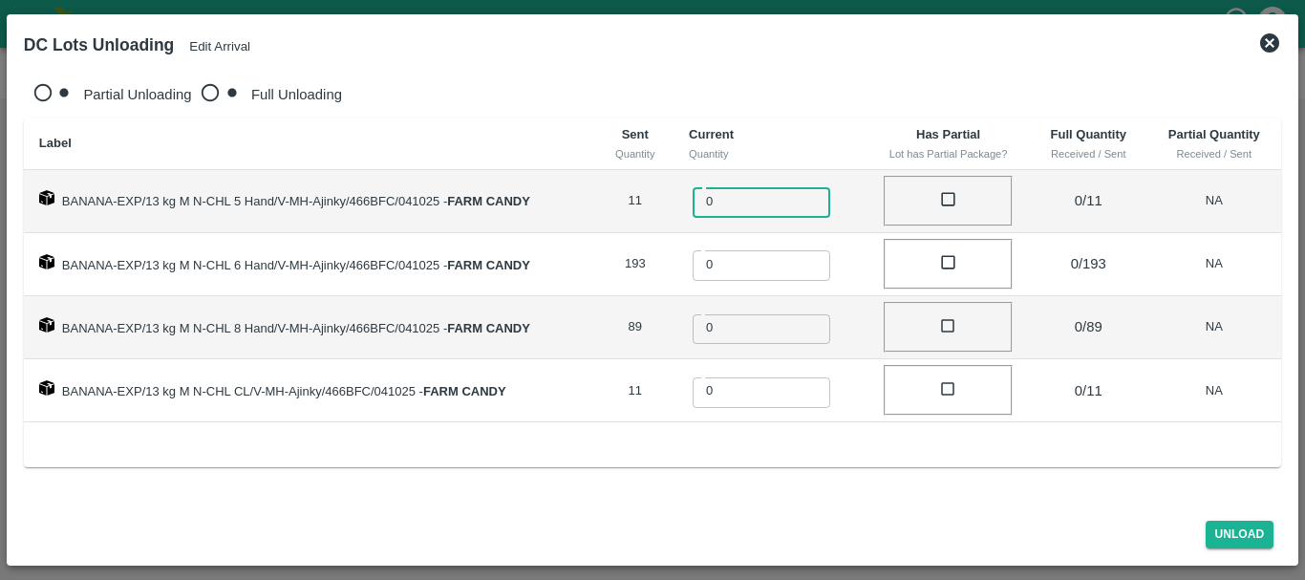
click at [766, 185] on input "0" at bounding box center [775, 200] width 164 height 34
type input "011"
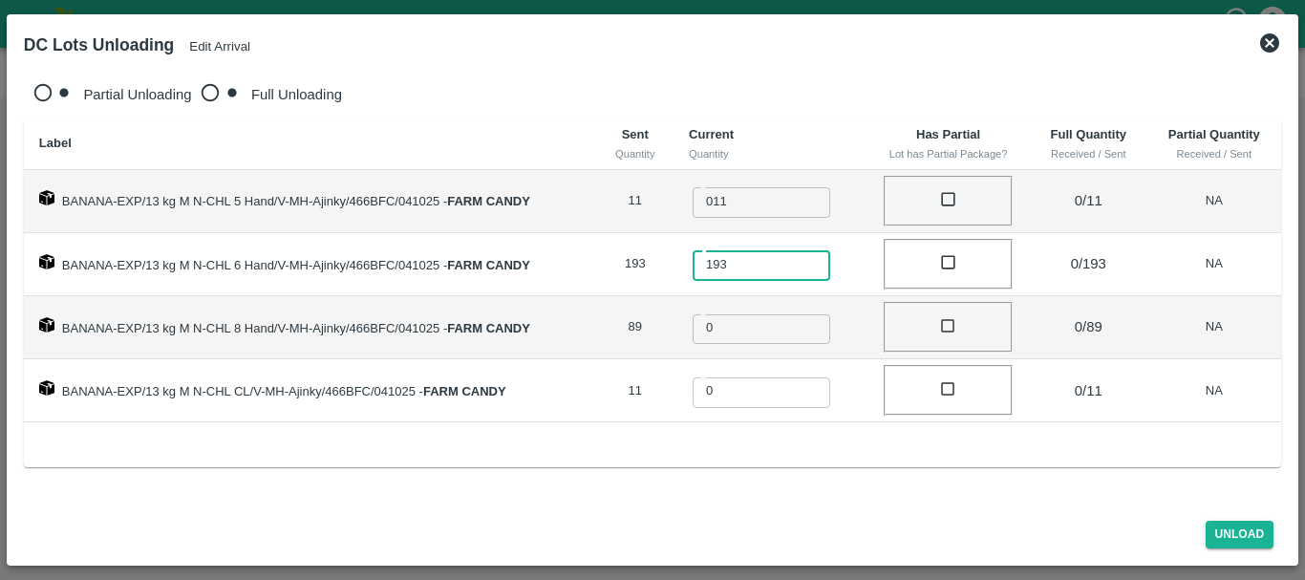
type input "193"
type input "89"
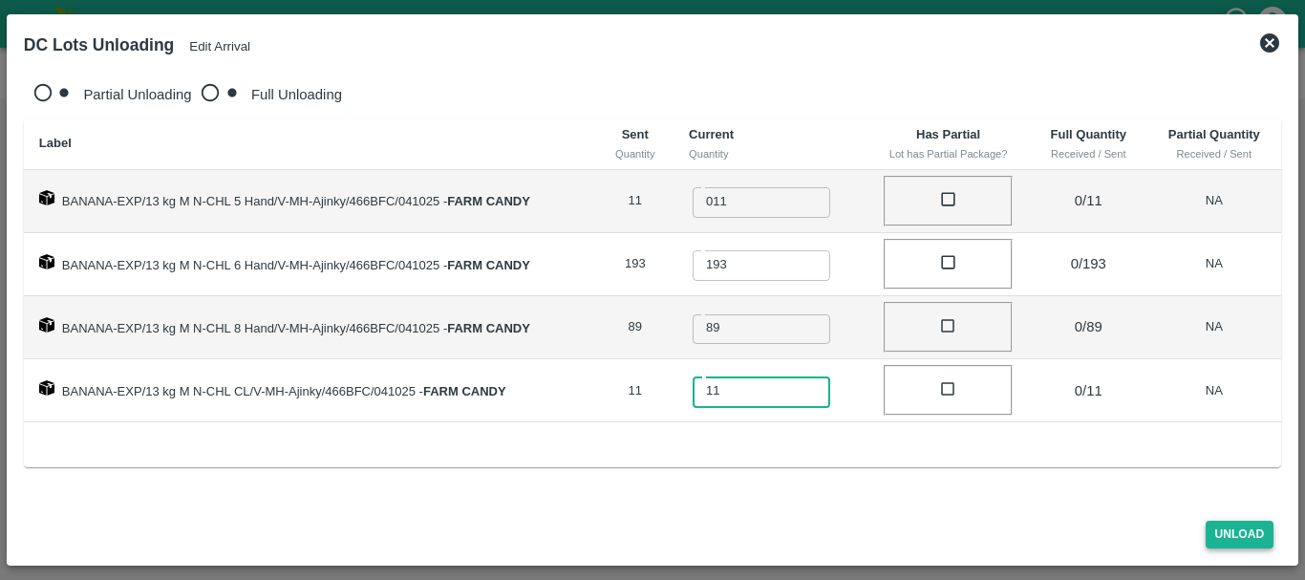
type input "11"
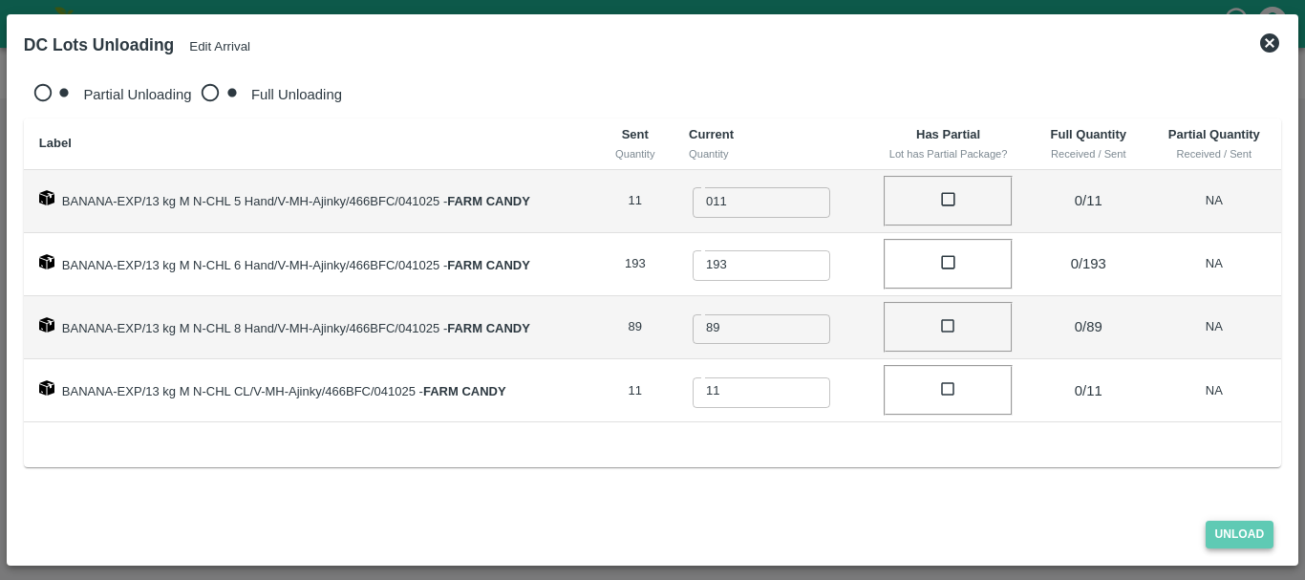
click at [1232, 524] on button "Unload" at bounding box center [1240, 535] width 69 height 28
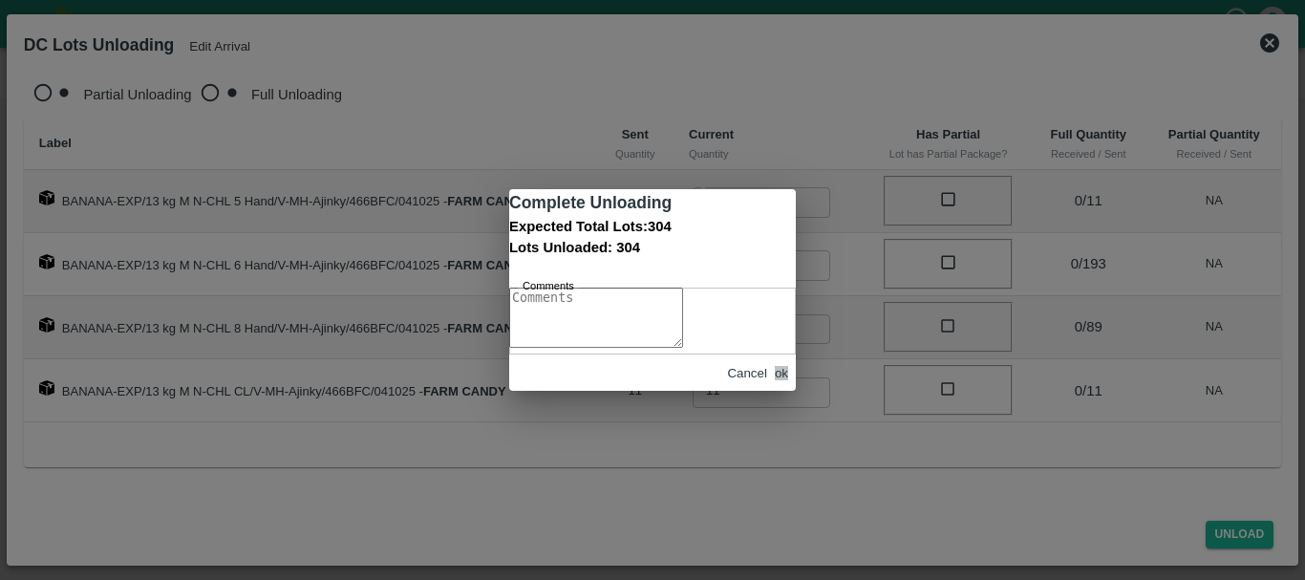
click at [778, 380] on button "ok" at bounding box center [781, 373] width 13 height 14
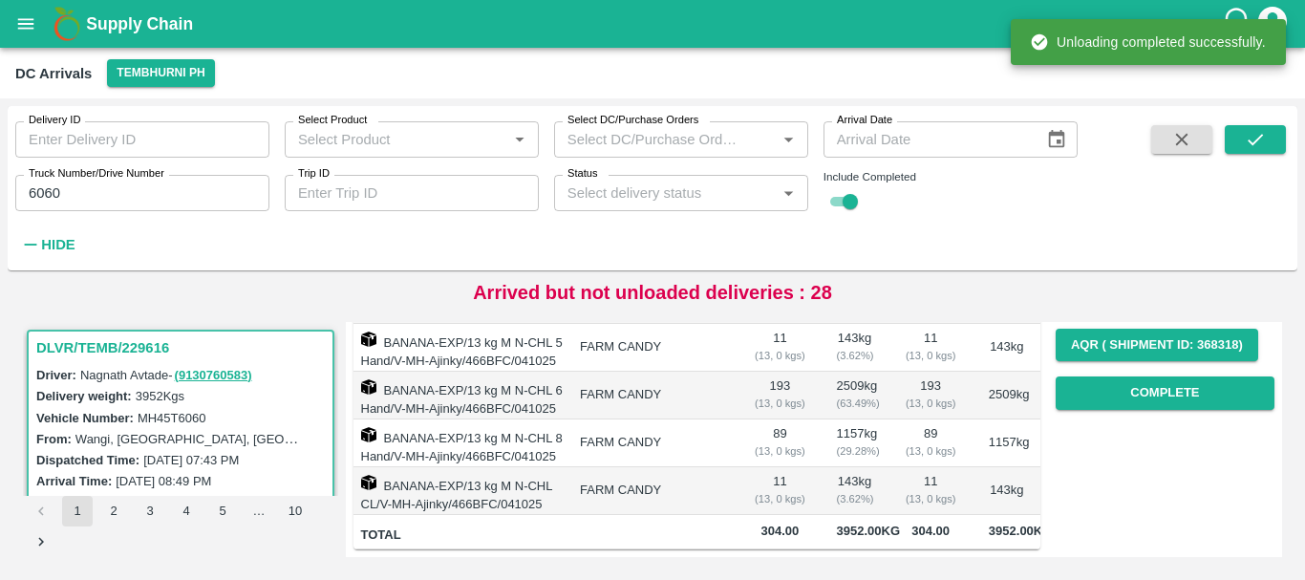
scroll to position [0, 0]
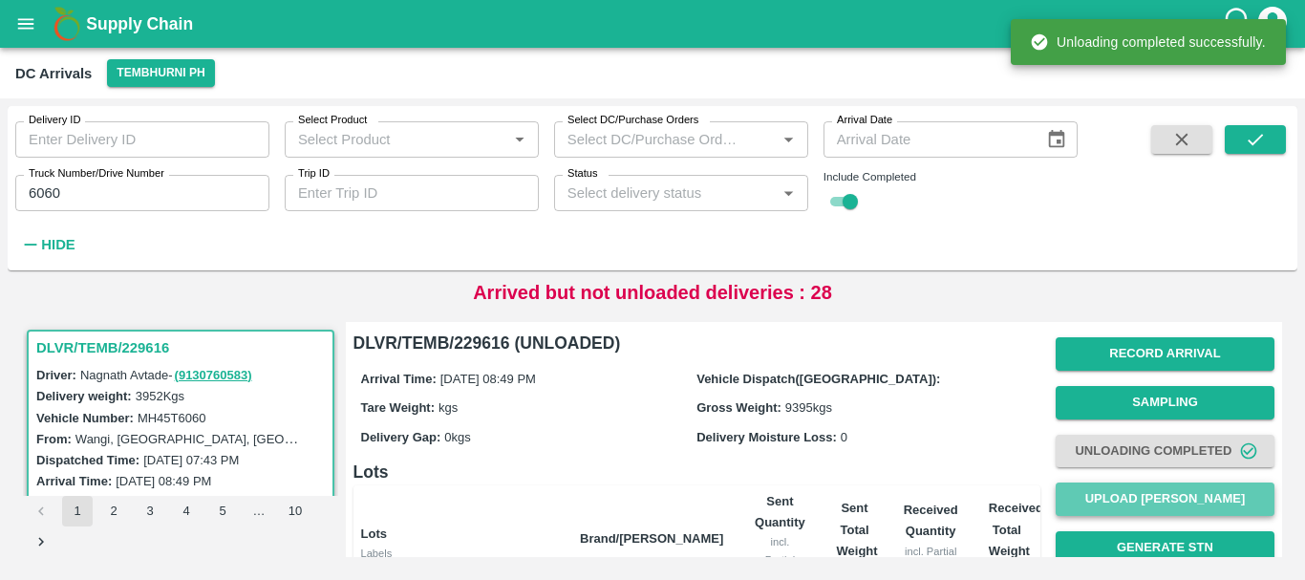
click at [1173, 499] on button "Upload [PERSON_NAME]" at bounding box center [1165, 499] width 219 height 33
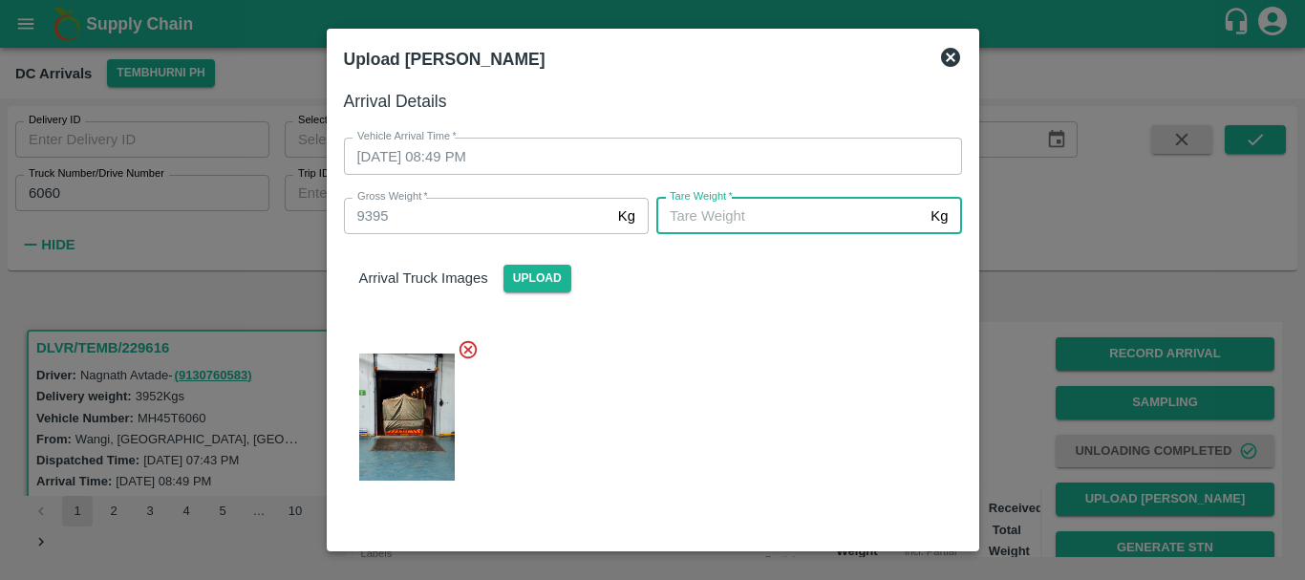
click at [724, 228] on input "Tare Weight   *" at bounding box center [790, 216] width 267 height 36
type input "5080"
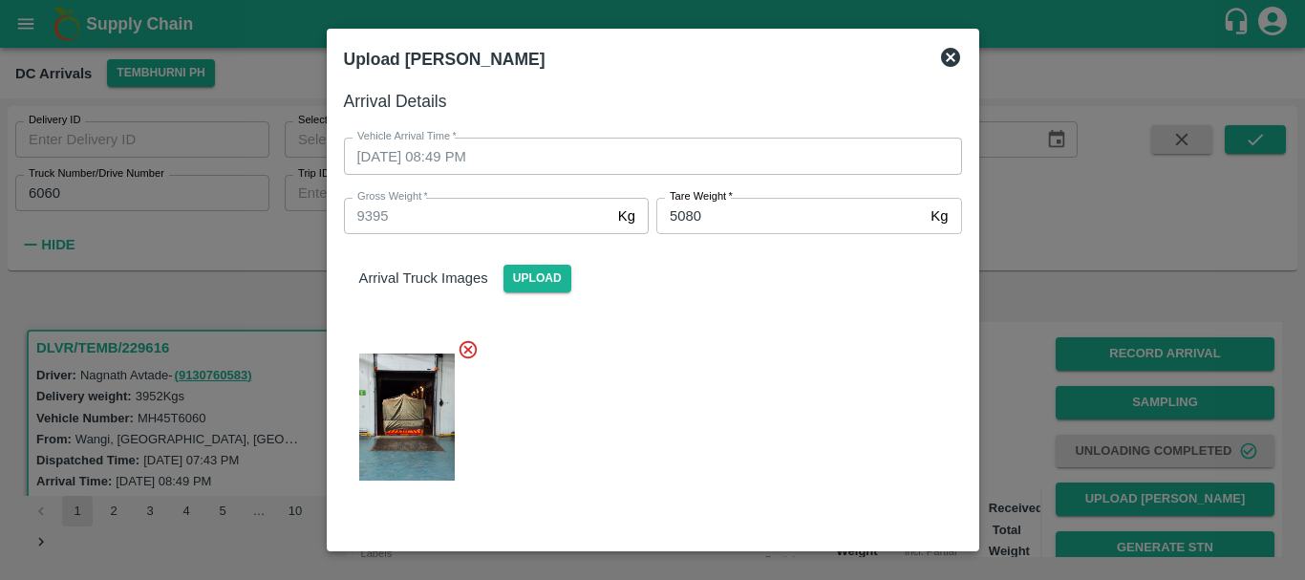
click at [734, 392] on div at bounding box center [646, 411] width 634 height 177
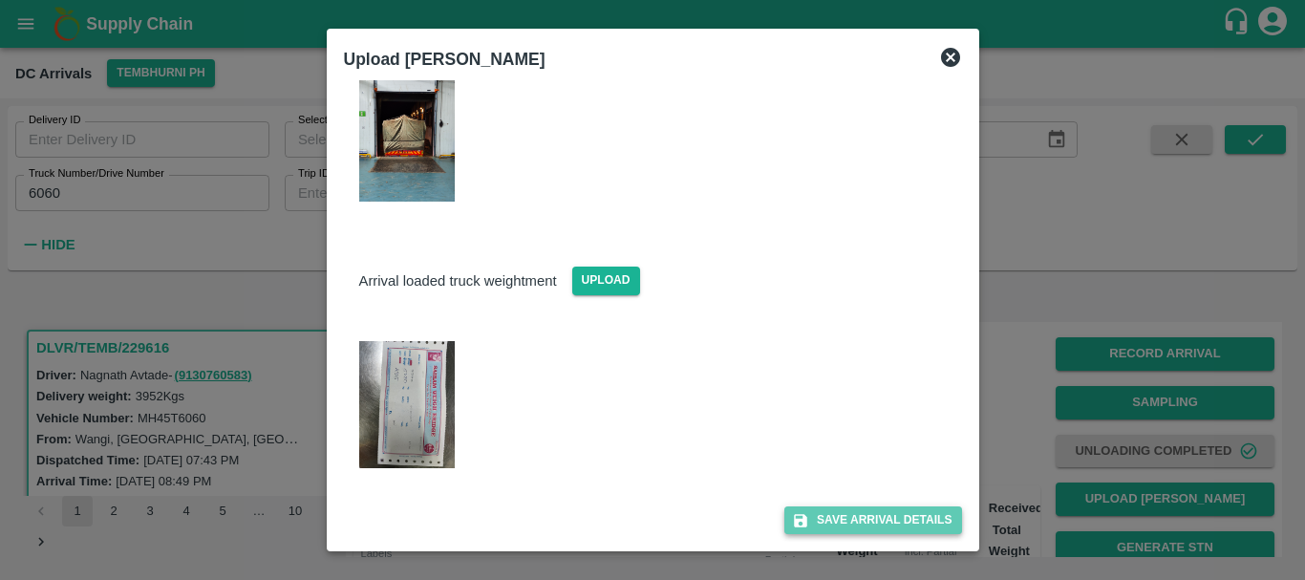
click at [834, 530] on button "Save Arrival Details" at bounding box center [873, 521] width 177 height 28
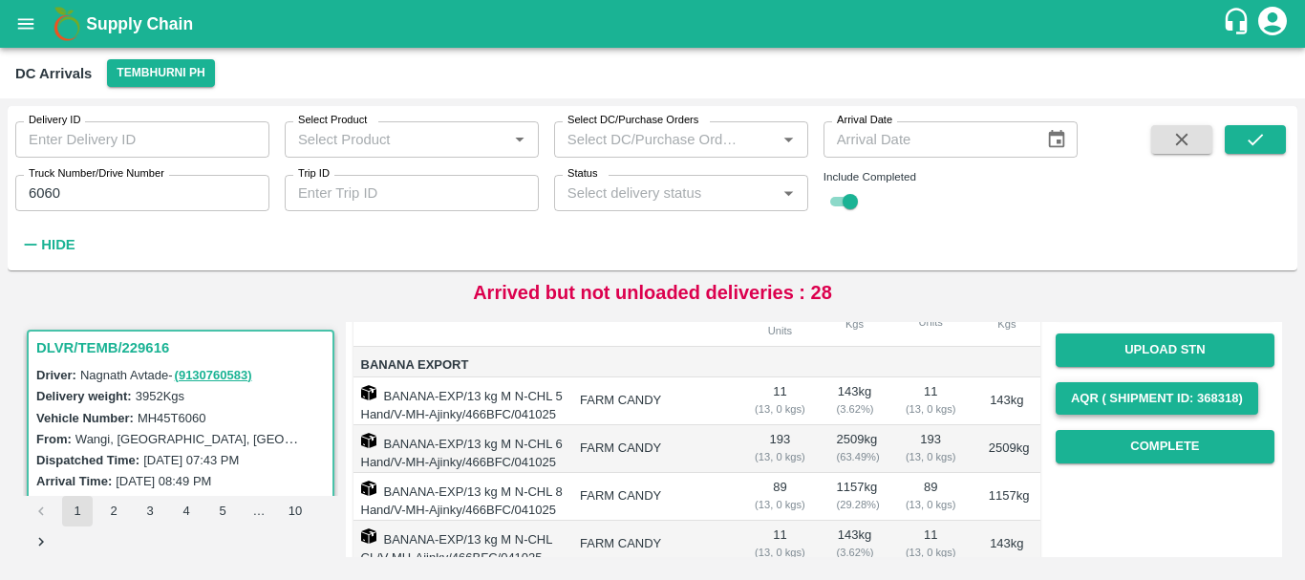
scroll to position [246, 0]
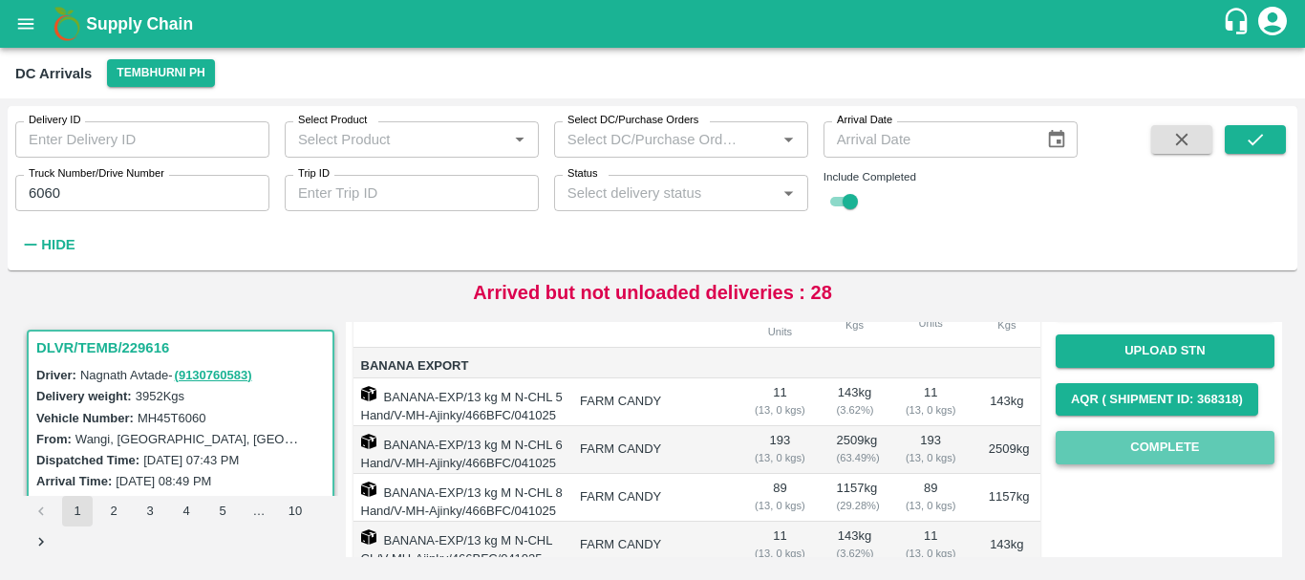
click at [1128, 433] on button "Complete" at bounding box center [1165, 447] width 219 height 33
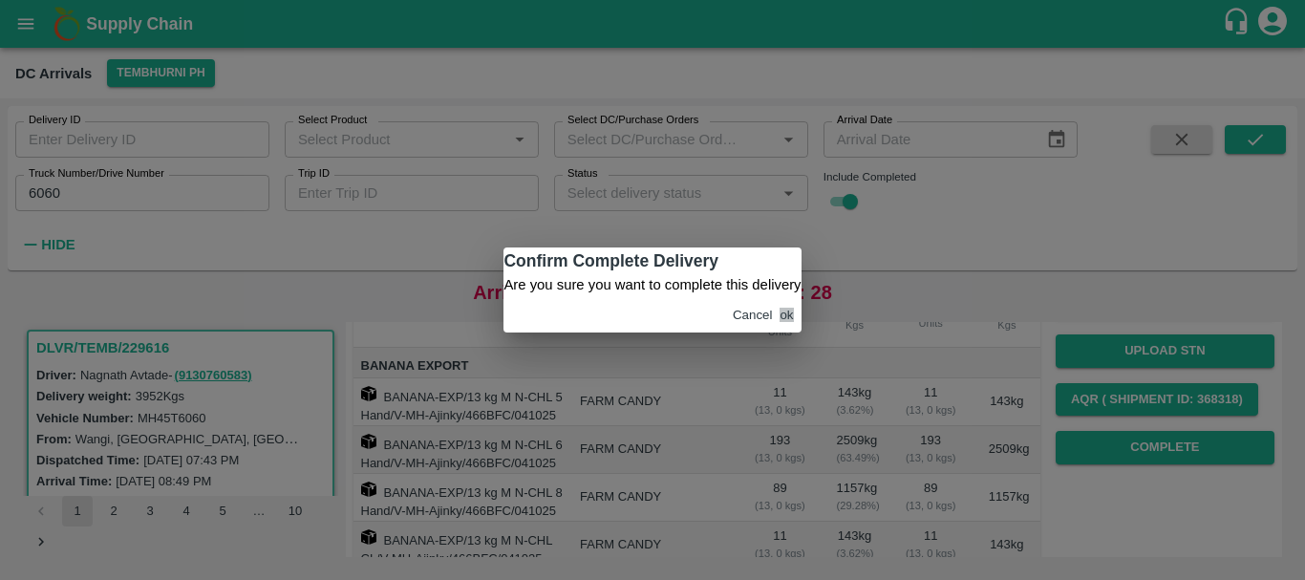
click at [785, 322] on button "ok" at bounding box center [786, 315] width 13 height 14
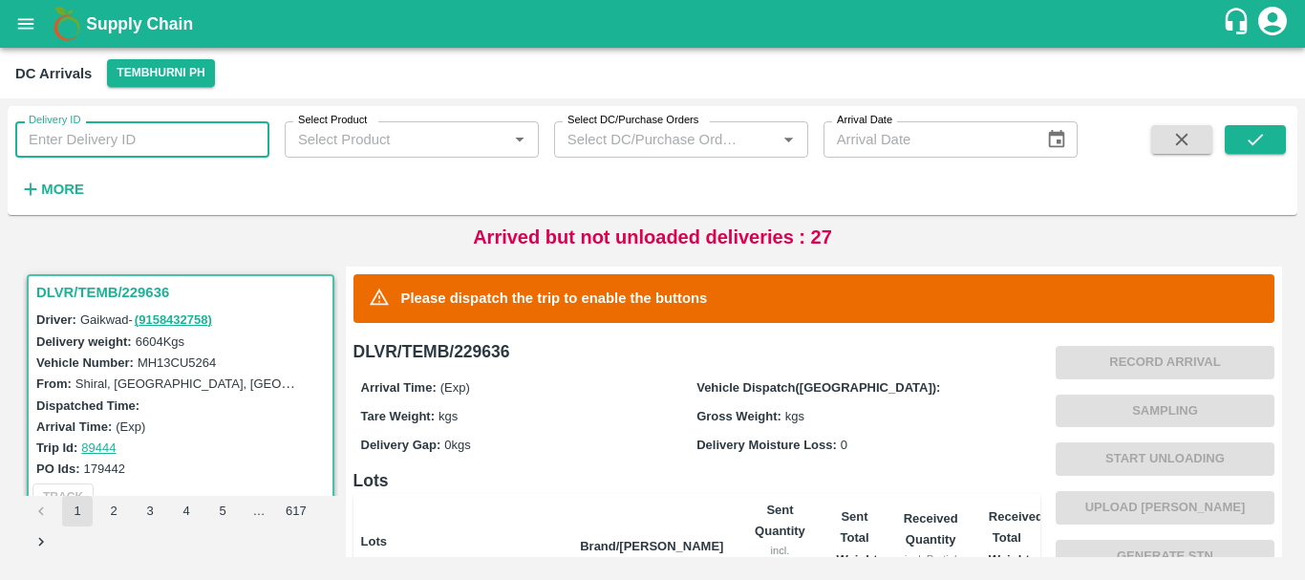
click at [162, 136] on input "Delivery ID" at bounding box center [142, 139] width 254 height 36
click at [57, 204] on button "More" at bounding box center [52, 189] width 74 height 32
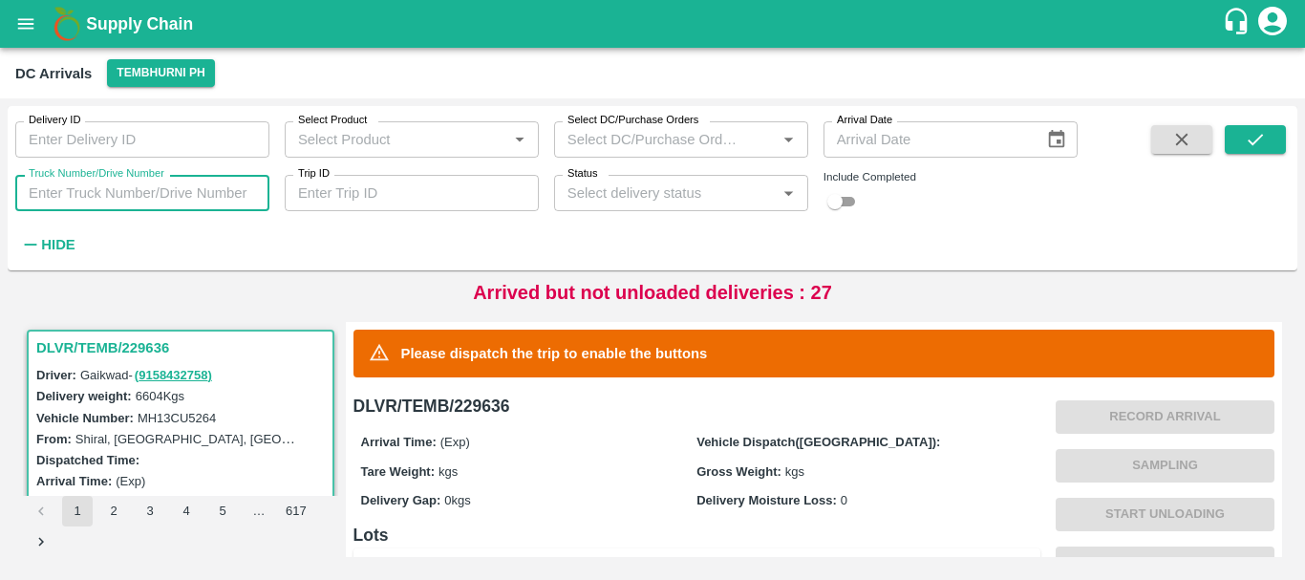
click at [141, 198] on input "Truck Number/Drive Number" at bounding box center [142, 193] width 254 height 36
type input "1167"
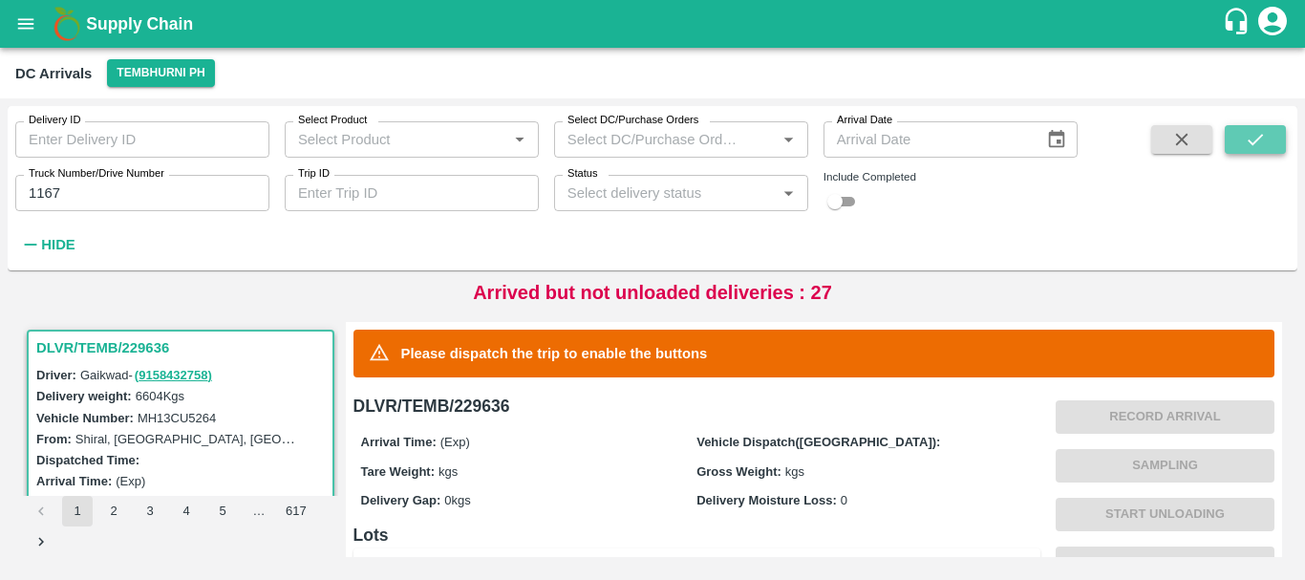
click at [1272, 153] on button "submit" at bounding box center [1255, 139] width 61 height 29
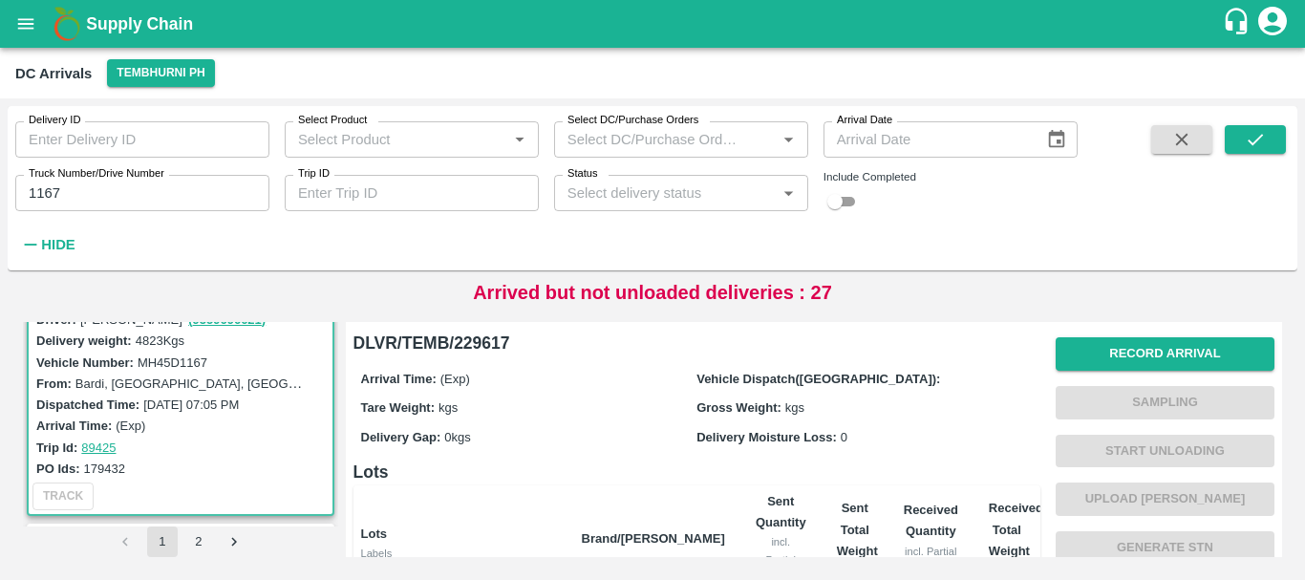
scroll to position [434, 0]
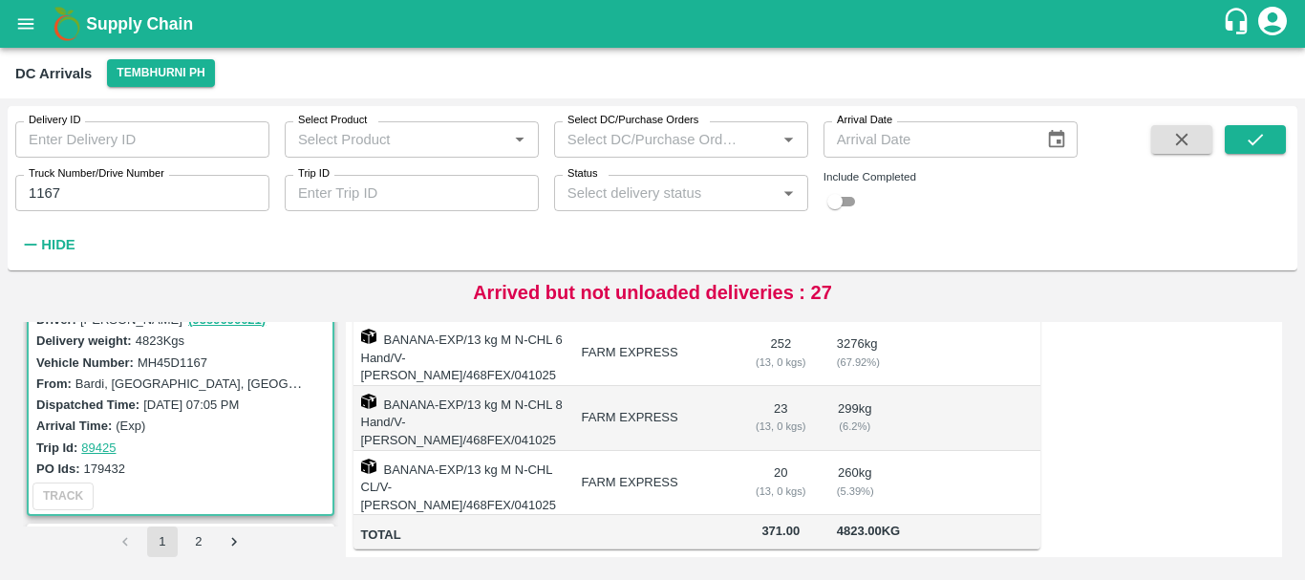
click at [178, 174] on div "Truck Number/Drive Number 1167 Truck Number/Drive Number" at bounding box center [134, 186] width 269 height 52
click at [179, 190] on input "1167" at bounding box center [142, 193] width 254 height 36
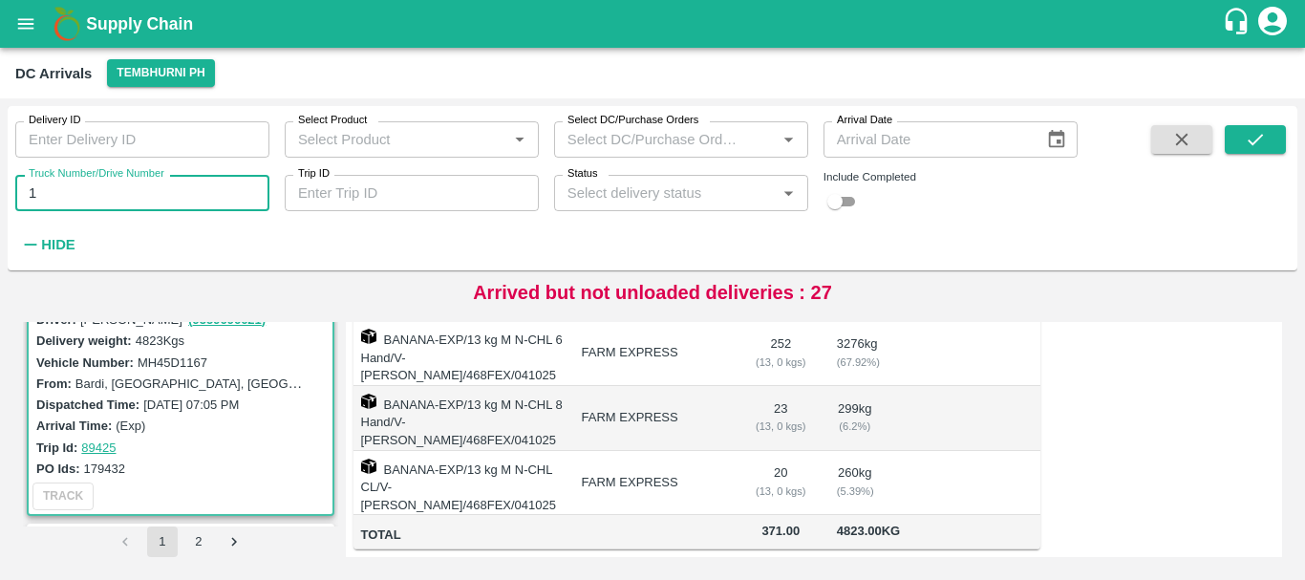
type input "1"
type input "7172"
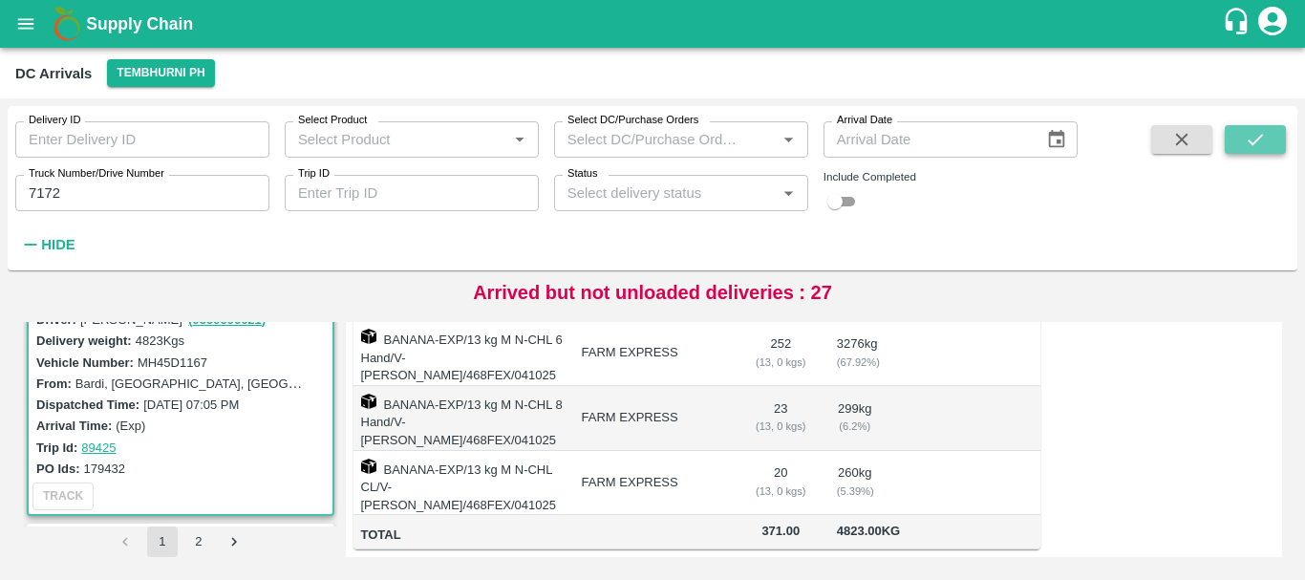
click at [1273, 136] on button "submit" at bounding box center [1255, 139] width 61 height 29
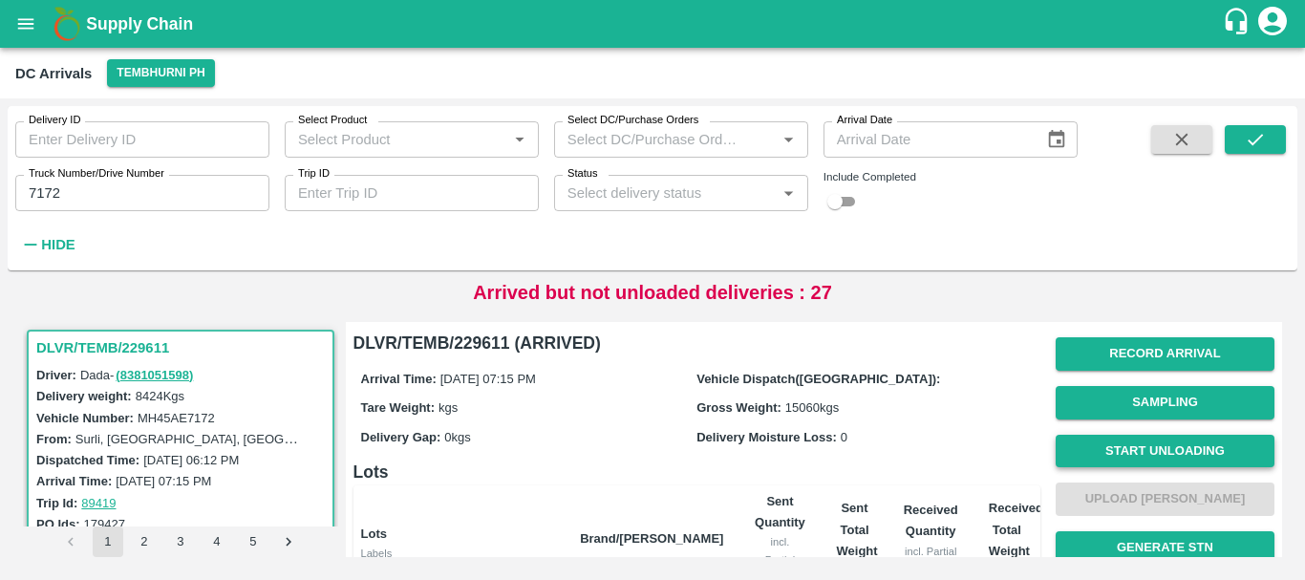
click at [1097, 449] on button "Start Unloading" at bounding box center [1165, 451] width 219 height 33
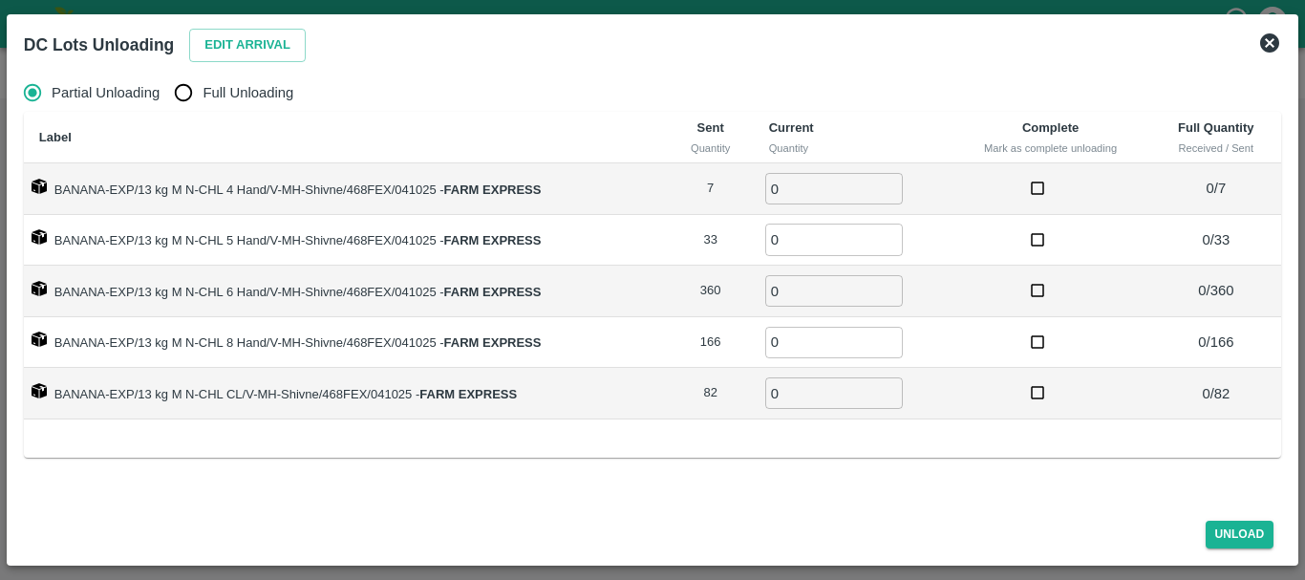
click at [1256, 42] on div "DC Lots Unloading Edit Arrival" at bounding box center [652, 45] width 1273 height 42
click at [1261, 41] on icon at bounding box center [1270, 42] width 19 height 19
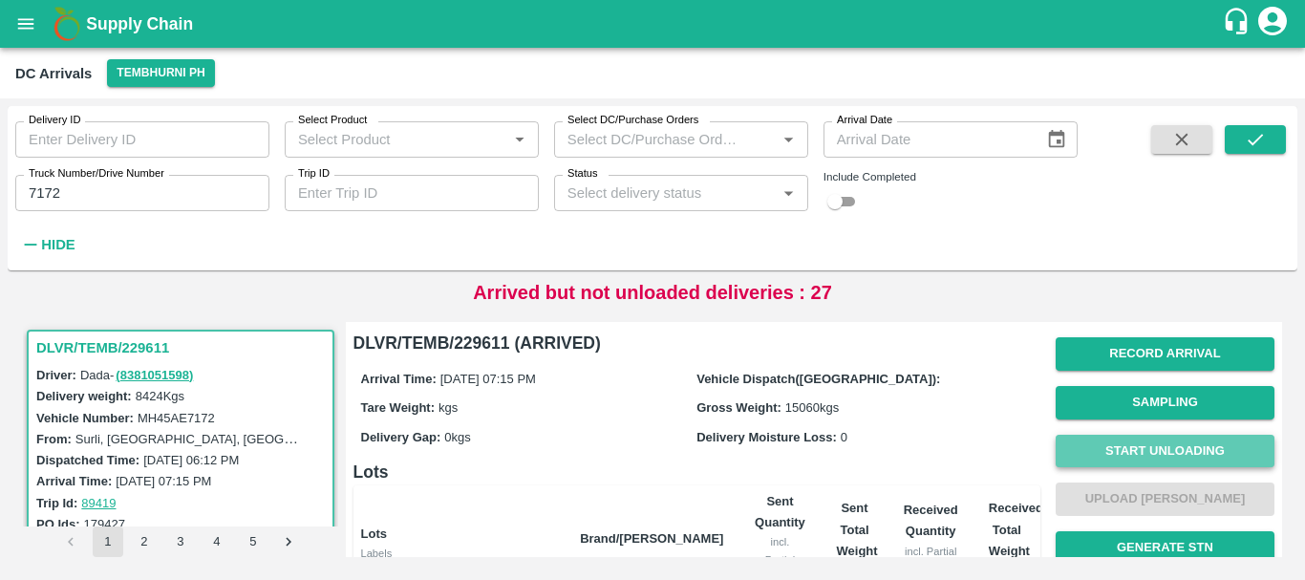
click at [1097, 435] on button "Start Unloading" at bounding box center [1165, 451] width 219 height 33
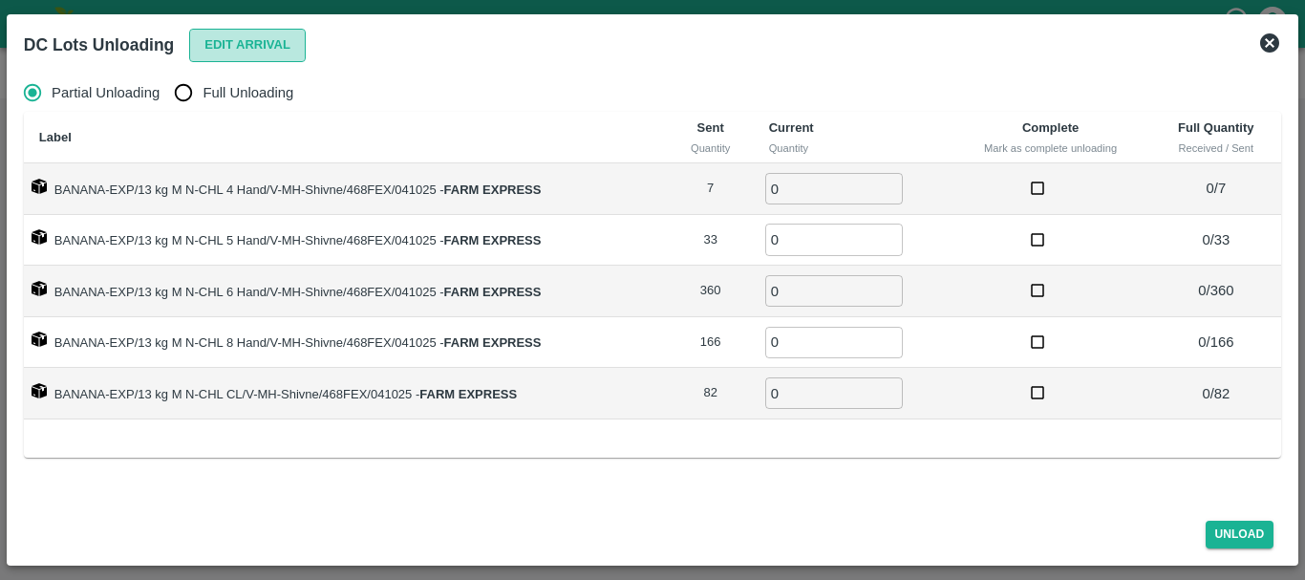
click at [272, 54] on button "Edit Arrival" at bounding box center [247, 45] width 117 height 33
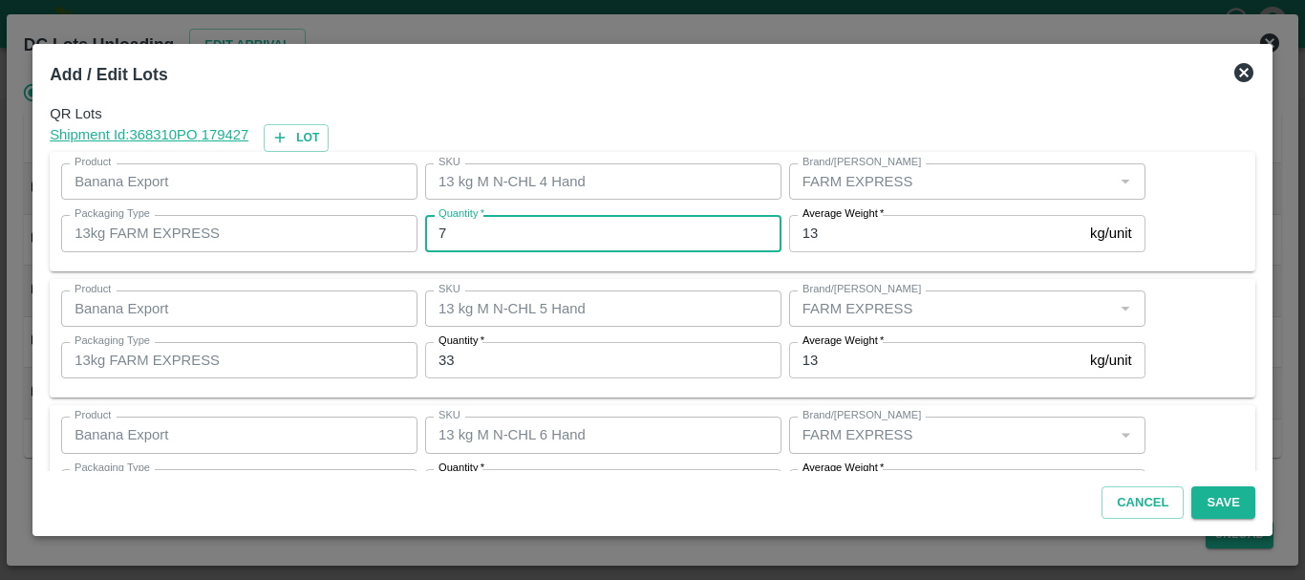
click at [526, 233] on input "7" at bounding box center [603, 233] width 356 height 36
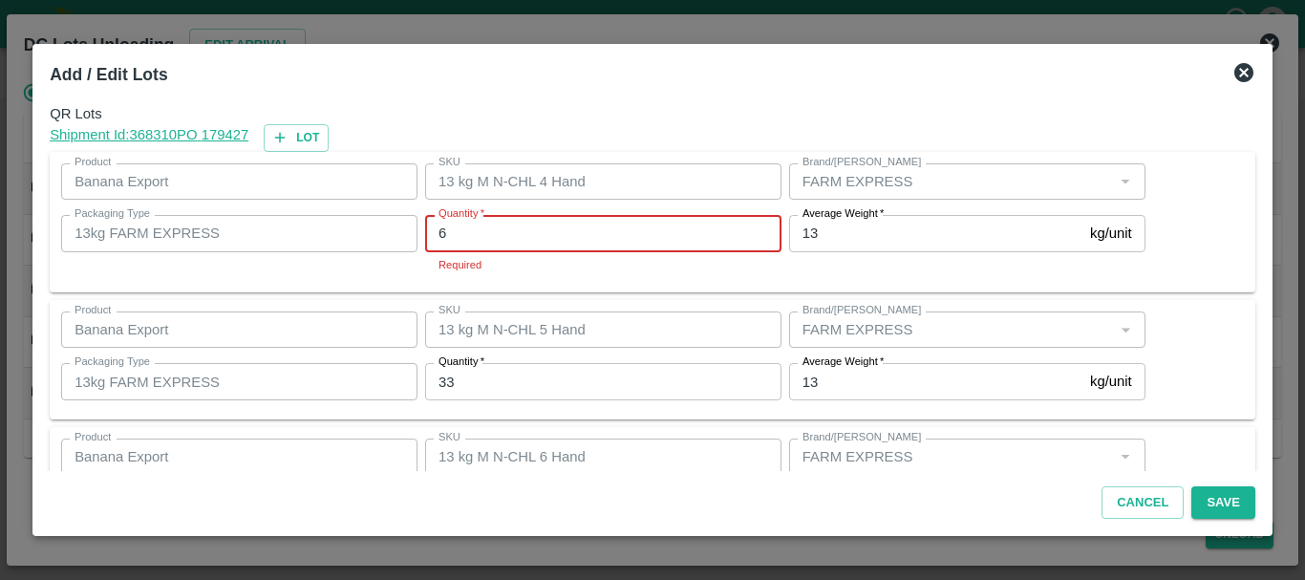
type input "6"
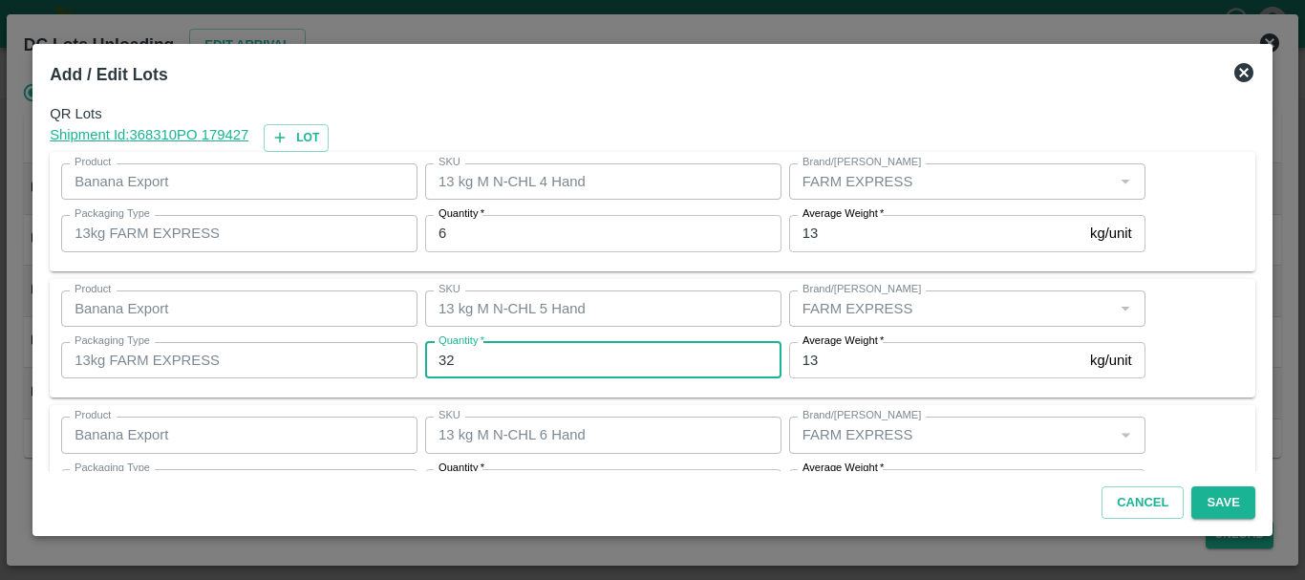
type input "32"
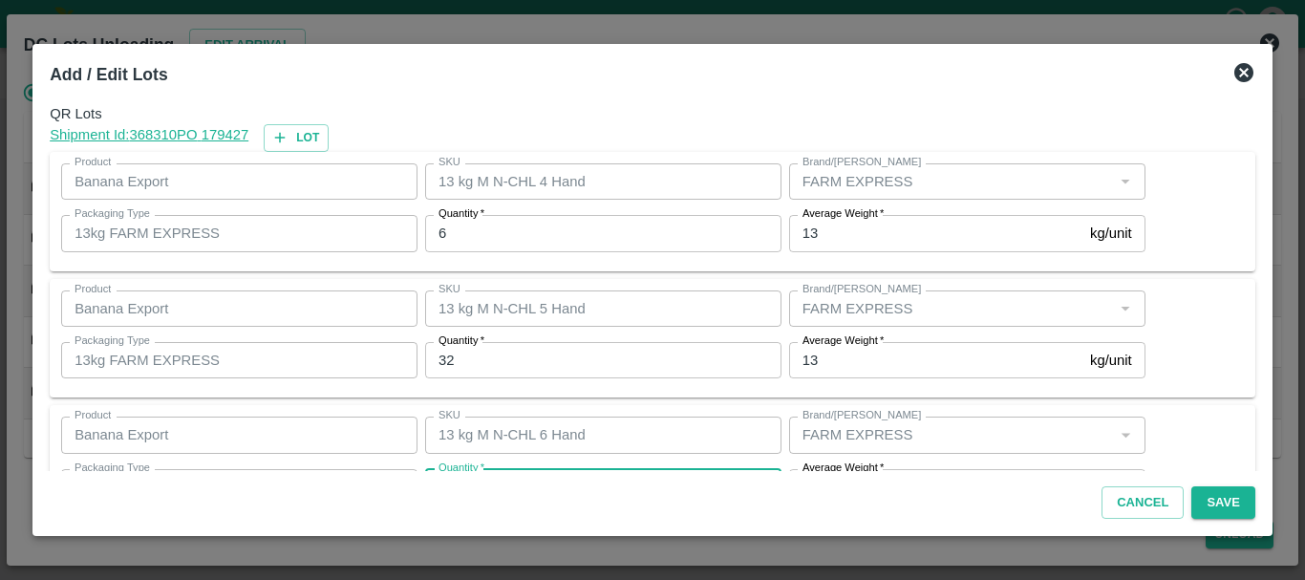
scroll to position [34, 0]
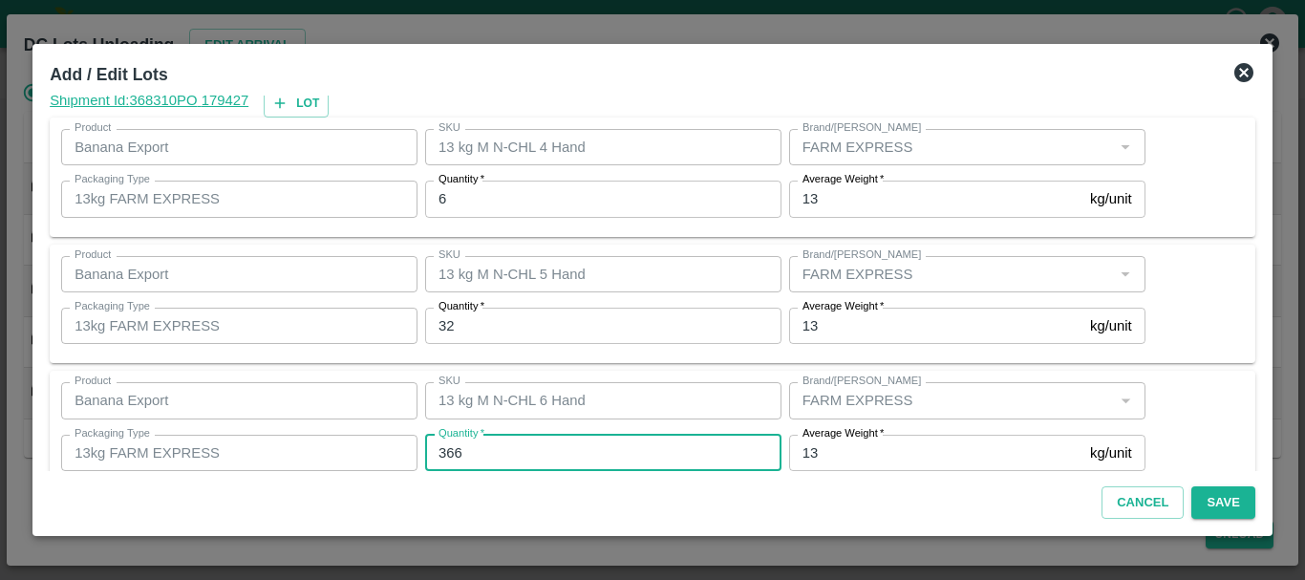
type input "366"
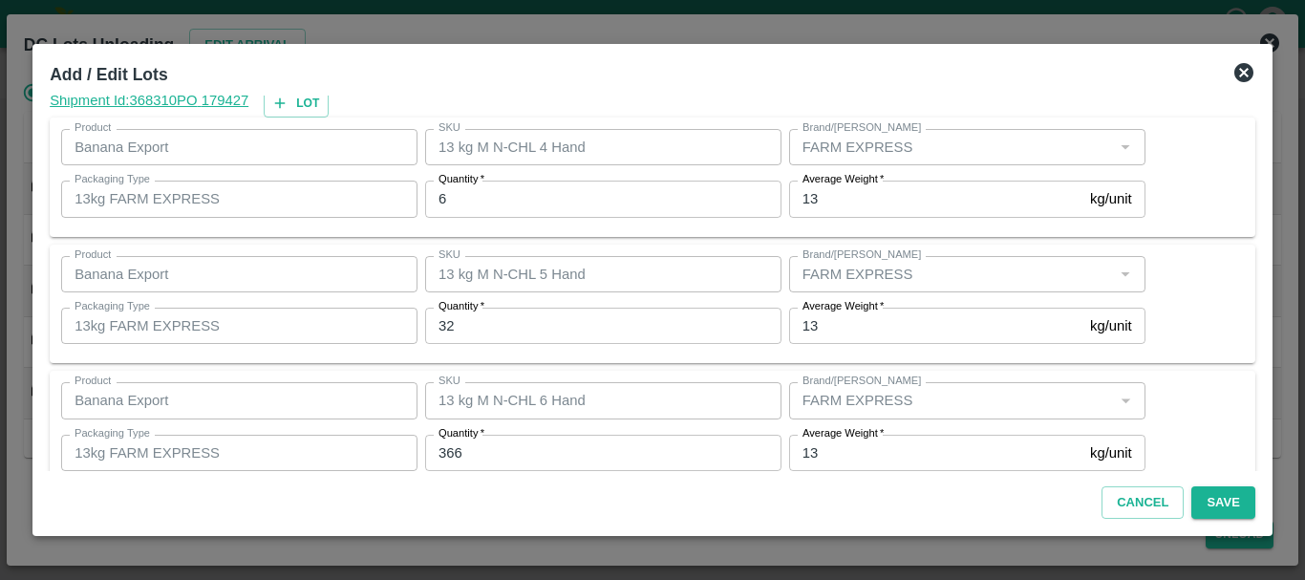
scroll to position [323, 0]
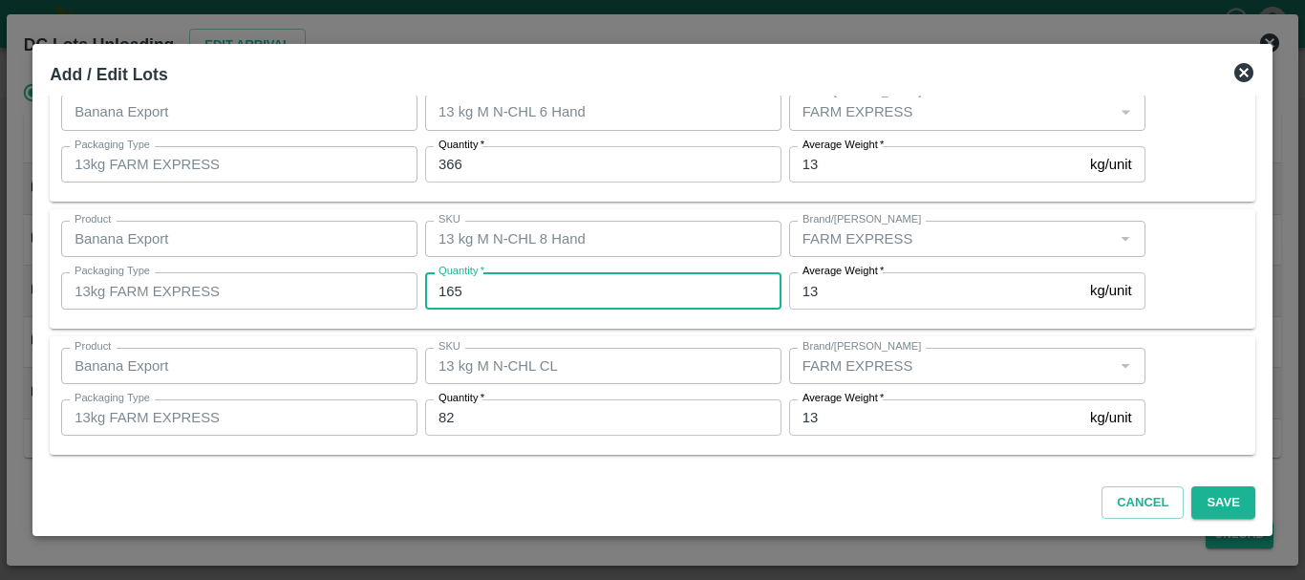
type input "165"
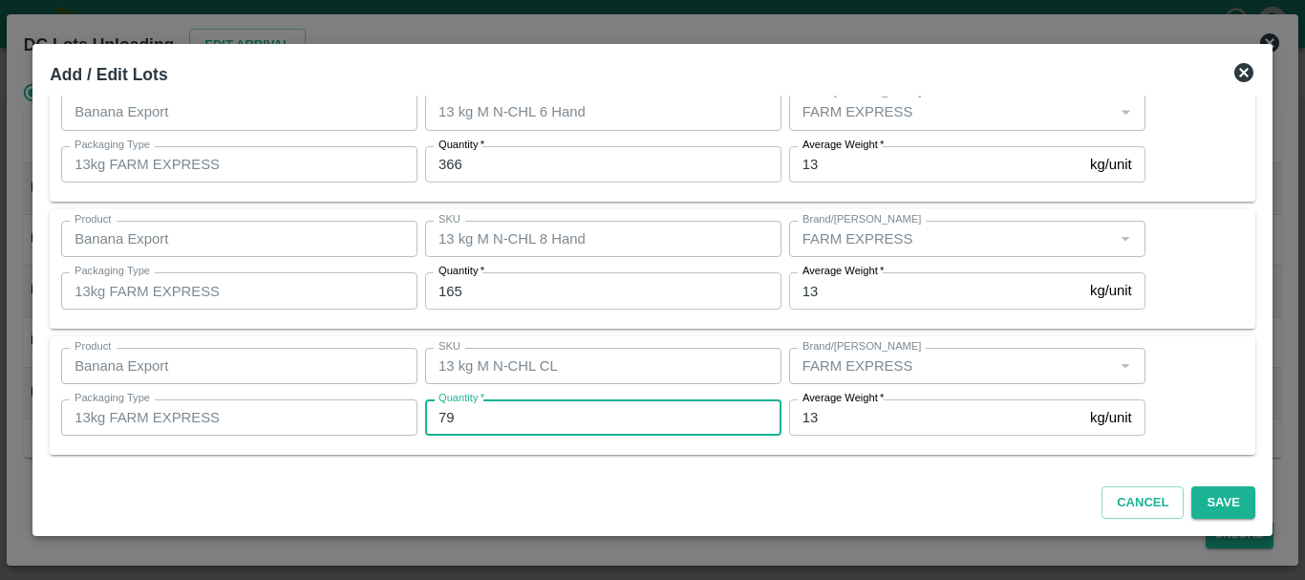
type input "79"
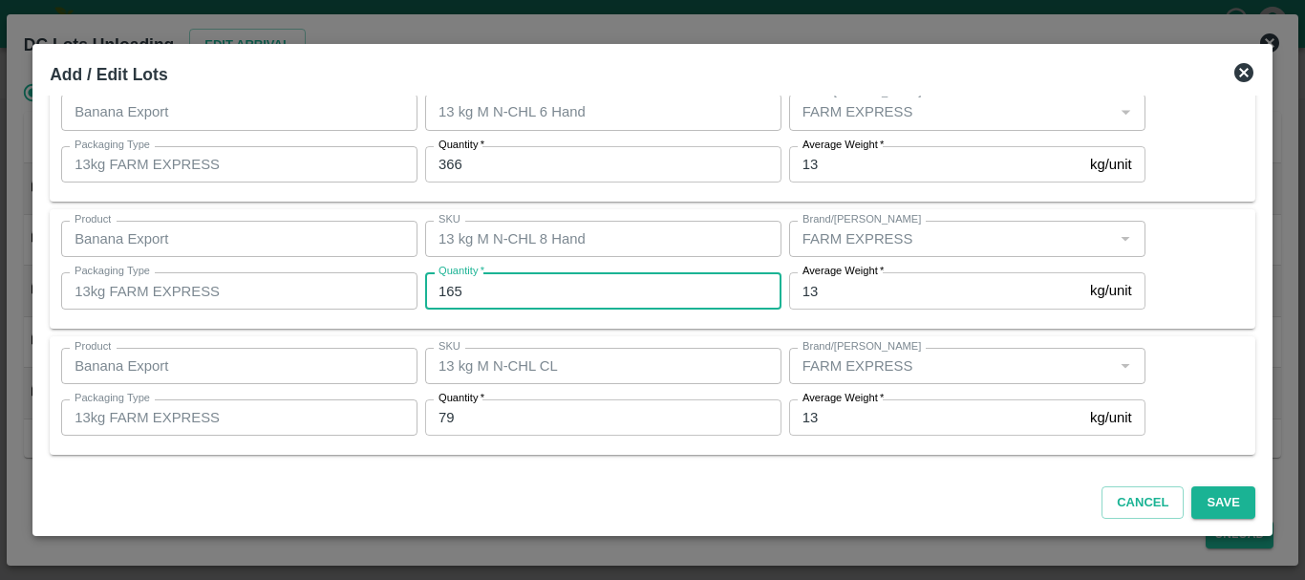
click at [625, 309] on input "165" at bounding box center [603, 290] width 356 height 36
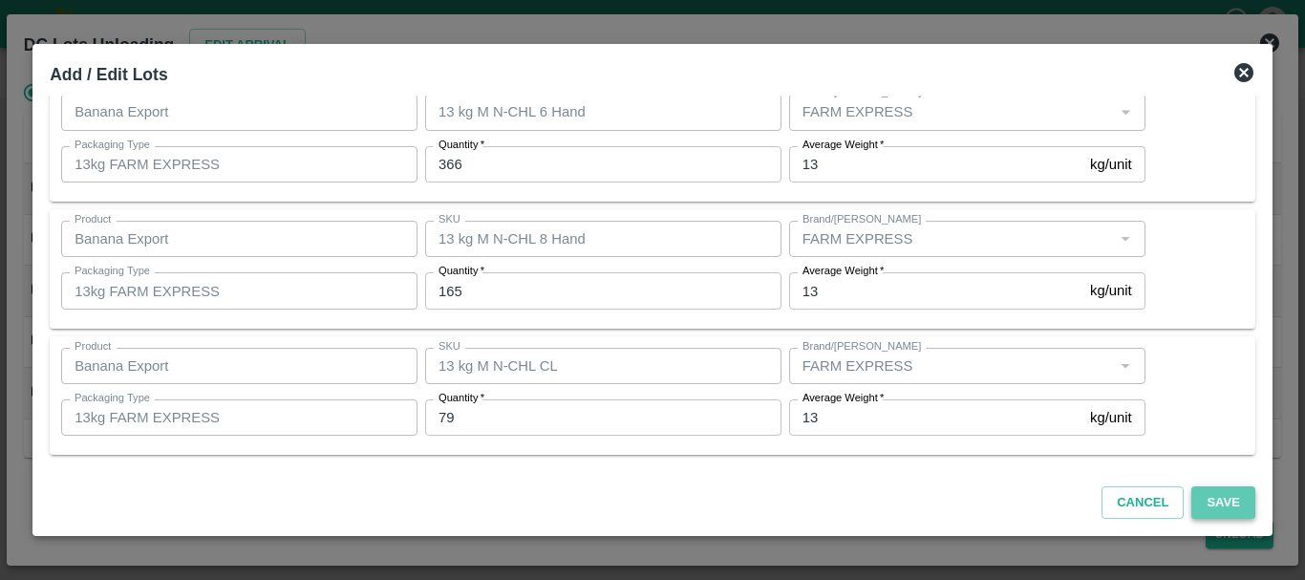
click at [1204, 497] on button "Save" at bounding box center [1223, 502] width 63 height 33
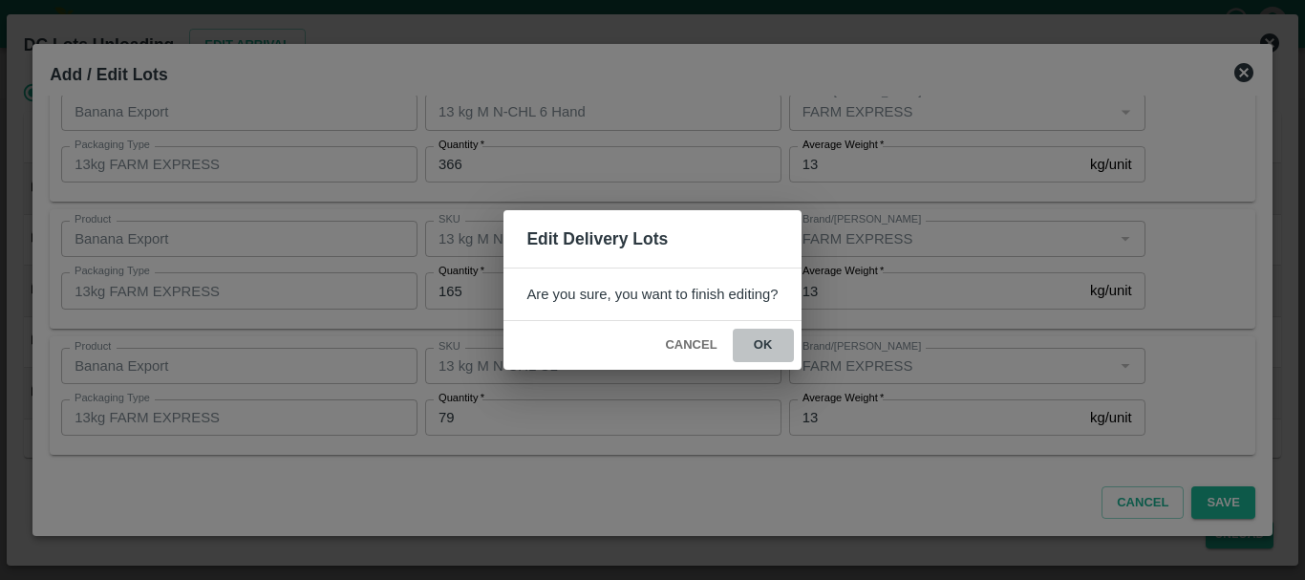
click at [769, 339] on button "ok" at bounding box center [763, 345] width 61 height 33
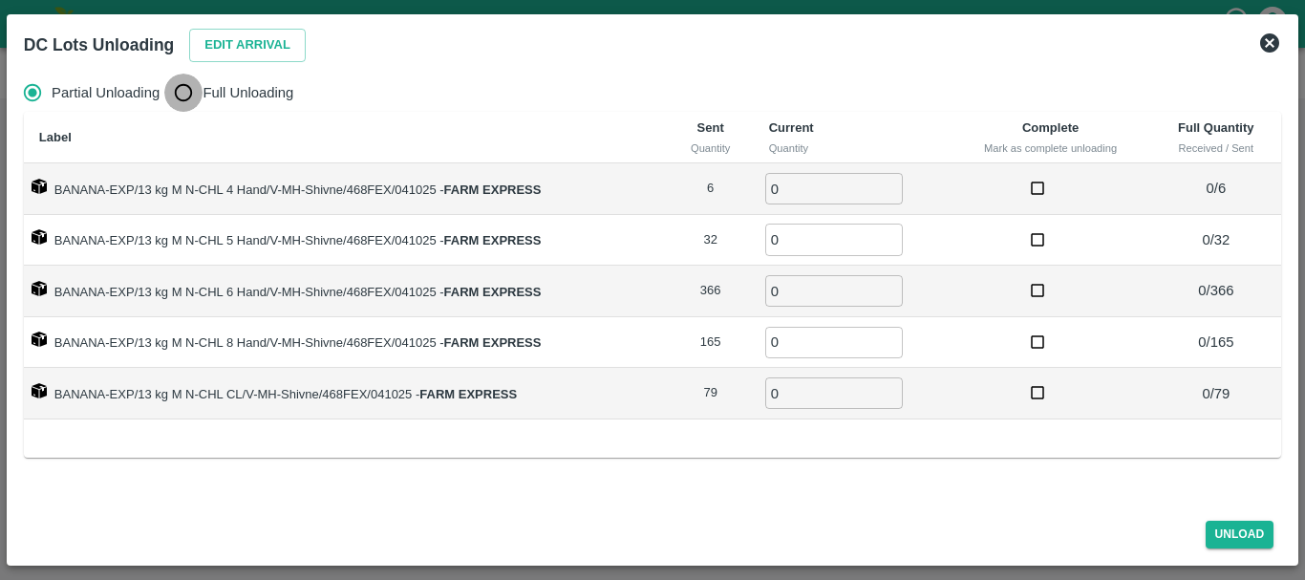
click at [181, 88] on input "Full Unloading" at bounding box center [183, 93] width 38 height 38
radio input "true"
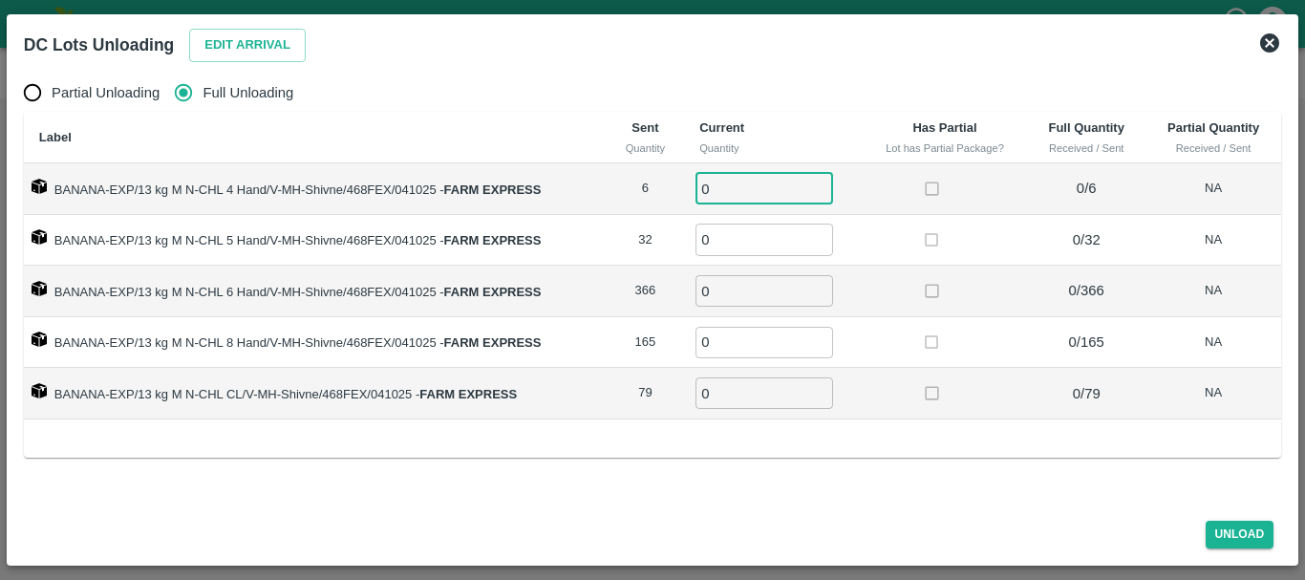
click at [734, 186] on input "0" at bounding box center [765, 189] width 138 height 32
type input "06"
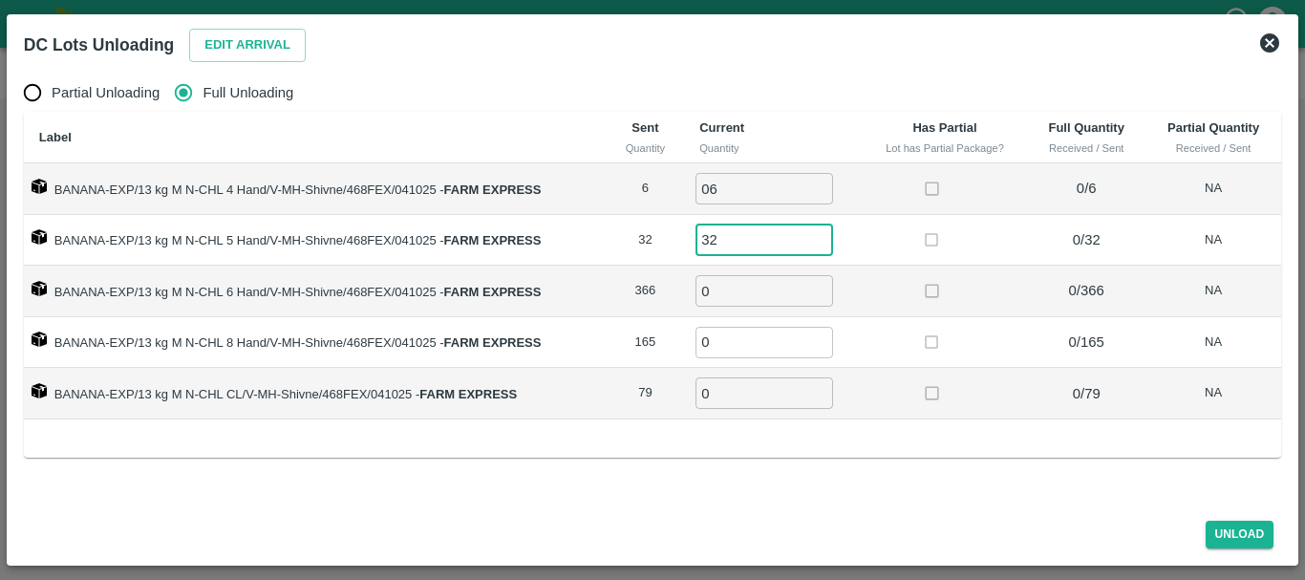
type input "32"
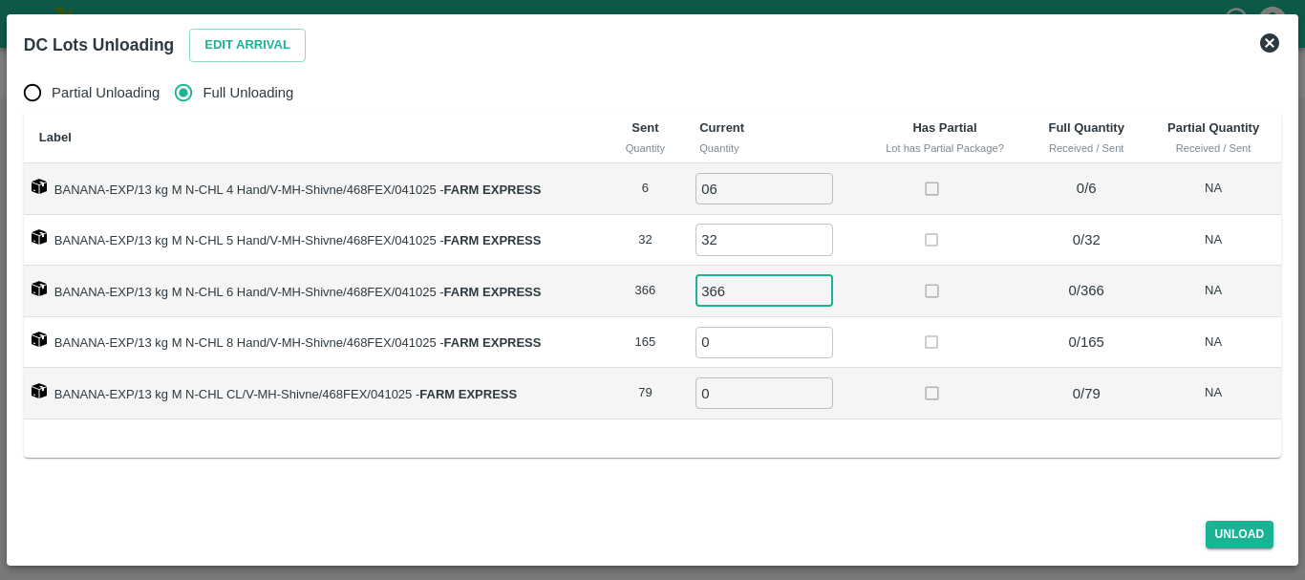
type input "366"
type input "165"
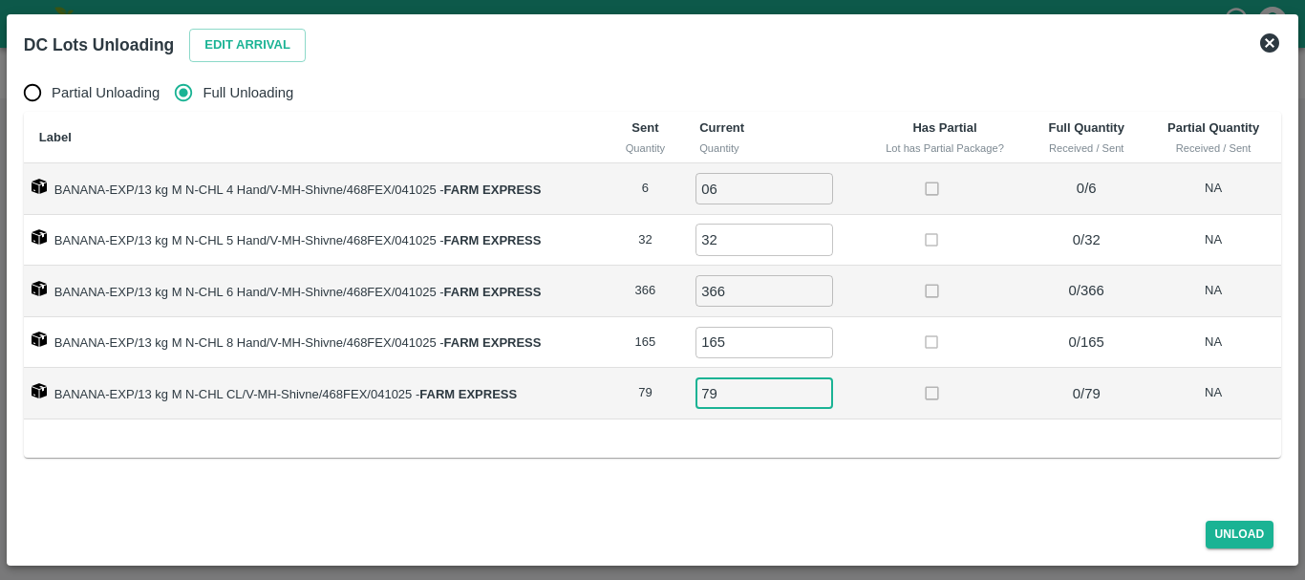
type input "79"
click at [931, 321] on td at bounding box center [945, 343] width 165 height 52
click at [1219, 537] on button "Unload" at bounding box center [1240, 535] width 69 height 28
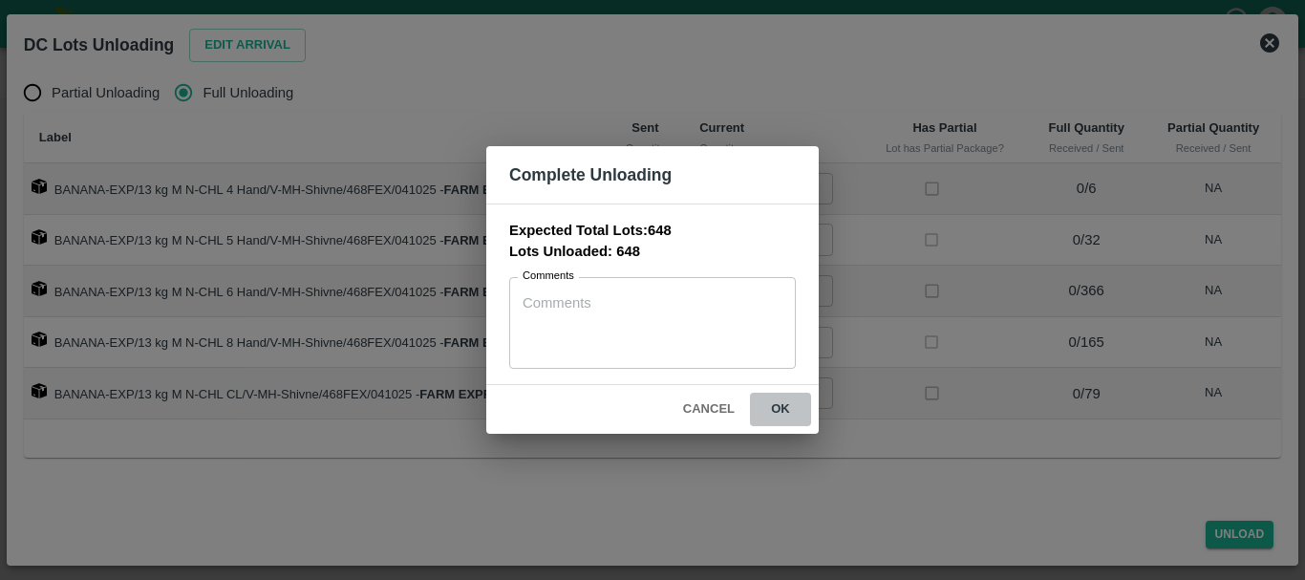
click at [780, 415] on button "ok" at bounding box center [780, 409] width 61 height 33
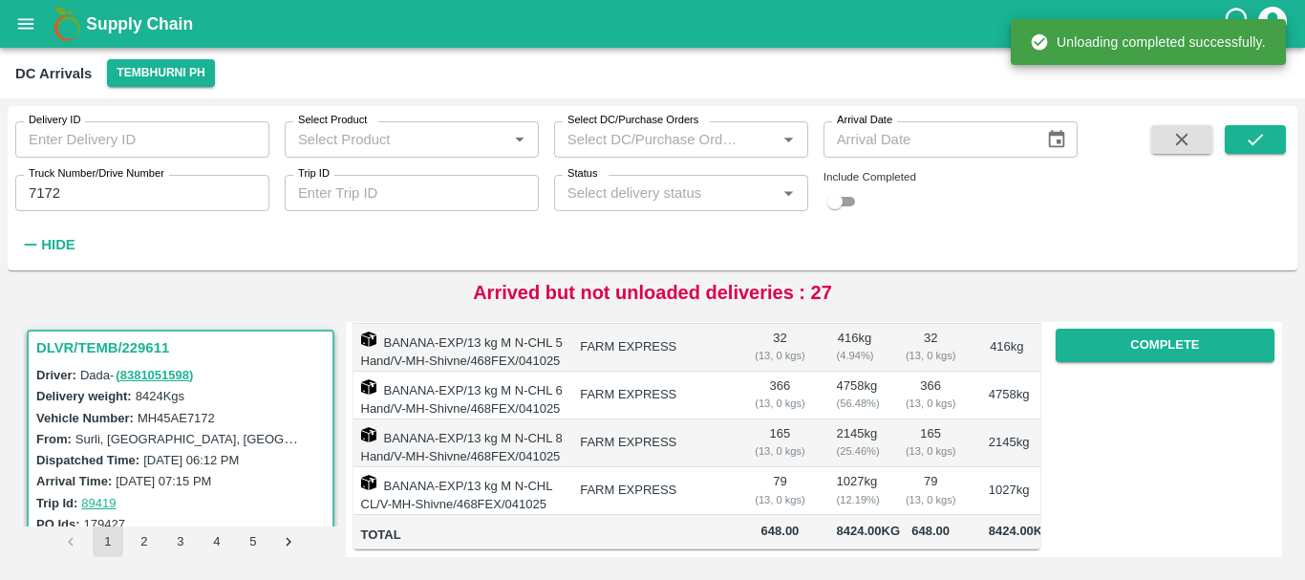
scroll to position [0, 0]
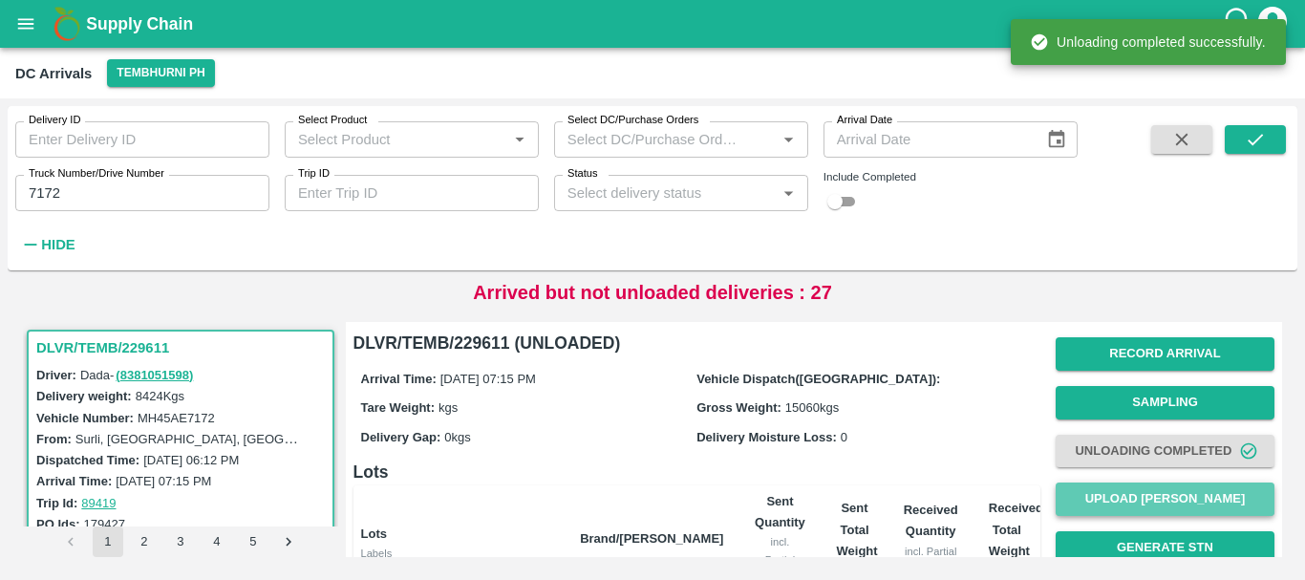
click at [1101, 494] on button "Upload [PERSON_NAME]" at bounding box center [1165, 499] width 219 height 33
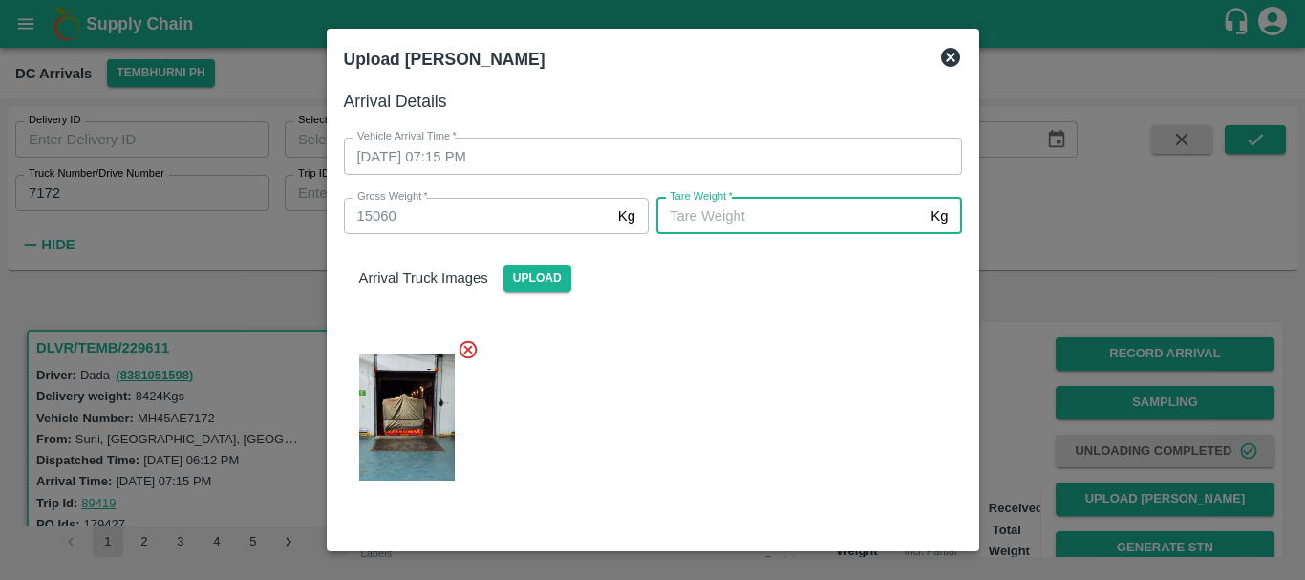
click at [761, 223] on input "Tare Weight   *" at bounding box center [790, 216] width 267 height 36
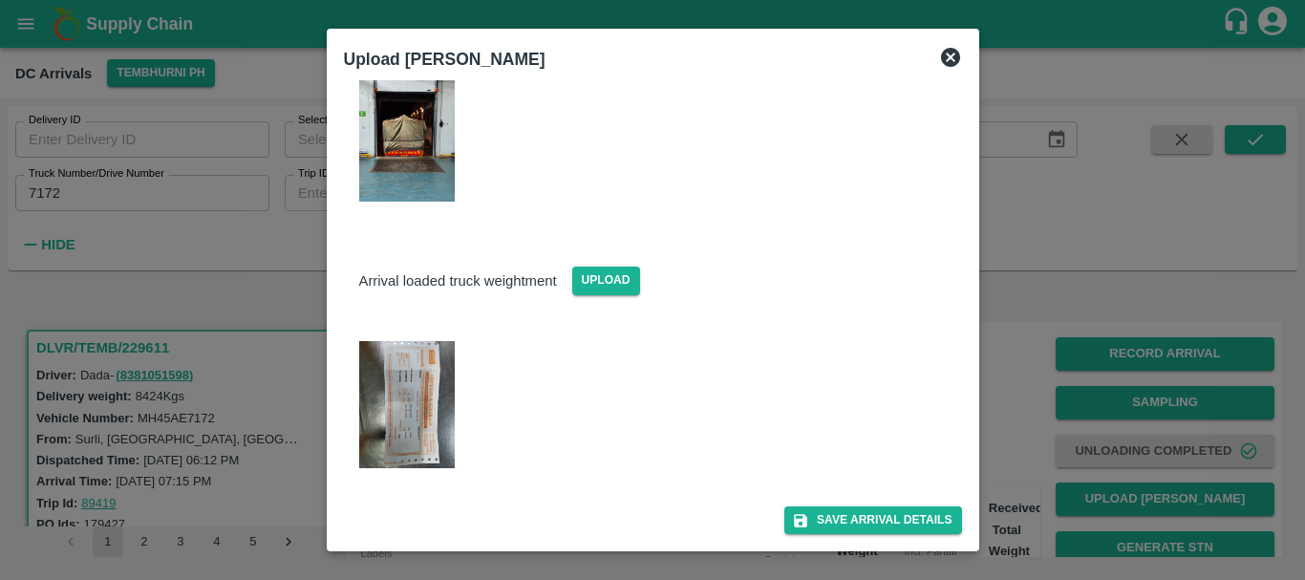
click at [414, 368] on img at bounding box center [407, 404] width 96 height 127
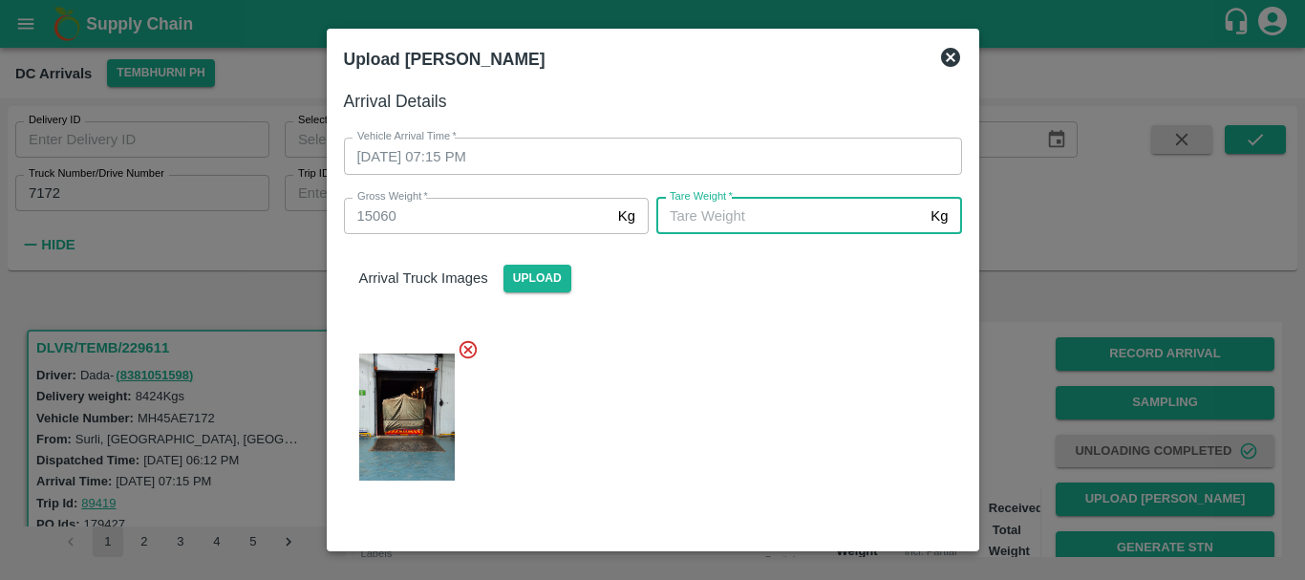
click at [731, 222] on input "Tare Weight   *" at bounding box center [790, 216] width 267 height 36
type input "5880"
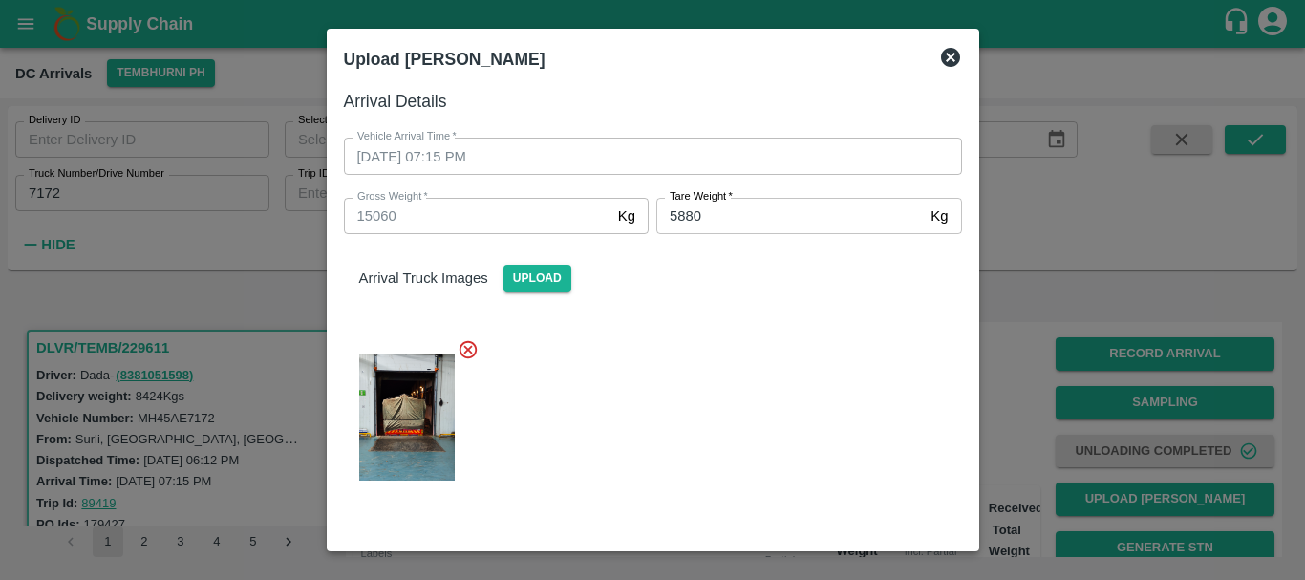
click at [731, 395] on div at bounding box center [646, 411] width 634 height 177
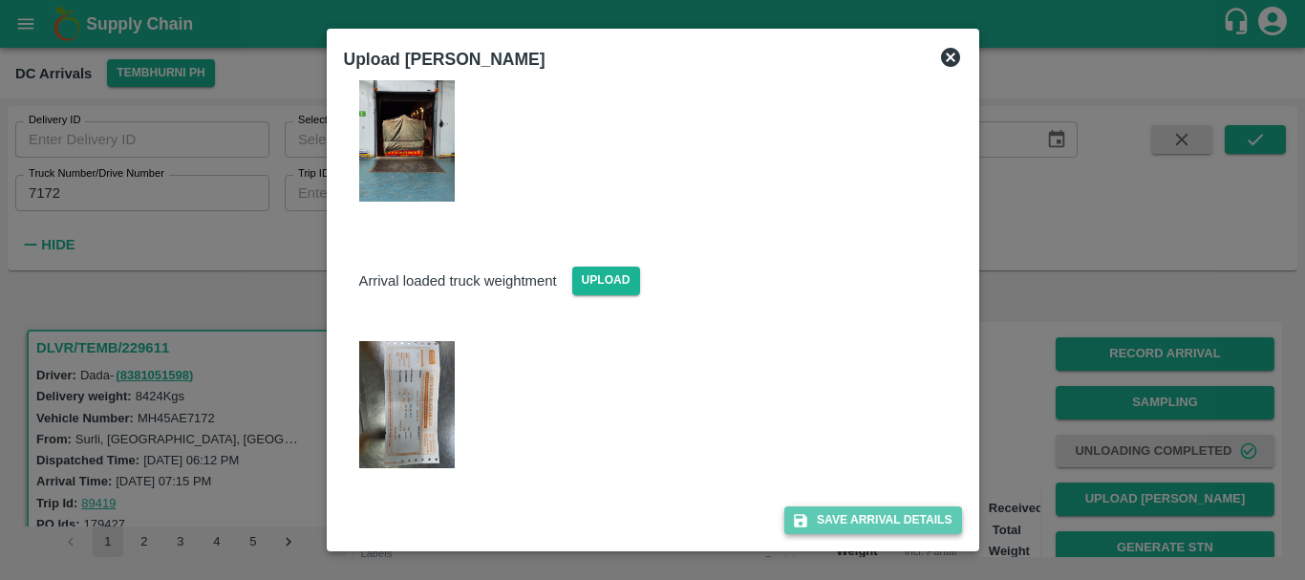
click at [821, 510] on button "Save Arrival Details" at bounding box center [873, 521] width 177 height 28
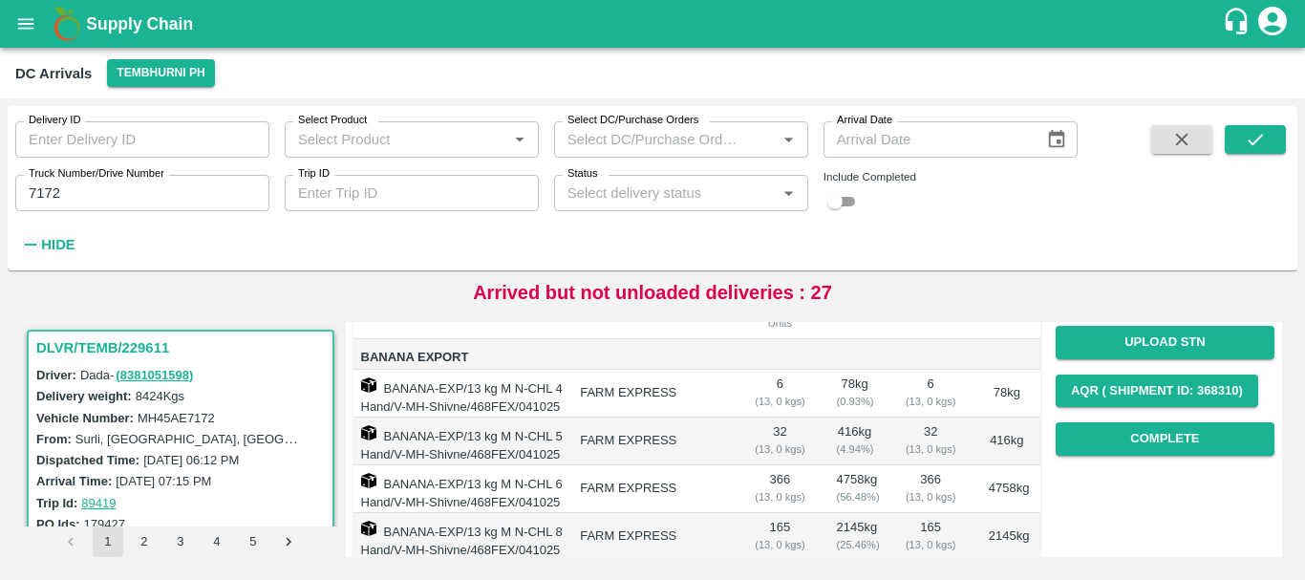
scroll to position [253, 0]
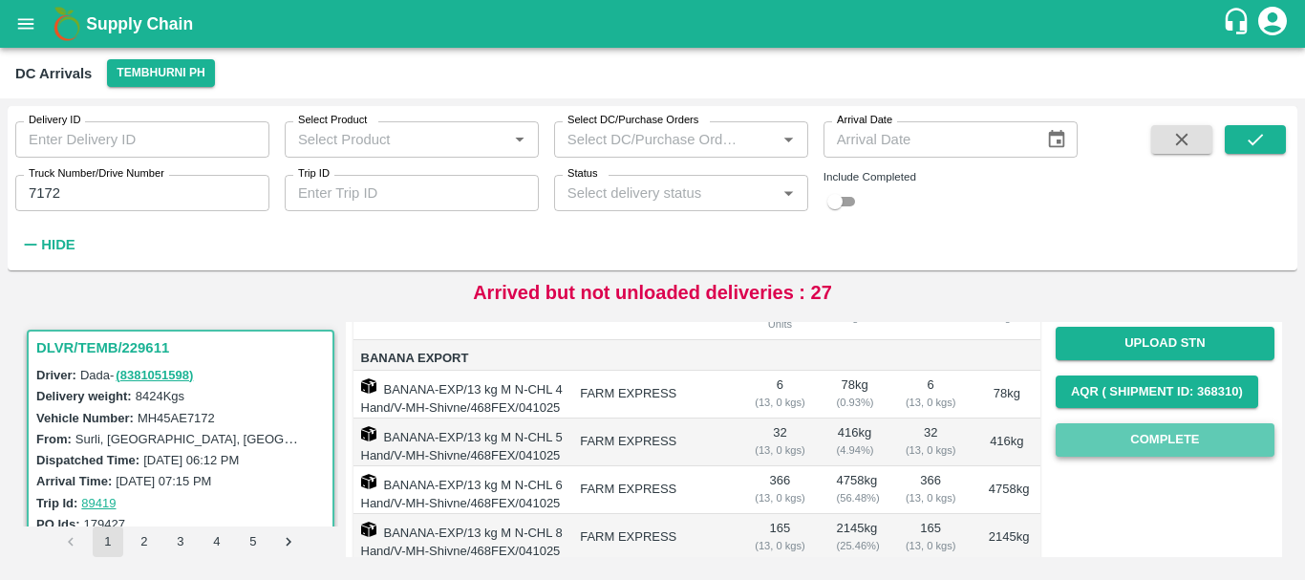
click at [1132, 445] on button "Complete" at bounding box center [1165, 439] width 219 height 33
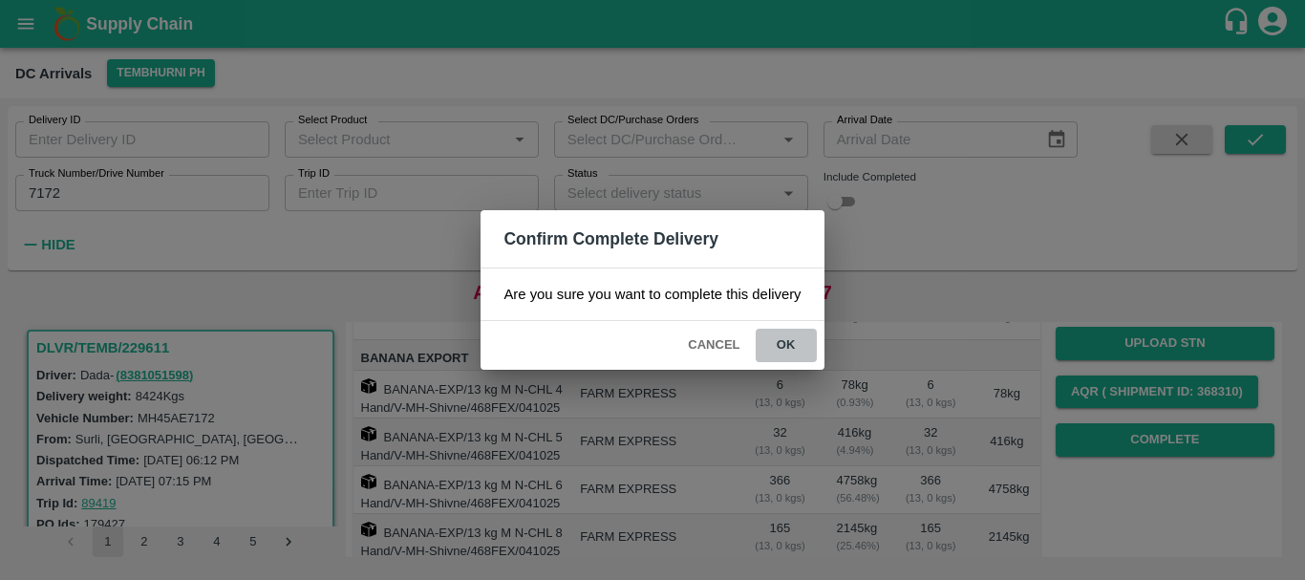
click at [799, 350] on button "ok" at bounding box center [786, 345] width 61 height 33
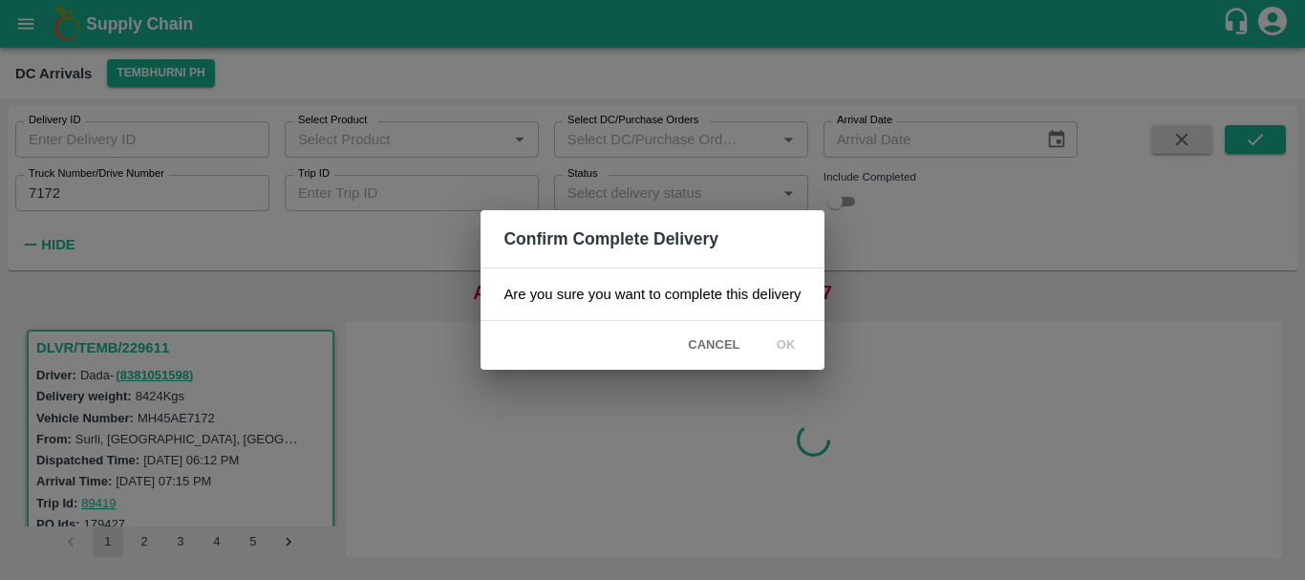
click at [788, 346] on icon at bounding box center [786, 345] width 23 height 23
click at [788, 346] on icon at bounding box center [785, 346] width 31 height 31
click at [788, 346] on icon at bounding box center [786, 346] width 28 height 28
click at [790, 347] on icon at bounding box center [786, 346] width 32 height 32
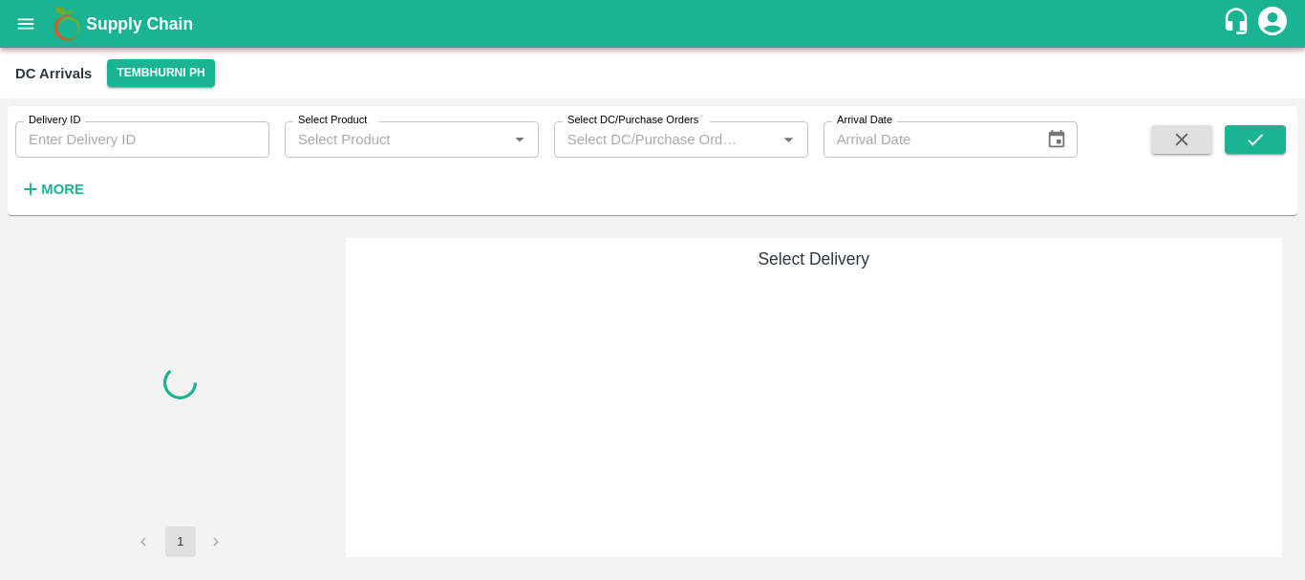
click at [81, 182] on strong "More" at bounding box center [62, 189] width 43 height 15
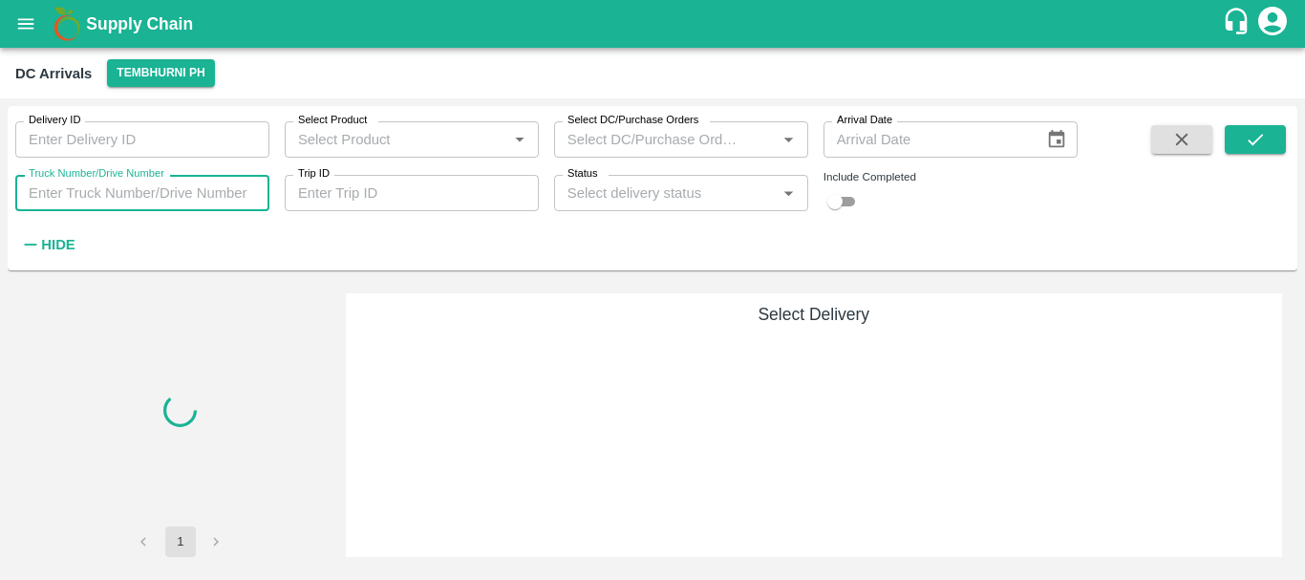
click at [182, 189] on input "Truck Number/Drive Number" at bounding box center [142, 193] width 254 height 36
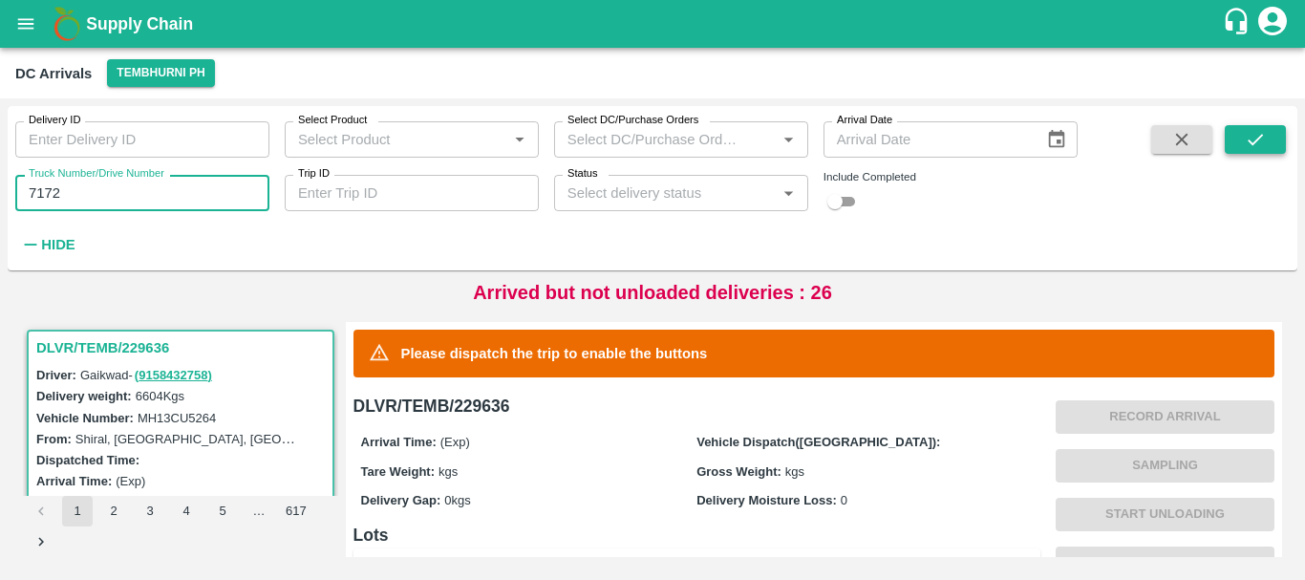
type input "7172"
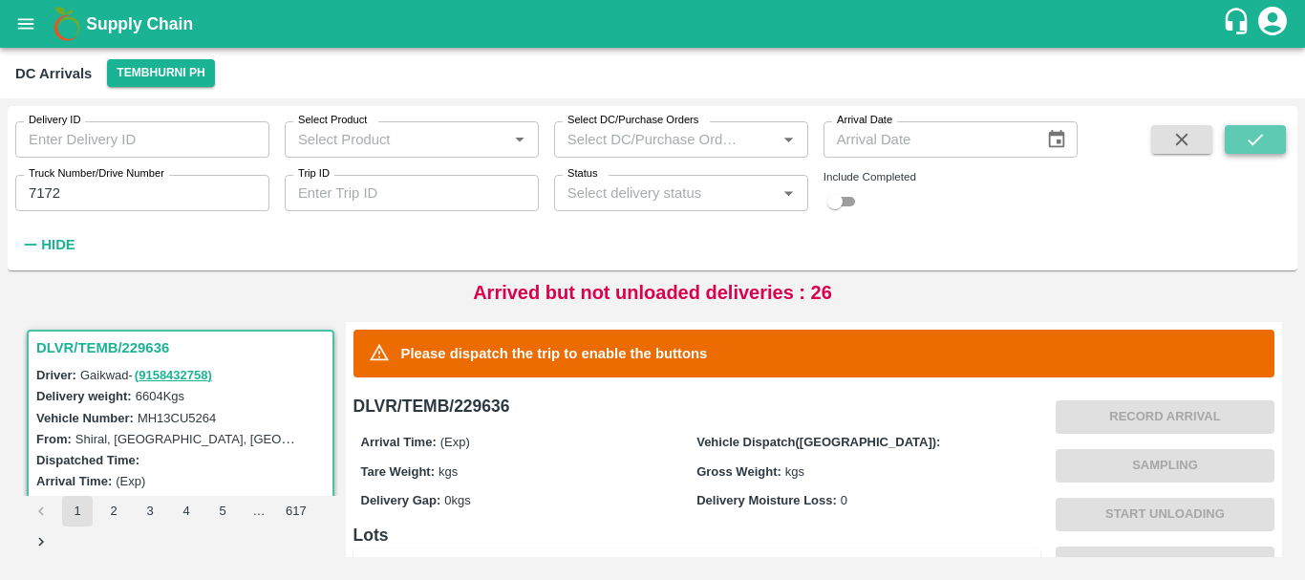
click at [1255, 147] on icon "submit" at bounding box center [1255, 139] width 21 height 21
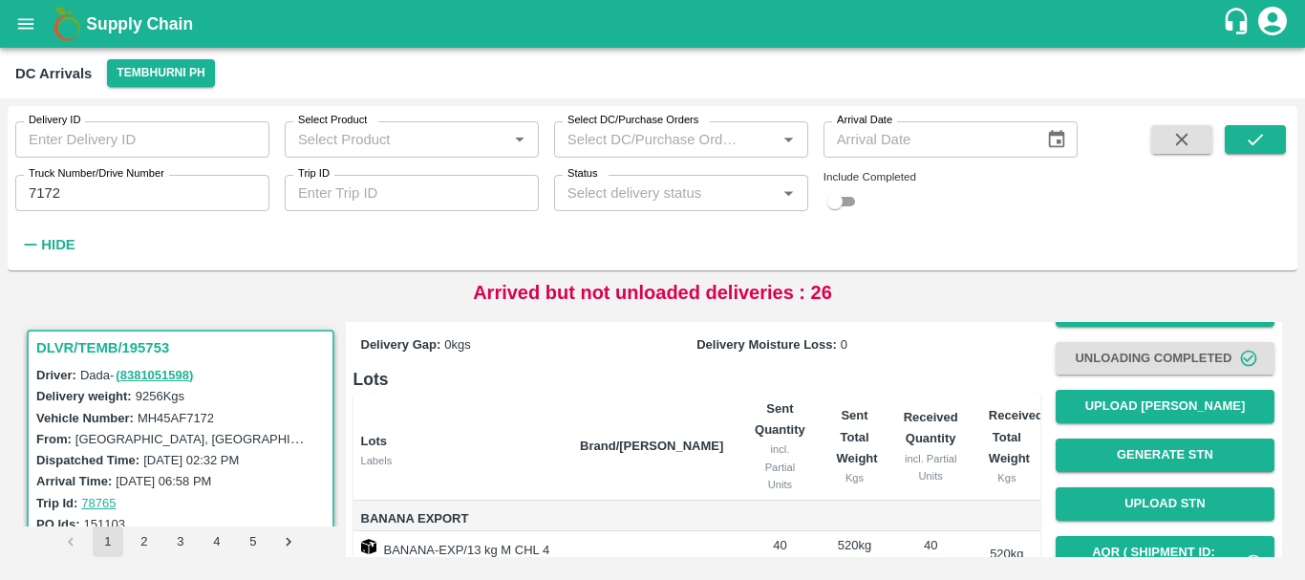
scroll to position [452, 0]
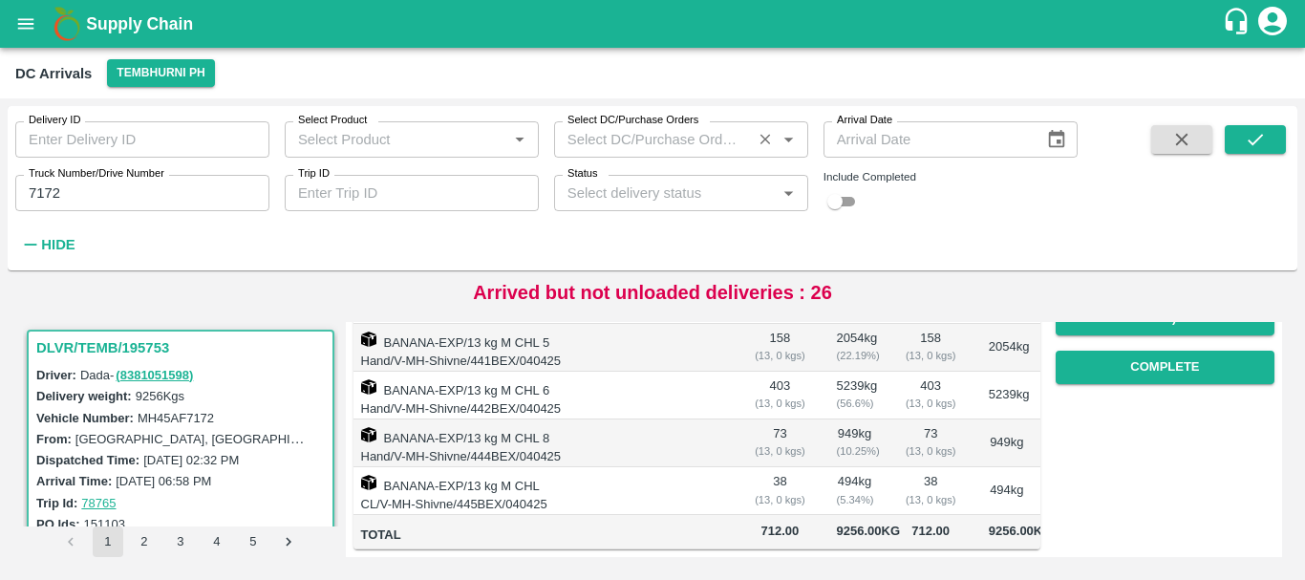
drag, startPoint x: 746, startPoint y: 482, endPoint x: 750, endPoint y: 155, distance: 326.9
click at [750, 155] on div "Delivery ID Delivery ID Select Product Select Product   * Select DC/Purchase Or…" at bounding box center [653, 339] width 1290 height 466
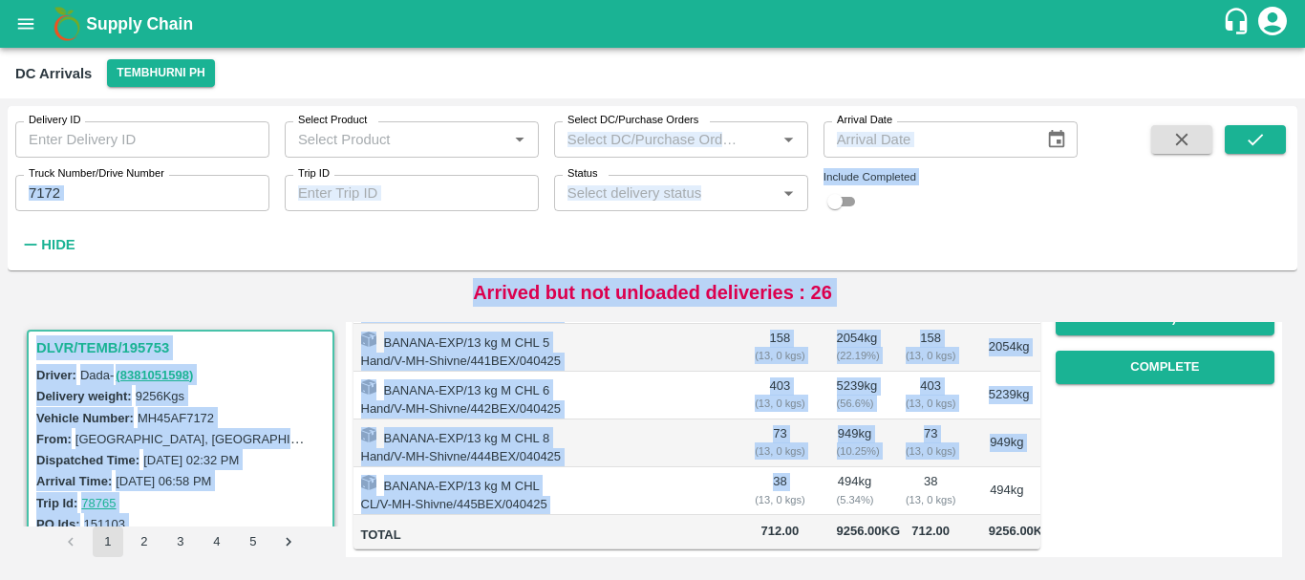
click at [708, 467] on td at bounding box center [652, 491] width 174 height 48
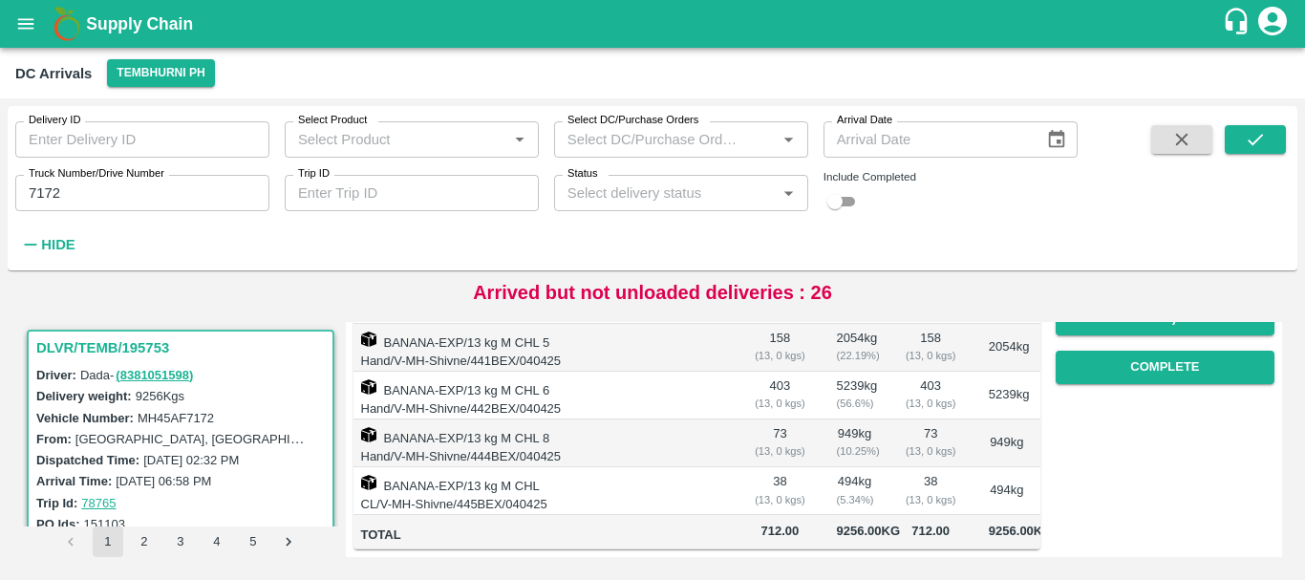
scroll to position [0, 0]
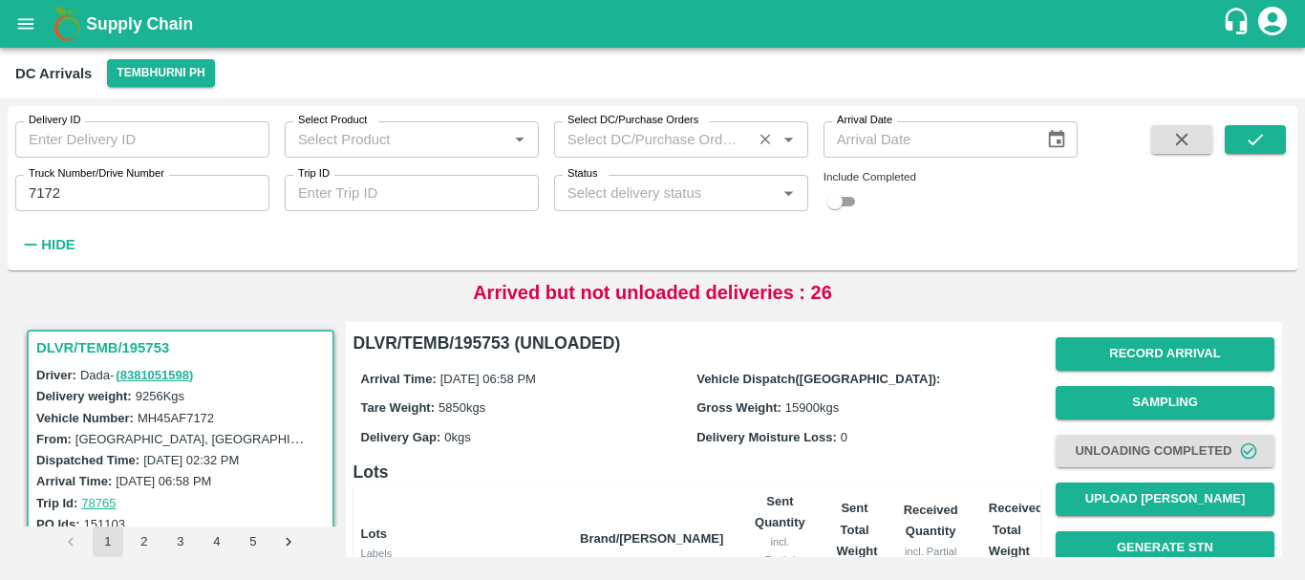
drag, startPoint x: 812, startPoint y: 461, endPoint x: 757, endPoint y: 129, distance: 336.2
drag, startPoint x: 757, startPoint y: 129, endPoint x: 644, endPoint y: 434, distance: 325.0
click at [644, 434] on div "Delivery Gap: 0 kgs" at bounding box center [529, 436] width 336 height 21
drag, startPoint x: 958, startPoint y: 472, endPoint x: 935, endPoint y: 291, distance: 182.1
click at [935, 291] on div "Delivery ID Delivery ID Select Product Select Product   * Select DC/Purchase Or…" at bounding box center [653, 339] width 1290 height 466
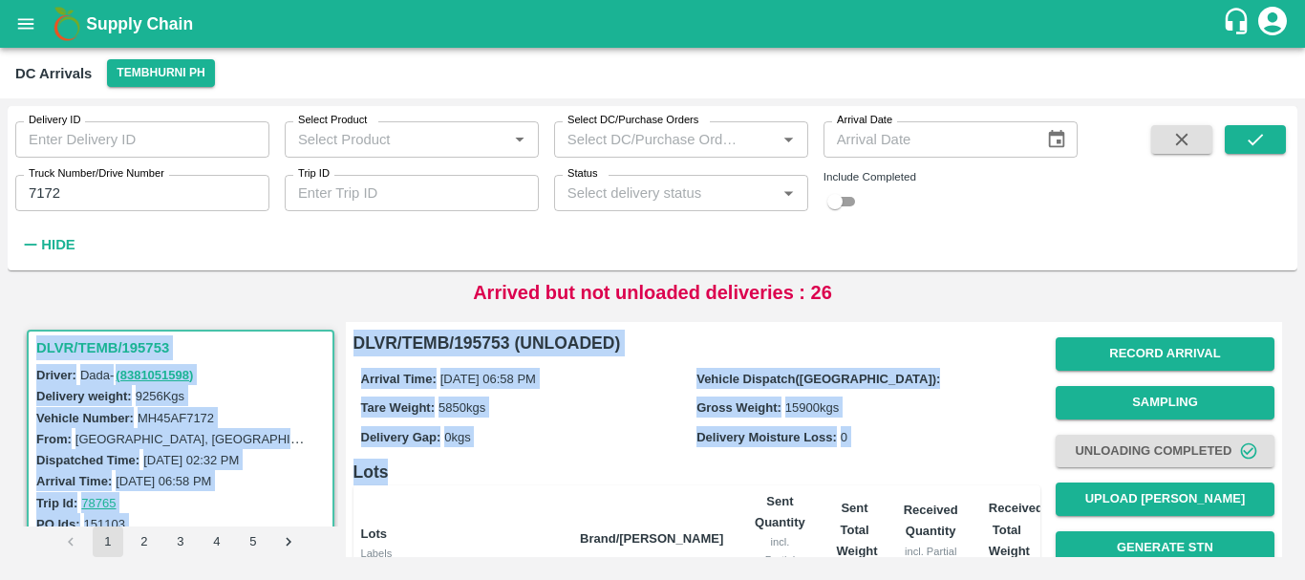
click at [967, 427] on div "Delivery Moisture Loss: 0" at bounding box center [865, 436] width 336 height 21
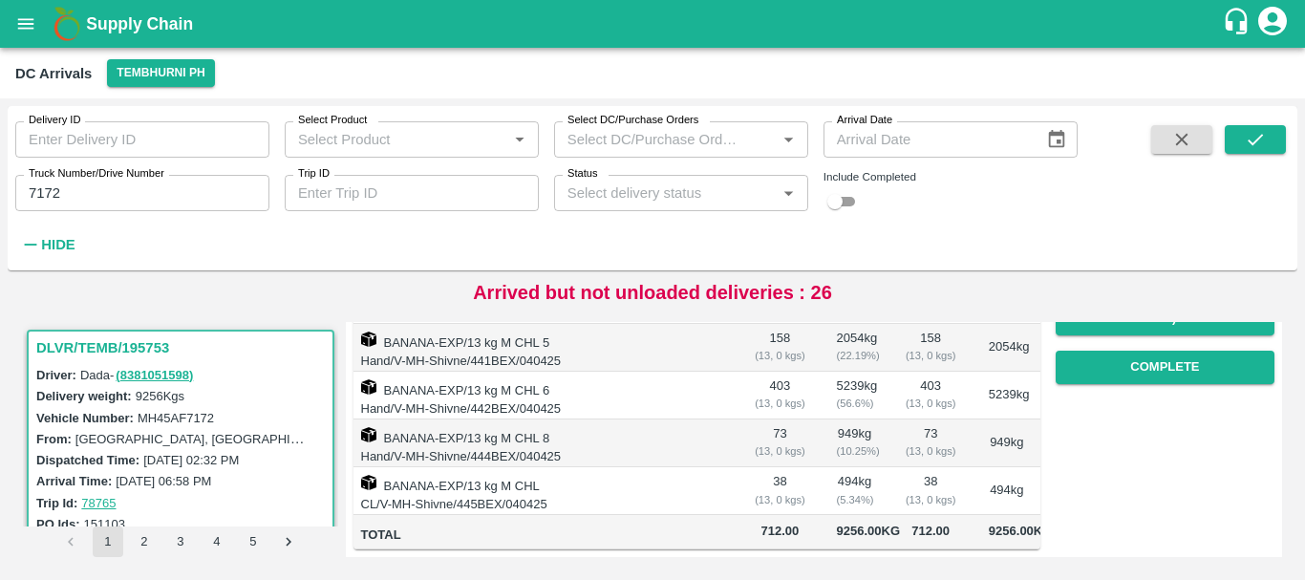
scroll to position [346, 0]
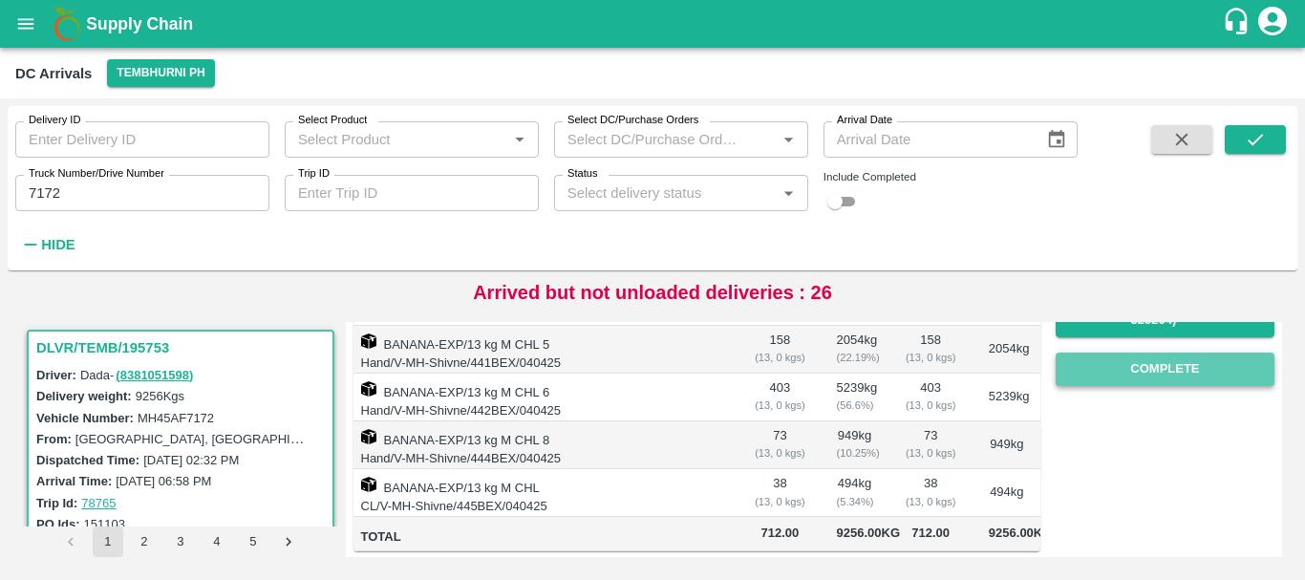
click at [1128, 374] on button "Complete" at bounding box center [1165, 369] width 219 height 33
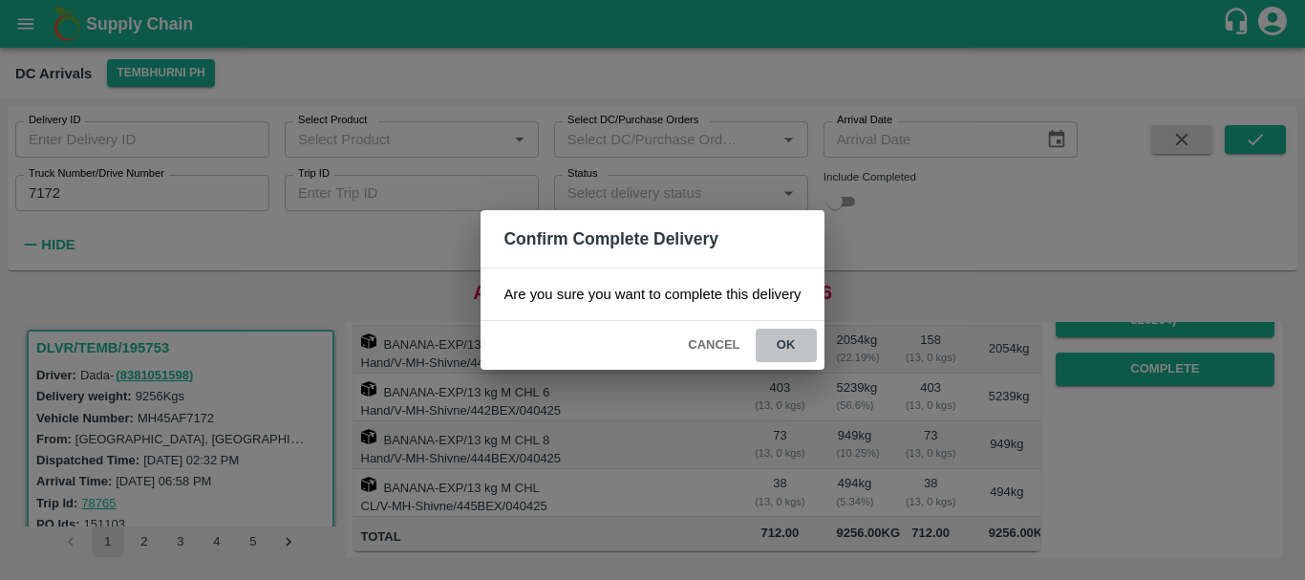
click at [787, 343] on button "ok" at bounding box center [786, 345] width 61 height 33
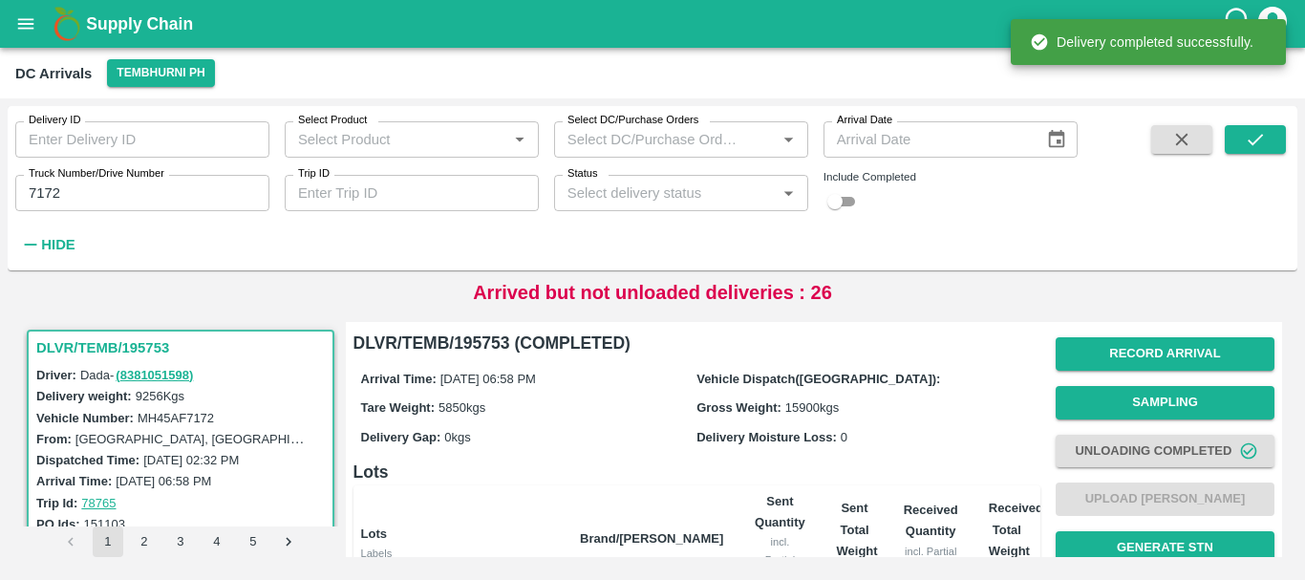
click at [849, 320] on div "DLVR/TEMB/195753 Driver: Dada - ( 8381051598 ) Delivery weight: 9256 Kgs Vehicl…" at bounding box center [652, 439] width 1275 height 250
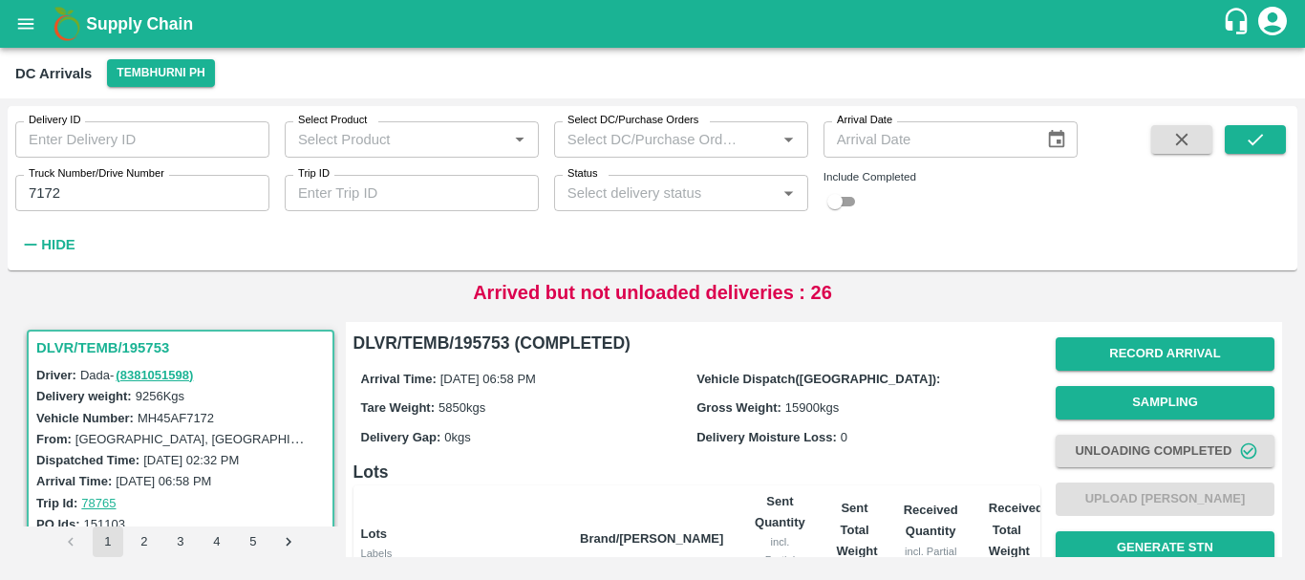
scroll to position [0, 3]
drag, startPoint x: 871, startPoint y: 472, endPoint x: 858, endPoint y: 144, distance: 328.0
drag, startPoint x: 858, startPoint y: 144, endPoint x: 773, endPoint y: 351, distance: 223.3
click at [773, 351] on h6 "DLVR/TEMB/195753 (COMPLETED)" at bounding box center [697, 343] width 687 height 27
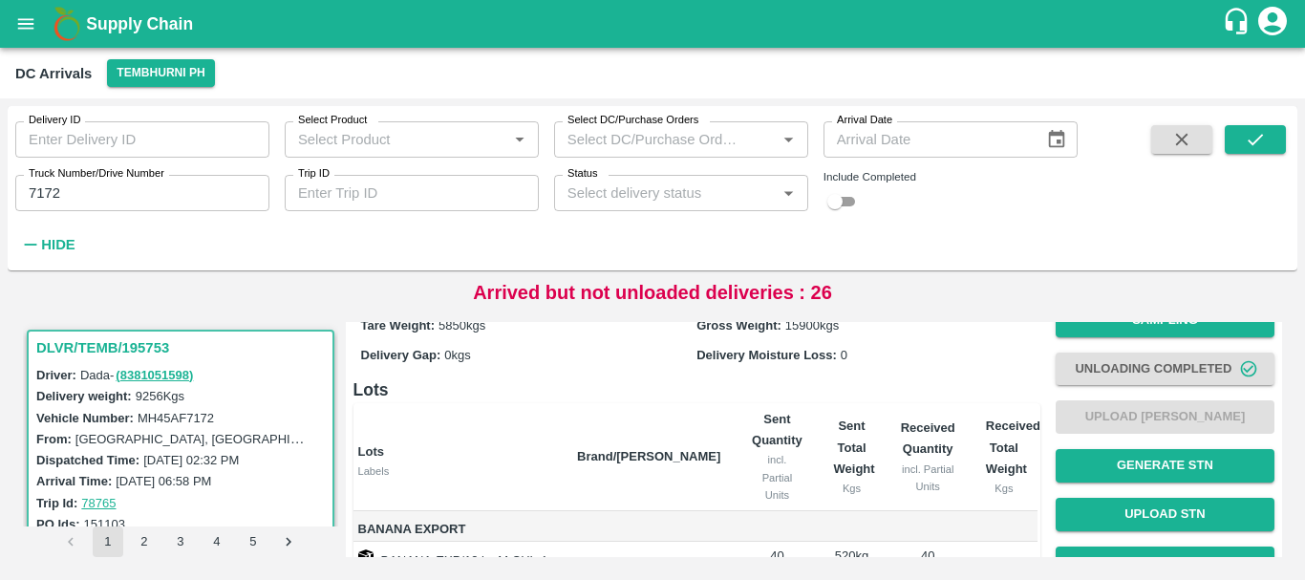
scroll to position [0, 0]
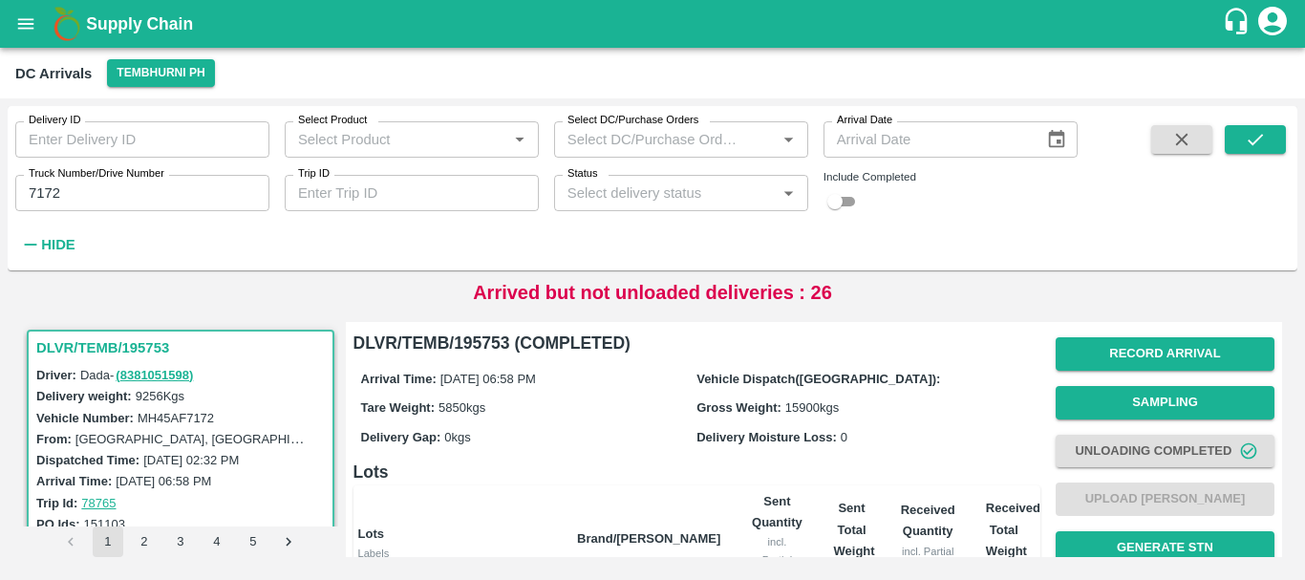
click at [163, 182] on label "Truck Number/Drive Number" at bounding box center [97, 173] width 136 height 15
click at [163, 182] on input "7172" at bounding box center [142, 193] width 254 height 36
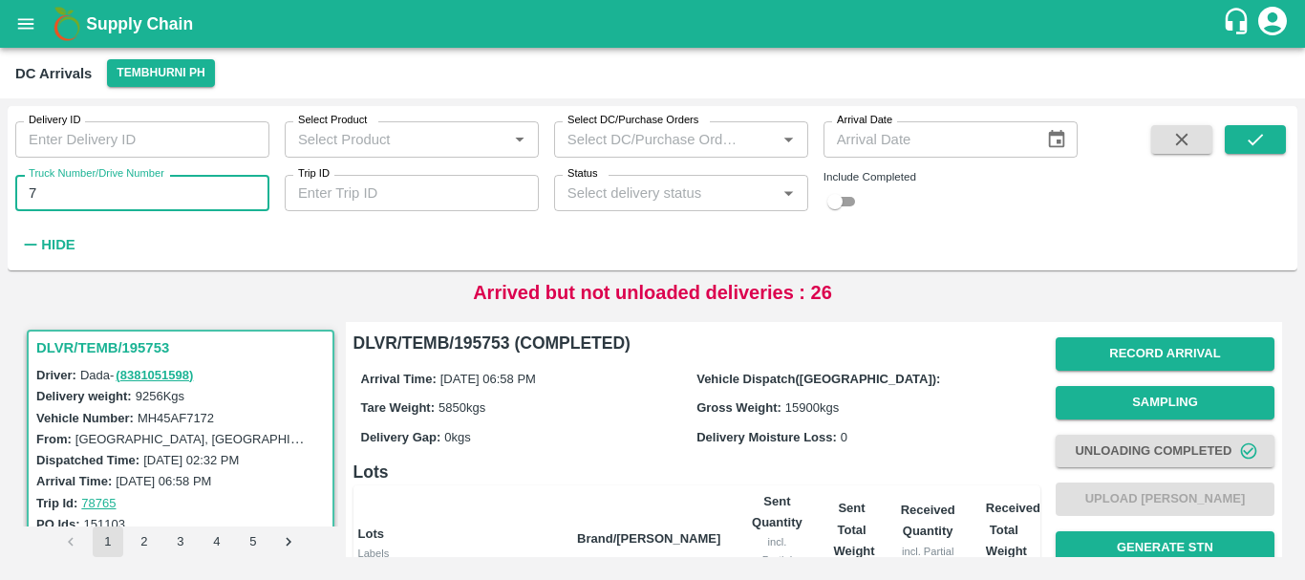
type input "7"
type input "5264"
click at [1262, 132] on icon "submit" at bounding box center [1255, 139] width 21 height 21
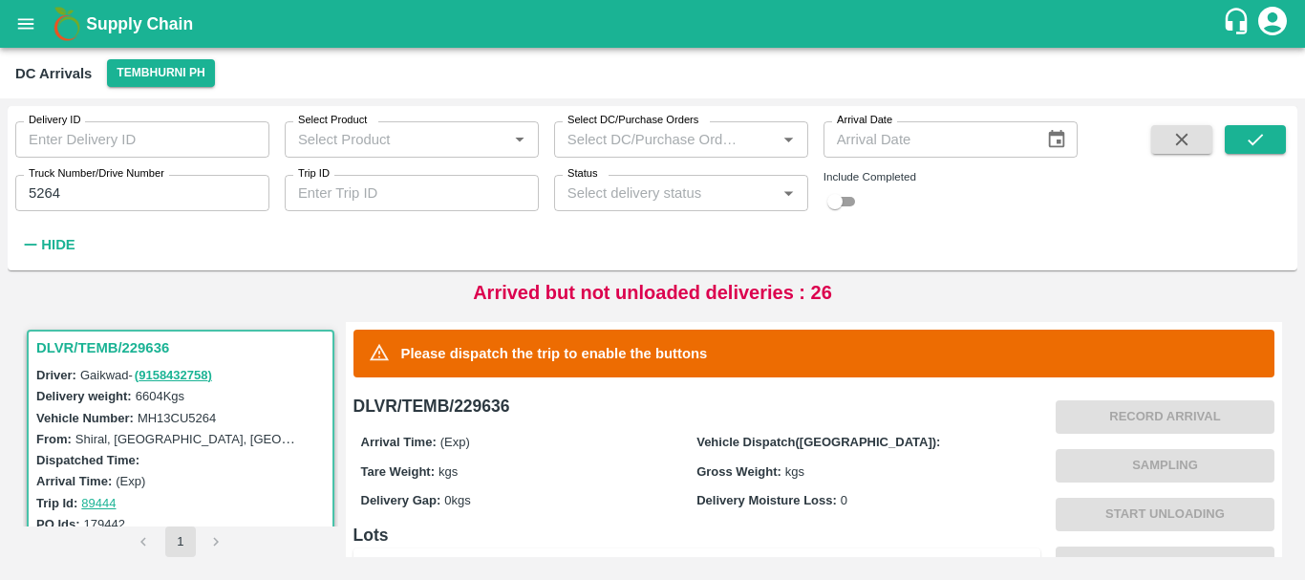
click at [1225, 125] on button "submit" at bounding box center [1255, 139] width 61 height 29
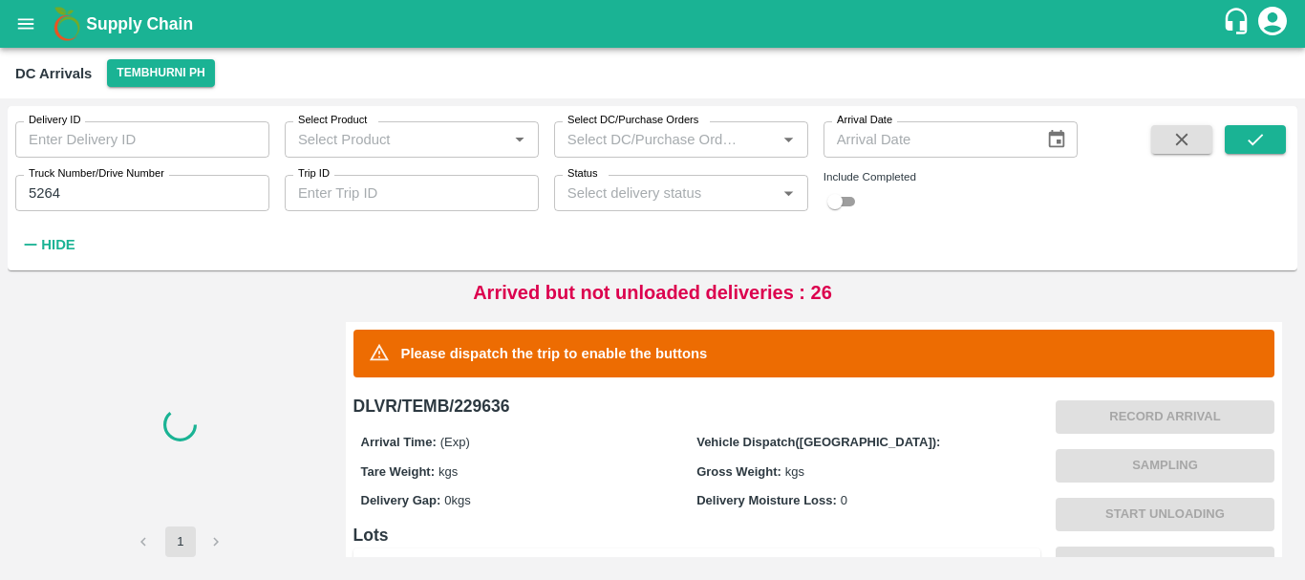
click at [1225, 125] on button "submit" at bounding box center [1255, 139] width 61 height 29
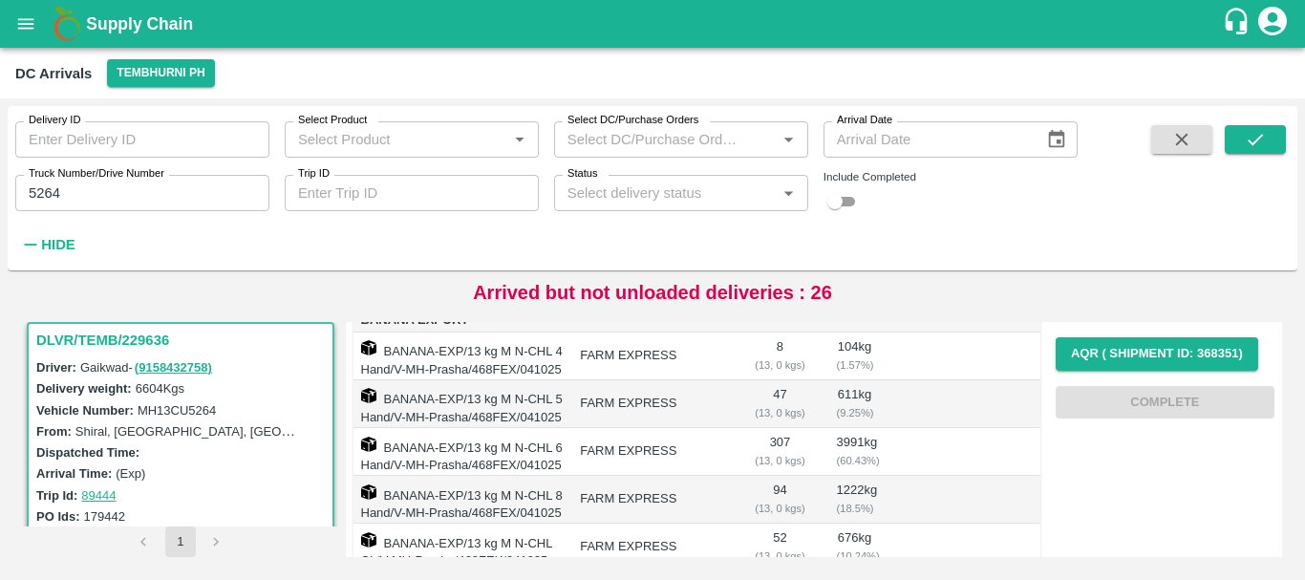
scroll to position [515, 0]
